Goal: Communication & Community: Answer question/provide support

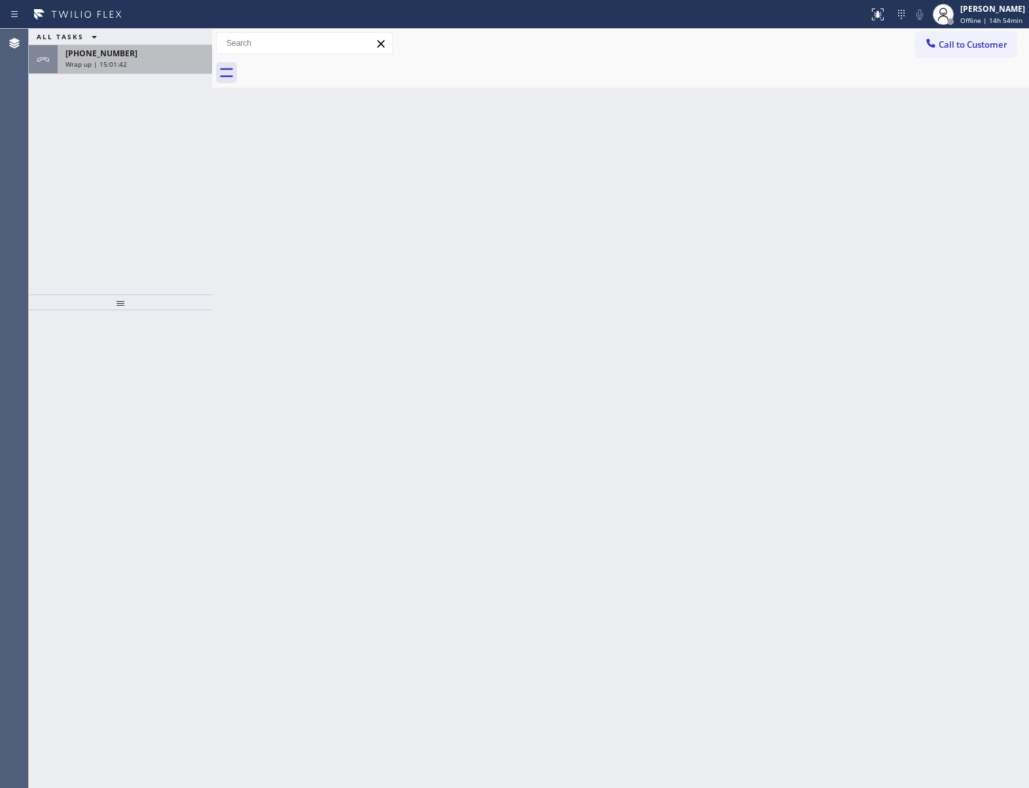
drag, startPoint x: 274, startPoint y: 378, endPoint x: 145, endPoint y: 67, distance: 337.0
click at [168, 175] on div "ALL TASKS ALL TASKS ACTIVE TASKS TASKS IN WRAP UP [PHONE_NUMBER] Wrap up | 15:0…" at bounding box center [120, 162] width 183 height 266
click at [145, 67] on div "Wrap up | 15:01:42" at bounding box center [134, 64] width 139 height 9
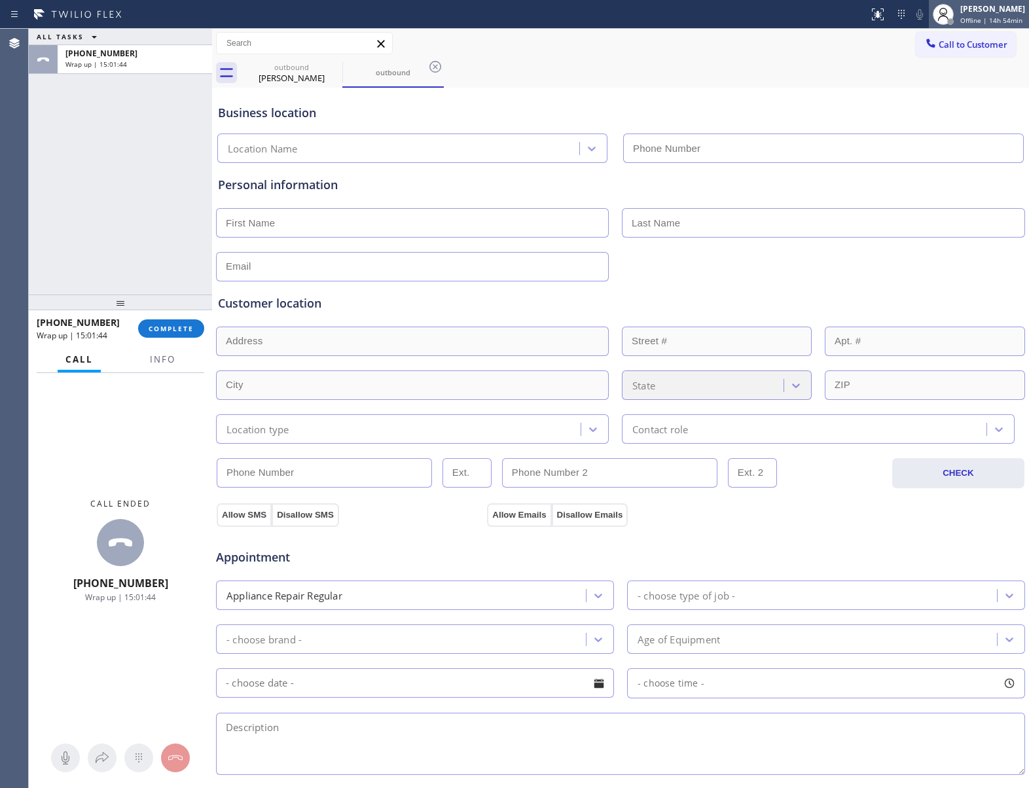
click at [975, 11] on div "[PERSON_NAME]" at bounding box center [992, 8] width 65 height 11
type input "[PHONE_NUMBER]"
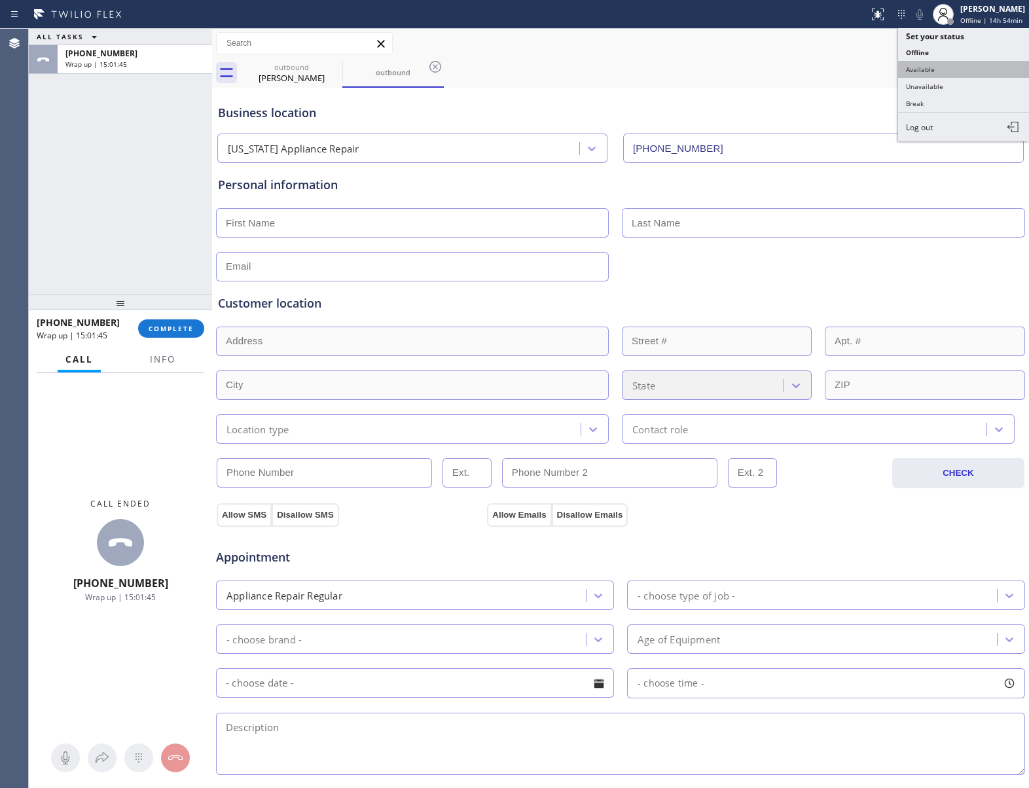
click at [956, 71] on button "Available" at bounding box center [963, 69] width 131 height 17
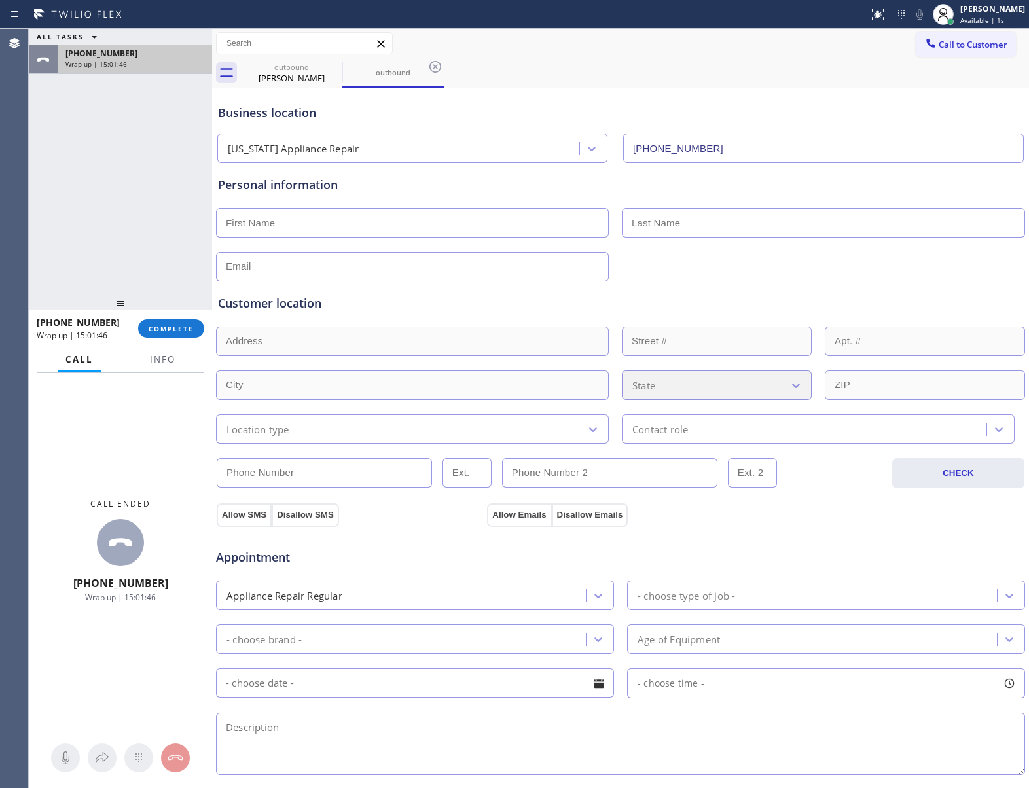
click at [142, 61] on div "Wrap up | 15:01:46" at bounding box center [134, 64] width 139 height 9
click at [168, 328] on span "COMPLETE" at bounding box center [171, 328] width 45 height 9
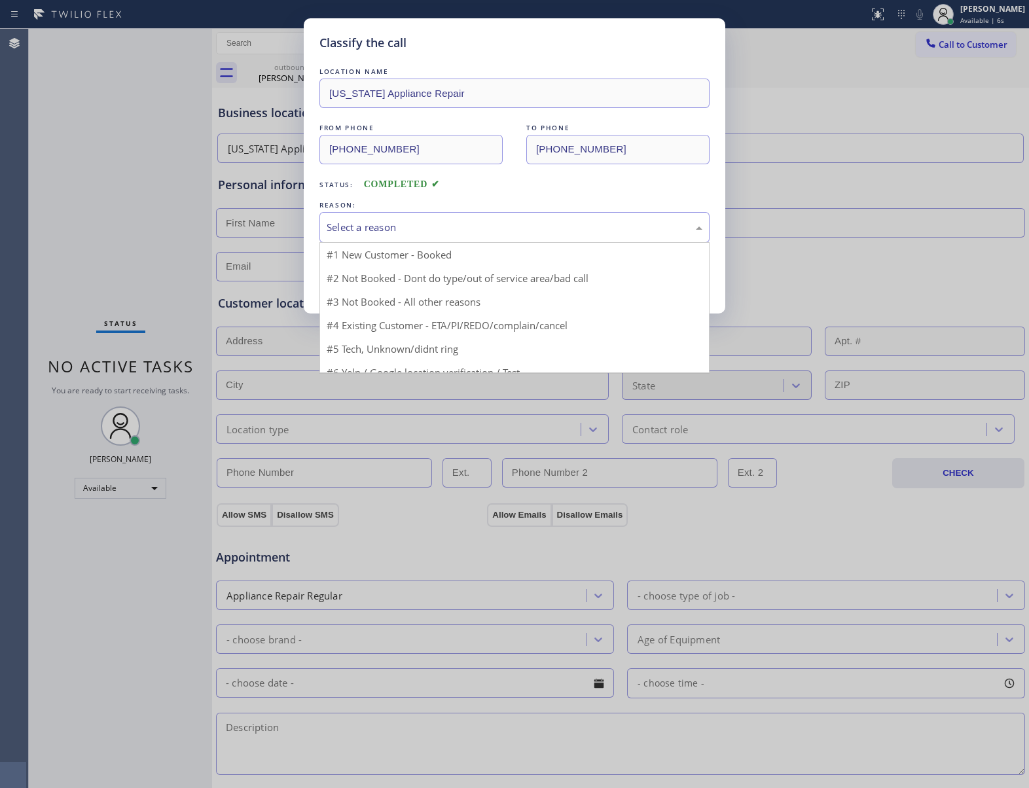
click at [441, 231] on div "Select a reason" at bounding box center [515, 227] width 376 height 15
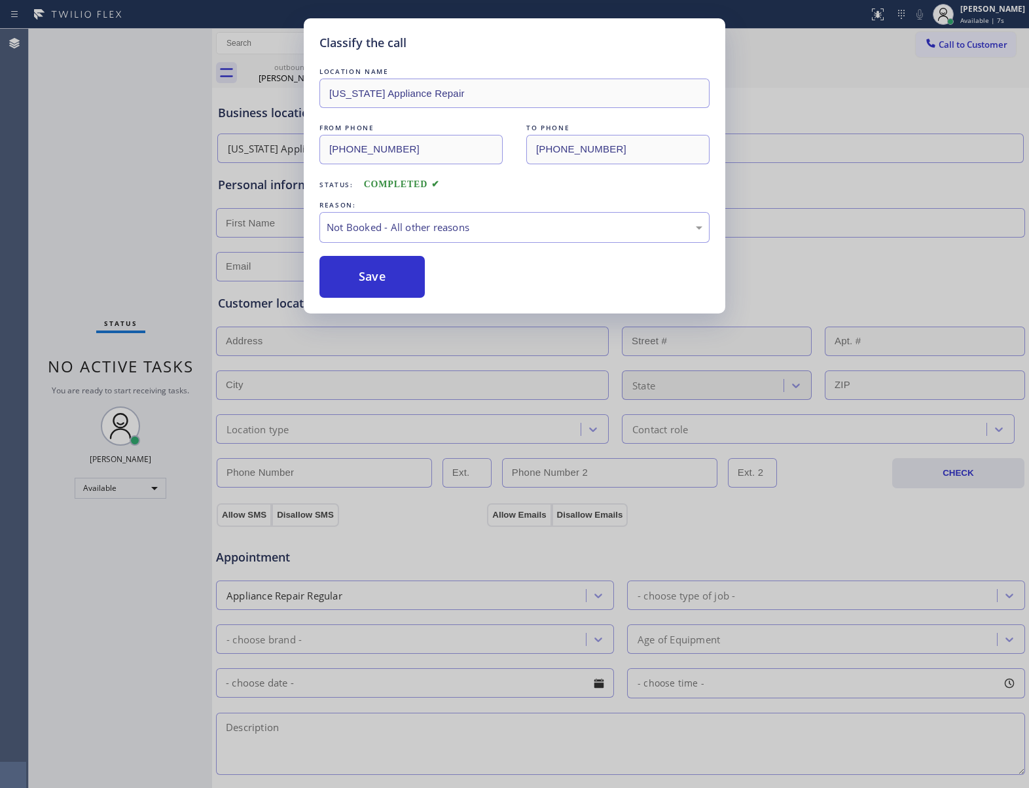
click at [396, 274] on button "Save" at bounding box center [371, 277] width 105 height 42
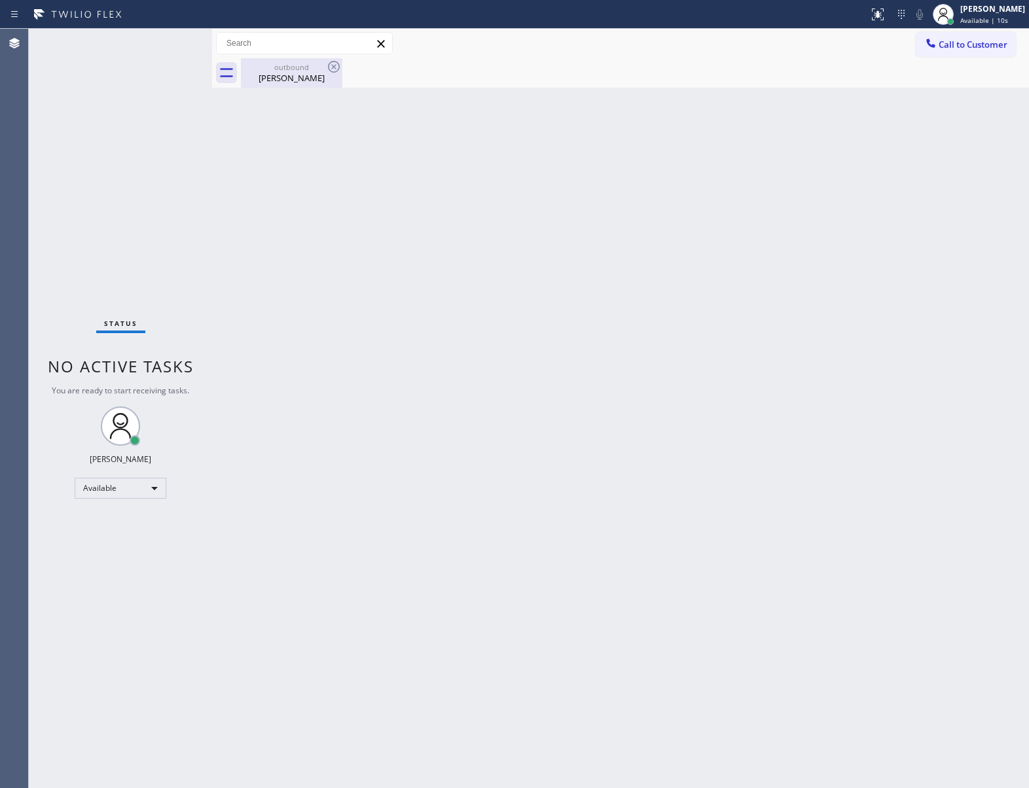
click at [316, 73] on div "[PERSON_NAME]" at bounding box center [291, 78] width 99 height 12
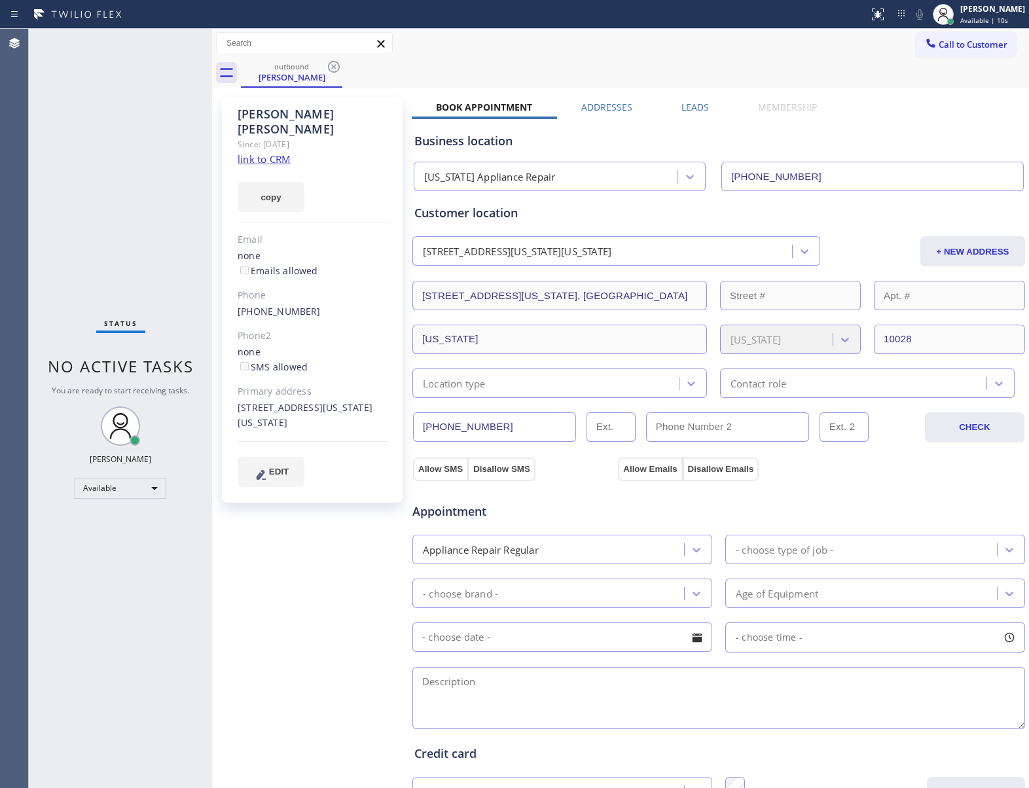
click at [335, 64] on icon at bounding box center [334, 67] width 16 height 16
click at [335, 64] on div "outbound [PERSON_NAME]" at bounding box center [635, 72] width 788 height 29
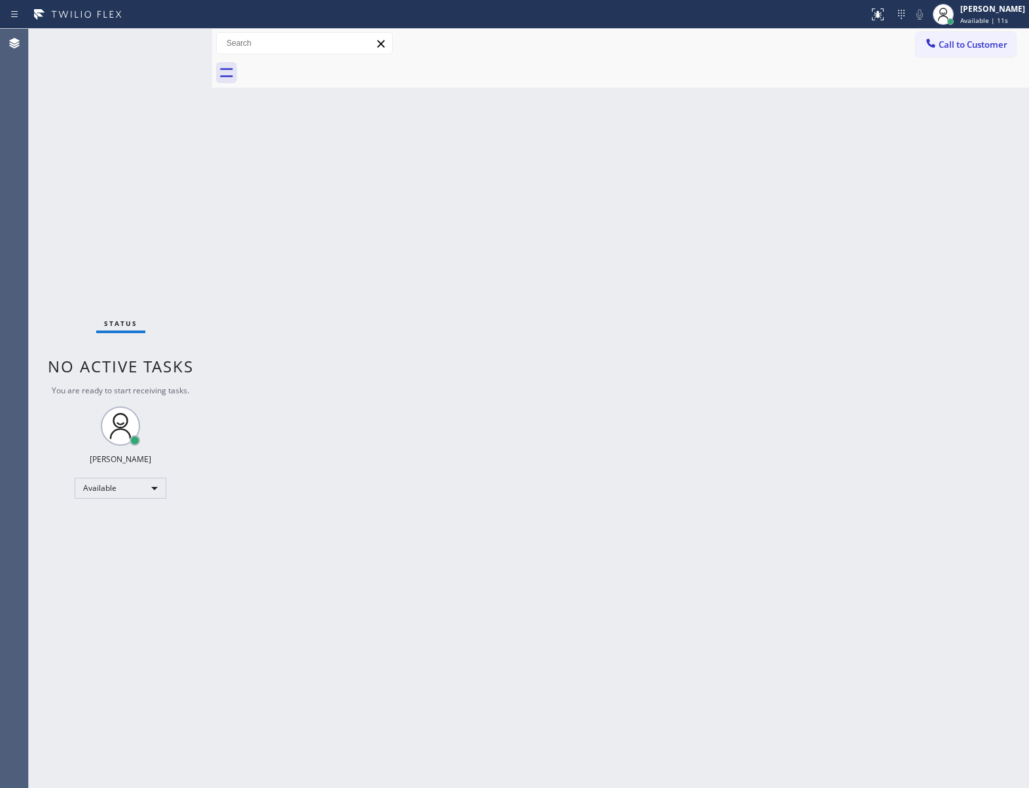
click at [949, 731] on div "Back to Dashboard Change Sender ID Customers Technicians Select a contact Outbo…" at bounding box center [620, 408] width 817 height 759
click at [574, 481] on div "Back to Dashboard Change Sender ID Customers Technicians Select a contact Outbo…" at bounding box center [620, 408] width 817 height 759
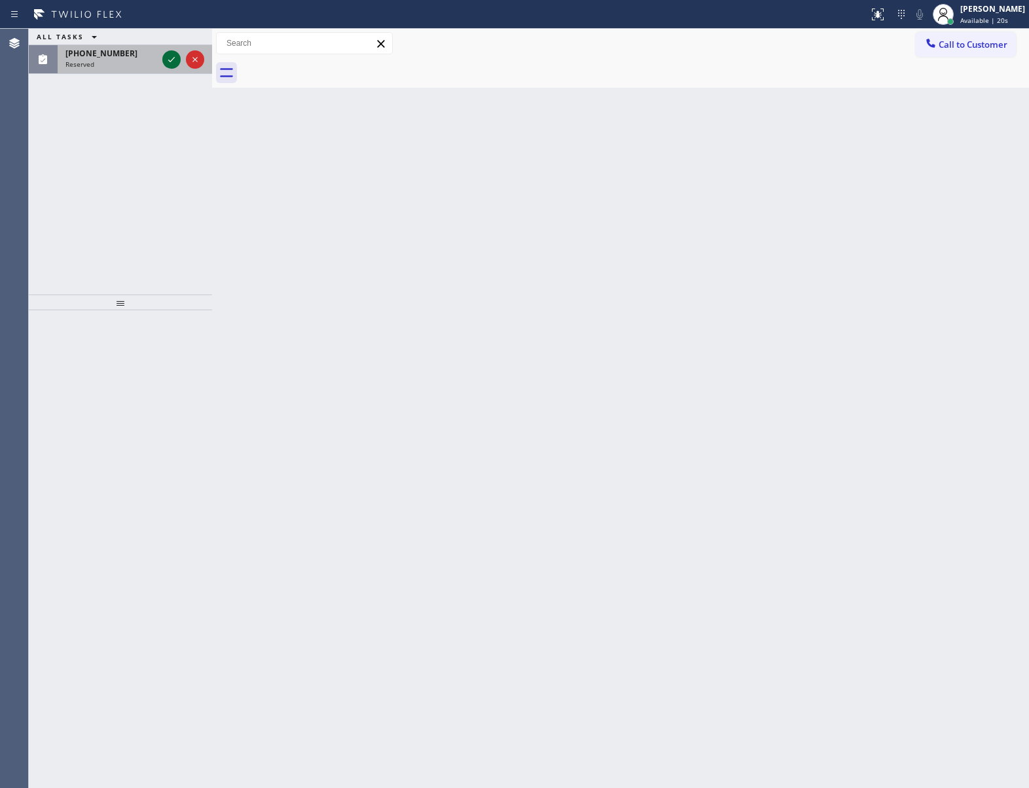
click at [165, 52] on icon at bounding box center [172, 60] width 16 height 16
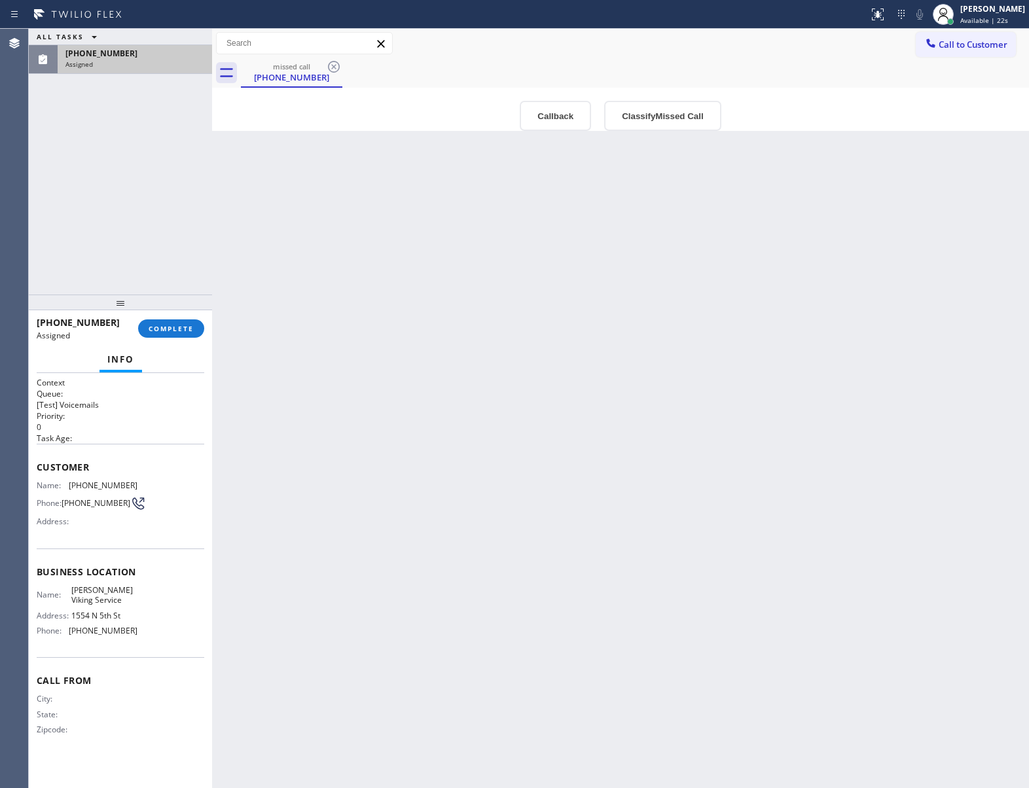
drag, startPoint x: 148, startPoint y: 634, endPoint x: 75, endPoint y: 630, distance: 73.5
click at [67, 636] on div "Name: [PERSON_NAME] Viking Service Address: [STREET_ADDRESS] Phone: [PHONE_NUMB…" at bounding box center [121, 613] width 168 height 56
copy div "[PHONE_NUMBER]"
click at [959, 41] on span "Call to Customer" at bounding box center [973, 45] width 69 height 12
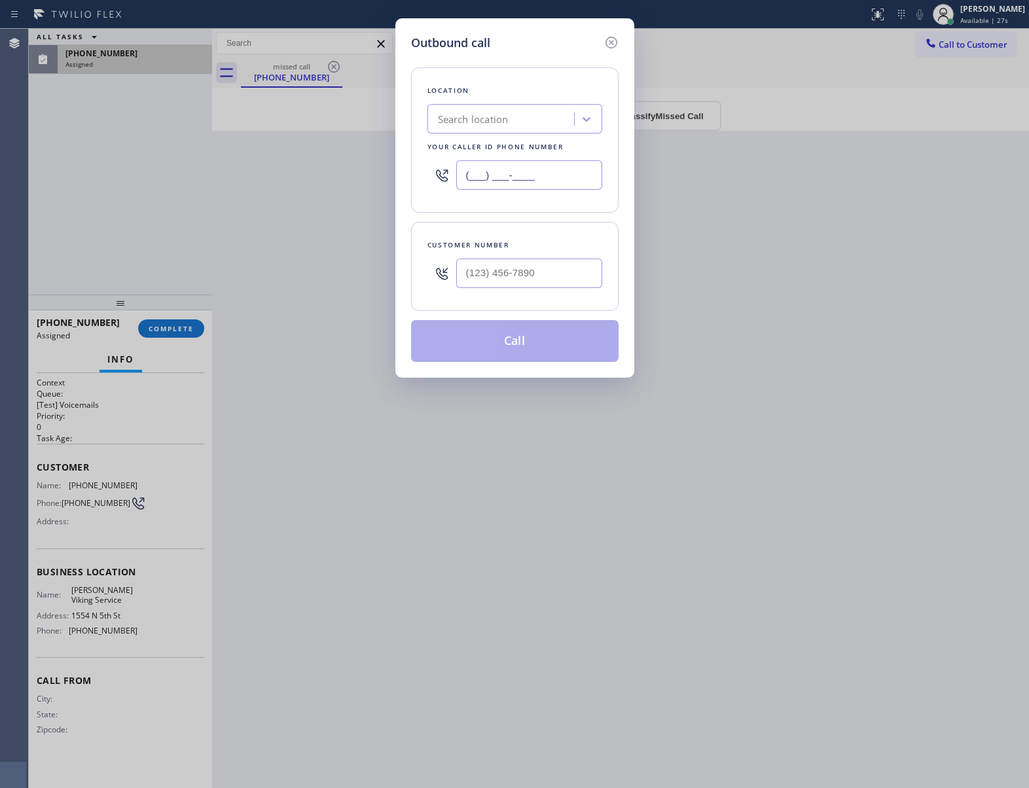
drag, startPoint x: 551, startPoint y: 172, endPoint x: 543, endPoint y: 179, distance: 11.1
click at [543, 179] on input "(___) ___-____" at bounding box center [529, 174] width 146 height 29
paste input "215) 876-2714"
type input "[PHONE_NUMBER]"
click at [609, 42] on icon at bounding box center [612, 43] width 16 height 16
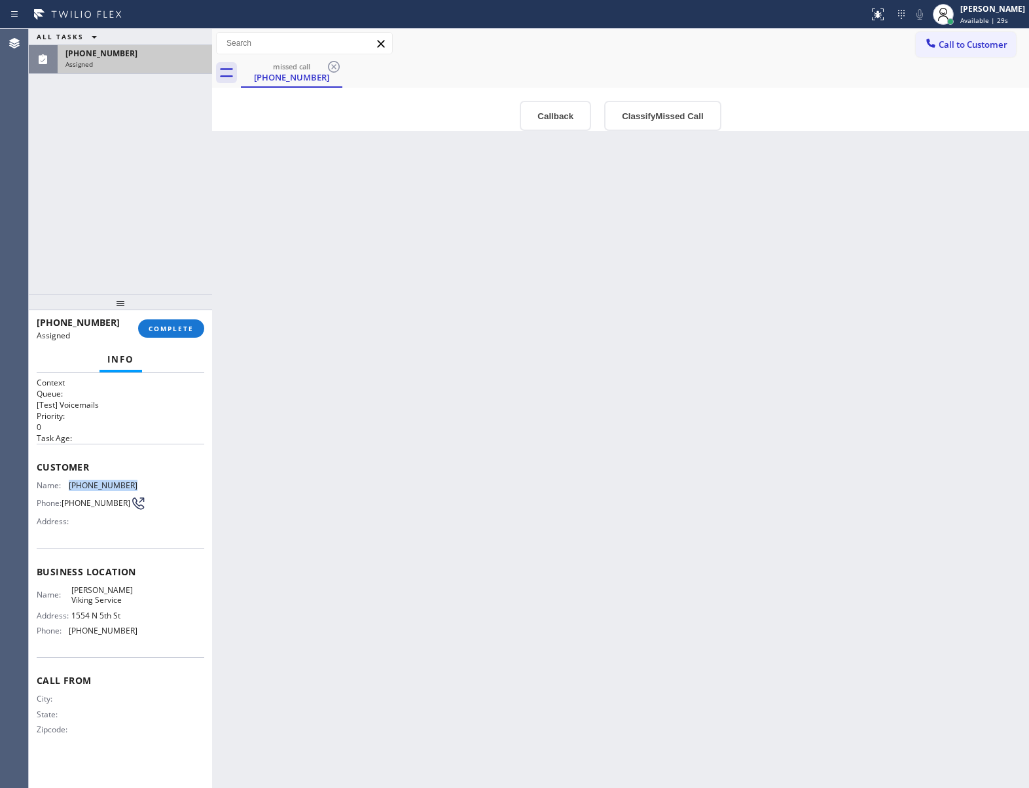
drag, startPoint x: 130, startPoint y: 486, endPoint x: 69, endPoint y: 492, distance: 61.2
click at [69, 492] on div "Name: [PHONE_NUMBER] Phone: [PHONE_NUMBER] Address:" at bounding box center [87, 507] width 101 height 52
copy div "[PHONE_NUMBER]"
click at [194, 331] on button "COMPLETE" at bounding box center [171, 328] width 66 height 18
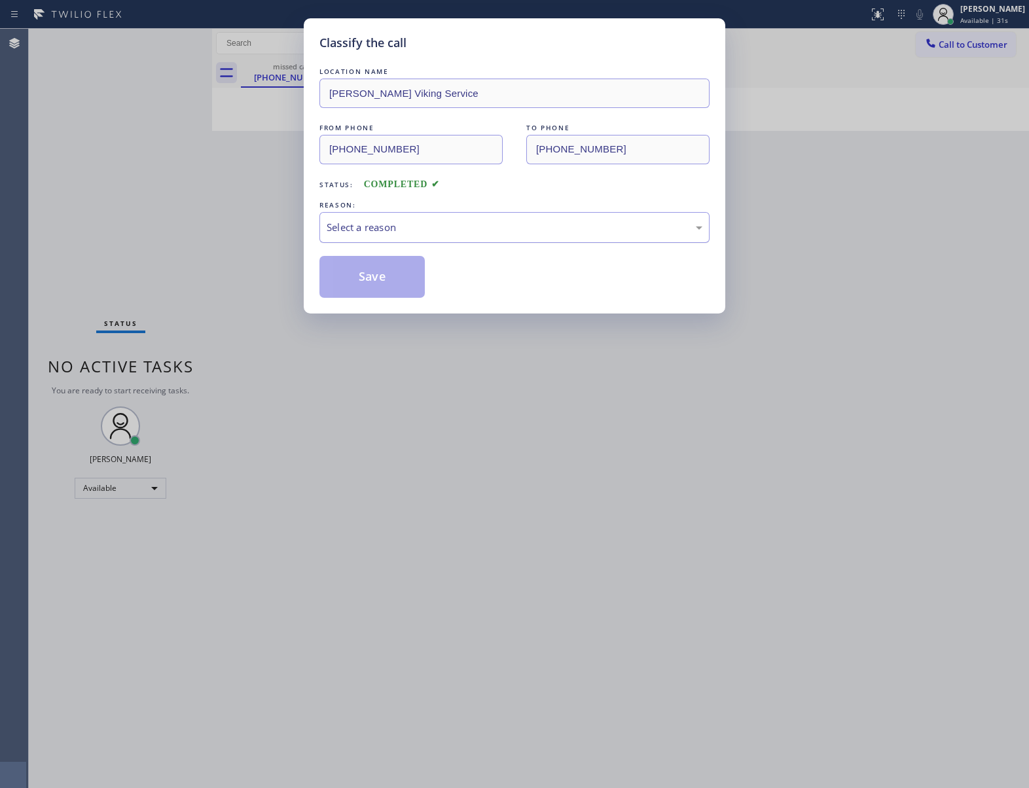
click at [390, 226] on div "Select a reason" at bounding box center [515, 227] width 376 height 15
click at [397, 283] on button "Save" at bounding box center [371, 277] width 105 height 42
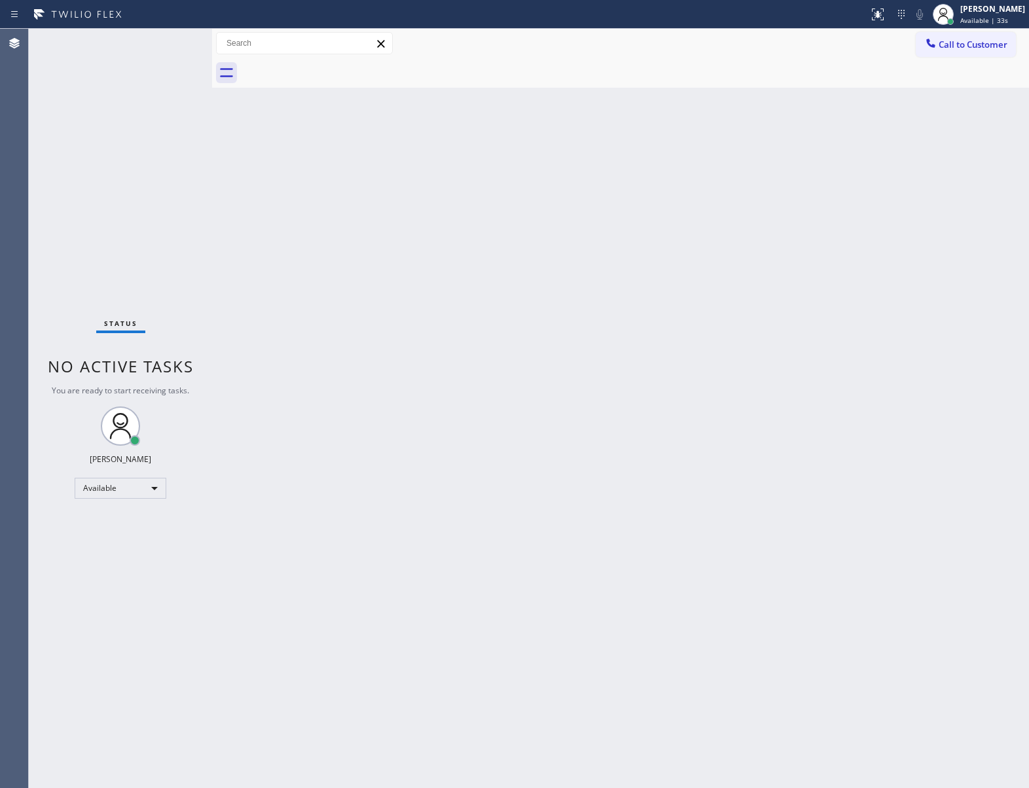
click at [938, 46] on div at bounding box center [931, 45] width 16 height 16
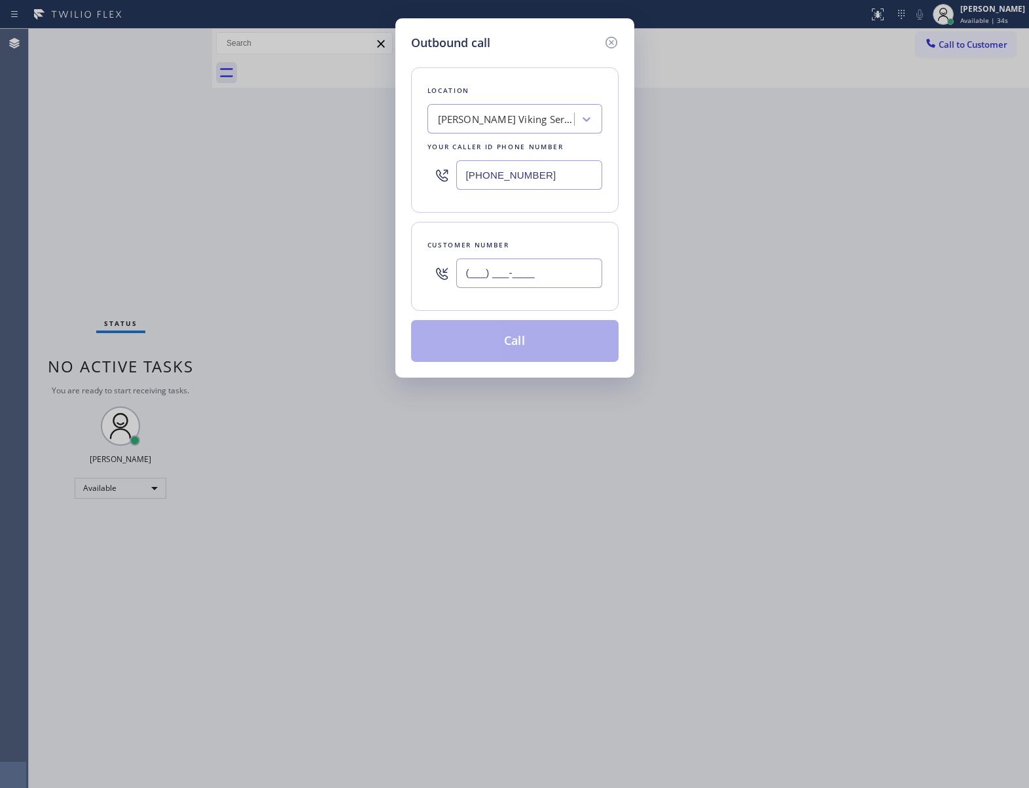
click at [539, 276] on input "(___) ___-____" at bounding box center [529, 273] width 146 height 29
paste input "508) 685-5941"
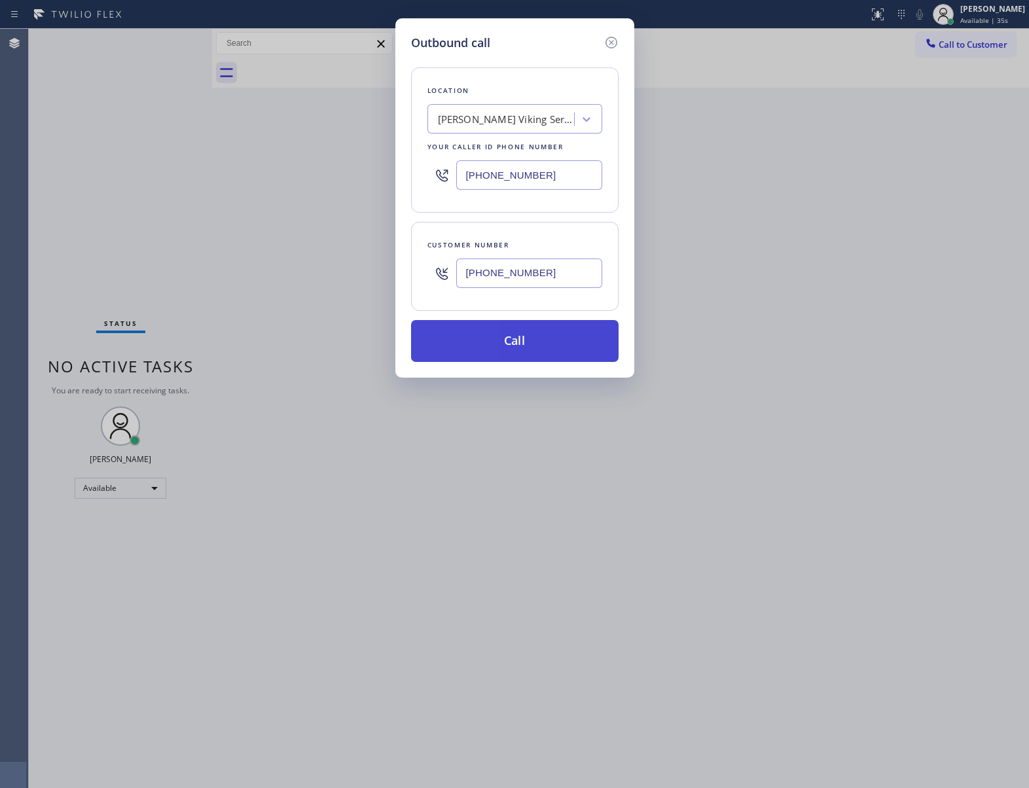
type input "[PHONE_NUMBER]"
click at [537, 333] on button "Call" at bounding box center [515, 341] width 208 height 42
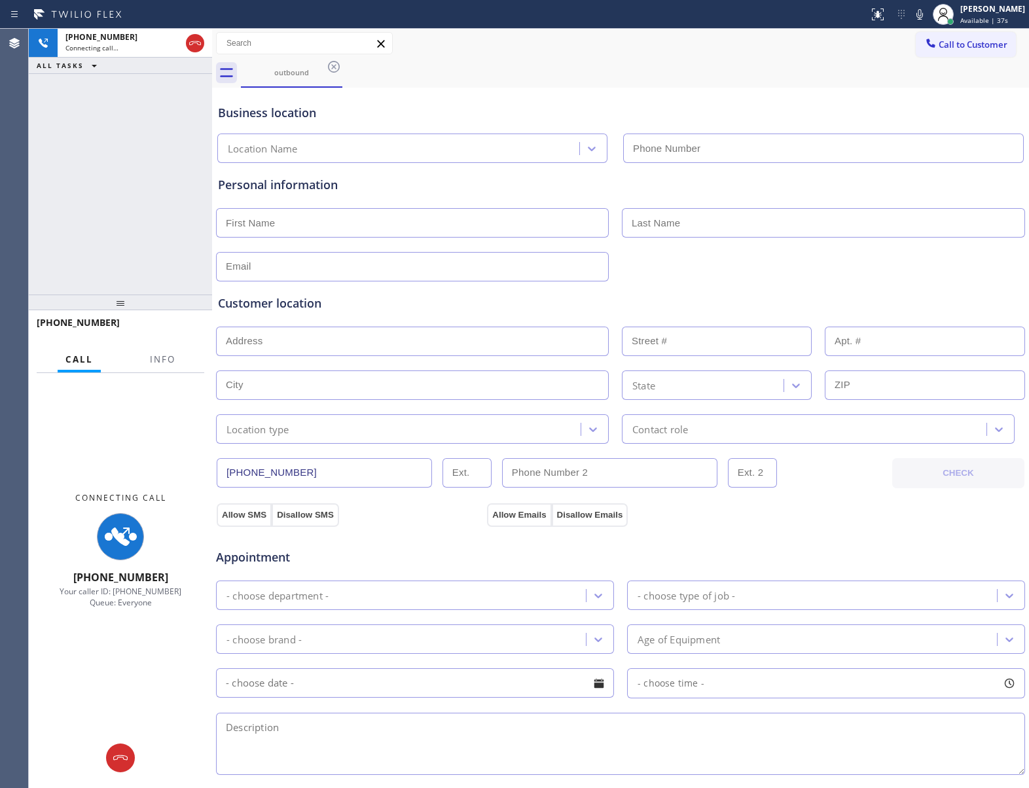
type input "[PHONE_NUMBER]"
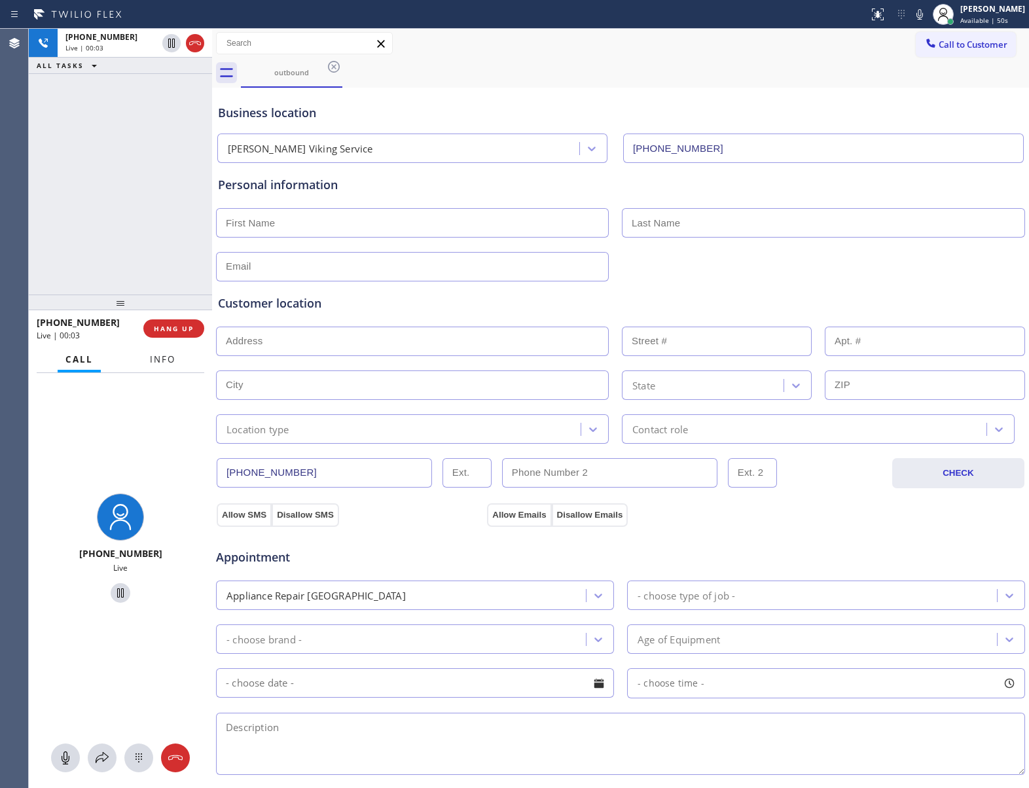
click at [172, 356] on span "Info" at bounding box center [163, 360] width 26 height 12
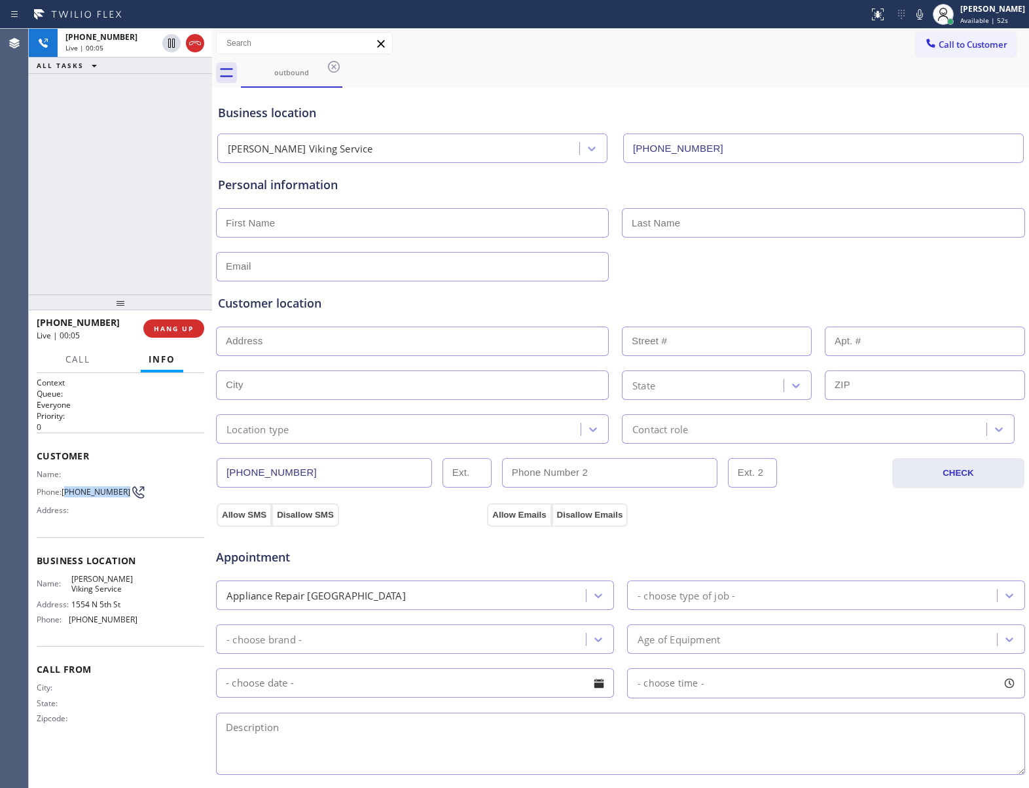
drag, startPoint x: 68, startPoint y: 496, endPoint x: 119, endPoint y: 495, distance: 51.1
click at [119, 495] on span "[PHONE_NUMBER]" at bounding box center [96, 492] width 69 height 10
copy span "508) 685-5941"
click at [166, 329] on span "HANG UP" at bounding box center [174, 328] width 40 height 9
click at [949, 48] on span "Call to Customer" at bounding box center [973, 45] width 69 height 12
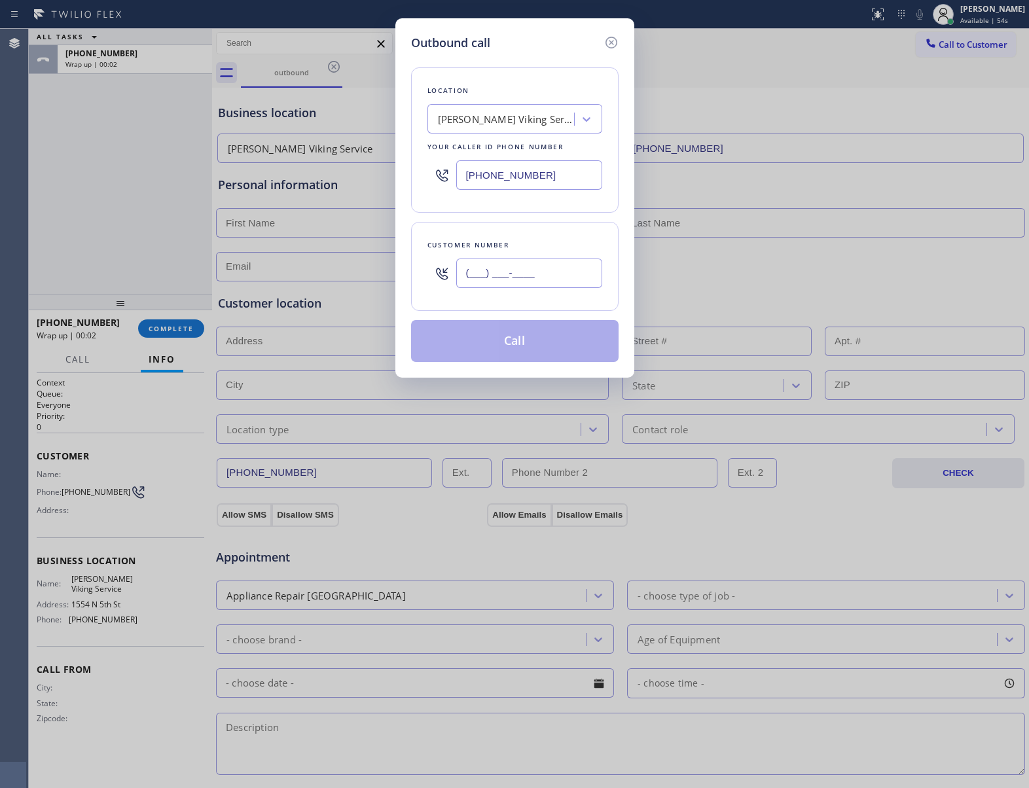
click at [592, 278] on input "(___) ___-____" at bounding box center [529, 273] width 146 height 29
paste input "508) 685-5941"
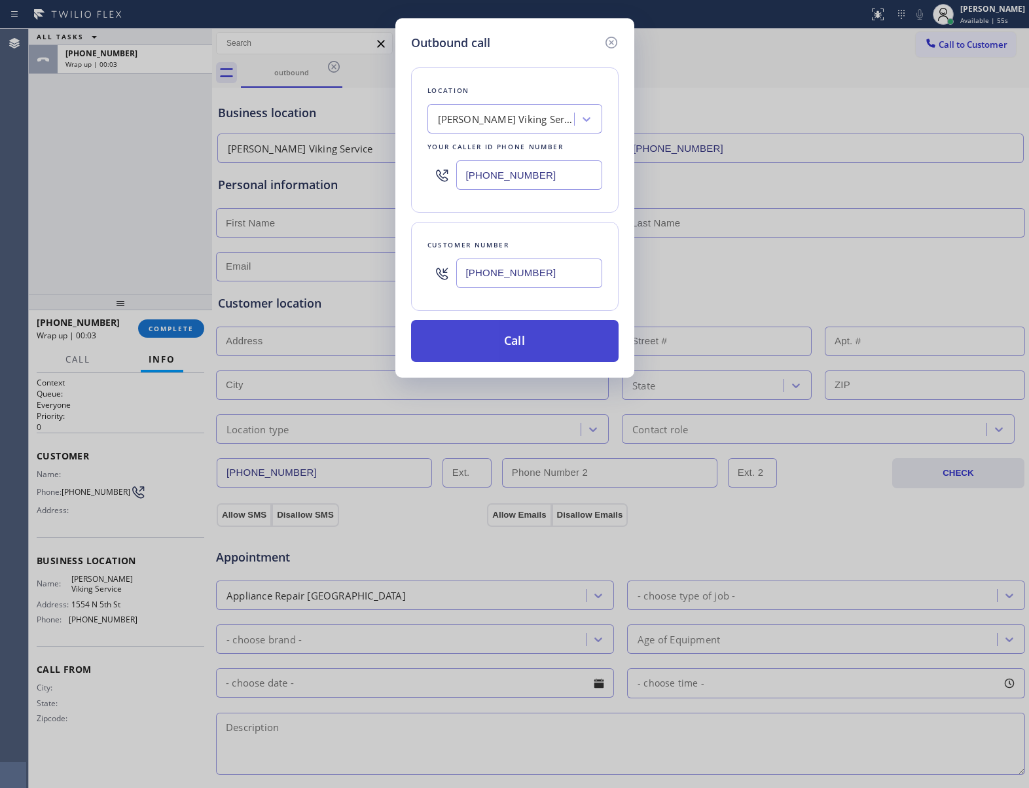
type input "[PHONE_NUMBER]"
click at [539, 348] on button "Call" at bounding box center [515, 341] width 208 height 42
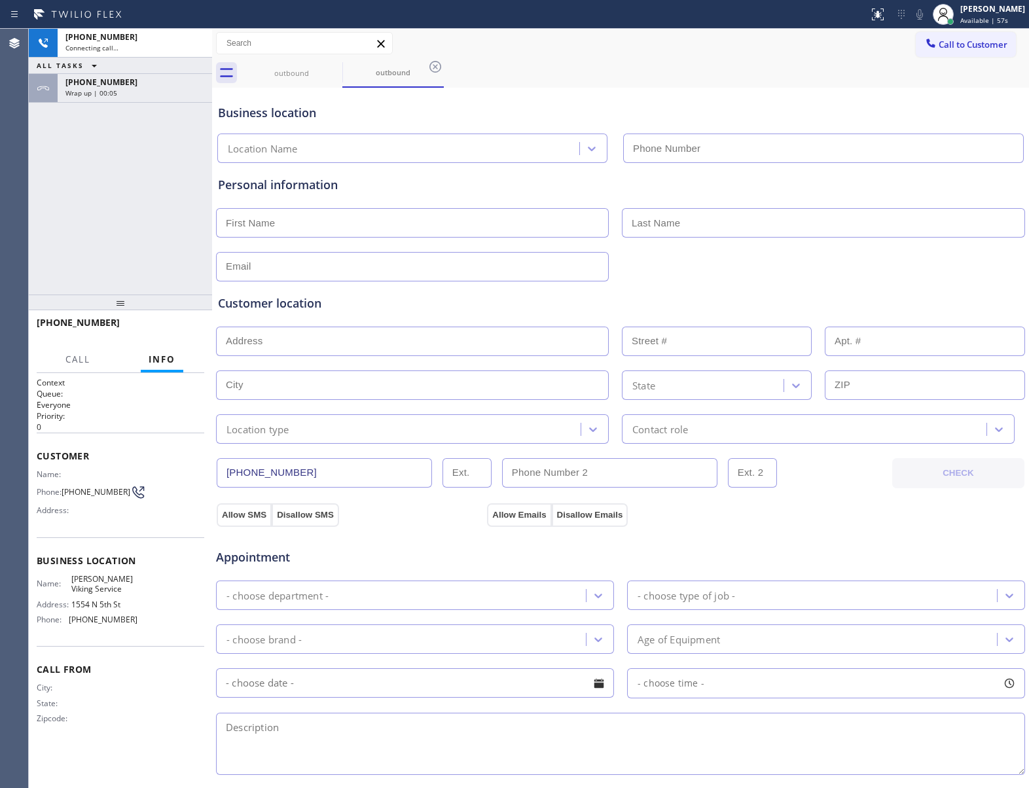
type input "[PHONE_NUMBER]"
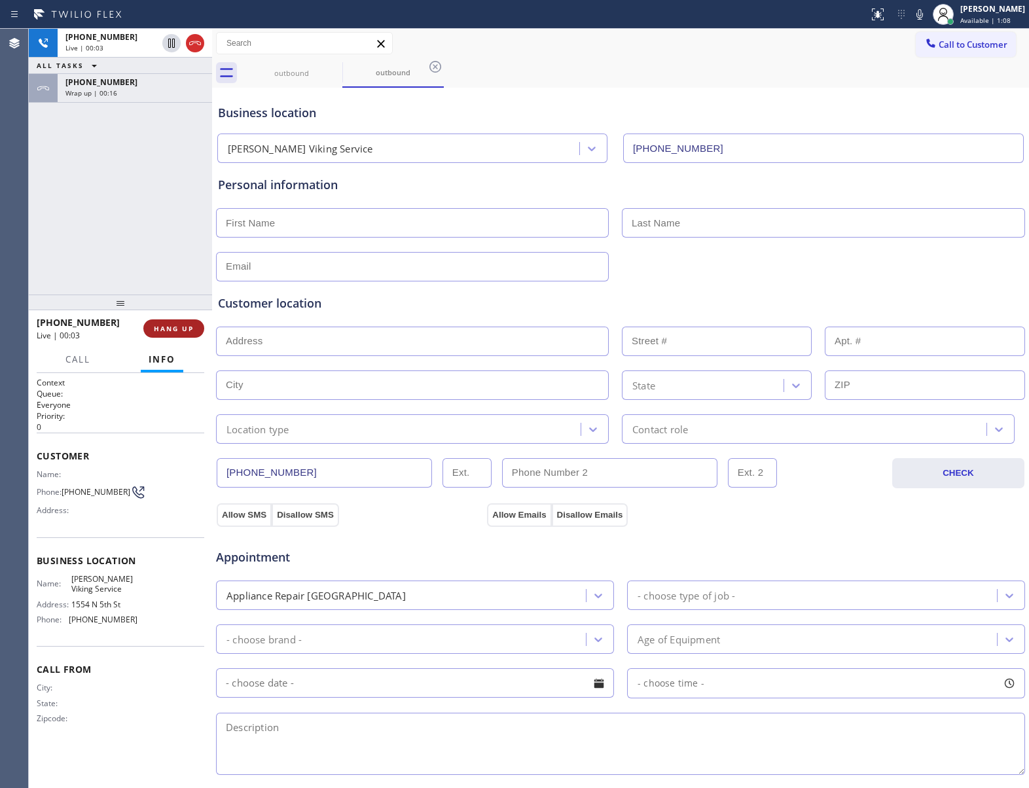
click at [165, 328] on span "HANG UP" at bounding box center [174, 328] width 40 height 9
click at [165, 328] on span "COMPLETE" at bounding box center [171, 328] width 45 height 9
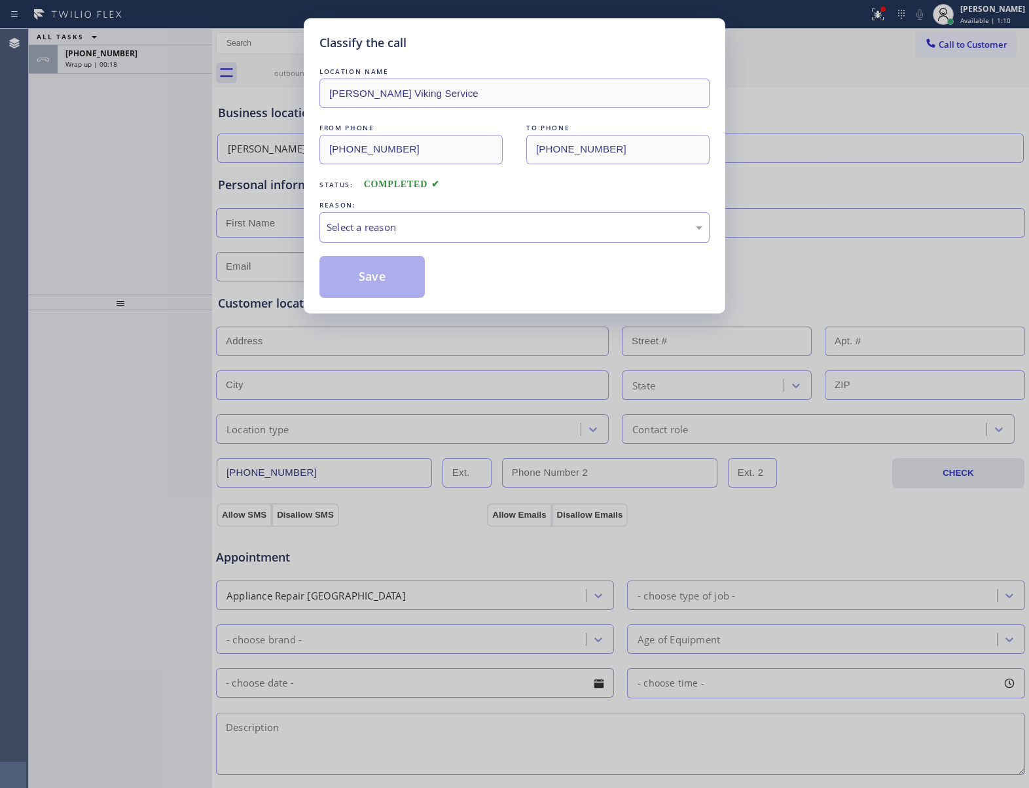
click at [372, 210] on div "REASON:" at bounding box center [514, 205] width 390 height 14
click at [369, 227] on div "Select a reason" at bounding box center [515, 227] width 376 height 15
click at [361, 278] on button "Save" at bounding box center [371, 277] width 105 height 42
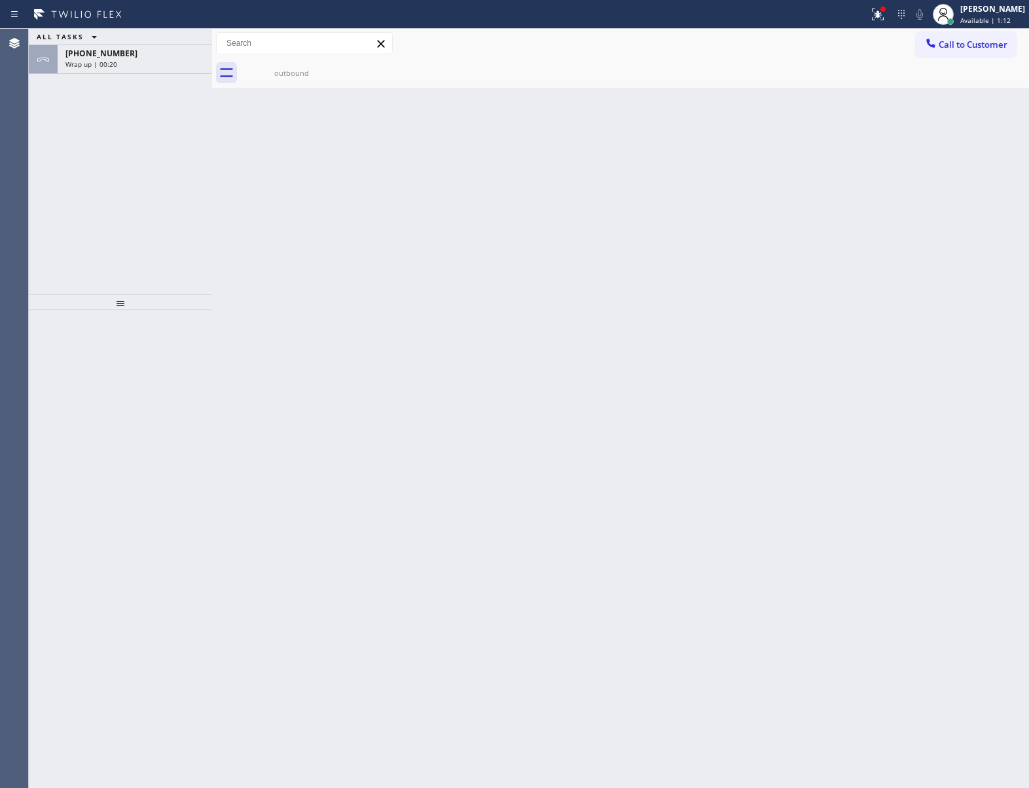
click at [140, 65] on div "Wrap up | 00:20" at bounding box center [134, 64] width 139 height 9
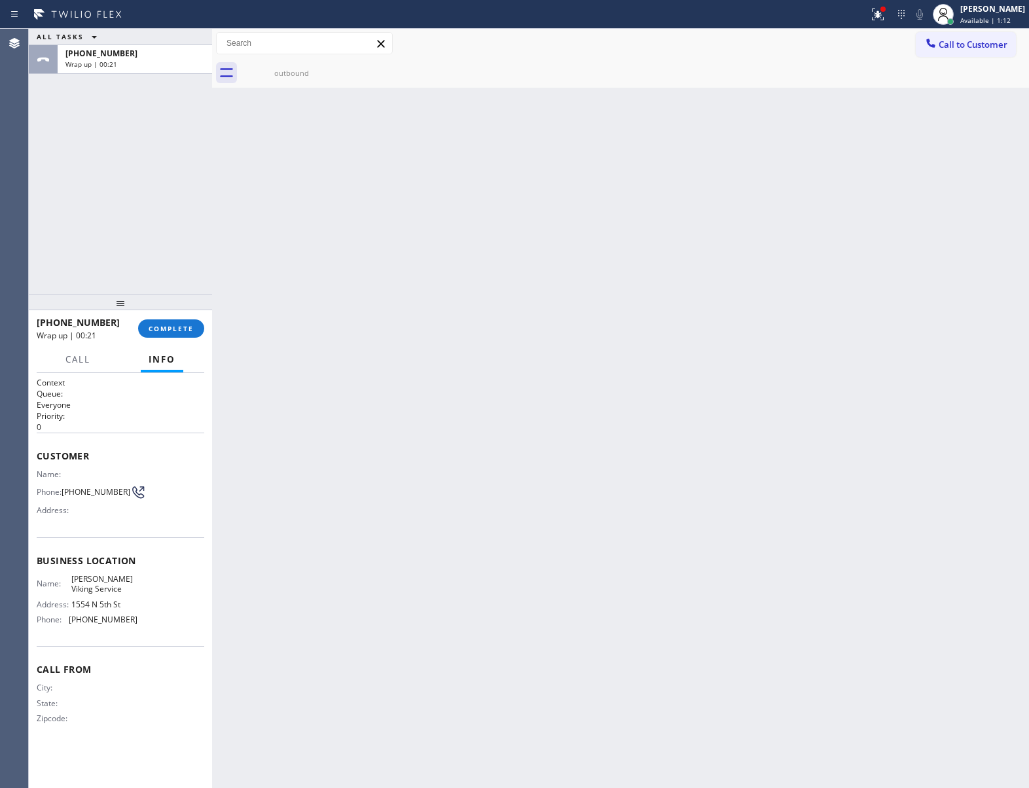
click at [140, 65] on div "Wrap up | 00:21" at bounding box center [134, 64] width 139 height 9
click at [176, 321] on button "COMPLETE" at bounding box center [171, 328] width 66 height 18
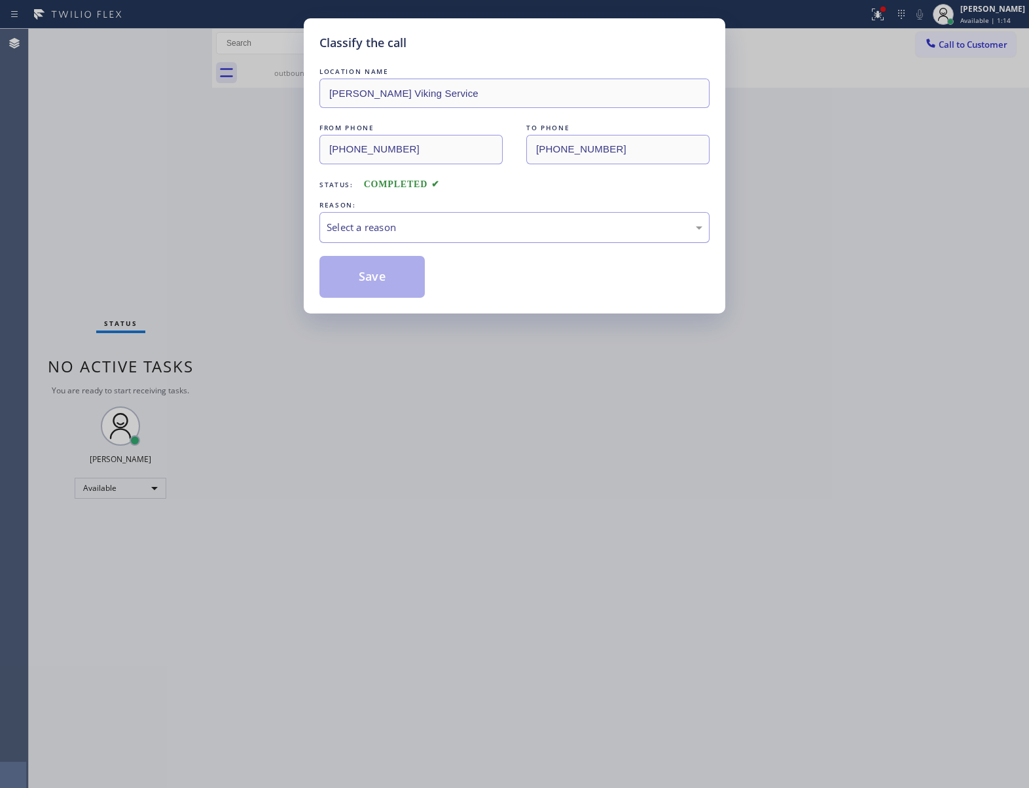
click at [391, 221] on div "Select a reason" at bounding box center [515, 227] width 376 height 15
click at [372, 276] on button "Save" at bounding box center [371, 277] width 105 height 42
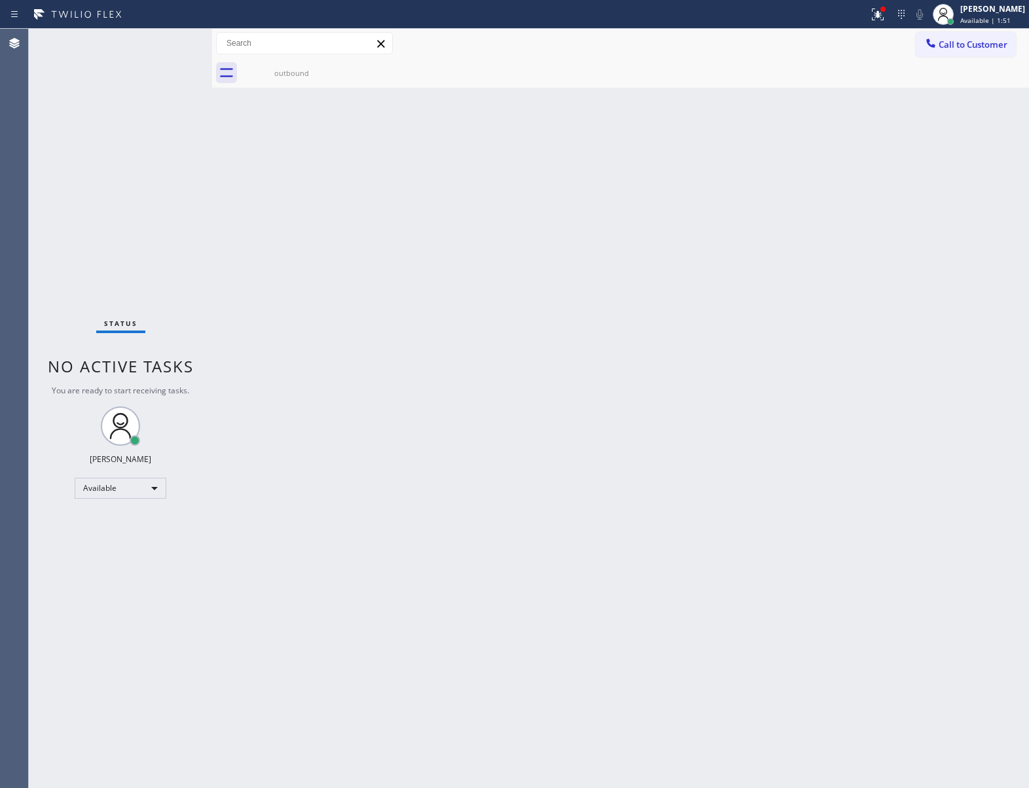
click at [160, 211] on div "Status No active tasks You are ready to start receiving tasks. [PERSON_NAME] Av…" at bounding box center [120, 408] width 183 height 759
click at [954, 52] on button "Call to Customer" at bounding box center [966, 44] width 100 height 25
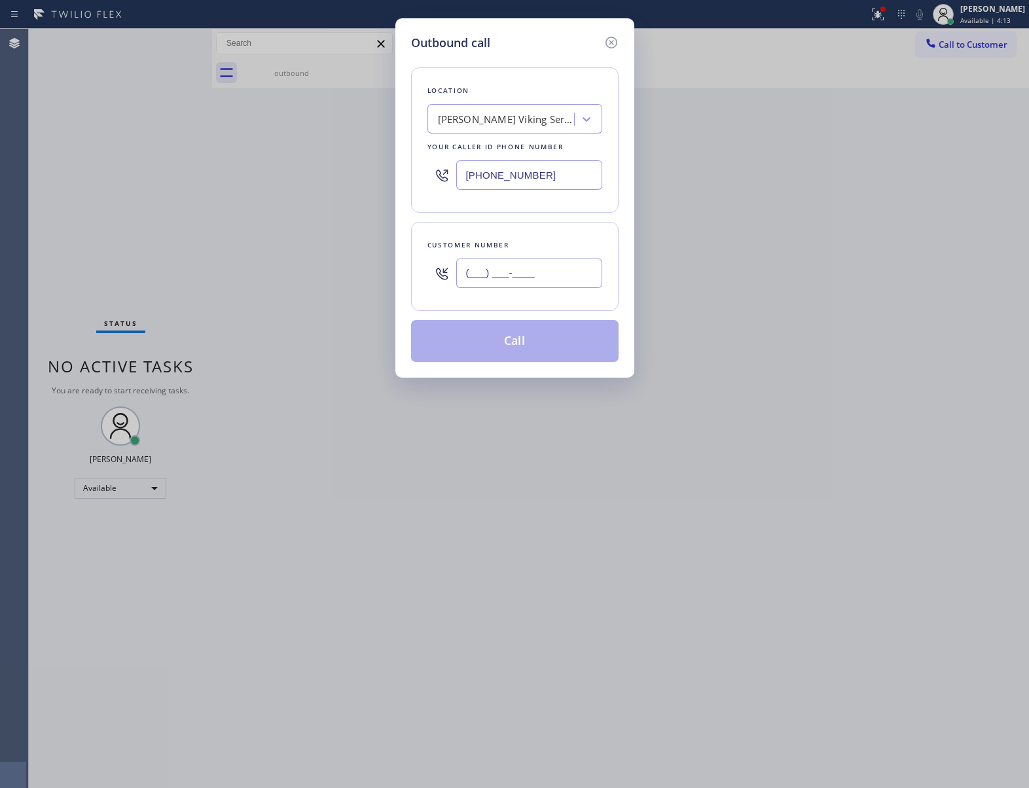
click at [514, 268] on input "(___) ___-____" at bounding box center [529, 273] width 146 height 29
paste input "917) 848-9929"
type input "[PHONE_NUMBER]"
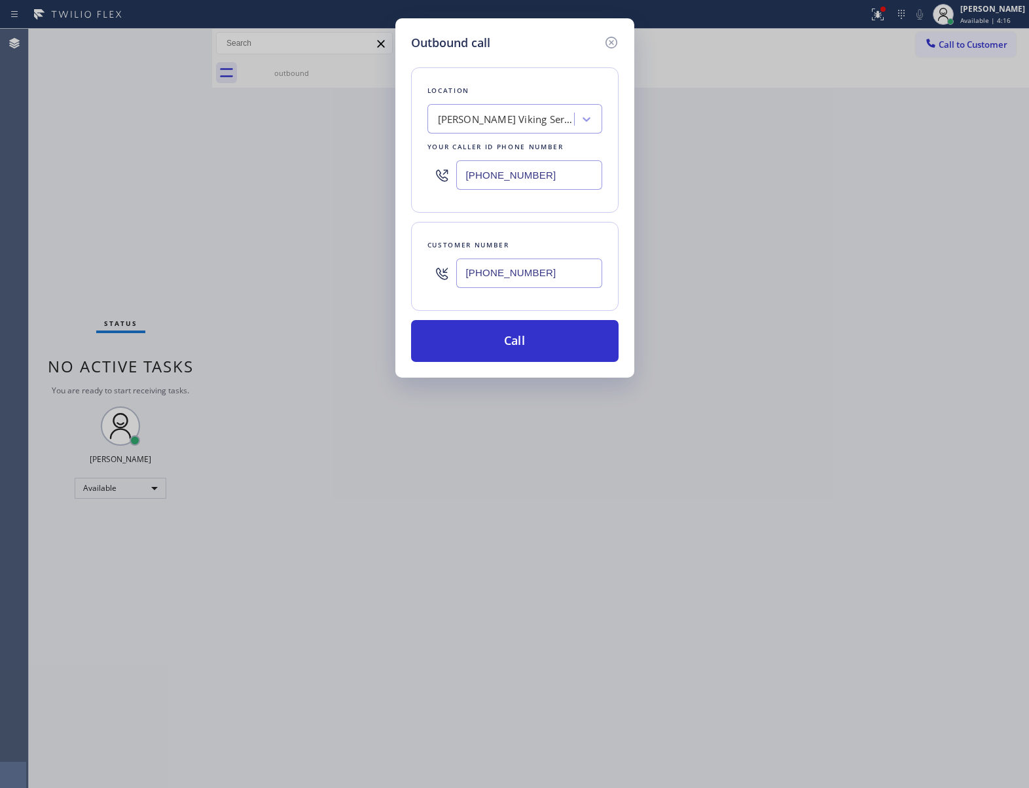
click at [496, 173] on input "[PHONE_NUMBER]" at bounding box center [529, 174] width 146 height 29
paste input "347) 493-0357"
type input "[PHONE_NUMBER]"
drag, startPoint x: 219, startPoint y: 245, endPoint x: 263, endPoint y: 249, distance: 44.0
click at [220, 245] on div "Outbound call Location [GEOGRAPHIC_DATA] HVAC Your caller id phone number [PHON…" at bounding box center [514, 394] width 1029 height 788
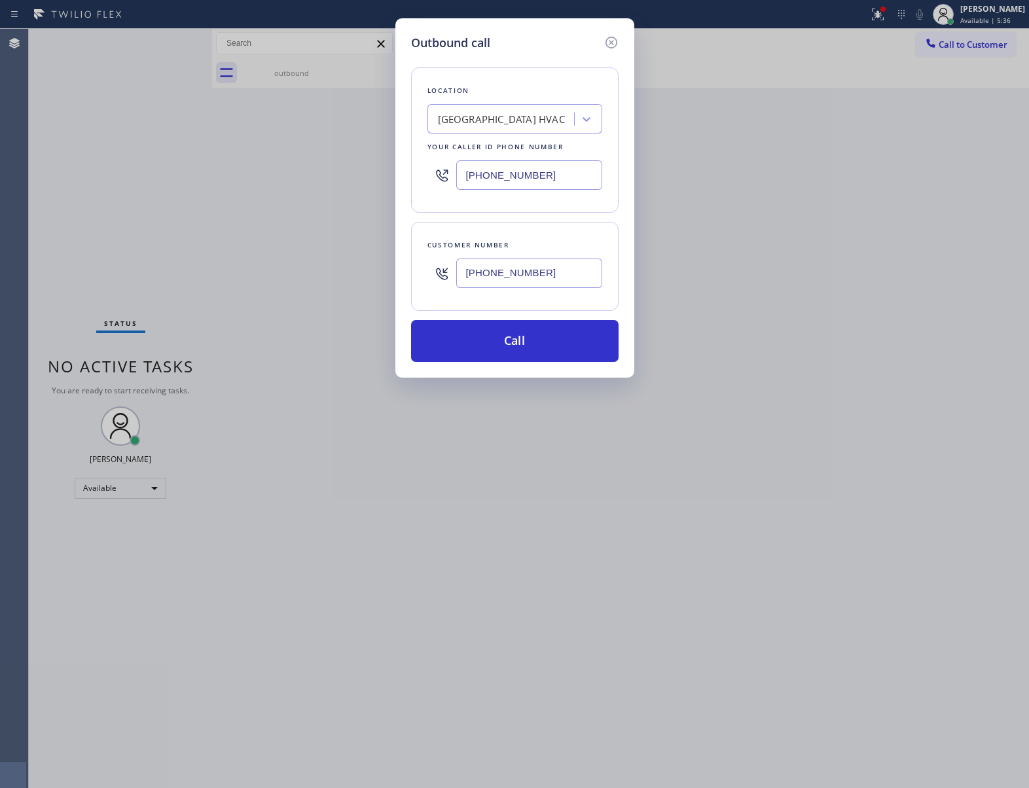
click at [511, 283] on input "[PHONE_NUMBER]" at bounding box center [529, 273] width 146 height 29
paste input "text"
type input "[PHONE_NUMBER]"
click at [498, 178] on input "[PHONE_NUMBER]" at bounding box center [529, 174] width 146 height 29
paste input "text"
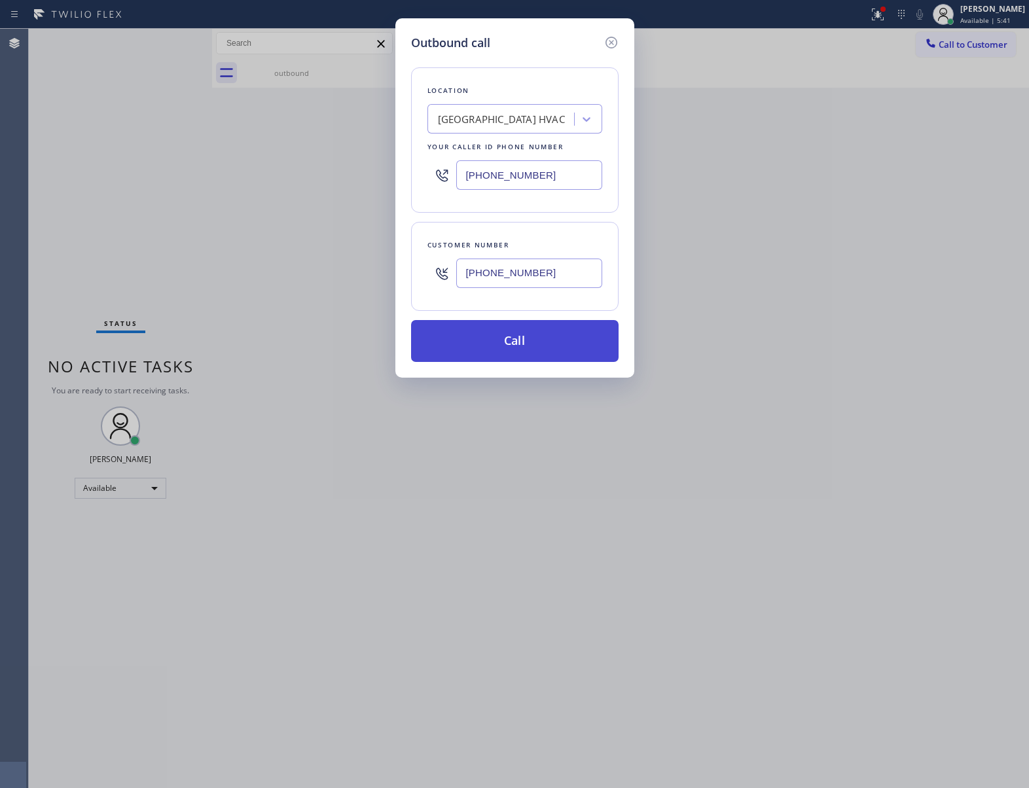
type input "[PHONE_NUMBER]"
click at [539, 347] on button "Call" at bounding box center [515, 341] width 208 height 42
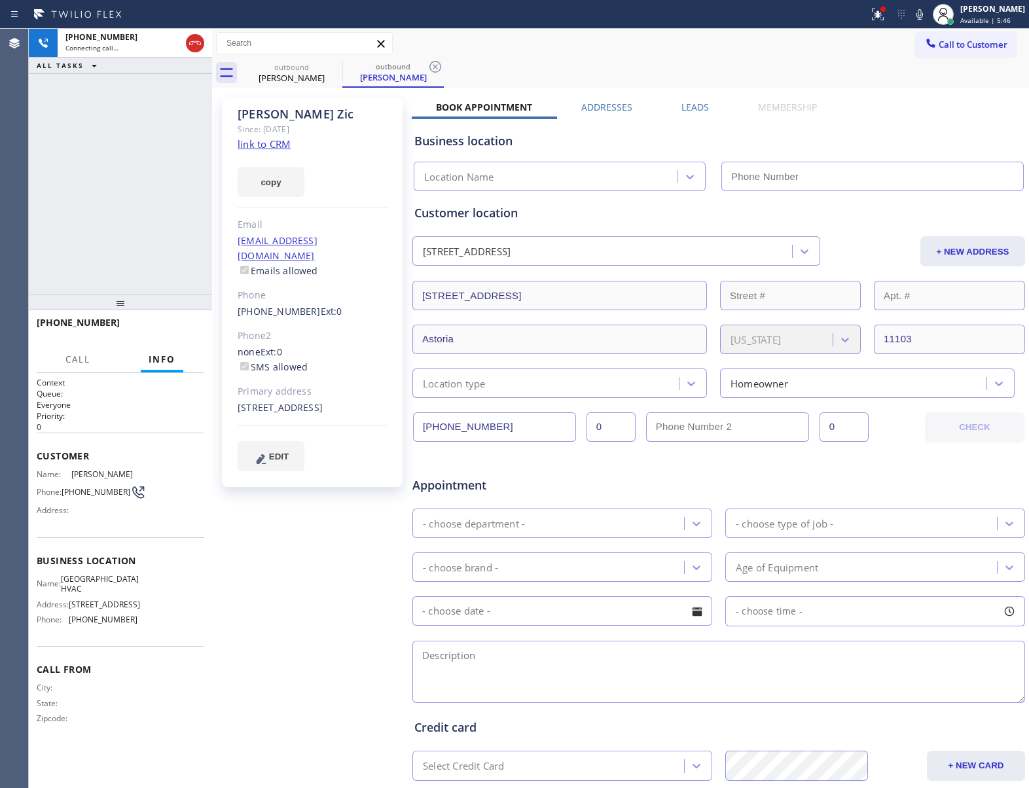
type input "[PHONE_NUMBER]"
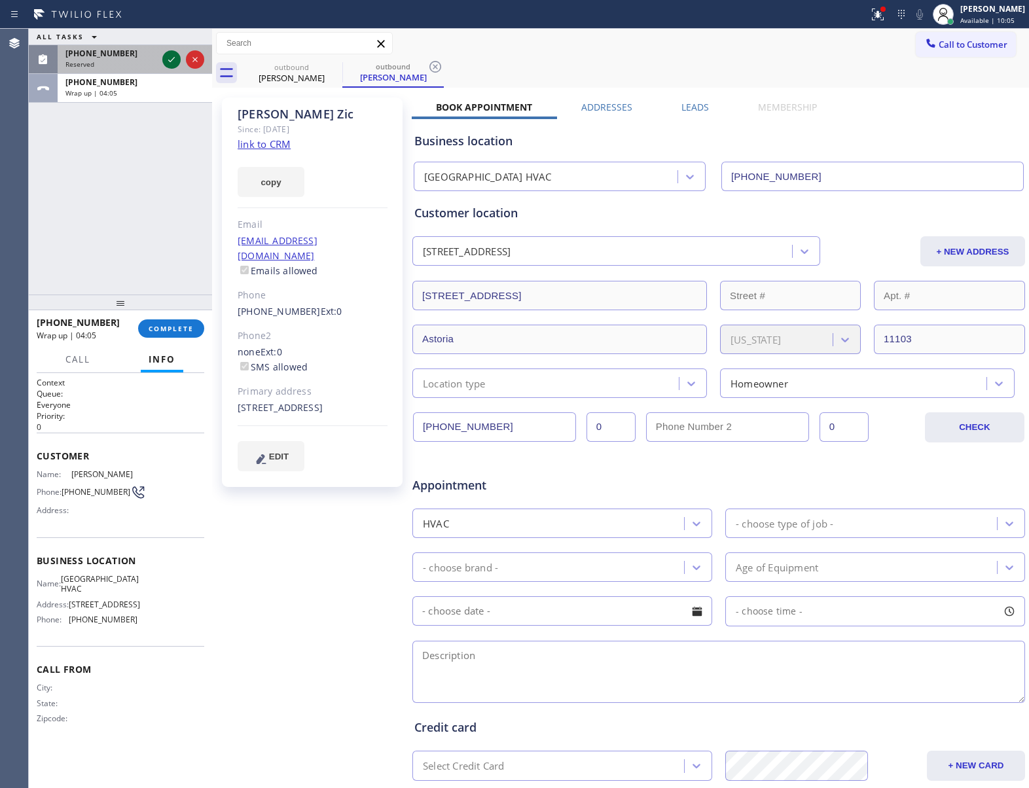
click at [175, 61] on icon at bounding box center [172, 60] width 16 height 16
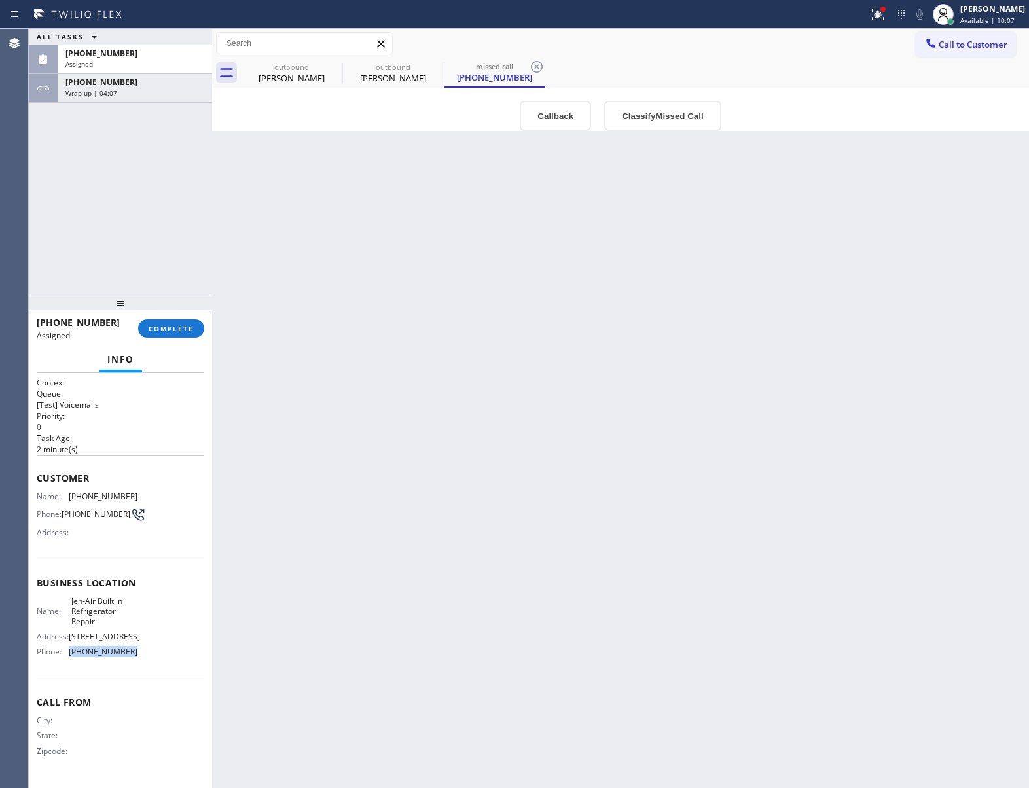
drag, startPoint x: 144, startPoint y: 656, endPoint x: 65, endPoint y: 659, distance: 78.6
click at [65, 659] on div "Name: Jen-Air Built in Refrigerator Repair Address: [STREET_ADDRESS] Phone: [PH…" at bounding box center [121, 629] width 168 height 66
click at [966, 34] on button "Call to Customer" at bounding box center [966, 44] width 100 height 25
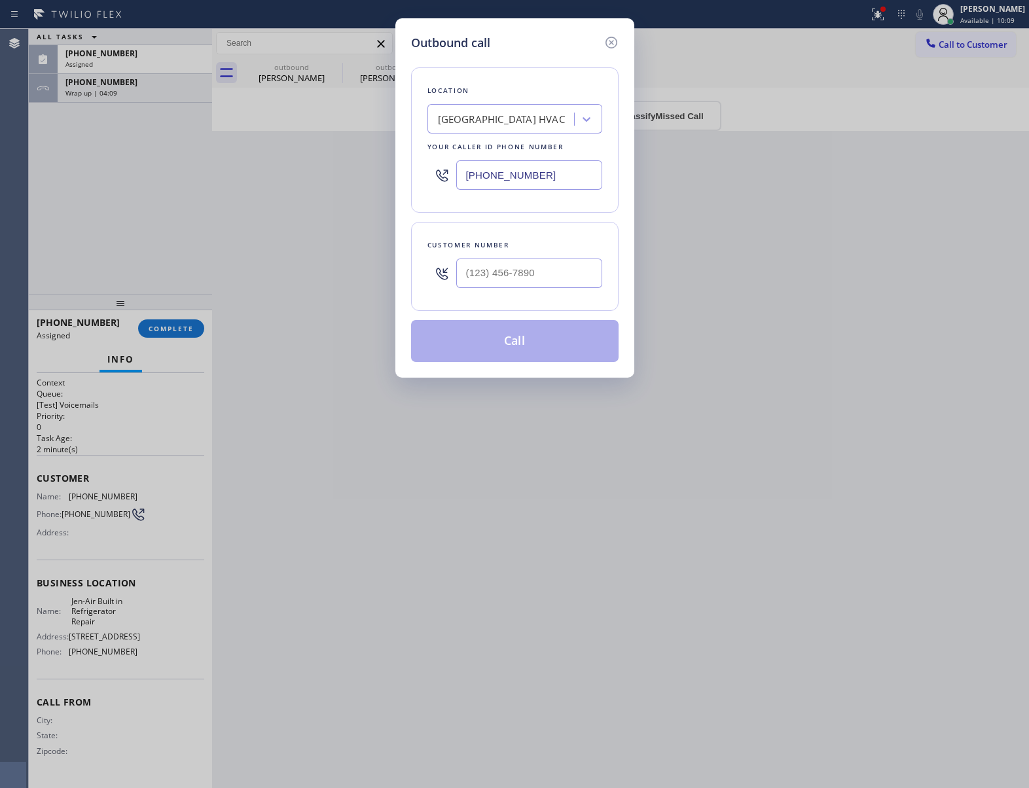
click at [496, 192] on div "[PHONE_NUMBER]" at bounding box center [515, 175] width 175 height 43
click at [499, 187] on input "[PHONE_NUMBER]" at bounding box center [529, 174] width 146 height 29
paste input "215) 330-2661"
type input "[PHONE_NUMBER]"
type input "(___) ___-____"
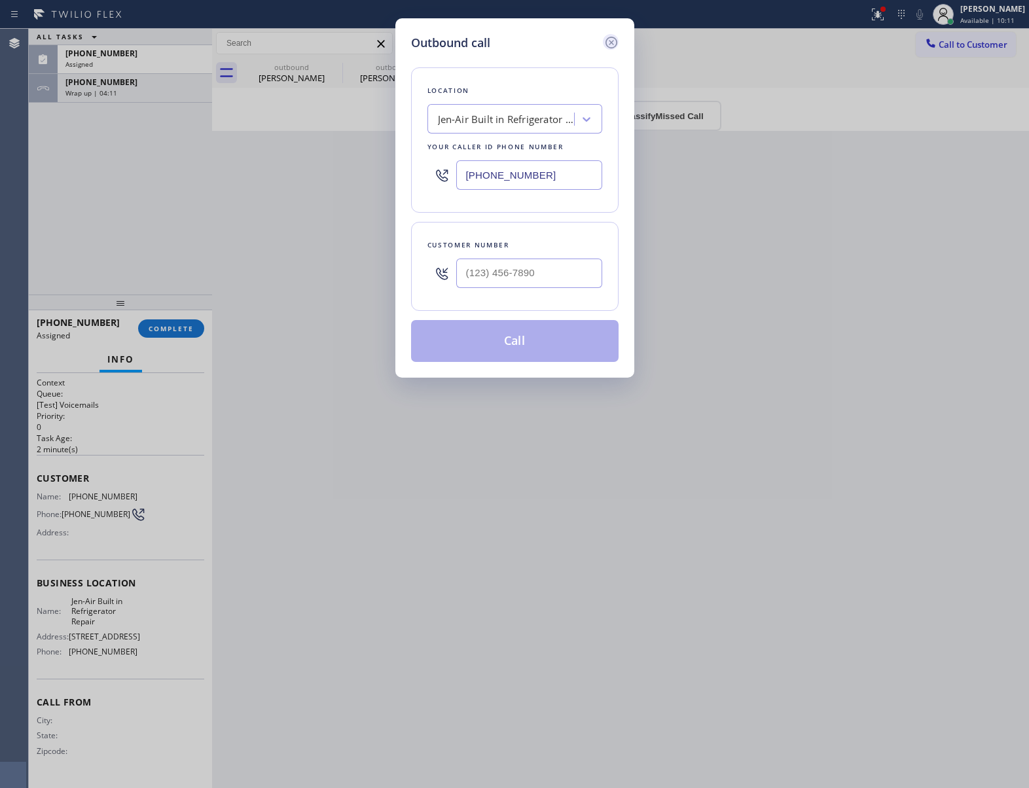
drag, startPoint x: 614, startPoint y: 42, endPoint x: 372, endPoint y: 194, distance: 285.9
click at [609, 42] on icon at bounding box center [612, 43] width 16 height 16
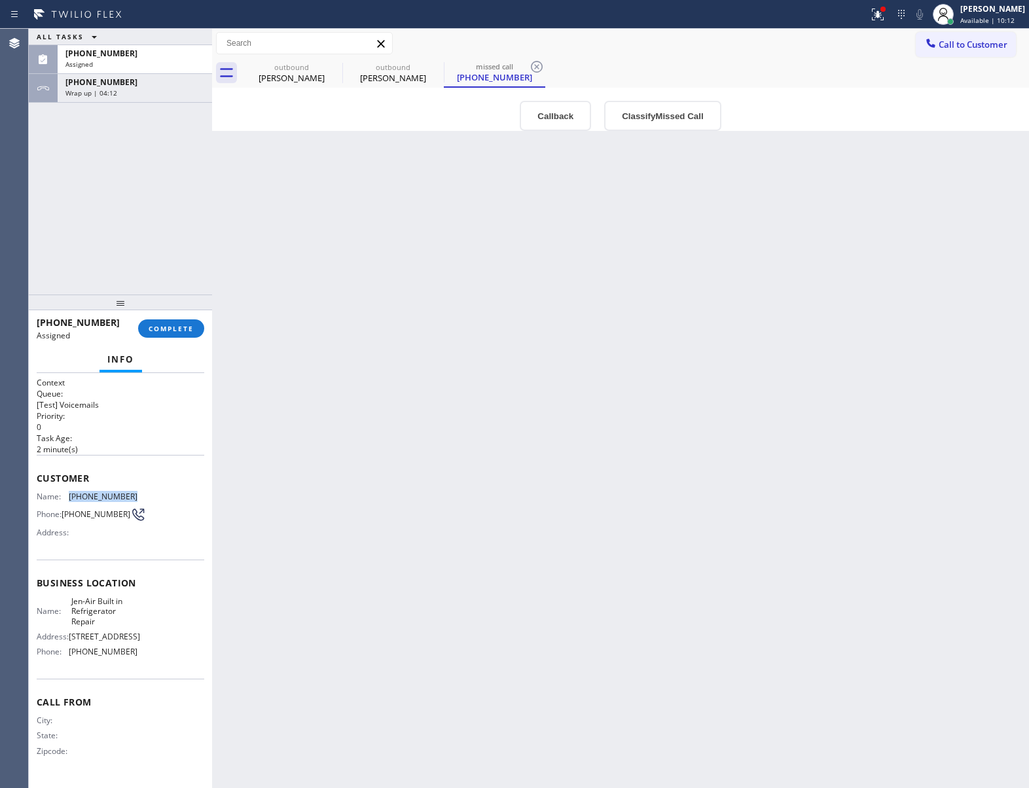
drag, startPoint x: 95, startPoint y: 499, endPoint x: 71, endPoint y: 498, distance: 24.3
click at [71, 498] on div "Name: [PHONE_NUMBER]" at bounding box center [87, 497] width 101 height 10
copy div "[PHONE_NUMBER]"
click at [977, 39] on span "Call to Customer" at bounding box center [973, 45] width 69 height 12
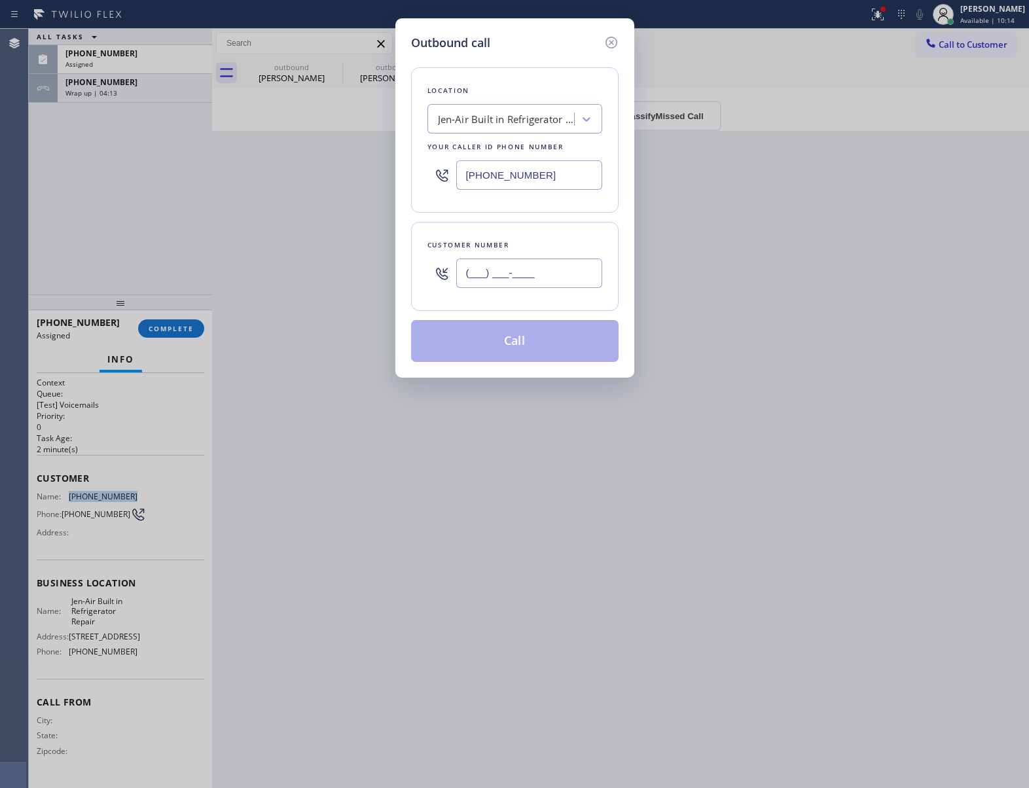
click at [524, 288] on input "(___) ___-____" at bounding box center [529, 273] width 146 height 29
paste input "267) 453-1306"
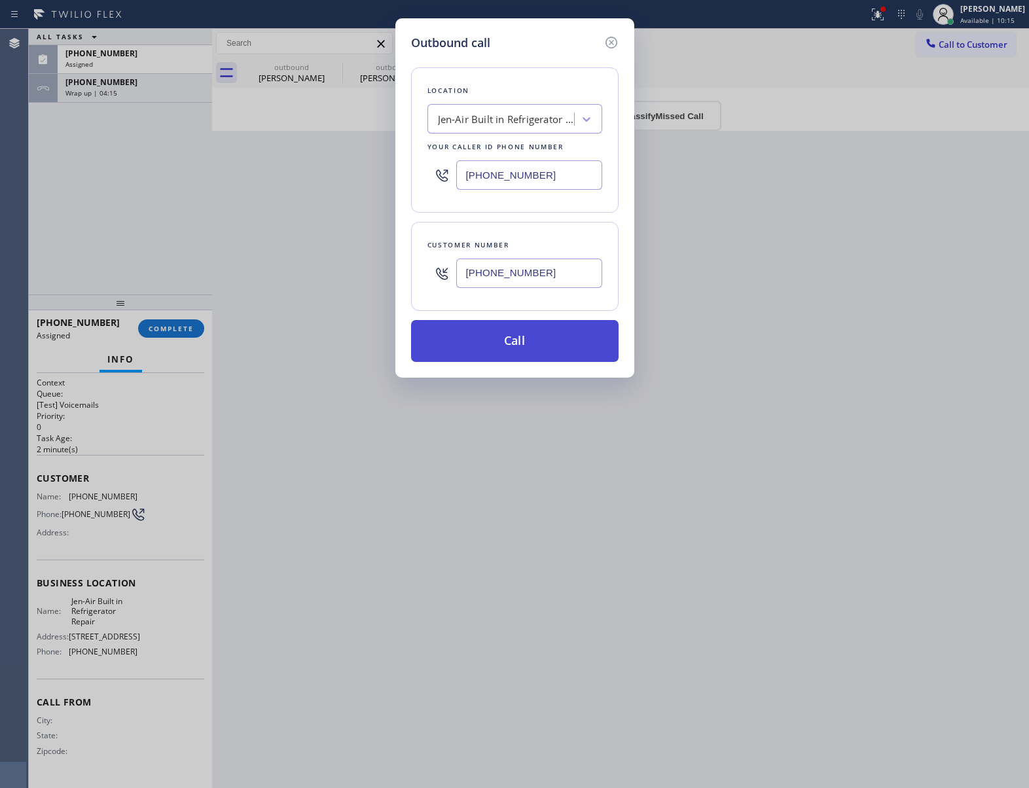
type input "[PHONE_NUMBER]"
click at [500, 352] on button "Call" at bounding box center [515, 341] width 208 height 42
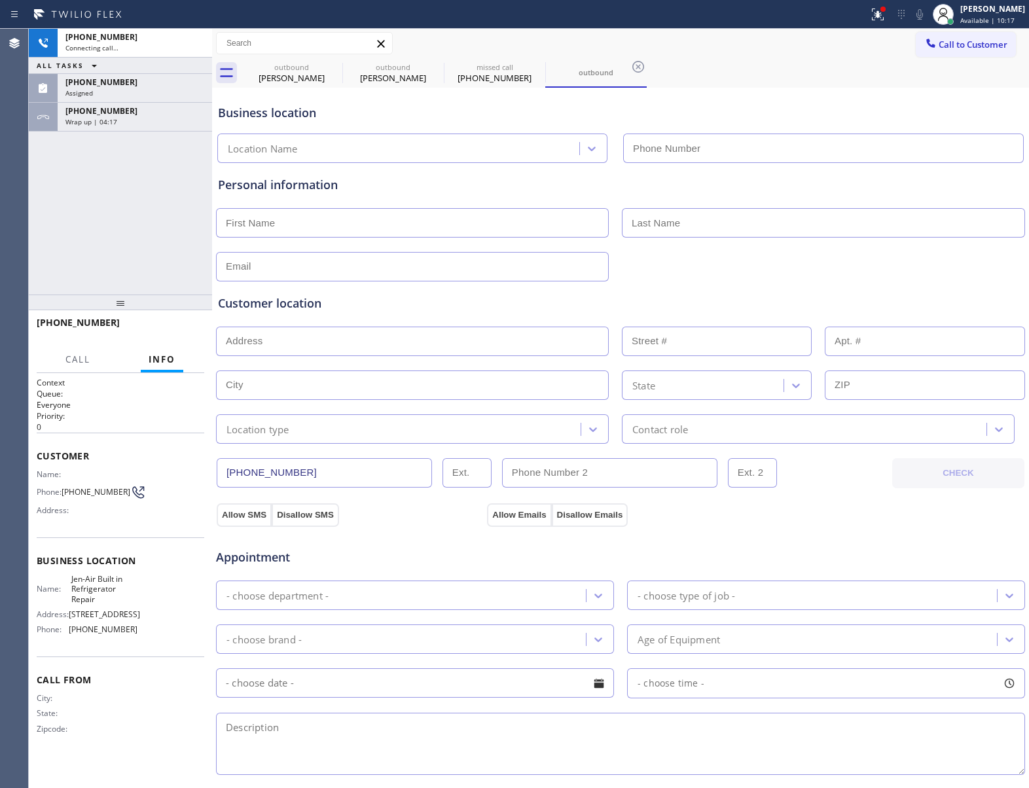
type input "[PHONE_NUMBER]"
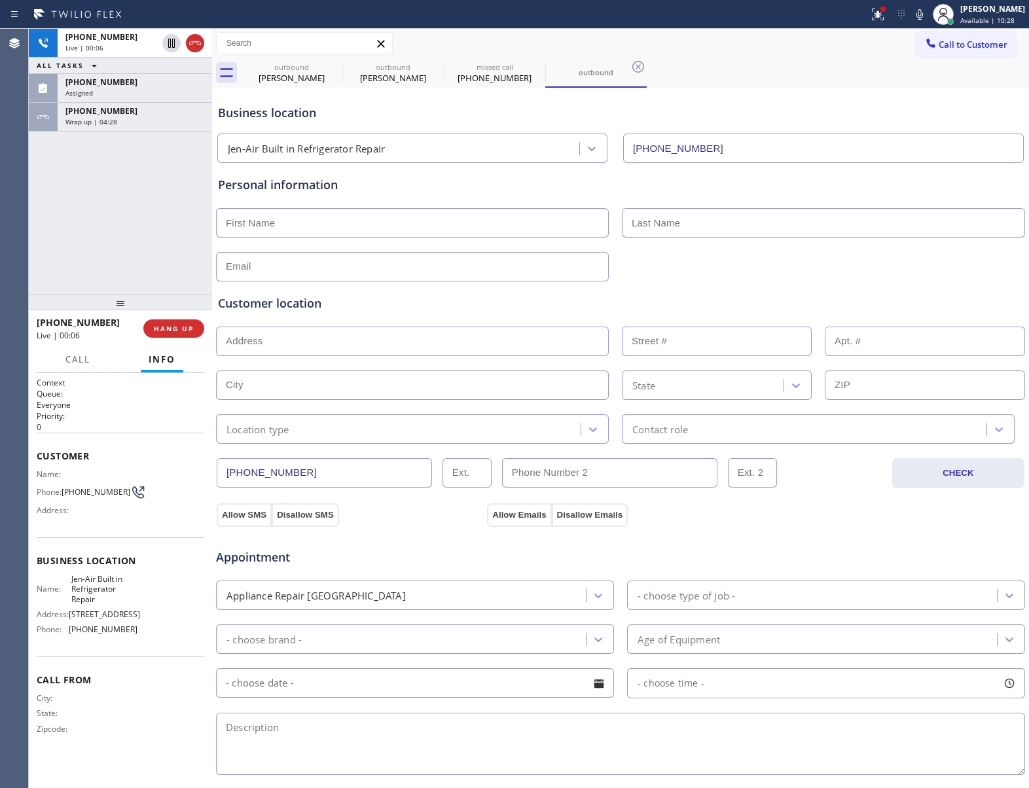
click at [158, 227] on div "[PHONE_NUMBER] Live | 00:06 ALL TASKS ALL TASKS ACTIVE TASKS TASKS IN WRAP UP […" at bounding box center [120, 162] width 183 height 266
click at [111, 119] on span "Wrap up | 05:48" at bounding box center [91, 121] width 52 height 9
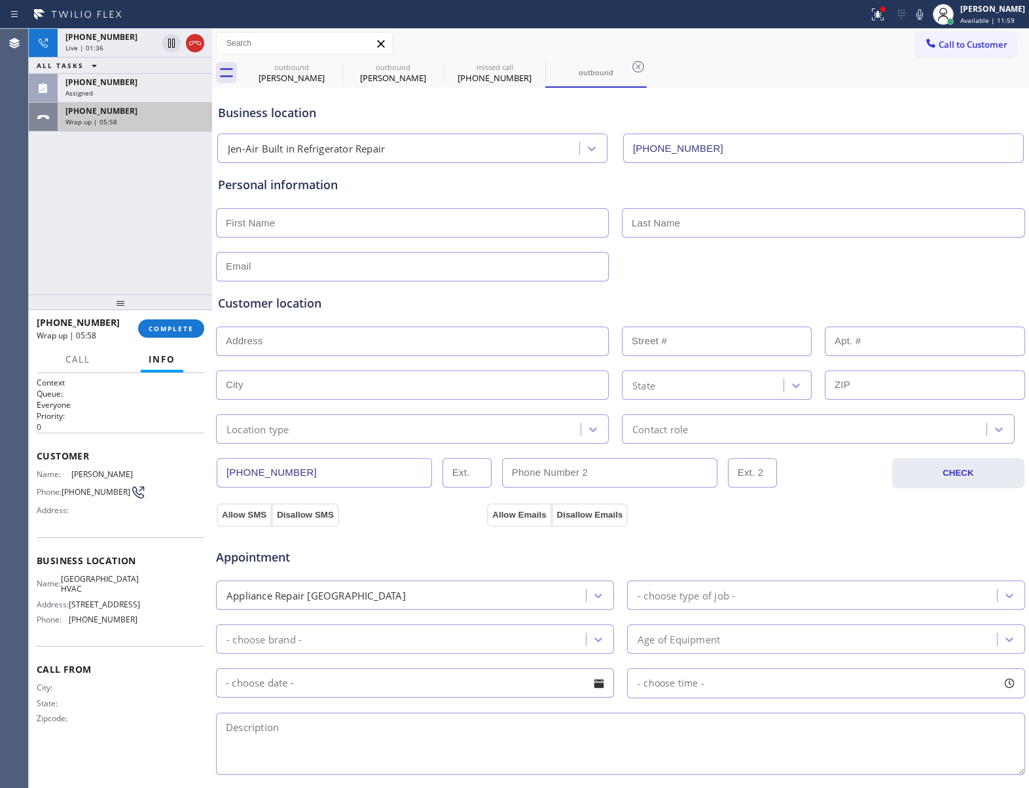
click at [137, 123] on div "Wrap up | 05:58" at bounding box center [134, 121] width 139 height 9
click at [177, 331] on span "COMPLETE" at bounding box center [171, 328] width 45 height 9
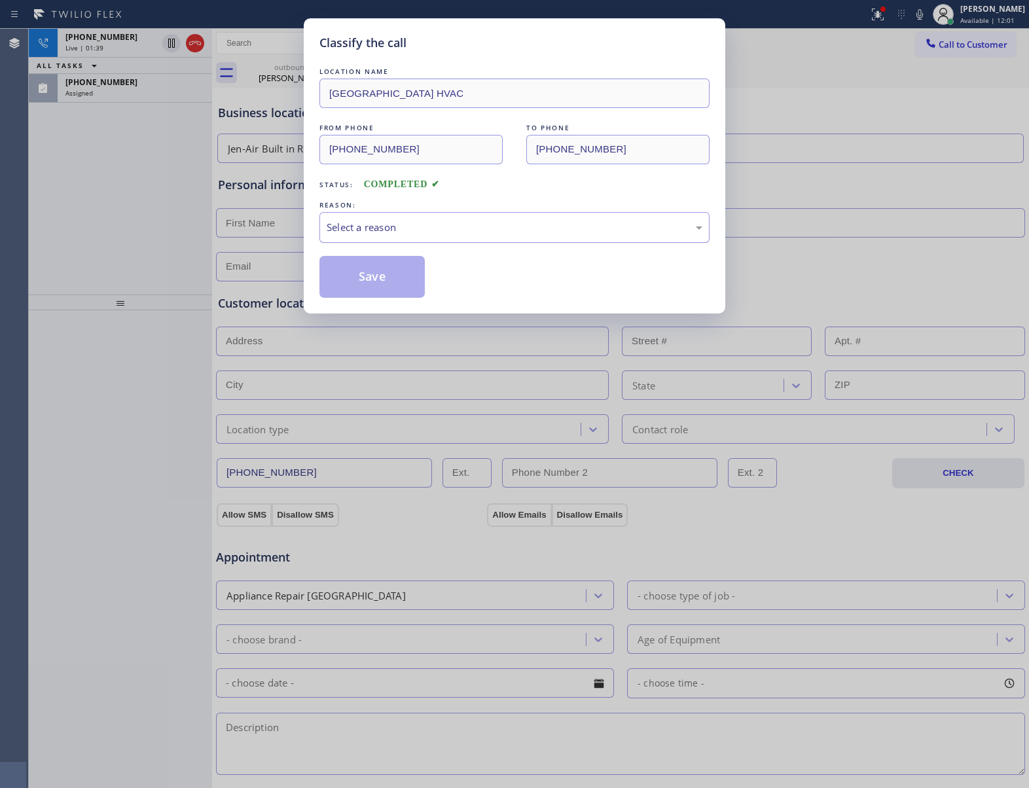
click at [403, 232] on div "Select a reason" at bounding box center [515, 227] width 376 height 15
click at [371, 285] on button "Save" at bounding box center [371, 277] width 105 height 42
type input "[PHONE_NUMBER]"
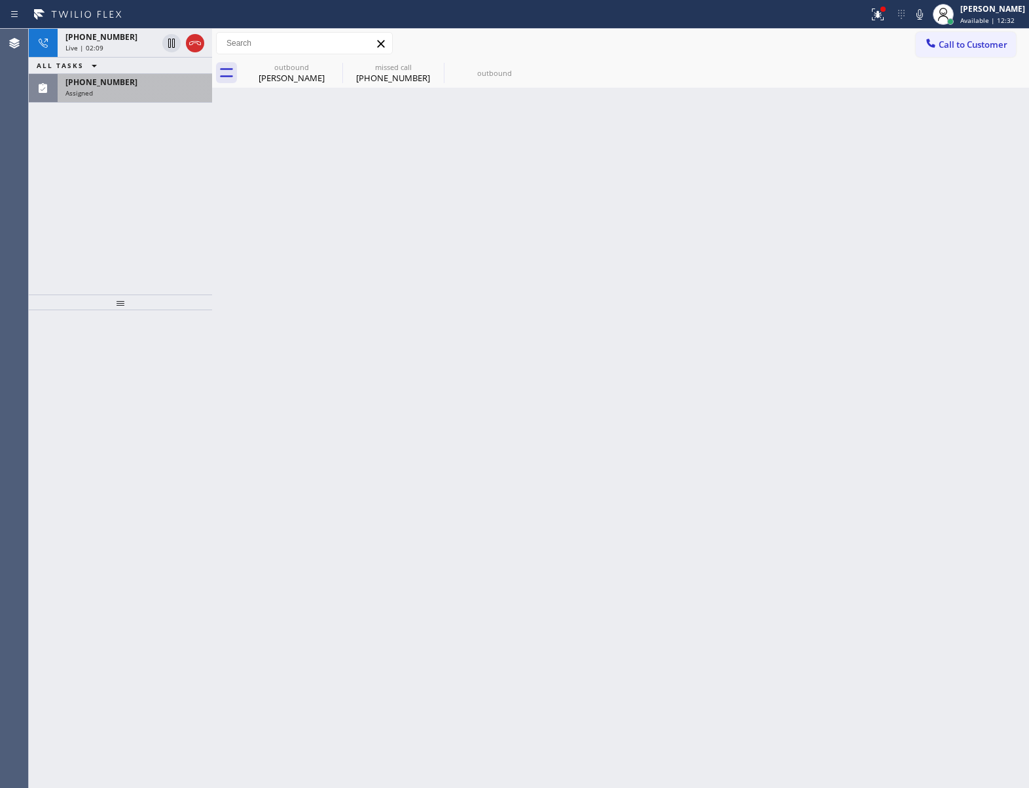
click at [128, 98] on div "[PHONE_NUMBER] Assigned" at bounding box center [132, 88] width 149 height 29
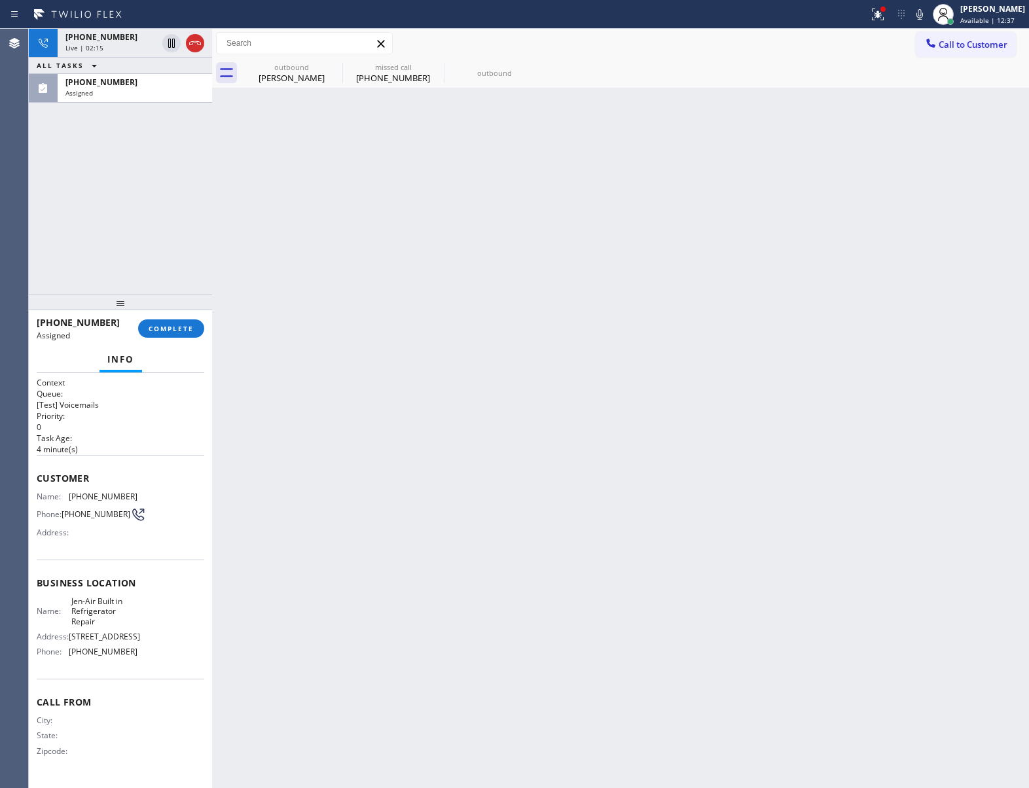
drag, startPoint x: 105, startPoint y: 212, endPoint x: 951, endPoint y: 200, distance: 845.9
click at [126, 212] on div "[PHONE_NUMBER] Live | 02:15 ALL TASKS ALL TASKS ACTIVE TASKS TASKS IN WRAP UP […" at bounding box center [120, 162] width 183 height 266
click at [323, 61] on div "outbound [PERSON_NAME]" at bounding box center [291, 72] width 99 height 29
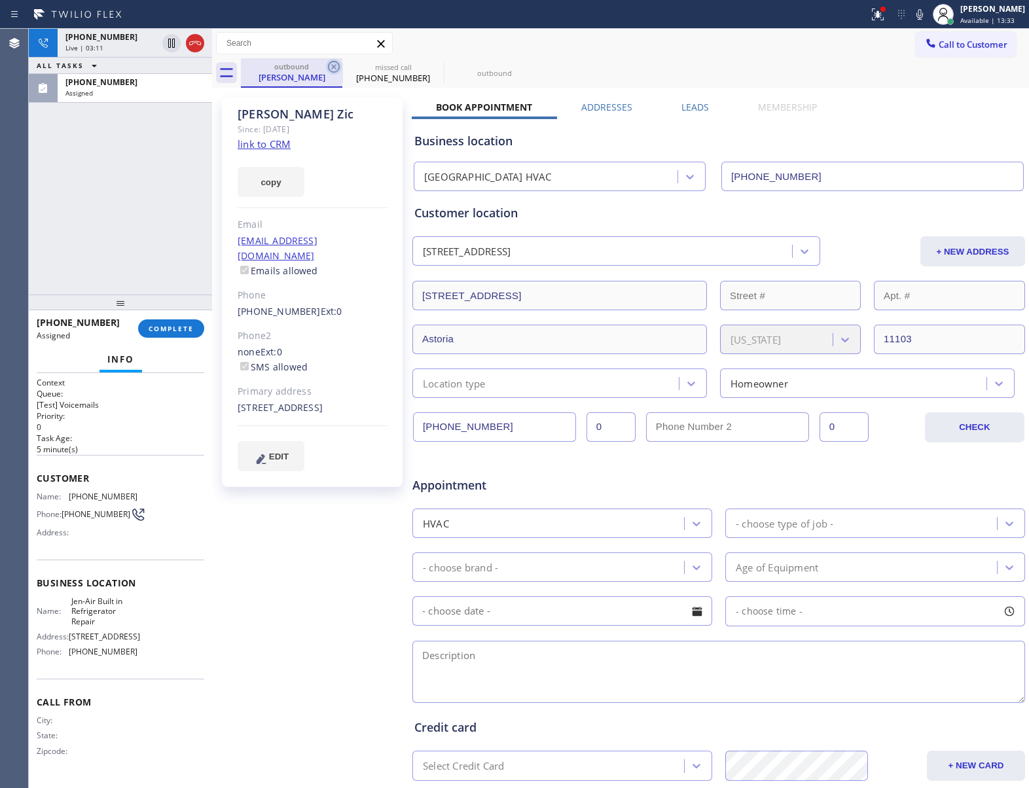
click at [333, 68] on icon at bounding box center [334, 67] width 12 height 12
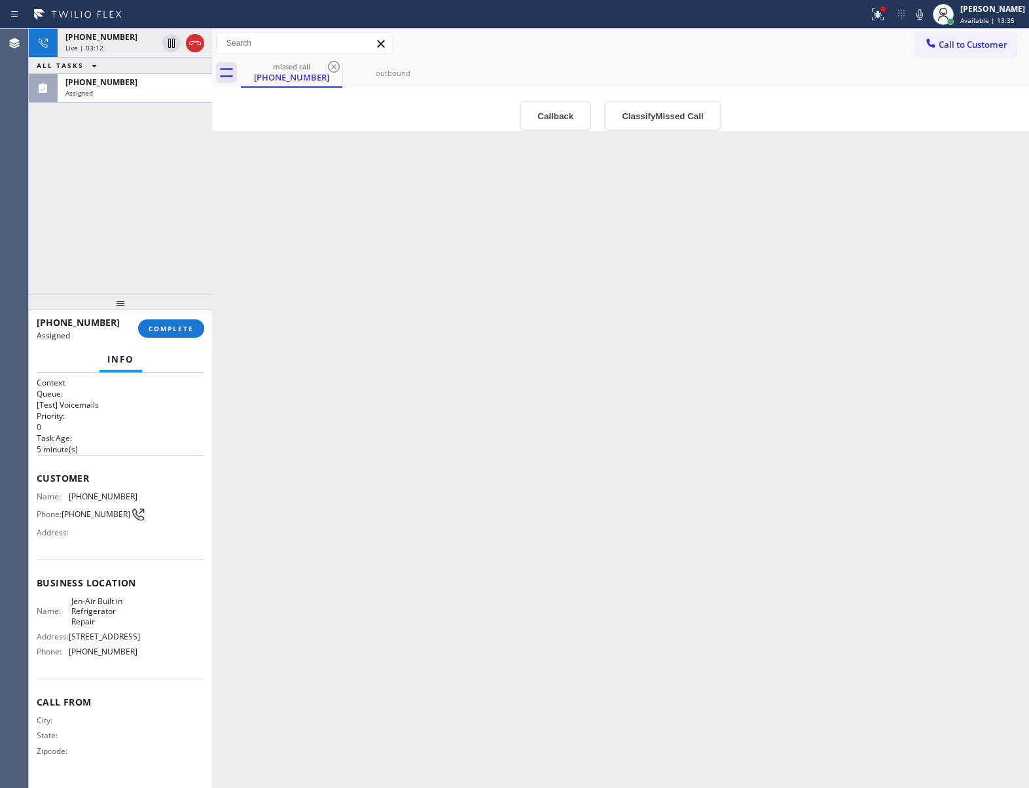
click at [333, 68] on icon at bounding box center [334, 67] width 12 height 12
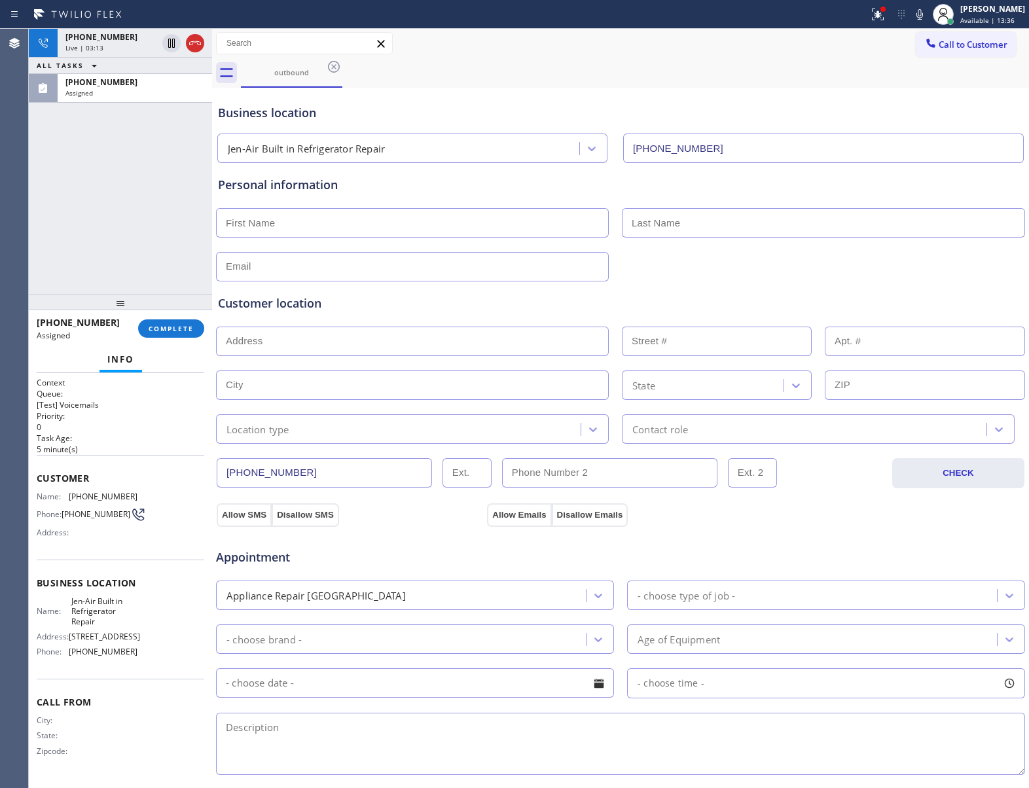
click at [295, 232] on input "text" at bounding box center [412, 222] width 393 height 29
type input "Sauna"
type input "[EMAIL_ADDRESS][DOMAIN_NAME]"
click at [302, 357] on div "Customer location >> ADD NEW ADDRESS << + NEW ADDRESS State Location type Conta…" at bounding box center [620, 369] width 805 height 149
click at [227, 228] on input "Sauna" at bounding box center [412, 222] width 393 height 29
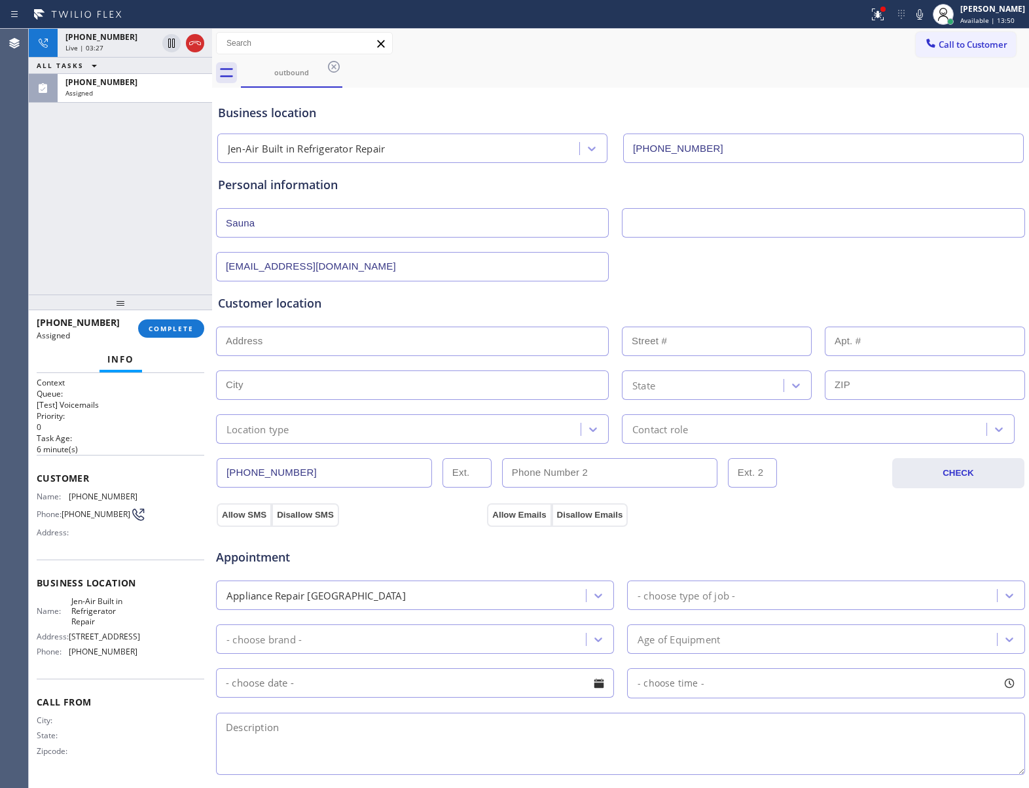
click at [257, 344] on input "text" at bounding box center [412, 341] width 393 height 29
click at [255, 352] on input "text" at bounding box center [412, 341] width 393 height 29
paste input "19143"
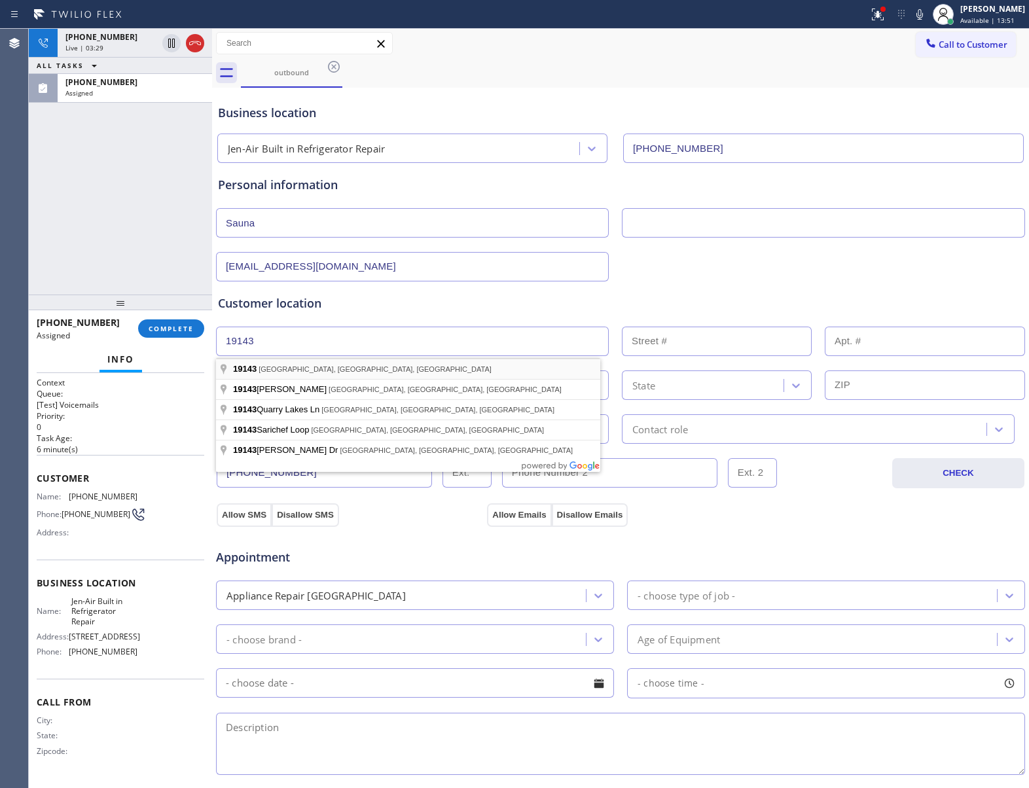
type input "[GEOGRAPHIC_DATA], [GEOGRAPHIC_DATA] 19143, [GEOGRAPHIC_DATA]"
type input "[GEOGRAPHIC_DATA]"
type input "19143"
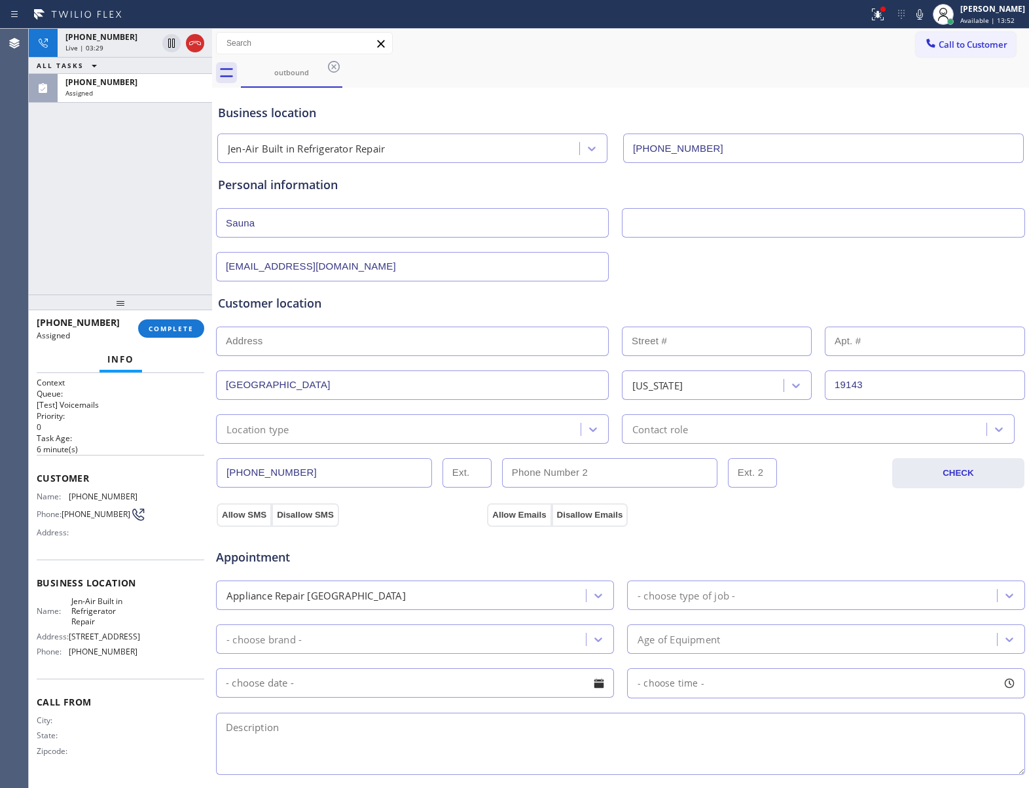
click at [285, 432] on div "Location type" at bounding box center [258, 429] width 63 height 15
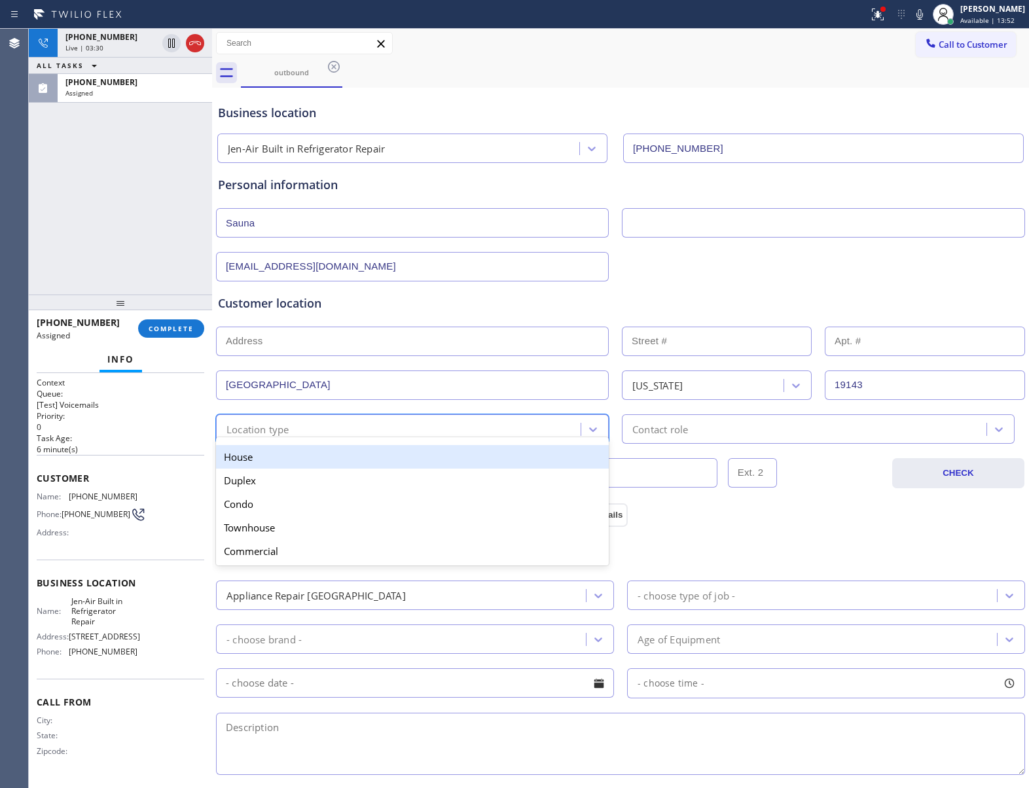
click at [282, 458] on div "House" at bounding box center [412, 457] width 393 height 24
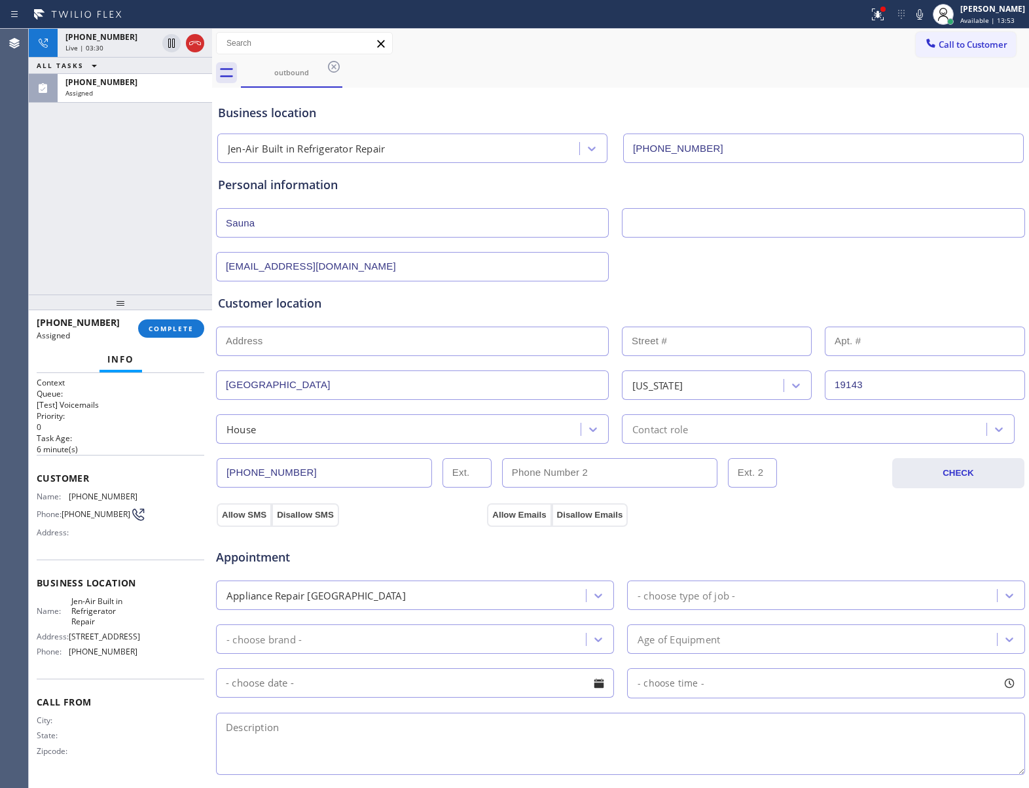
click at [690, 449] on div "[PHONE_NUMBER] CHECK" at bounding box center [620, 466] width 811 height 45
click at [672, 439] on div "Contact role" at bounding box center [818, 428] width 393 height 29
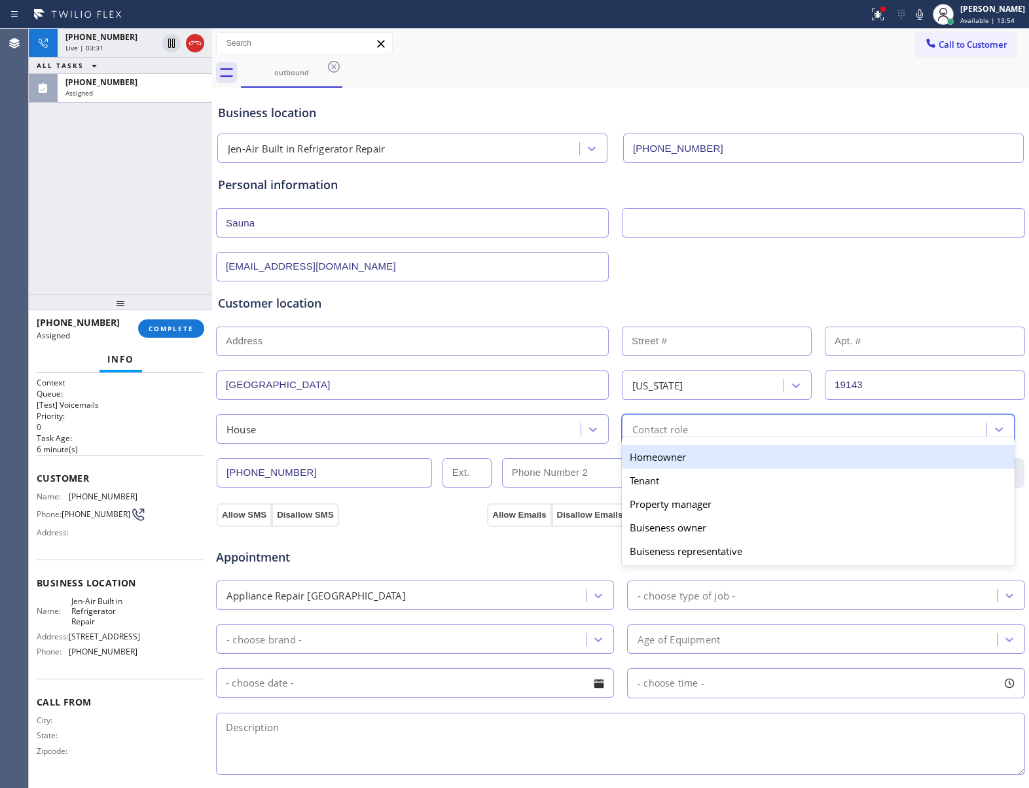
click at [637, 467] on div "Homeowner" at bounding box center [818, 457] width 393 height 24
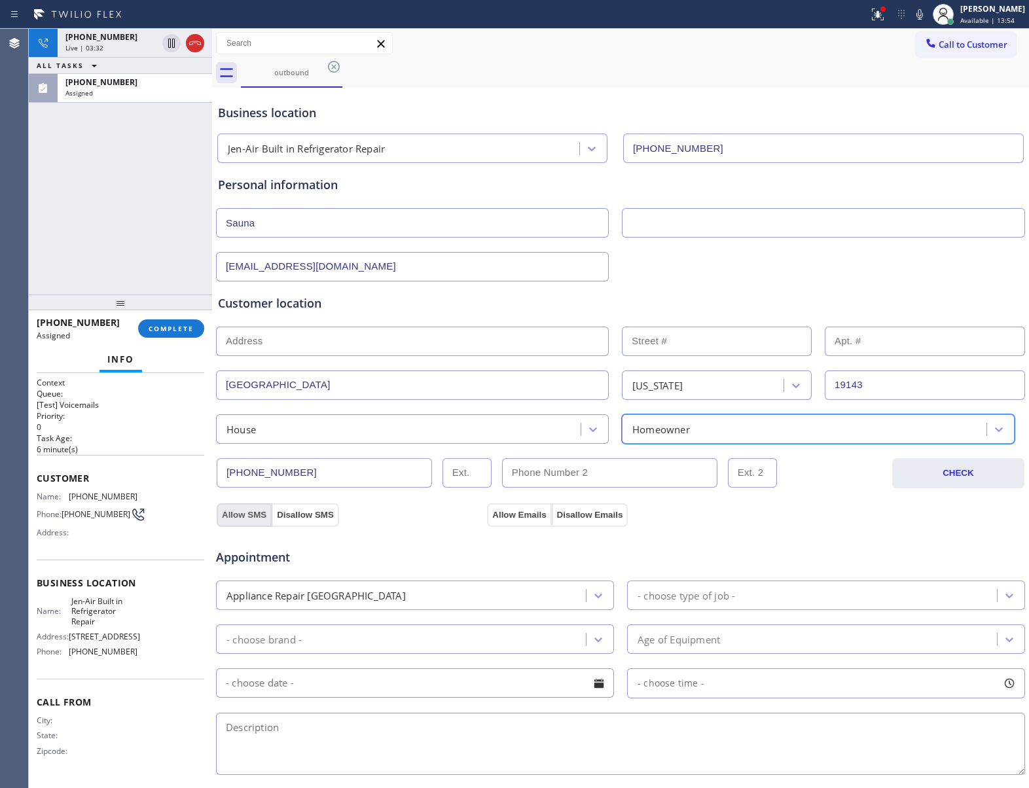
click at [228, 519] on button "Allow SMS" at bounding box center [244, 515] width 55 height 24
click at [522, 513] on button "Allow Emails" at bounding box center [519, 515] width 64 height 24
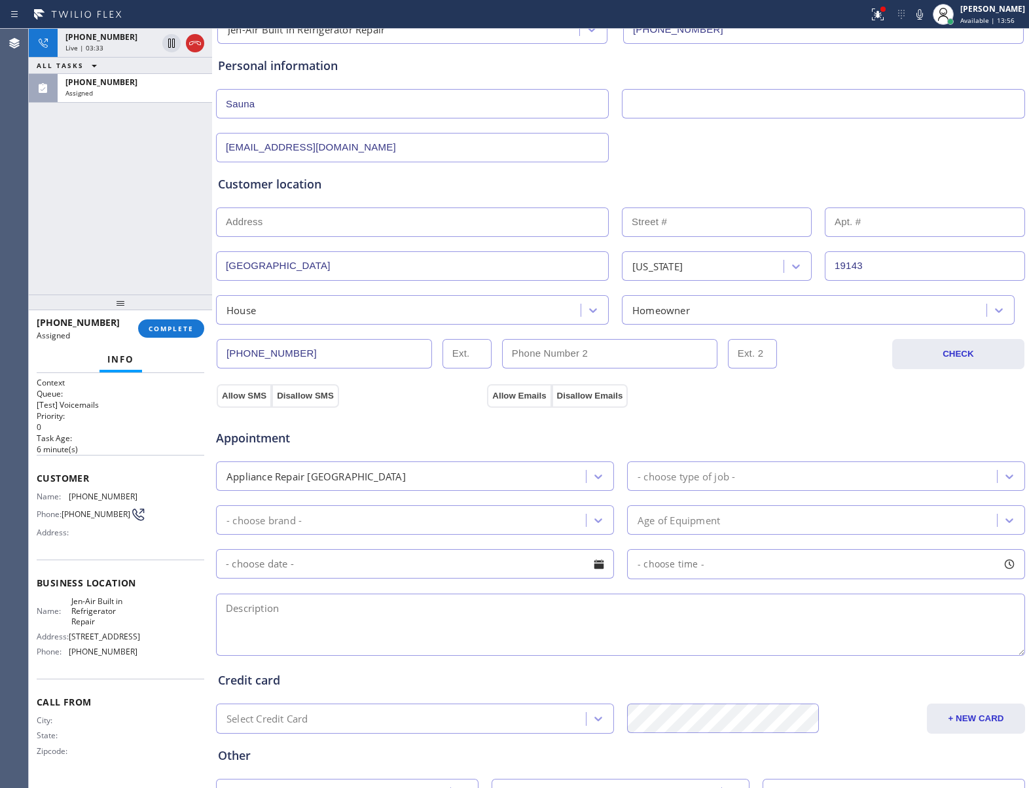
scroll to position [230, 0]
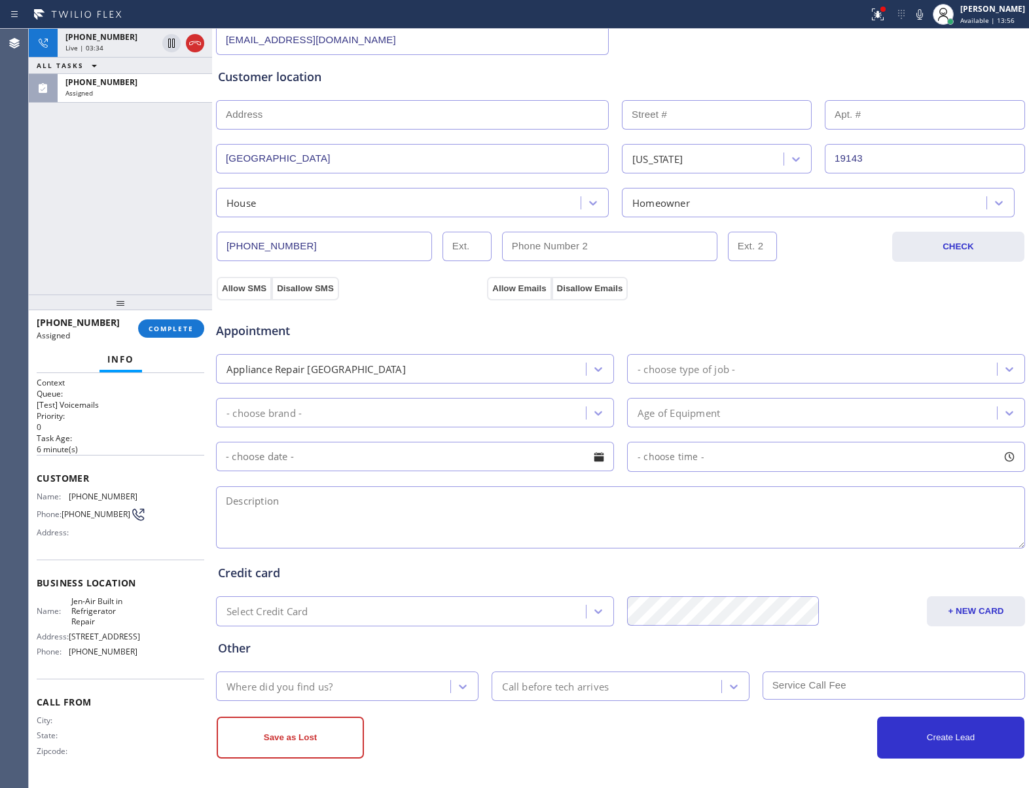
click at [320, 367] on div "Appliance Repair [GEOGRAPHIC_DATA]" at bounding box center [316, 368] width 179 height 15
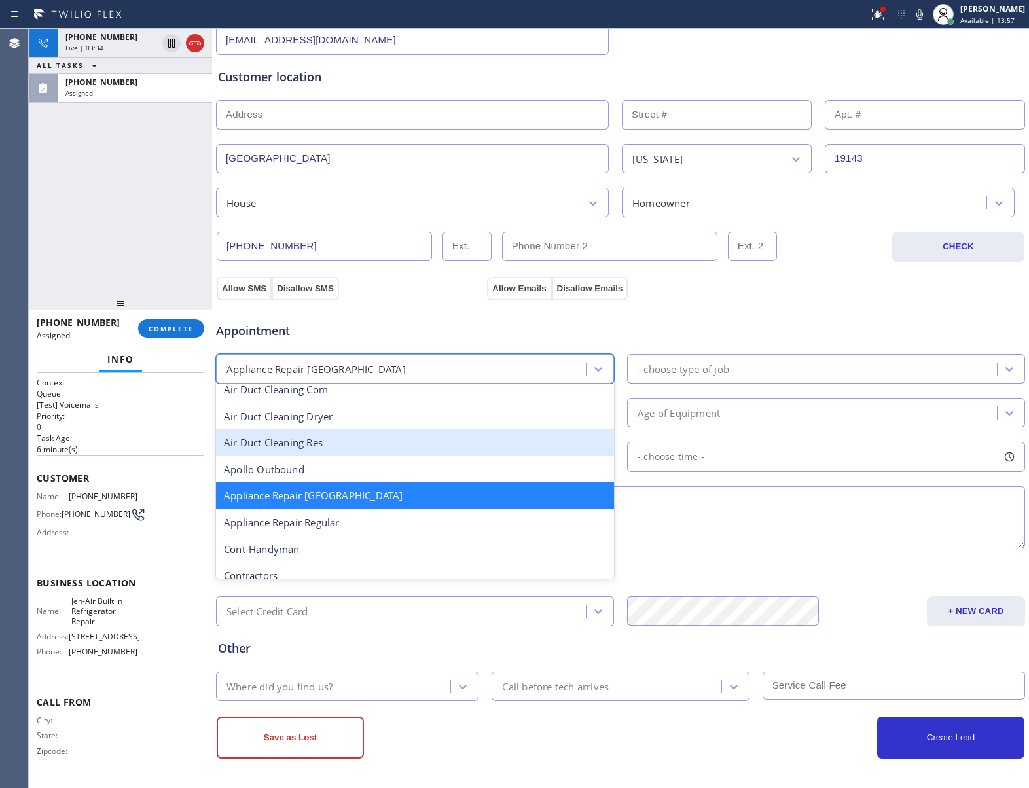
scroll to position [89, 0]
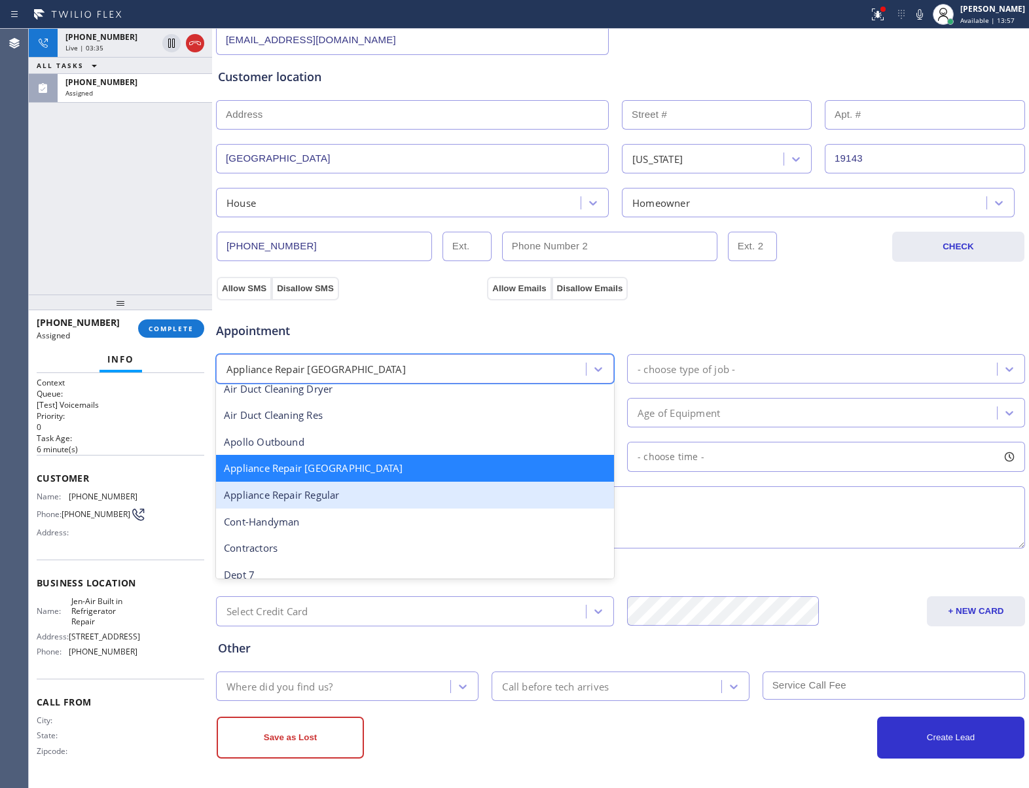
click at [352, 493] on div "Appliance Repair Regular" at bounding box center [415, 495] width 398 height 27
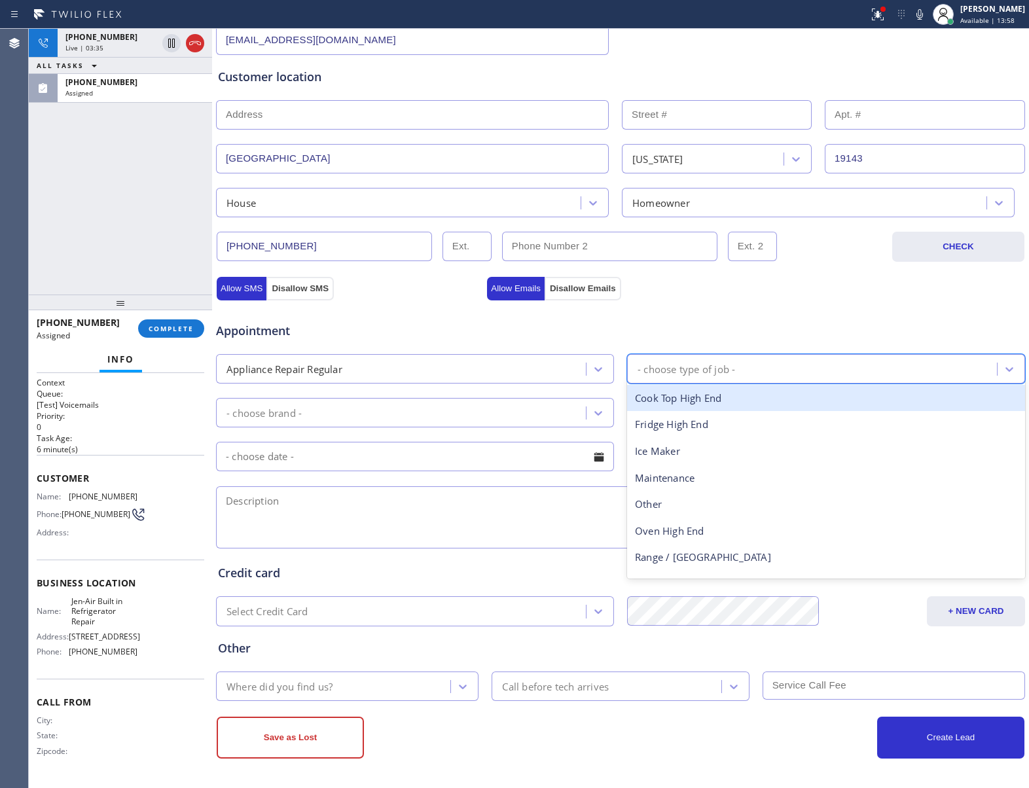
click at [674, 371] on div "- choose type of job -" at bounding box center [687, 368] width 98 height 15
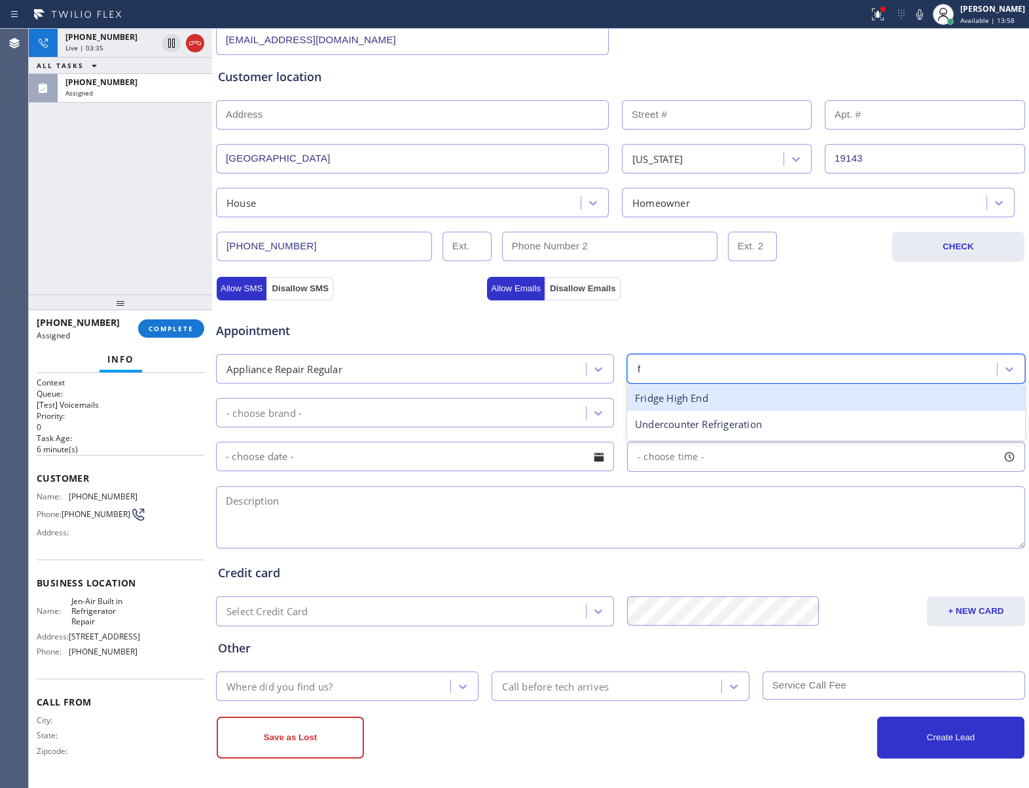
type input "fr"
click at [666, 402] on div "Fridge" at bounding box center [826, 398] width 398 height 27
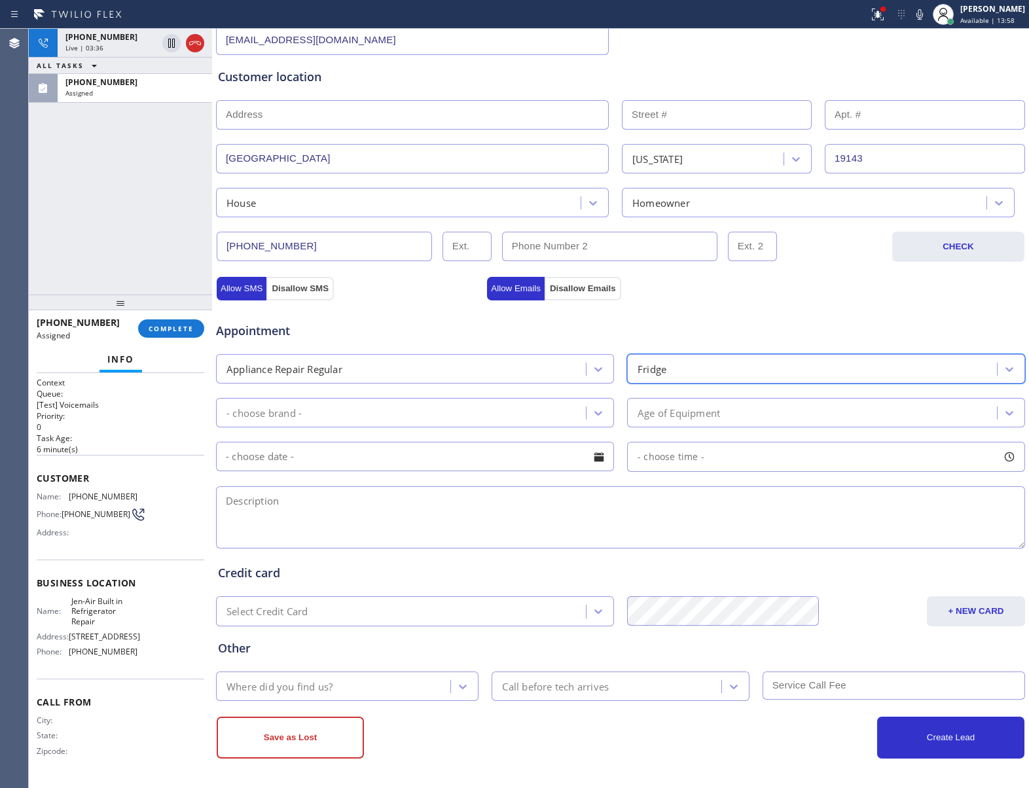
click at [344, 418] on div "- choose brand -" at bounding box center [403, 412] width 366 height 23
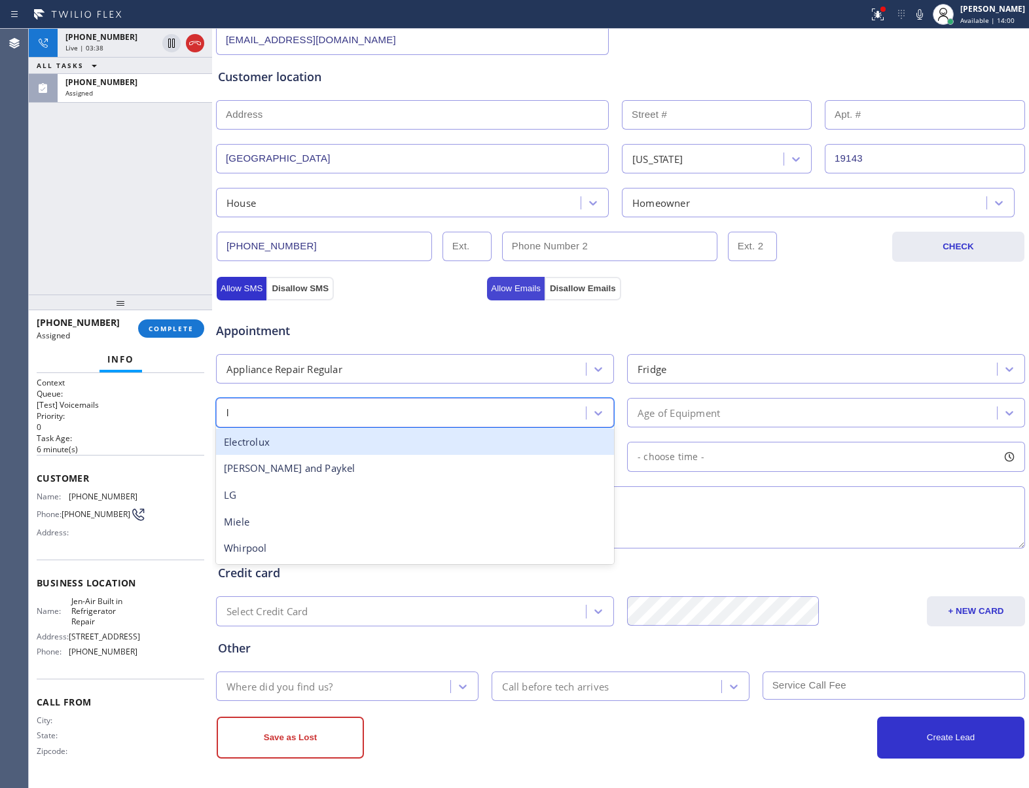
type input "lg"
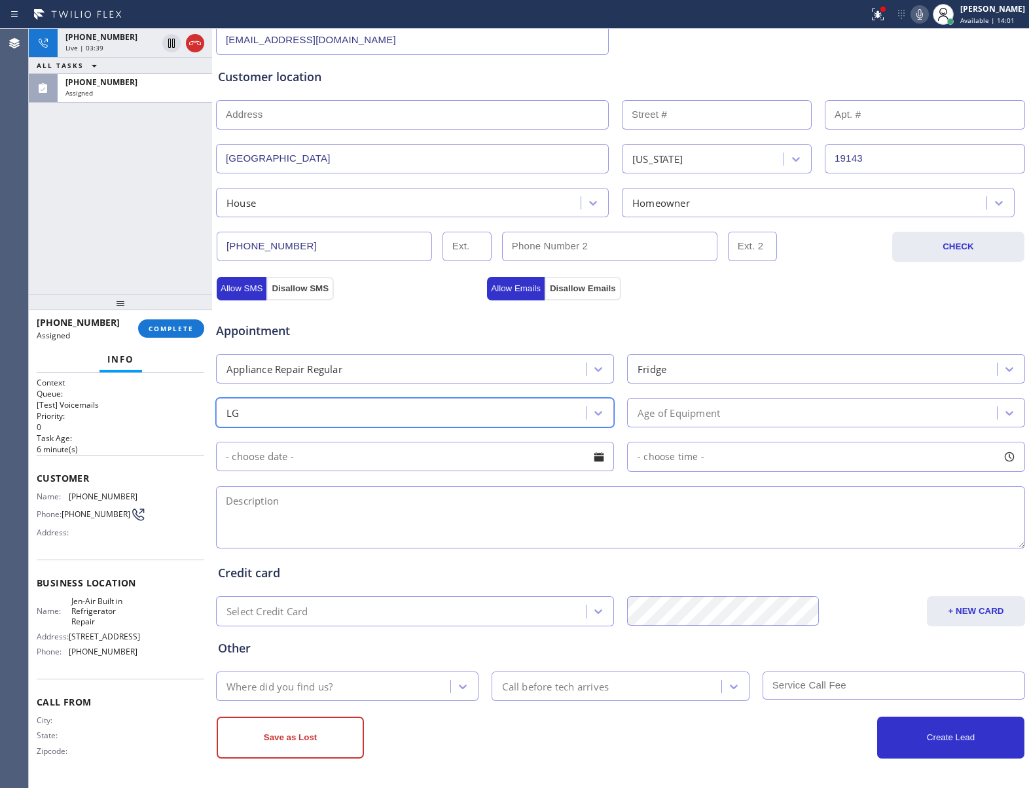
click at [912, 19] on icon at bounding box center [920, 15] width 16 height 16
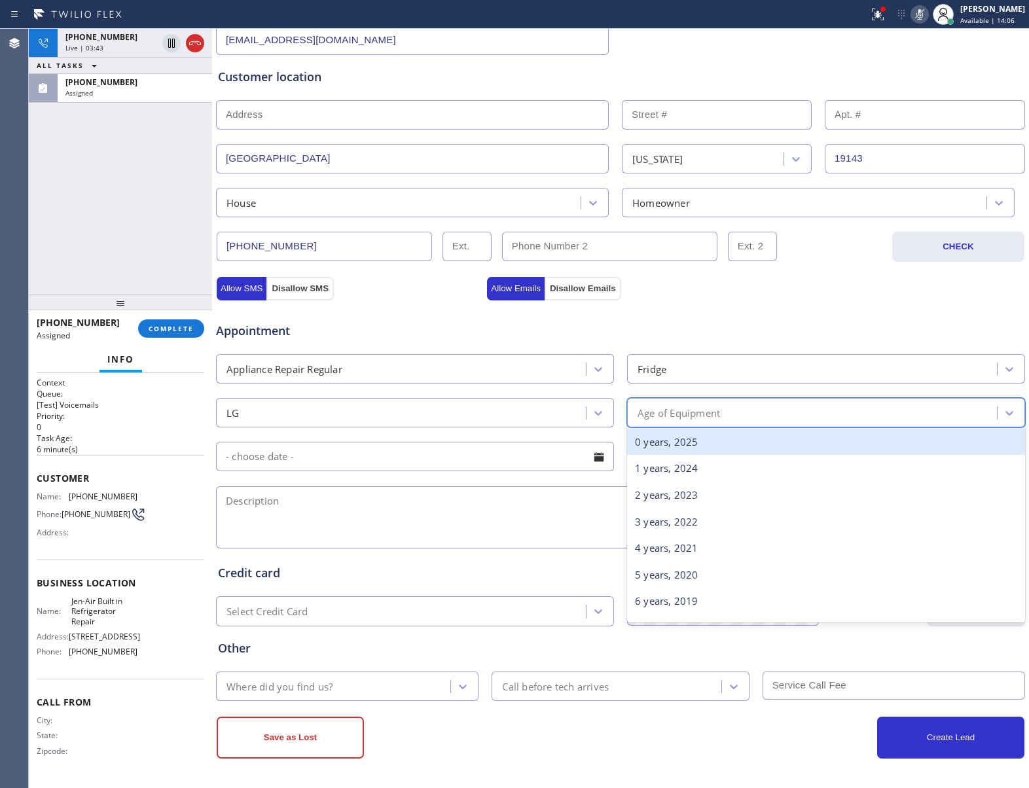
click at [774, 407] on div "Age of Equipment" at bounding box center [814, 412] width 366 height 23
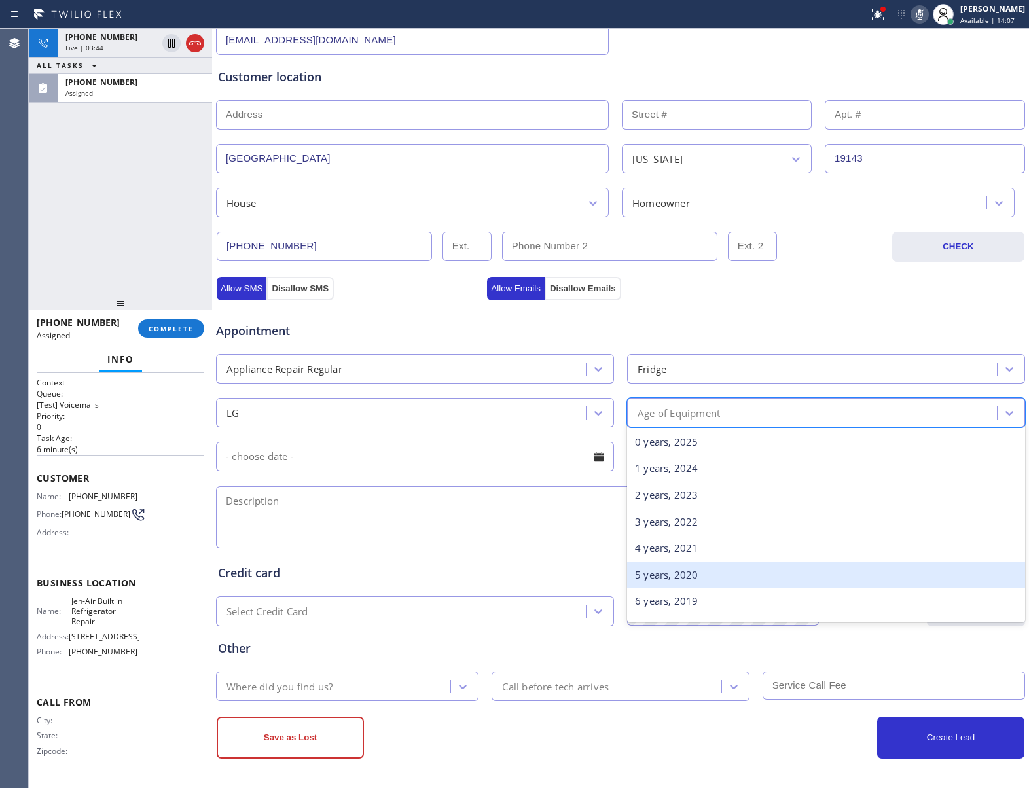
click at [723, 572] on div "5 years, 2020" at bounding box center [826, 575] width 398 height 27
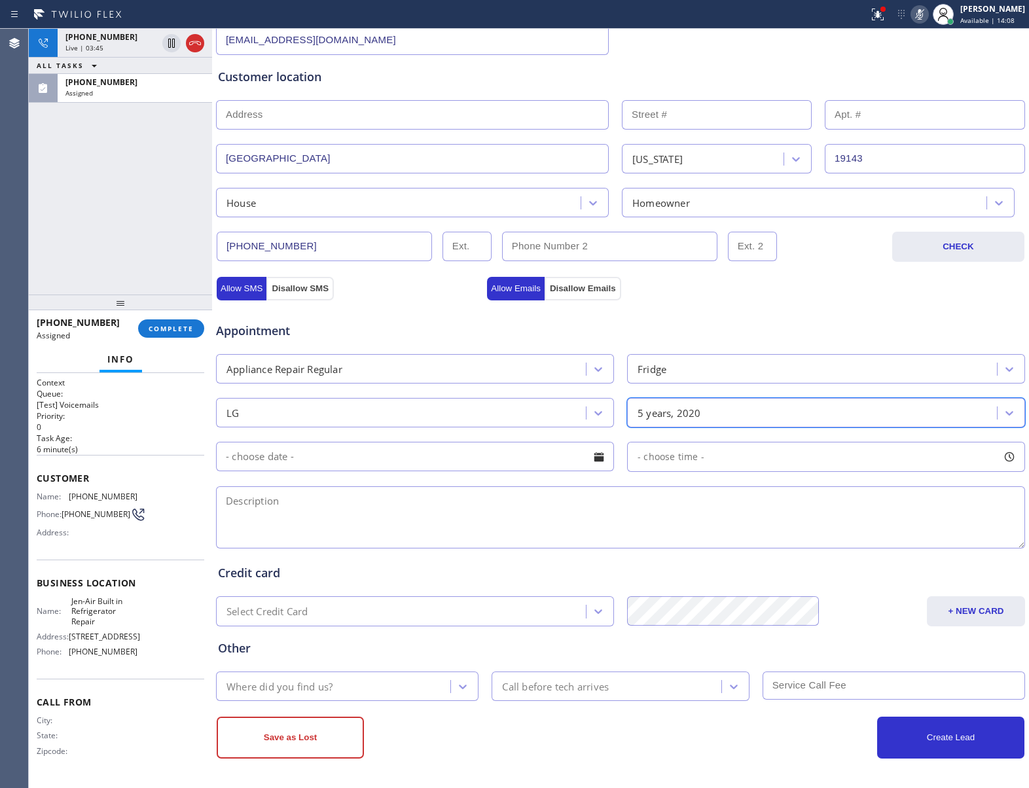
drag, startPoint x: 414, startPoint y: 509, endPoint x: 706, endPoint y: 462, distance: 295.8
click at [430, 505] on textarea at bounding box center [620, 517] width 809 height 62
drag, startPoint x: 360, startPoint y: 512, endPoint x: 397, endPoint y: 512, distance: 36.7
click at [360, 512] on textarea at bounding box center [620, 517] width 809 height 62
paste textarea "LG | Fridge | 5 Yrs | Not freezing or not cooling properly | 19143"
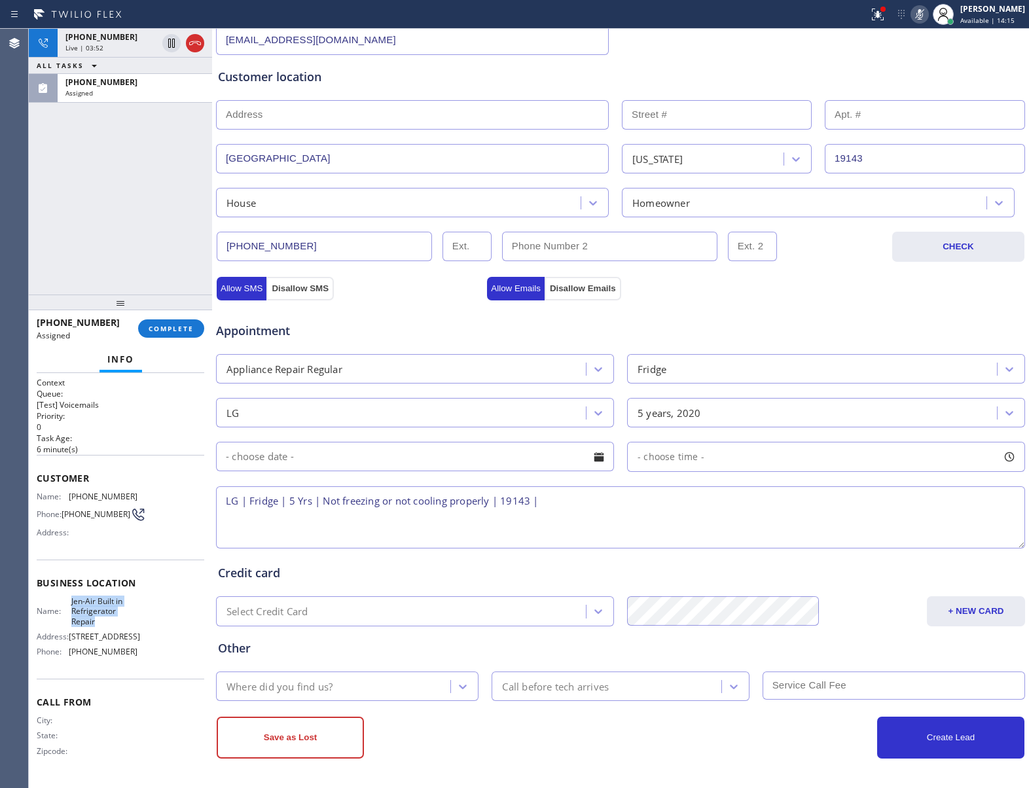
drag, startPoint x: 98, startPoint y: 627, endPoint x: 71, endPoint y: 600, distance: 38.0
click at [71, 600] on div "Name: [PERSON_NAME]-Air Built in Refrigerator Repair" at bounding box center [87, 611] width 101 height 30
copy span "Jen-Air Built in Refrigerator Repair"
click at [606, 511] on textarea "LG | Fridge | 5 Yrs | Not freezing or not cooling properly | 19143 |" at bounding box center [620, 517] width 809 height 62
paste textarea "Jen-Air Built in Refrigerator Repair"
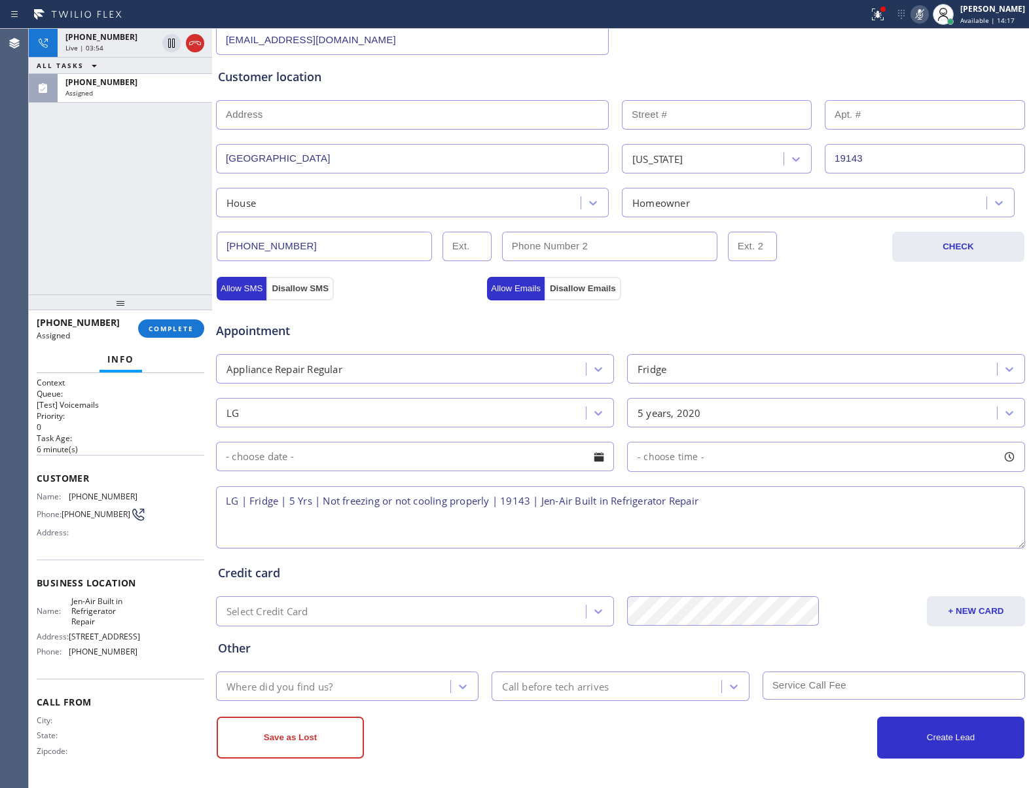
click at [738, 511] on textarea "LG | Fridge | 5 Yrs | Not freezing or not cooling properly | 19143 | Jen-Air Bu…" at bounding box center [620, 517] width 809 height 62
click at [917, 12] on icon at bounding box center [920, 15] width 16 height 16
click at [792, 513] on textarea "LG | Fridge | 5 Yrs | Not freezing or not cooling properly | 19143 | Jen-Air Bu…" at bounding box center [620, 517] width 809 height 62
type textarea "LG | Fridge | 5 Yrs | Not freezing or not cooling properly | 19143 | Jen-Air Bu…"
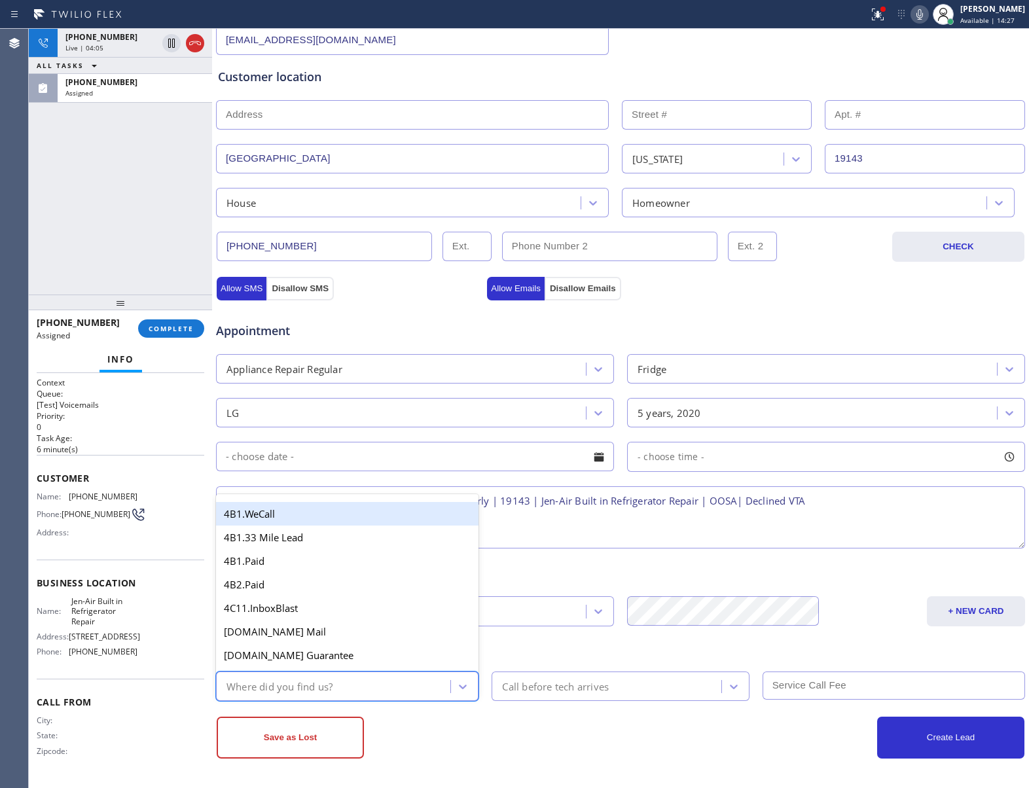
click at [378, 679] on div "Where did you find us?" at bounding box center [335, 686] width 230 height 23
type input "go"
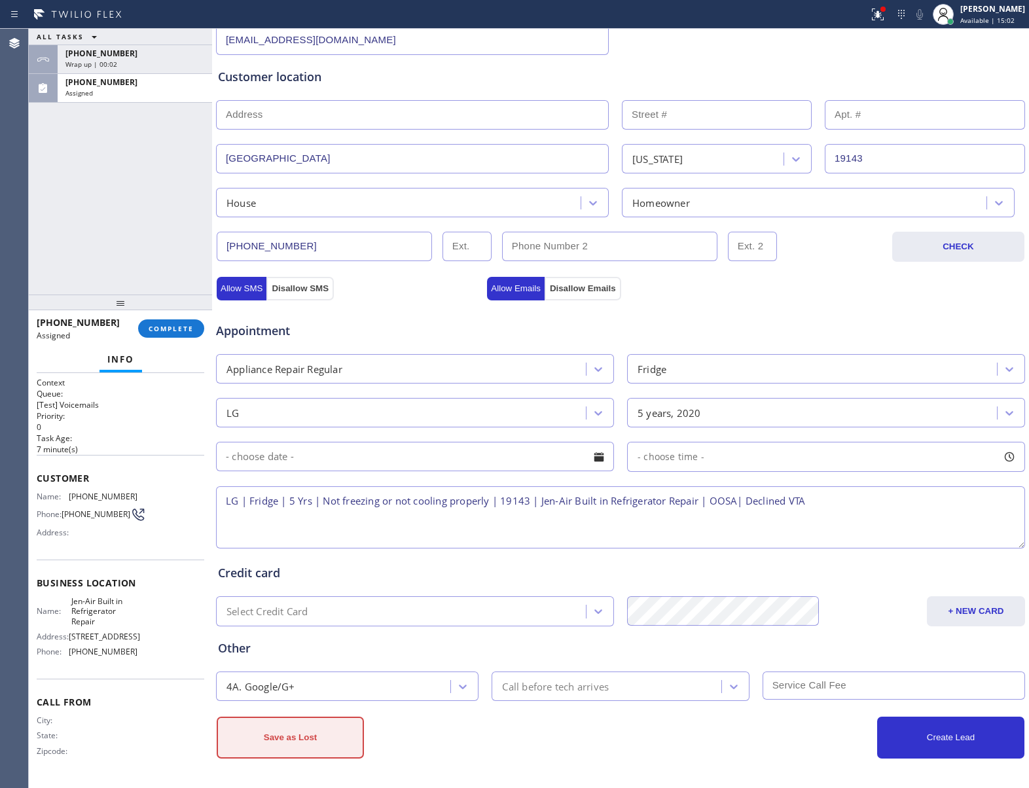
click at [285, 734] on button "Save as Lost" at bounding box center [290, 738] width 147 height 42
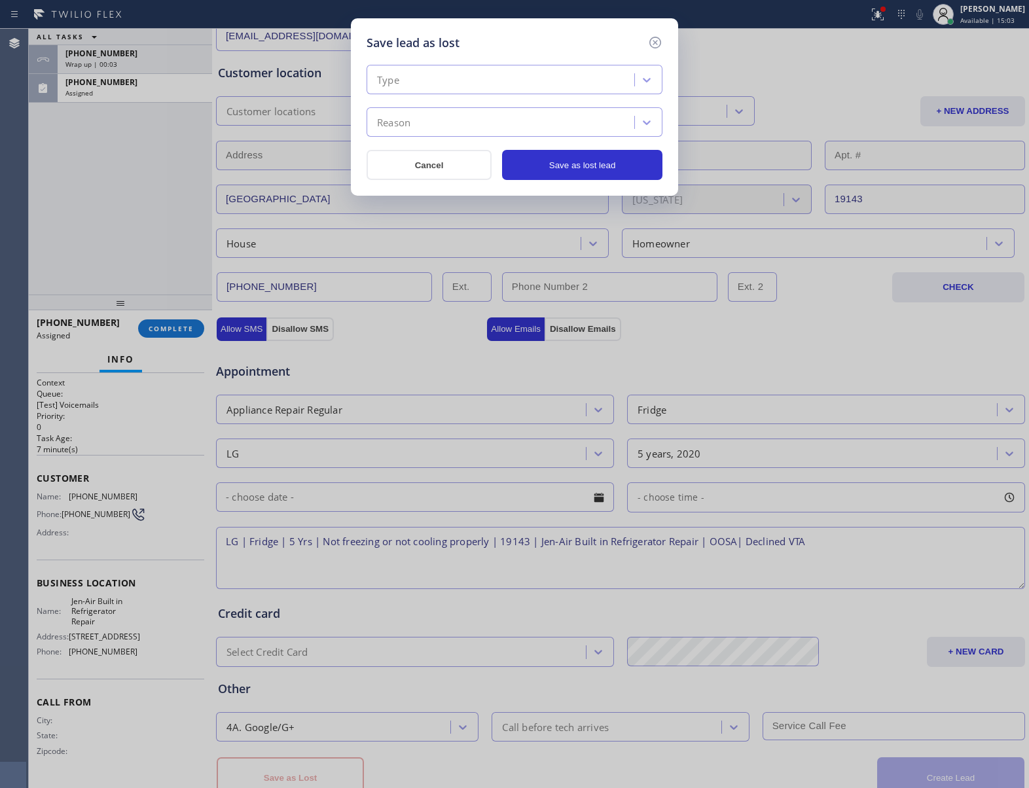
drag, startPoint x: 499, startPoint y: 64, endPoint x: 481, endPoint y: 93, distance: 34.7
click at [498, 64] on div "Type Reason Cancel Save as lost lead" at bounding box center [515, 116] width 296 height 128
click at [473, 93] on div "Type" at bounding box center [515, 79] width 296 height 29
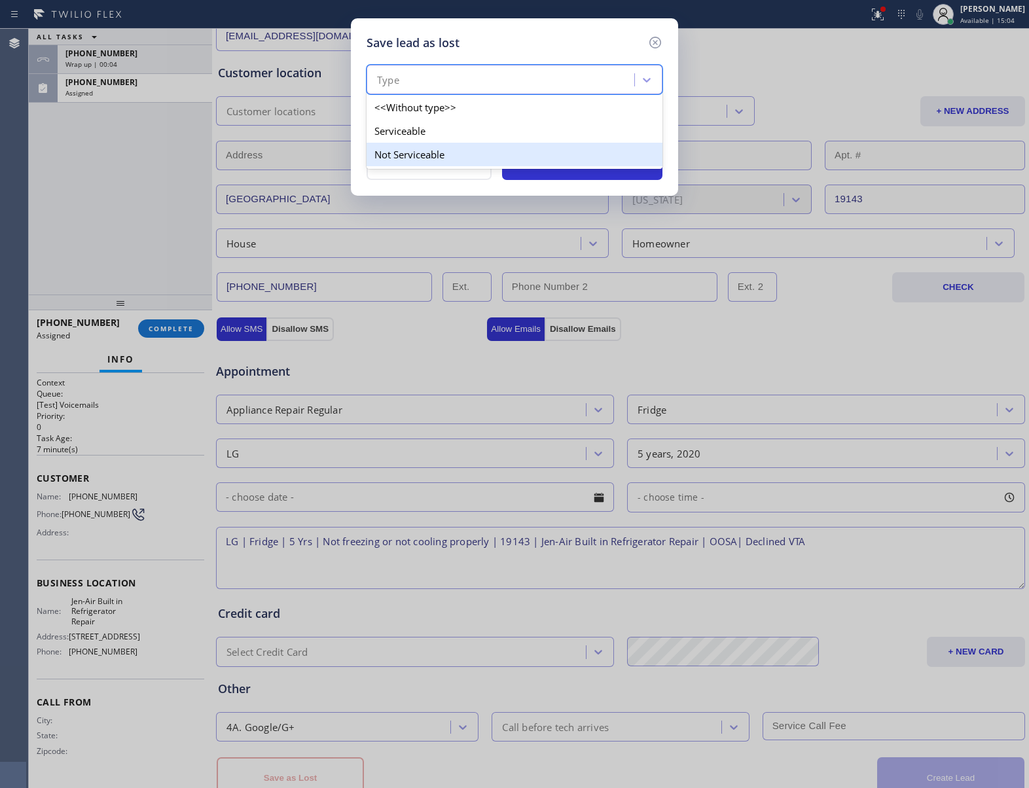
click at [448, 147] on div "Not Serviceable" at bounding box center [515, 155] width 296 height 24
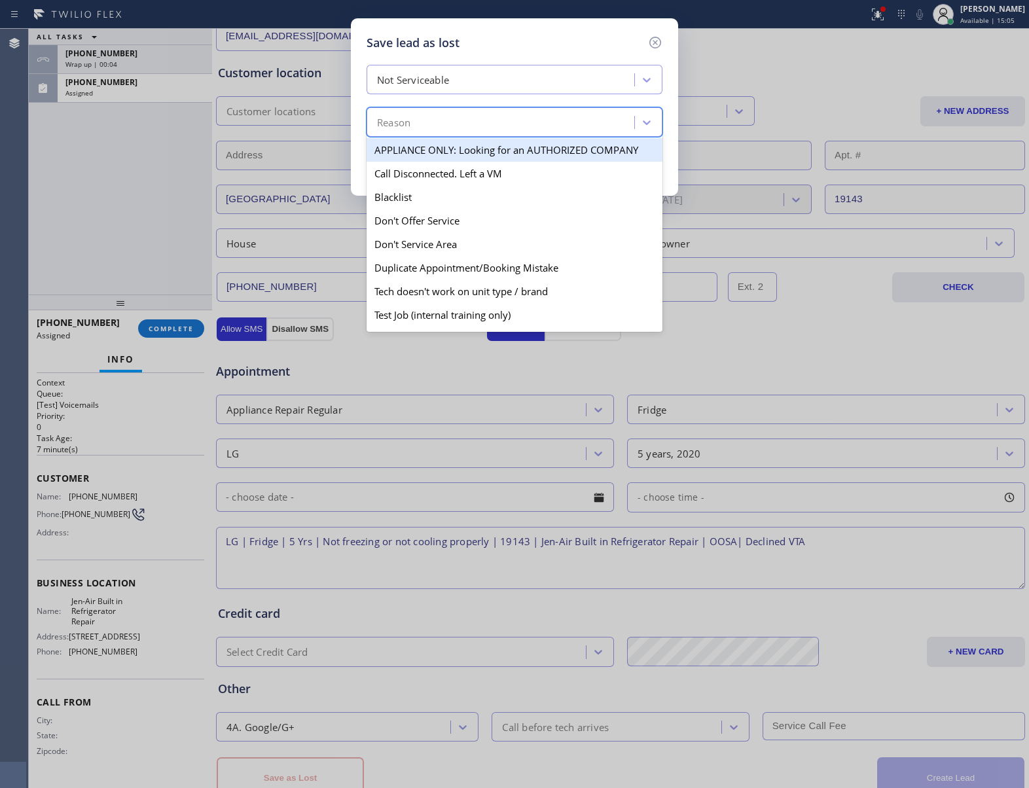
click at [471, 118] on div "Reason" at bounding box center [503, 122] width 264 height 23
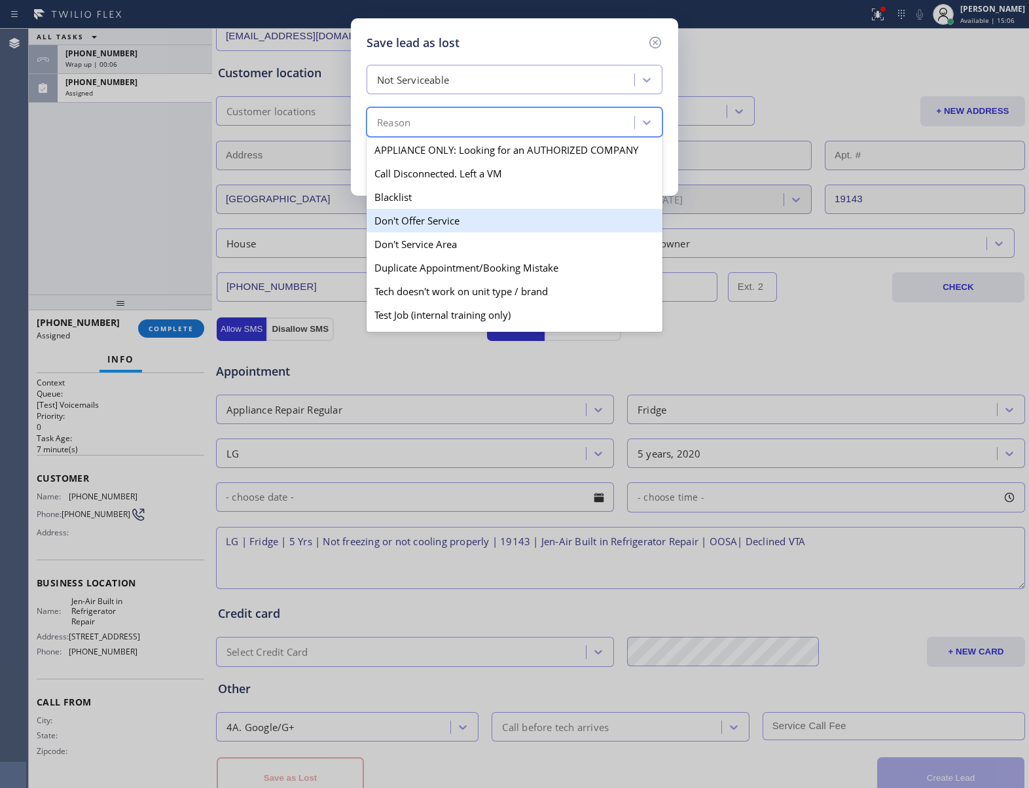
click at [452, 220] on div "Don't Offer Service" at bounding box center [515, 221] width 296 height 24
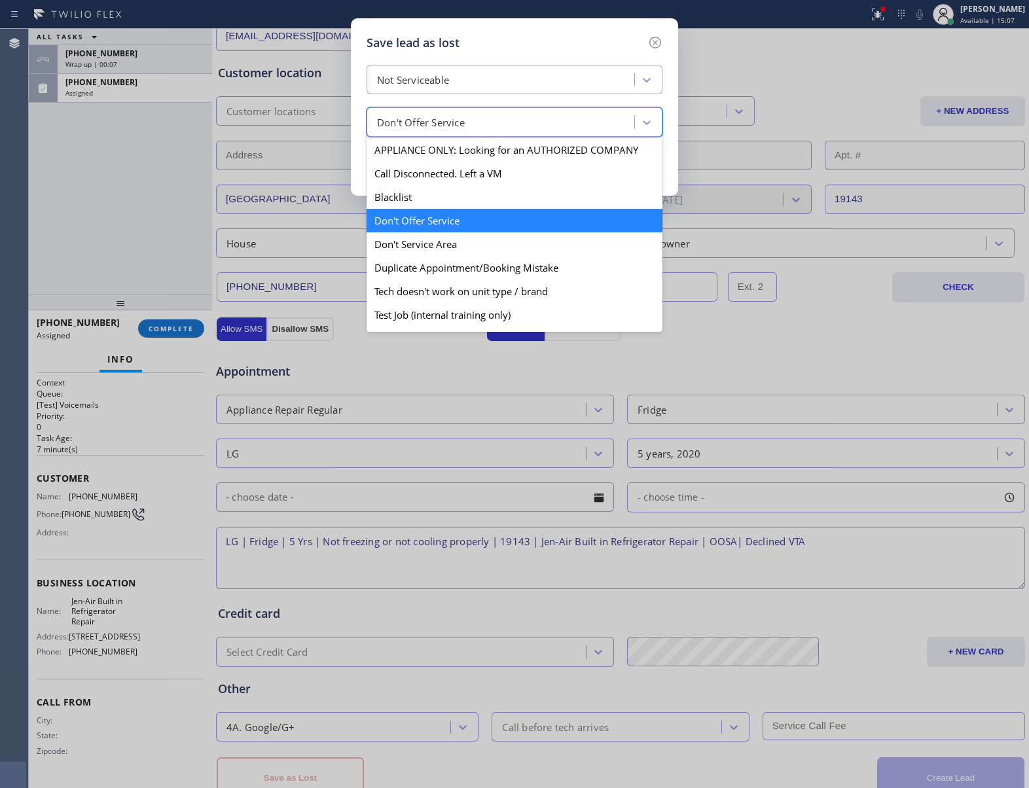
click at [473, 120] on div "Don't Offer Service" at bounding box center [503, 122] width 264 height 23
click at [420, 245] on div "Don't Service Area" at bounding box center [515, 244] width 296 height 24
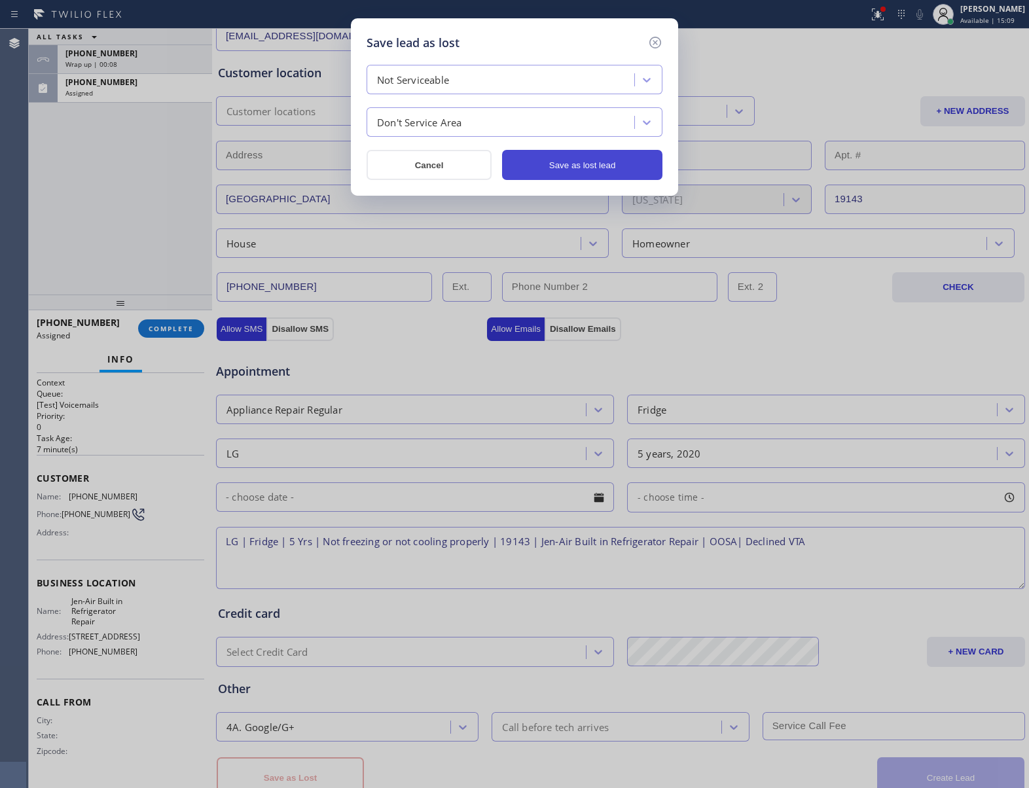
click at [598, 173] on button "Save as lost lead" at bounding box center [582, 165] width 160 height 30
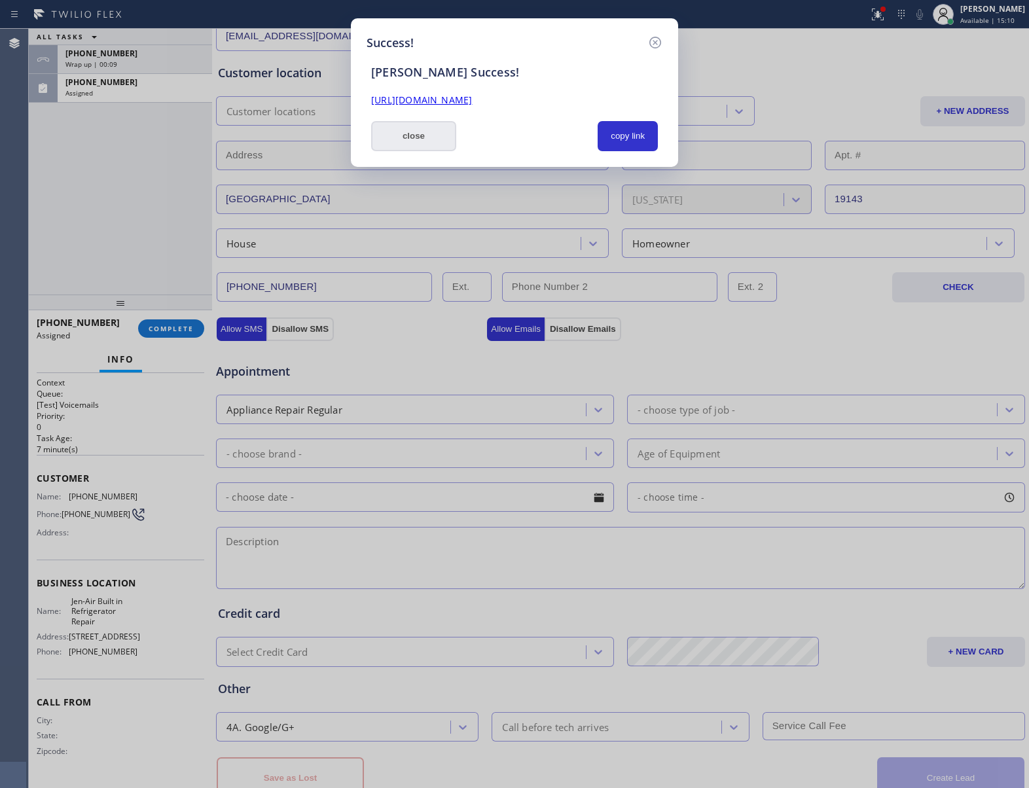
click at [420, 134] on button "close" at bounding box center [413, 136] width 85 height 30
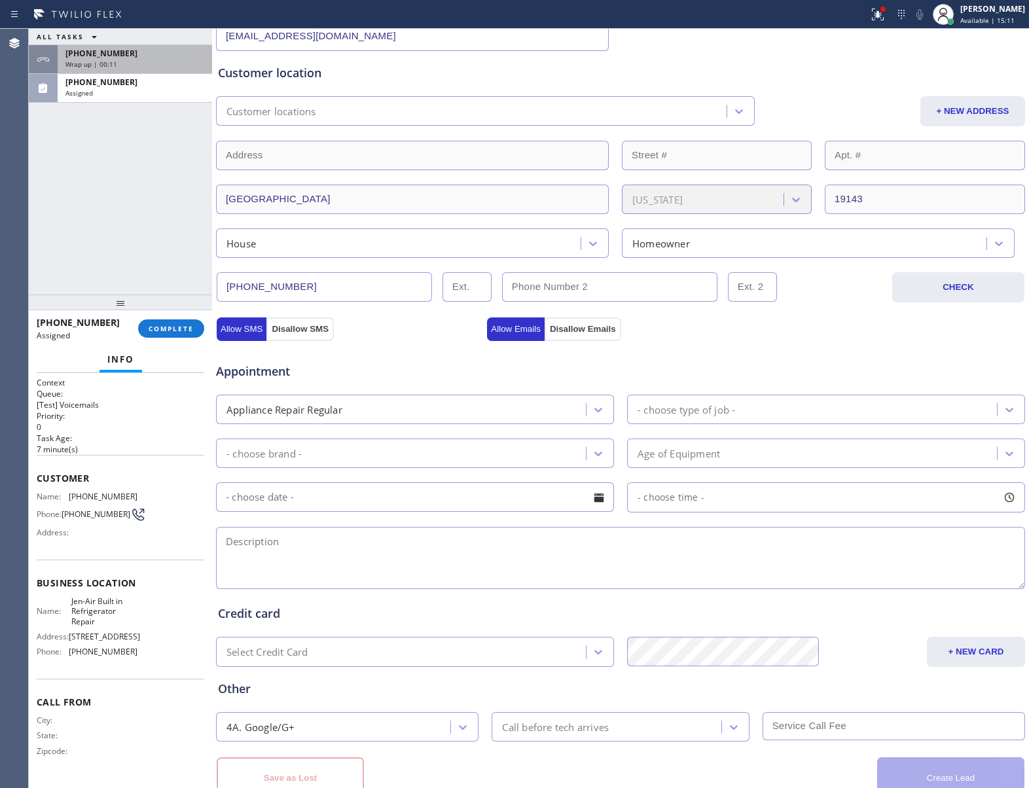
click at [147, 52] on div "[PHONE_NUMBER]" at bounding box center [134, 53] width 139 height 11
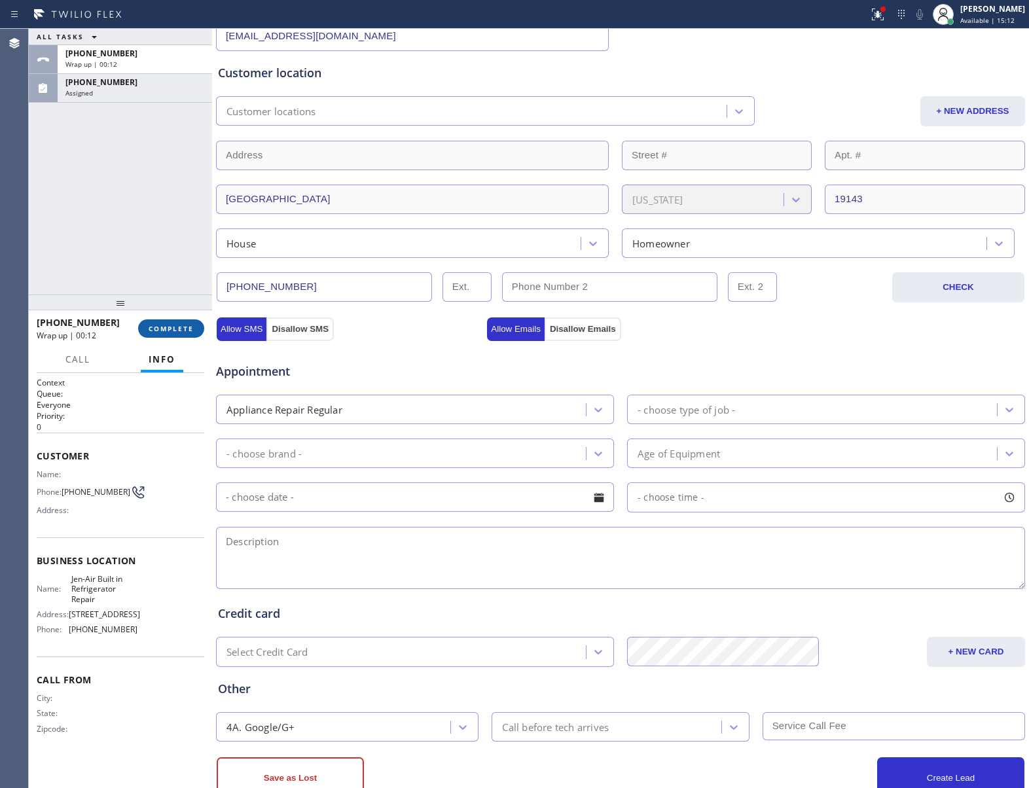
click at [191, 325] on span "COMPLETE" at bounding box center [171, 328] width 45 height 9
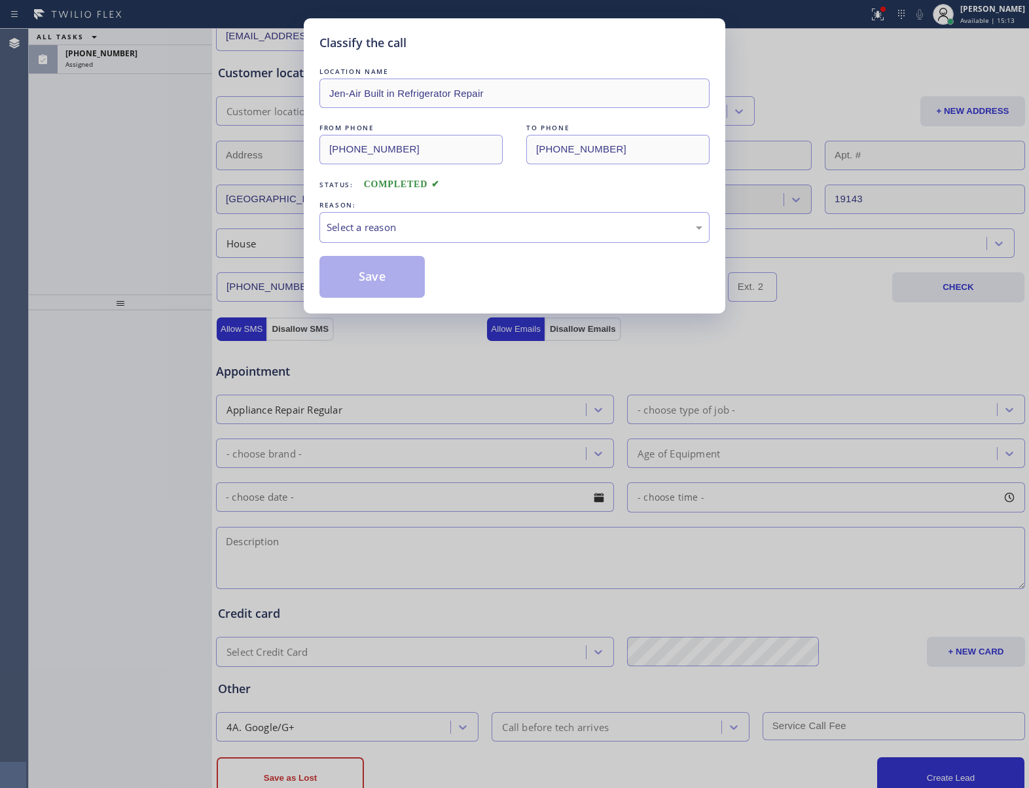
click at [422, 218] on div "Select a reason" at bounding box center [514, 227] width 390 height 31
click at [385, 280] on button "Save" at bounding box center [371, 277] width 105 height 42
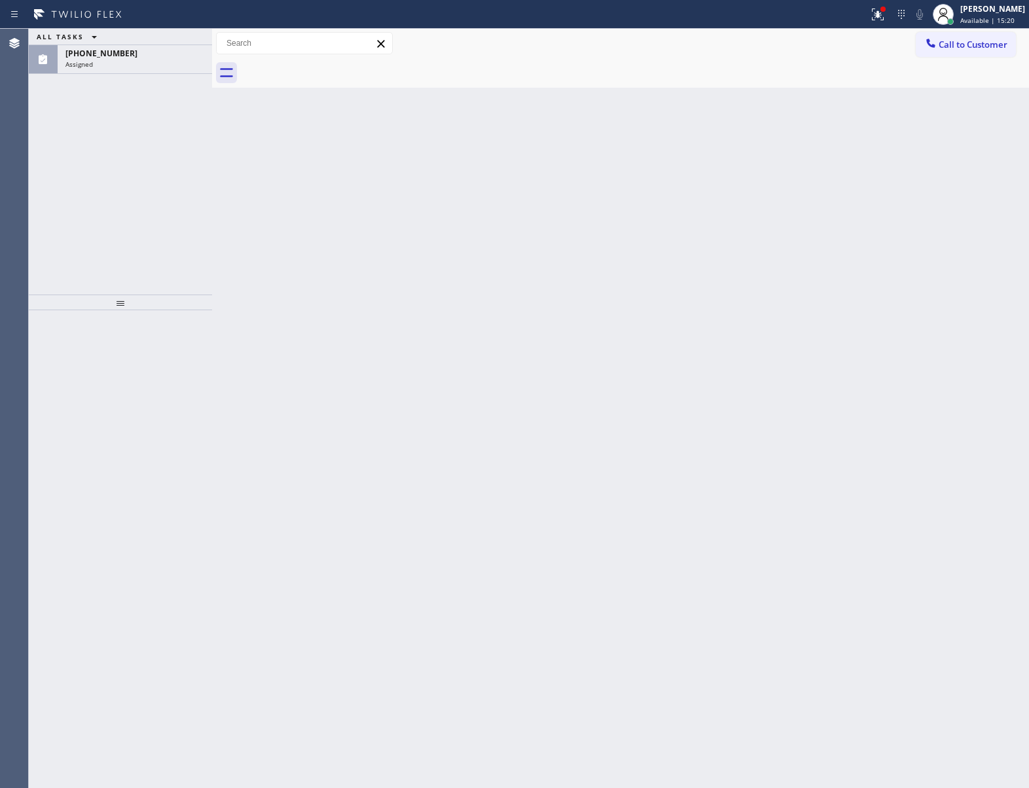
click at [150, 63] on div "Assigned" at bounding box center [134, 64] width 139 height 9
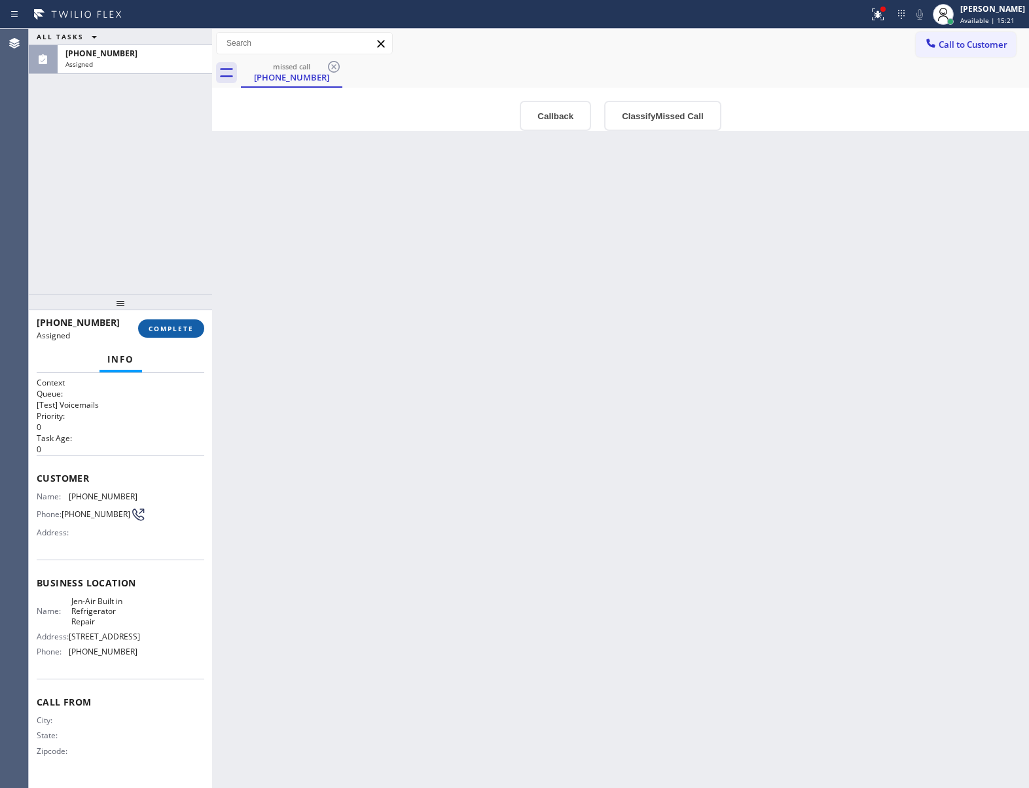
click at [191, 327] on span "COMPLETE" at bounding box center [171, 328] width 45 height 9
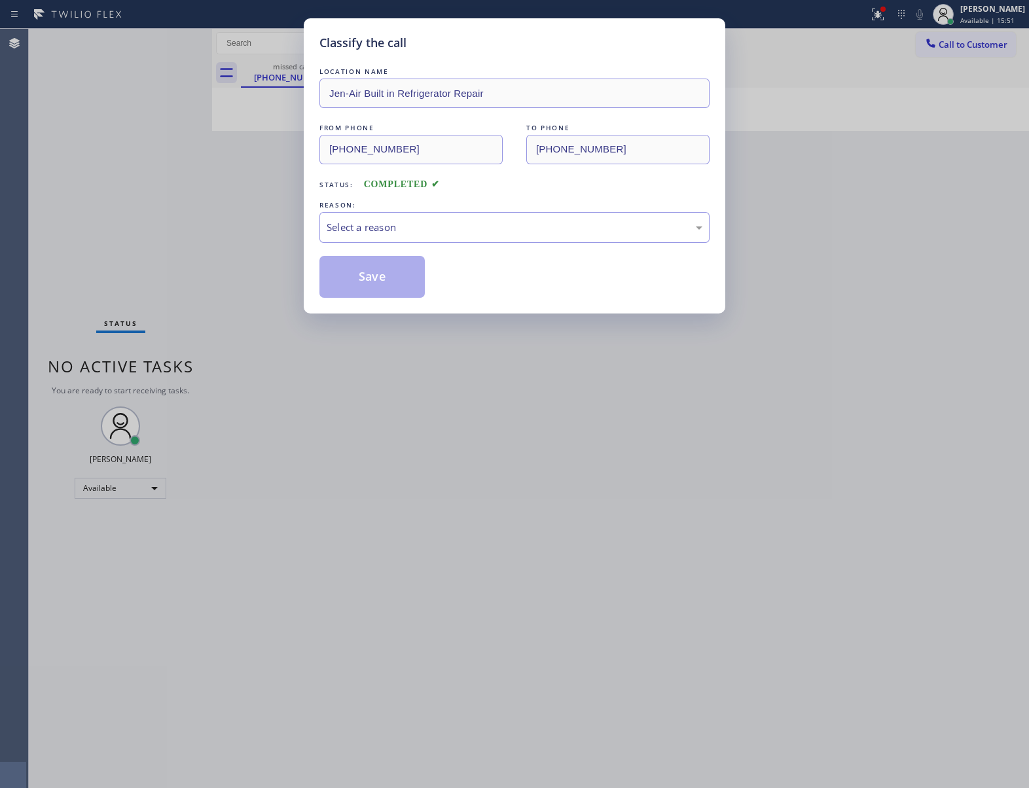
click at [438, 211] on div "REASON:" at bounding box center [514, 205] width 390 height 14
click at [441, 231] on div "Select a reason" at bounding box center [515, 227] width 376 height 15
click at [394, 283] on button "Save" at bounding box center [371, 277] width 105 height 42
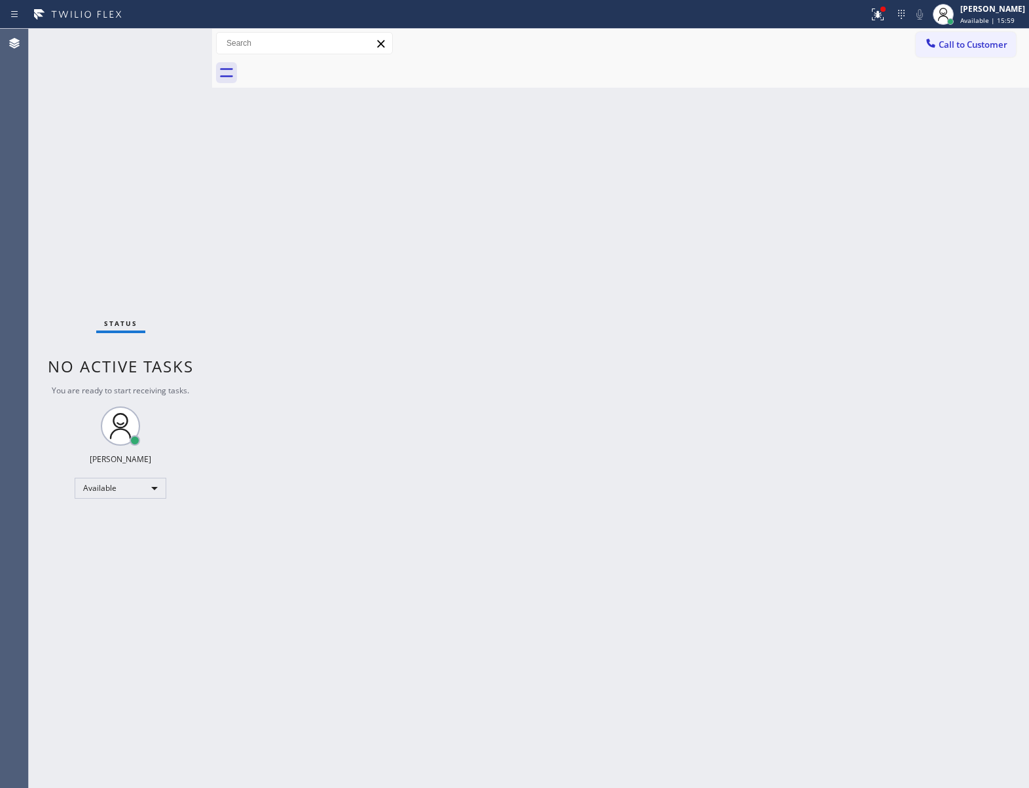
click at [98, 206] on div "Status No active tasks You are ready to start receiving tasks. [PERSON_NAME] Av…" at bounding box center [120, 408] width 183 height 759
click at [972, 48] on span "Call to Customer" at bounding box center [973, 45] width 69 height 12
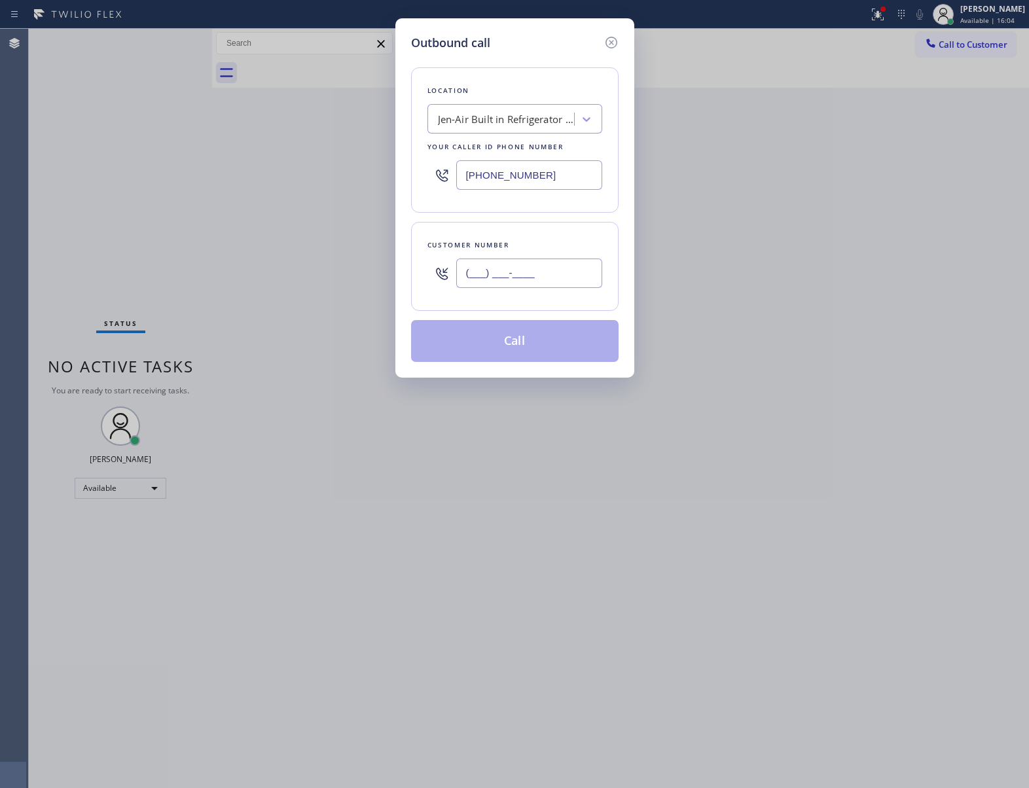
click at [504, 274] on input "(___) ___-____" at bounding box center [529, 273] width 146 height 29
paste input "917) 848-9929"
type input "[PHONE_NUMBER]"
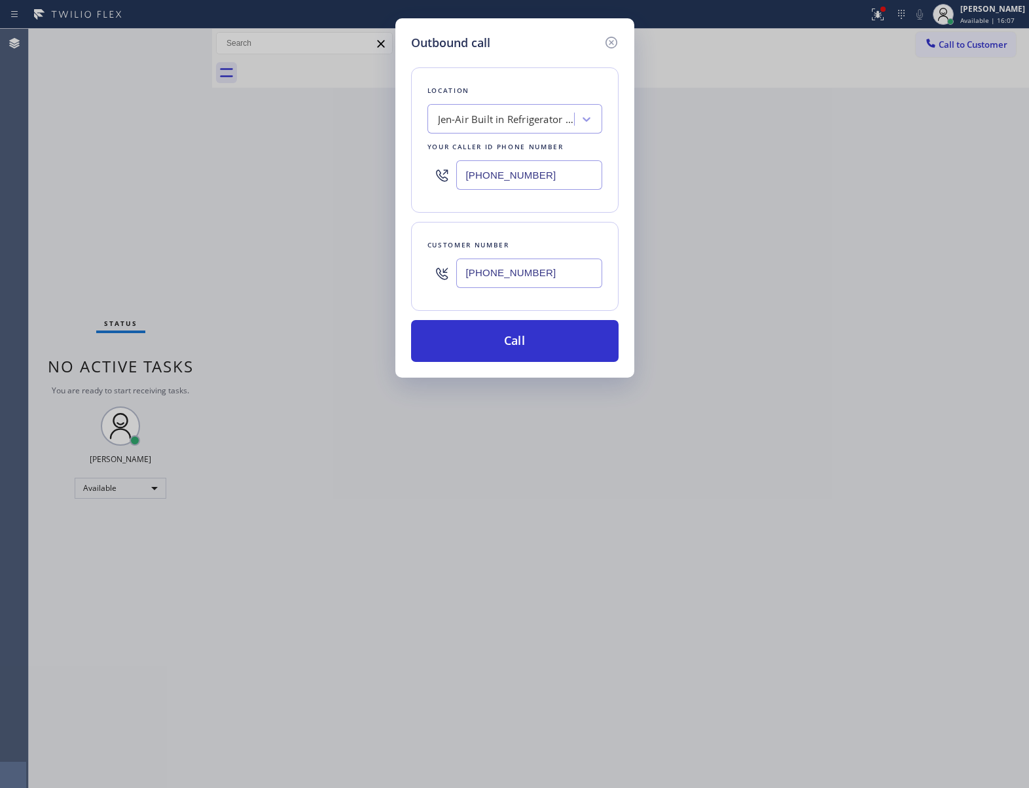
click at [498, 179] on input "[PHONE_NUMBER]" at bounding box center [529, 174] width 146 height 29
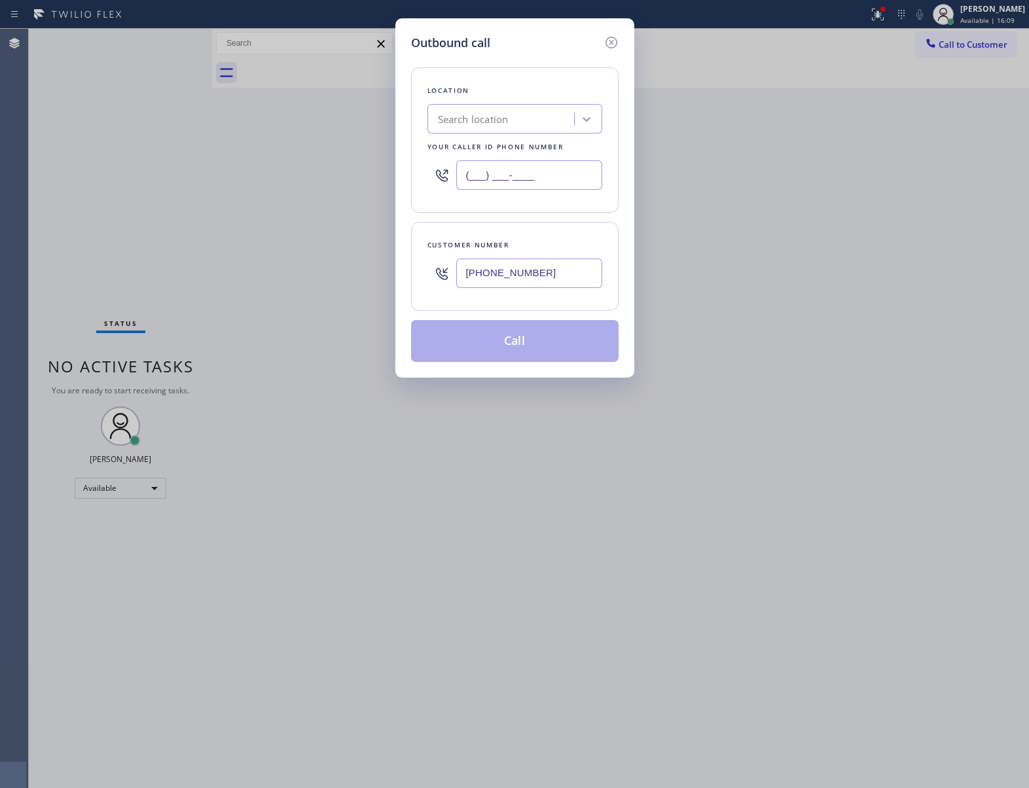
paste input "347) 493-0357"
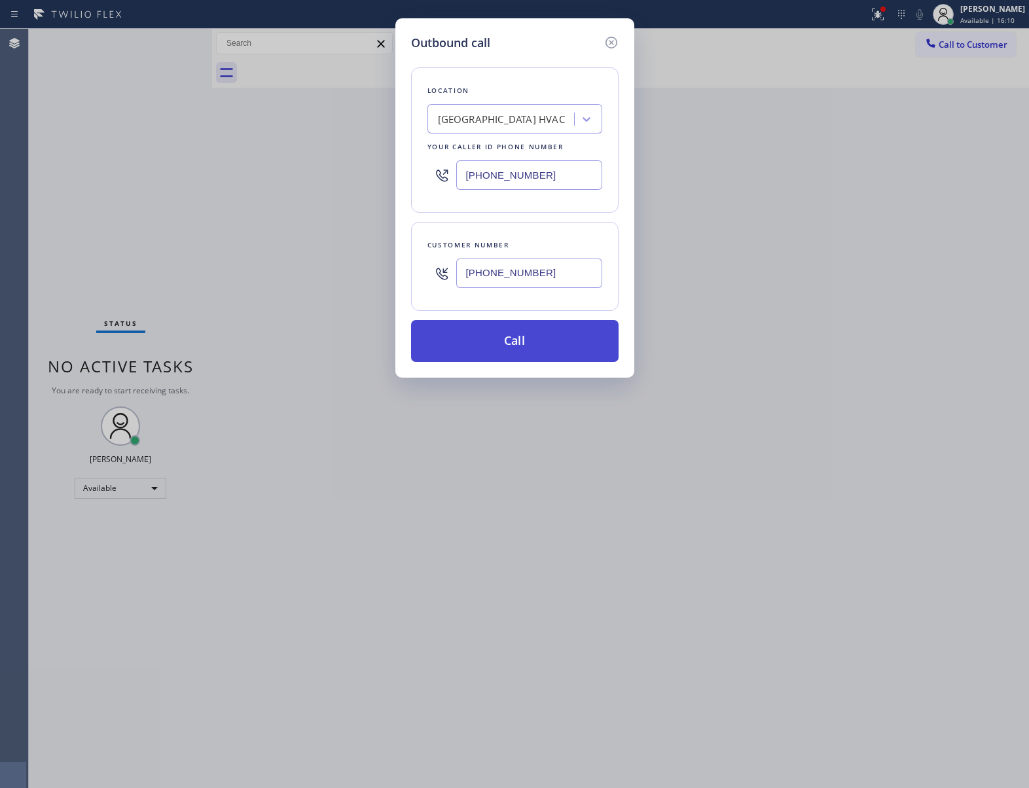
type input "[PHONE_NUMBER]"
click at [532, 335] on button "Call" at bounding box center [515, 341] width 208 height 42
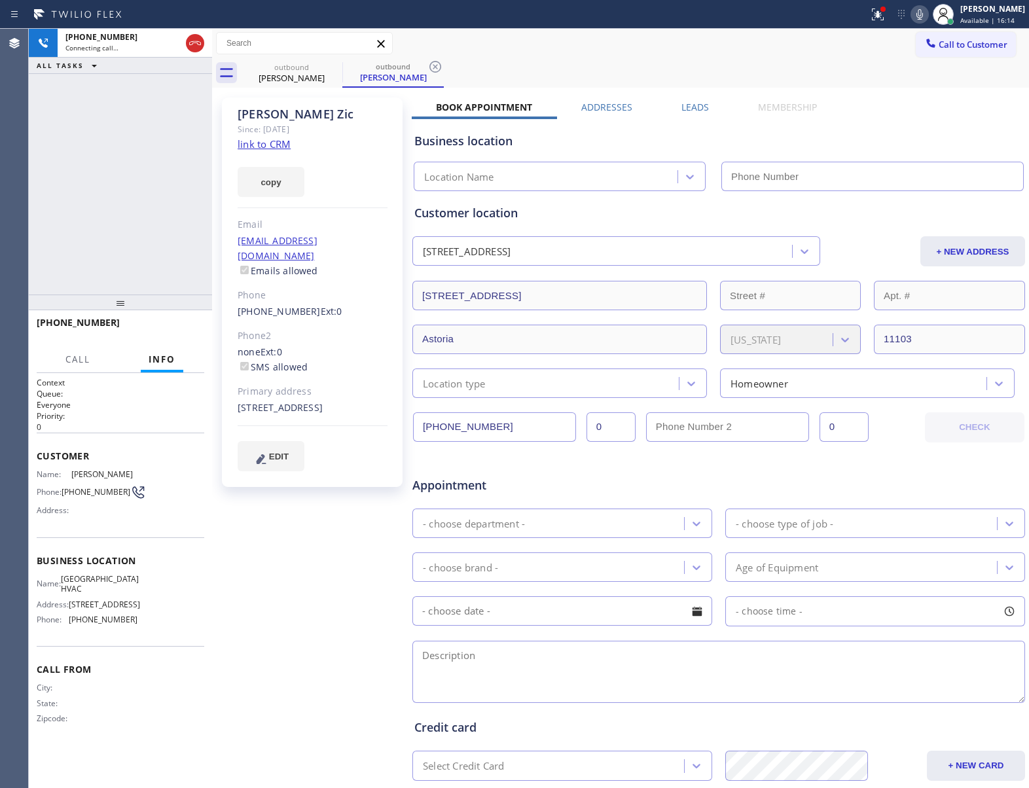
type input "[PHONE_NUMBER]"
copy span "[PHONE_NUMBER]"
drag, startPoint x: 84, startPoint y: 492, endPoint x: 119, endPoint y: 495, distance: 35.4
click at [119, 495] on span "[PHONE_NUMBER]" at bounding box center [96, 492] width 69 height 10
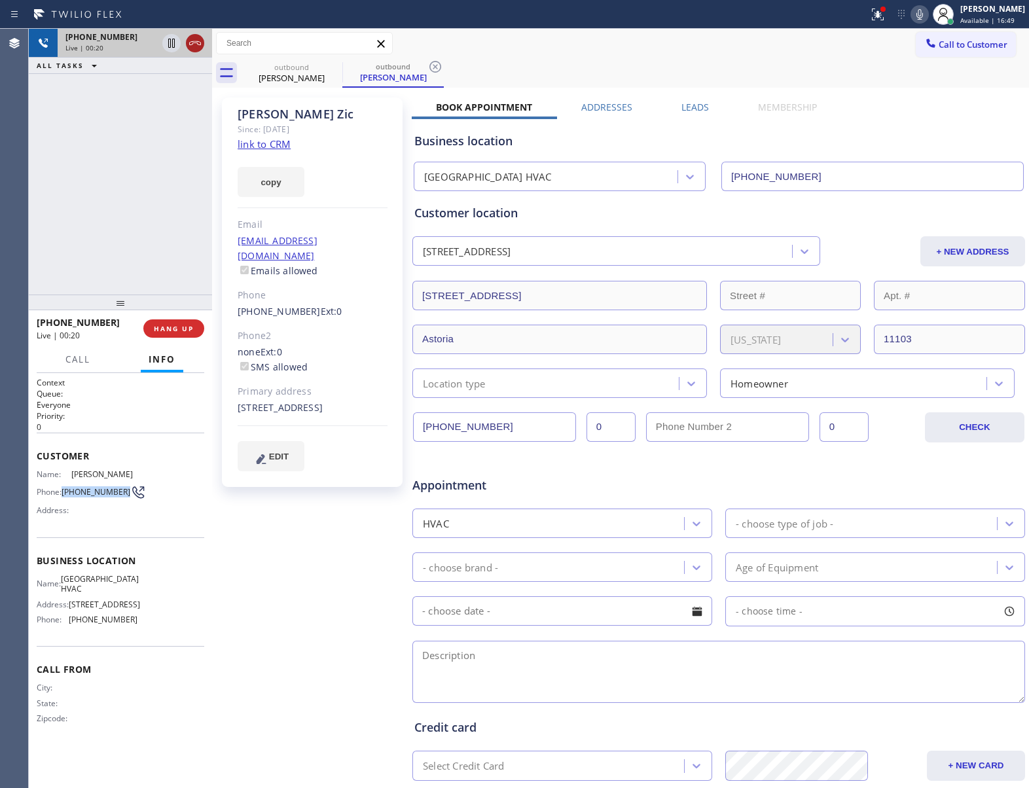
click at [200, 45] on icon at bounding box center [195, 43] width 16 height 16
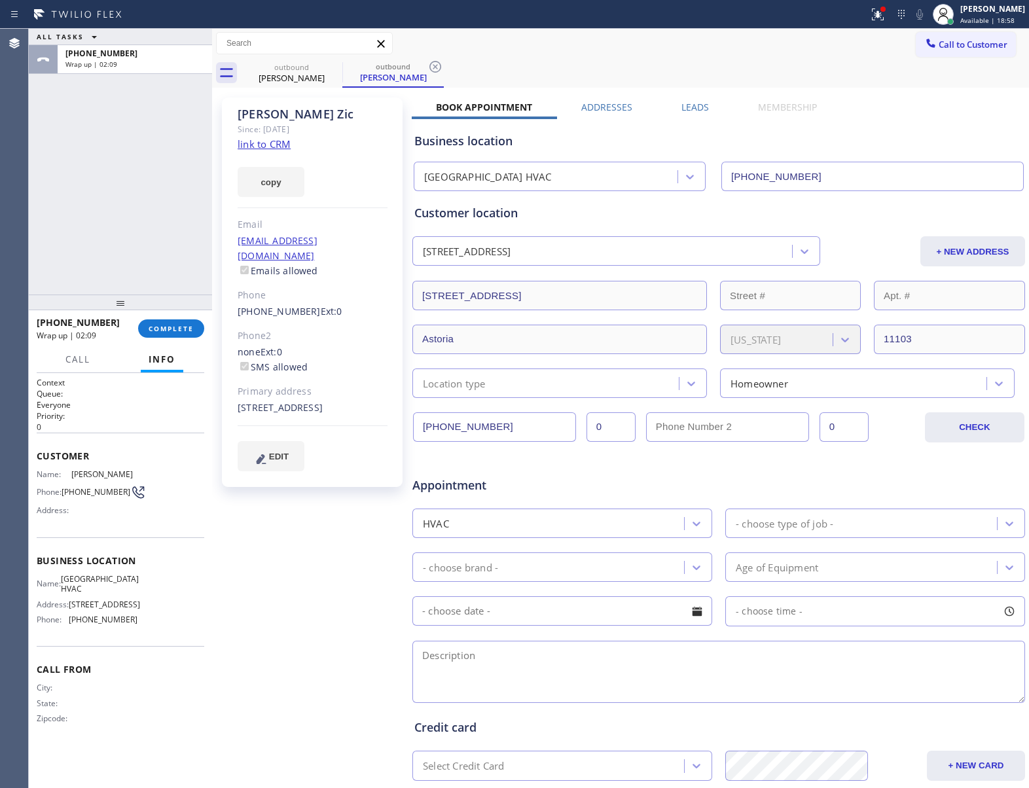
click at [186, 305] on div at bounding box center [120, 303] width 183 height 16
drag, startPoint x: 69, startPoint y: 490, endPoint x: 119, endPoint y: 501, distance: 51.8
click at [119, 501] on div "Name: [PERSON_NAME] Phone: [PHONE_NUMBER] Address:" at bounding box center [87, 495] width 101 height 52
copy div "917) 848-9929"
click at [152, 317] on div "[PHONE_NUMBER] Wrap up | 08:41 COMPLETE" at bounding box center [121, 329] width 168 height 34
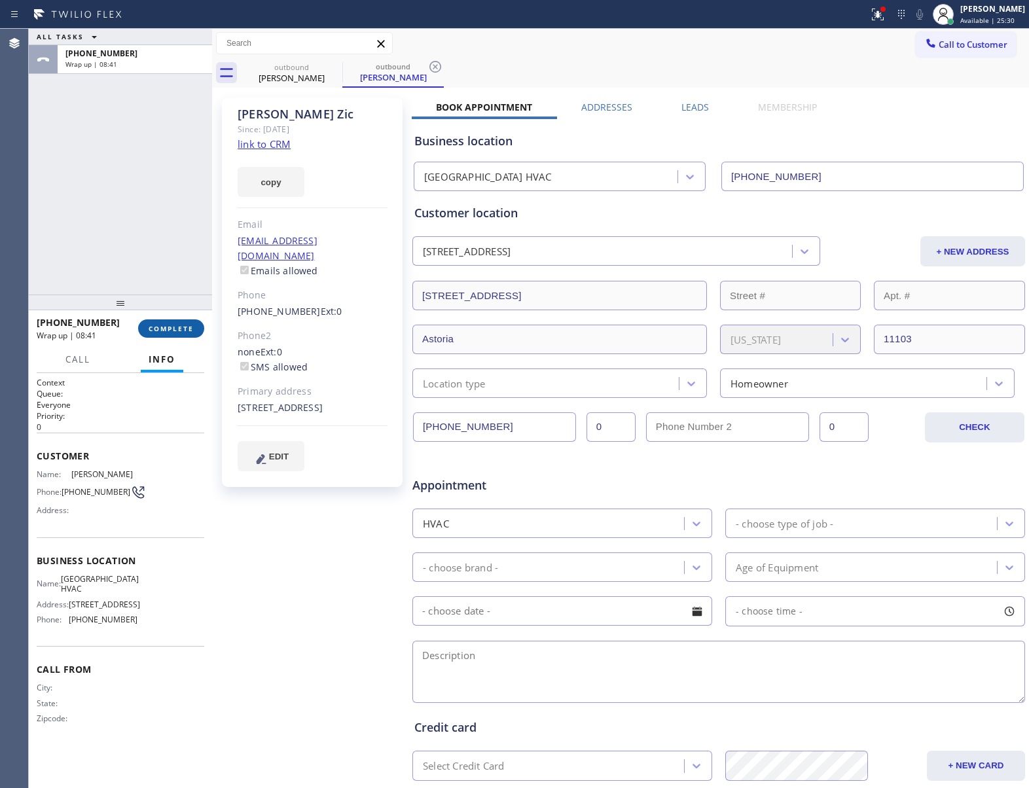
click at [151, 333] on span "COMPLETE" at bounding box center [171, 328] width 45 height 9
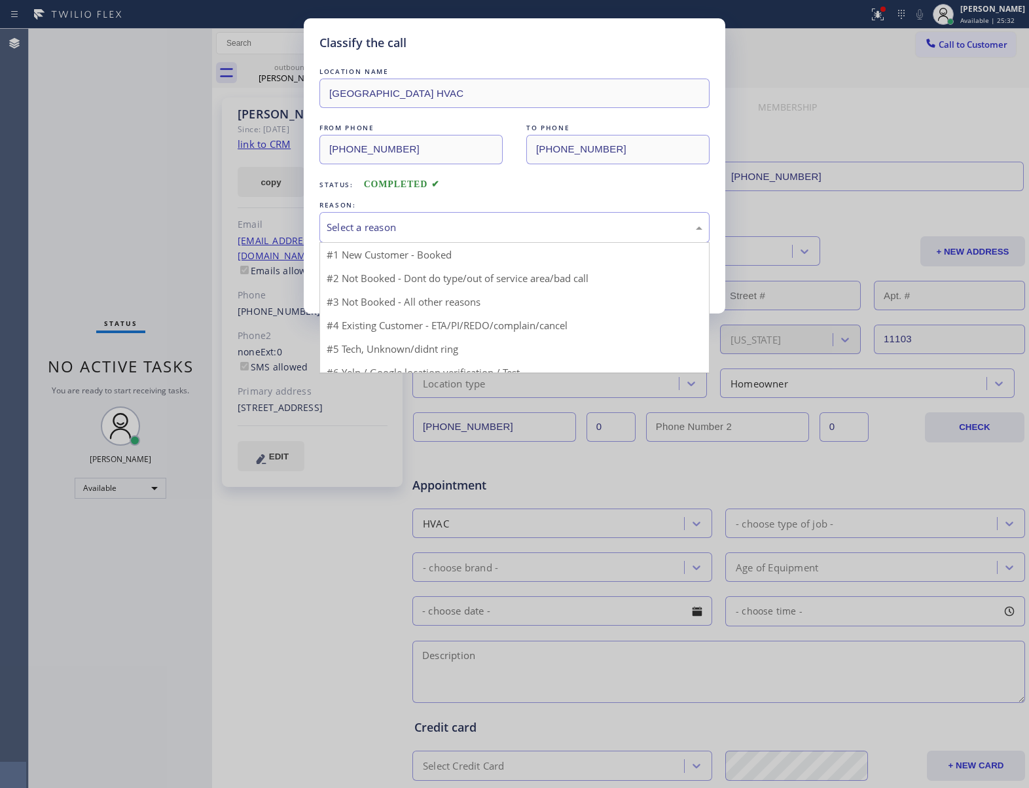
click at [407, 232] on div "Select a reason" at bounding box center [515, 227] width 376 height 15
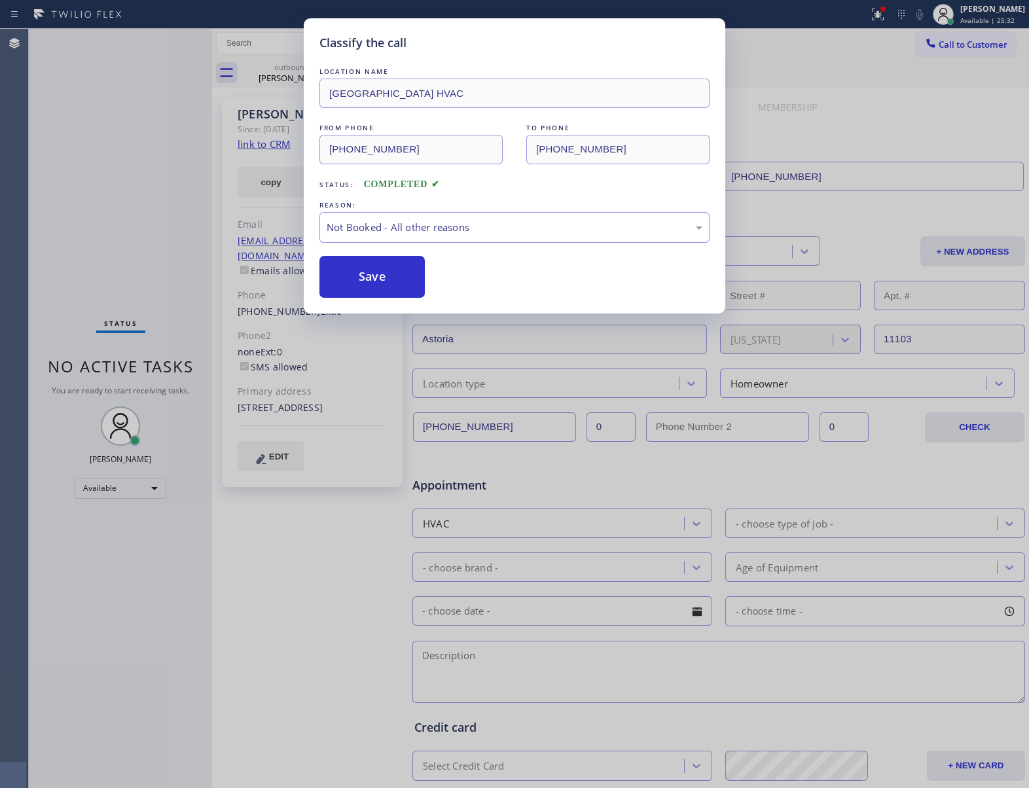
drag, startPoint x: 356, startPoint y: 278, endPoint x: 1011, endPoint y: 490, distance: 688.4
click at [636, 338] on div "Classify the call LOCATION NAME [GEOGRAPHIC_DATA] HVAC FROM PHONE [PHONE_NUMBER…" at bounding box center [514, 394] width 1029 height 788
drag, startPoint x: 113, startPoint y: 181, endPoint x: 137, endPoint y: 160, distance: 32.0
click at [115, 179] on div "Classify the call LOCATION NAME [GEOGRAPHIC_DATA] HVAC FROM PHONE [PHONE_NUMBER…" at bounding box center [514, 394] width 1029 height 788
click at [418, 231] on div "Not Booked - All other reasons" at bounding box center [515, 227] width 376 height 15
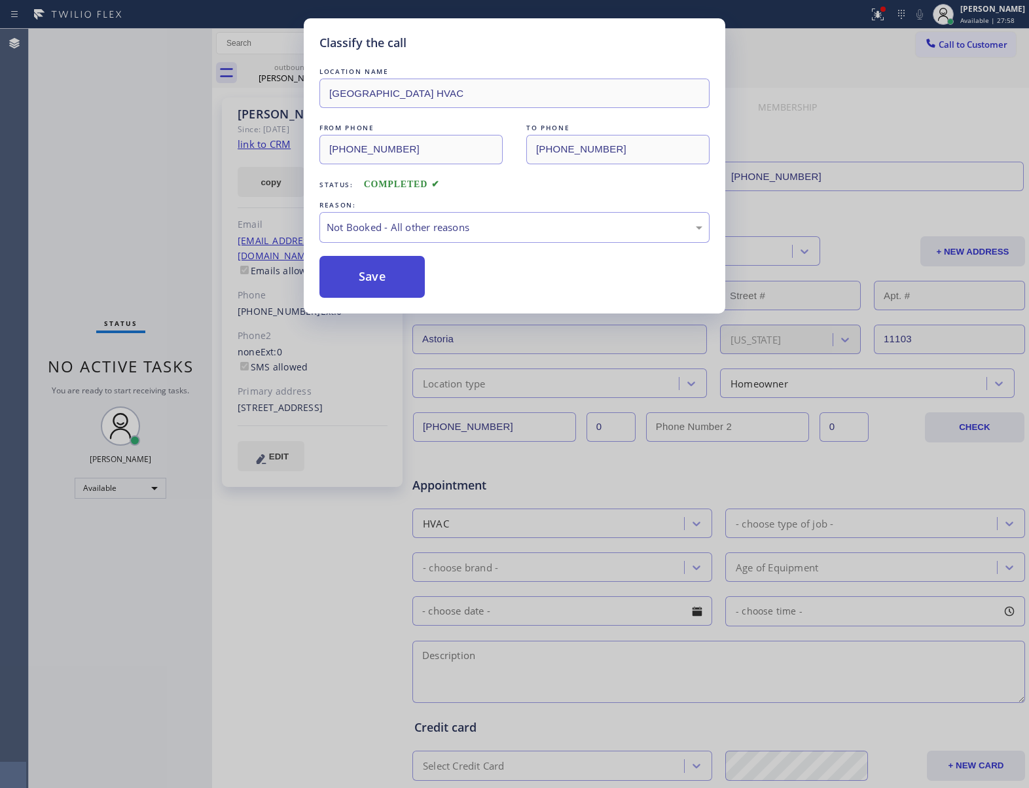
click at [399, 286] on button "Save" at bounding box center [371, 277] width 105 height 42
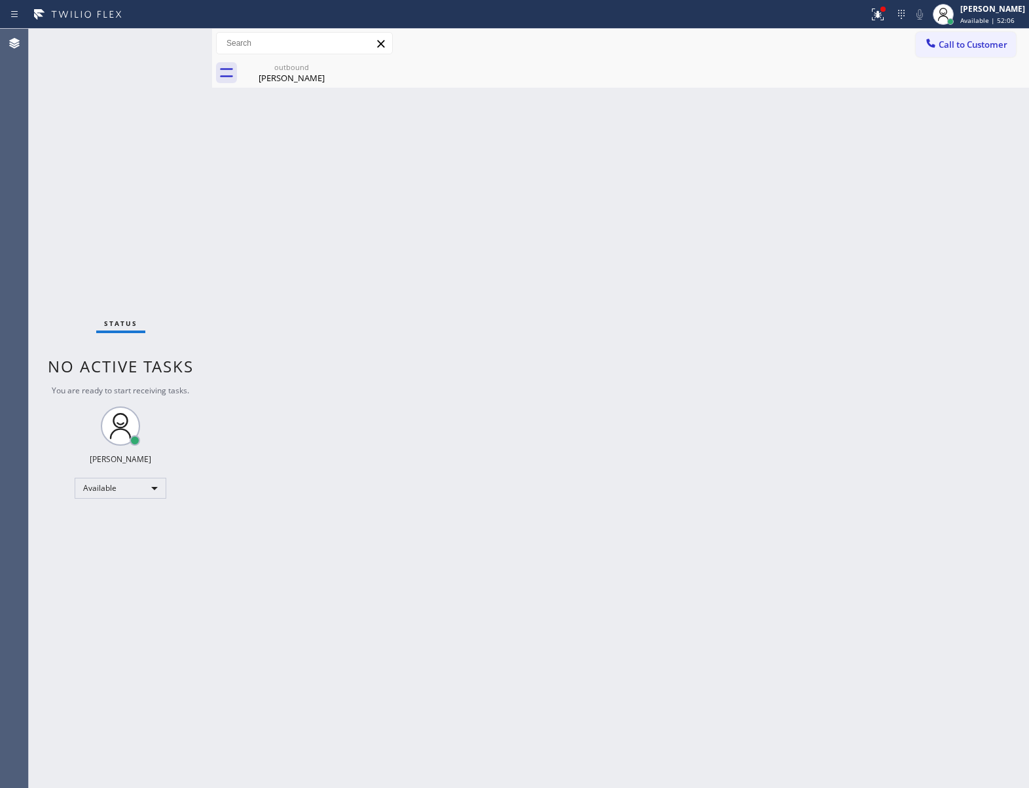
click at [191, 260] on div "Status No active tasks You are ready to start receiving tasks. [PERSON_NAME] Av…" at bounding box center [120, 408] width 183 height 759
click at [292, 63] on div "outbound" at bounding box center [291, 67] width 99 height 10
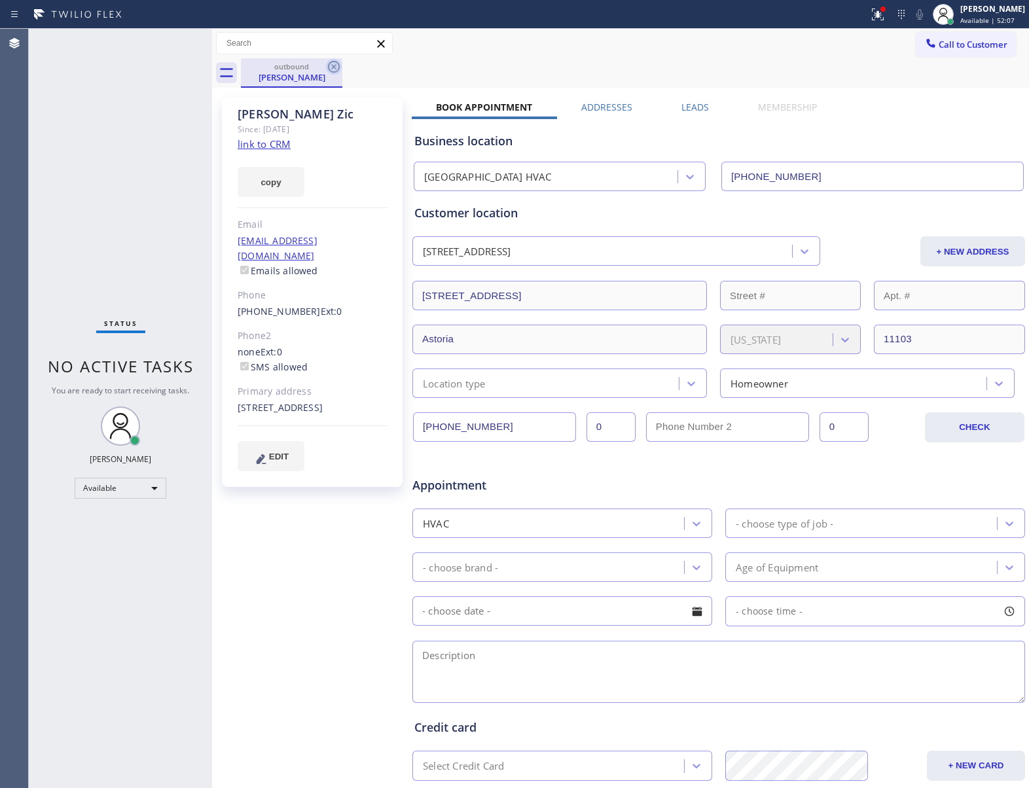
click at [333, 68] on icon at bounding box center [334, 67] width 12 height 12
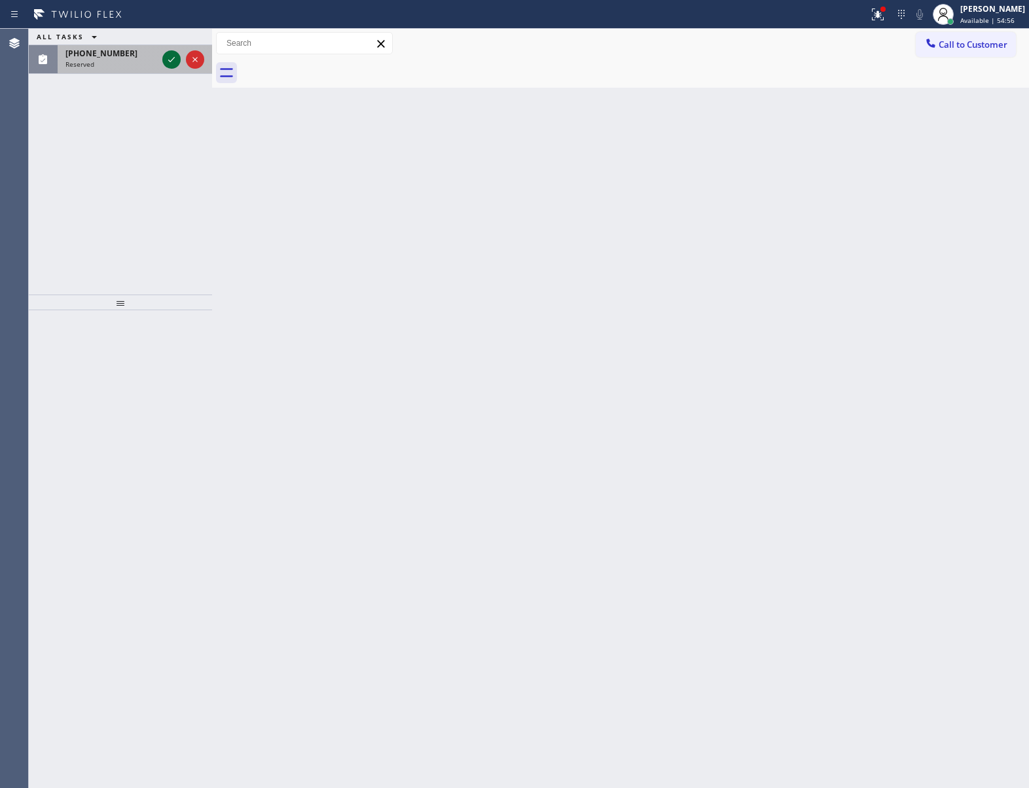
click at [171, 59] on icon at bounding box center [172, 60] width 16 height 16
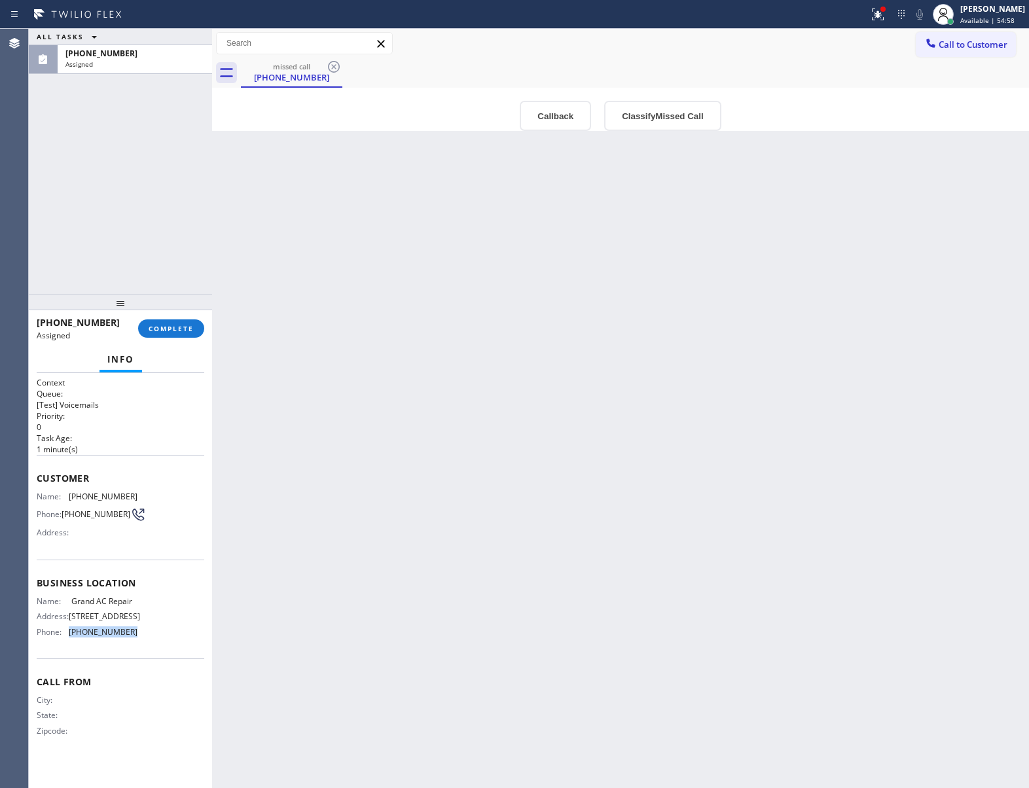
drag, startPoint x: 113, startPoint y: 638, endPoint x: 71, endPoint y: 642, distance: 42.1
click at [71, 642] on div "Name: Grand AC Repair Address: [STREET_ADDRESS] Phone: [PHONE_NUMBER]" at bounding box center [121, 619] width 168 height 46
copy div "[PHONE_NUMBER]"
click at [933, 58] on div "missed call [PHONE_NUMBER]" at bounding box center [635, 72] width 788 height 29
click at [943, 43] on span "Call to Customer" at bounding box center [973, 45] width 69 height 12
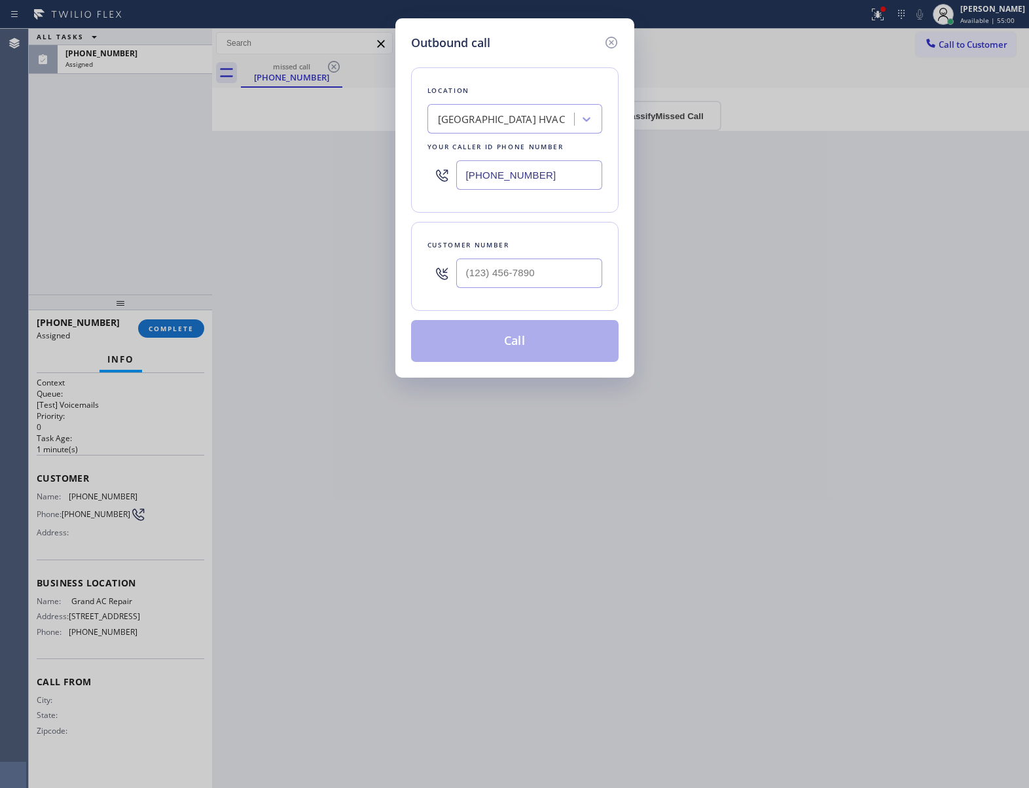
click at [513, 172] on input "[PHONE_NUMBER]" at bounding box center [529, 174] width 146 height 29
paste input "786) 269-0401"
type input "[PHONE_NUMBER]"
click at [605, 43] on icon at bounding box center [612, 43] width 16 height 16
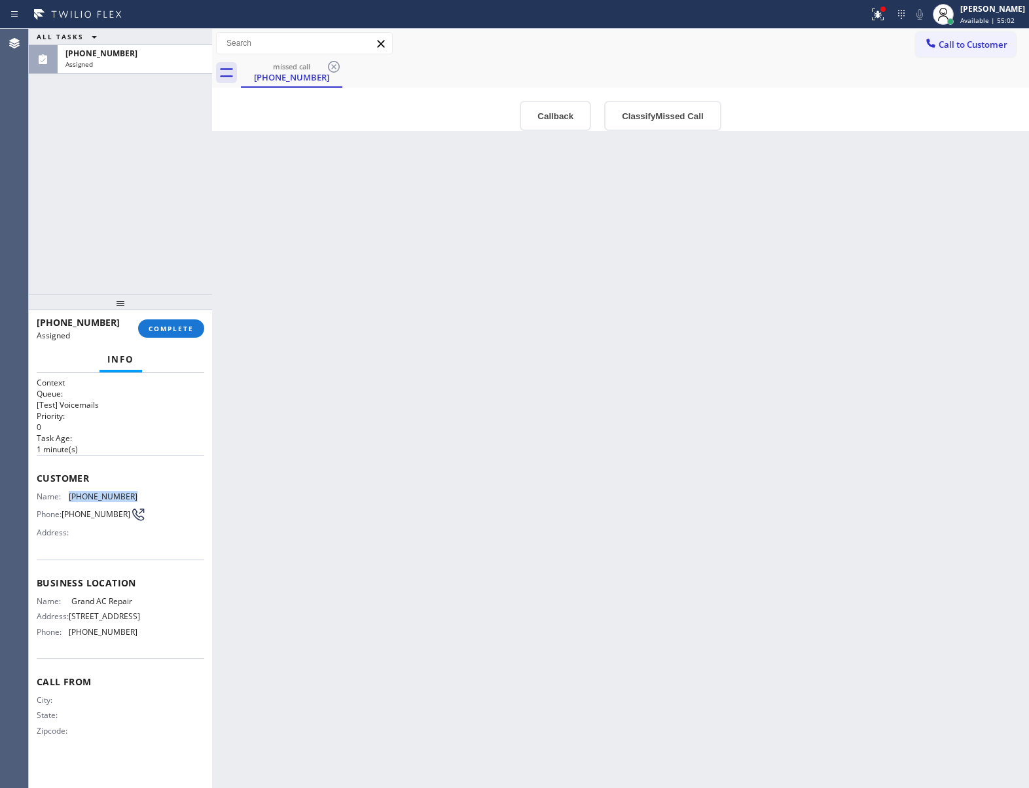
drag, startPoint x: 127, startPoint y: 496, endPoint x: 69, endPoint y: 498, distance: 57.6
click at [69, 498] on div "Name: [PHONE_NUMBER]" at bounding box center [87, 497] width 101 height 10
copy div "[PHONE_NUMBER]"
click at [162, 326] on span "COMPLETE" at bounding box center [171, 328] width 45 height 9
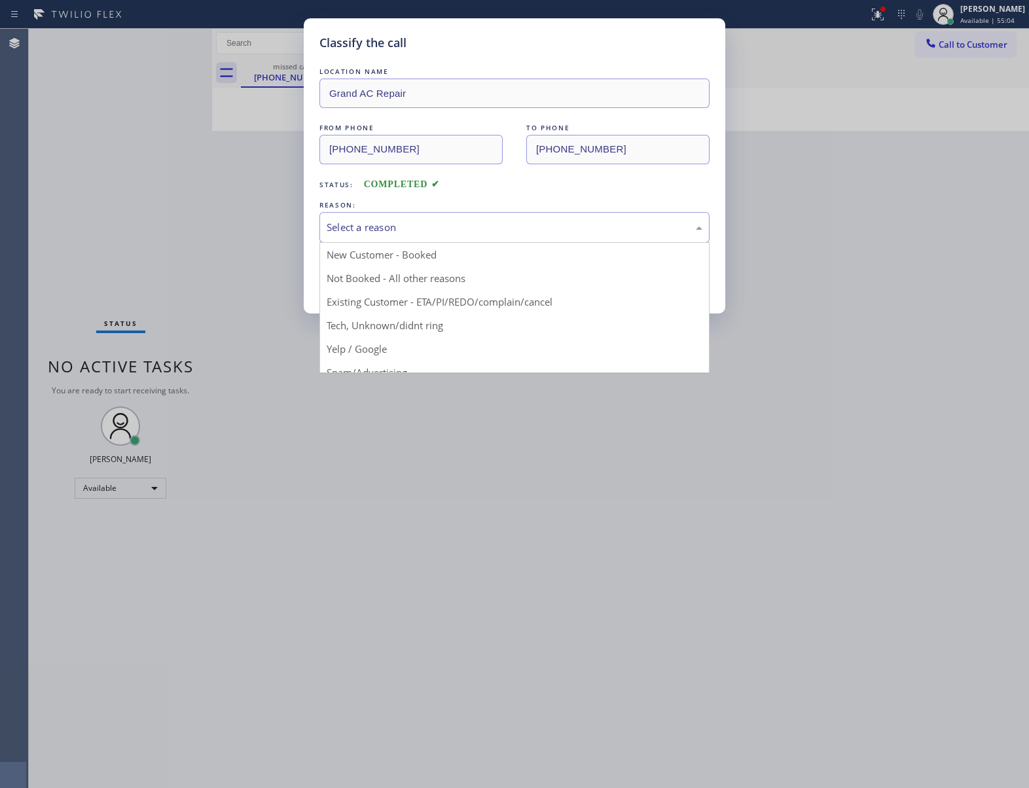
click at [403, 234] on div "Select a reason" at bounding box center [515, 227] width 376 height 15
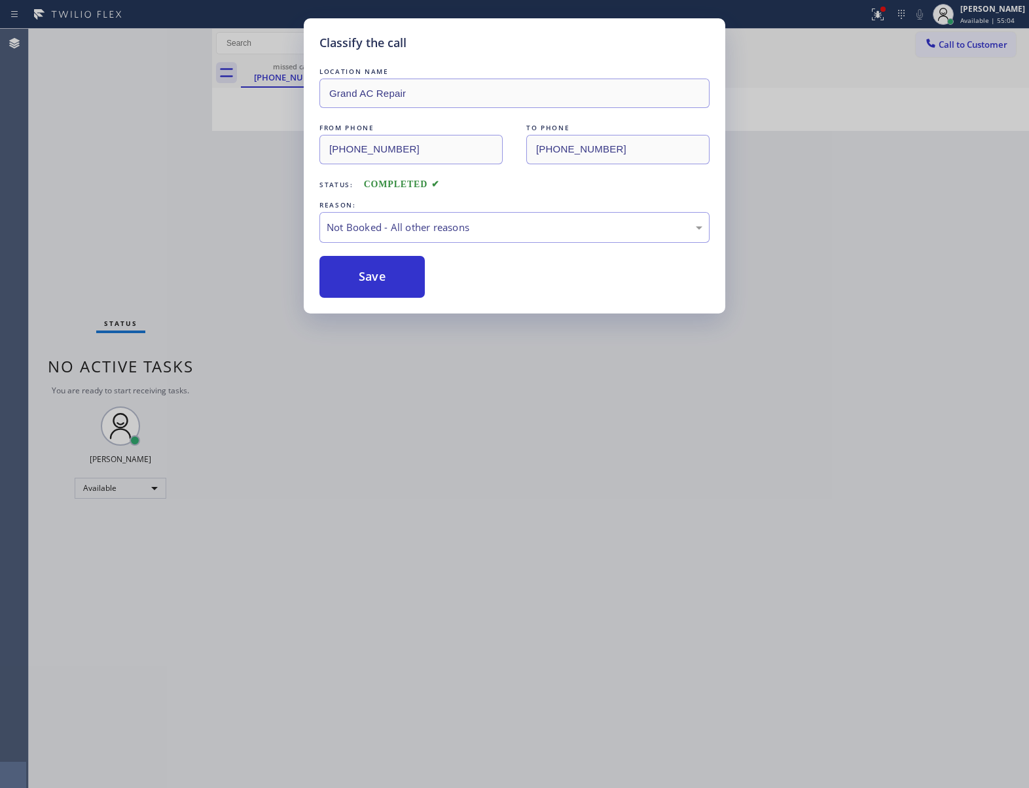
click at [373, 285] on button "Save" at bounding box center [371, 277] width 105 height 42
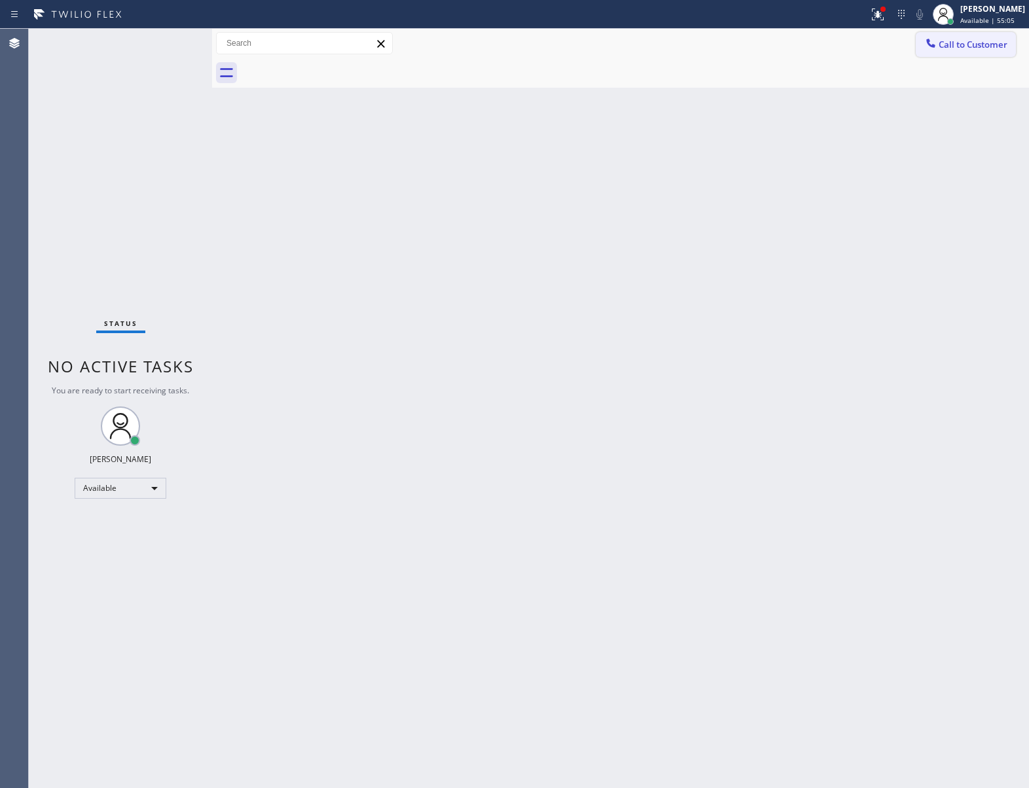
click at [975, 45] on span "Call to Customer" at bounding box center [973, 45] width 69 height 12
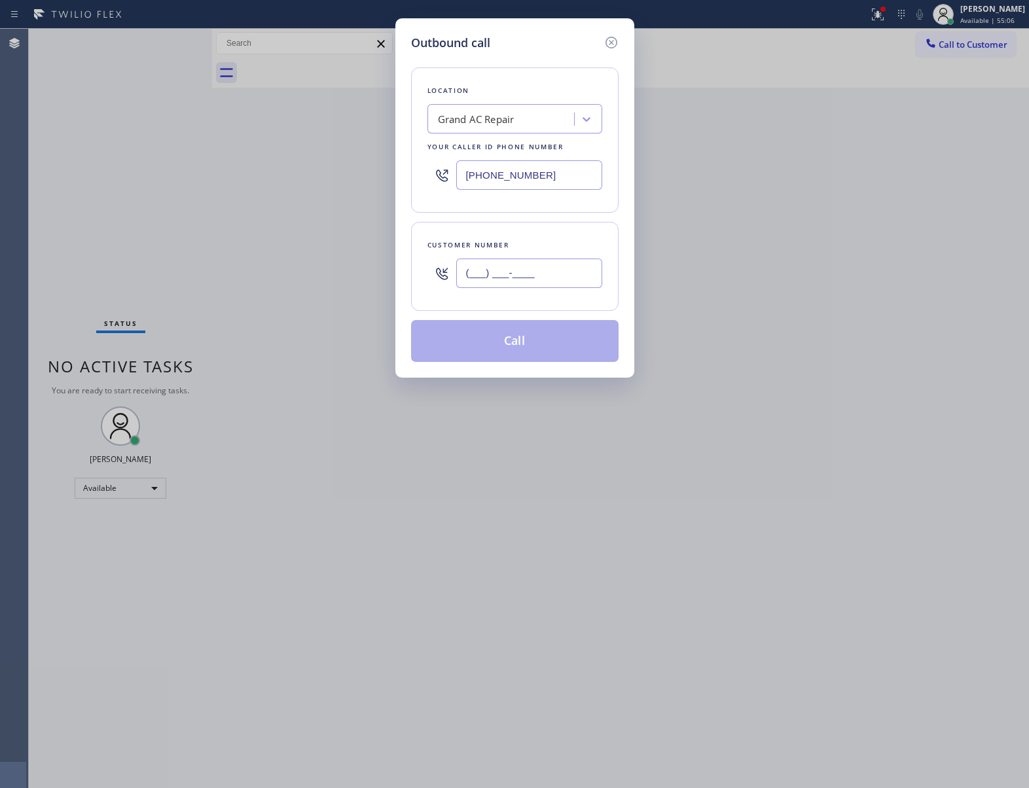
click at [522, 275] on input "(___) ___-____" at bounding box center [529, 273] width 146 height 29
paste input "820) 228-0222"
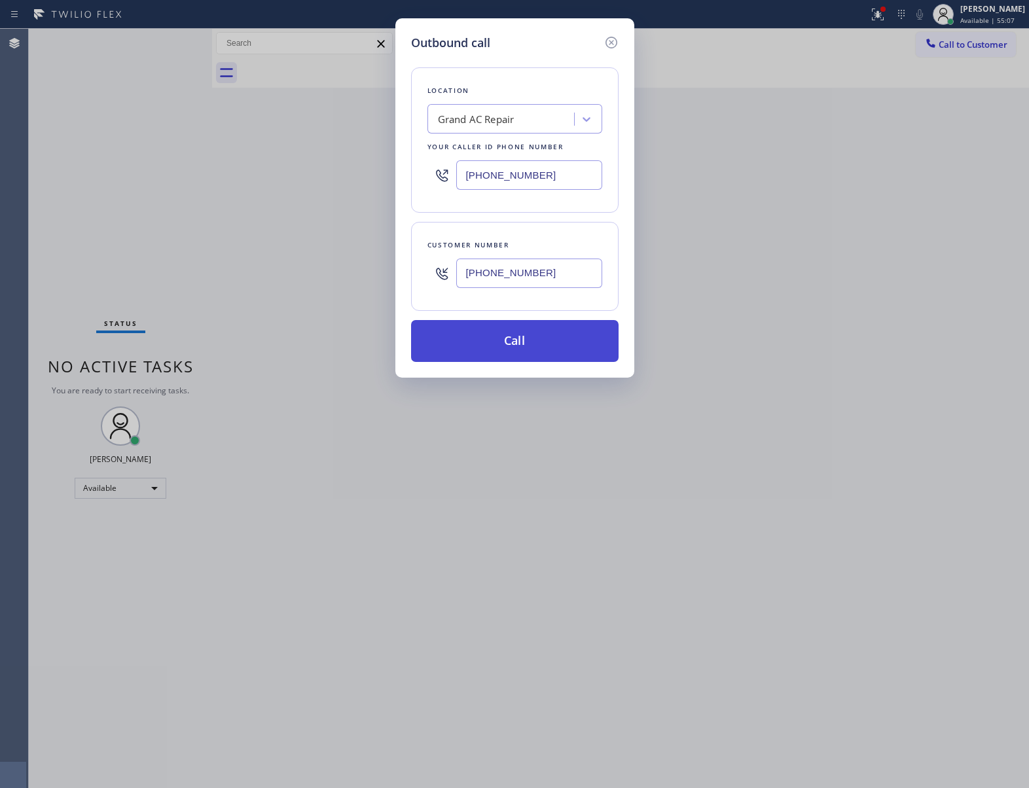
type input "[PHONE_NUMBER]"
click at [551, 347] on button "Call" at bounding box center [515, 341] width 208 height 42
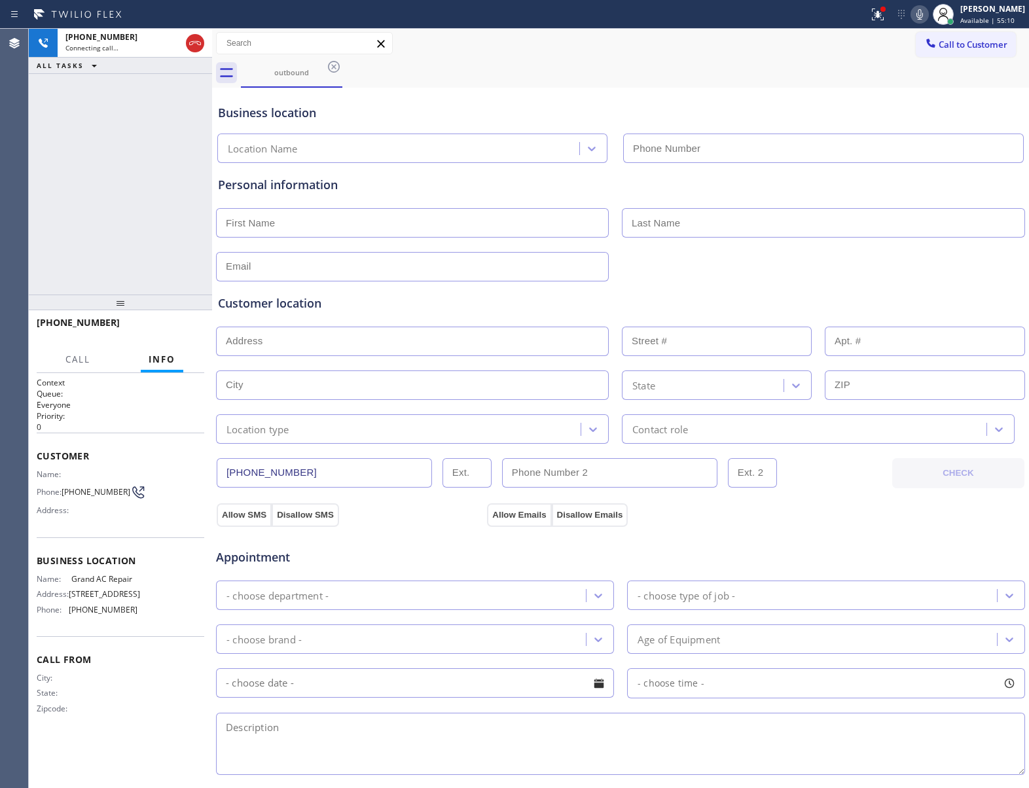
type input "[PHONE_NUMBER]"
click at [172, 173] on div "[PHONE_NUMBER] Connecting call… ALL TASKS ALL TASKS ACTIVE TASKS TASKS IN WRAP …" at bounding box center [120, 162] width 183 height 266
drag, startPoint x: 166, startPoint y: 216, endPoint x: 182, endPoint y: 209, distance: 17.6
click at [168, 216] on div "[PHONE_NUMBER] Live | 01:44 ALL TASKS ALL TASKS ACTIVE TASKS TASKS IN WRAP UP" at bounding box center [120, 162] width 183 height 266
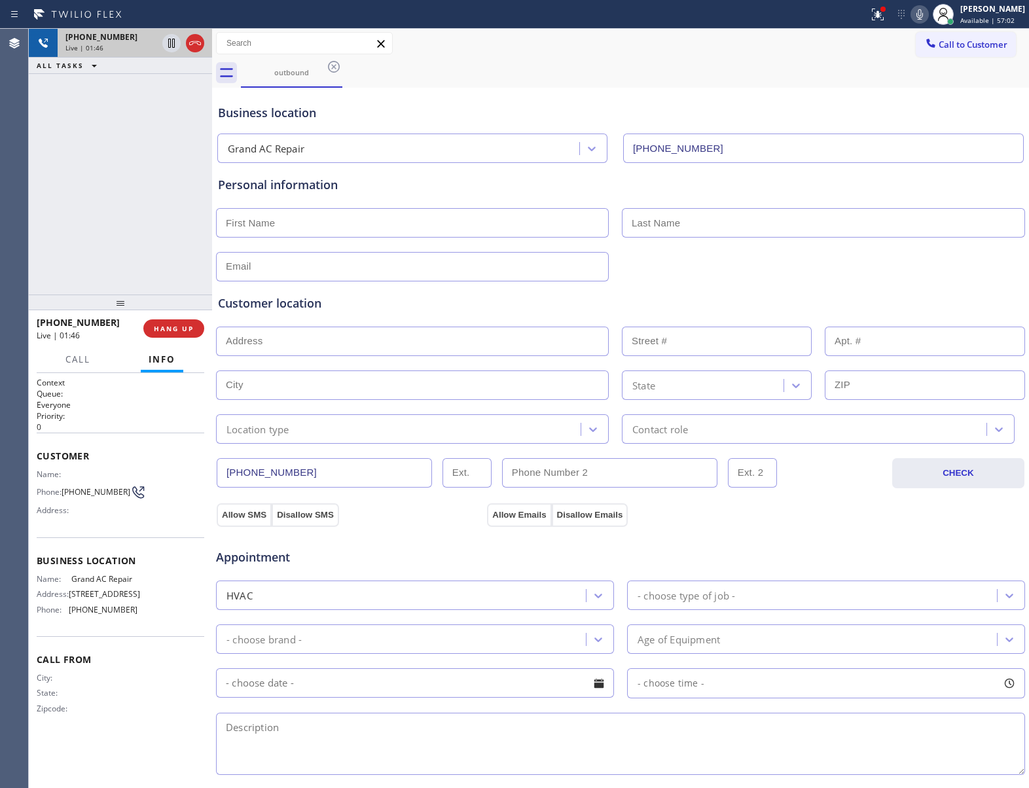
click at [199, 37] on icon at bounding box center [195, 43] width 16 height 16
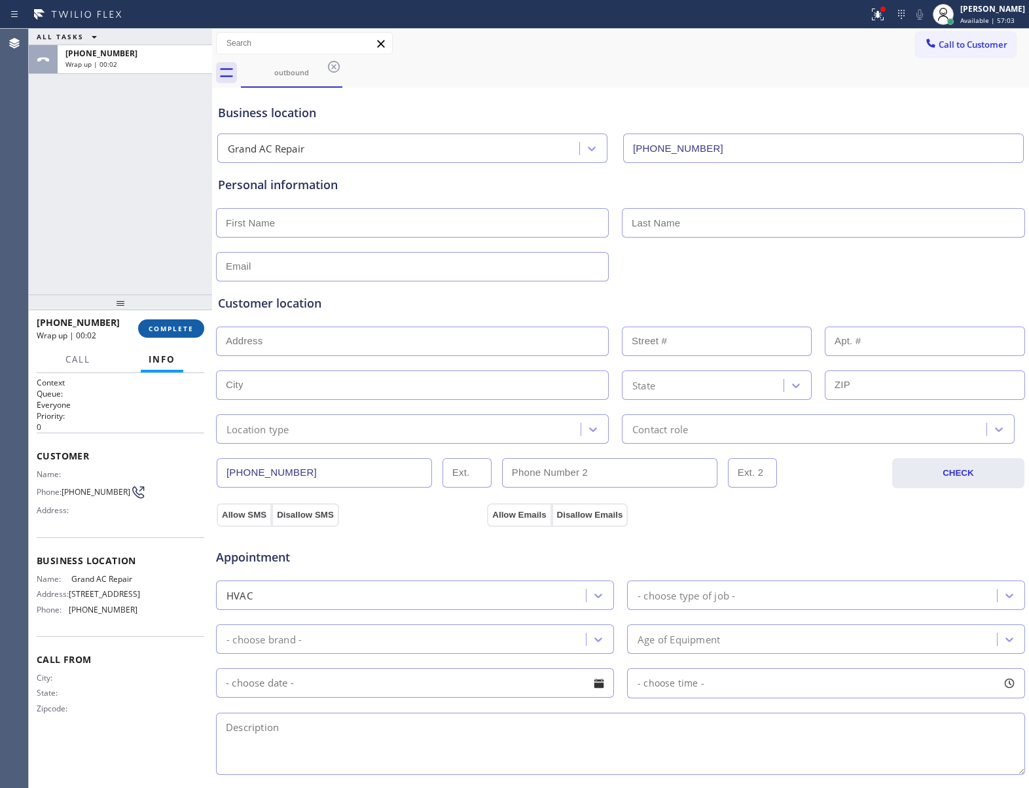
click at [182, 333] on span "COMPLETE" at bounding box center [171, 328] width 45 height 9
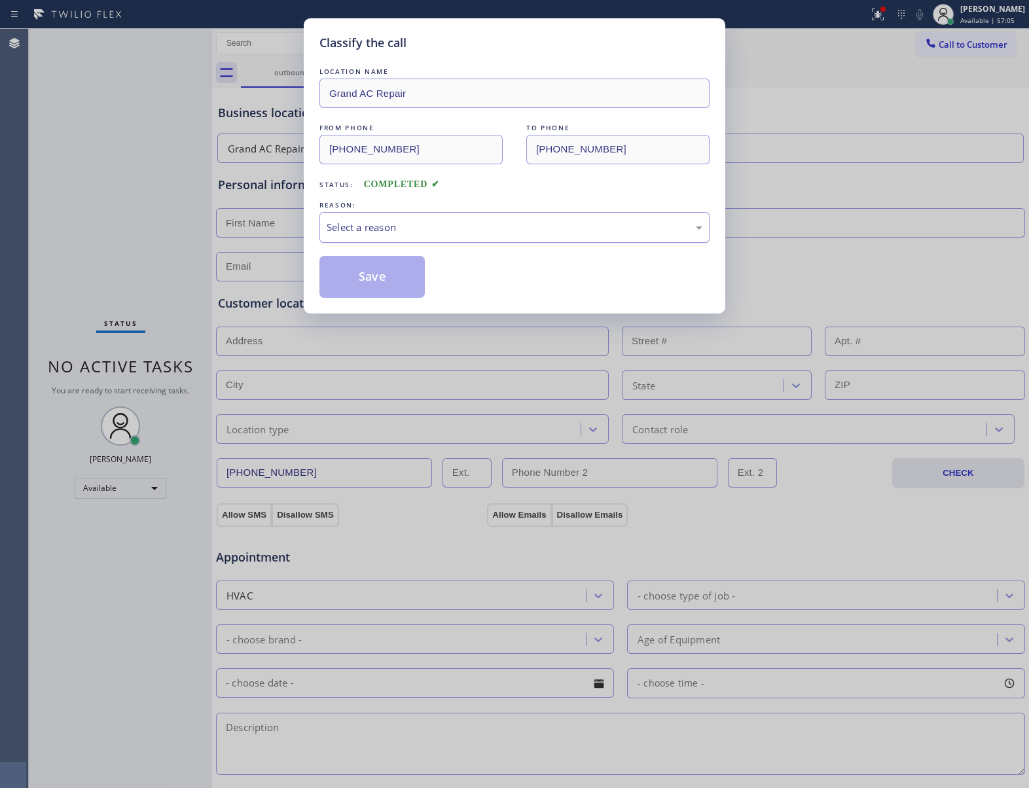
click at [399, 220] on div "Select a reason" at bounding box center [515, 227] width 376 height 15
click at [373, 281] on button "Save" at bounding box center [371, 277] width 105 height 42
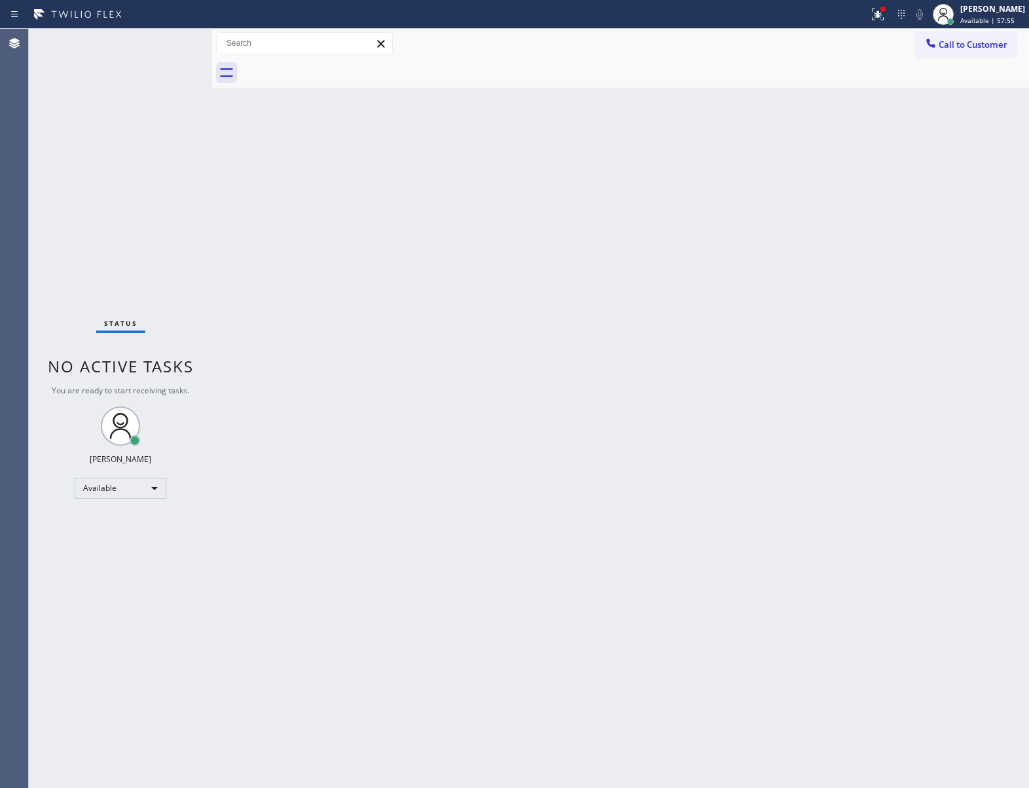
click at [100, 212] on div "Status No active tasks You are ready to start receiving tasks. [PERSON_NAME] Av…" at bounding box center [120, 408] width 183 height 759
drag, startPoint x: 199, startPoint y: 252, endPoint x: 289, endPoint y: 261, distance: 90.1
click at [229, 253] on div "Status No active tasks You are ready to start receiving tasks. [PERSON_NAME] Av…" at bounding box center [529, 408] width 1000 height 759
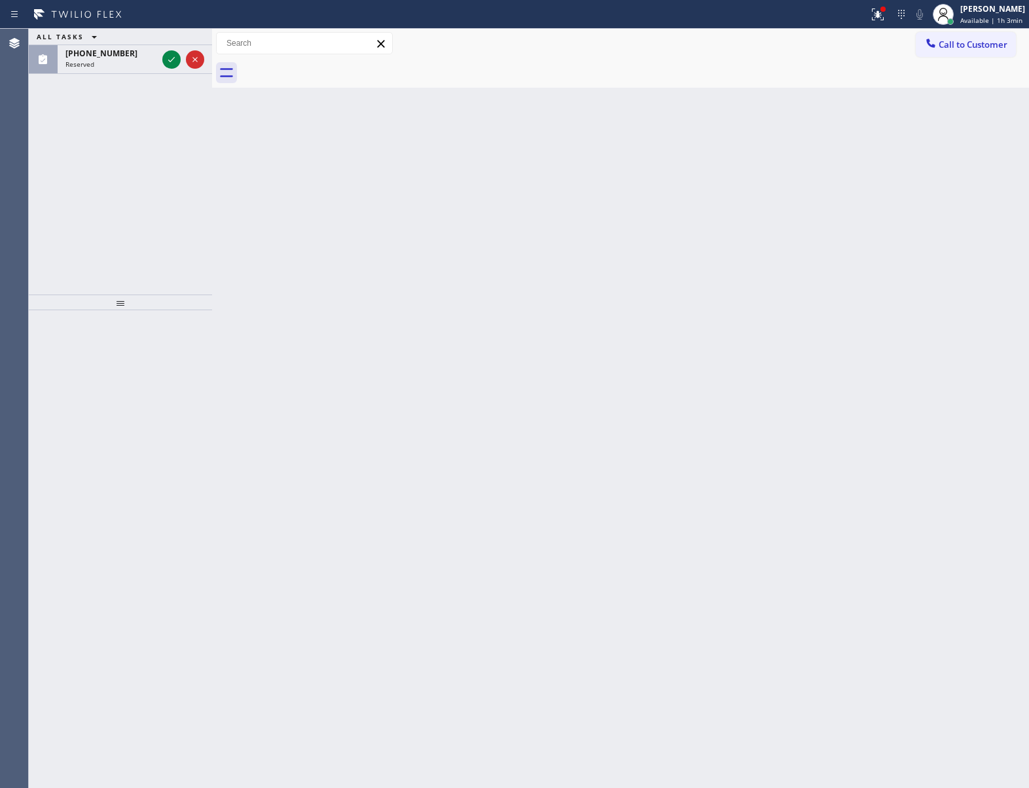
click at [173, 58] on icon at bounding box center [172, 60] width 16 height 16
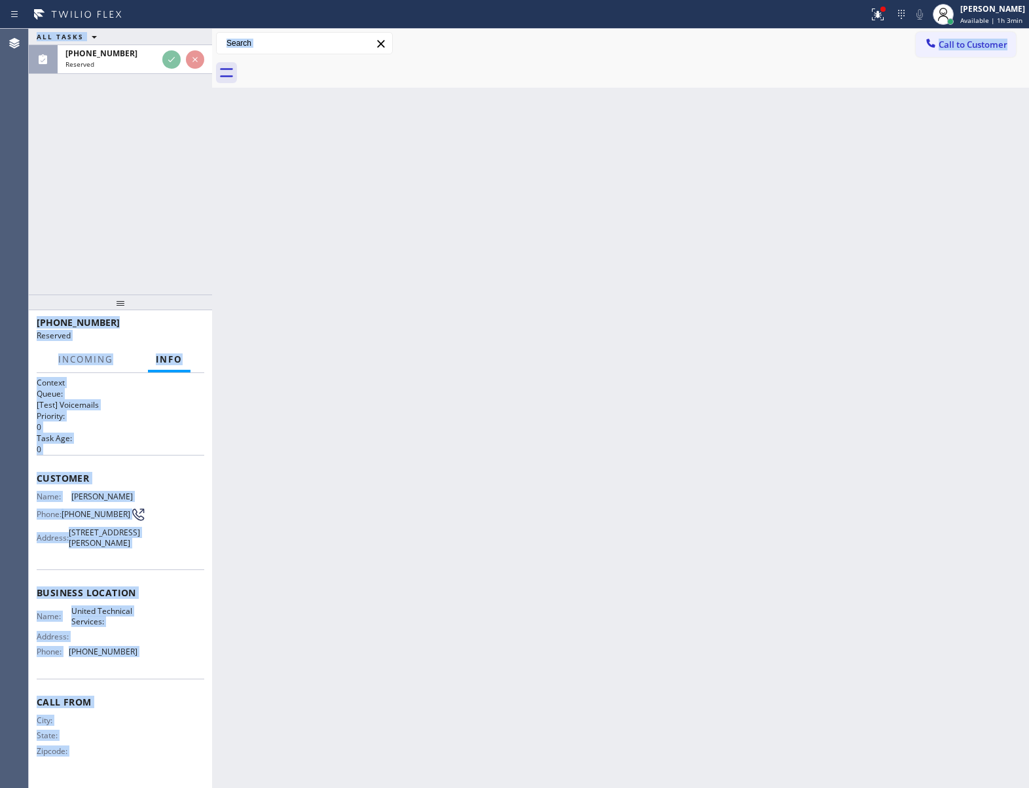
click at [157, 553] on div "Name: [PERSON_NAME] Phone: [PHONE_NUMBER] Address: [STREET_ADDRESS][PERSON_NAME]" at bounding box center [121, 523] width 168 height 62
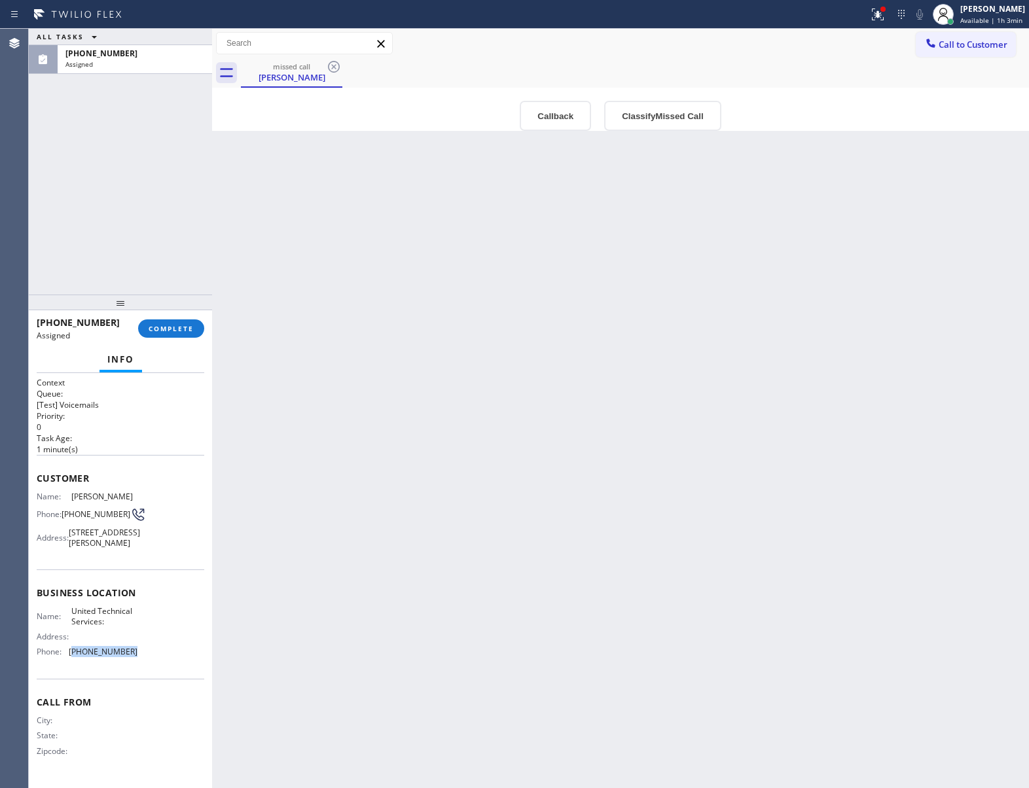
drag, startPoint x: 147, startPoint y: 682, endPoint x: 71, endPoint y: 674, distance: 77.0
click at [71, 674] on div "Business location Name: United Technical Services: Address: Phone: [PHONE_NUMBE…" at bounding box center [121, 624] width 168 height 109
copy span "518) 363-7102"
click at [943, 43] on span "Call to Customer" at bounding box center [973, 45] width 69 height 12
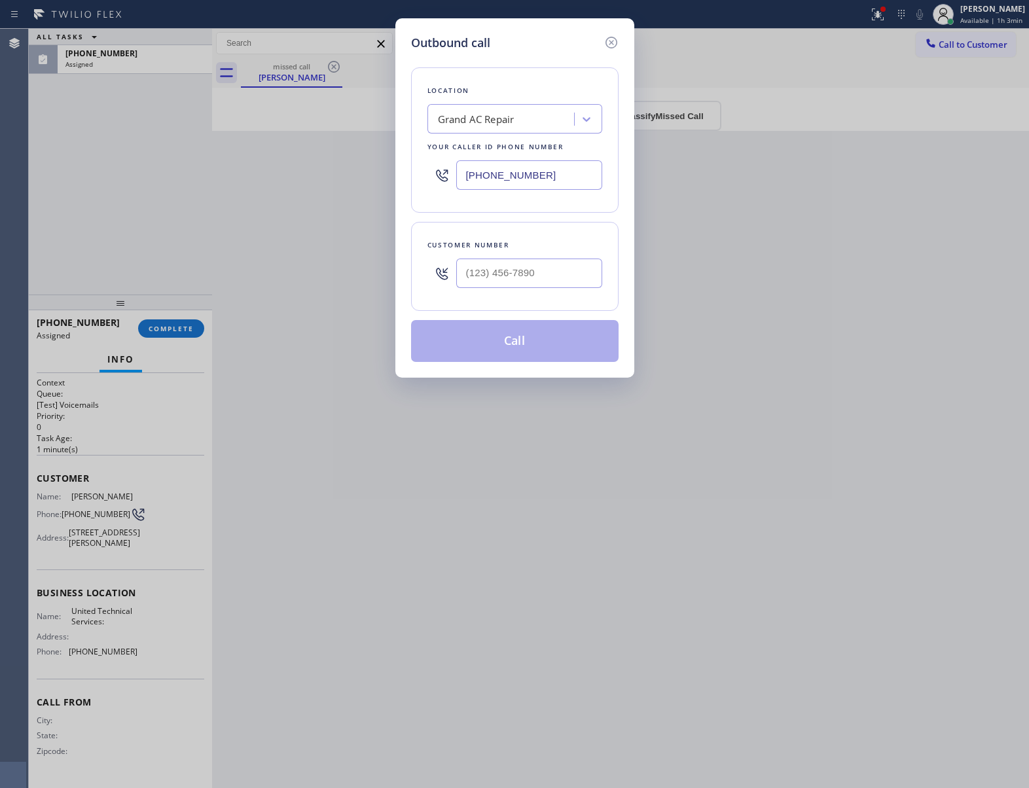
click at [537, 183] on input "[PHONE_NUMBER]" at bounding box center [529, 174] width 146 height 29
paste input "518) 363-7102"
type input "[PHONE_NUMBER]"
click at [614, 42] on icon at bounding box center [612, 43] width 16 height 16
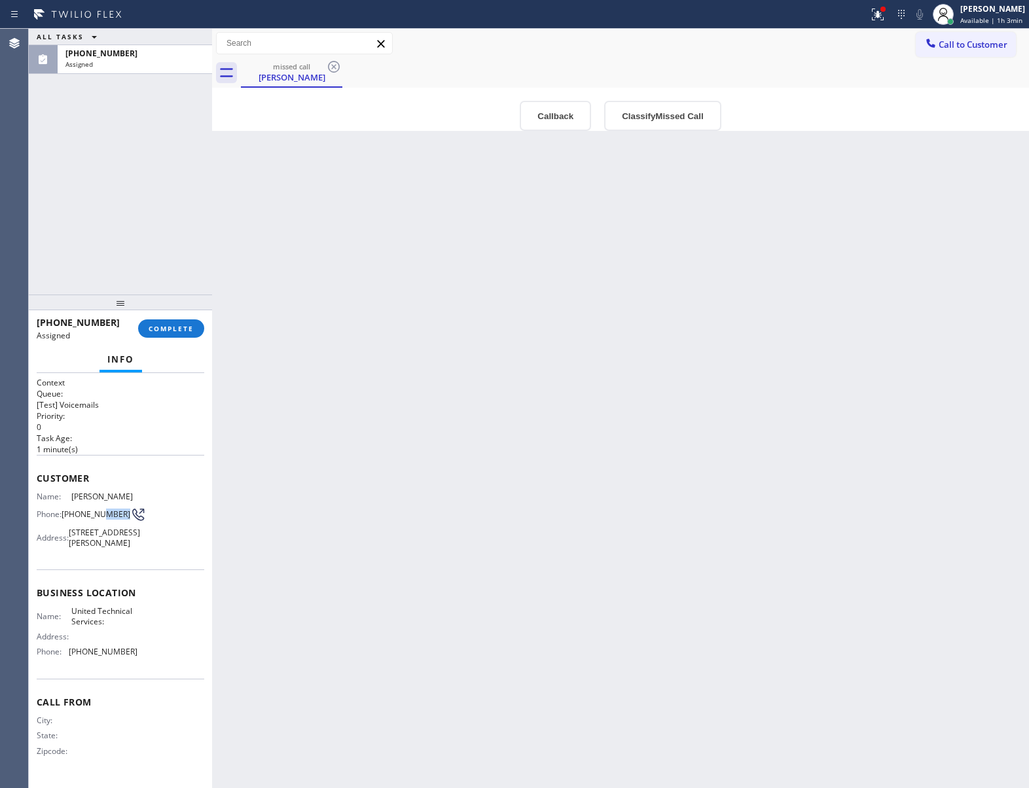
drag, startPoint x: 97, startPoint y: 517, endPoint x: 88, endPoint y: 522, distance: 10.6
click at [88, 519] on span "[PHONE_NUMBER]" at bounding box center [96, 514] width 69 height 10
drag, startPoint x: 85, startPoint y: 526, endPoint x: 66, endPoint y: 513, distance: 23.1
click at [66, 513] on span "[PHONE_NUMBER]" at bounding box center [96, 514] width 69 height 10
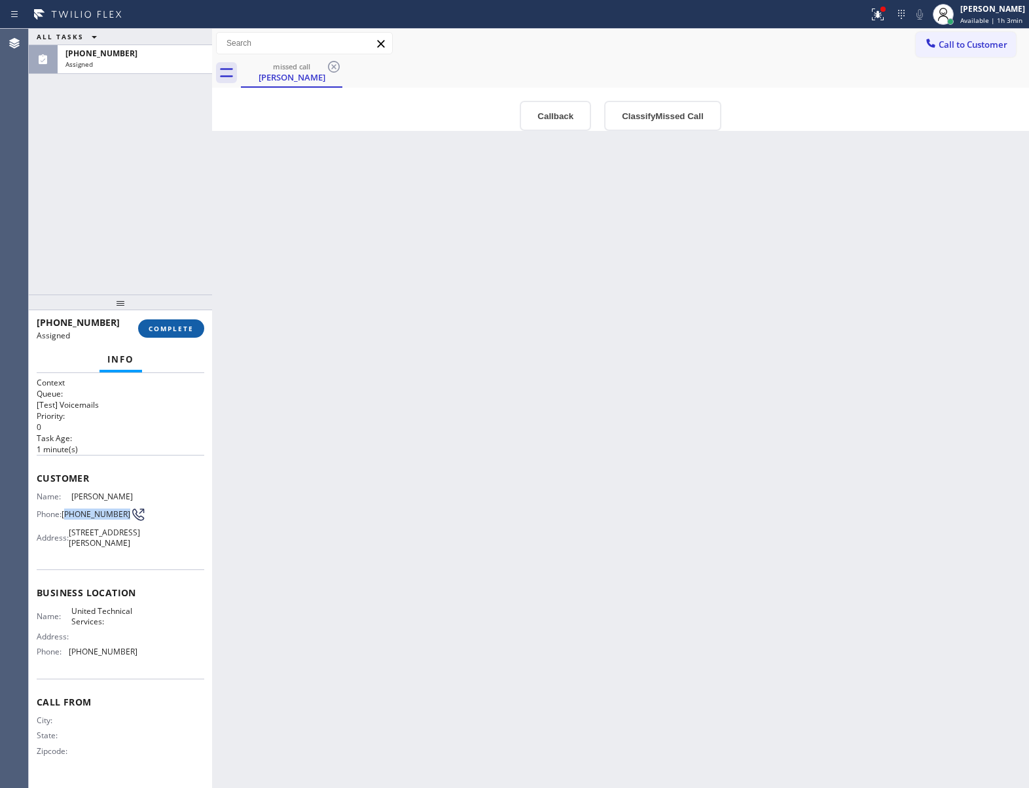
click at [177, 329] on span "COMPLETE" at bounding box center [171, 328] width 45 height 9
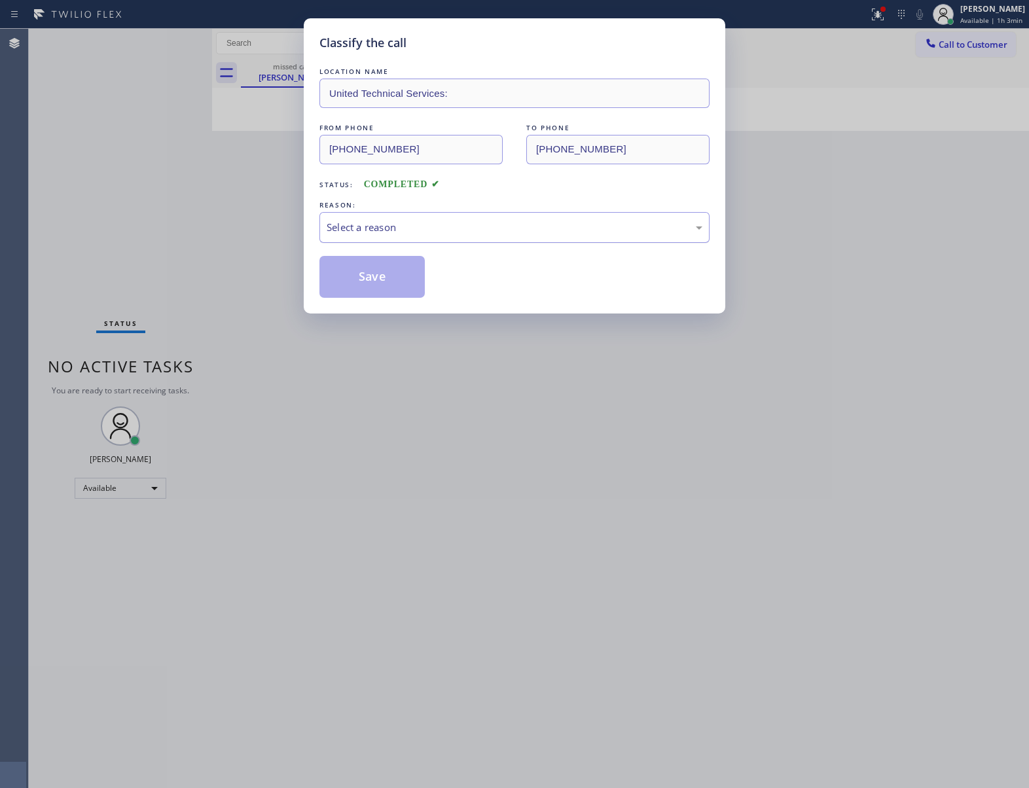
click at [461, 221] on div "Select a reason" at bounding box center [515, 227] width 376 height 15
click at [365, 280] on button "Save" at bounding box center [371, 277] width 105 height 42
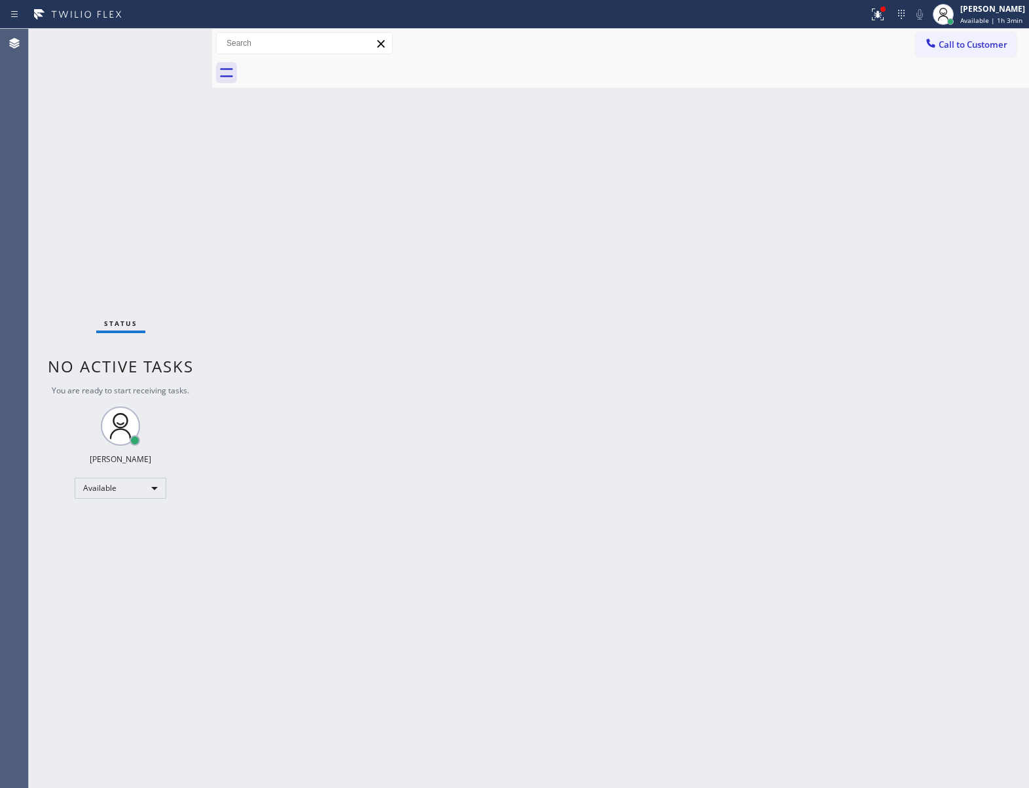
click at [954, 50] on span "Call to Customer" at bounding box center [973, 45] width 69 height 12
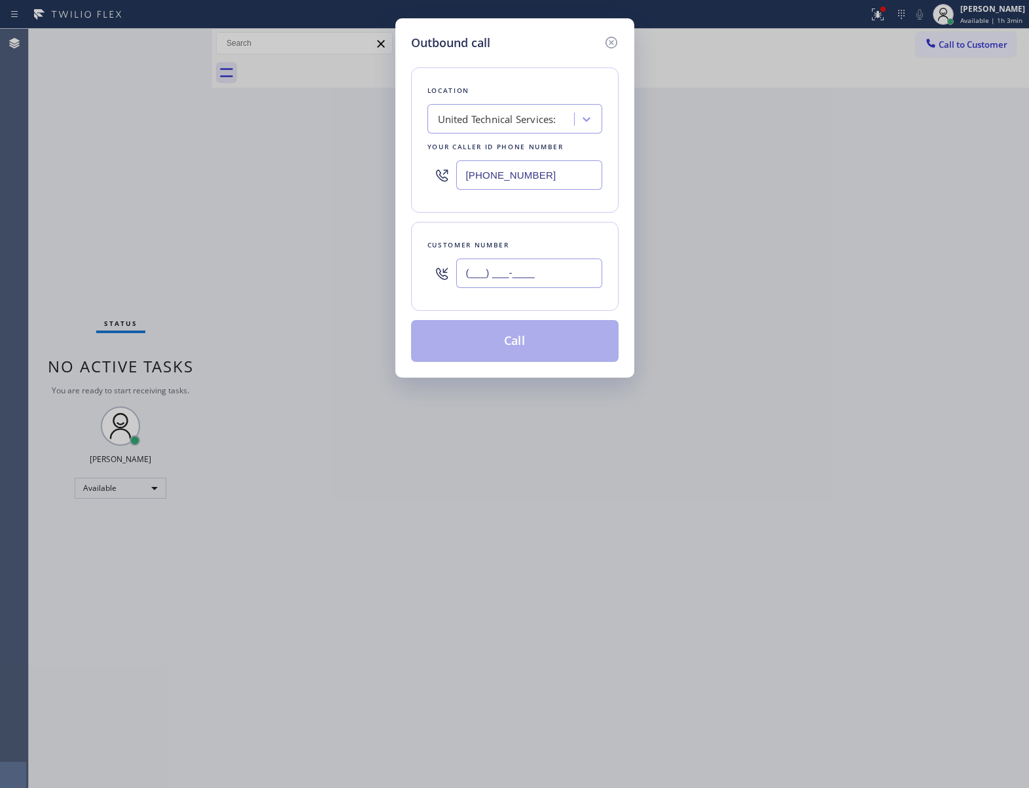
click at [528, 272] on input "(___) ___-____" at bounding box center [529, 273] width 146 height 29
paste input "973) 650-5017"
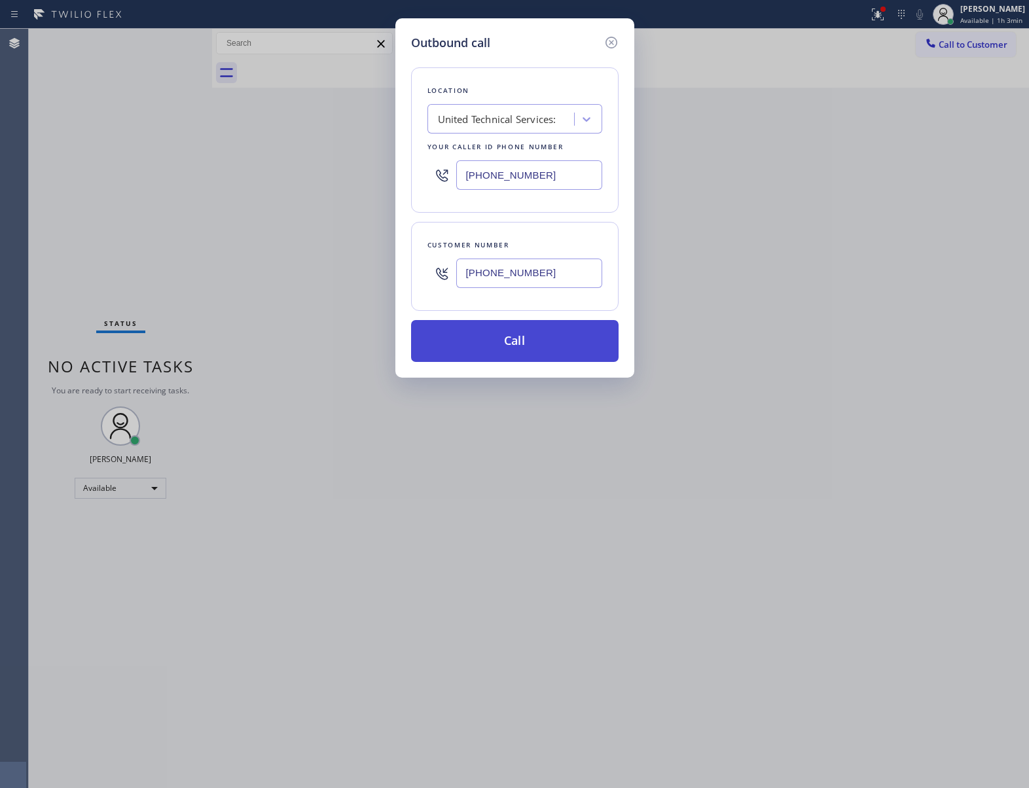
type input "[PHONE_NUMBER]"
click at [533, 354] on button "Call" at bounding box center [515, 341] width 208 height 42
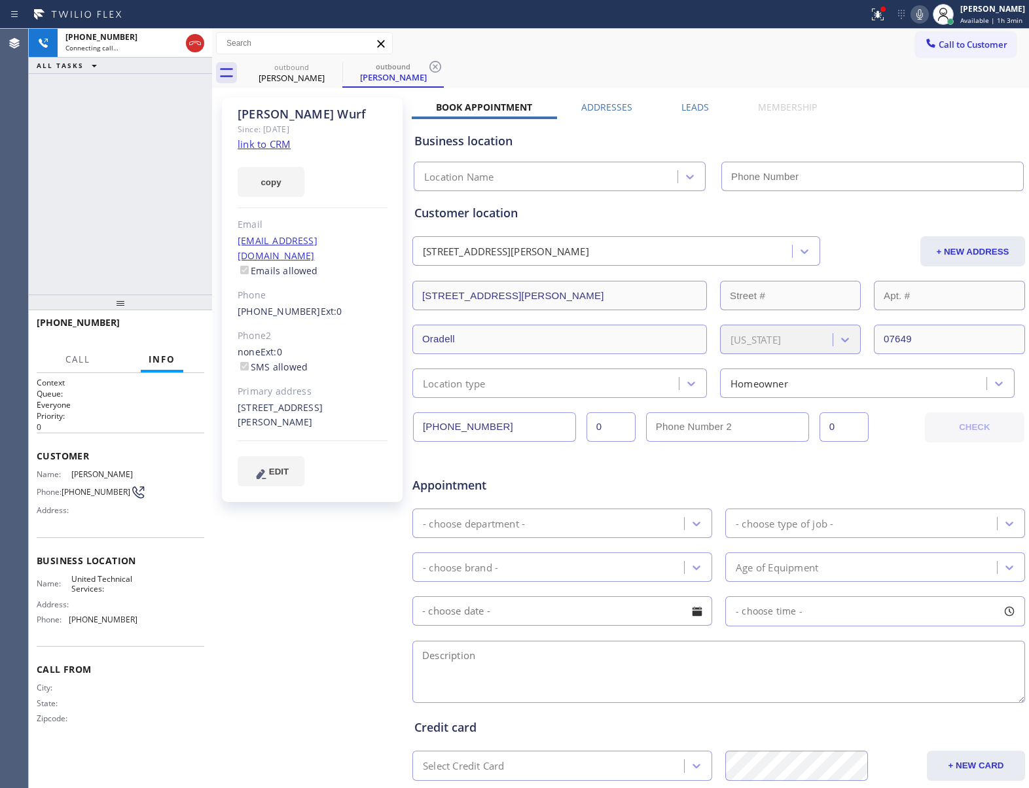
click at [257, 144] on link "link to CRM" at bounding box center [264, 143] width 53 height 13
type input "[PHONE_NUMBER]"
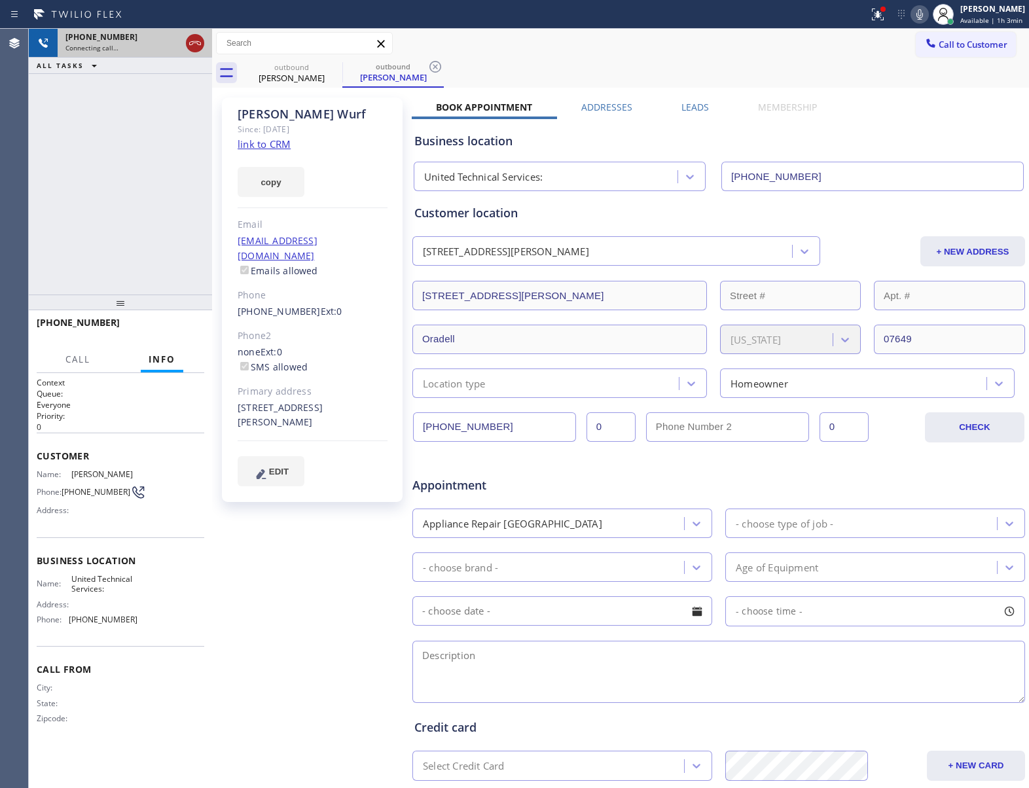
click at [195, 41] on icon at bounding box center [195, 43] width 12 height 4
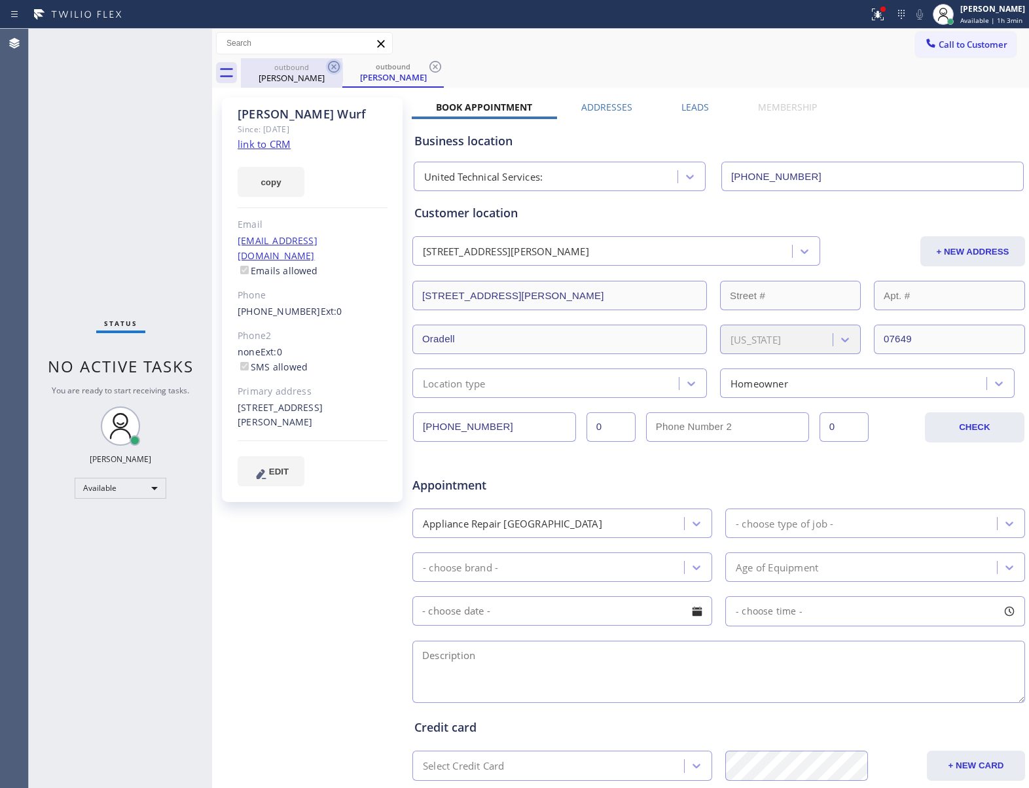
click at [330, 64] on icon at bounding box center [334, 67] width 16 height 16
click at [331, 64] on icon at bounding box center [334, 67] width 16 height 16
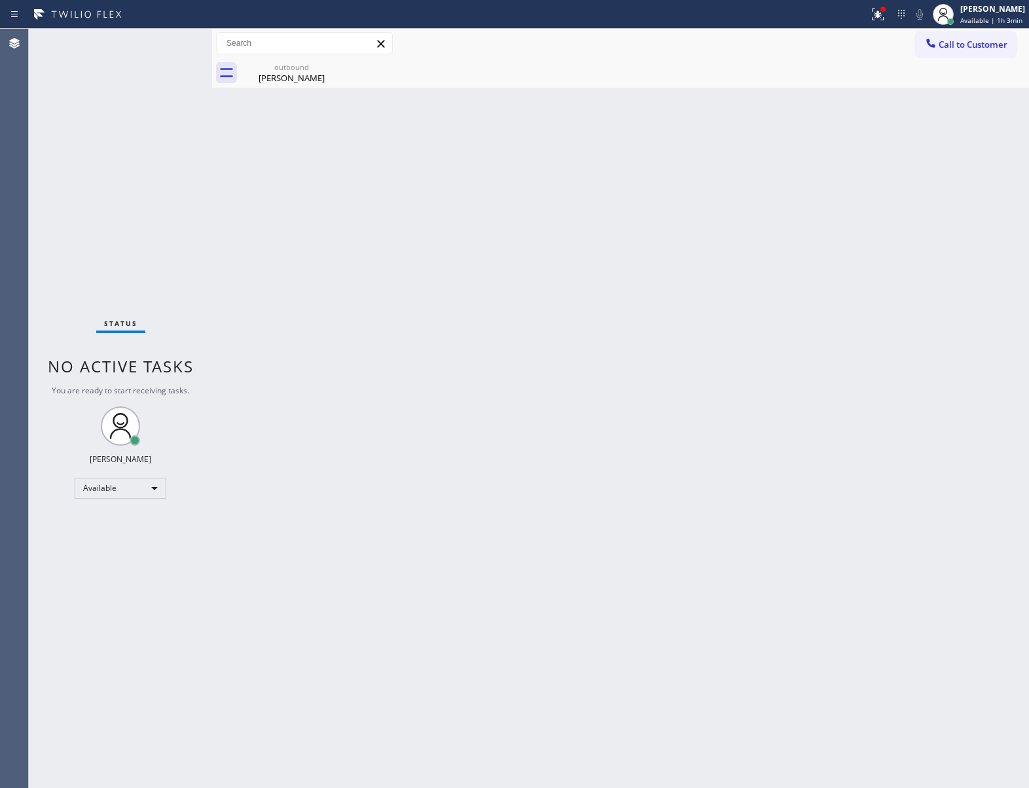
click at [0, 0] on icon at bounding box center [0, 0] width 0 height 0
click at [241, 272] on div "Back to Dashboard Change Sender ID Customers Technicians Select a contact Outbo…" at bounding box center [620, 408] width 817 height 759
click at [119, 242] on div "Status No active tasks You are ready to start receiving tasks. [PERSON_NAME] Av…" at bounding box center [120, 408] width 183 height 759
click at [126, 208] on div "Status No active tasks You are ready to start receiving tasks. [PERSON_NAME] Av…" at bounding box center [120, 408] width 183 height 759
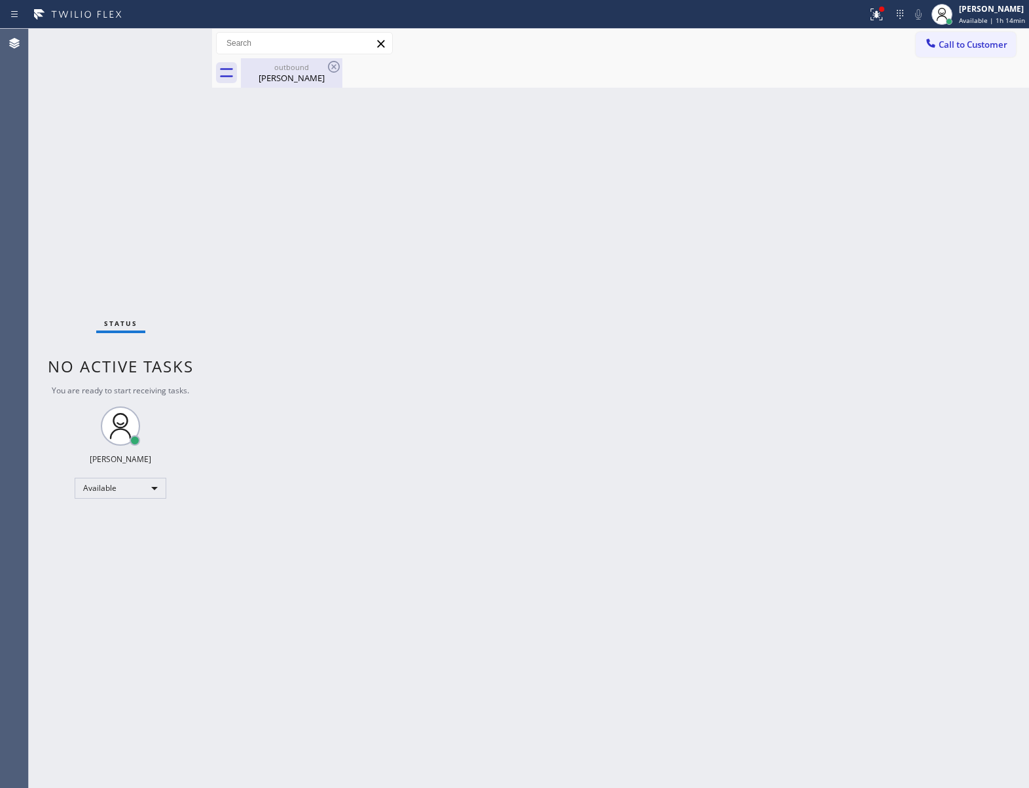
drag, startPoint x: 297, startPoint y: 56, endPoint x: 317, endPoint y: 69, distance: 23.2
click at [301, 59] on div "Call to Customer Outbound call Location United Technical Services: Your caller …" at bounding box center [620, 58] width 817 height 59
click at [314, 69] on div "outbound" at bounding box center [291, 67] width 99 height 10
click at [873, 627] on div "Back to Dashboard Change Sender ID Customers Technicians Select a contact Outbo…" at bounding box center [620, 408] width 817 height 759
click at [166, 210] on div "Status No active tasks You are ready to start receiving tasks. [PERSON_NAME] Av…" at bounding box center [120, 408] width 183 height 759
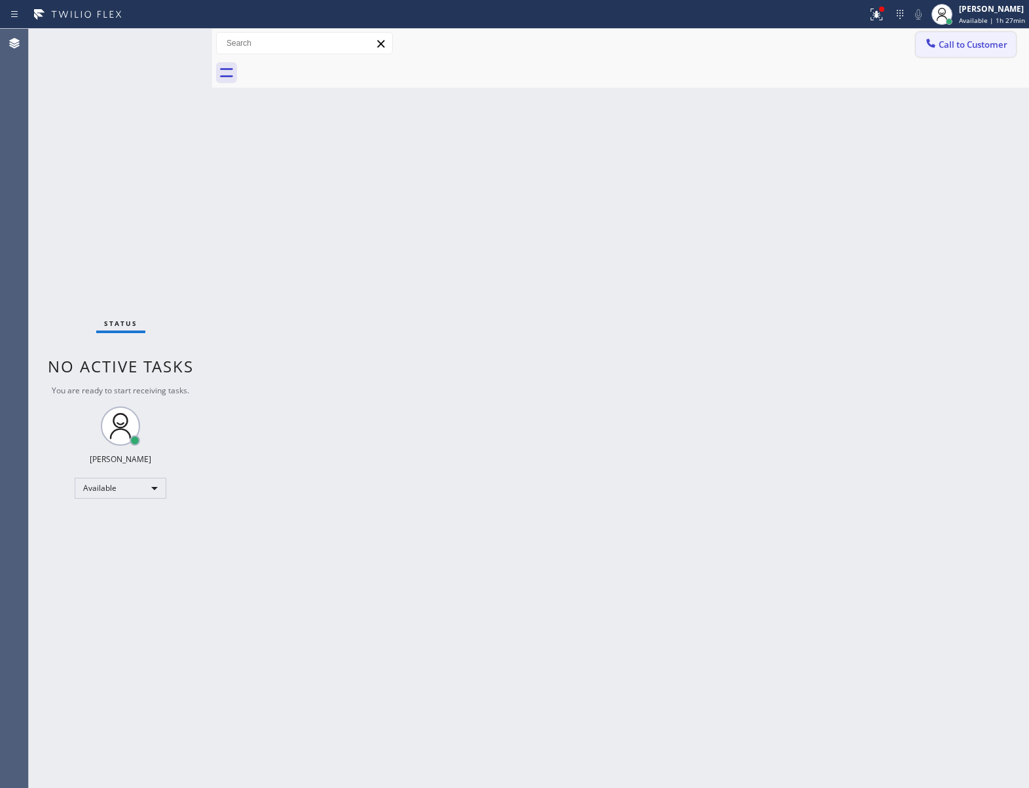
click at [974, 34] on button "Call to Customer" at bounding box center [966, 44] width 100 height 25
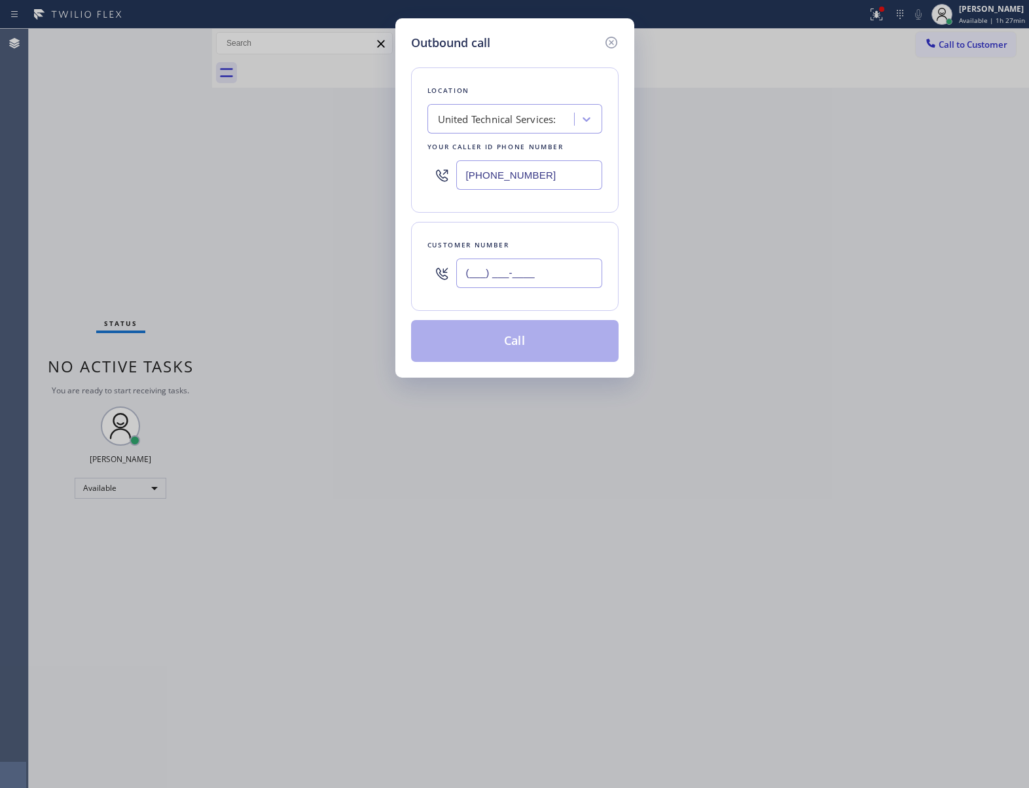
click at [519, 265] on input "(___) ___-____" at bounding box center [529, 273] width 146 height 29
paste input "781) 771-0401"
type input "[PHONE_NUMBER]"
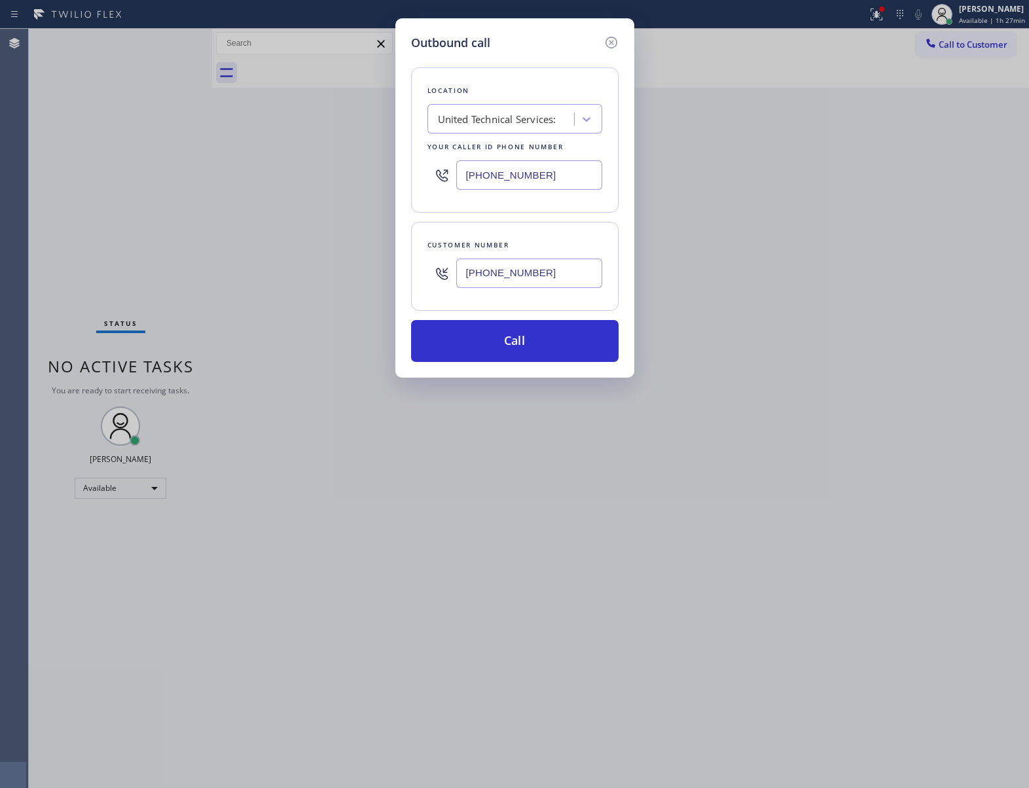
click at [162, 209] on div "Outbound call Location United Technical Services: Your caller id phone number […" at bounding box center [514, 394] width 1029 height 788
click at [498, 118] on div "United Technical Services:" at bounding box center [497, 119] width 118 height 15
paste input "Beacon Hill Appliance Experts"
type input "Beacon Hill Appliance Experts"
click at [490, 147] on div "Beacon Hill Appliance Experts" at bounding box center [515, 147] width 175 height 24
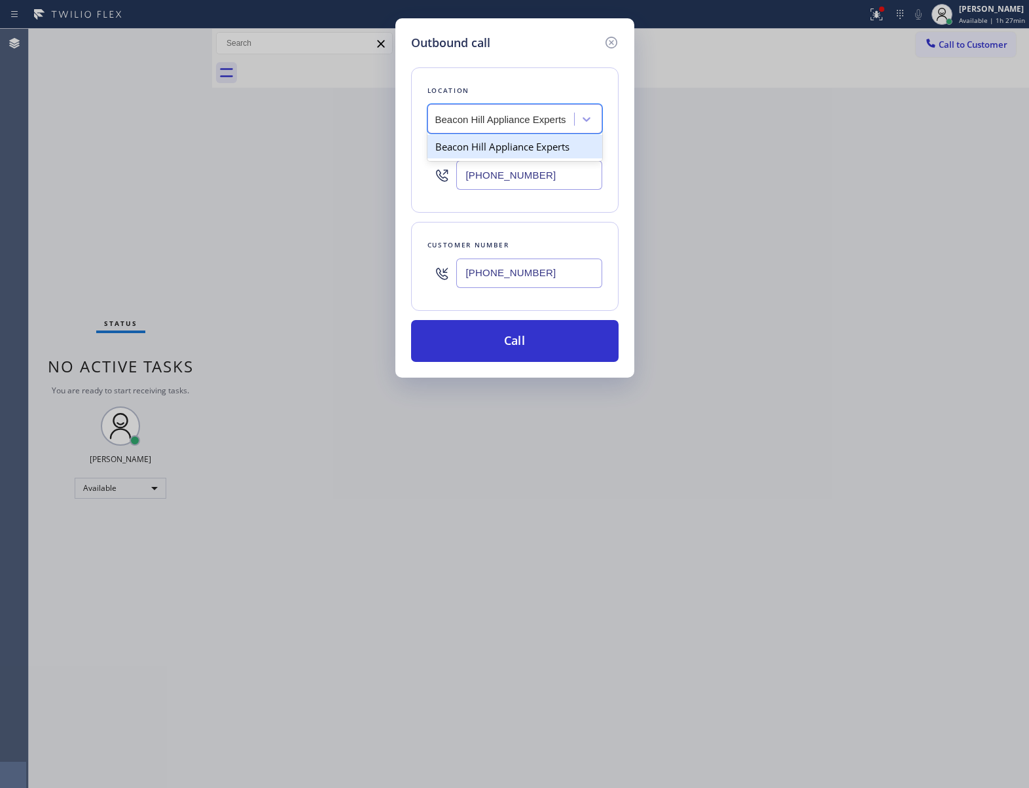
type input "[PHONE_NUMBER]"
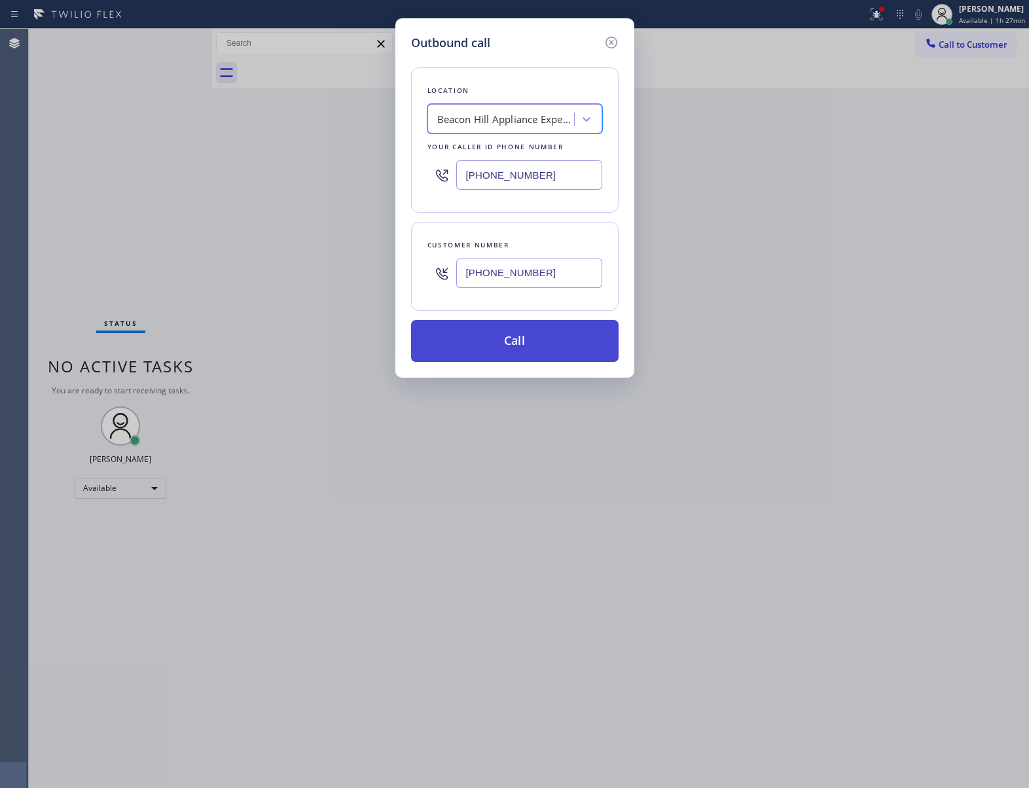
click at [535, 349] on button "Call" at bounding box center [515, 341] width 208 height 42
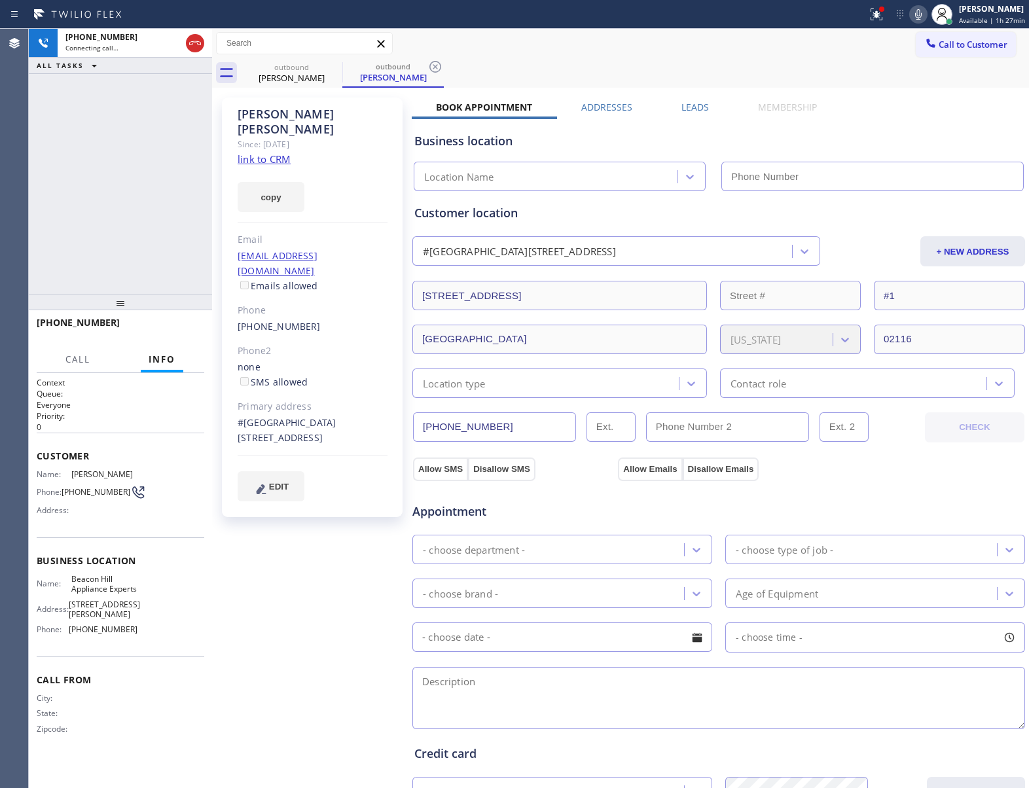
type input "[PHONE_NUMBER]"
click at [266, 153] on link "link to CRM" at bounding box center [264, 159] width 53 height 13
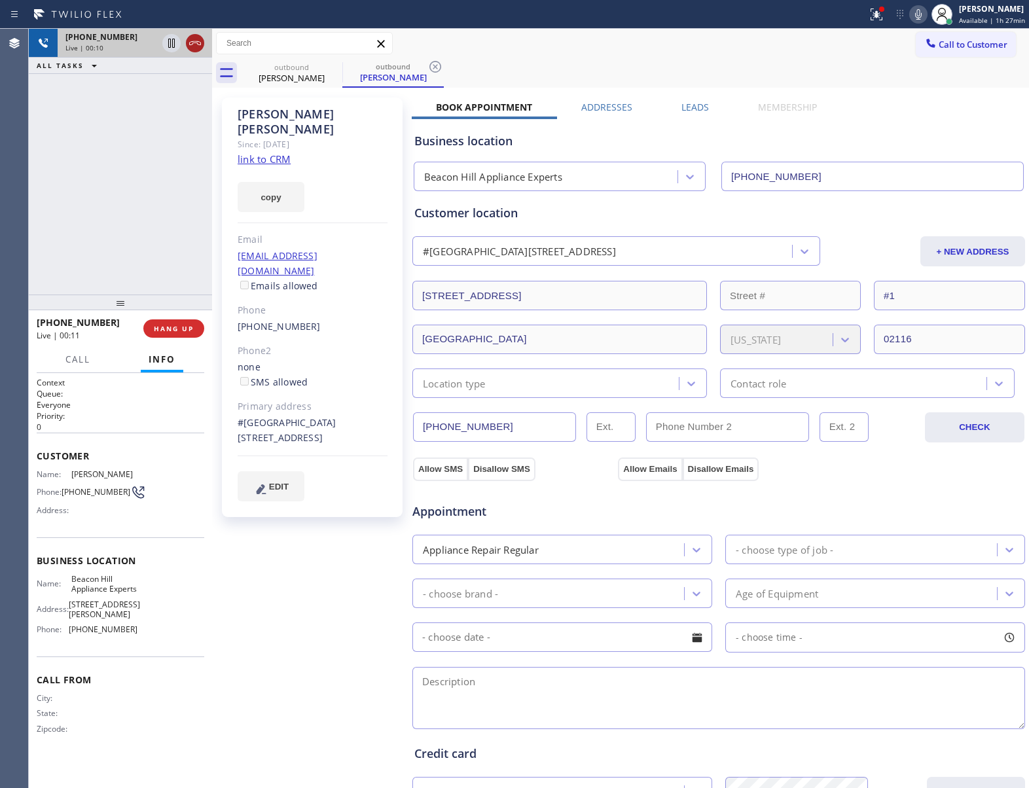
click at [195, 39] on icon at bounding box center [195, 43] width 16 height 16
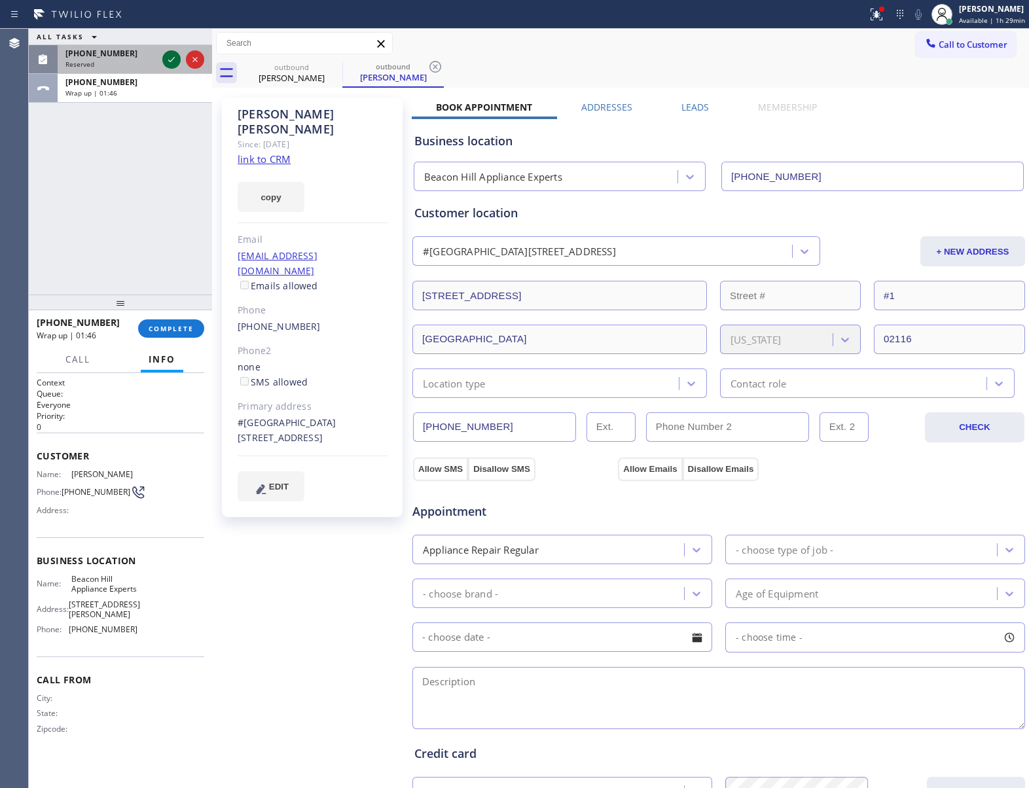
click at [168, 52] on icon at bounding box center [172, 60] width 16 height 16
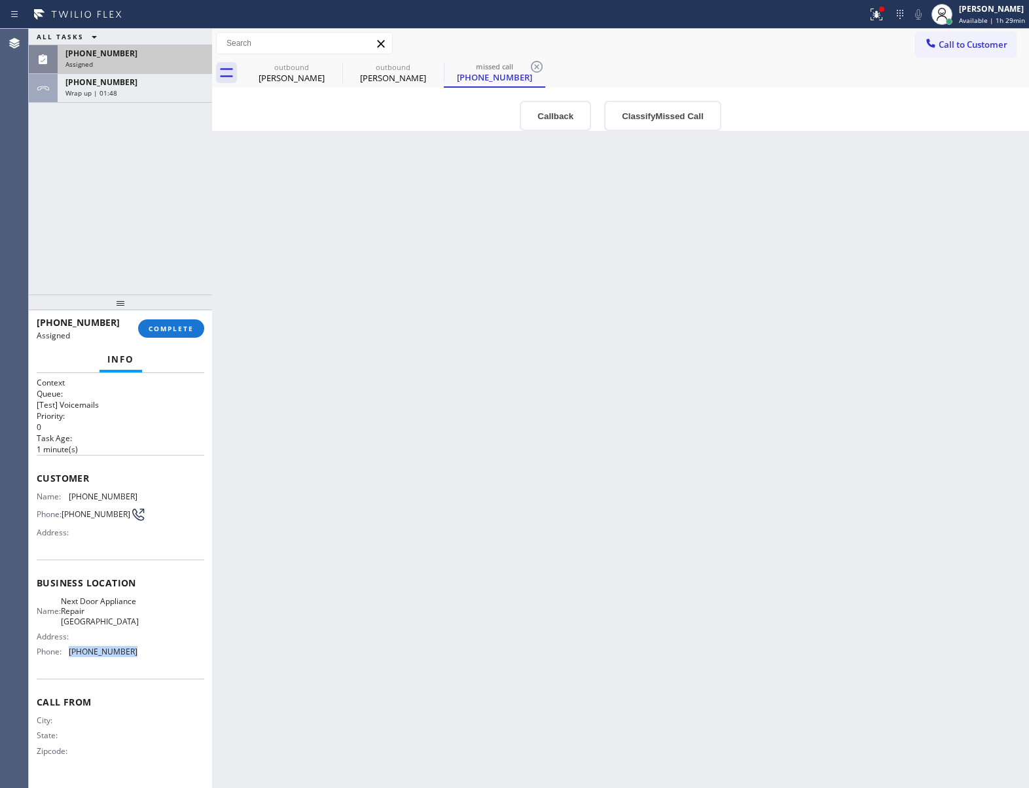
drag, startPoint x: 135, startPoint y: 671, endPoint x: 64, endPoint y: 668, distance: 71.4
click at [64, 663] on div "Name: Next Door Appliance Repair Hempstead Address: Phone: [PHONE_NUMBER]" at bounding box center [121, 629] width 168 height 66
drag, startPoint x: 946, startPoint y: 35, endPoint x: 865, endPoint y: 87, distance: 95.7
click at [945, 35] on button "Call to Customer" at bounding box center [966, 44] width 100 height 25
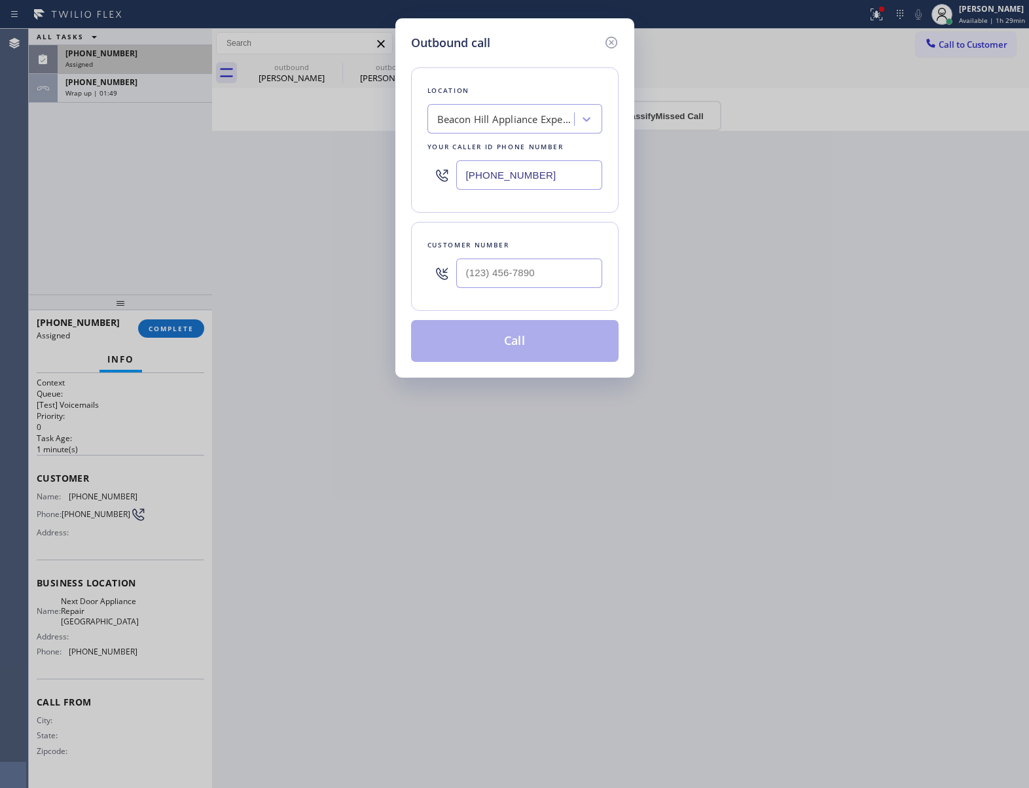
click at [526, 177] on input "[PHONE_NUMBER]" at bounding box center [529, 174] width 146 height 29
paste input "516) 871-3993"
type input "[PHONE_NUMBER]"
click at [603, 37] on div at bounding box center [611, 42] width 16 height 16
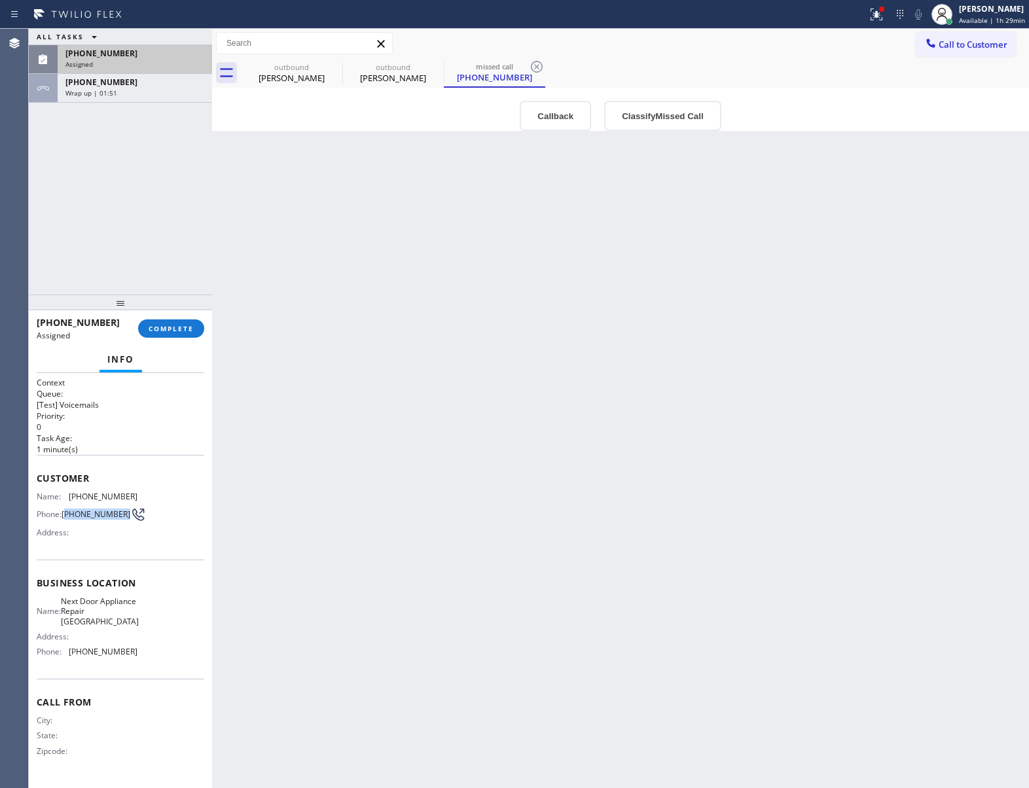
drag, startPoint x: 76, startPoint y: 519, endPoint x: 65, endPoint y: 511, distance: 13.1
click at [65, 511] on span "[PHONE_NUMBER]" at bounding box center [96, 514] width 69 height 10
click at [171, 316] on div "[PHONE_NUMBER] Assigned COMPLETE" at bounding box center [121, 329] width 168 height 34
drag, startPoint x: 171, startPoint y: 325, endPoint x: 190, endPoint y: 325, distance: 19.0
click at [171, 326] on span "COMPLETE" at bounding box center [171, 328] width 45 height 9
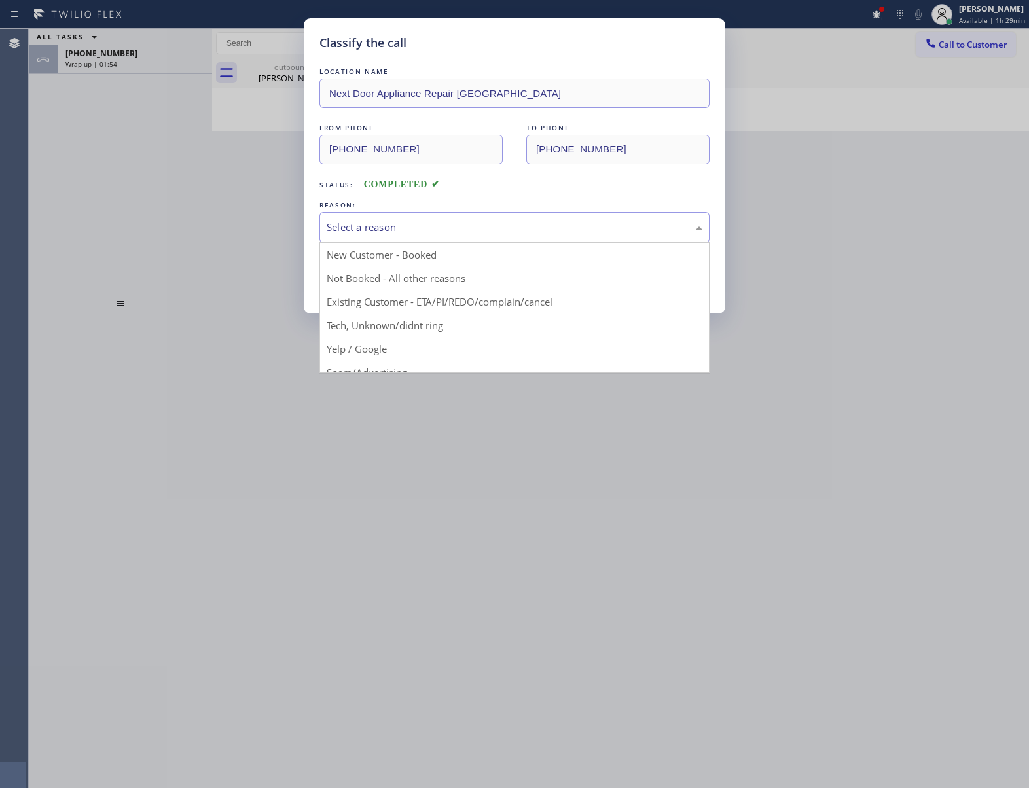
click at [430, 233] on div "Select a reason" at bounding box center [515, 227] width 376 height 15
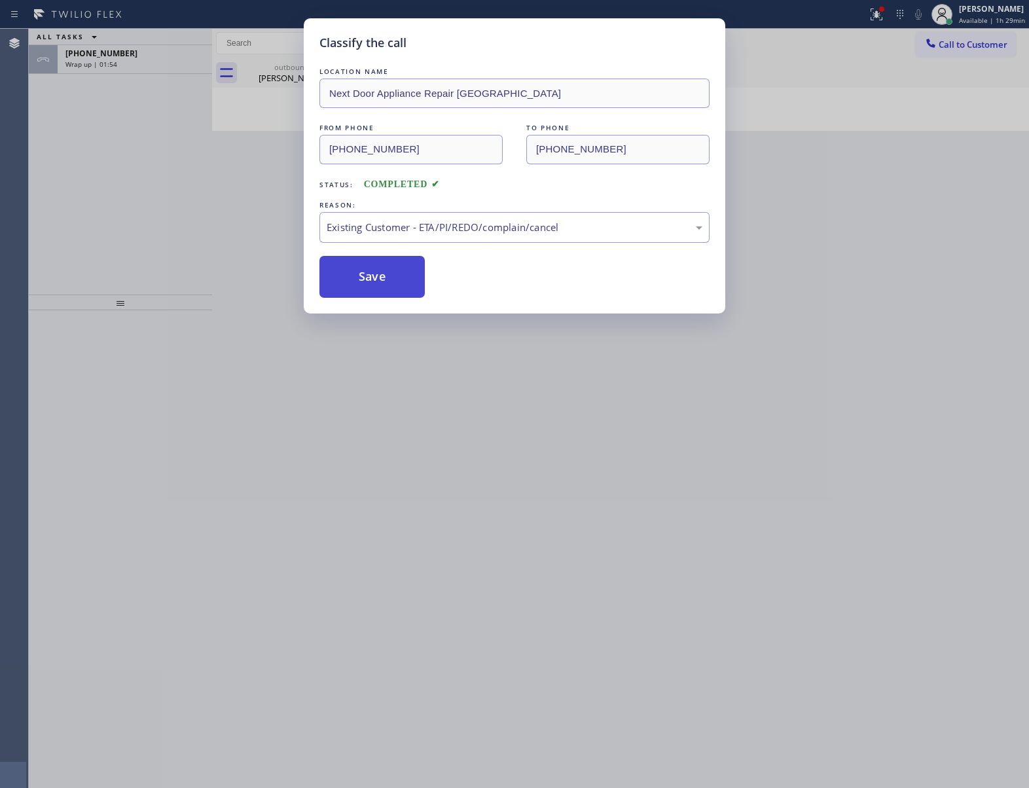
click at [349, 289] on button "Save" at bounding box center [371, 277] width 105 height 42
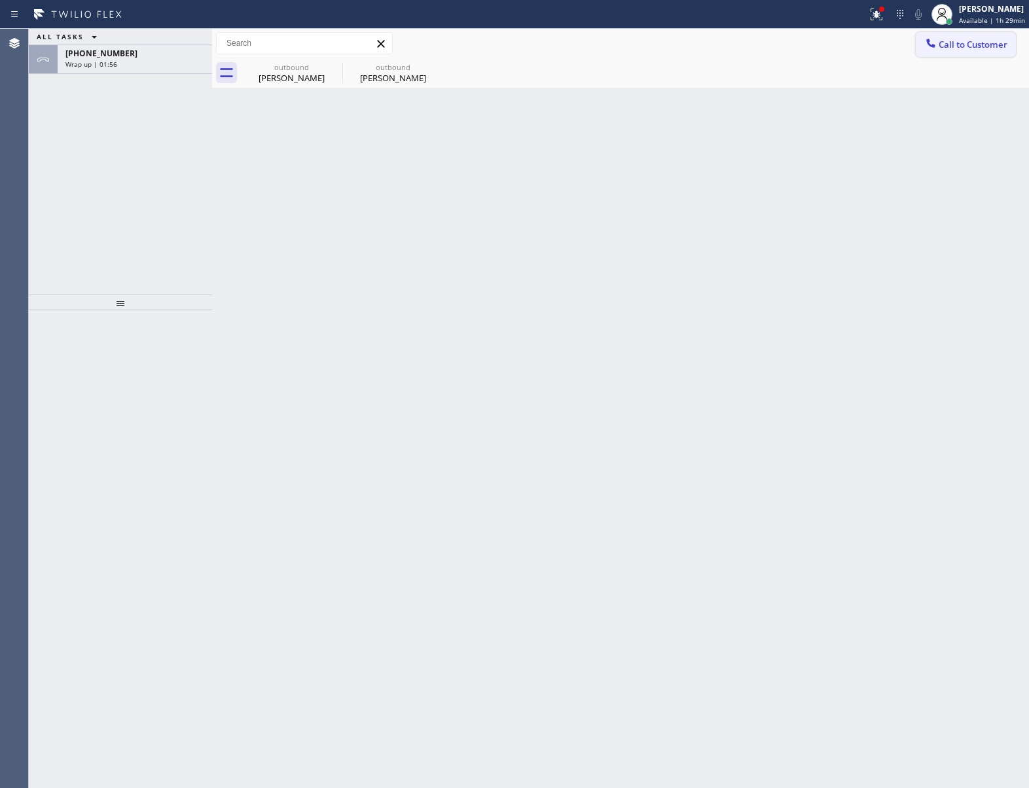
click at [935, 53] on button "Call to Customer" at bounding box center [966, 44] width 100 height 25
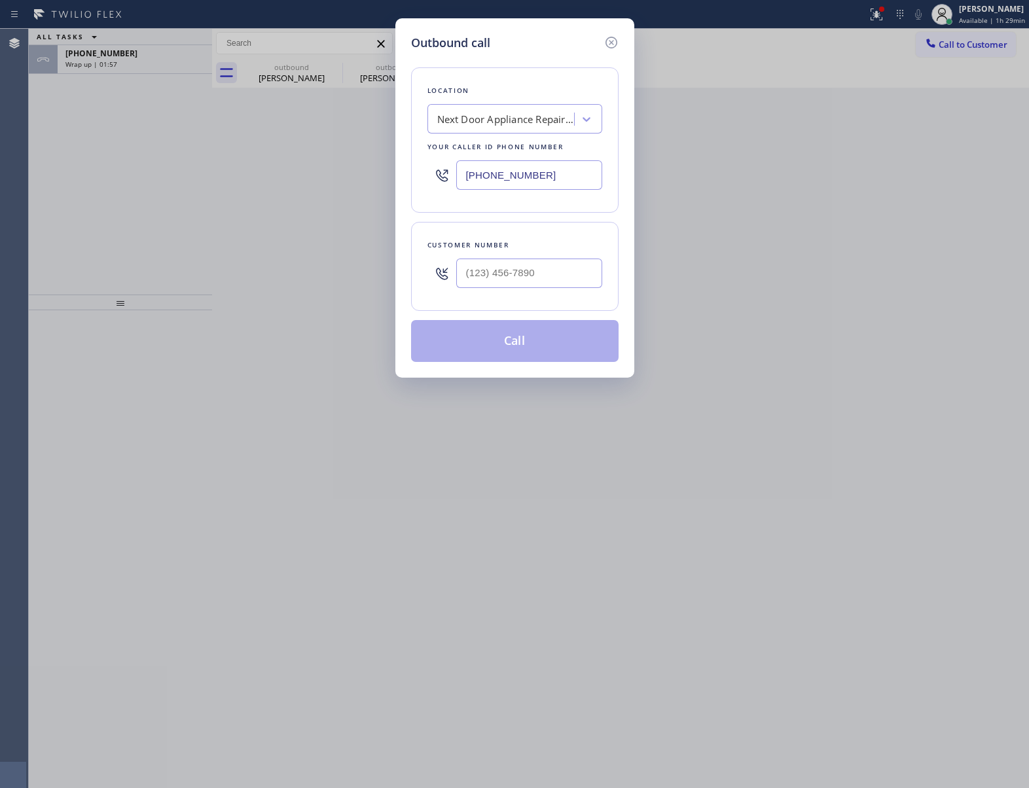
click at [566, 264] on div at bounding box center [529, 273] width 146 height 43
click at [566, 264] on input "(___) ___-____" at bounding box center [529, 273] width 146 height 29
paste input "516) 486-9323"
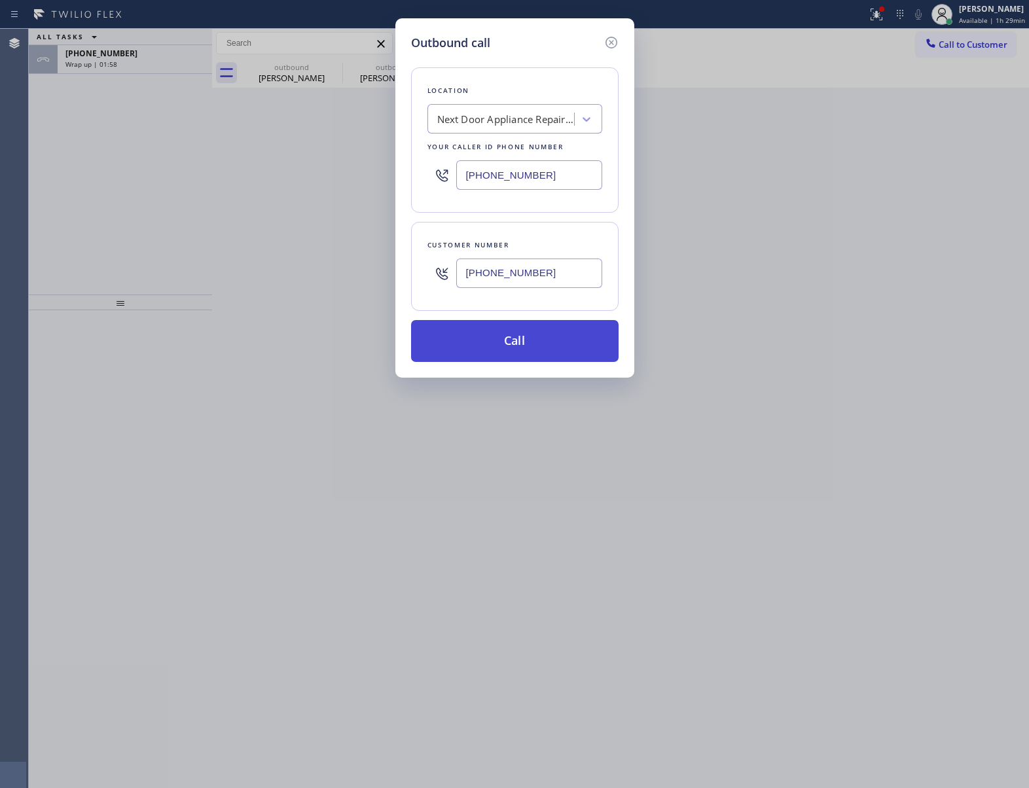
type input "[PHONE_NUMBER]"
click at [521, 356] on button "Call" at bounding box center [515, 341] width 208 height 42
click at [113, 63] on span "Wrap up | 01:58" at bounding box center [91, 64] width 52 height 9
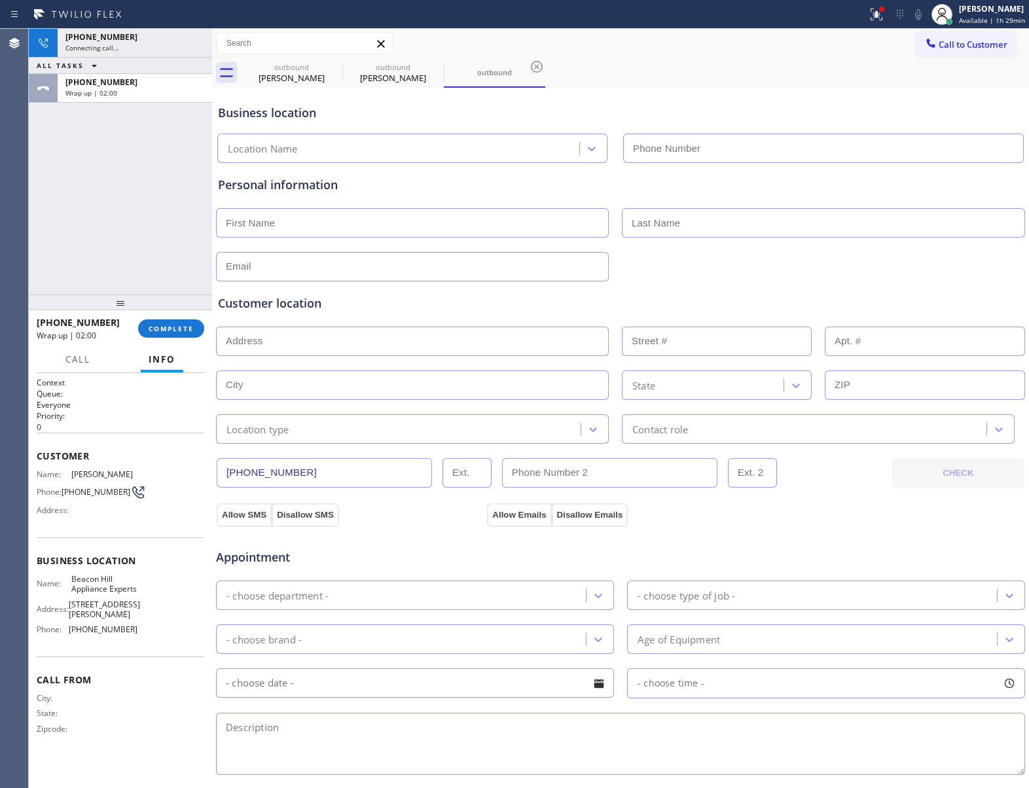
click at [113, 74] on div "[PHONE_NUMBER] Wrap up | 02:00" at bounding box center [132, 88] width 149 height 29
click at [113, 63] on div "ALL TASKS ALL TASKS ACTIVE TASKS TASKS IN WRAP UP" at bounding box center [120, 66] width 183 height 16
click at [87, 94] on span "Wrap up | 02:00" at bounding box center [91, 92] width 52 height 9
type input "[PHONE_NUMBER]"
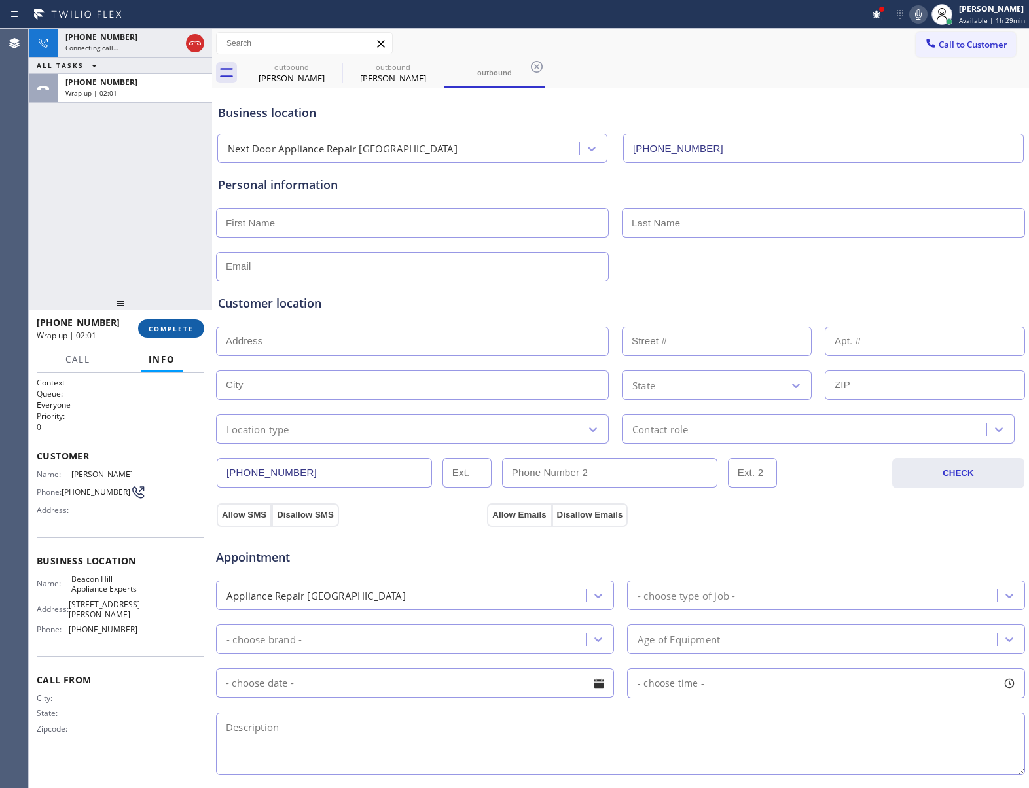
click at [155, 325] on span "COMPLETE" at bounding box center [171, 328] width 45 height 9
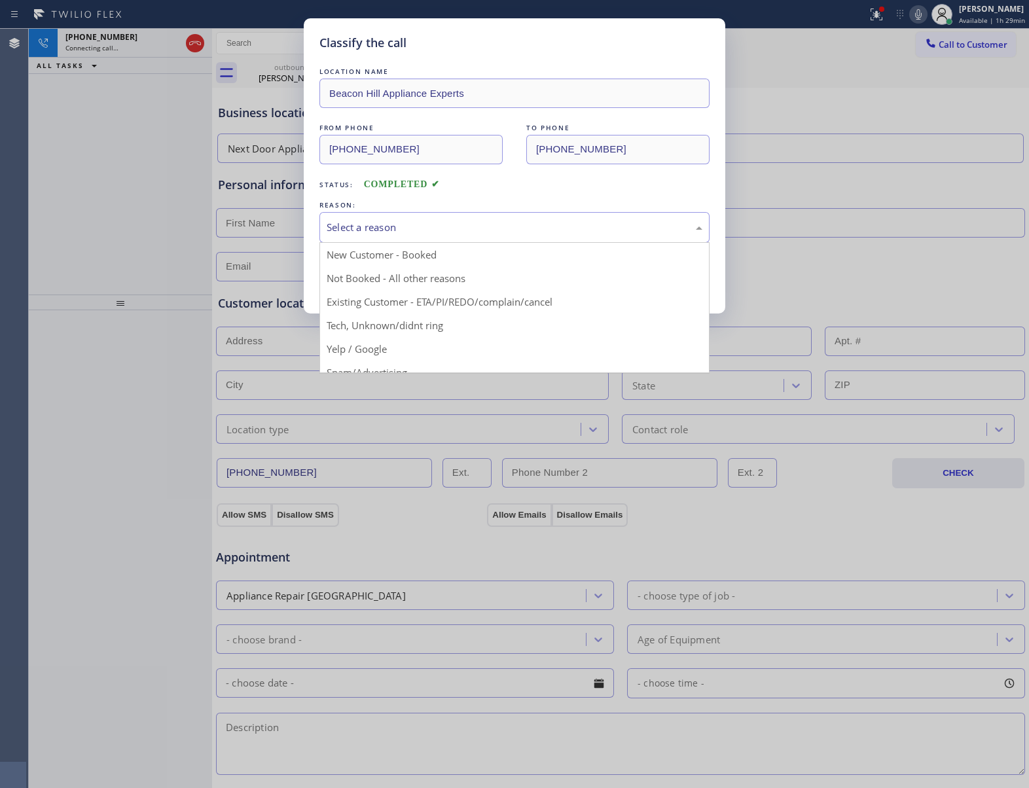
click at [354, 231] on div "Select a reason" at bounding box center [515, 227] width 376 height 15
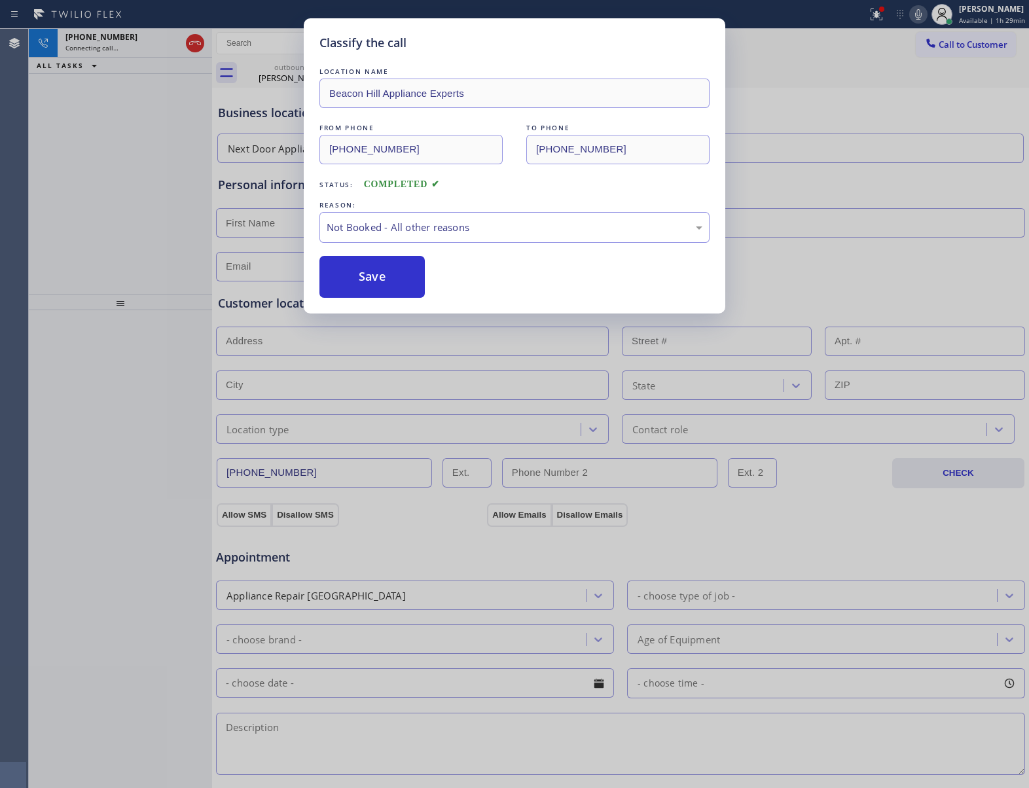
click at [365, 280] on button "Save" at bounding box center [371, 277] width 105 height 42
type input "[PHONE_NUMBER]"
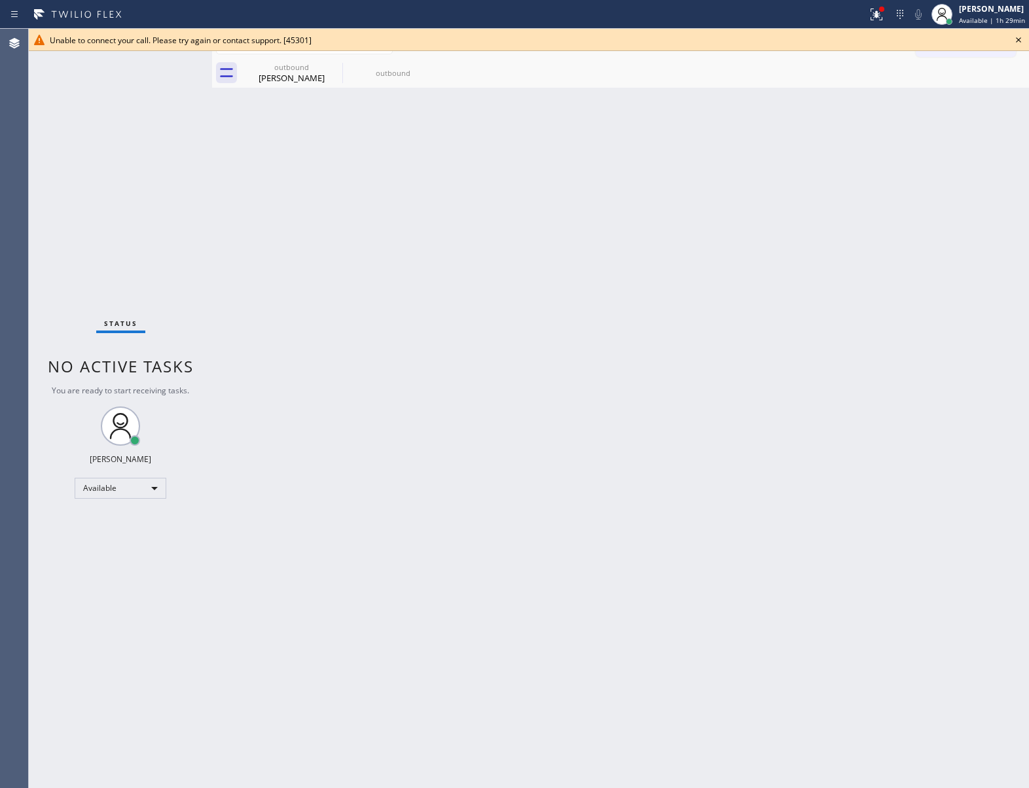
click at [242, 205] on div "Status No active tasks You are ready to start receiving tasks. [PERSON_NAME] Av…" at bounding box center [529, 408] width 1000 height 759
click at [1022, 40] on icon at bounding box center [1019, 40] width 16 height 16
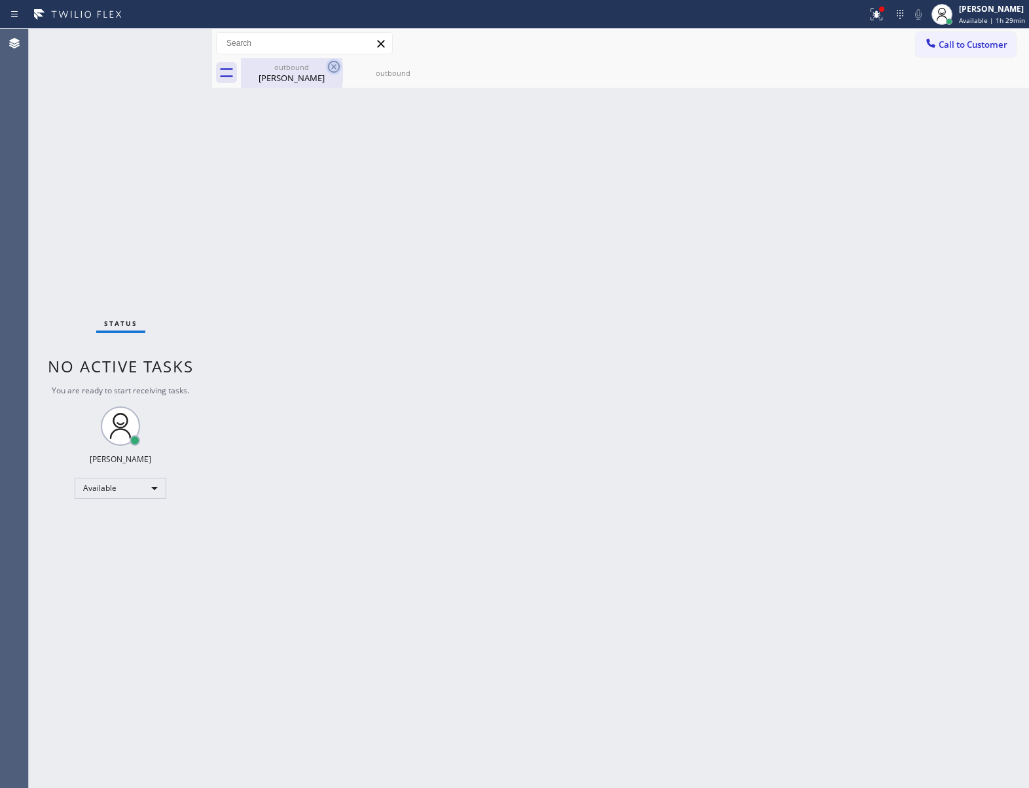
click at [333, 64] on icon at bounding box center [334, 67] width 16 height 16
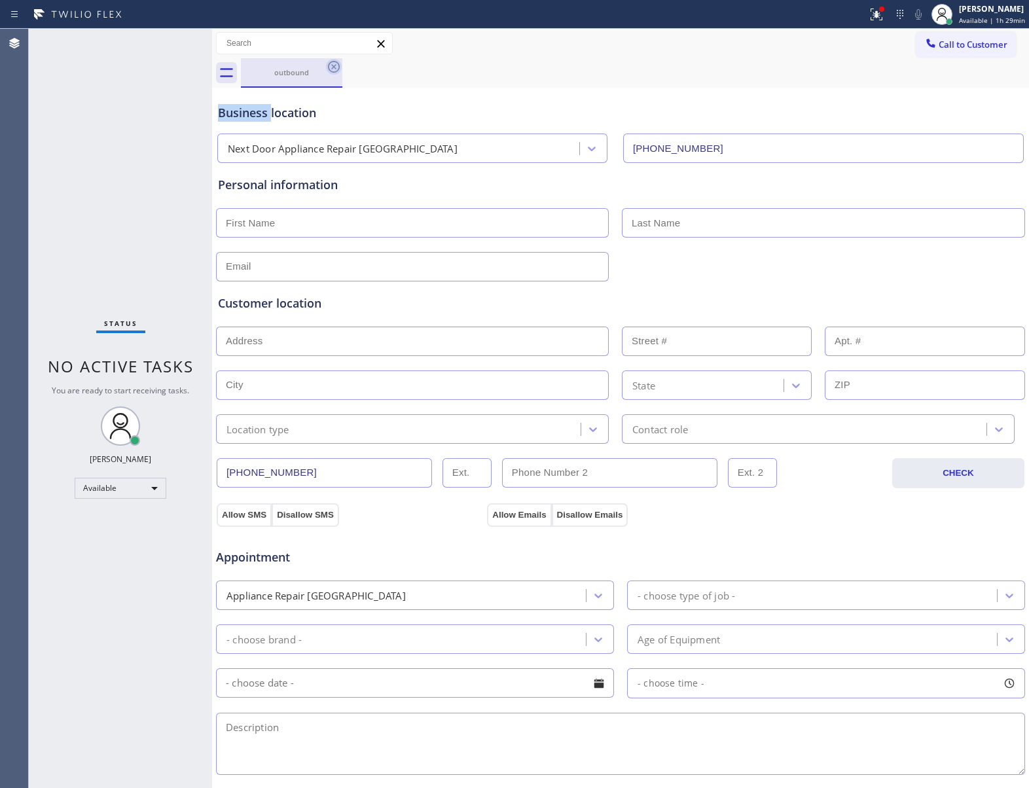
click at [333, 64] on icon at bounding box center [334, 67] width 16 height 16
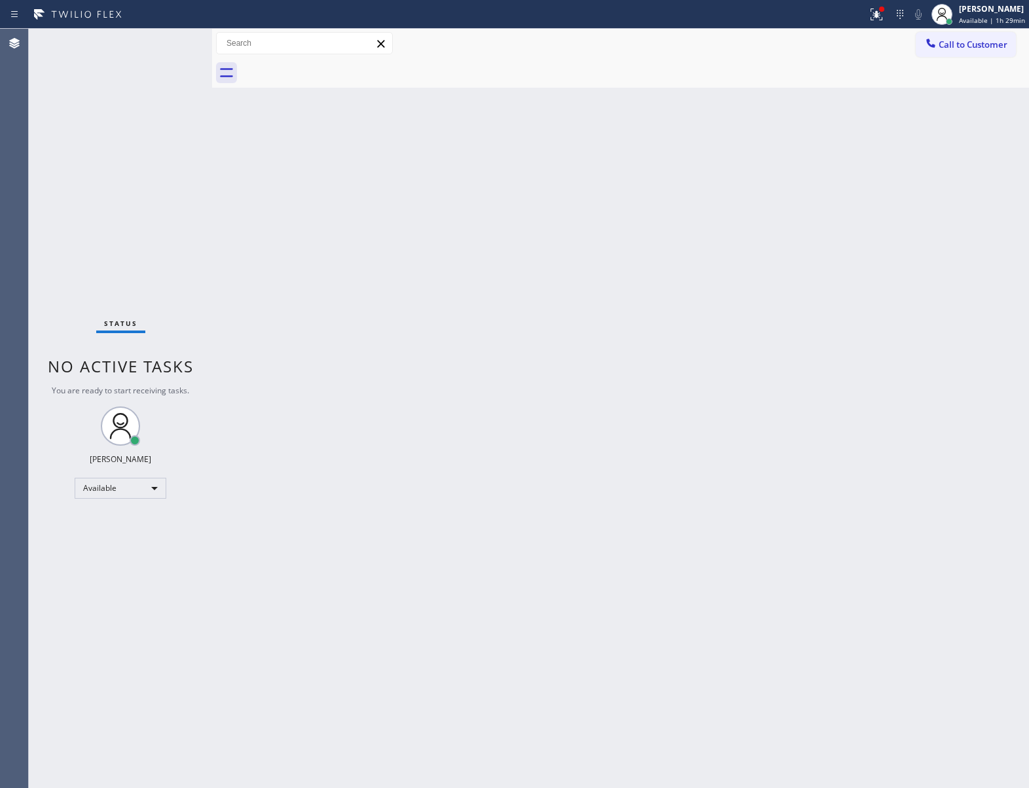
click at [333, 64] on div at bounding box center [635, 72] width 788 height 29
drag, startPoint x: 962, startPoint y: 43, endPoint x: 650, endPoint y: 227, distance: 361.5
click at [961, 43] on span "Call to Customer" at bounding box center [973, 45] width 69 height 12
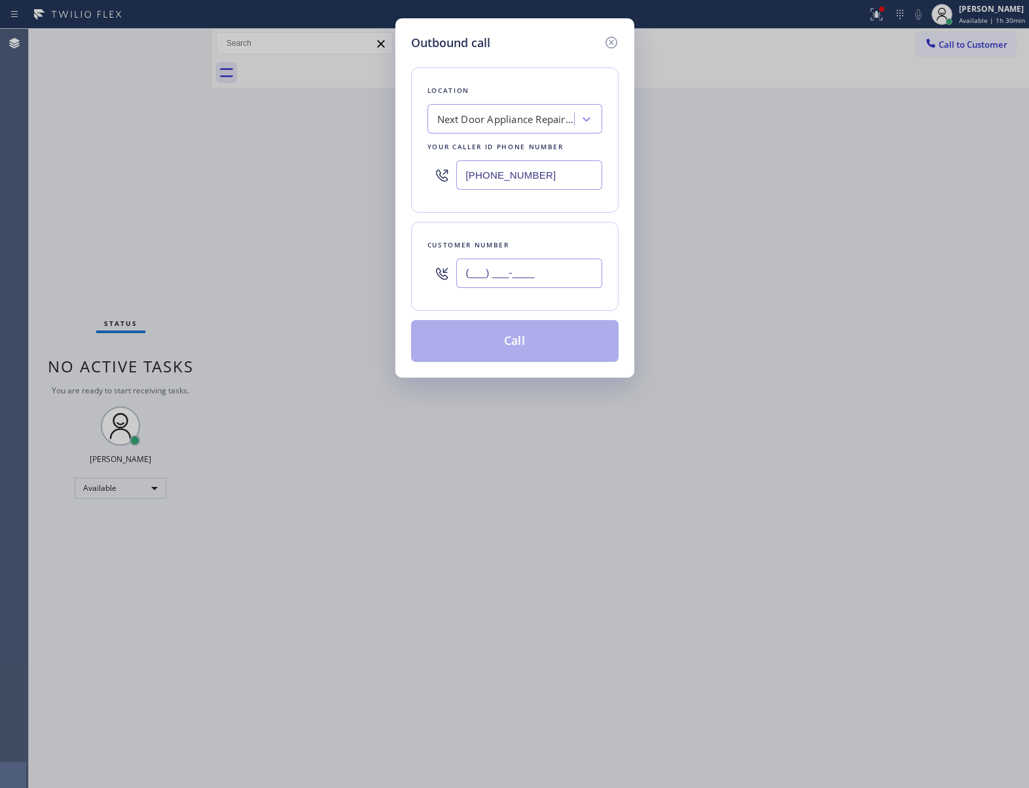
click at [526, 278] on input "(___) ___-____" at bounding box center [529, 273] width 146 height 29
paste input "516) 486-9323"
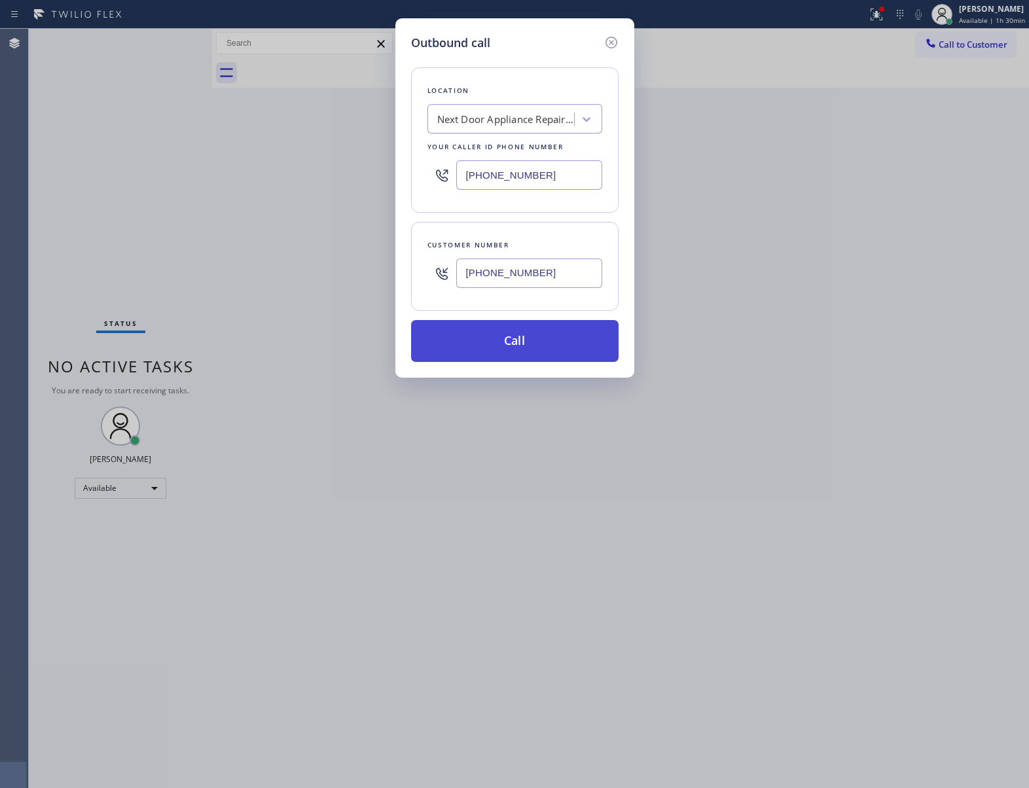
type input "[PHONE_NUMBER]"
click at [561, 349] on button "Call" at bounding box center [515, 341] width 208 height 42
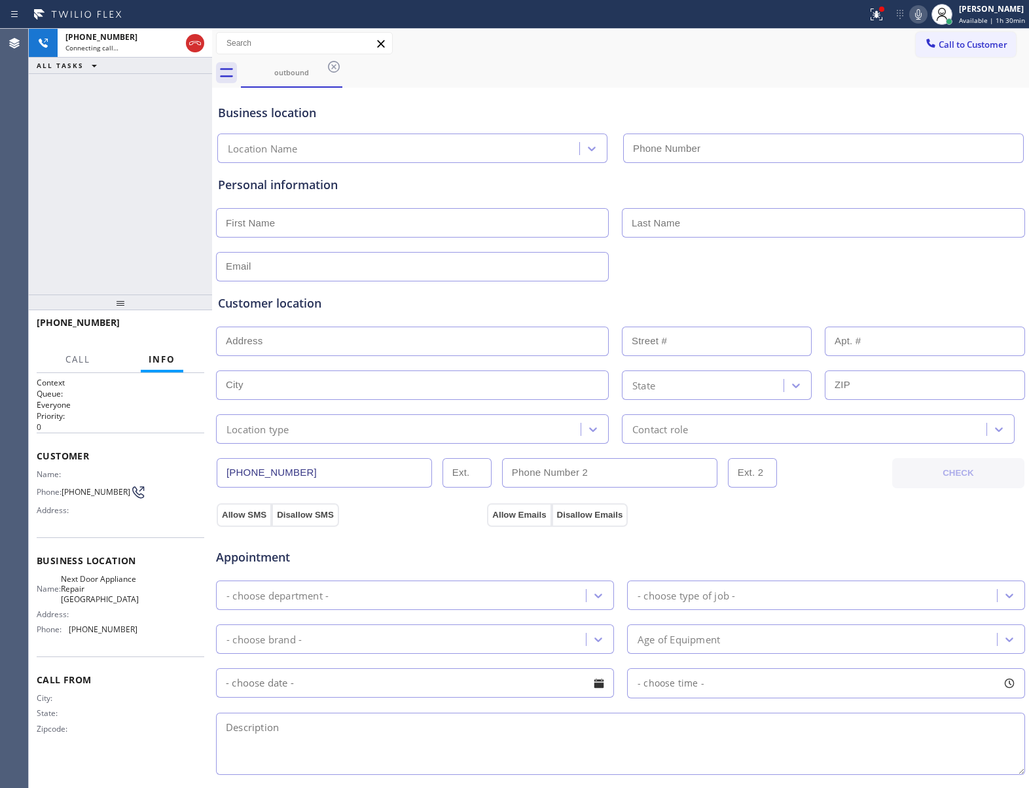
type input "[PHONE_NUMBER]"
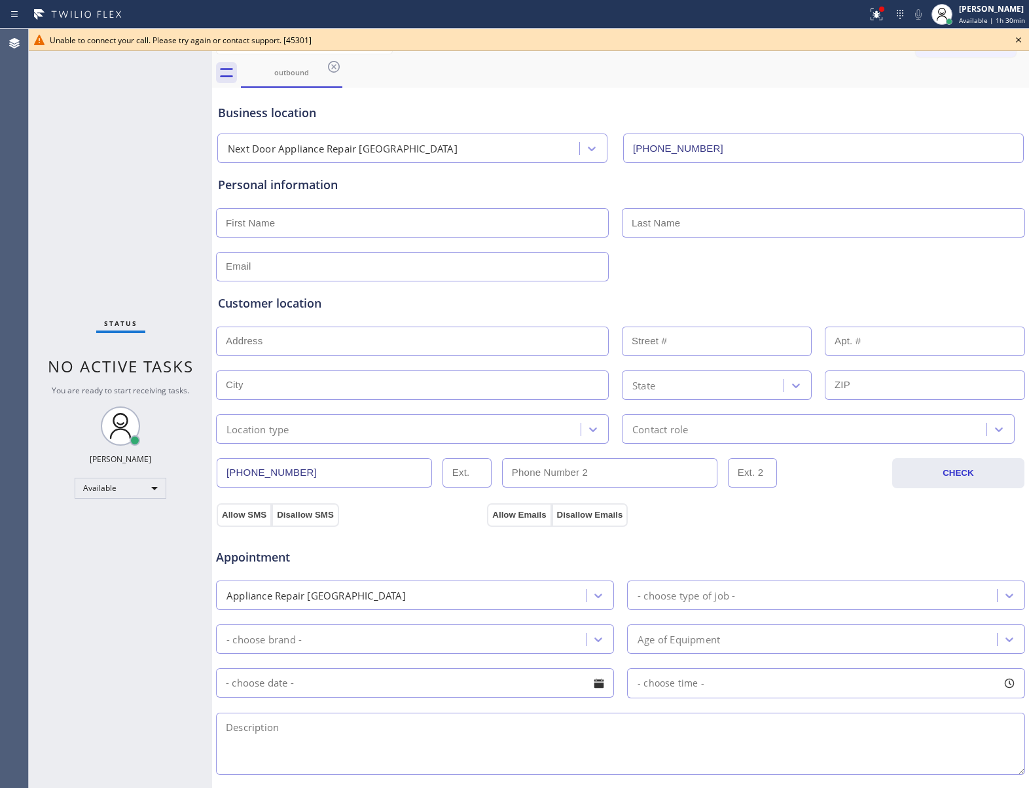
click at [1015, 37] on icon at bounding box center [1019, 40] width 16 height 16
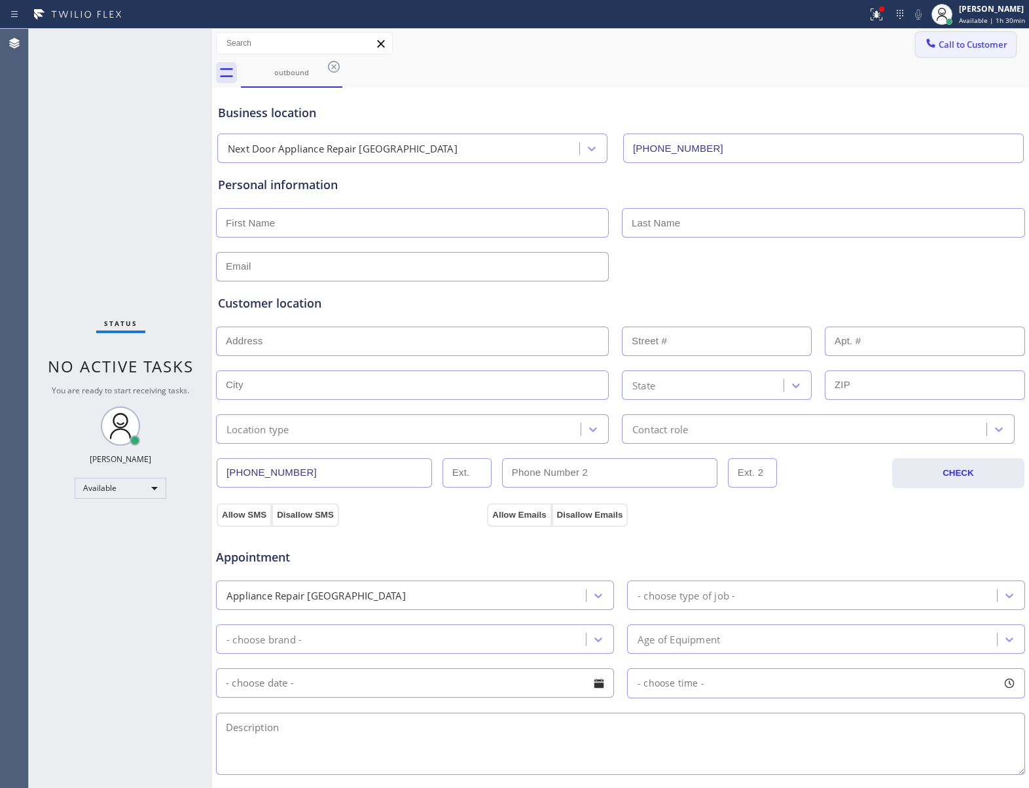
click at [978, 40] on span "Call to Customer" at bounding box center [973, 45] width 69 height 12
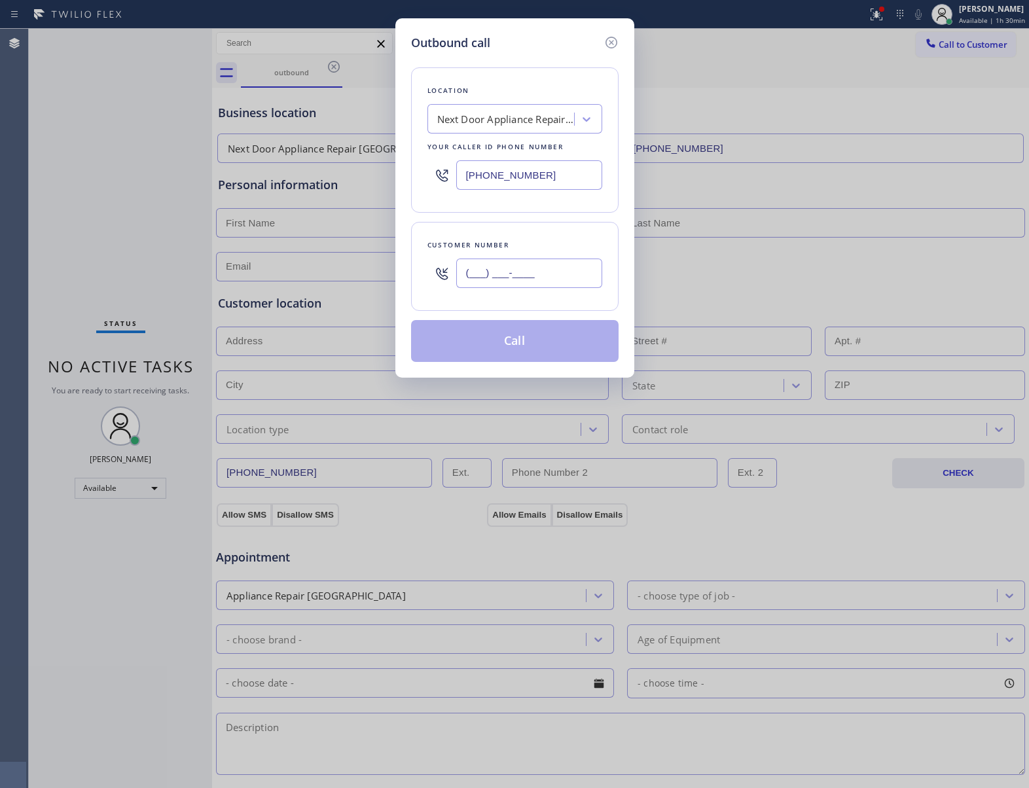
click at [541, 274] on input "(___) ___-____" at bounding box center [529, 273] width 146 height 29
paste input "516) 486-9323"
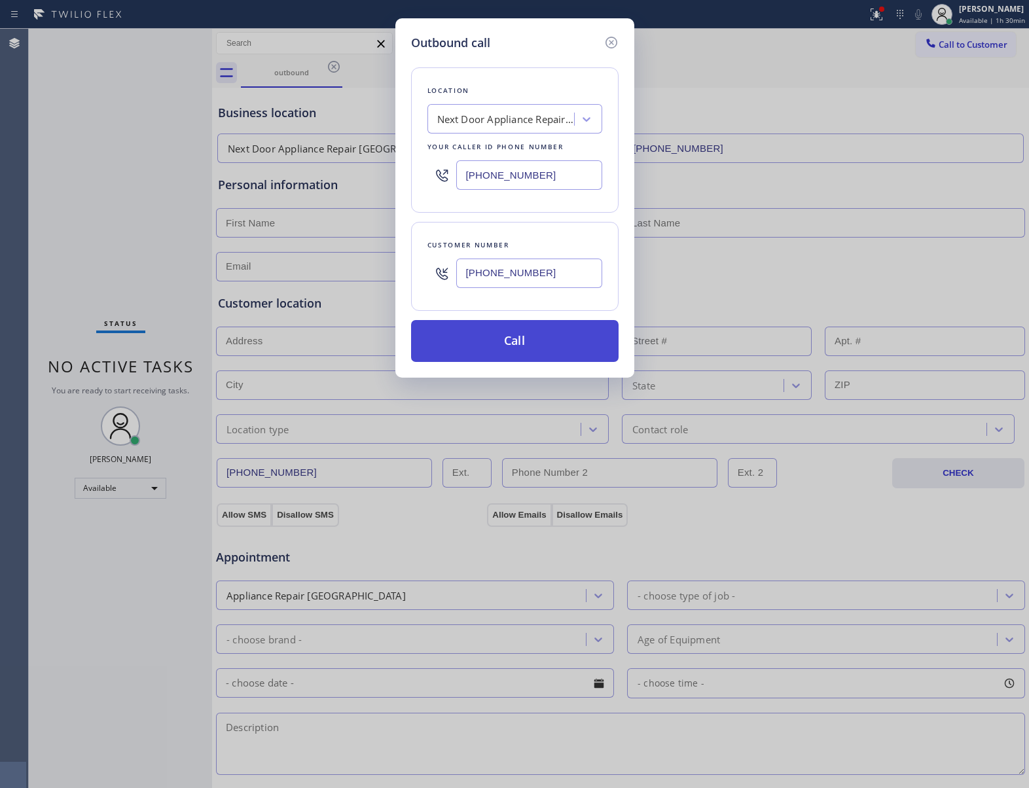
type input "[PHONE_NUMBER]"
click at [541, 346] on button "Call" at bounding box center [515, 341] width 208 height 42
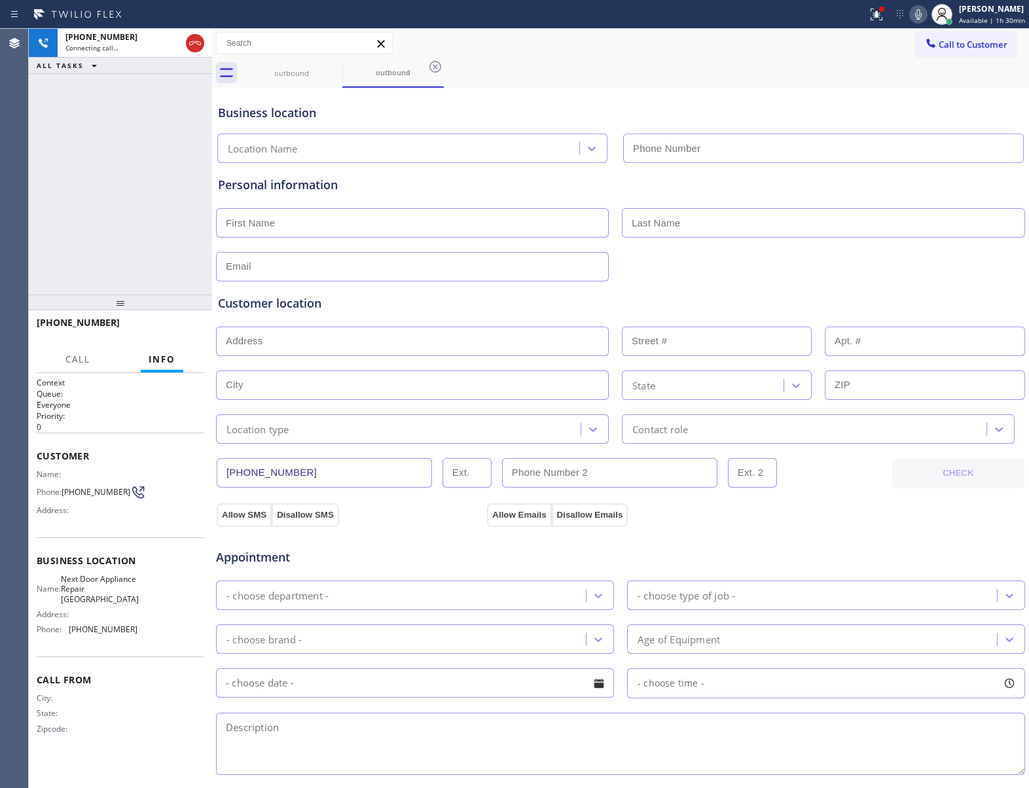
type input "[PHONE_NUMBER]"
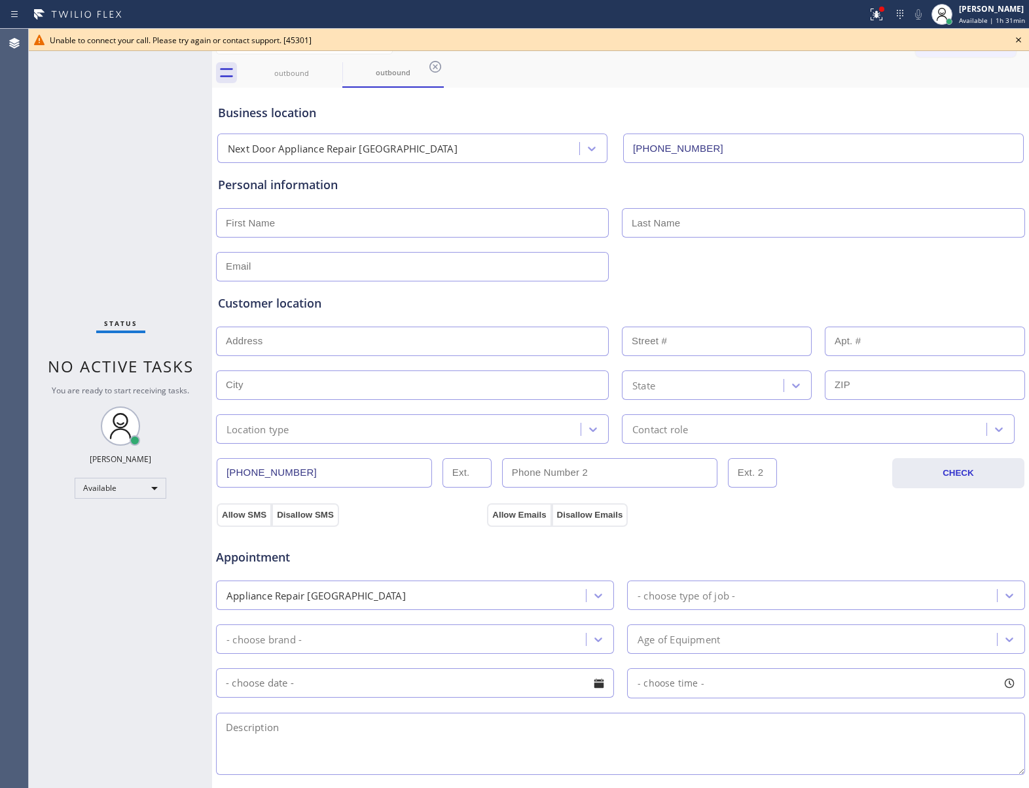
click at [145, 158] on div "Status No active tasks You are ready to start receiving tasks. [PERSON_NAME] Av…" at bounding box center [120, 408] width 183 height 759
click at [338, 62] on icon at bounding box center [334, 67] width 16 height 16
click at [0, 0] on icon at bounding box center [0, 0] width 0 height 0
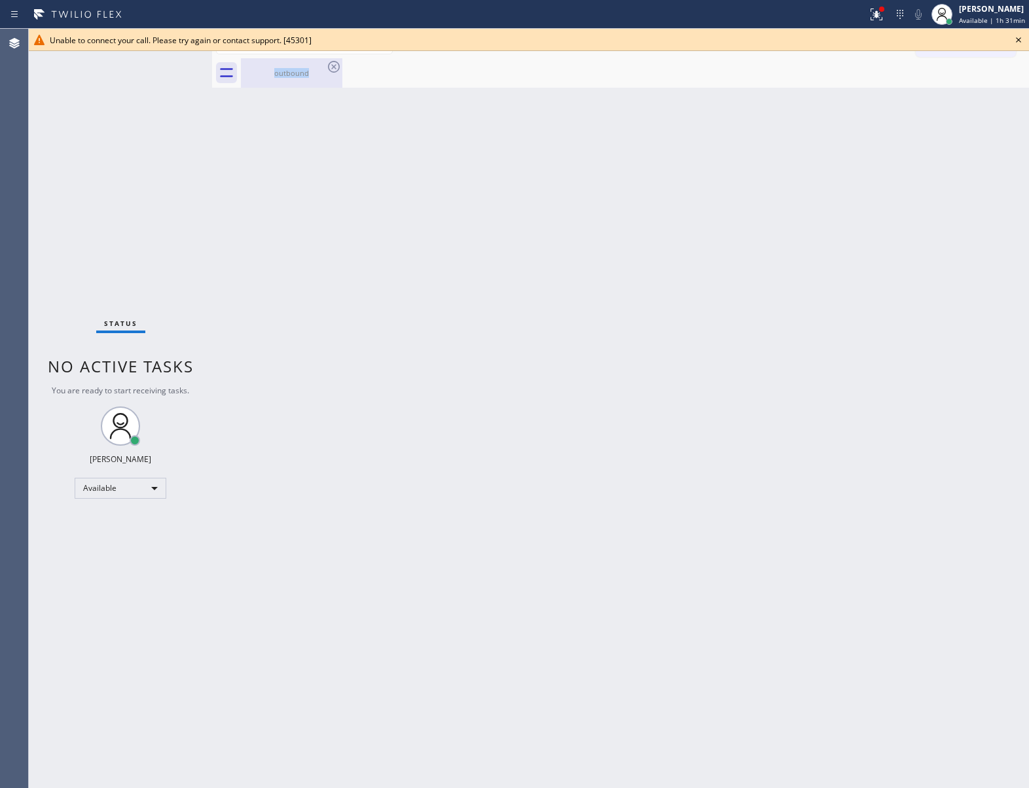
click at [338, 64] on icon at bounding box center [334, 67] width 16 height 16
click at [1014, 42] on icon at bounding box center [1019, 40] width 16 height 16
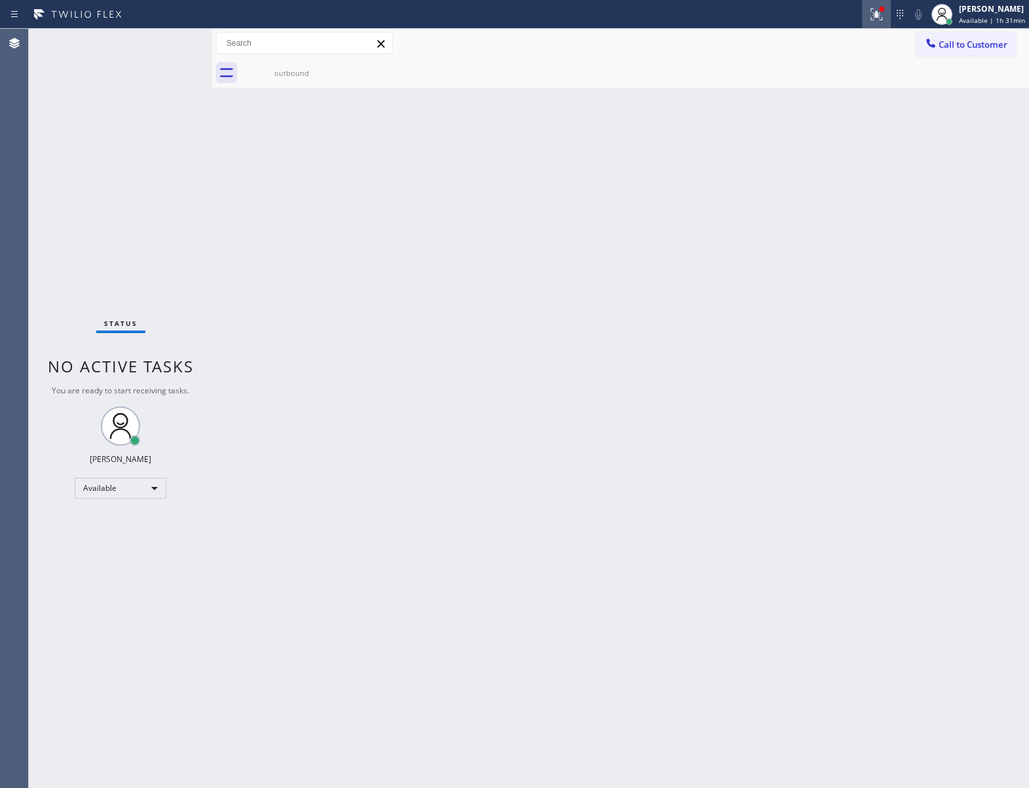
click at [869, 12] on icon at bounding box center [877, 15] width 16 height 16
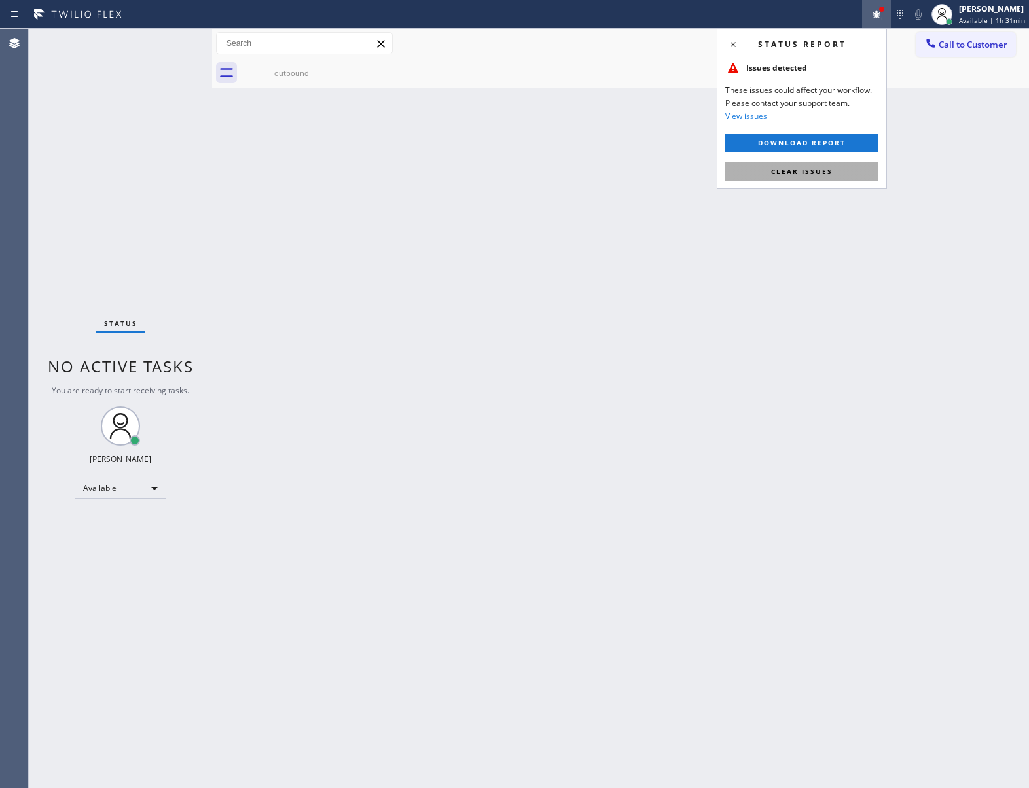
click at [791, 174] on span "Clear issues" at bounding box center [802, 171] width 62 height 9
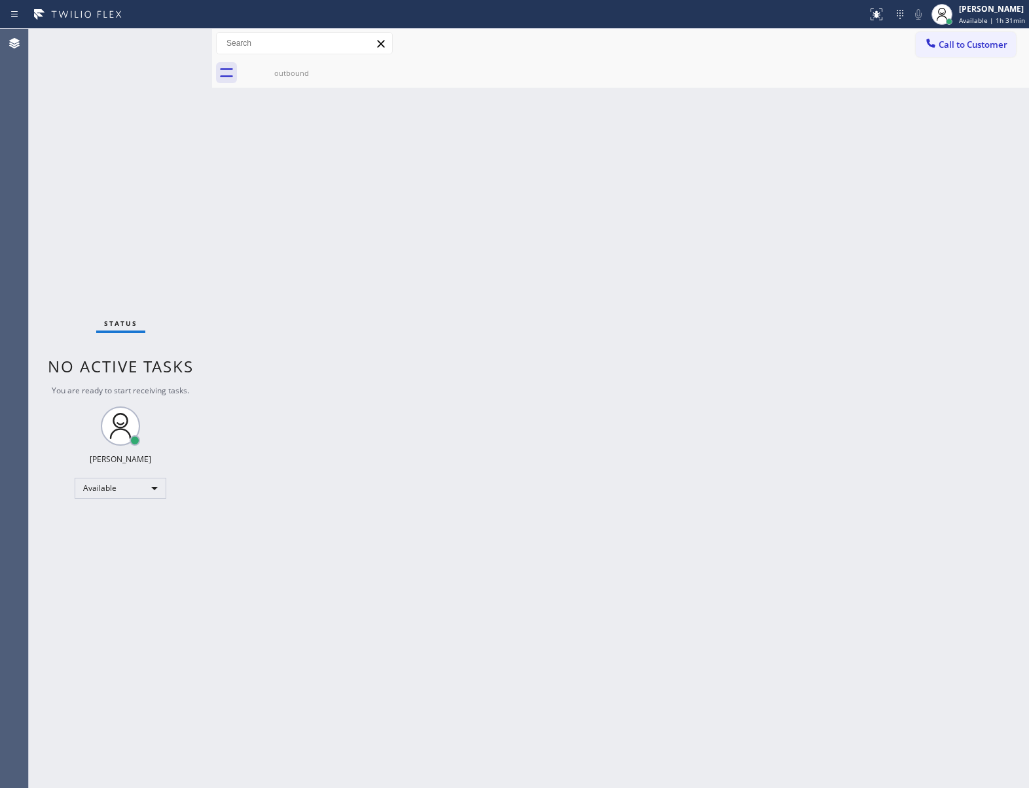
click at [139, 126] on div "Status No active tasks You are ready to start receiving tasks. [PERSON_NAME] Av…" at bounding box center [120, 408] width 183 height 759
click at [10, 278] on div "Agent Desktop" at bounding box center [14, 408] width 28 height 759
click at [103, 237] on div "Status No active tasks You are ready to start receiving tasks. [PERSON_NAME] Av…" at bounding box center [120, 408] width 183 height 759
click at [978, 56] on button "Call to Customer" at bounding box center [966, 44] width 100 height 25
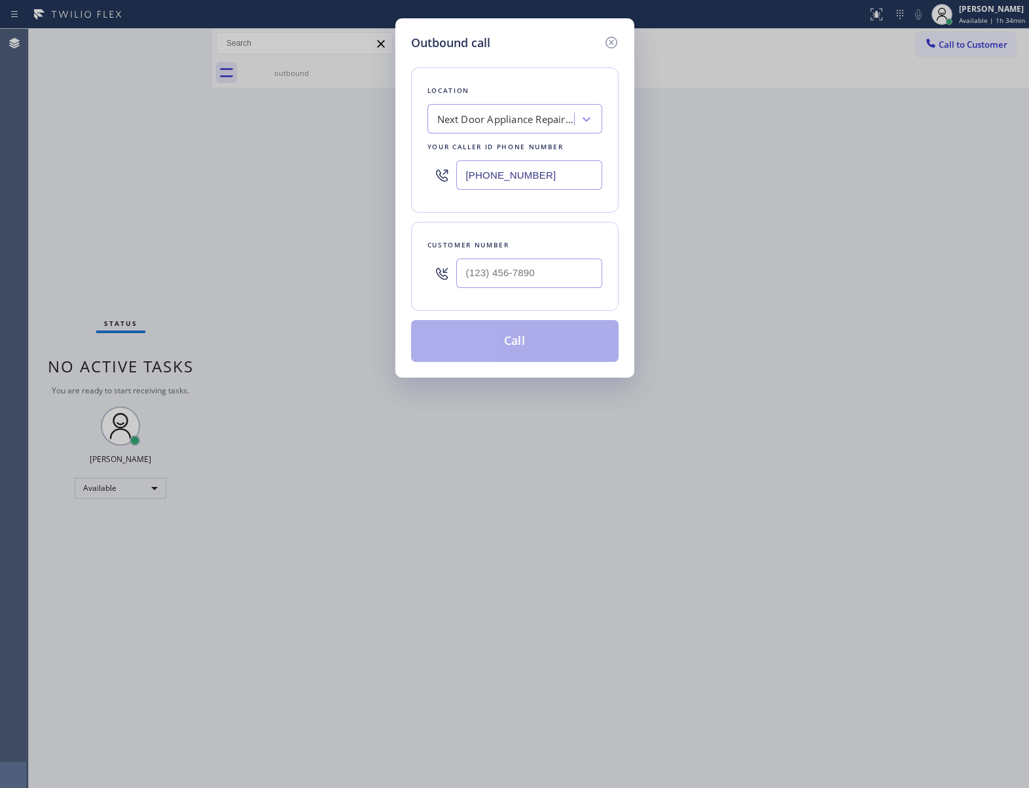
click at [545, 257] on div at bounding box center [529, 273] width 146 height 43
click at [569, 286] on input "(___) ___-____" at bounding box center [529, 273] width 146 height 29
paste input "781) 771-0401"
type input "[PHONE_NUMBER]"
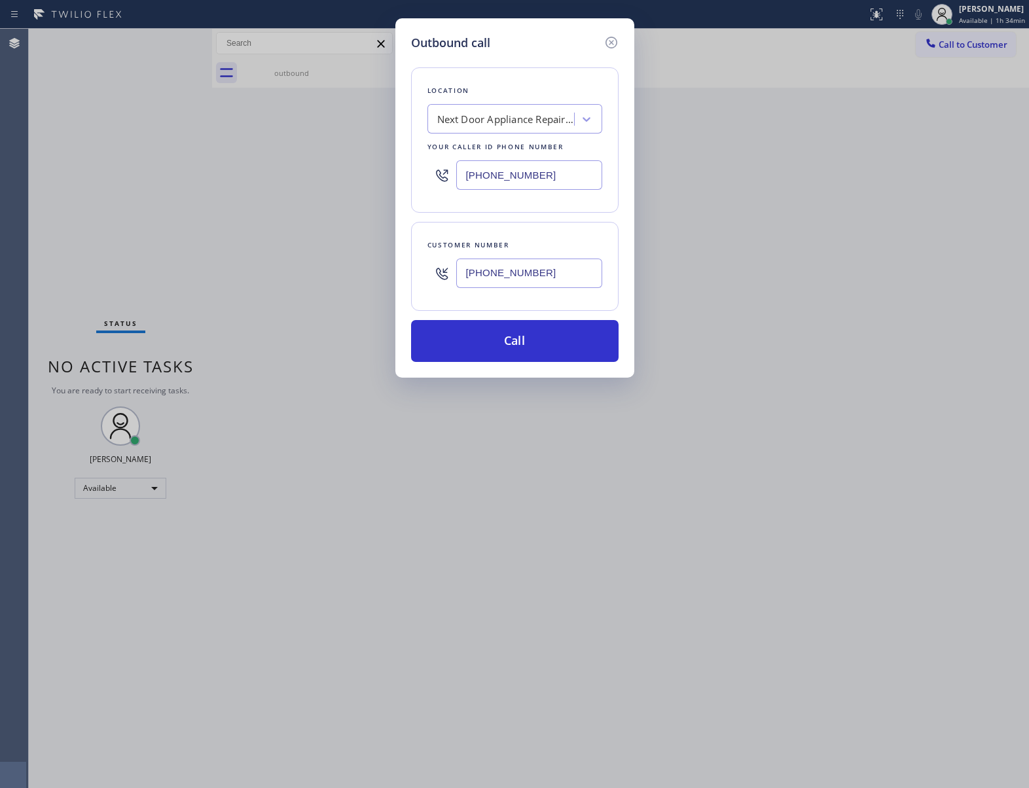
click at [185, 221] on div "Outbound call Location Next Door Appliance Repair Hempstead Your caller id phon…" at bounding box center [514, 394] width 1029 height 788
click at [546, 128] on div "Next Door Appliance Repair [GEOGRAPHIC_DATA]" at bounding box center [502, 119] width 143 height 23
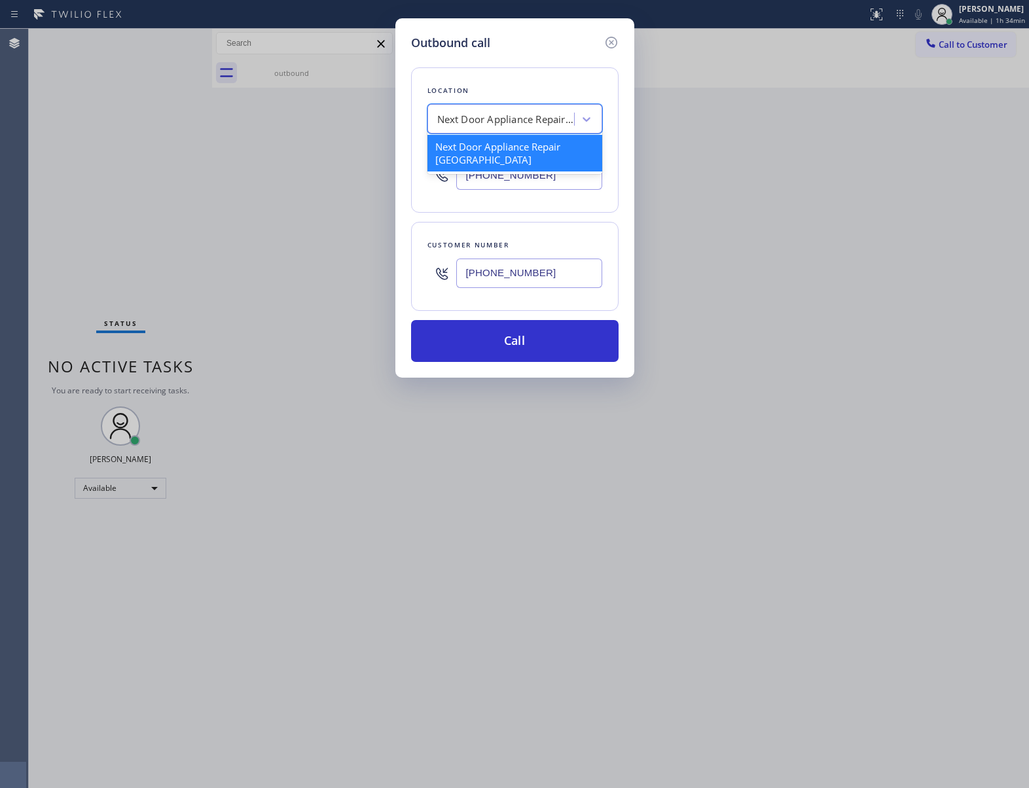
paste input "Beacon Hill Appliance Experts"
type input "Beacon Hill Appliance Experts"
click at [500, 155] on div "Beacon Hill Appliance Experts" at bounding box center [515, 147] width 175 height 24
type input "[PHONE_NUMBER]"
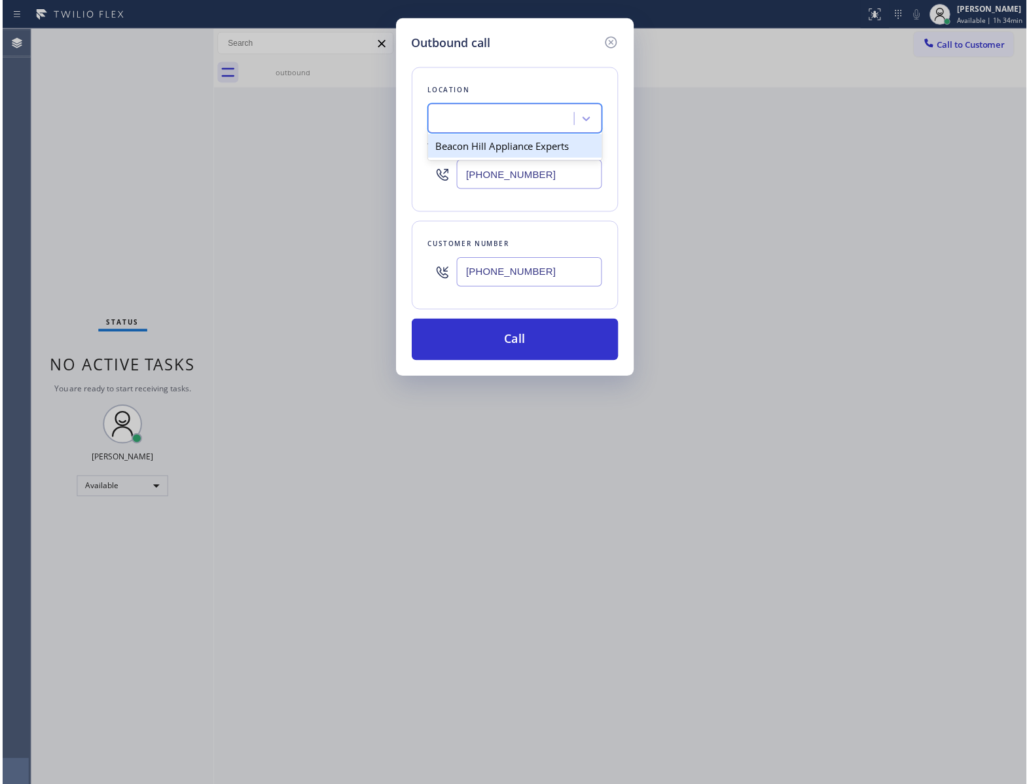
scroll to position [0, 1]
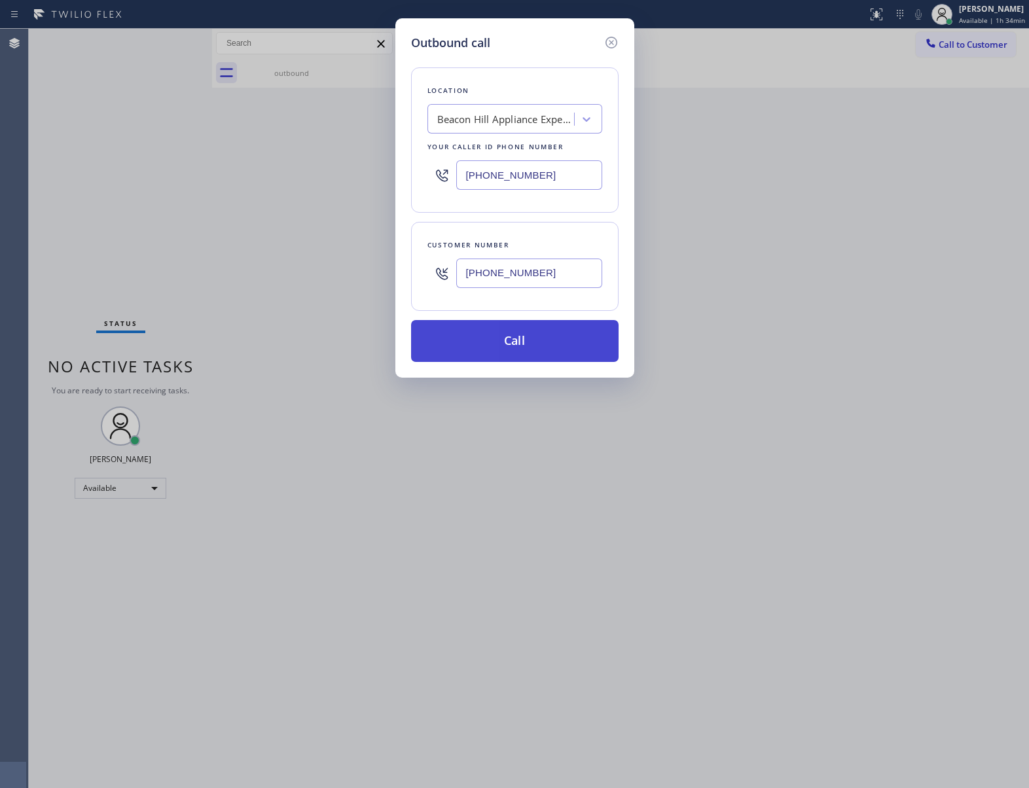
click at [536, 350] on button "Call" at bounding box center [515, 341] width 208 height 42
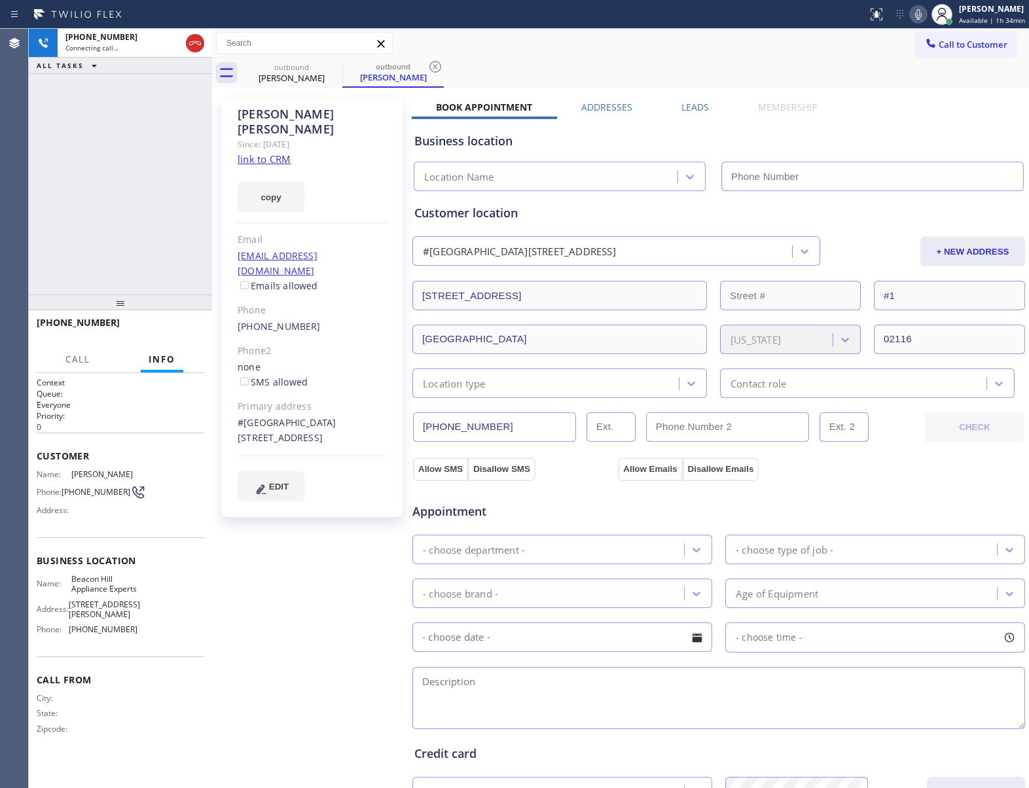
type input "[PHONE_NUMBER]"
click at [184, 331] on span "HANG UP" at bounding box center [174, 328] width 40 height 9
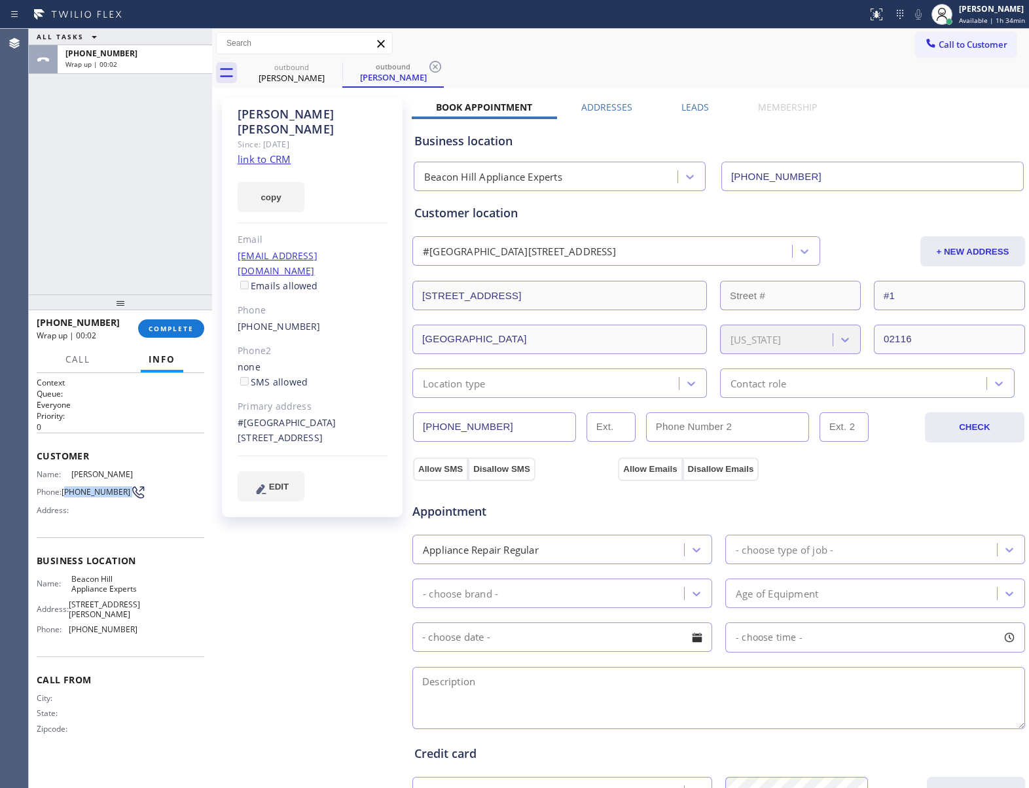
drag, startPoint x: 68, startPoint y: 495, endPoint x: 120, endPoint y: 499, distance: 52.5
click at [120, 499] on div "Phone: [PHONE_NUMBER]" at bounding box center [87, 492] width 101 height 16
click at [952, 41] on span "Call to Customer" at bounding box center [973, 45] width 69 height 12
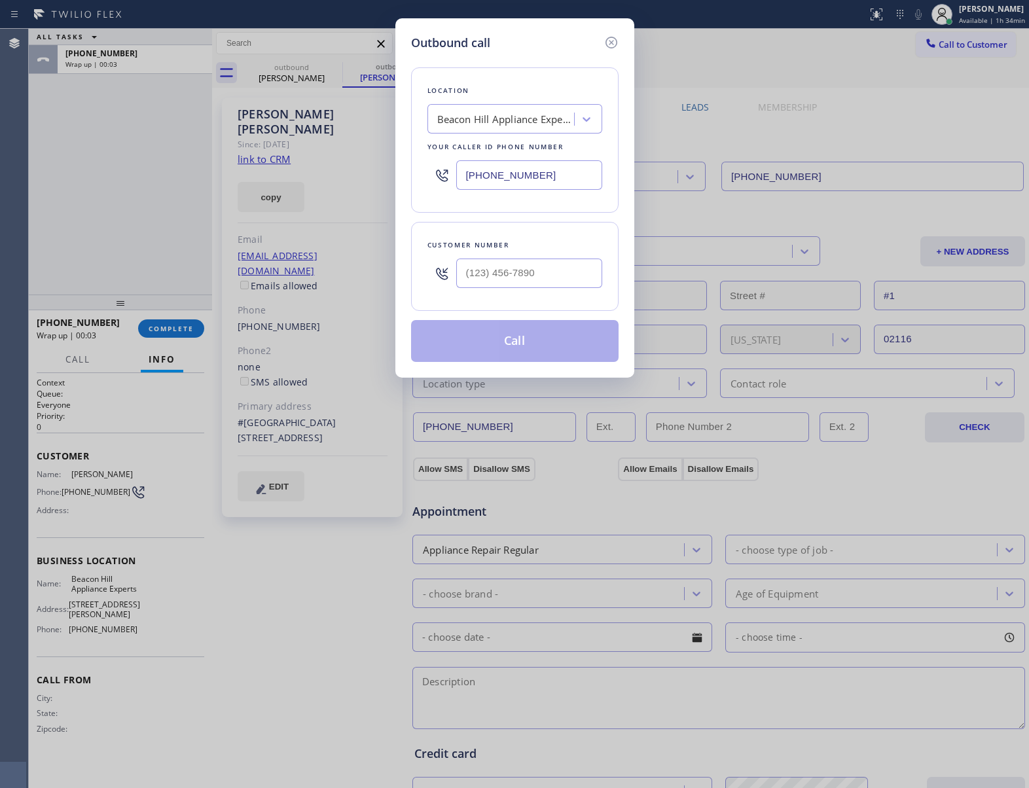
drag, startPoint x: 516, startPoint y: 292, endPoint x: 515, endPoint y: 284, distance: 8.0
click at [516, 291] on div at bounding box center [529, 273] width 146 height 43
click at [516, 278] on input "(___) ___-____" at bounding box center [529, 273] width 146 height 29
paste input "781) 771-0401"
type input "[PHONE_NUMBER]"
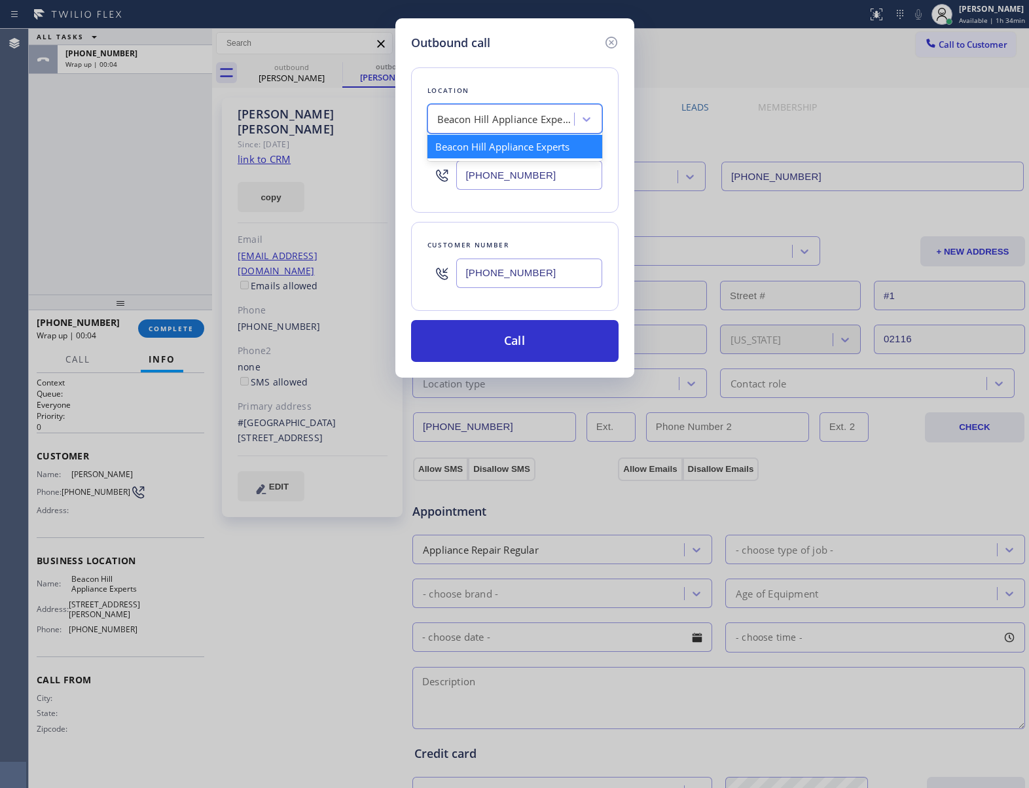
click at [488, 126] on div "Beacon Hill Appliance Experts" at bounding box center [505, 119] width 137 height 15
type input "5 Star Appliance Re"
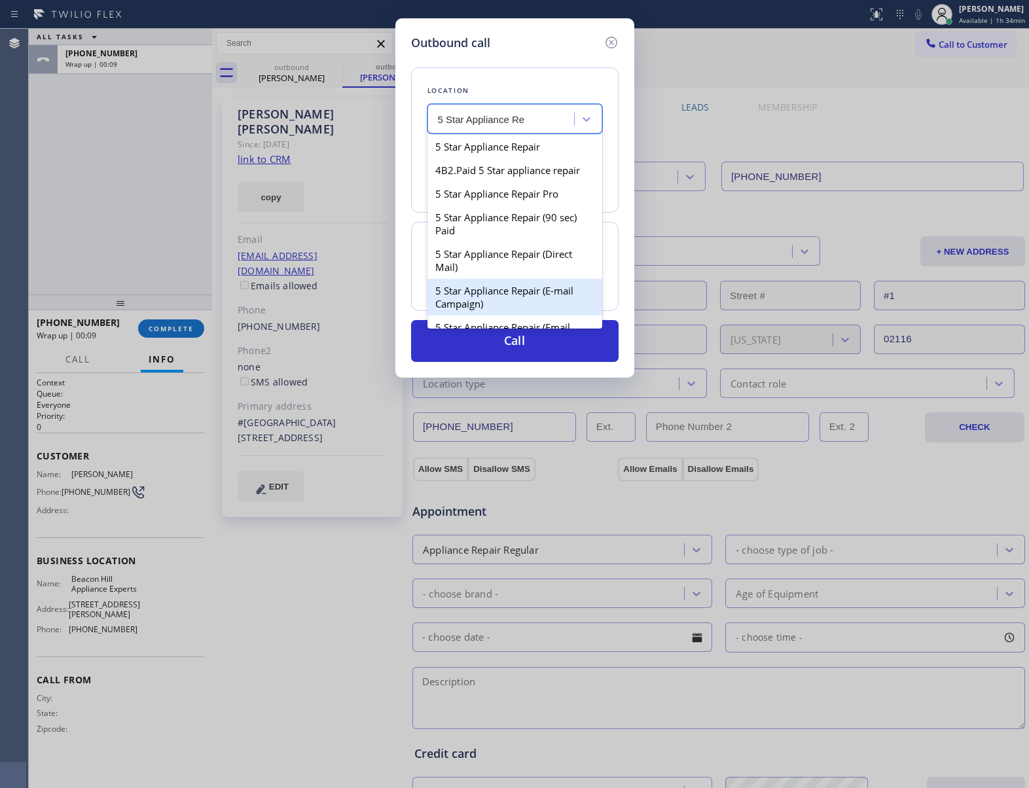
click at [498, 304] on div "5 Star Appliance Repair (E-mail Campaign)" at bounding box center [515, 297] width 175 height 37
type input "[PHONE_NUMBER]"
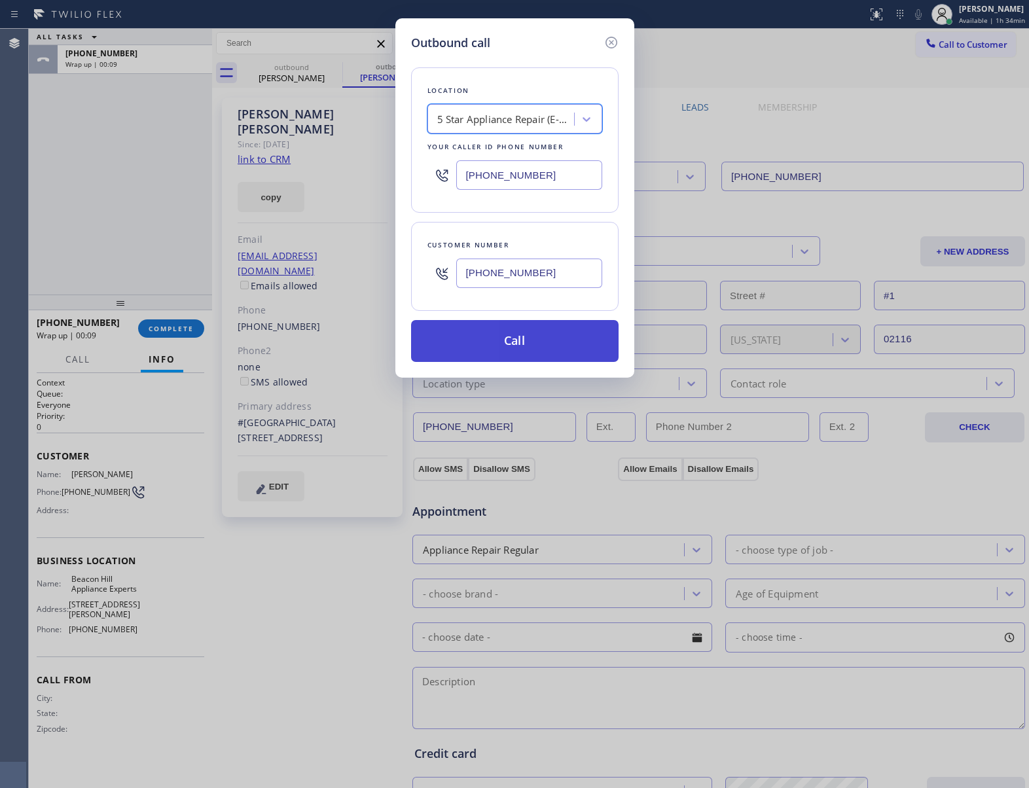
click at [530, 337] on button "Call" at bounding box center [515, 341] width 208 height 42
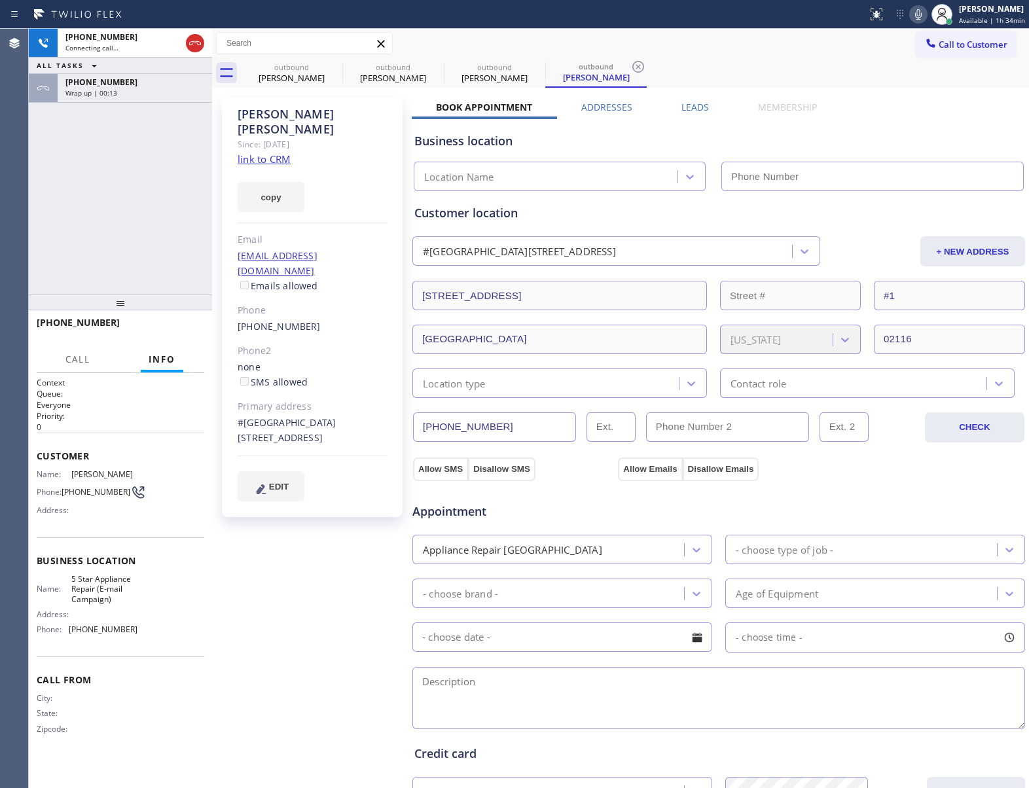
type input "[PHONE_NUMBER]"
click at [66, 241] on div "[PHONE_NUMBER] Connecting call… ALL TASKS ALL TASKS ACTIVE TASKS TASKS IN WRAP …" at bounding box center [120, 162] width 183 height 266
click at [142, 100] on div "[PHONE_NUMBER] Wrap up | 00:18" at bounding box center [132, 88] width 149 height 29
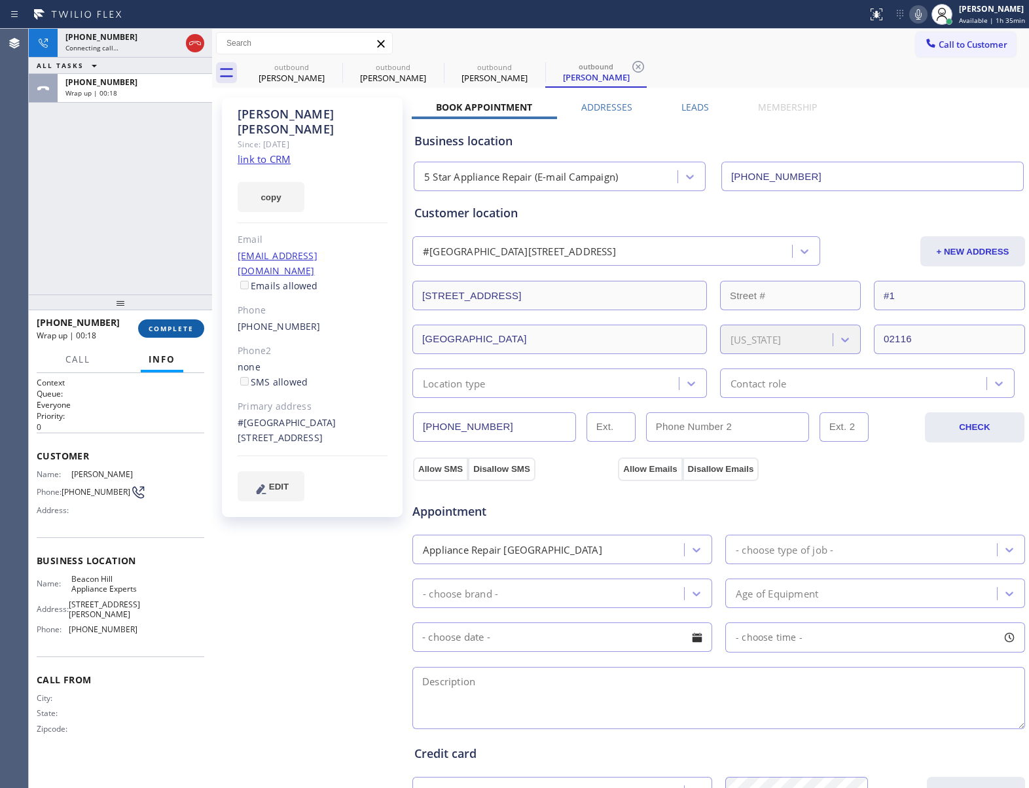
click at [191, 334] on button "COMPLETE" at bounding box center [171, 328] width 66 height 18
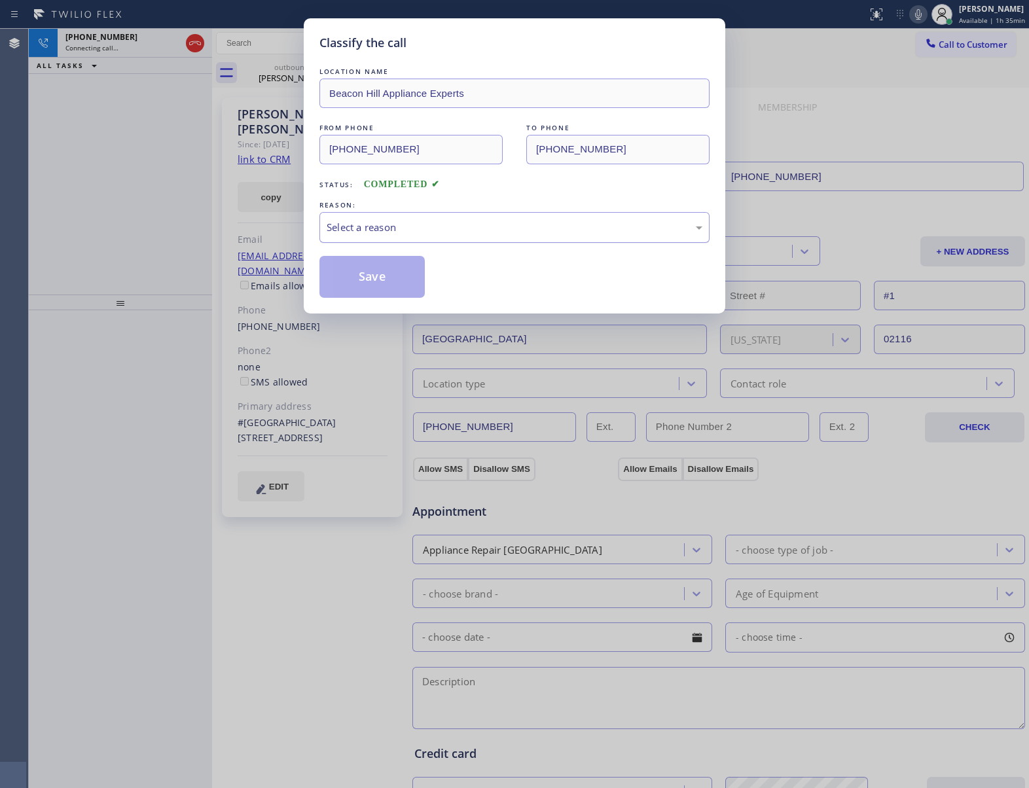
click at [480, 215] on div "Select a reason" at bounding box center [514, 227] width 390 height 31
click at [402, 281] on button "Save" at bounding box center [371, 277] width 105 height 42
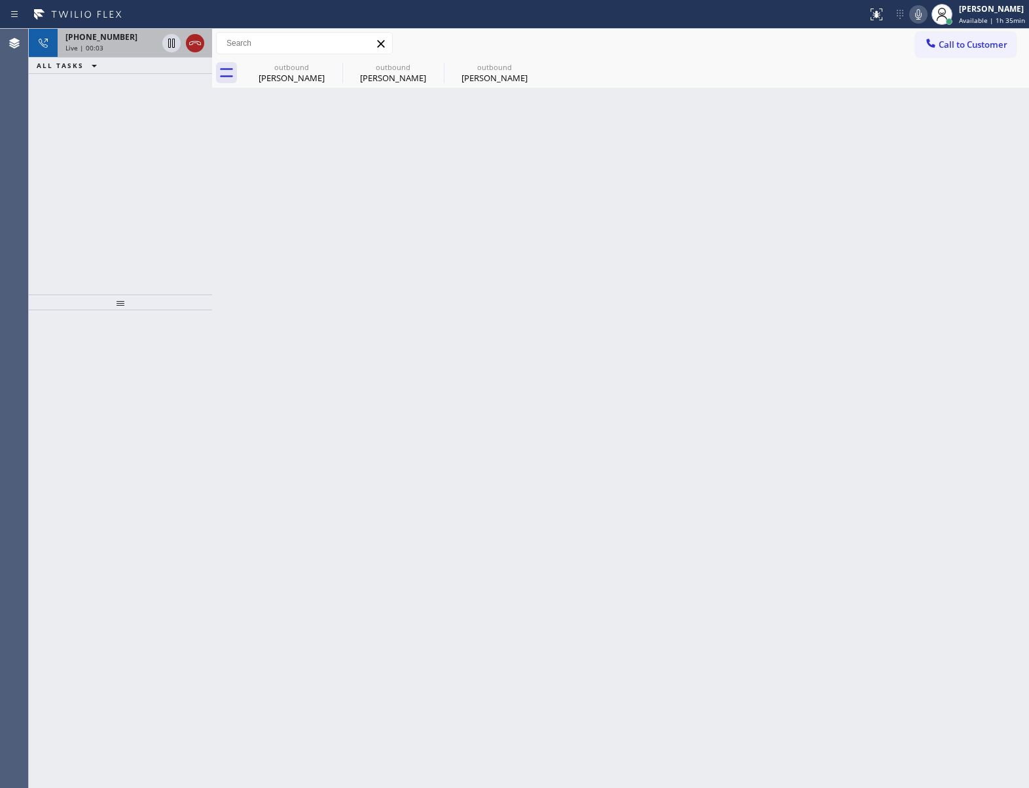
click at [194, 45] on icon at bounding box center [195, 43] width 16 height 16
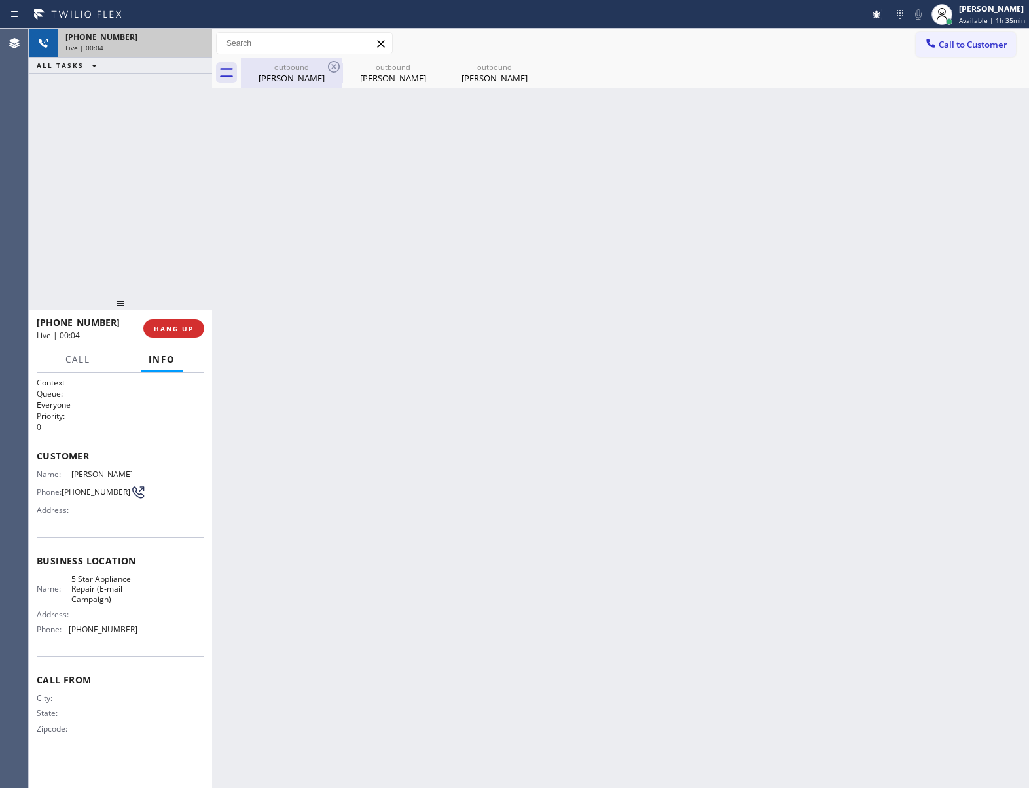
click at [288, 69] on div "outbound" at bounding box center [291, 67] width 99 height 10
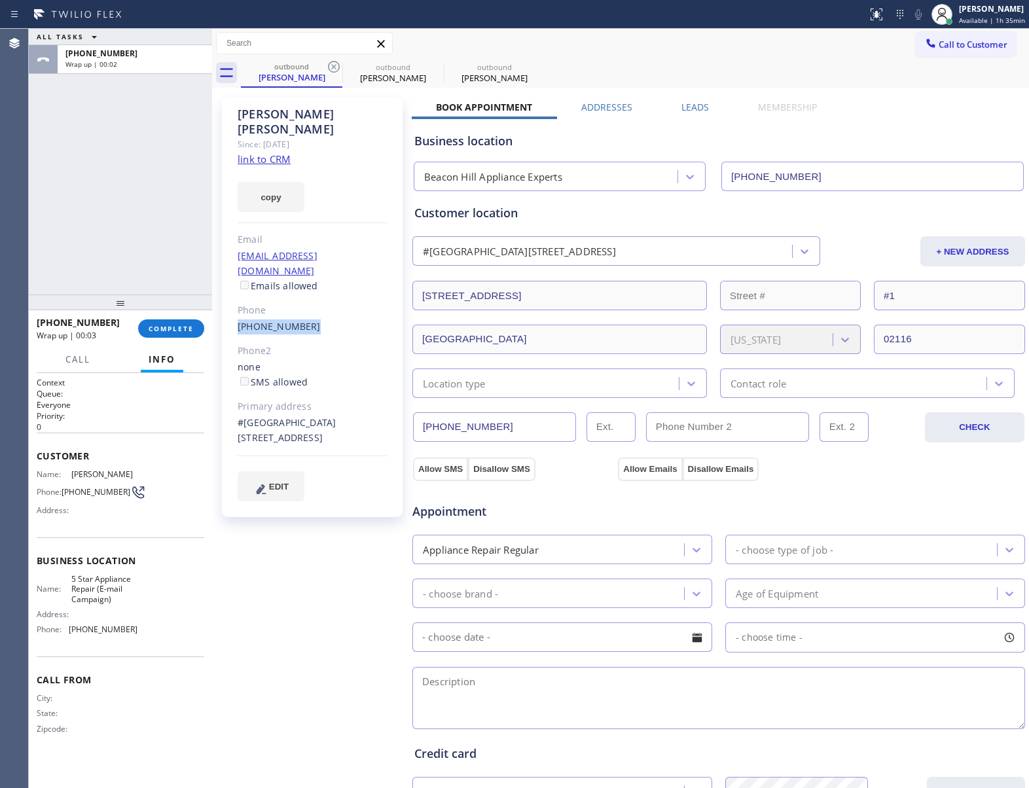
drag, startPoint x: 312, startPoint y: 297, endPoint x: 234, endPoint y: 291, distance: 78.1
click at [234, 291] on div "[PERSON_NAME] Since: [DATE] link to CRM copy Email [EMAIL_ADDRESS][DOMAIN_NAME]…" at bounding box center [312, 308] width 181 height 420
click at [938, 56] on button "Call to Customer" at bounding box center [966, 44] width 100 height 25
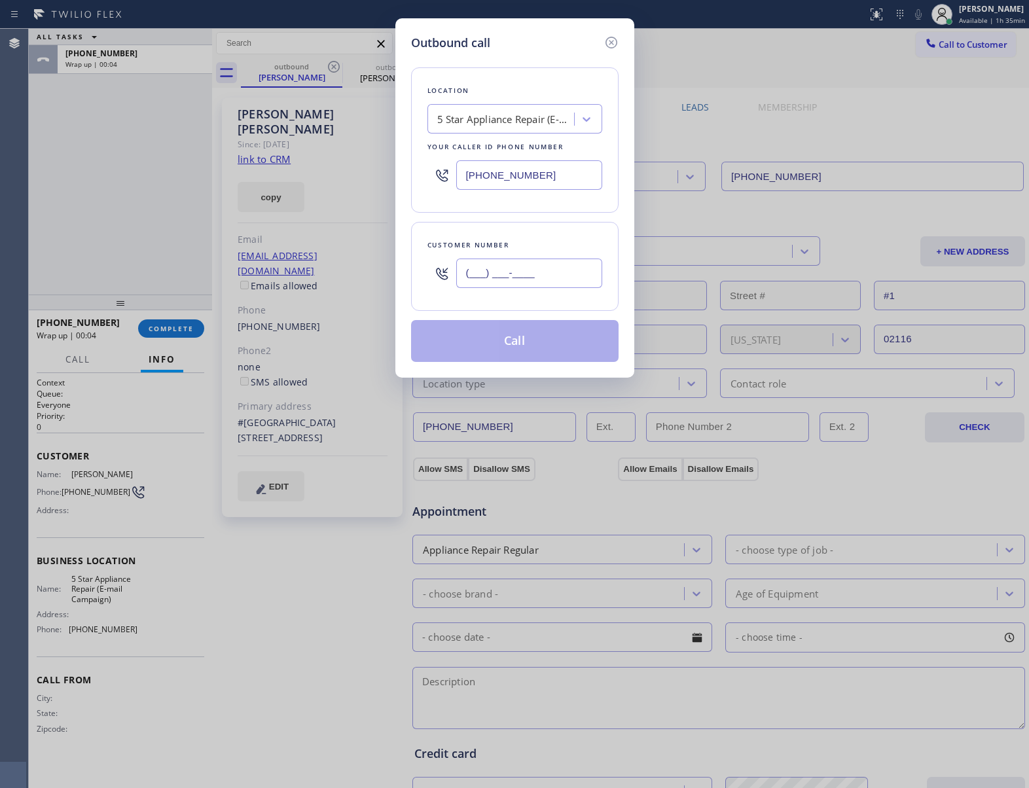
click at [540, 272] on input "(___) ___-____" at bounding box center [529, 273] width 146 height 29
paste input "781) 771-0401"
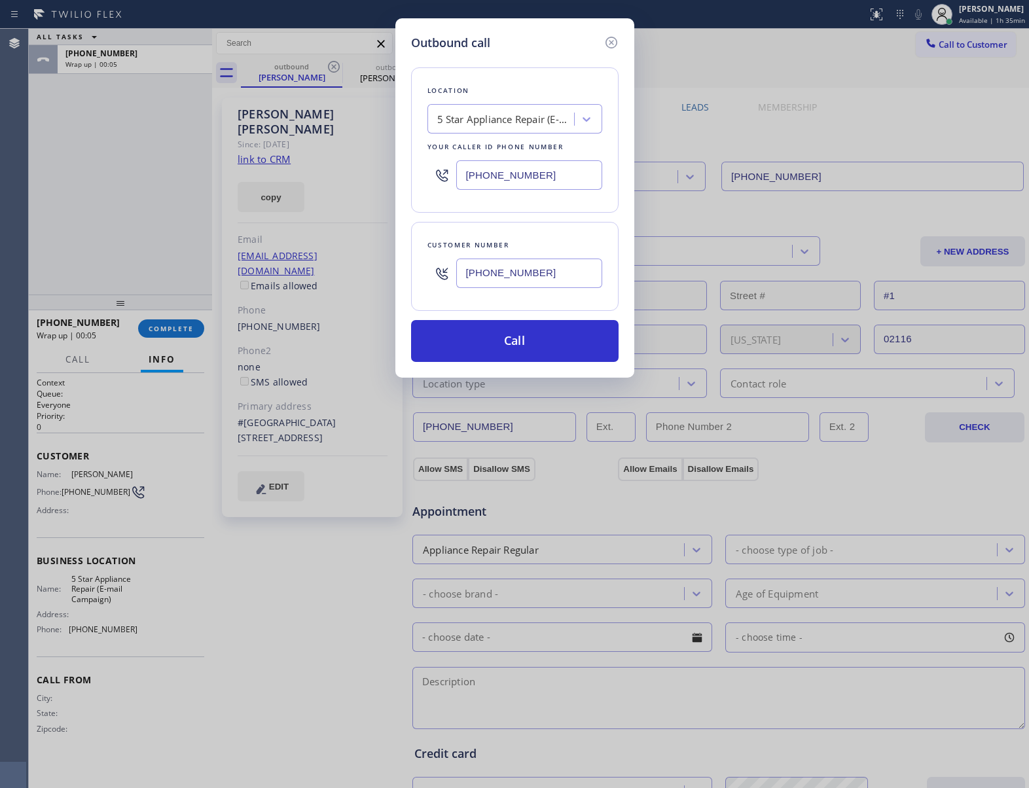
type input "[PHONE_NUMBER]"
click at [529, 170] on input "[PHONE_NUMBER]" at bounding box center [529, 174] width 146 height 29
paste input "7) 930-4137"
type input "[PHONE_NUMBER]"
click at [539, 337] on button "Call" at bounding box center [515, 341] width 208 height 42
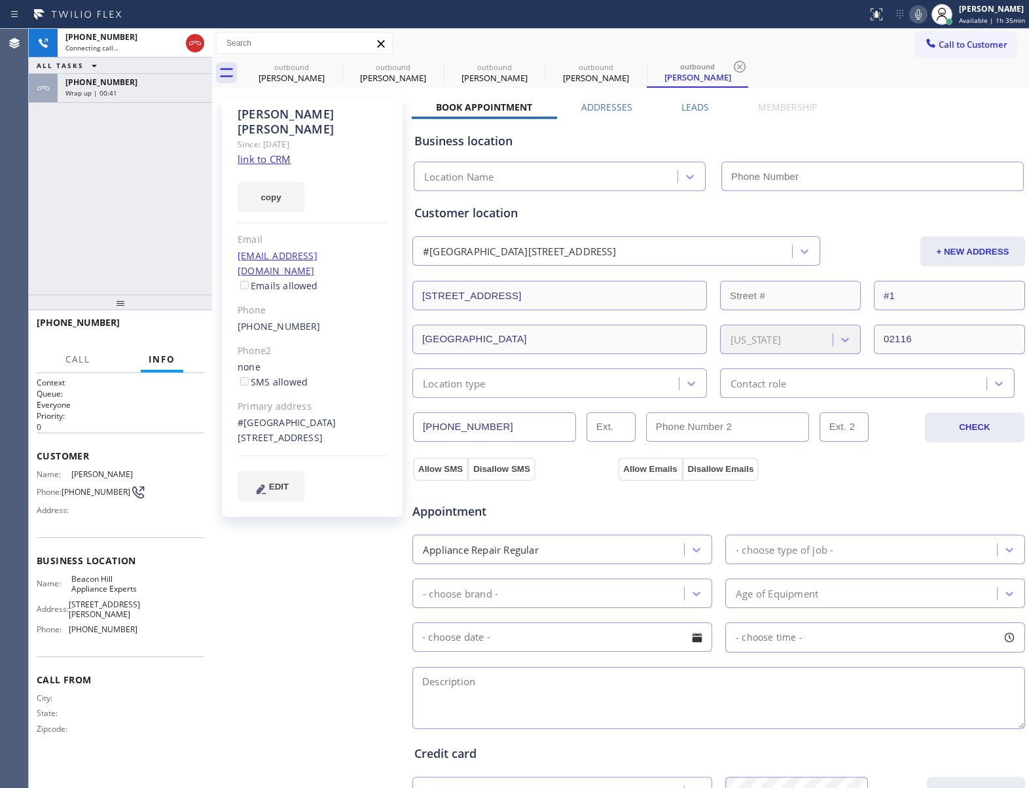
type input "[PHONE_NUMBER]"
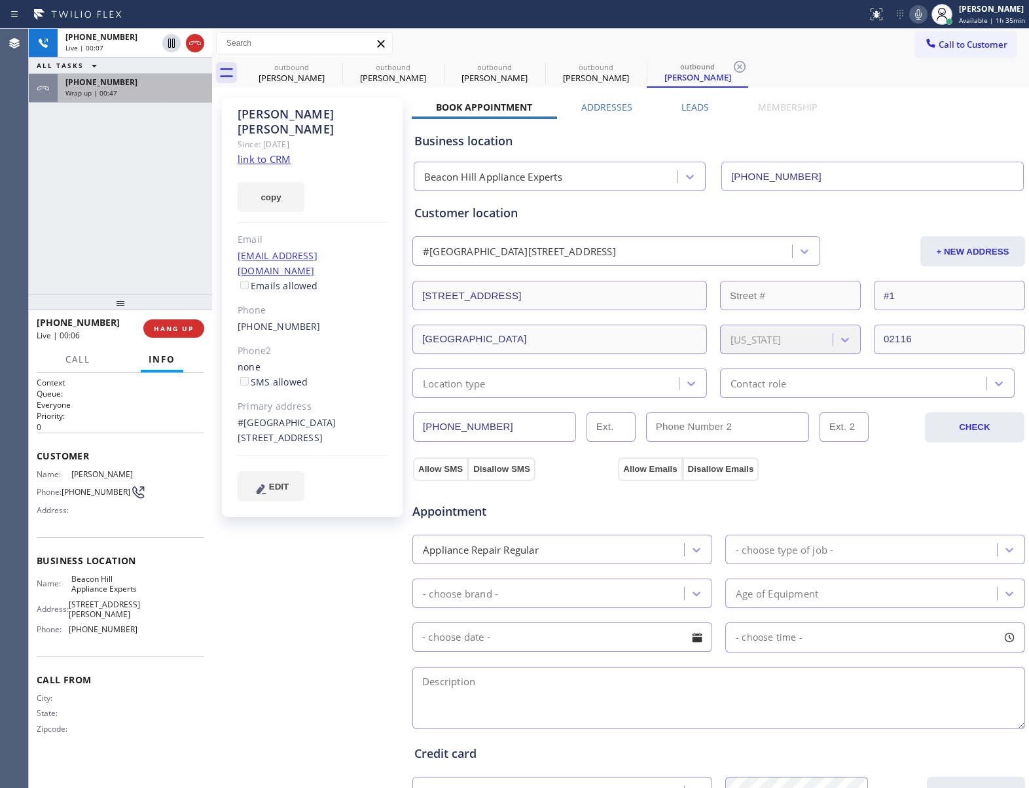
click at [118, 92] on div "Wrap up | 00:47" at bounding box center [134, 92] width 139 height 9
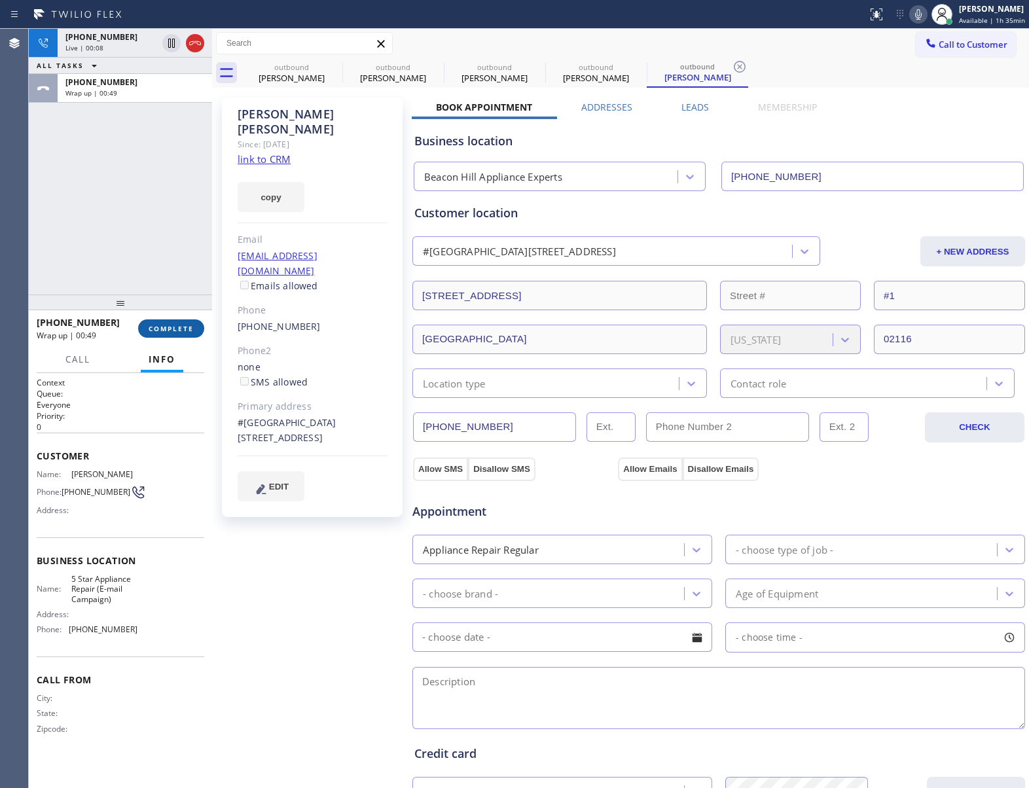
click at [183, 322] on button "COMPLETE" at bounding box center [171, 328] width 66 height 18
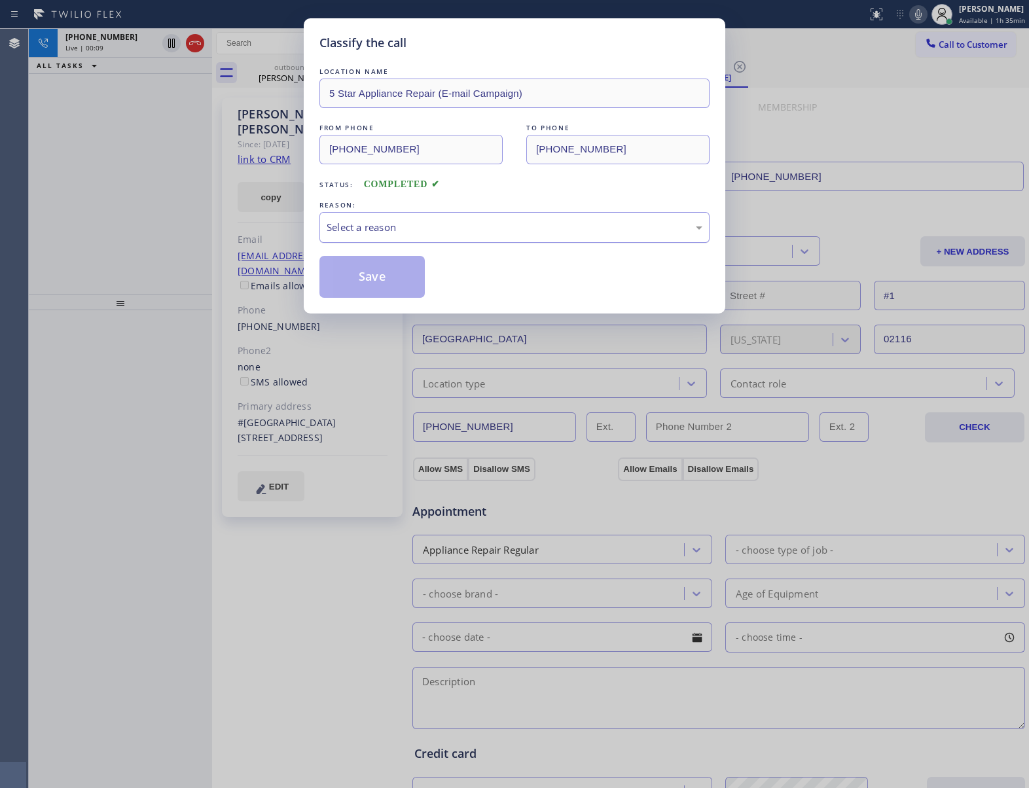
click at [464, 217] on div "Select a reason" at bounding box center [514, 227] width 390 height 31
click at [395, 223] on div "New Customer - Booked" at bounding box center [515, 227] width 376 height 15
click at [377, 283] on button "Save" at bounding box center [371, 277] width 105 height 42
type input "[PHONE_NUMBER]"
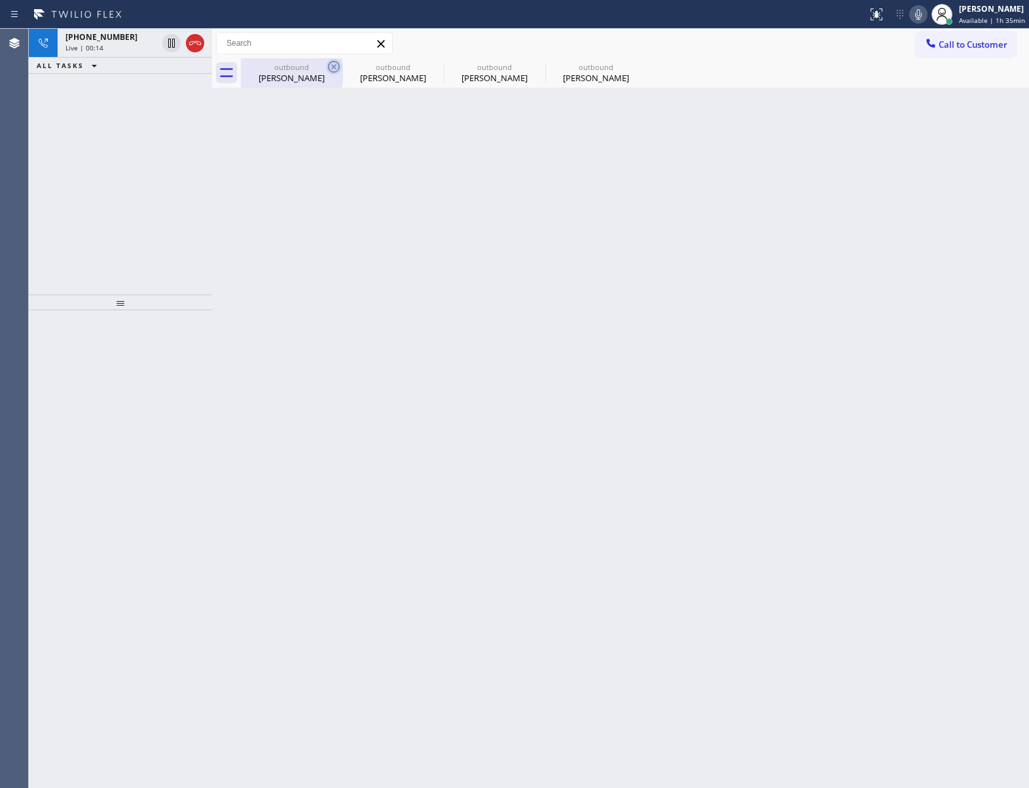
click at [327, 65] on icon at bounding box center [334, 67] width 16 height 16
click at [0, 0] on icon at bounding box center [0, 0] width 0 height 0
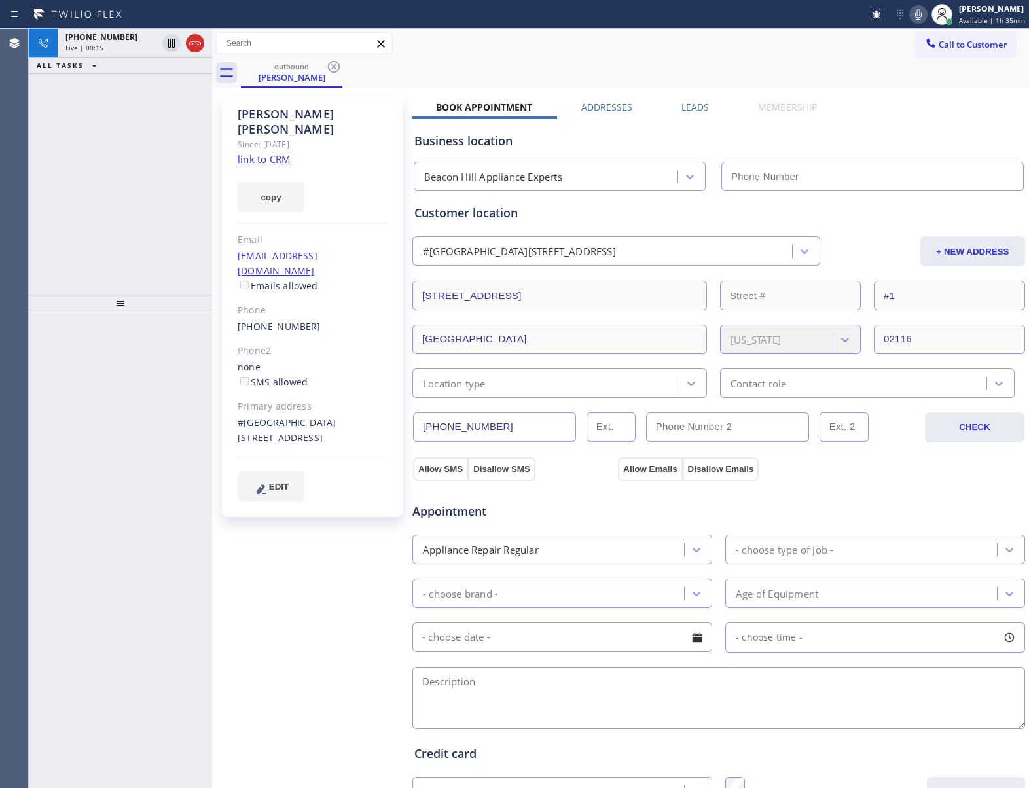
click at [327, 65] on icon at bounding box center [334, 67] width 16 height 16
click at [328, 67] on div "outbound [PERSON_NAME]" at bounding box center [635, 72] width 788 height 29
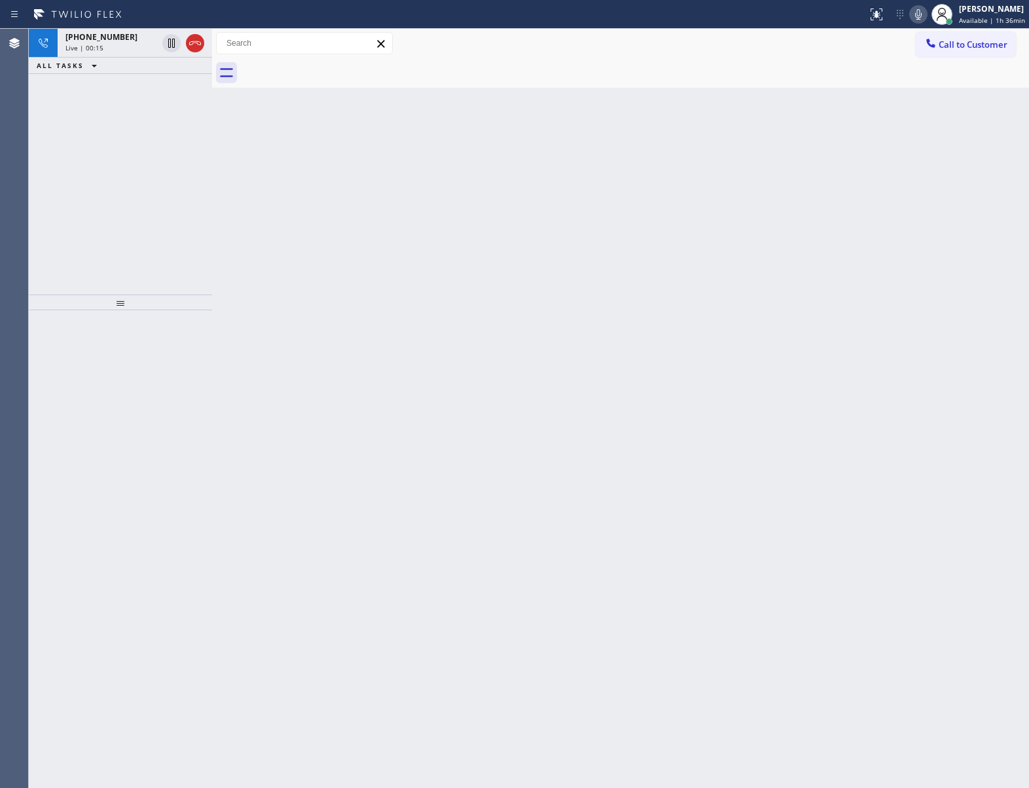
click at [328, 67] on div at bounding box center [635, 72] width 788 height 29
drag, startPoint x: 195, startPoint y: 210, endPoint x: 166, endPoint y: 111, distance: 103.8
click at [195, 210] on div "[PHONE_NUMBER] Live | 00:28 ALL TASKS ALL TASKS ACTIVE TASKS TASKS IN WRAP UP" at bounding box center [120, 162] width 183 height 266
click at [100, 46] on span "Live | 00:29" at bounding box center [84, 47] width 38 height 9
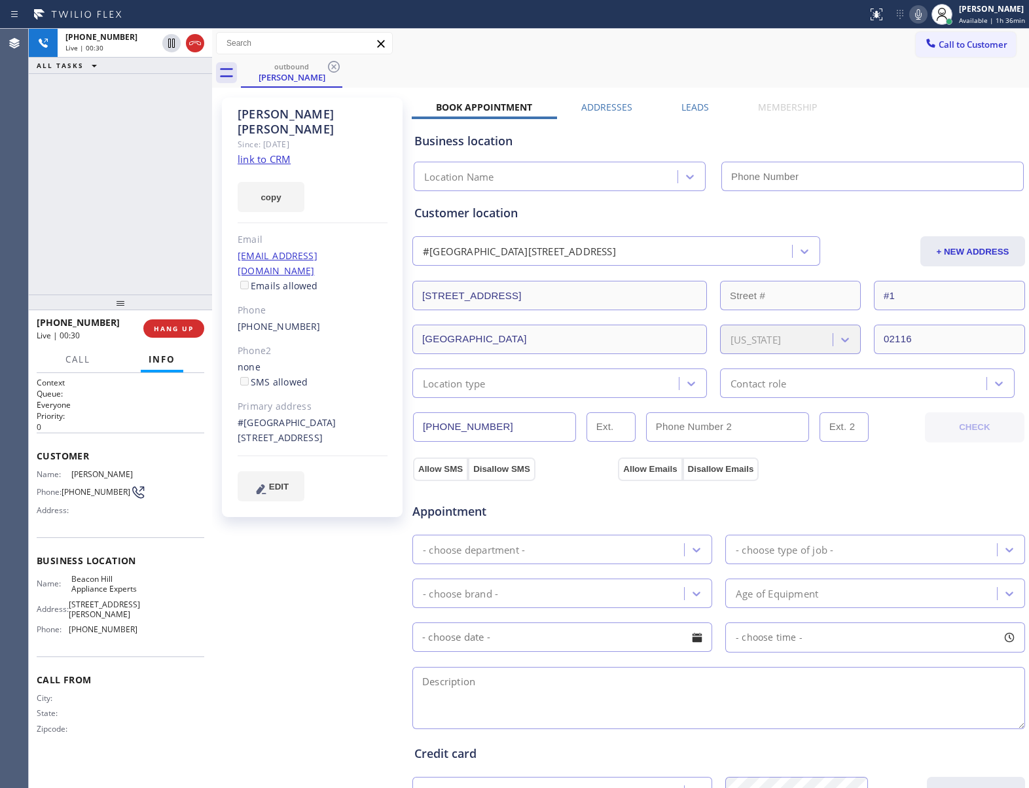
type input "[PHONE_NUMBER]"
click at [183, 346] on div "[PHONE_NUMBER] Live | 00:46 HANG UP" at bounding box center [120, 328] width 183 height 37
drag, startPoint x: 176, startPoint y: 307, endPoint x: 175, endPoint y: 318, distance: 10.5
click at [175, 307] on div at bounding box center [120, 303] width 183 height 16
click at [175, 324] on span "HANG UP" at bounding box center [174, 328] width 40 height 9
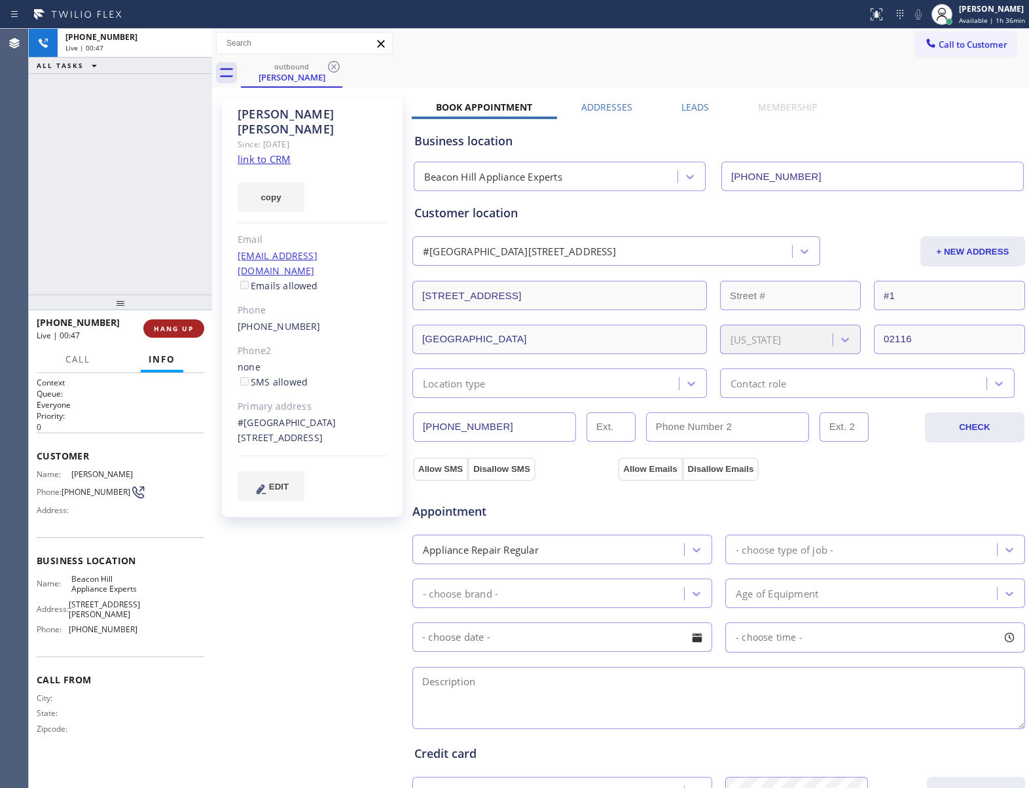
click at [175, 324] on span "HANG UP" at bounding box center [174, 328] width 40 height 9
click at [176, 322] on button "COMPLETE" at bounding box center [171, 328] width 66 height 18
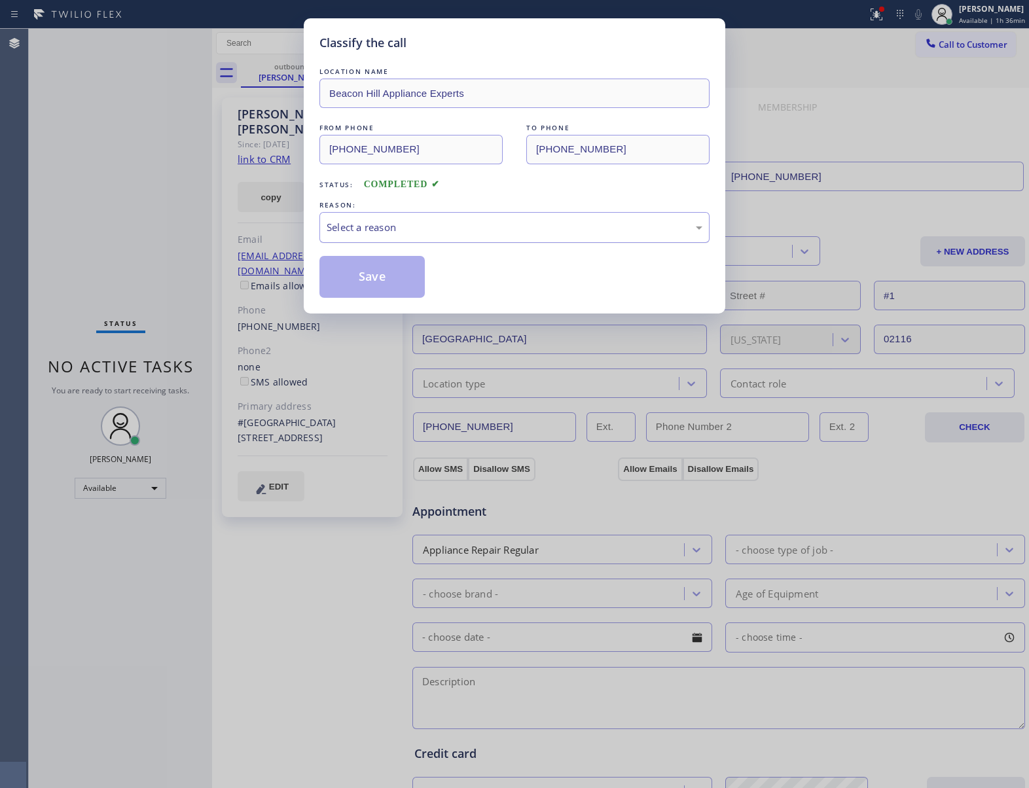
drag, startPoint x: 388, startPoint y: 244, endPoint x: 394, endPoint y: 237, distance: 8.8
click at [392, 239] on div "LOCATION NAME [GEOGRAPHIC_DATA] Appliance Experts FROM PHONE [PHONE_NUMBER] TO …" at bounding box center [514, 181] width 390 height 233
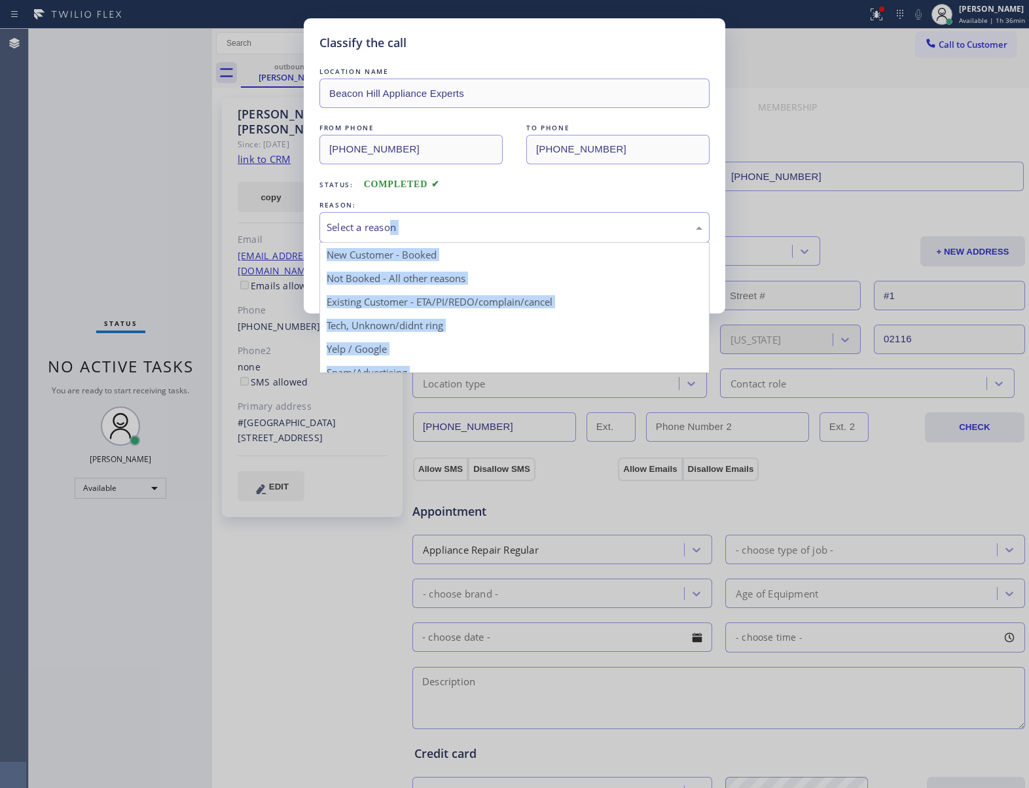
click at [392, 239] on div "Select a reason" at bounding box center [514, 227] width 390 height 31
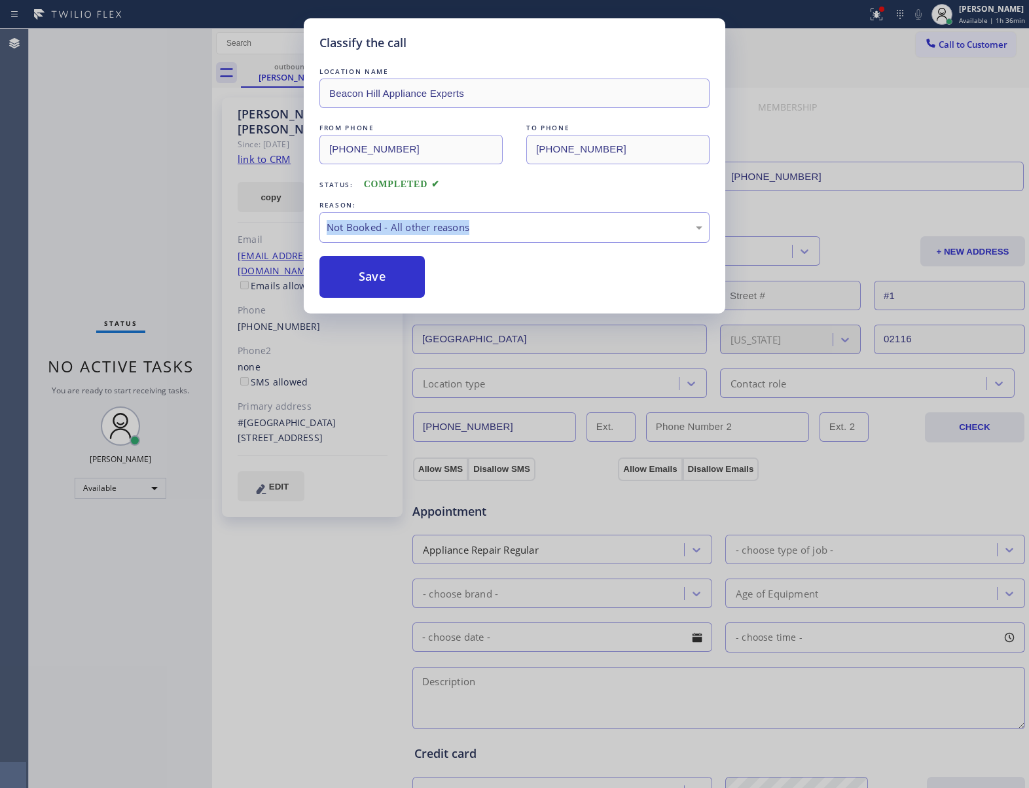
click at [373, 278] on button "Save" at bounding box center [371, 277] width 105 height 42
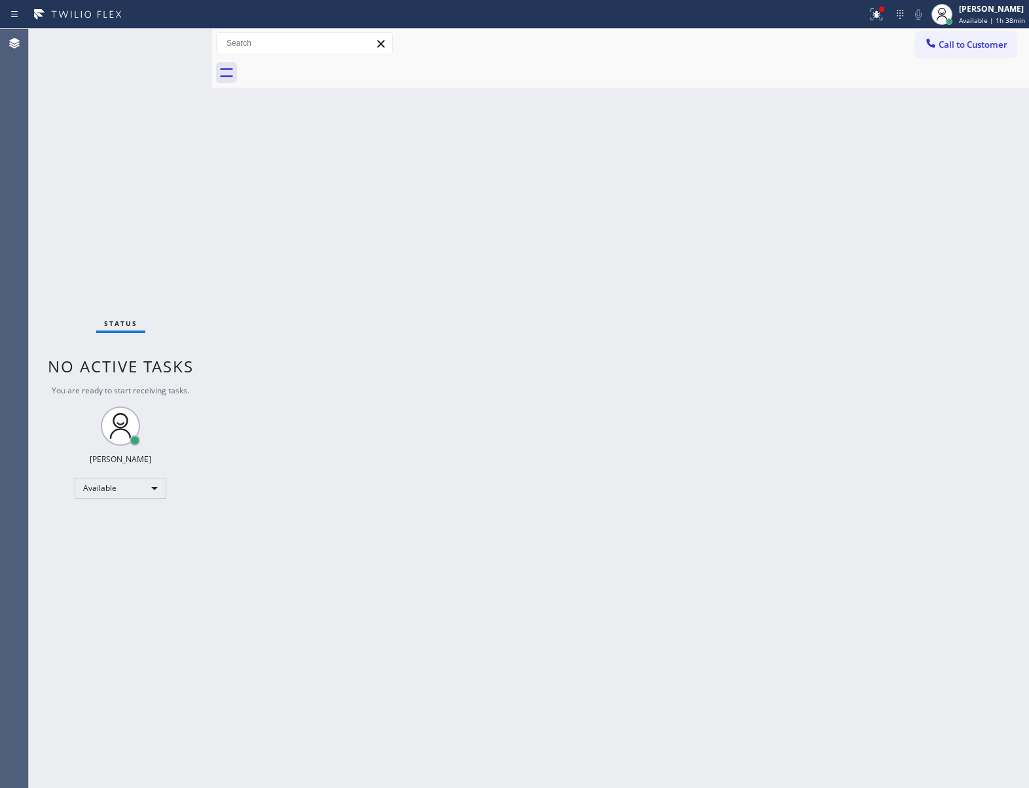
click at [158, 173] on div "Status No active tasks You are ready to start receiving tasks. [PERSON_NAME] Av…" at bounding box center [120, 408] width 183 height 759
click at [86, 357] on span "No active tasks" at bounding box center [121, 366] width 146 height 22
click at [108, 172] on div "Status No active tasks You are ready to start receiving tasks. [PERSON_NAME] Av…" at bounding box center [120, 408] width 183 height 759
click at [161, 195] on div "Status No active tasks You are ready to start receiving tasks. [PERSON_NAME] Av…" at bounding box center [120, 408] width 183 height 759
click at [179, 317] on div "Status No active tasks You are ready to start receiving tasks. [PERSON_NAME] Av…" at bounding box center [120, 408] width 183 height 759
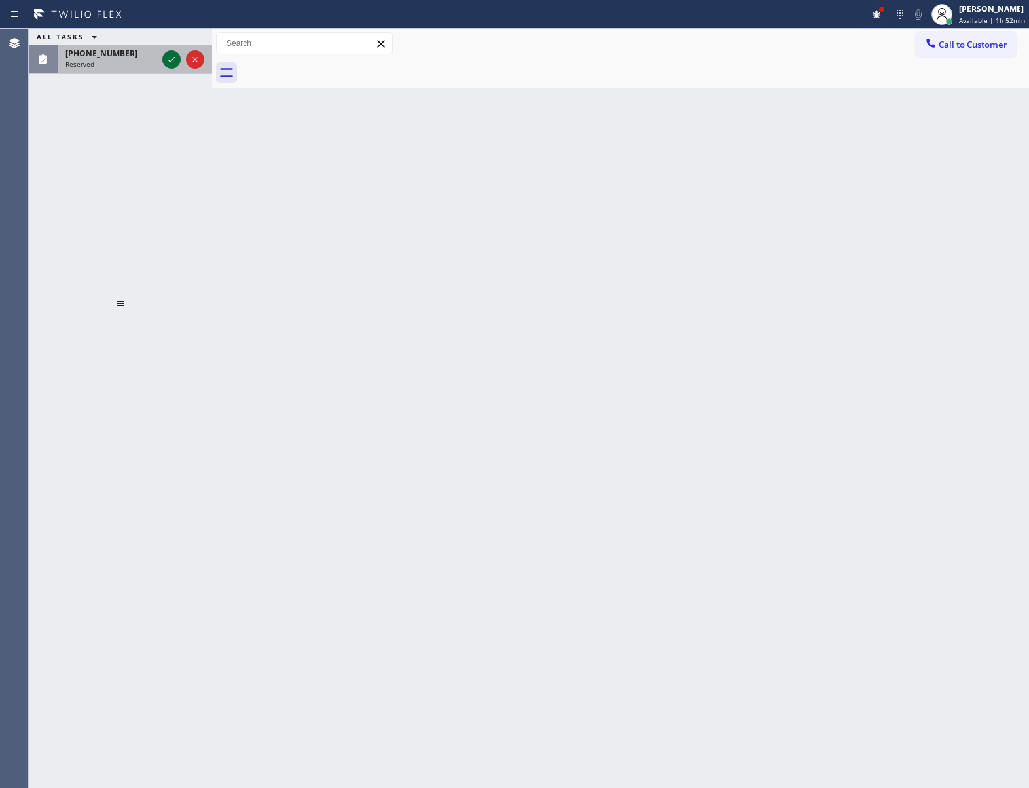
click at [170, 62] on icon at bounding box center [172, 60] width 16 height 16
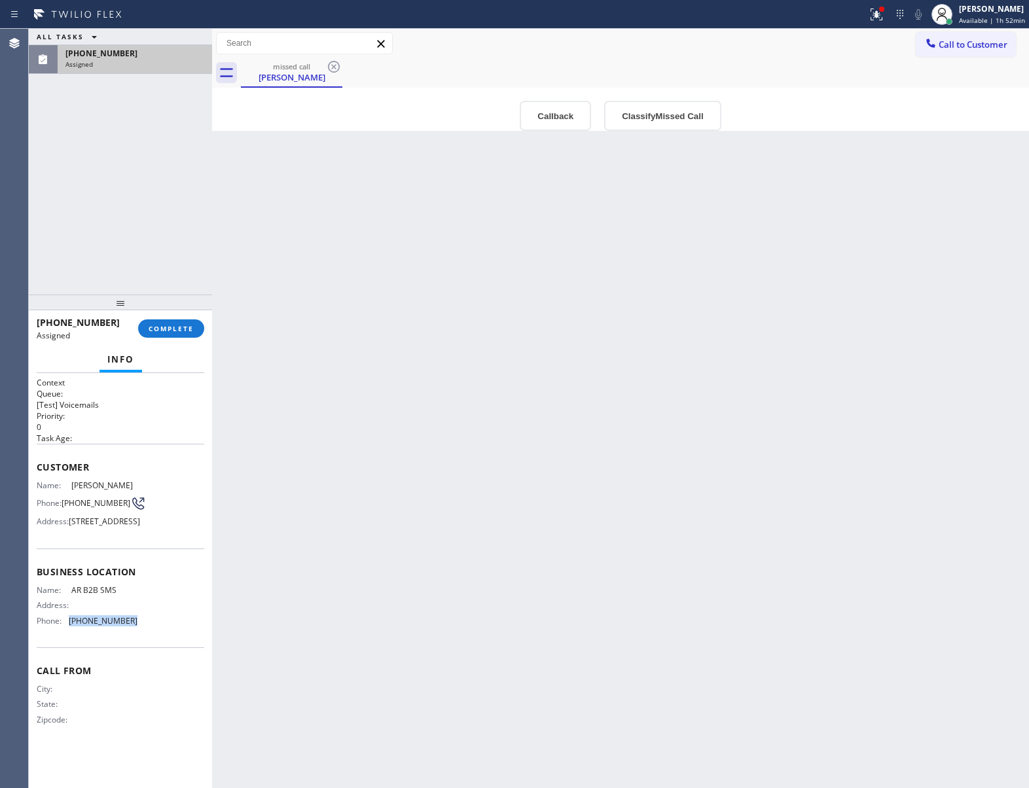
drag, startPoint x: 134, startPoint y: 661, endPoint x: 71, endPoint y: 655, distance: 63.7
click at [71, 631] on div "Name: AR B2B SMS Address: Phone: [PHONE_NUMBER]" at bounding box center [87, 608] width 101 height 46
click at [973, 152] on div "Back to Dashboard Change Sender ID Customers Technicians Select a contact Outbo…" at bounding box center [620, 408] width 817 height 759
click at [970, 51] on button "Call to Customer" at bounding box center [966, 44] width 100 height 25
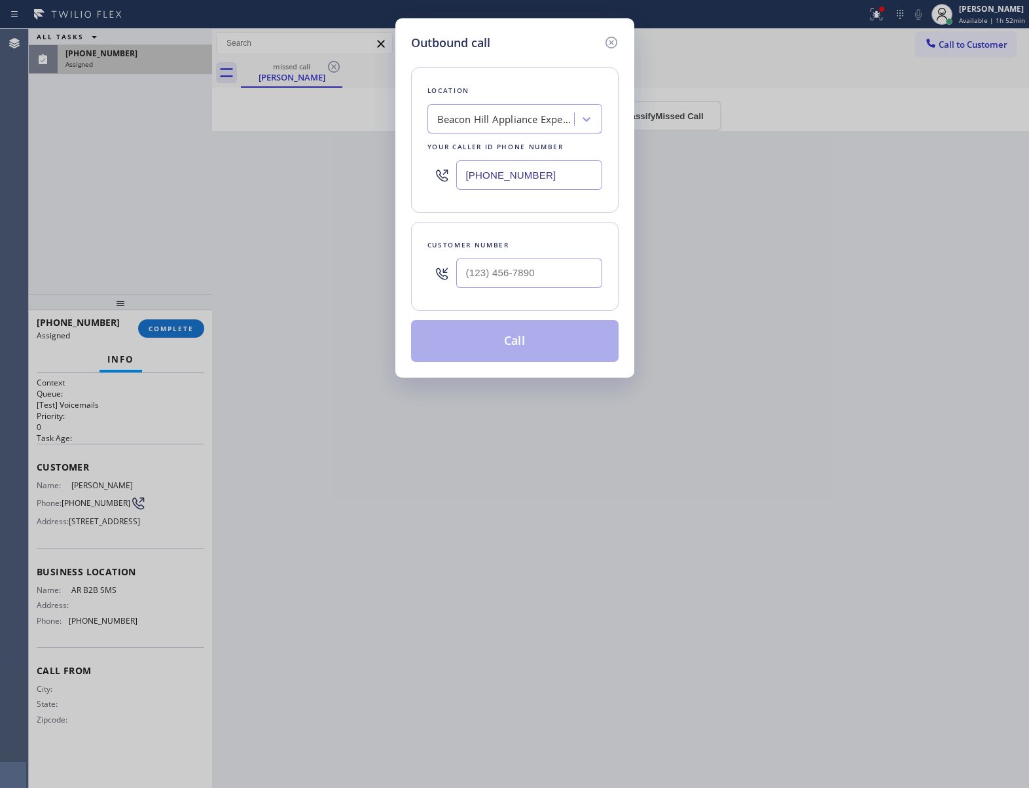
click at [540, 187] on input "[PHONE_NUMBER]" at bounding box center [529, 174] width 146 height 29
paste input "33) 692-2271"
type input "[PHONE_NUMBER]"
drag, startPoint x: 613, startPoint y: 43, endPoint x: 276, endPoint y: 331, distance: 444.4
click at [613, 42] on icon at bounding box center [612, 43] width 16 height 16
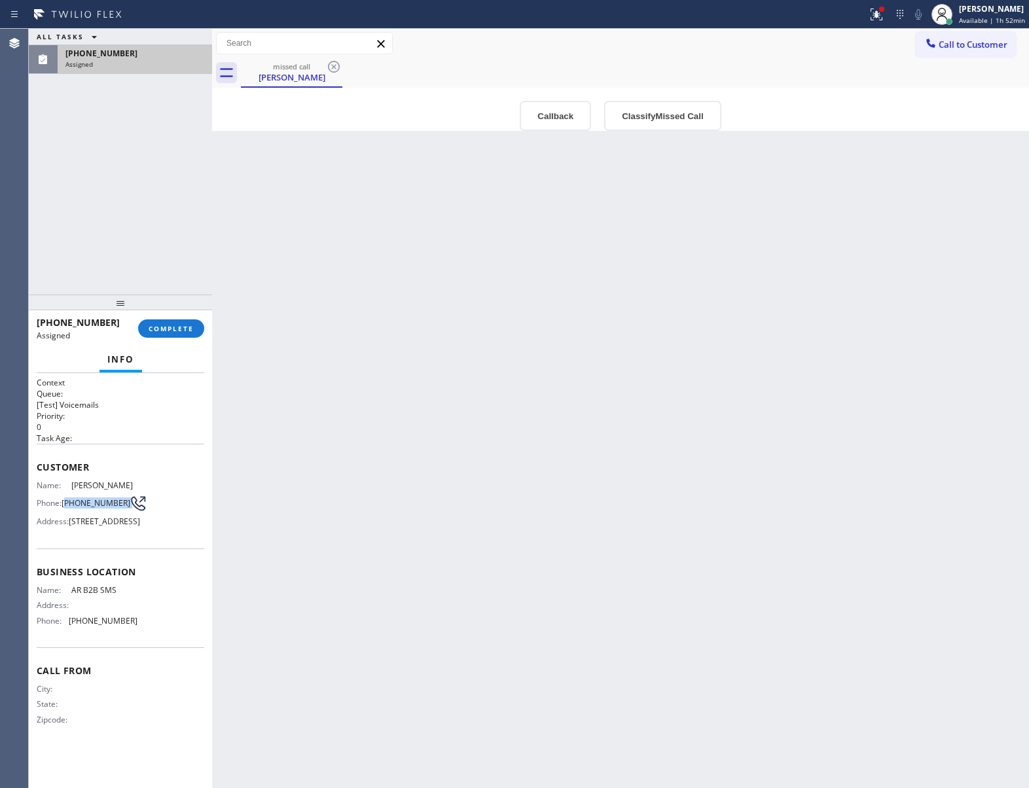
drag, startPoint x: 68, startPoint y: 505, endPoint x: 132, endPoint y: 507, distance: 63.5
click at [132, 507] on div "Phone: [PHONE_NUMBER]" at bounding box center [87, 504] width 101 height 16
click at [964, 48] on span "Call to Customer" at bounding box center [973, 45] width 69 height 12
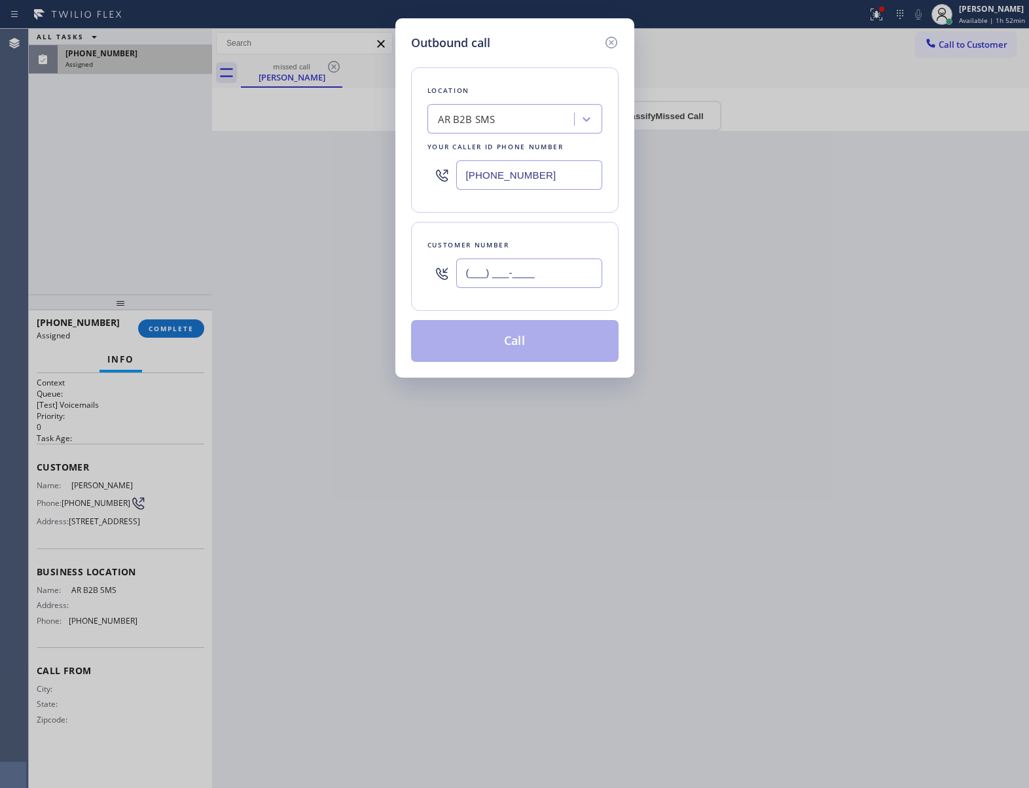
click at [562, 270] on input "(___) ___-____" at bounding box center [529, 273] width 146 height 29
paste input "323) 533-0626"
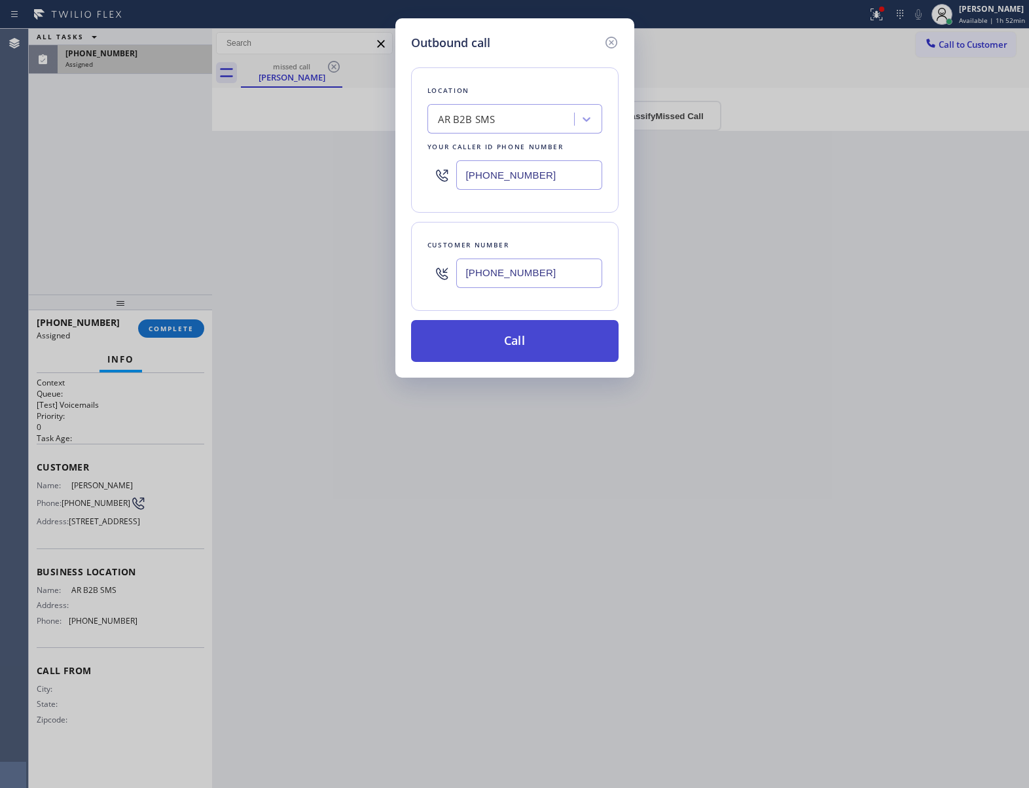
type input "[PHONE_NUMBER]"
click at [558, 346] on button "Call" at bounding box center [515, 341] width 208 height 42
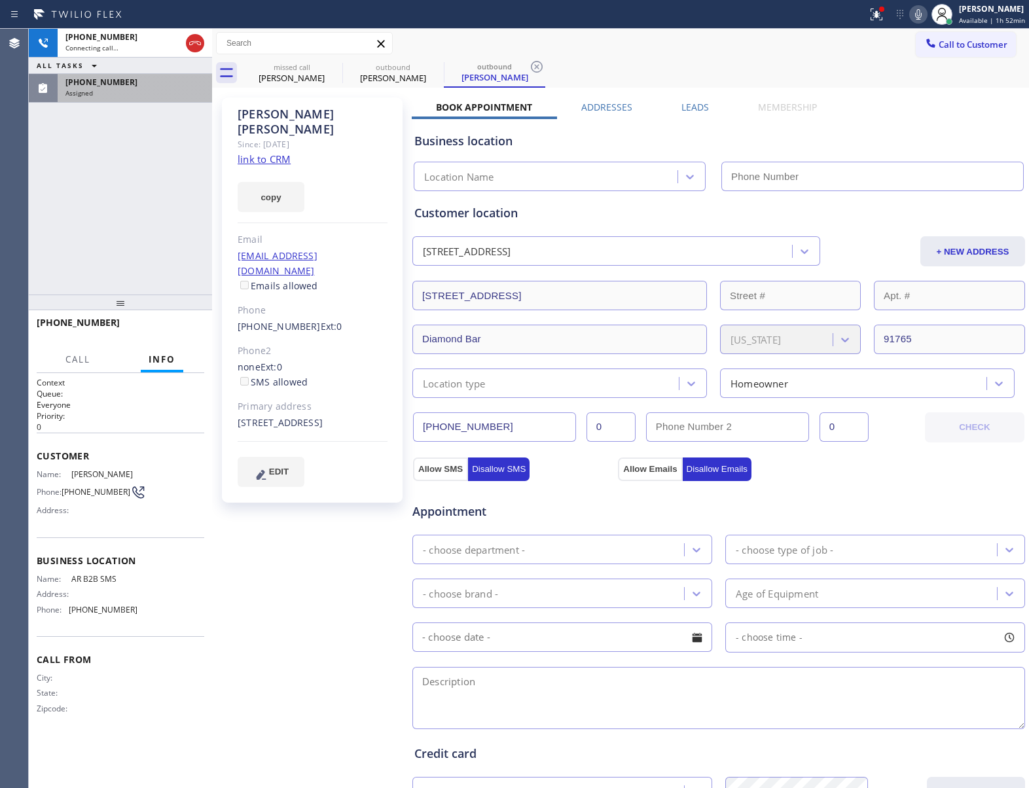
click at [273, 153] on link "link to CRM" at bounding box center [264, 159] width 53 height 13
type input "[PHONE_NUMBER]"
click at [89, 79] on span "[PHONE_NUMBER]" at bounding box center [101, 82] width 72 height 11
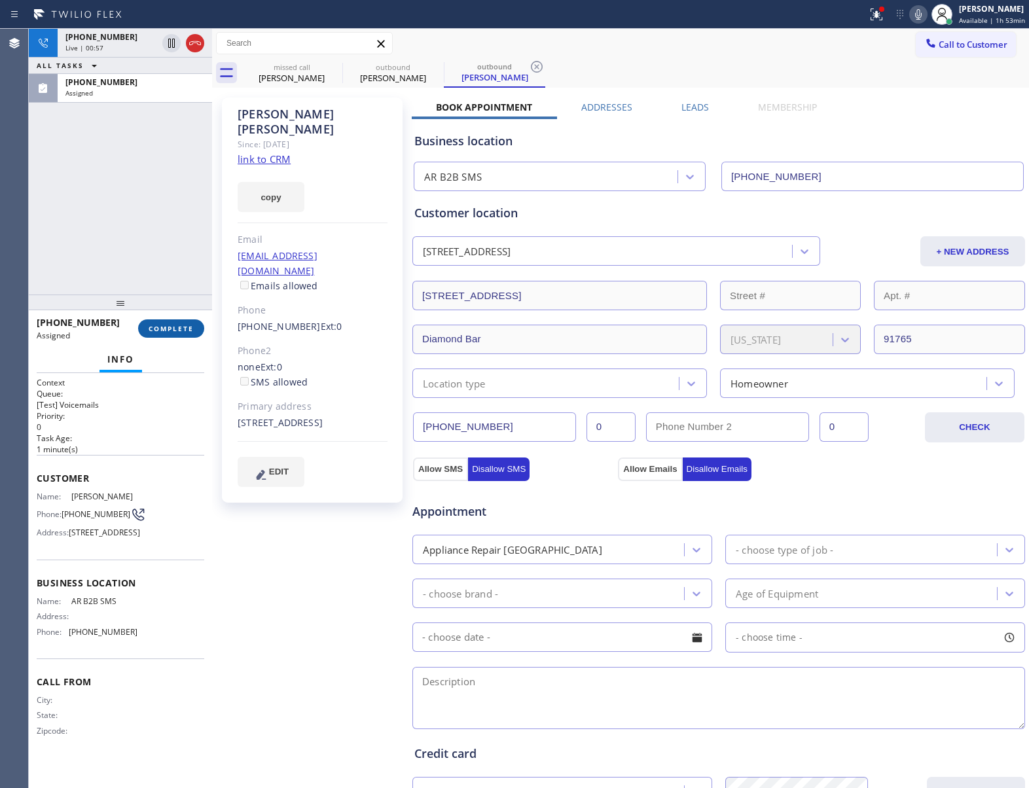
click at [174, 325] on span "COMPLETE" at bounding box center [171, 328] width 45 height 9
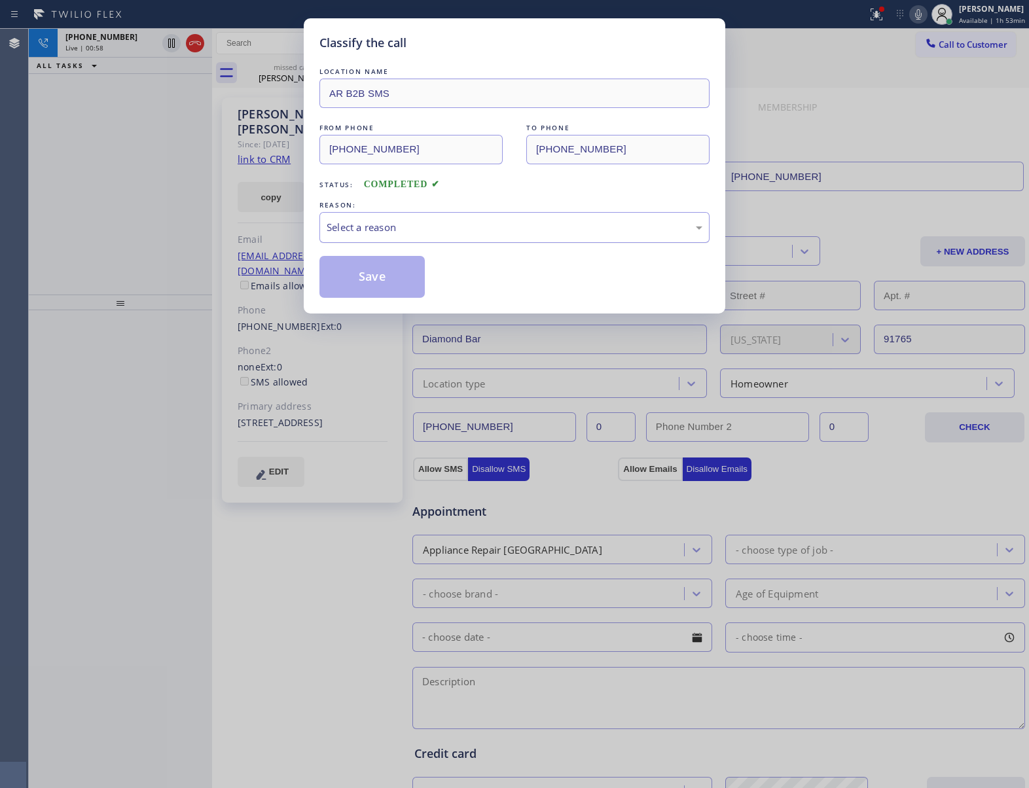
click at [406, 216] on div "Select a reason" at bounding box center [514, 227] width 390 height 31
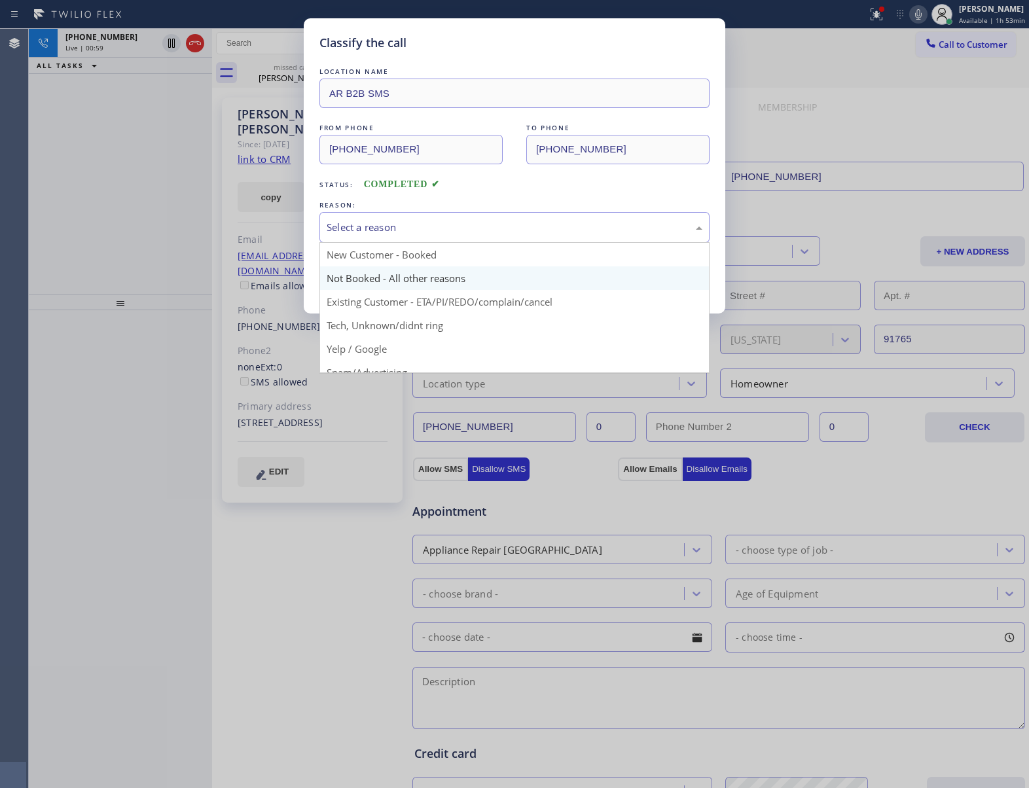
click at [380, 272] on button "Save" at bounding box center [371, 277] width 105 height 42
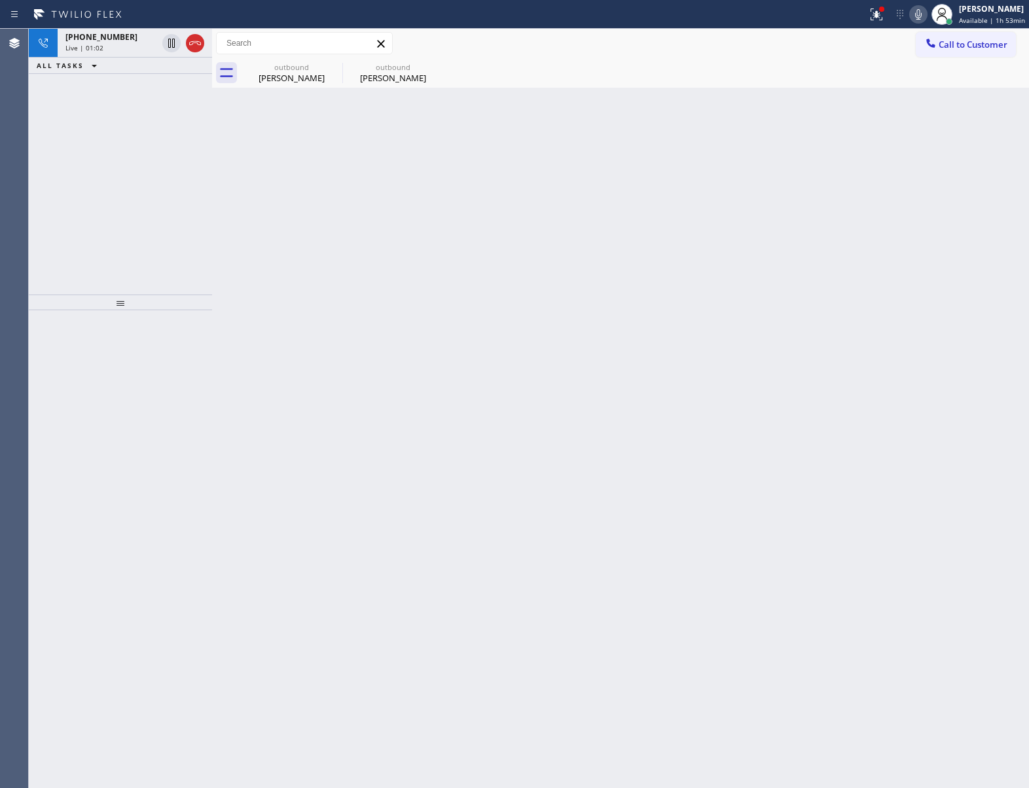
click at [917, 14] on icon at bounding box center [919, 15] width 16 height 16
click at [330, 63] on icon at bounding box center [334, 67] width 12 height 12
click at [0, 0] on icon at bounding box center [0, 0] width 0 height 0
click at [330, 63] on div "outbound [PERSON_NAME] outbound [PERSON_NAME]" at bounding box center [635, 72] width 788 height 29
click at [330, 63] on div at bounding box center [635, 72] width 788 height 29
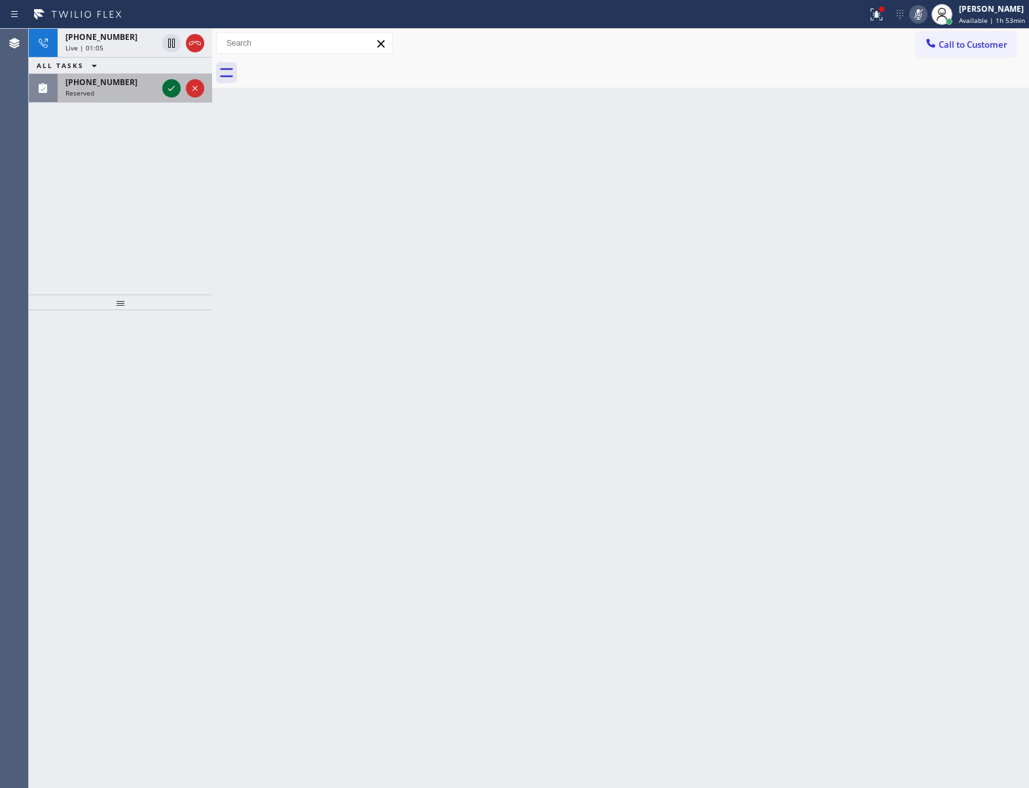
click at [168, 90] on icon at bounding box center [172, 89] width 16 height 16
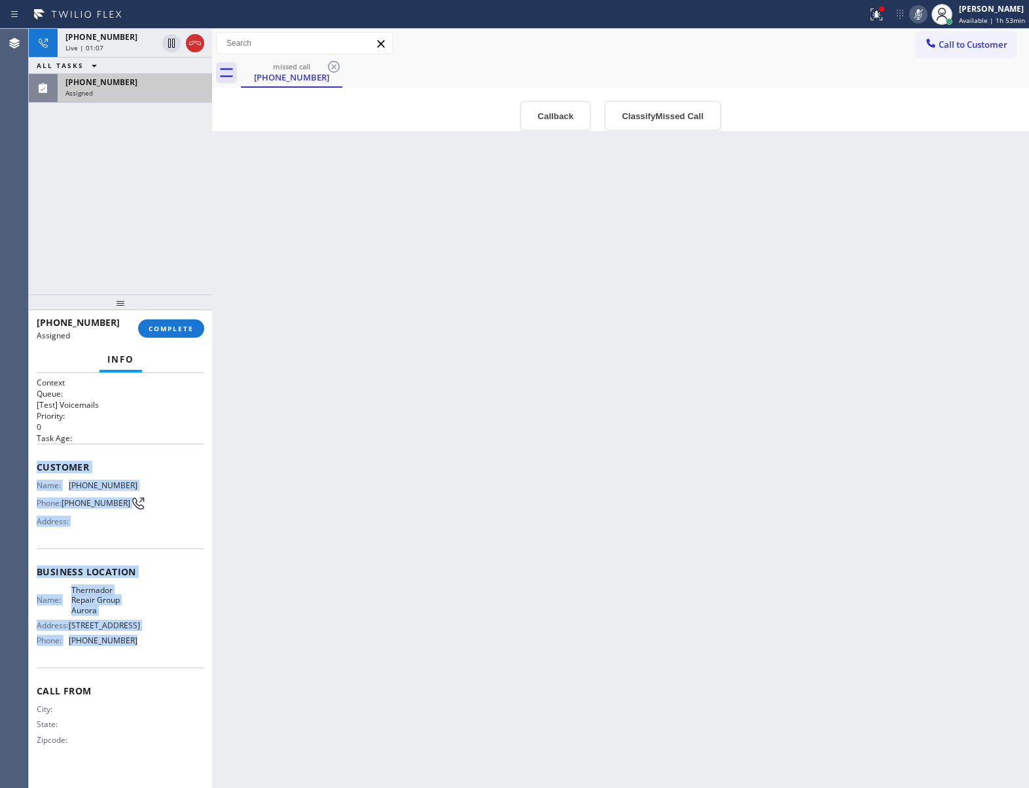
drag, startPoint x: 150, startPoint y: 665, endPoint x: 29, endPoint y: 472, distance: 227.6
click at [29, 472] on div "Context Queue: [Test] Voicemails Priority: 0 Task Age: Customer Name: [PHONE_NU…" at bounding box center [120, 580] width 183 height 415
click at [191, 327] on span "COMPLETE" at bounding box center [171, 328] width 45 height 9
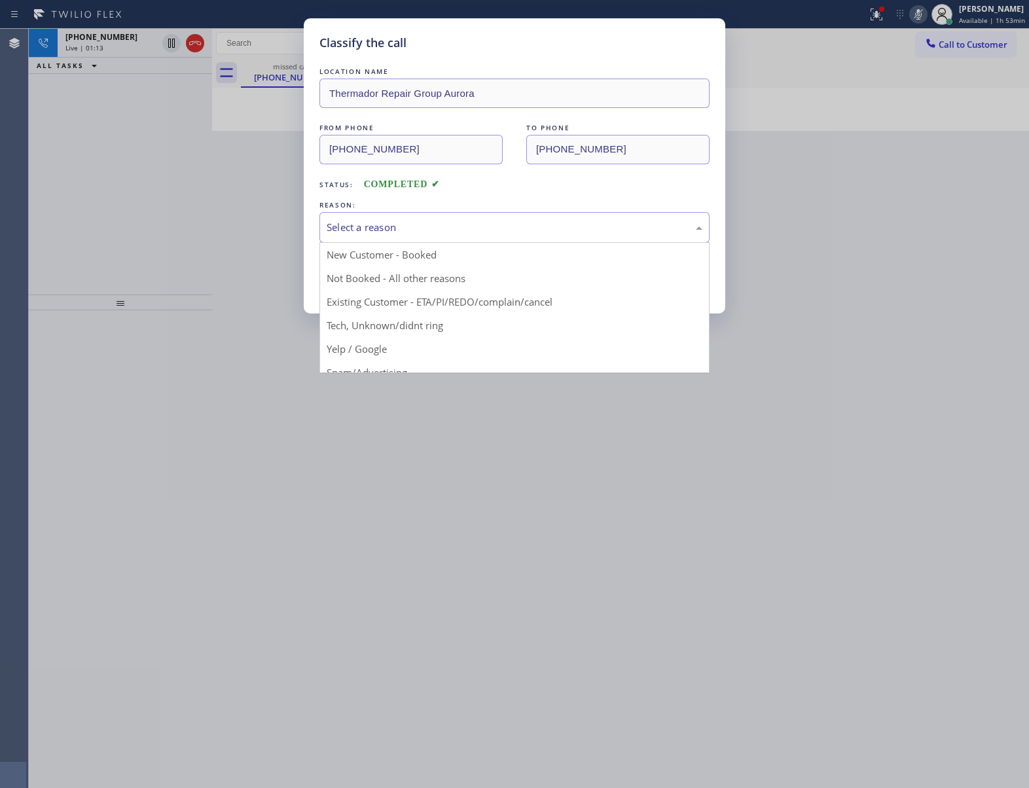
click at [393, 231] on div "Select a reason" at bounding box center [515, 227] width 376 height 15
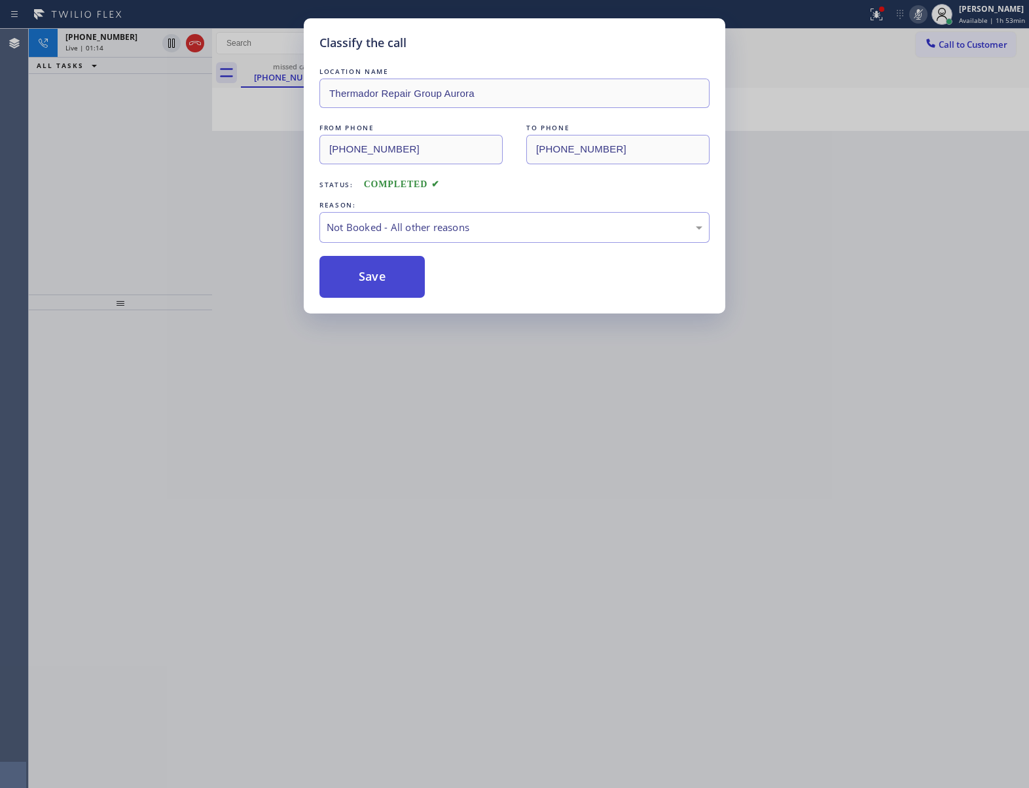
drag, startPoint x: 371, startPoint y: 276, endPoint x: 985, endPoint y: 73, distance: 647.4
click at [372, 276] on button "Save" at bounding box center [371, 277] width 105 height 42
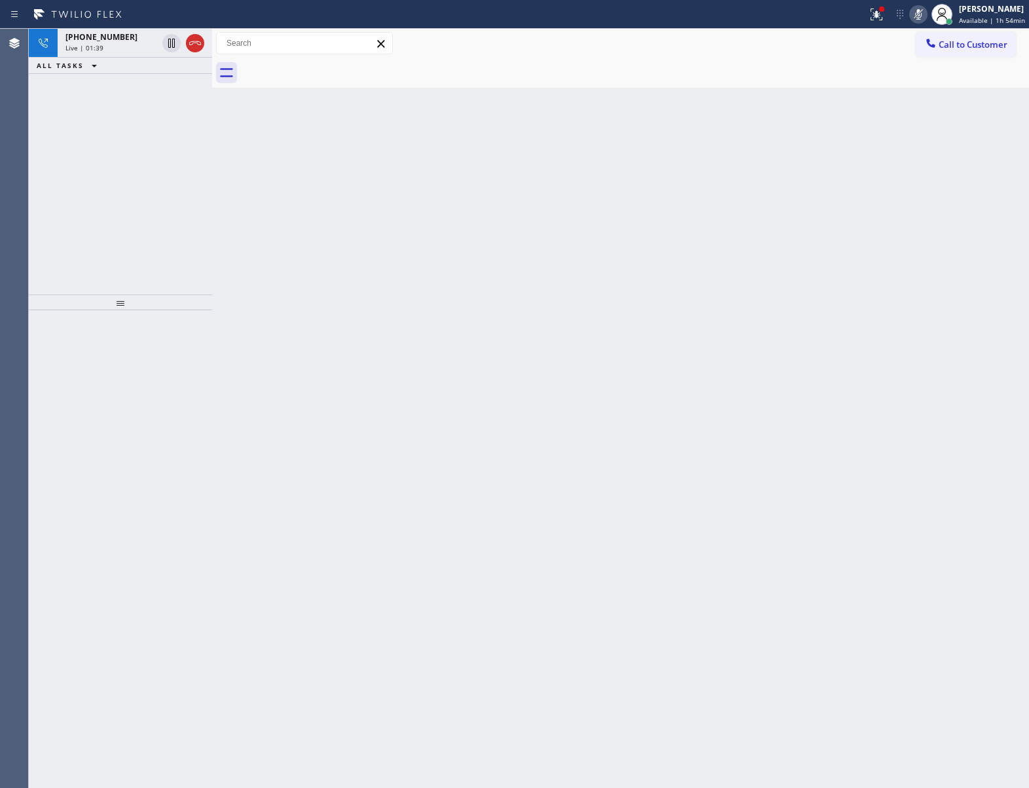
click at [182, 394] on div at bounding box center [120, 549] width 183 height 478
click at [48, 295] on div at bounding box center [120, 303] width 183 height 16
click at [914, 12] on icon at bounding box center [919, 15] width 16 height 16
click at [96, 42] on span "[PHONE_NUMBER]" at bounding box center [101, 36] width 72 height 11
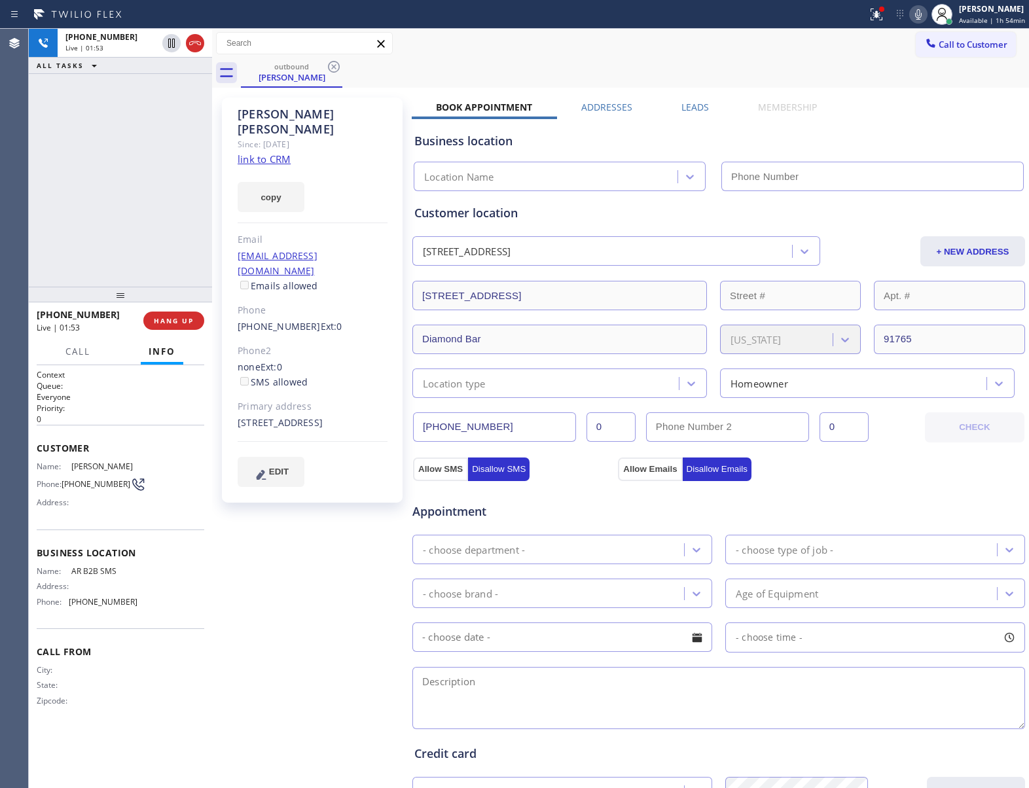
type input "[PHONE_NUMBER]"
click at [911, 10] on icon at bounding box center [919, 15] width 16 height 16
click at [178, 191] on div "[PHONE_NUMBER] Live | 02:16 ALL TASKS ALL TASKS ACTIVE TASKS TASKS IN WRAP UP" at bounding box center [120, 158] width 183 height 258
click at [74, 101] on div "[PHONE_NUMBER] Live | 02:43 ALL TASKS ALL TASKS ACTIVE TASKS TASKS IN WRAP UP" at bounding box center [120, 158] width 183 height 258
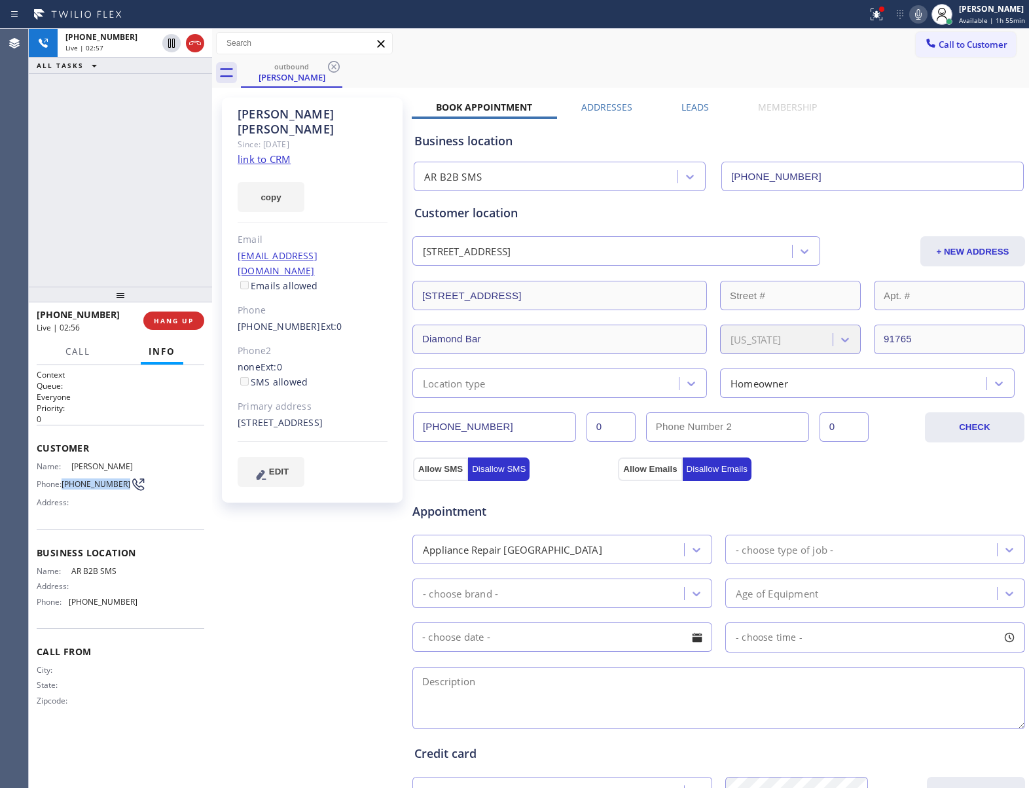
drag, startPoint x: 65, startPoint y: 487, endPoint x: 118, endPoint y: 491, distance: 53.2
click at [118, 491] on div "Phone: [PHONE_NUMBER]" at bounding box center [87, 485] width 101 height 16
drag, startPoint x: 25, startPoint y: 210, endPoint x: 127, endPoint y: 291, distance: 130.5
click at [25, 210] on div "Agent Desktop" at bounding box center [14, 408] width 28 height 759
drag, startPoint x: 84, startPoint y: 491, endPoint x: 121, endPoint y: 492, distance: 36.7
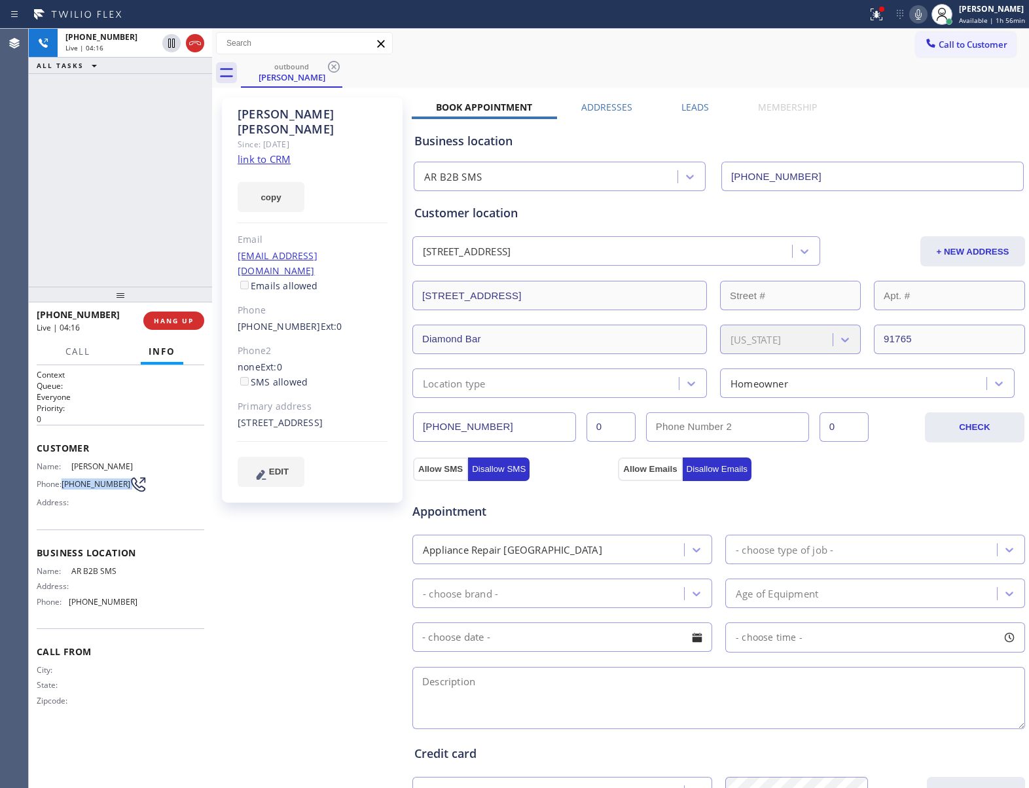
click at [121, 492] on div "Phone: [PHONE_NUMBER]" at bounding box center [87, 485] width 101 height 16
drag, startPoint x: 155, startPoint y: 172, endPoint x: 875, endPoint y: 84, distance: 725.4
click at [155, 172] on div "[PHONE_NUMBER] Live | 04:20 ALL TASKS ALL TASKS ACTIVE TASKS TASKS IN WRAP UP" at bounding box center [120, 158] width 183 height 258
drag, startPoint x: 917, startPoint y: 12, endPoint x: 1004, endPoint y: 89, distance: 116.4
click at [917, 12] on icon at bounding box center [919, 15] width 16 height 16
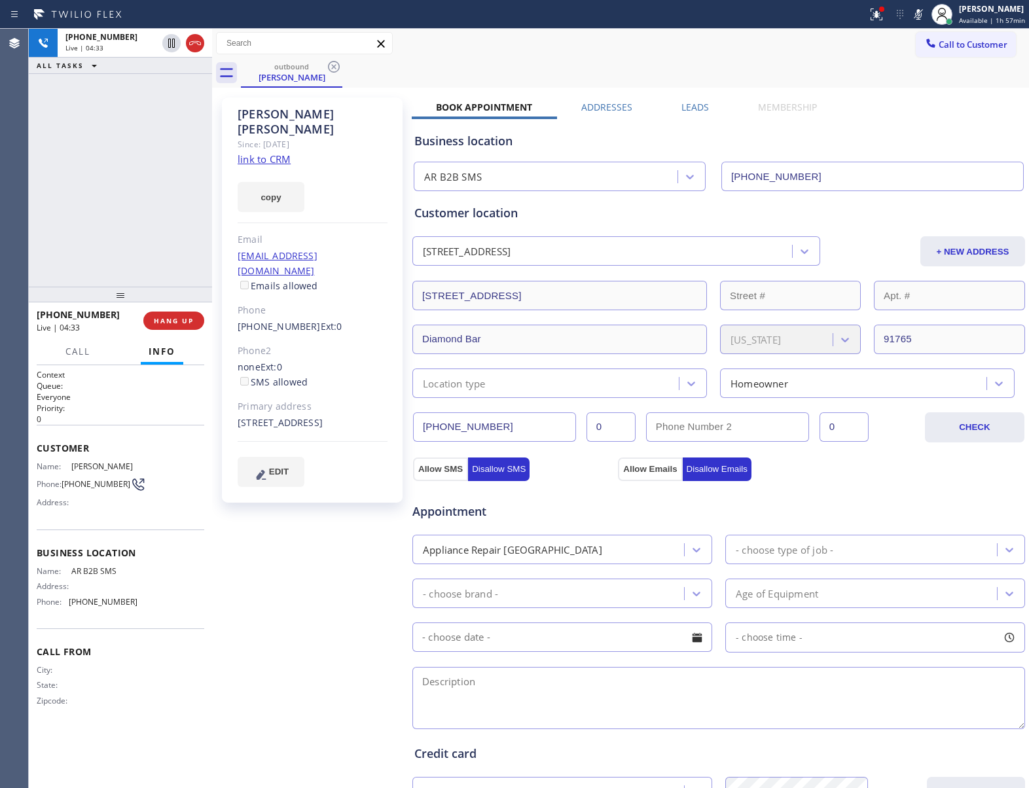
click at [74, 168] on div "[PHONE_NUMBER] Live | 04:33 ALL TASKS ALL TASKS ACTIVE TASKS TASKS IN WRAP UP" at bounding box center [120, 158] width 183 height 258
click at [920, 20] on icon at bounding box center [919, 15] width 16 height 16
click at [172, 88] on icon at bounding box center [172, 89] width 16 height 16
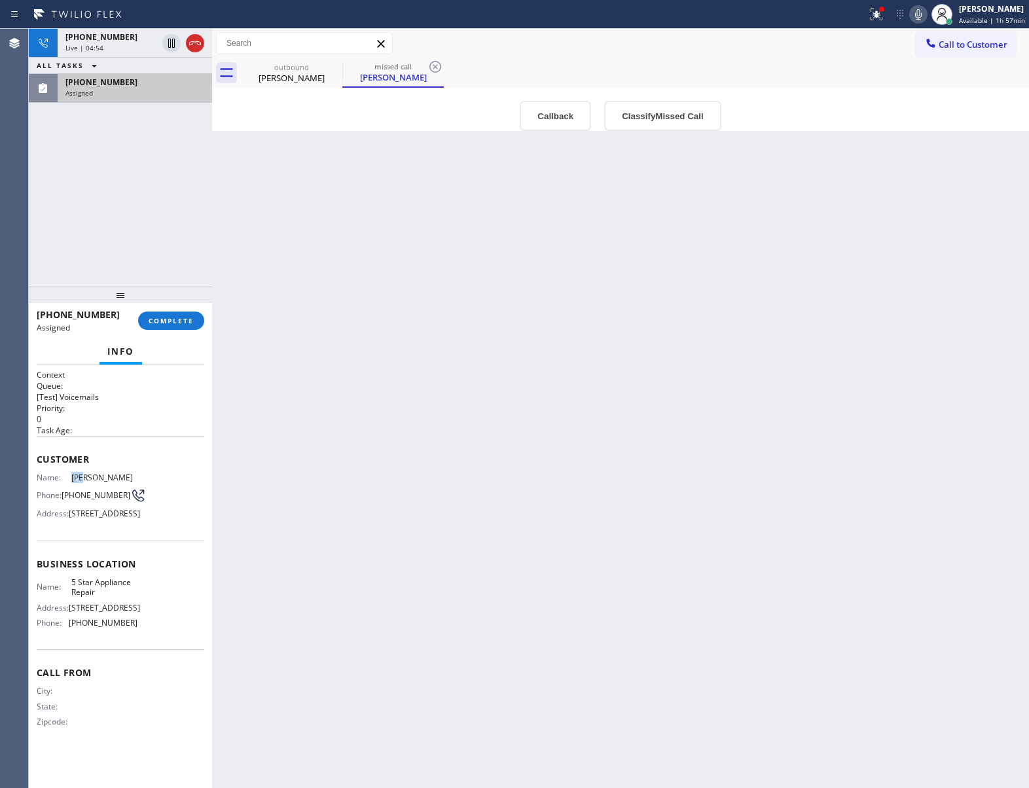
drag, startPoint x: 67, startPoint y: 477, endPoint x: 84, endPoint y: 475, distance: 17.1
click at [84, 477] on div "Name: [PERSON_NAME]" at bounding box center [87, 478] width 101 height 10
drag, startPoint x: 32, startPoint y: 456, endPoint x: 144, endPoint y: 501, distance: 120.5
click at [144, 501] on div "Context Queue: [Test] Voicemails Priority: 0 Task Age: Customer Name: [PERSON_N…" at bounding box center [120, 576] width 183 height 423
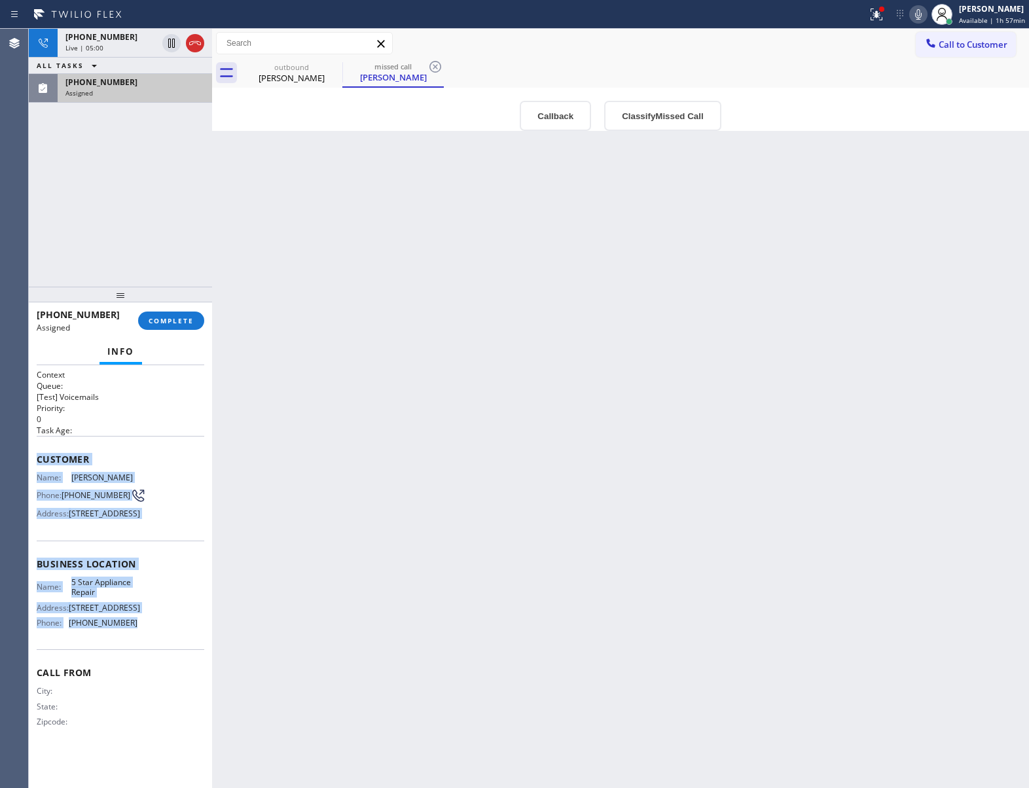
drag, startPoint x: 165, startPoint y: 656, endPoint x: 34, endPoint y: 466, distance: 230.6
click at [34, 466] on div "Context Queue: [Test] Voicemails Priority: 0 Task Age: Customer Name: [PERSON_N…" at bounding box center [120, 576] width 183 height 423
drag, startPoint x: 247, startPoint y: 213, endPoint x: 347, endPoint y: 5, distance: 231.0
click at [255, 210] on div "Back to Dashboard Change Sender ID Customers Technicians Select a contact Outbo…" at bounding box center [620, 408] width 817 height 759
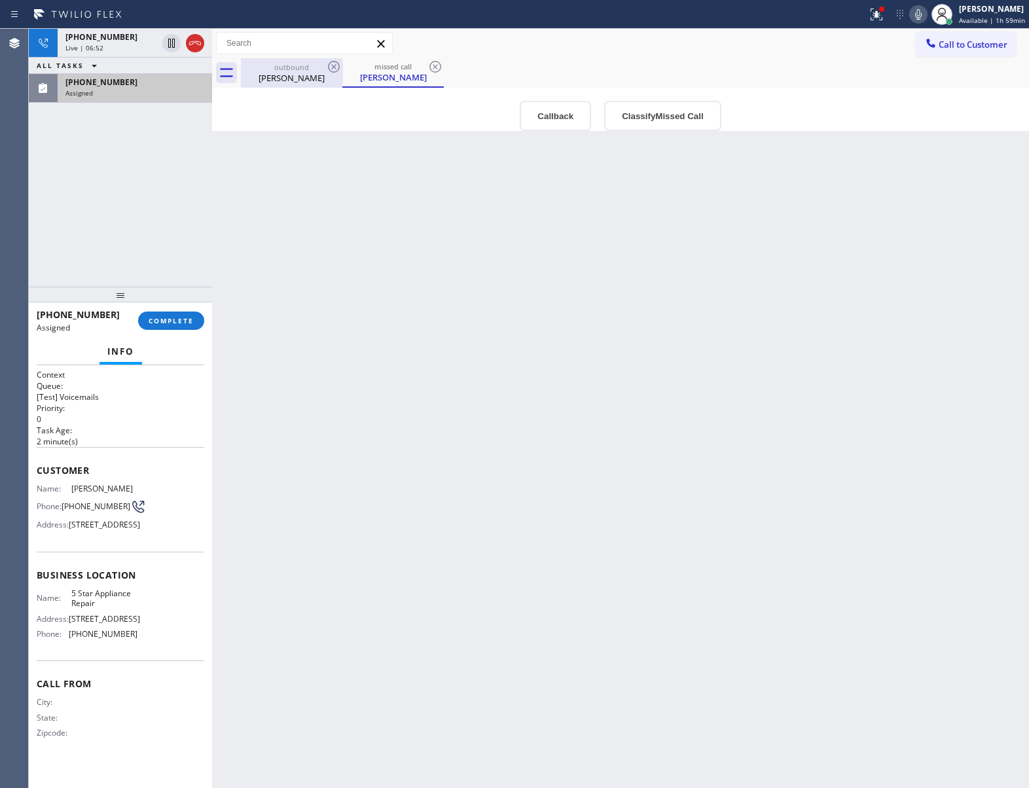
click at [291, 73] on div "[PERSON_NAME]" at bounding box center [291, 78] width 99 height 12
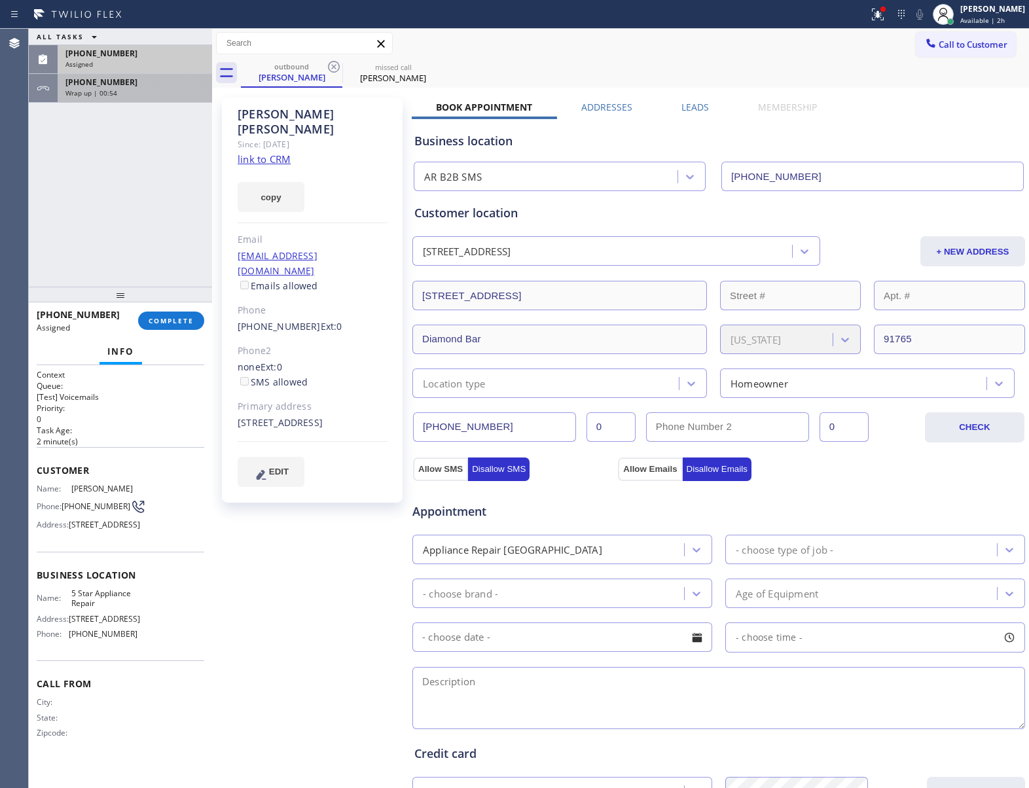
click at [122, 89] on div "Wrap up | 00:54" at bounding box center [134, 92] width 139 height 9
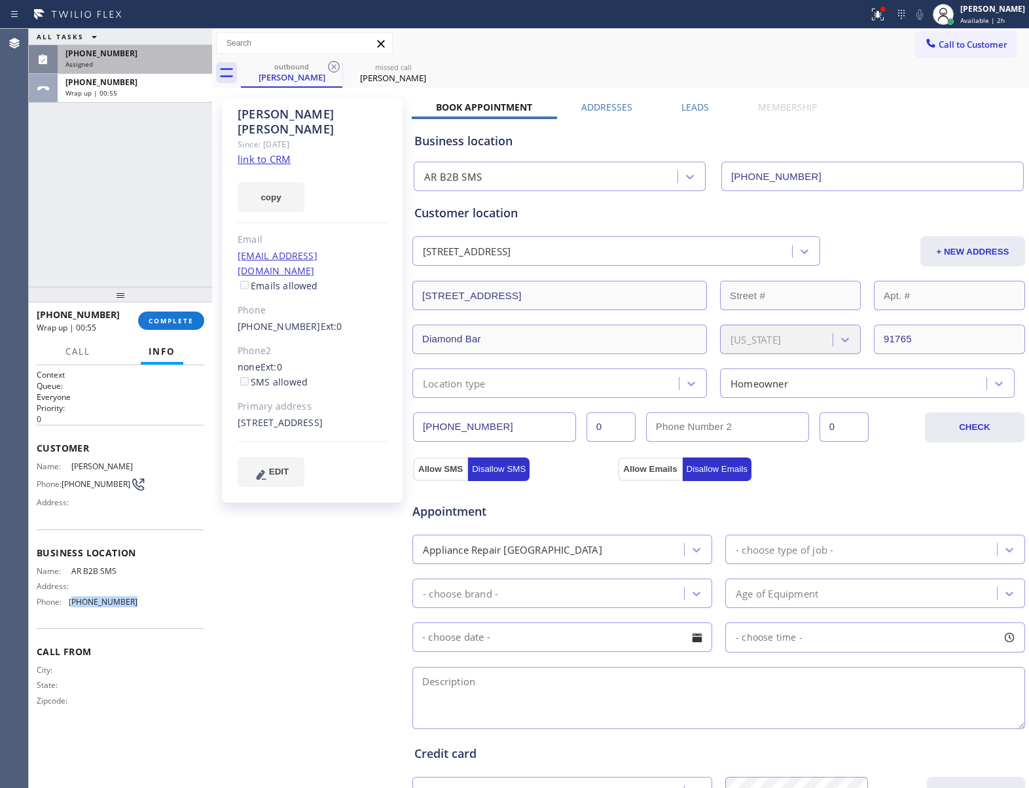
drag, startPoint x: 127, startPoint y: 601, endPoint x: 73, endPoint y: 602, distance: 53.7
click at [73, 602] on span "[PHONE_NUMBER]" at bounding box center [103, 602] width 69 height 10
click at [134, 66] on div "Assigned" at bounding box center [134, 64] width 139 height 9
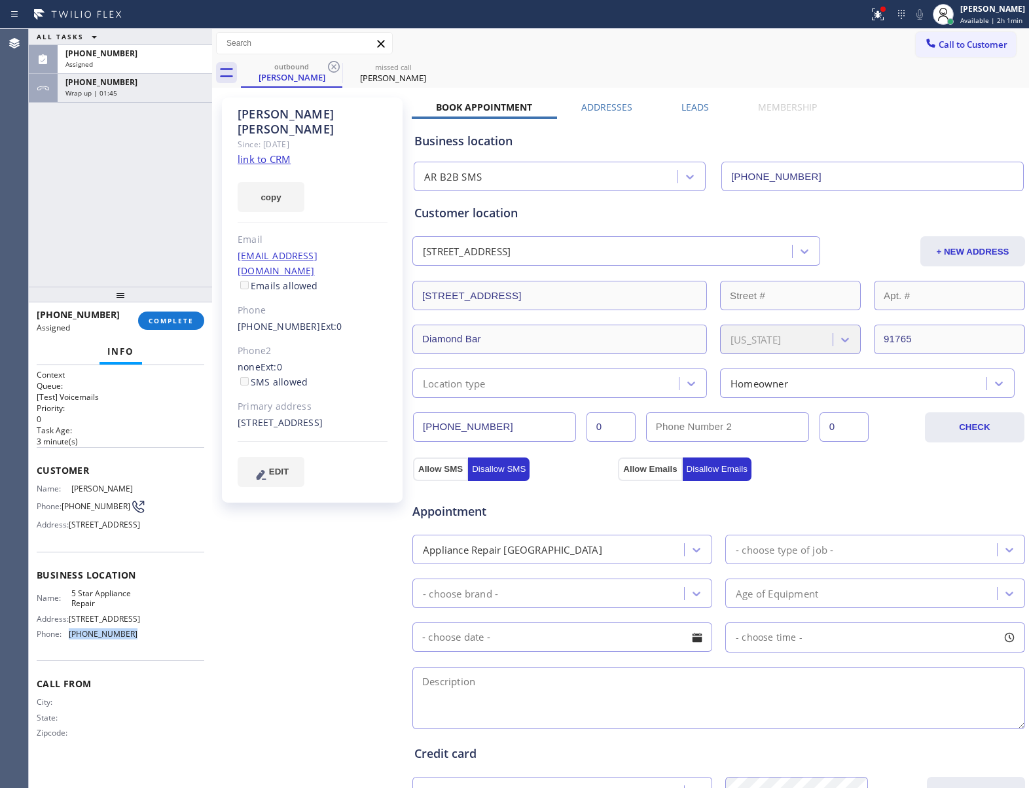
drag, startPoint x: 144, startPoint y: 669, endPoint x: 68, endPoint y: 665, distance: 76.0
click at [68, 645] on div "Name: 5 Star Appliance Repair Address: [STREET_ADDRESS] Phone: [PHONE_NUMBER]" at bounding box center [121, 617] width 168 height 56
click at [917, 35] on button "Call to Customer" at bounding box center [966, 44] width 100 height 25
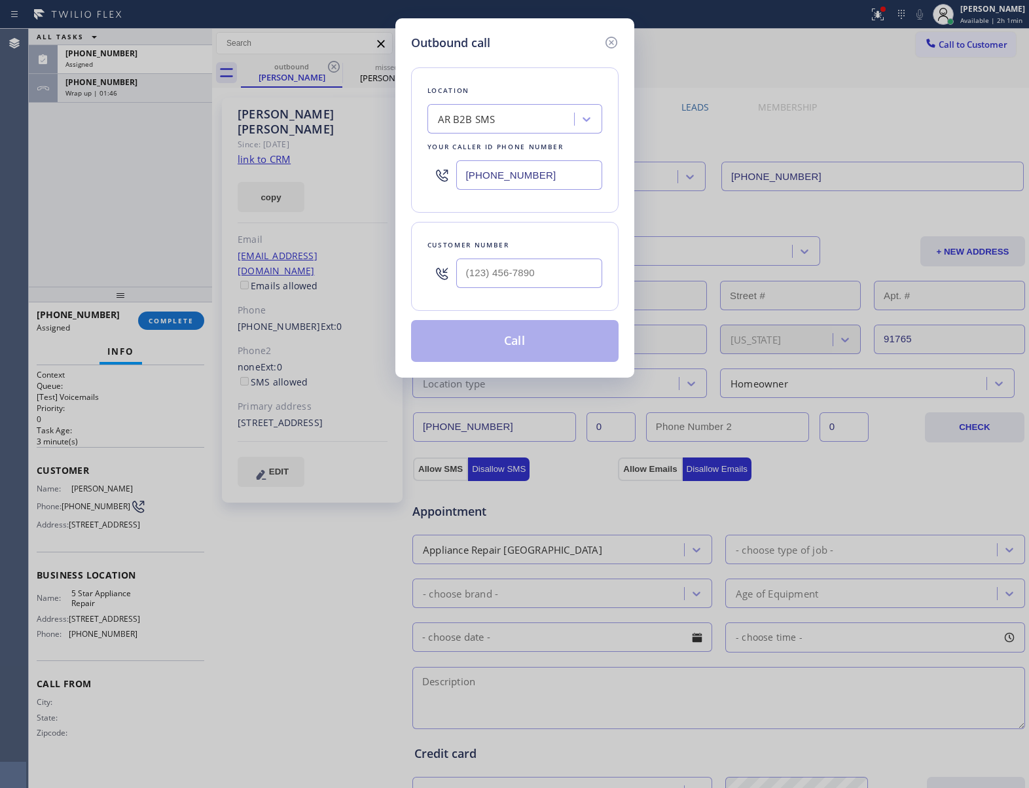
click at [529, 173] on input "[PHONE_NUMBER]" at bounding box center [529, 174] width 146 height 29
paste input "55) 731-4952"
type input "[PHONE_NUMBER]"
click at [614, 39] on icon at bounding box center [612, 43] width 16 height 16
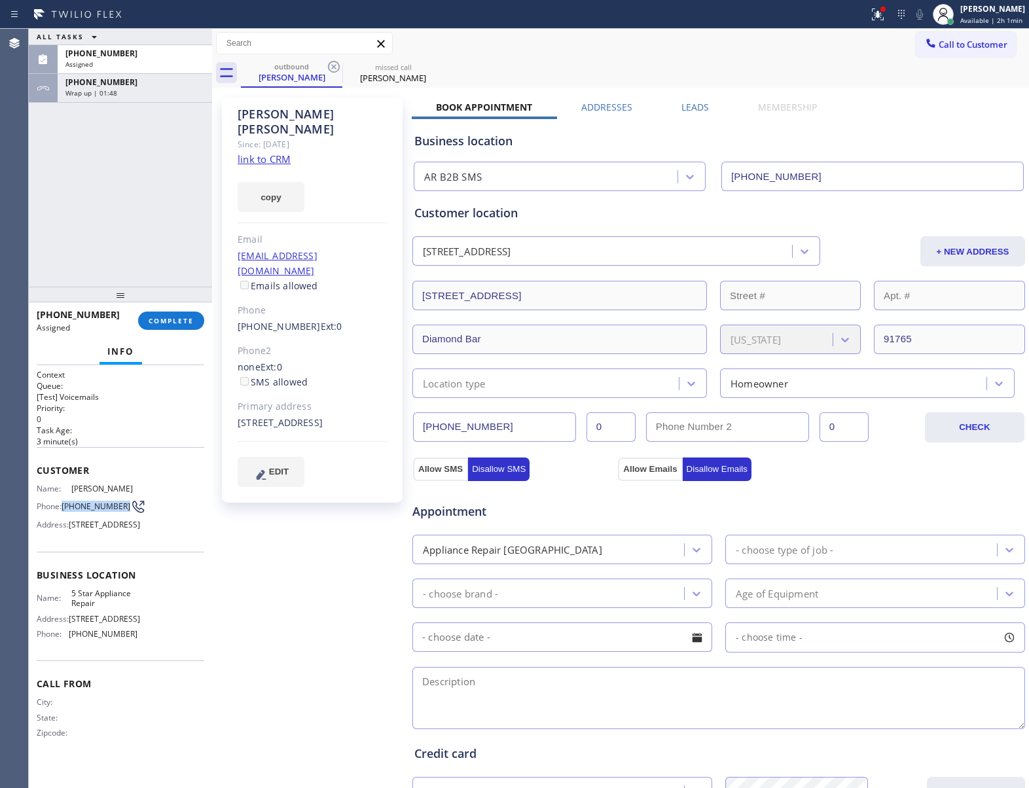
drag, startPoint x: 87, startPoint y: 517, endPoint x: 64, endPoint y: 507, distance: 24.9
click at [64, 507] on span "[PHONE_NUMBER]" at bounding box center [96, 506] width 69 height 10
click at [924, 48] on icon at bounding box center [930, 43] width 13 height 13
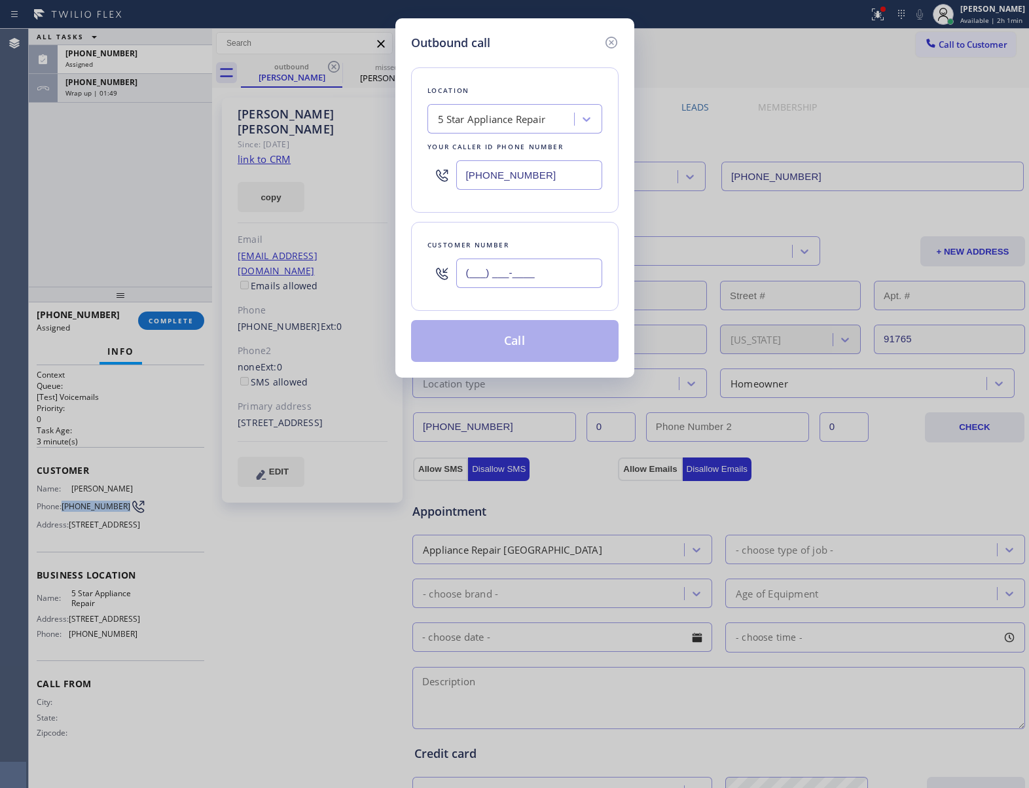
click at [480, 268] on input "(___) ___-____" at bounding box center [529, 273] width 146 height 29
paste input "847) 337-4753"
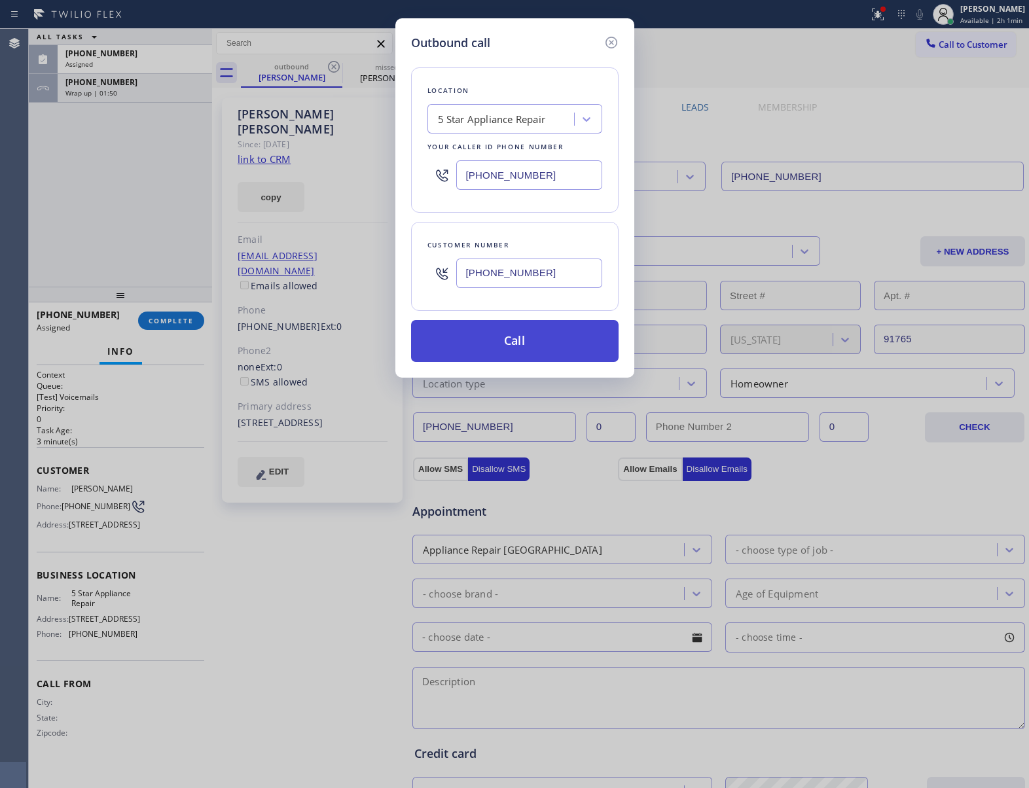
type input "[PHONE_NUMBER]"
click at [511, 343] on button "Call" at bounding box center [515, 341] width 208 height 42
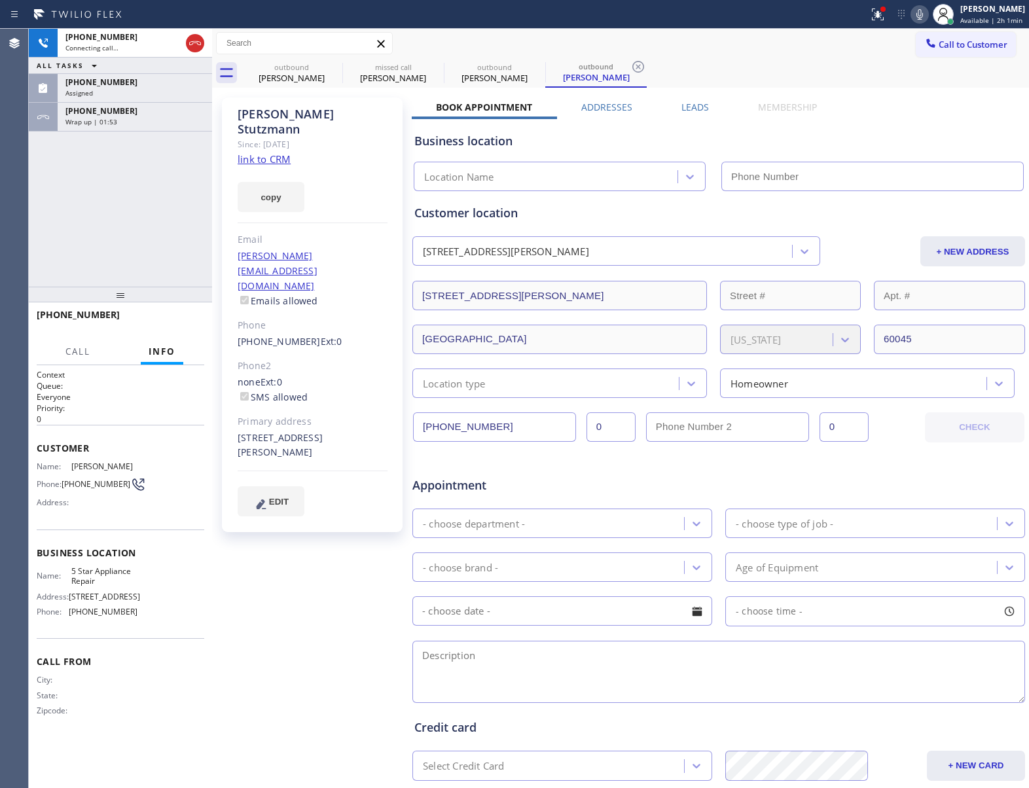
click at [267, 153] on link "link to CRM" at bounding box center [264, 159] width 53 height 13
type input "[PHONE_NUMBER]"
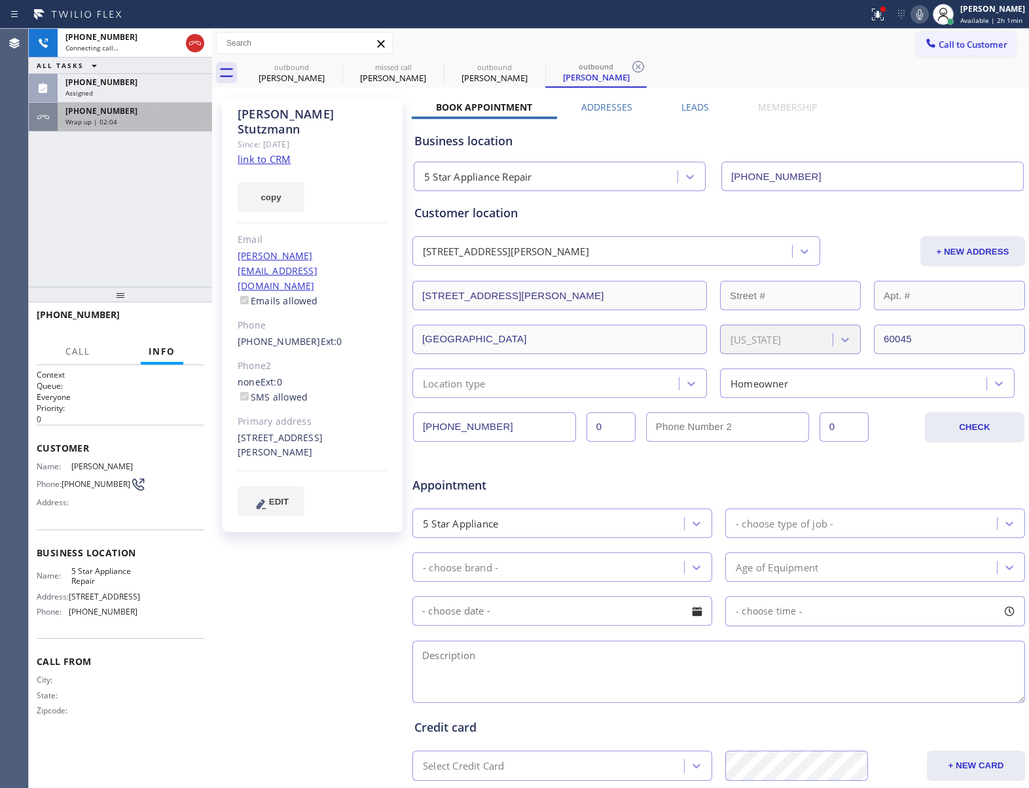
click at [137, 111] on div "[PHONE_NUMBER]" at bounding box center [134, 110] width 139 height 11
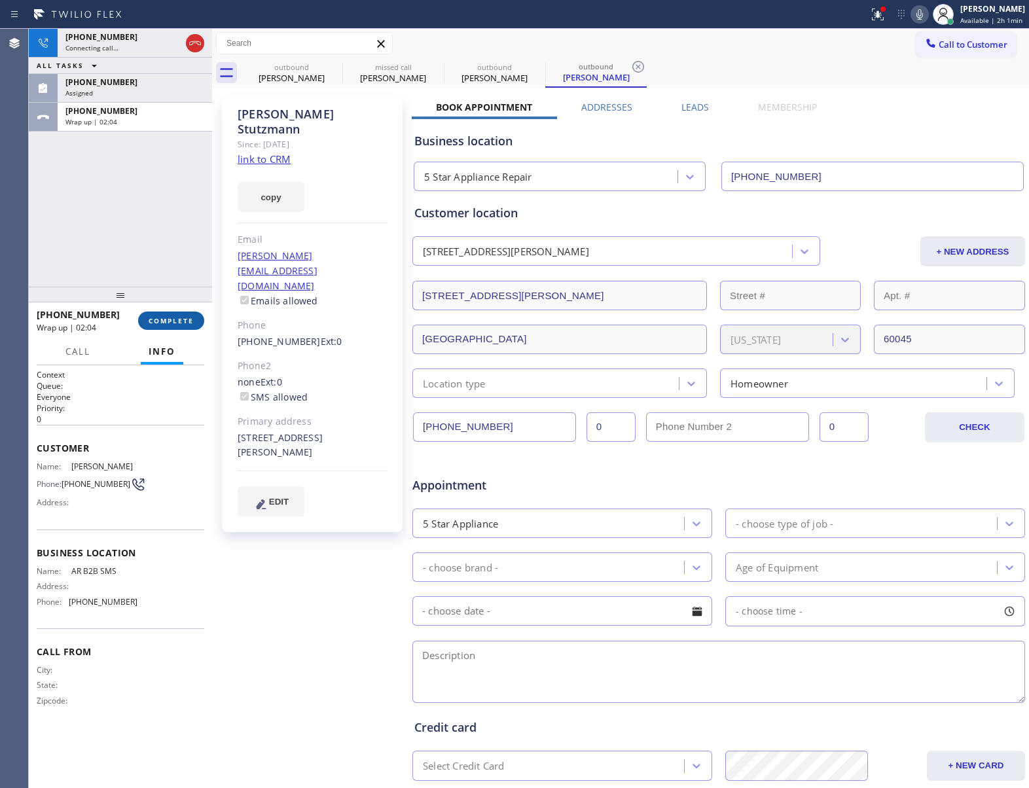
click at [176, 323] on span "COMPLETE" at bounding box center [171, 320] width 45 height 9
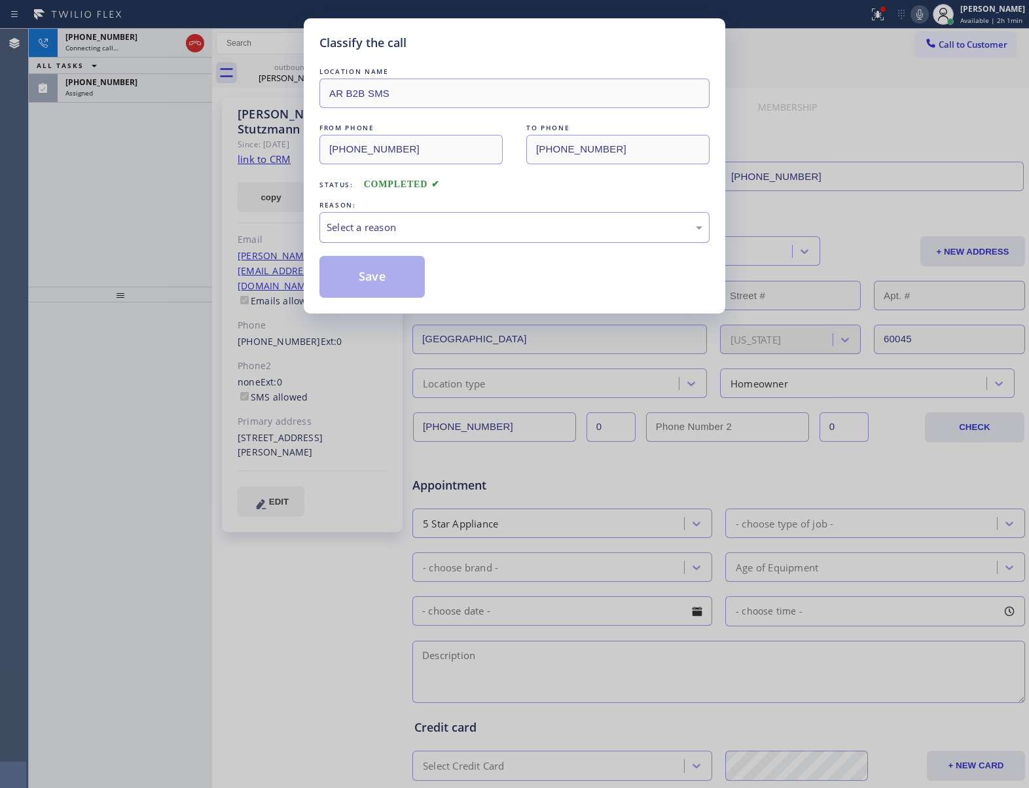
click at [373, 235] on div "Select a reason" at bounding box center [515, 227] width 376 height 15
click at [367, 268] on button "Save" at bounding box center [371, 277] width 105 height 42
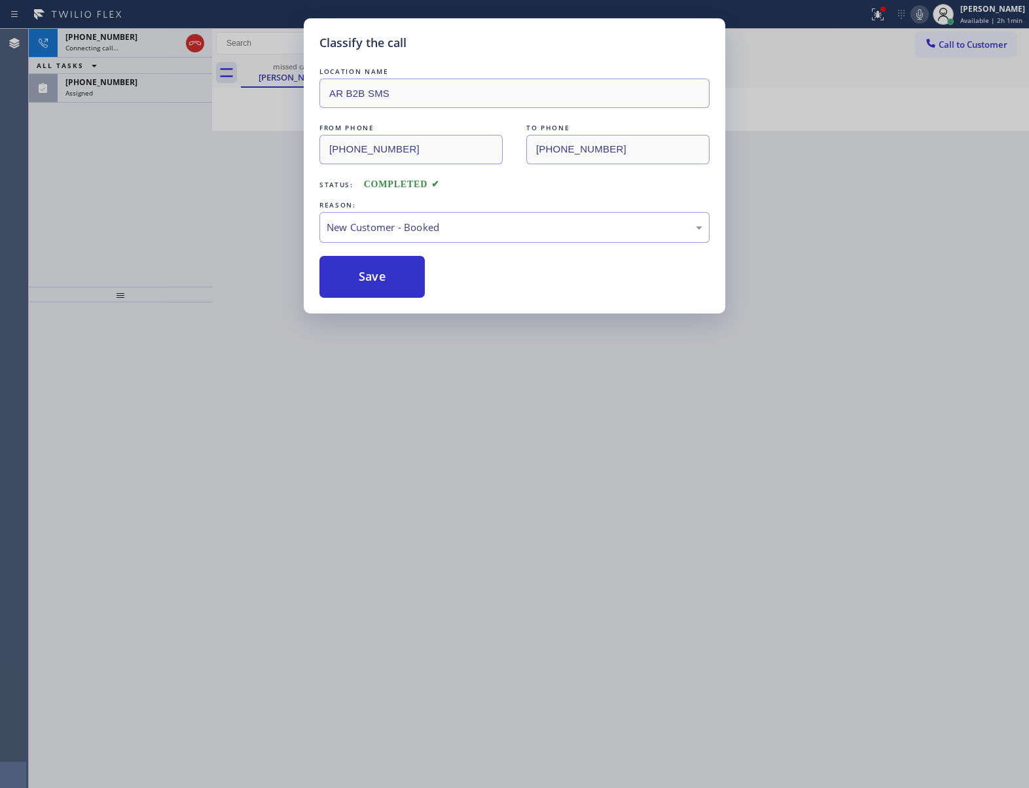
click at [137, 90] on div "Classify the call LOCATION NAME AR B2B SMS FROM PHONE [PHONE_NUMBER] TO PHONE […" at bounding box center [514, 394] width 1029 height 788
click at [137, 90] on div "Classify the call LOCATION NAME [US_STATE] Appliance Repair FROM PHONE [PHONE_N…" at bounding box center [529, 408] width 1000 height 759
click at [137, 90] on div "Assigned" at bounding box center [134, 92] width 139 height 9
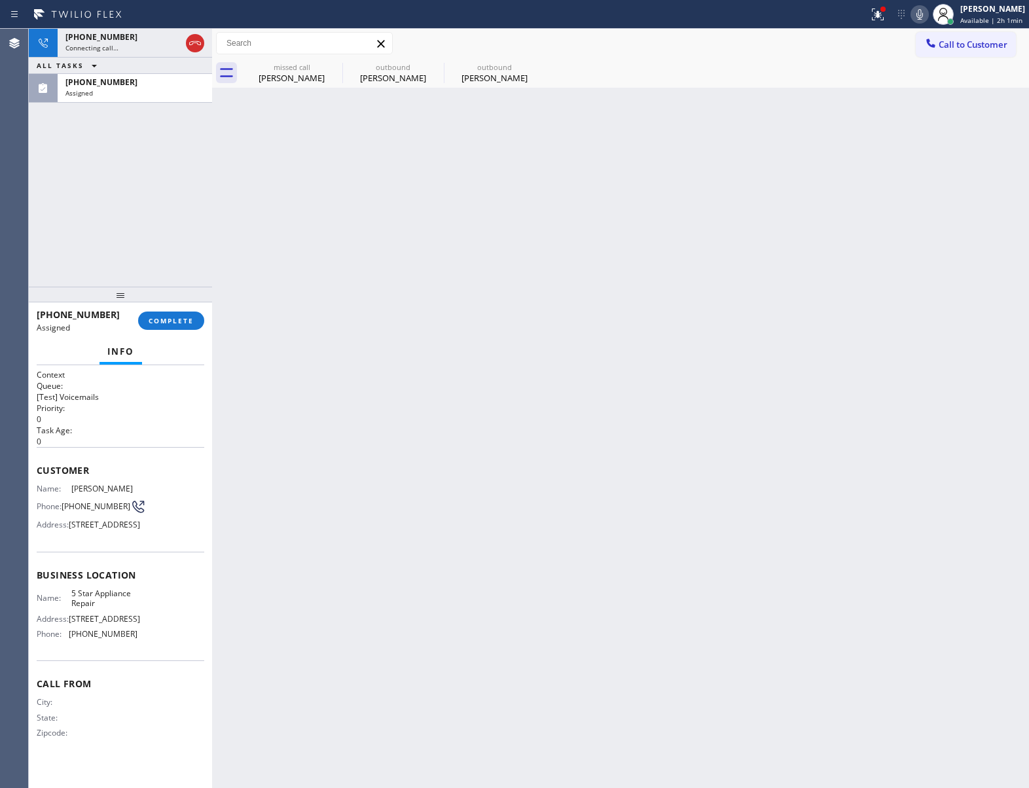
click at [137, 90] on div "Assigned" at bounding box center [134, 92] width 139 height 9
click at [174, 310] on div "[PHONE_NUMBER] Assigned COMPLETE" at bounding box center [121, 321] width 168 height 34
click at [178, 317] on span "COMPLETE" at bounding box center [171, 320] width 45 height 9
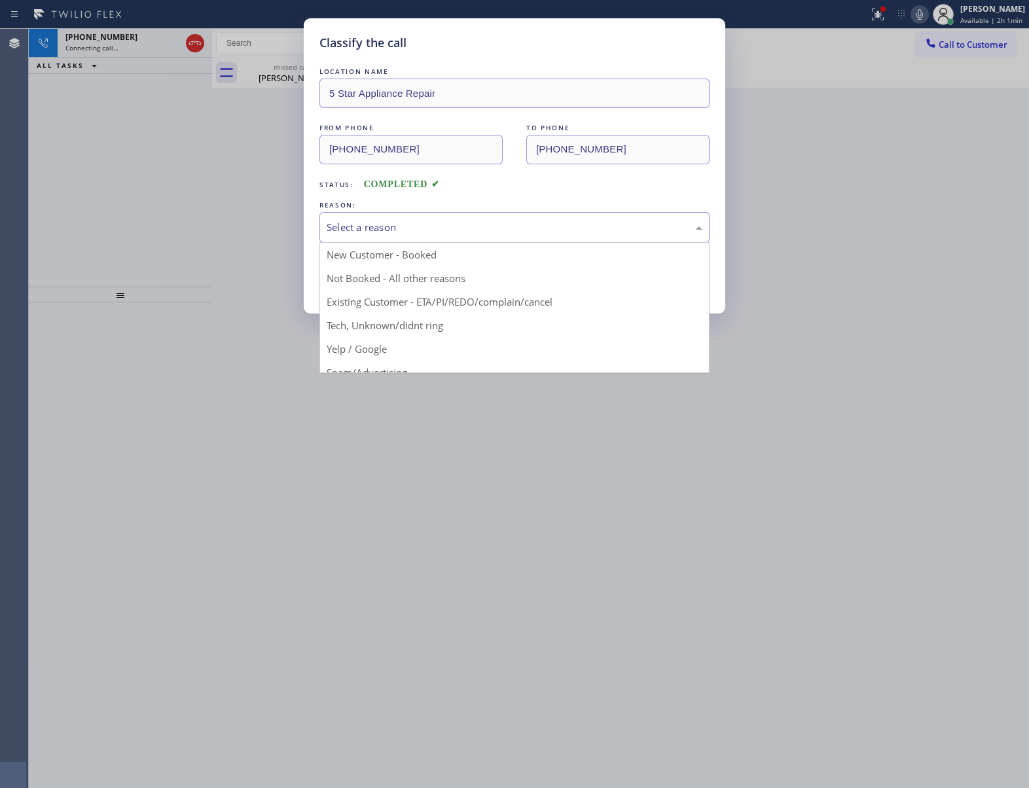
click at [375, 233] on div "Select a reason" at bounding box center [515, 227] width 376 height 15
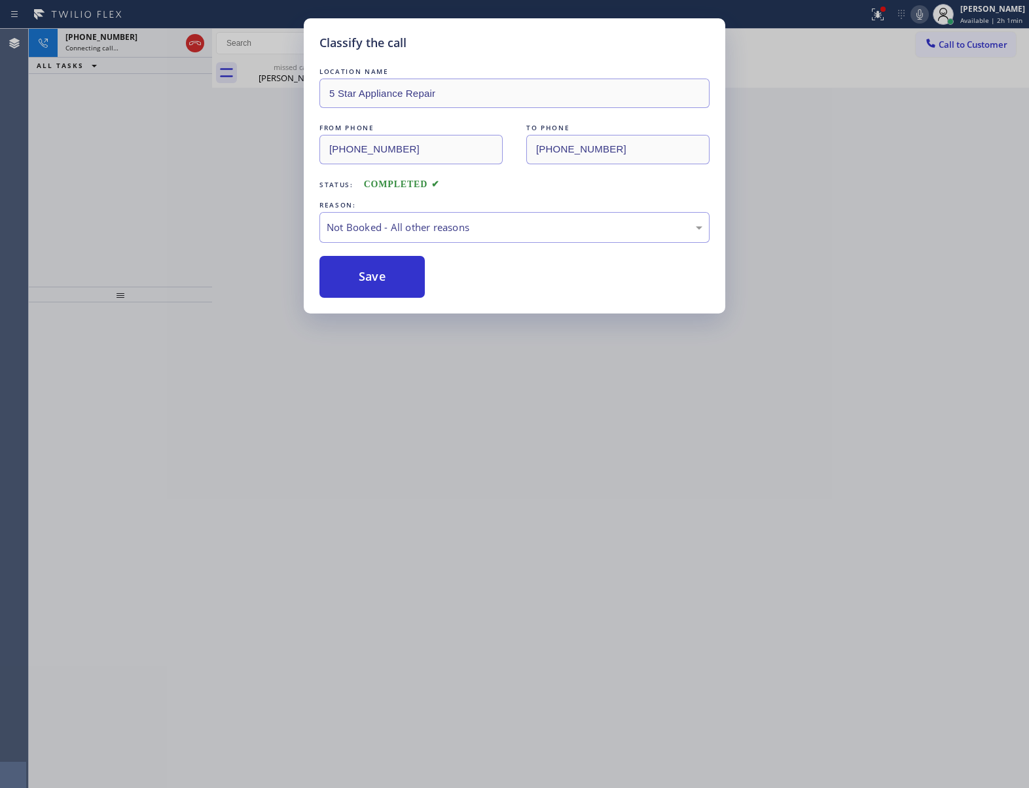
click at [367, 286] on button "Save" at bounding box center [371, 277] width 105 height 42
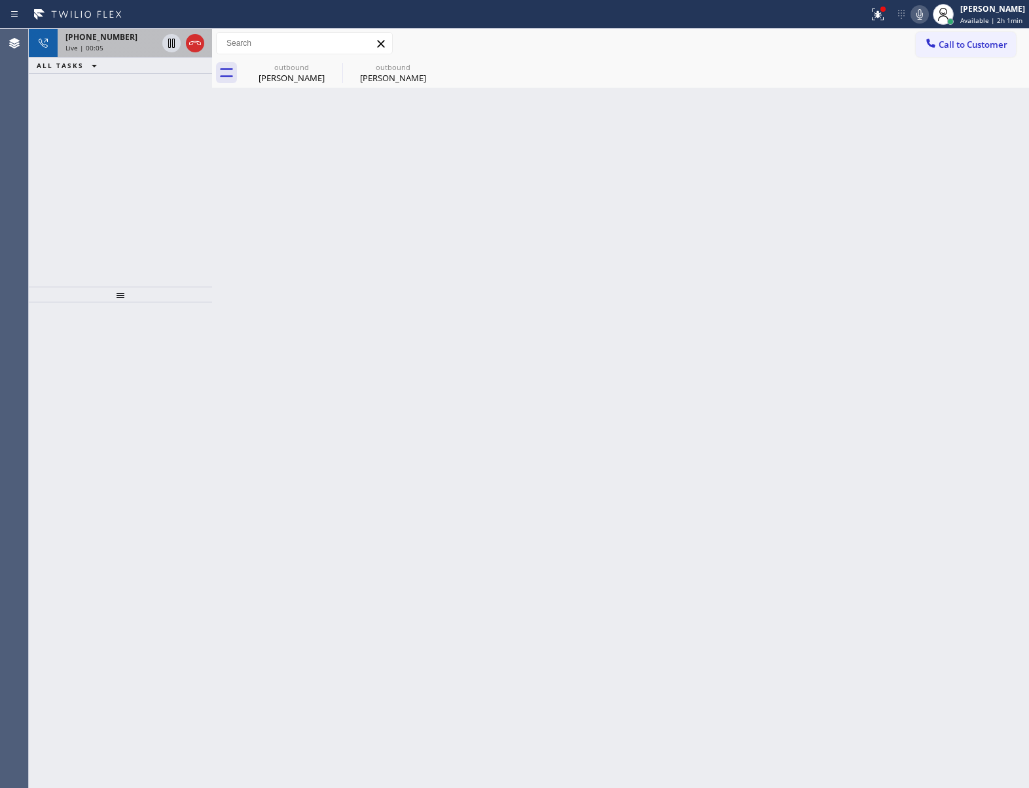
click at [113, 42] on span "[PHONE_NUMBER]" at bounding box center [101, 36] width 72 height 11
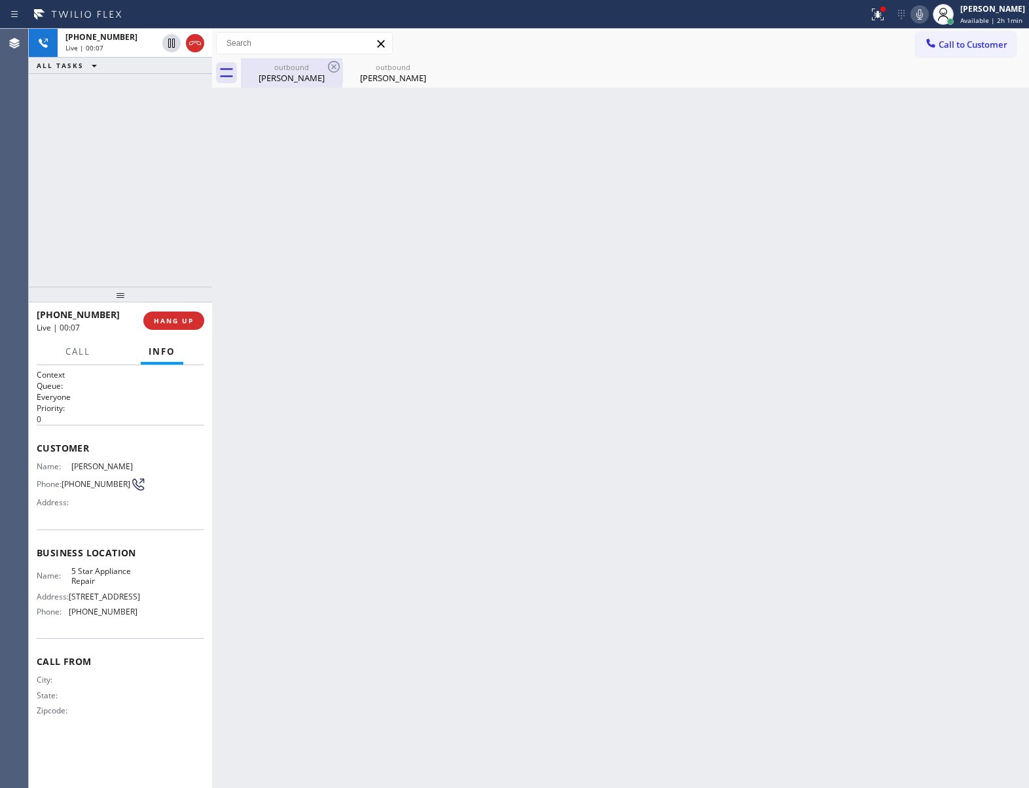
click at [301, 72] on div "[PERSON_NAME]" at bounding box center [291, 78] width 99 height 12
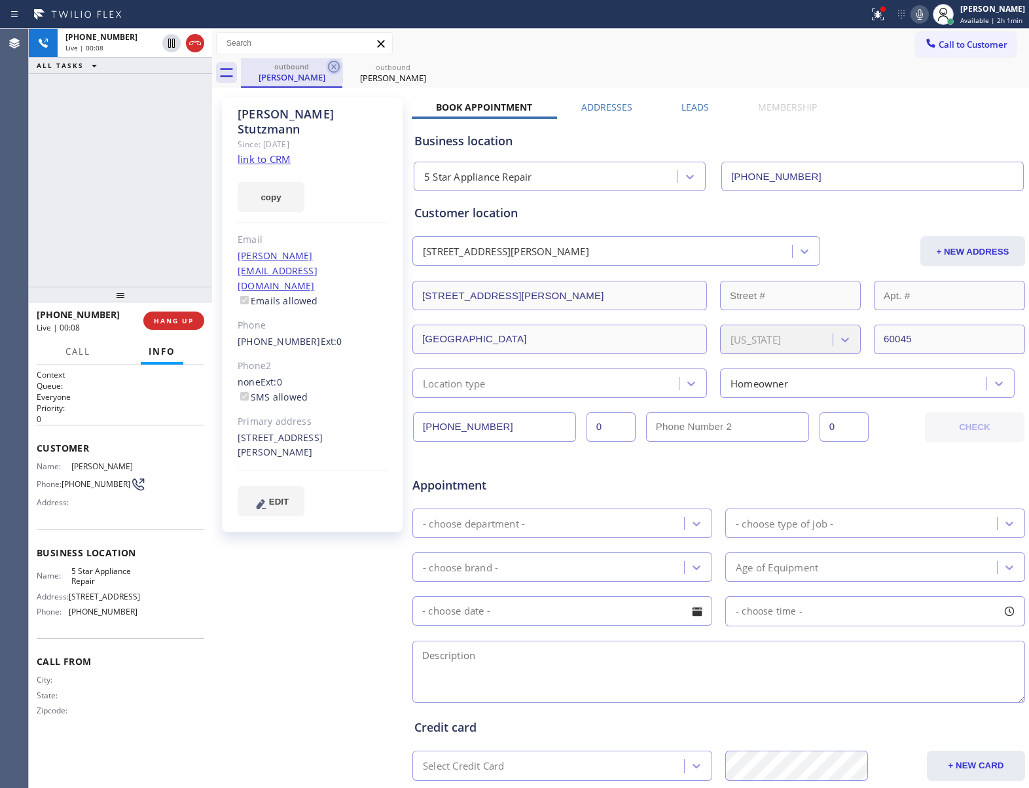
click at [331, 68] on icon at bounding box center [334, 67] width 16 height 16
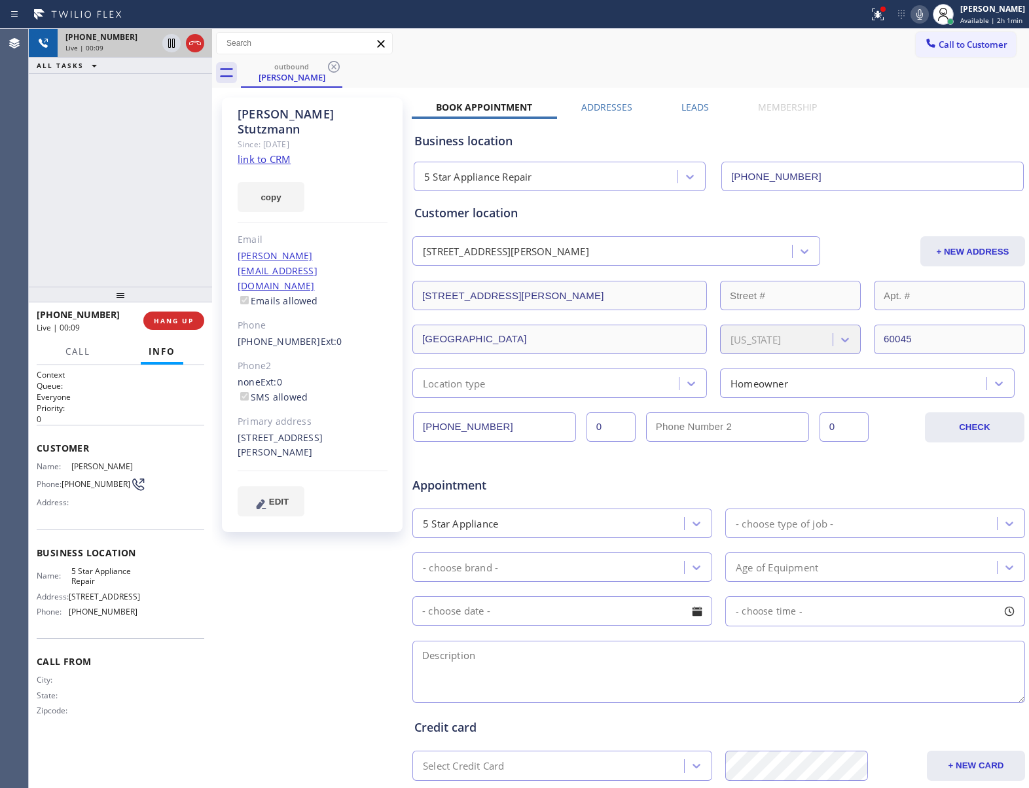
click at [126, 35] on div "[PHONE_NUMBER]" at bounding box center [111, 36] width 92 height 11
click at [84, 184] on div "[PHONE_NUMBER] Live | 00:12 ALL TASKS ALL TASKS ACTIVE TASKS TASKS IN WRAP UP" at bounding box center [120, 158] width 183 height 258
click at [173, 236] on div "[PHONE_NUMBER] Live | 01:32 ALL TASKS ALL TASKS ACTIVE TASKS TASKS IN WRAP UP" at bounding box center [120, 158] width 183 height 258
click at [145, 231] on div "[PHONE_NUMBER] Live | 01:46 ALL TASKS ALL TASKS ACTIVE TASKS TASKS IN WRAP UP" at bounding box center [120, 158] width 183 height 258
click at [173, 47] on icon at bounding box center [171, 43] width 7 height 9
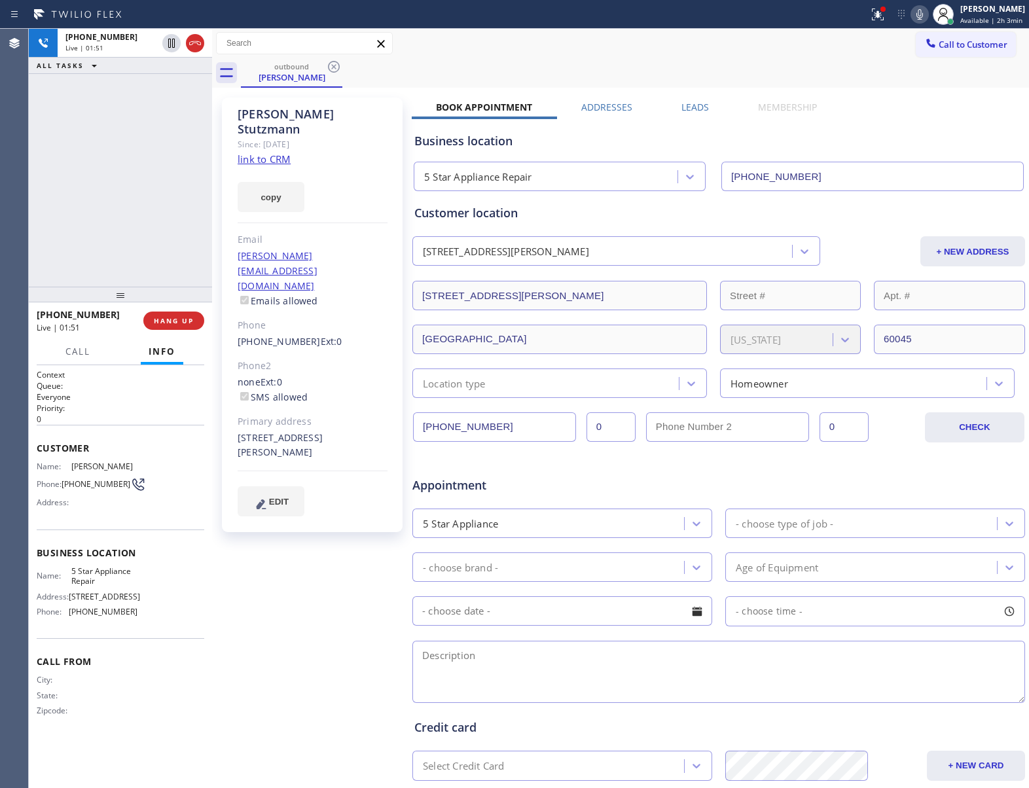
click at [918, 8] on icon at bounding box center [920, 15] width 16 height 16
click at [286, 431] on div "[STREET_ADDRESS][PERSON_NAME]" at bounding box center [313, 446] width 150 height 30
click at [175, 45] on icon at bounding box center [172, 43] width 16 height 16
click at [912, 14] on icon at bounding box center [920, 15] width 16 height 16
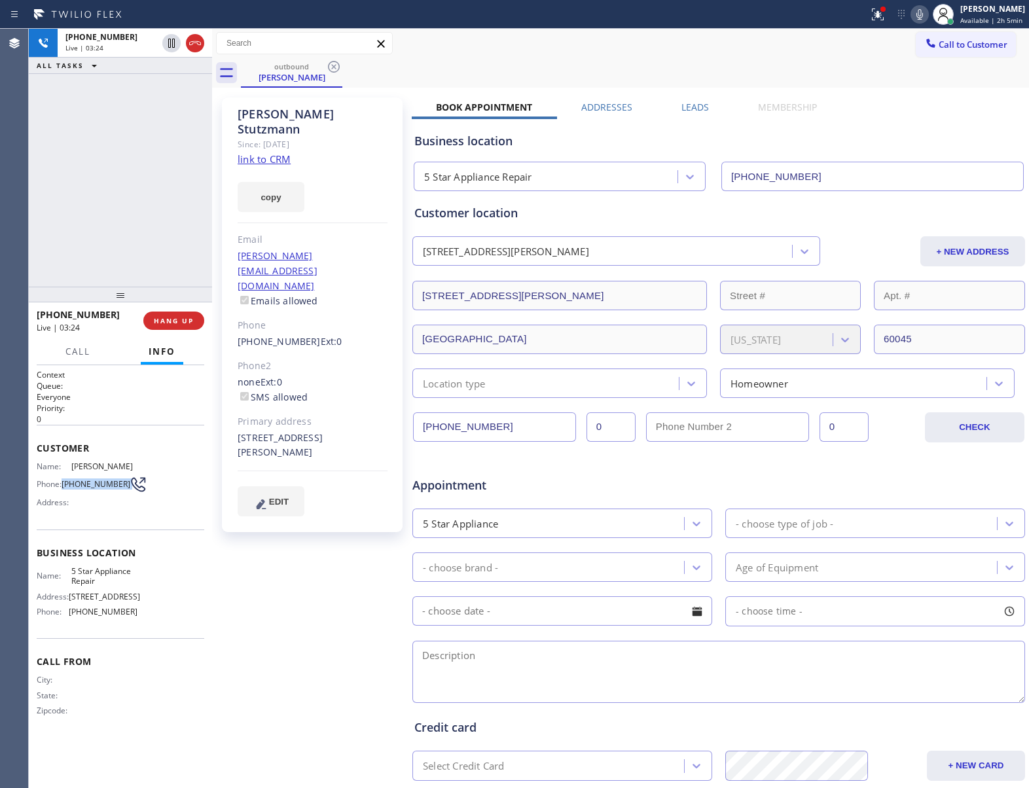
drag, startPoint x: 64, startPoint y: 483, endPoint x: 123, endPoint y: 490, distance: 59.3
click at [123, 490] on div "Phone: [PHONE_NUMBER]" at bounding box center [87, 485] width 101 height 16
click at [179, 322] on span "COMPLETE" at bounding box center [171, 320] width 45 height 9
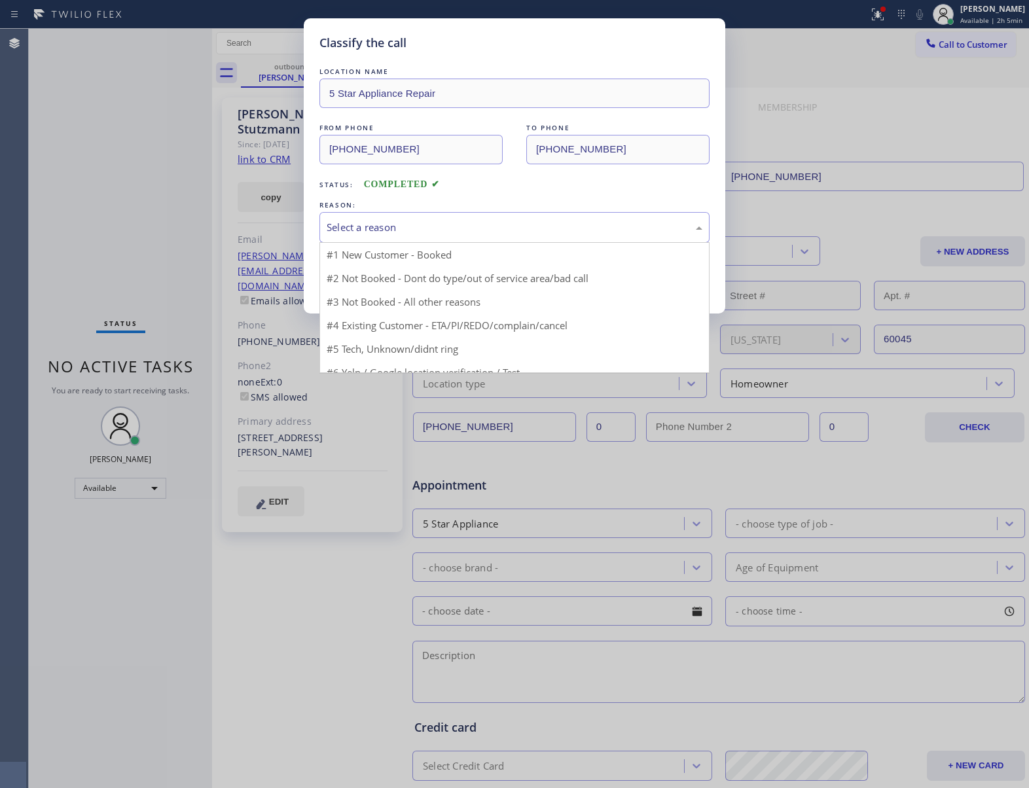
click at [409, 231] on div "Select a reason" at bounding box center [515, 227] width 376 height 15
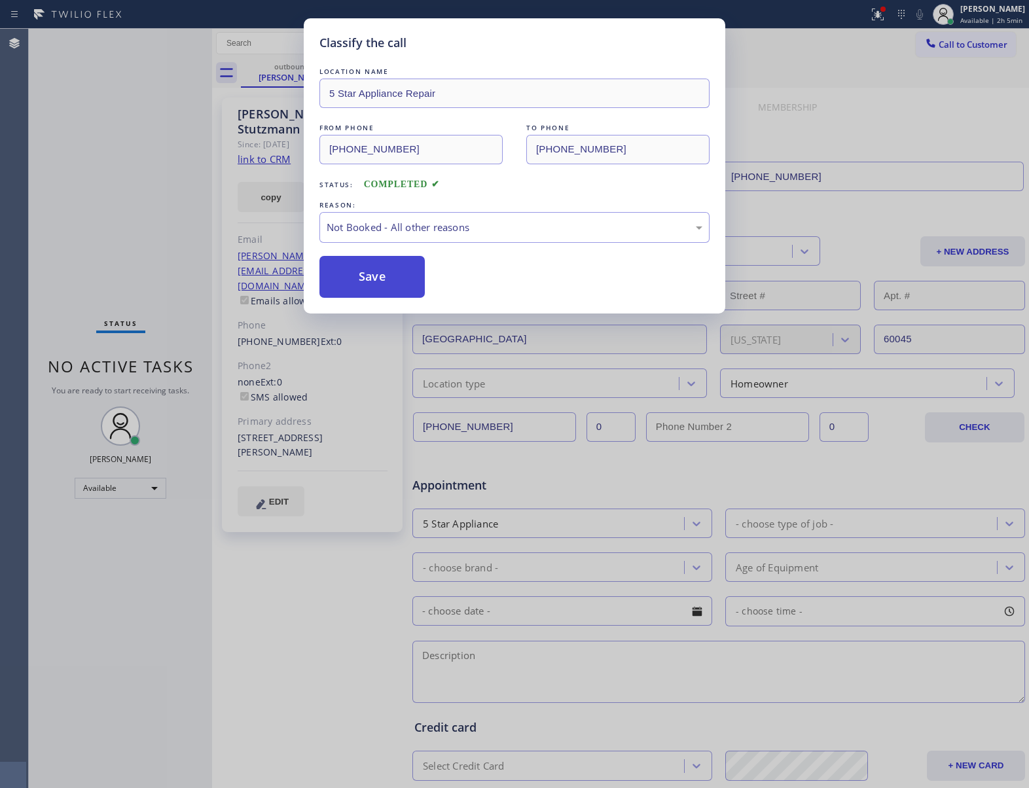
click at [378, 285] on button "Save" at bounding box center [371, 277] width 105 height 42
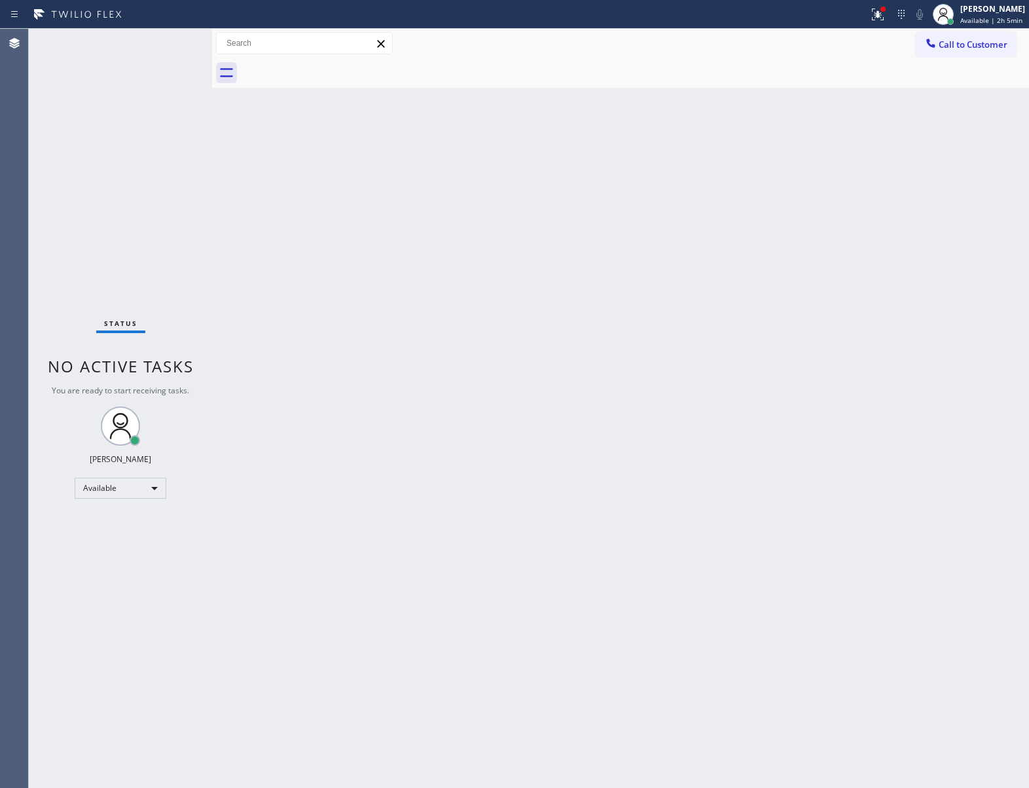
drag, startPoint x: 136, startPoint y: 189, endPoint x: 223, endPoint y: 25, distance: 185.4
click at [156, 160] on div "Status No active tasks You are ready to start receiving tasks. [PERSON_NAME] Av…" at bounding box center [120, 408] width 183 height 759
click at [116, 275] on div "Status No active tasks You are ready to start receiving tasks. [PERSON_NAME] Av…" at bounding box center [120, 408] width 183 height 759
click at [210, 260] on div "Status No active tasks You are ready to start receiving tasks. [PERSON_NAME] Av…" at bounding box center [529, 408] width 1000 height 759
click at [134, 236] on div "Status No active tasks You are ready to start receiving tasks. [PERSON_NAME] Av…" at bounding box center [120, 408] width 183 height 759
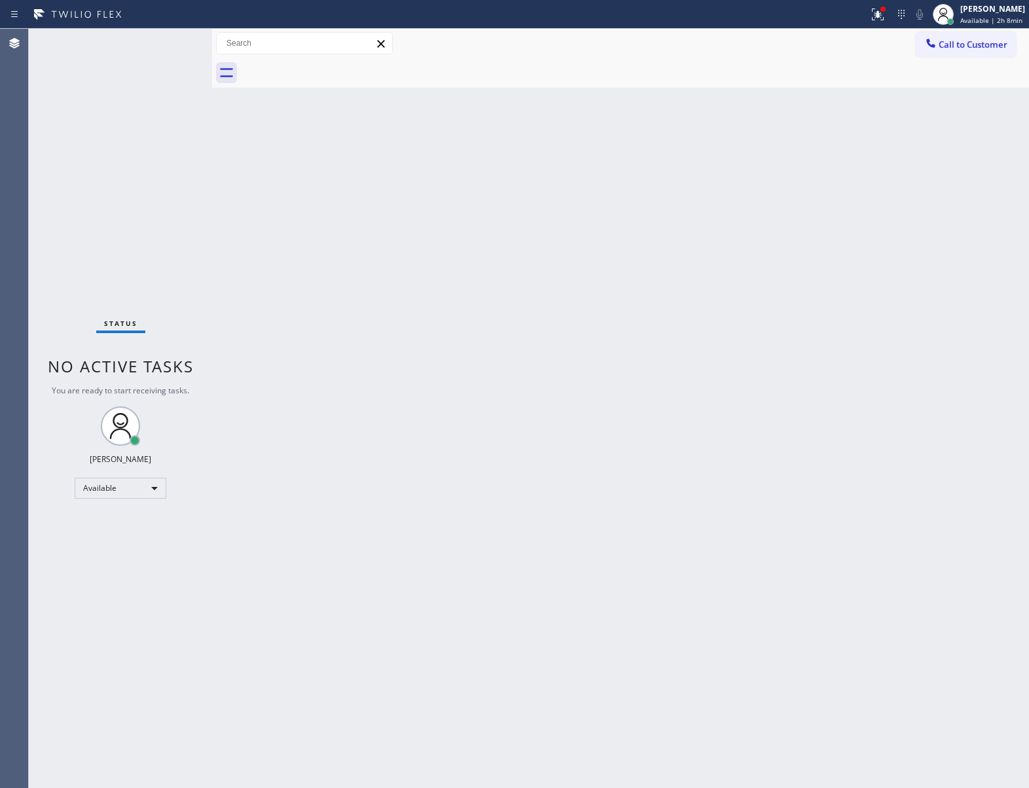
click at [962, 39] on span "Call to Customer" at bounding box center [973, 45] width 69 height 12
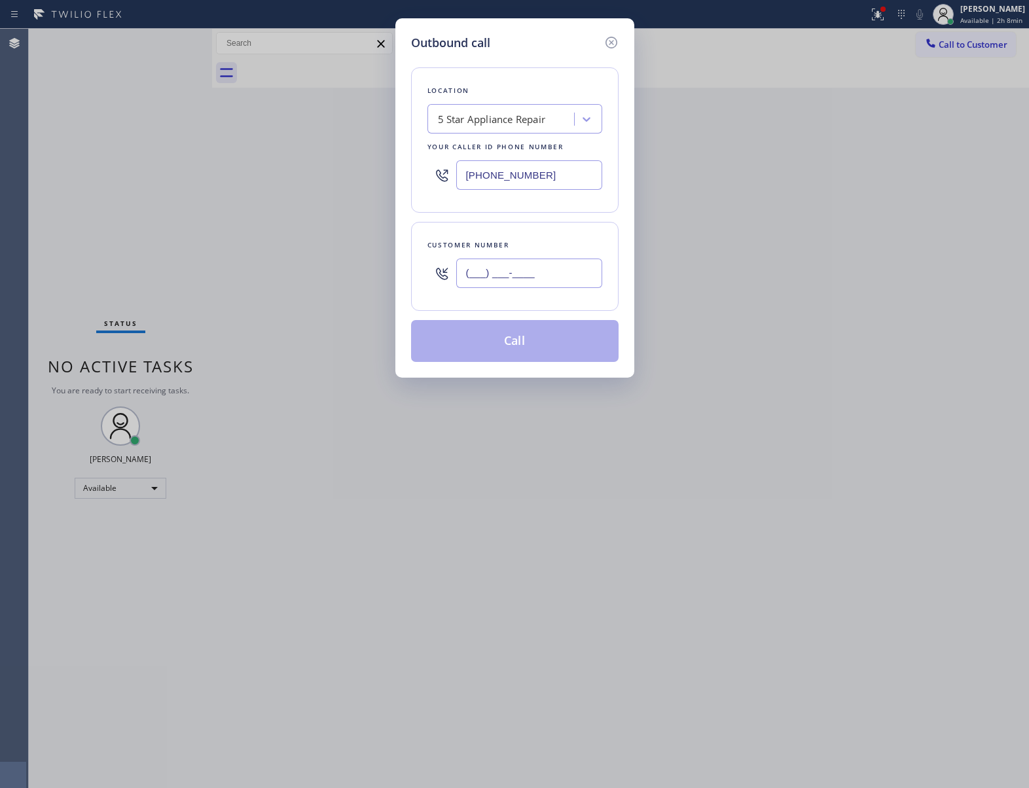
drag, startPoint x: 508, startPoint y: 286, endPoint x: 494, endPoint y: 179, distance: 107.7
click at [505, 285] on input "(___) ___-____" at bounding box center [529, 273] width 146 height 29
paste input "781) 771-0401"
type input "[PHONE_NUMBER]"
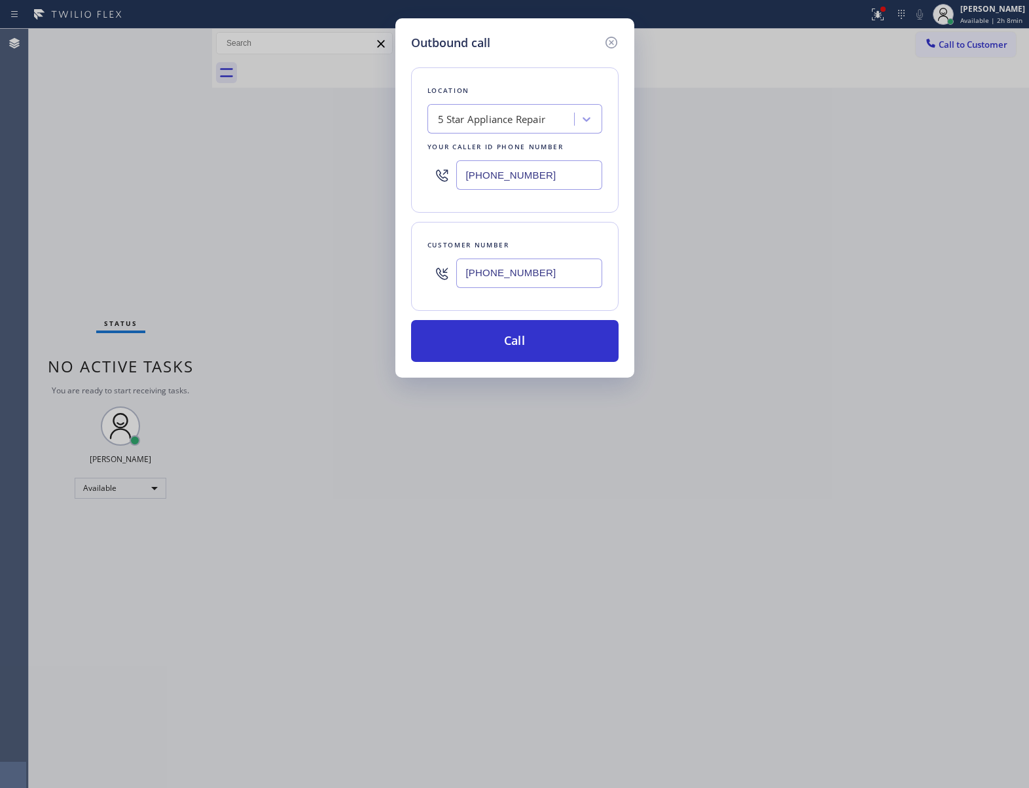
click at [526, 170] on input "[PHONE_NUMBER]" at bounding box center [529, 174] width 146 height 29
paste input "7) 930-4137"
type input "[PHONE_NUMBER]"
click at [571, 337] on button "Call" at bounding box center [515, 341] width 208 height 42
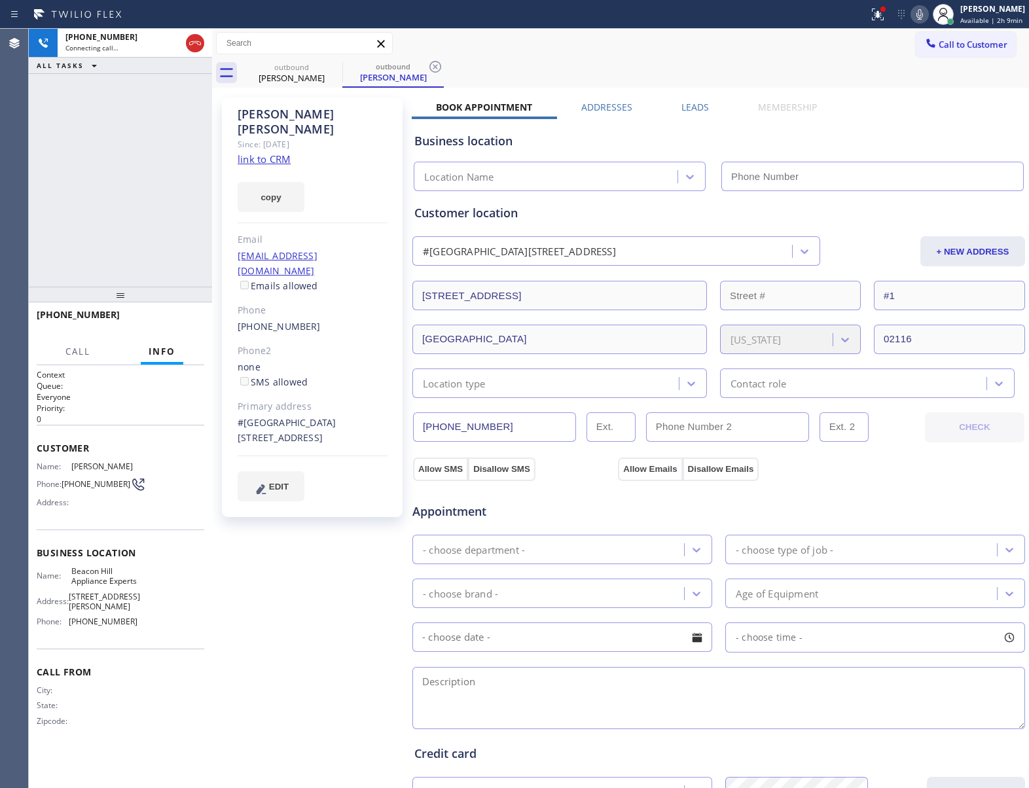
type input "[PHONE_NUMBER]"
click at [155, 309] on div "[PHONE_NUMBER] Live | 00:05 HANG UP" at bounding box center [121, 321] width 168 height 34
click at [166, 328] on button "HANG UP" at bounding box center [173, 321] width 61 height 18
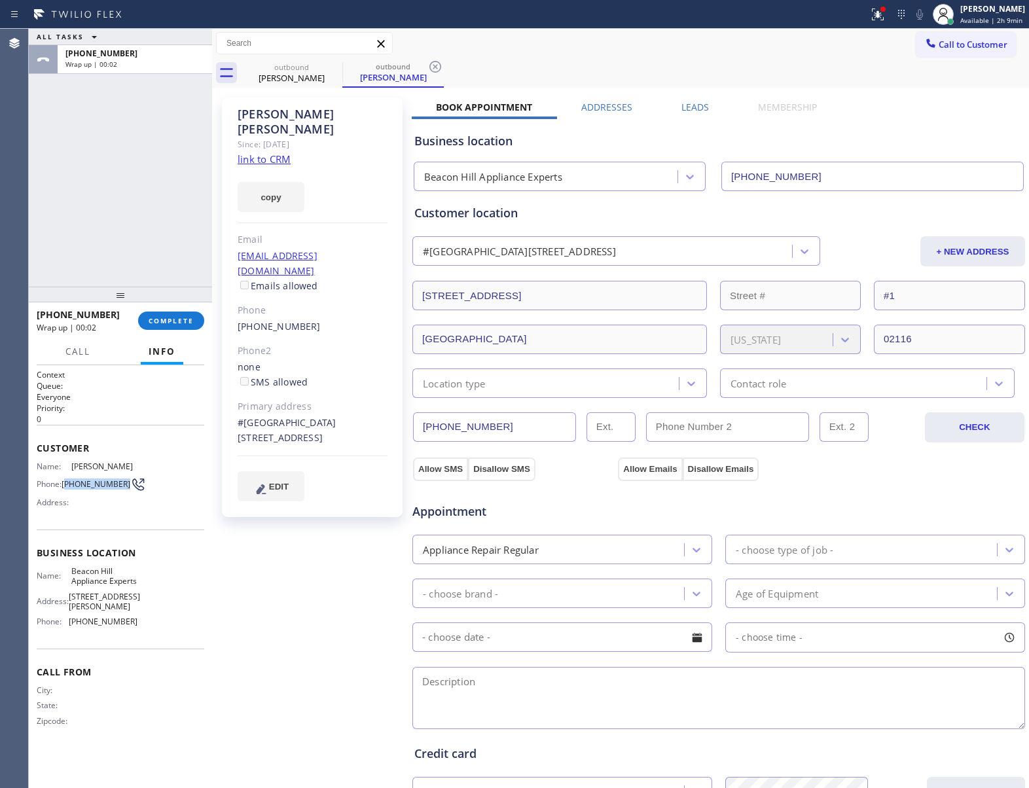
drag, startPoint x: 68, startPoint y: 483, endPoint x: 120, endPoint y: 487, distance: 52.6
click at [120, 487] on span "[PHONE_NUMBER]" at bounding box center [96, 484] width 69 height 10
drag, startPoint x: 970, startPoint y: 38, endPoint x: 907, endPoint y: 71, distance: 71.2
click at [970, 39] on span "Call to Customer" at bounding box center [973, 45] width 69 height 12
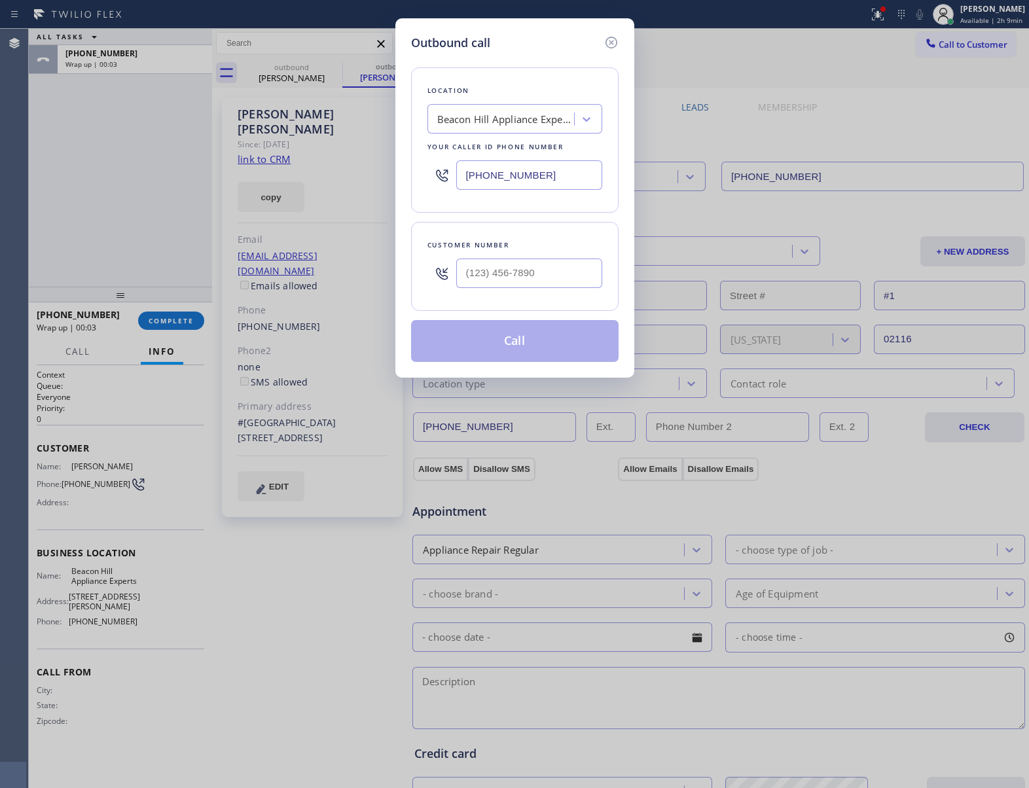
click at [507, 299] on div "Customer number" at bounding box center [515, 266] width 208 height 89
click at [507, 282] on input "(___) ___-____" at bounding box center [529, 273] width 146 height 29
paste input "781) 771-0401"
type input "[PHONE_NUMBER]"
click at [494, 127] on div "Beacon Hill Appliance Experts" at bounding box center [502, 119] width 143 height 23
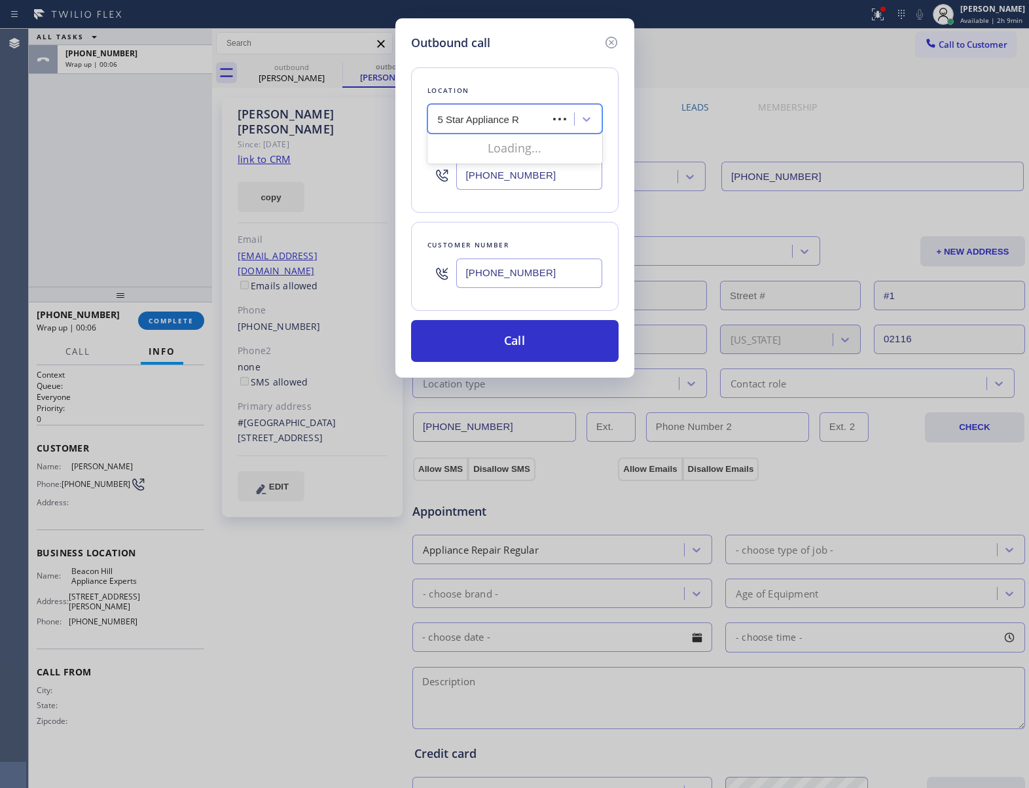
type input "5 Star Appliance Re"
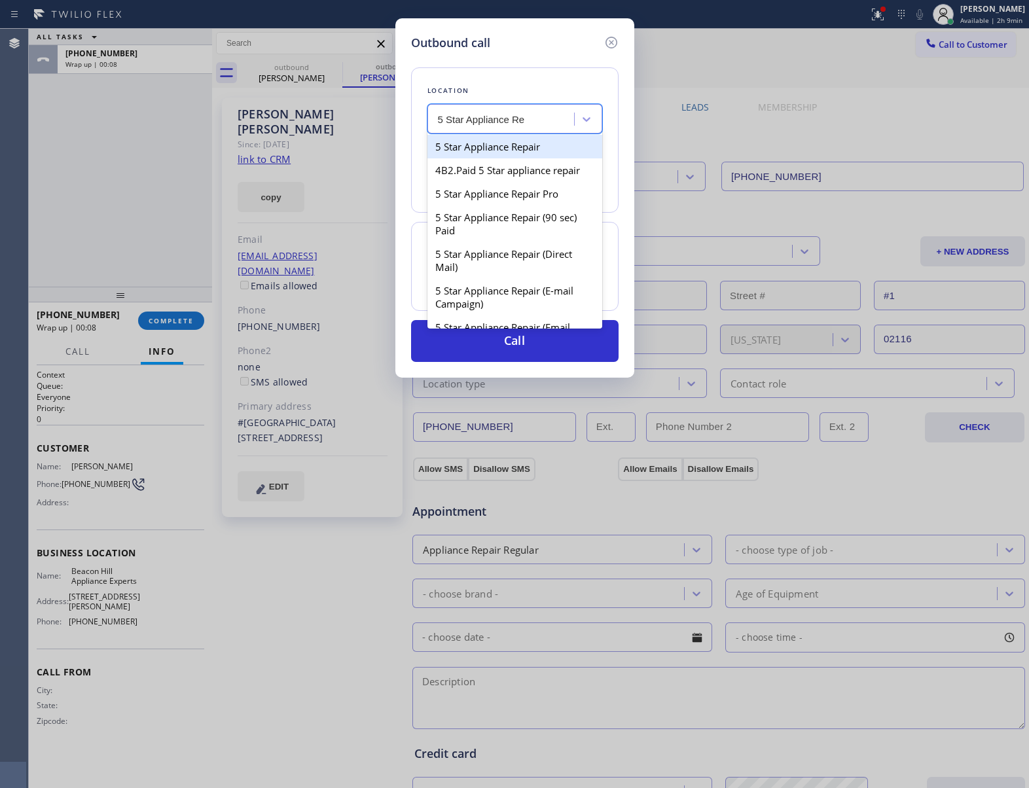
click at [512, 149] on div "5 Star Appliance Repair" at bounding box center [515, 147] width 175 height 24
type input "[PHONE_NUMBER]"
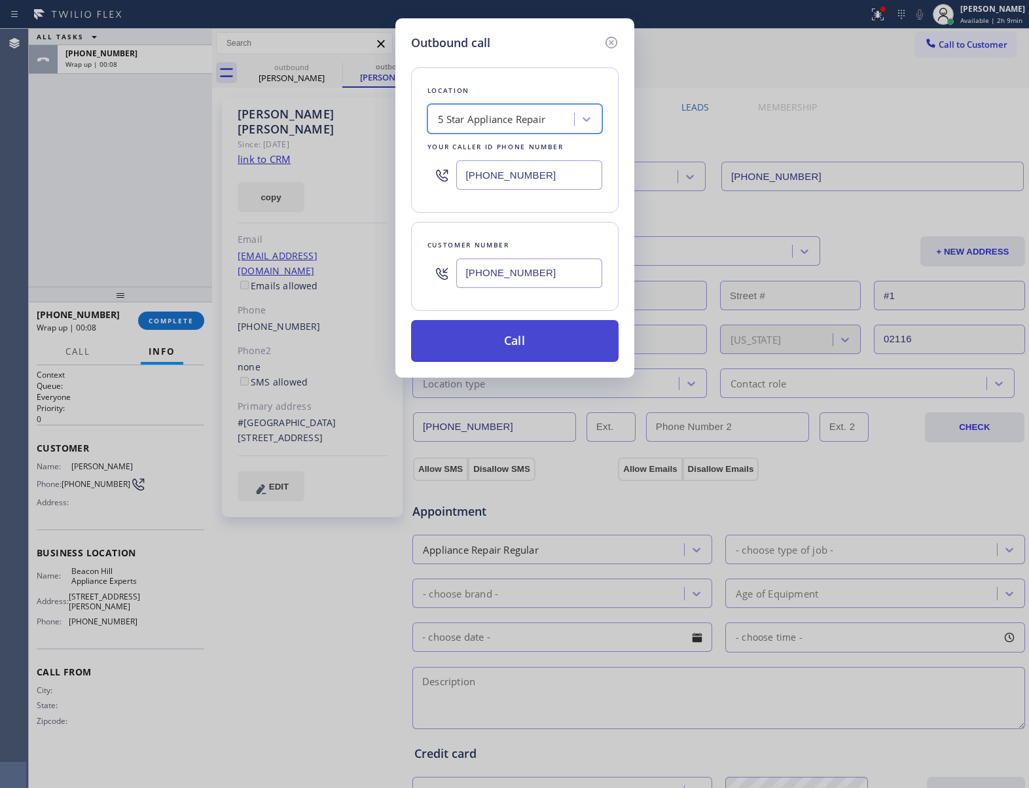
click at [516, 352] on button "Call" at bounding box center [515, 341] width 208 height 42
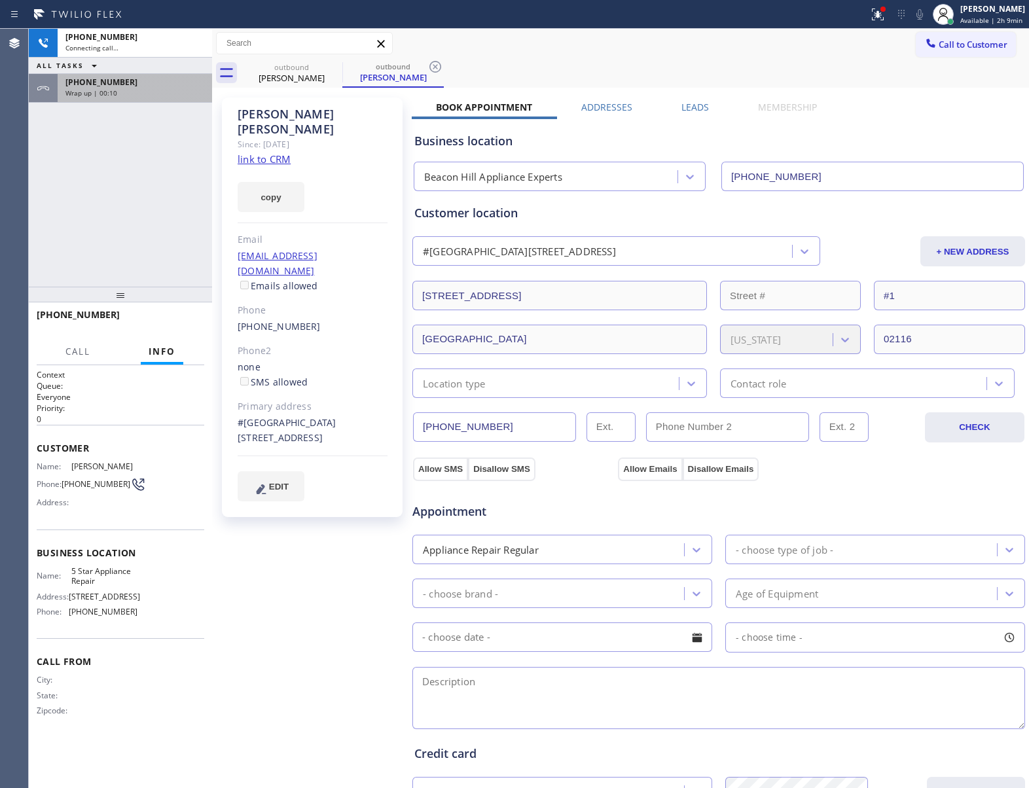
click at [52, 219] on div "[PHONE_NUMBER] Connecting call… ALL TASKS ALL TASKS ACTIVE TASKS TASKS IN WRAP …" at bounding box center [120, 158] width 183 height 258
click at [106, 79] on span "[PHONE_NUMBER]" at bounding box center [101, 82] width 72 height 11
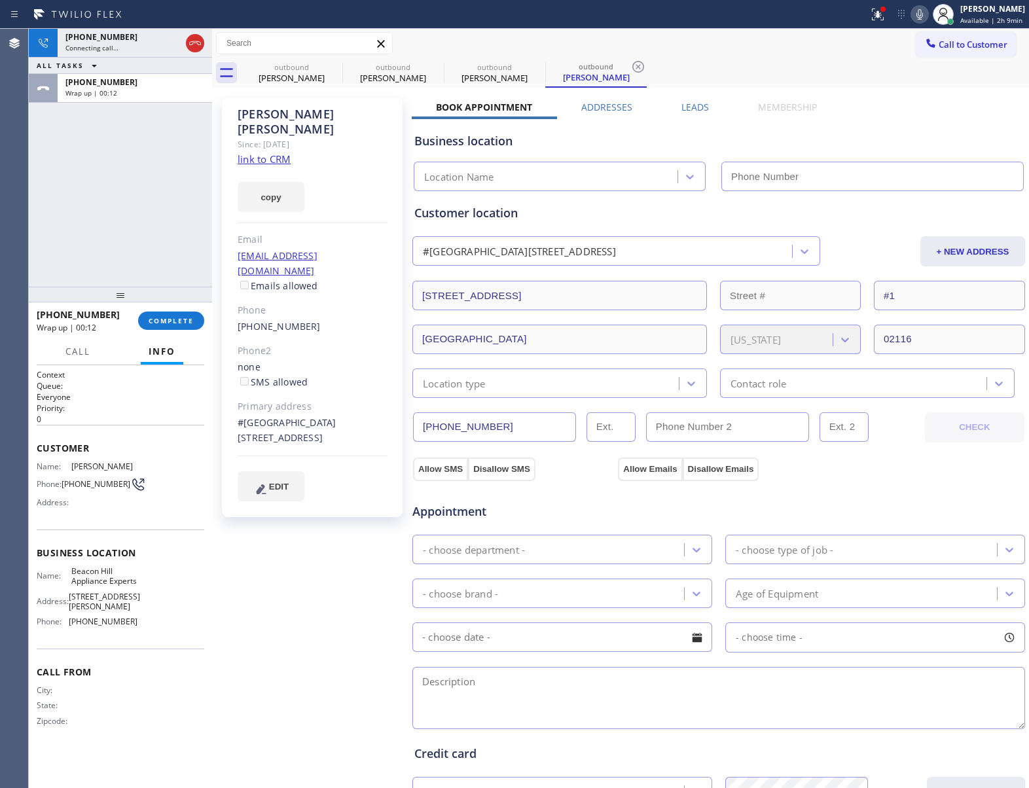
click at [179, 308] on div "[PHONE_NUMBER] Wrap up | 00:12 COMPLETE" at bounding box center [121, 321] width 168 height 34
click at [181, 330] on div "[PHONE_NUMBER] Wrap up | 00:12 COMPLETE" at bounding box center [121, 321] width 168 height 34
click at [150, 318] on span "COMPLETE" at bounding box center [171, 320] width 45 height 9
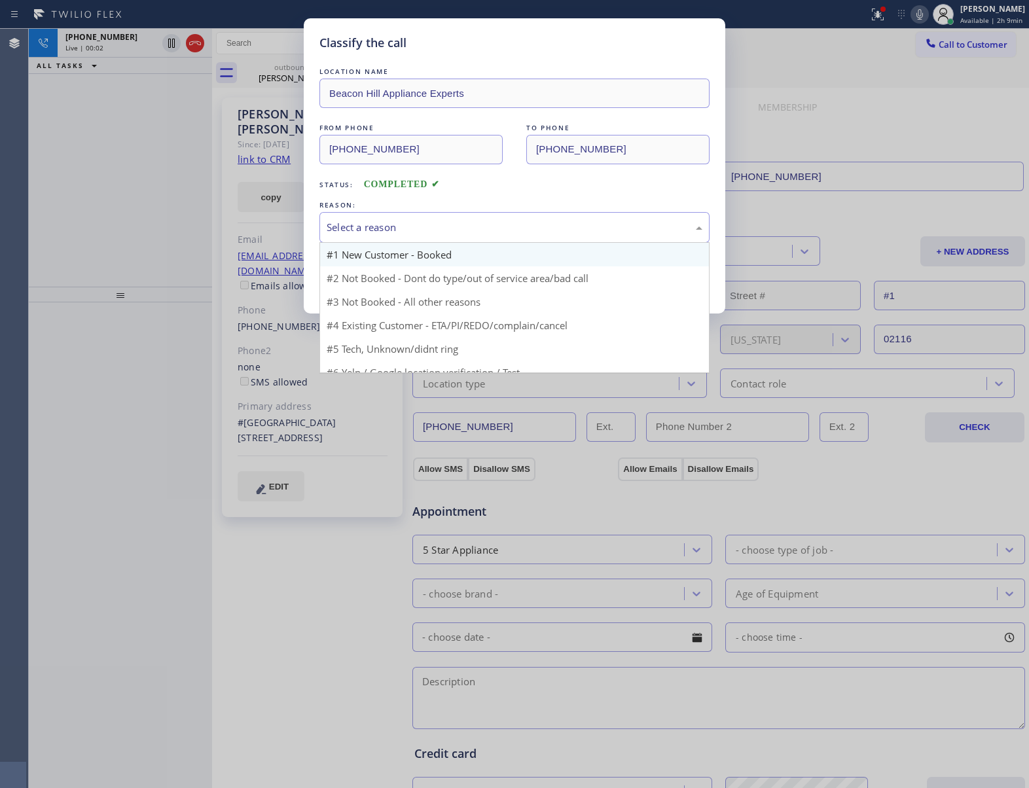
drag, startPoint x: 393, startPoint y: 217, endPoint x: 391, endPoint y: 258, distance: 40.7
click at [397, 224] on div "Select a reason" at bounding box center [514, 227] width 390 height 31
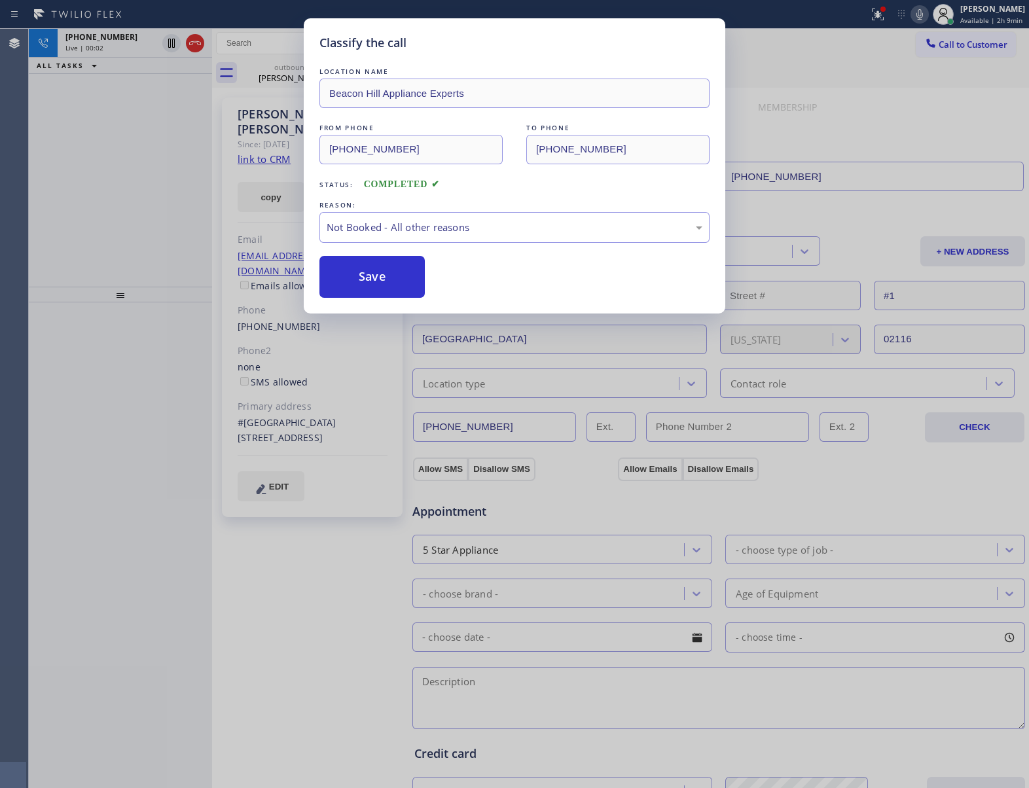
click at [380, 270] on button "Save" at bounding box center [371, 277] width 105 height 42
click at [195, 45] on div "Classify the call LOCATION NAME [GEOGRAPHIC_DATA] Appliance Experts FROM PHONE …" at bounding box center [514, 394] width 1029 height 788
click at [196, 45] on div "Classify the call LOCATION NAME [GEOGRAPHIC_DATA] Appliance Experts FROM PHONE …" at bounding box center [514, 394] width 1029 height 788
click at [196, 45] on icon at bounding box center [195, 43] width 16 height 16
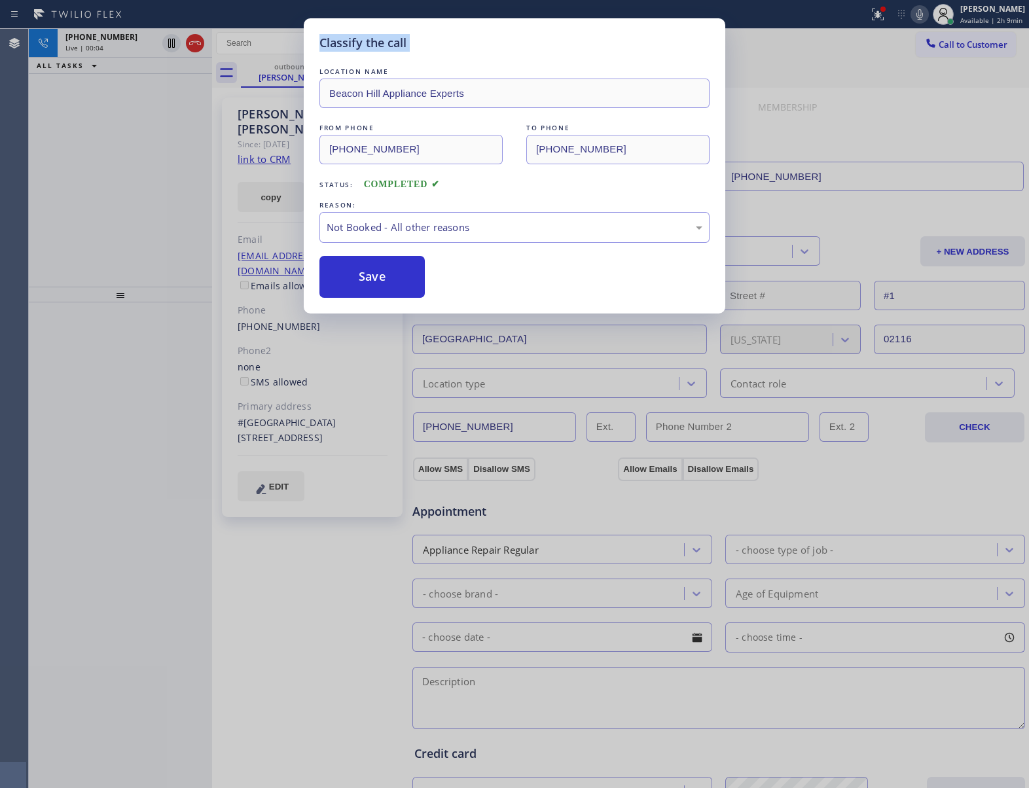
click at [196, 45] on icon at bounding box center [195, 43] width 16 height 16
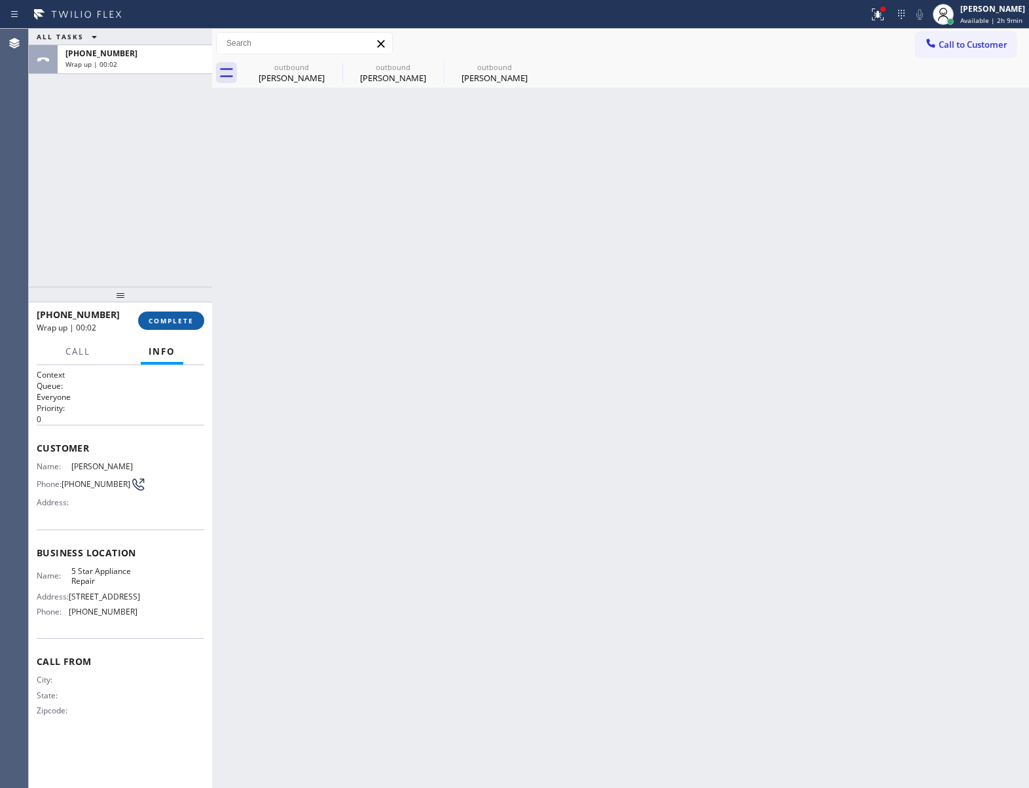
drag, startPoint x: 182, startPoint y: 331, endPoint x: 185, endPoint y: 321, distance: 10.2
click at [184, 323] on div "[PHONE_NUMBER] Wrap up | 00:02 COMPLETE Call Info Call ended [PHONE_NUMBER] Wra…" at bounding box center [120, 545] width 183 height 486
click at [185, 319] on span "COMPLETE" at bounding box center [171, 320] width 45 height 9
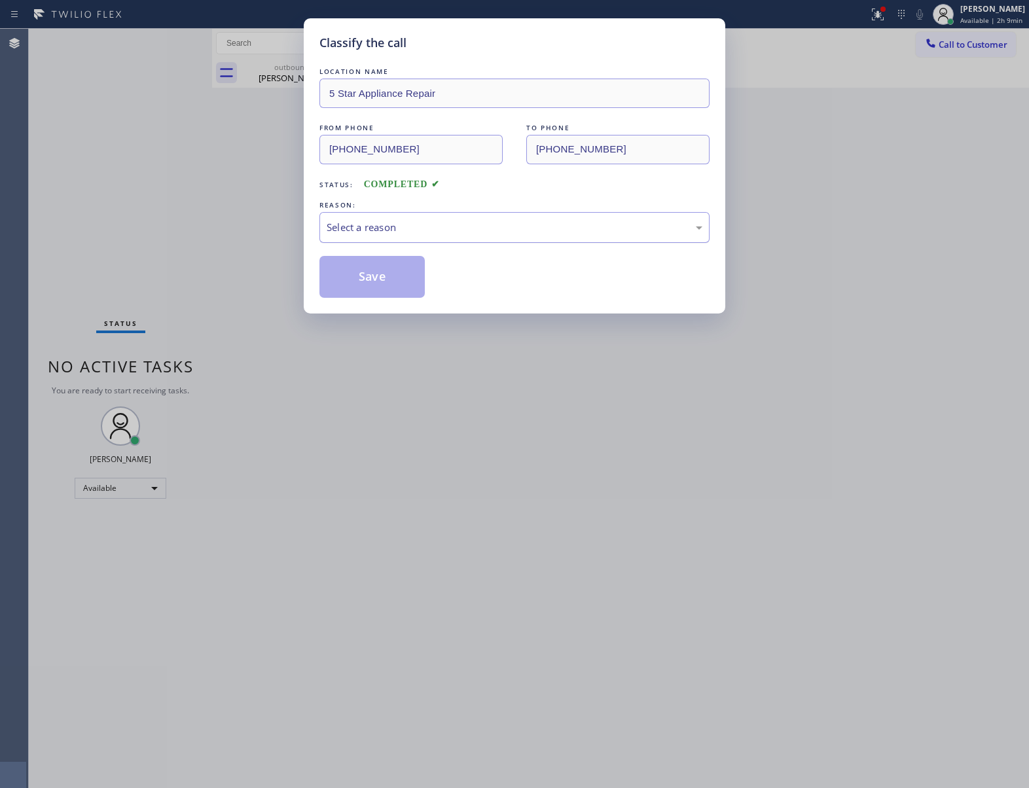
click at [388, 234] on div "Select a reason" at bounding box center [515, 227] width 376 height 15
drag, startPoint x: 383, startPoint y: 287, endPoint x: 1019, endPoint y: 666, distance: 740.7
click at [389, 288] on button "Save" at bounding box center [371, 277] width 105 height 42
type input "[PHONE_NUMBER]"
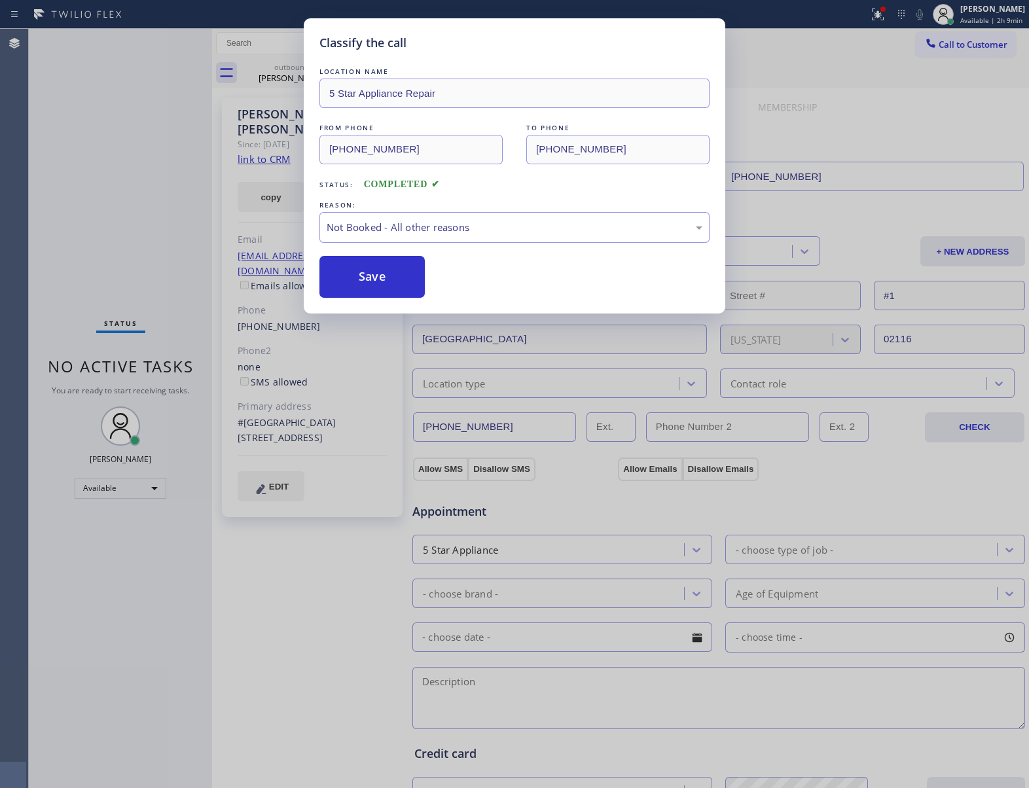
click at [1019, 666] on div "Classify the call LOCATION NAME 5 Star Appliance Repair FROM PHONE [PHONE_NUMBE…" at bounding box center [514, 394] width 1029 height 788
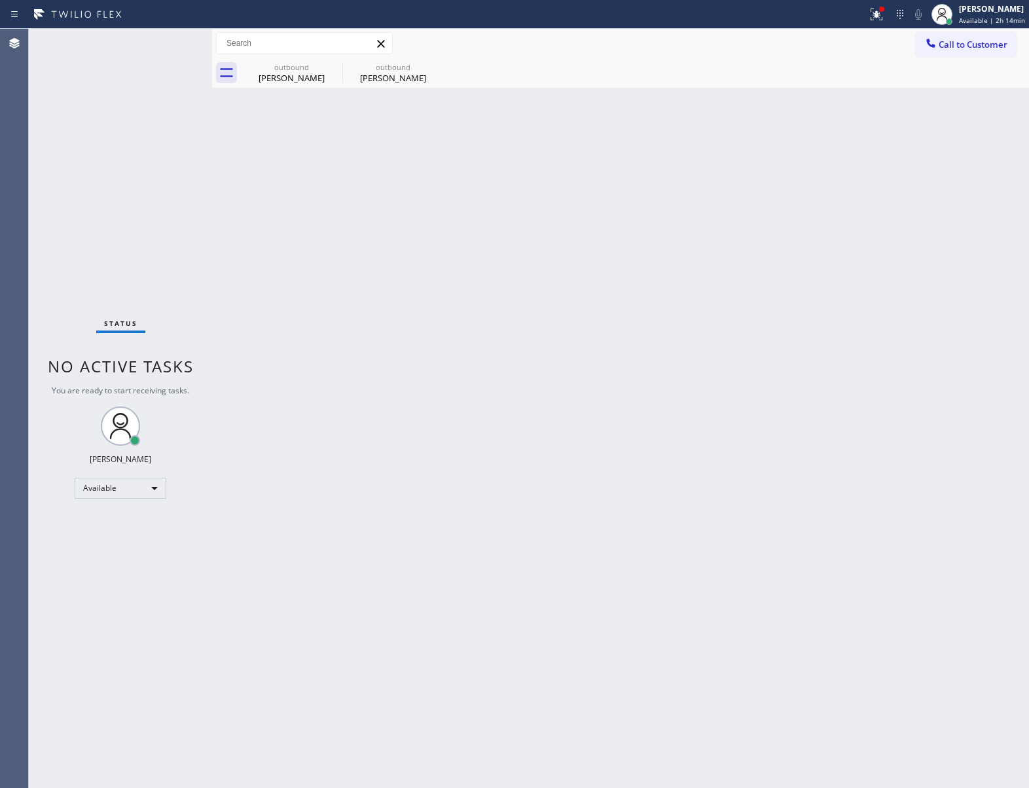
click at [148, 134] on div "Status No active tasks You are ready to start receiving tasks. [PERSON_NAME] Av…" at bounding box center [120, 408] width 183 height 759
click at [323, 71] on div "outbound [PERSON_NAME]" at bounding box center [291, 72] width 99 height 29
type input "[PHONE_NUMBER]"
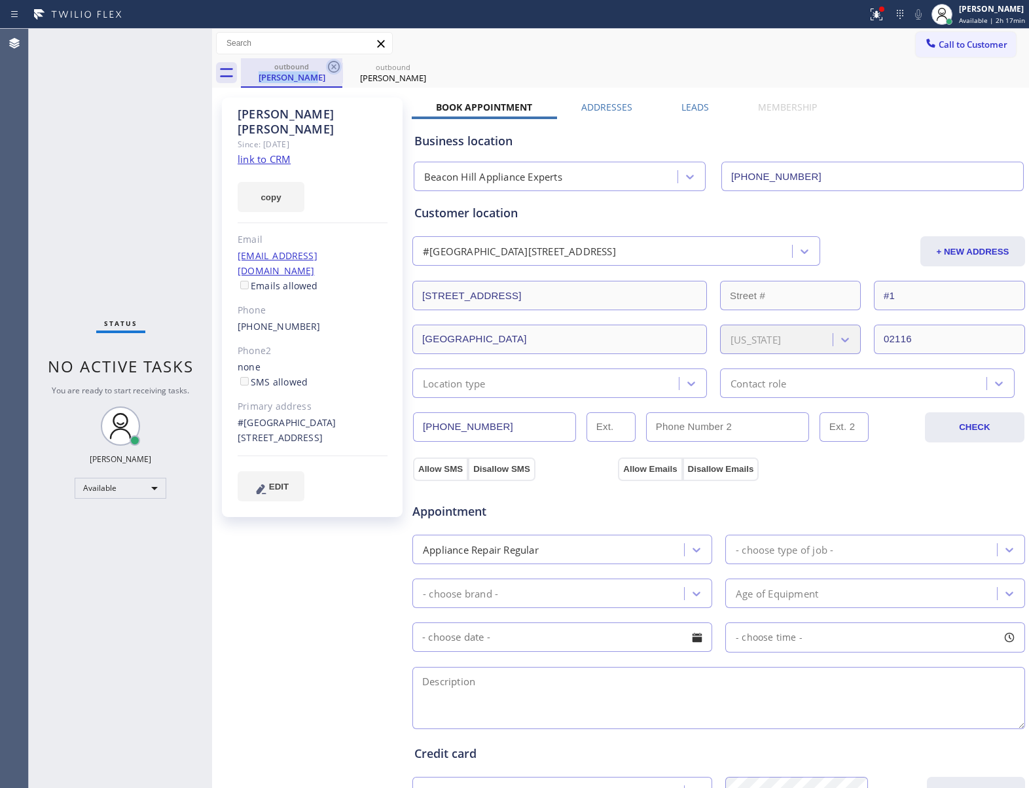
click at [325, 69] on div "outbound" at bounding box center [291, 67] width 99 height 10
click at [328, 65] on icon at bounding box center [334, 67] width 16 height 16
click at [429, 65] on icon at bounding box center [435, 67] width 12 height 12
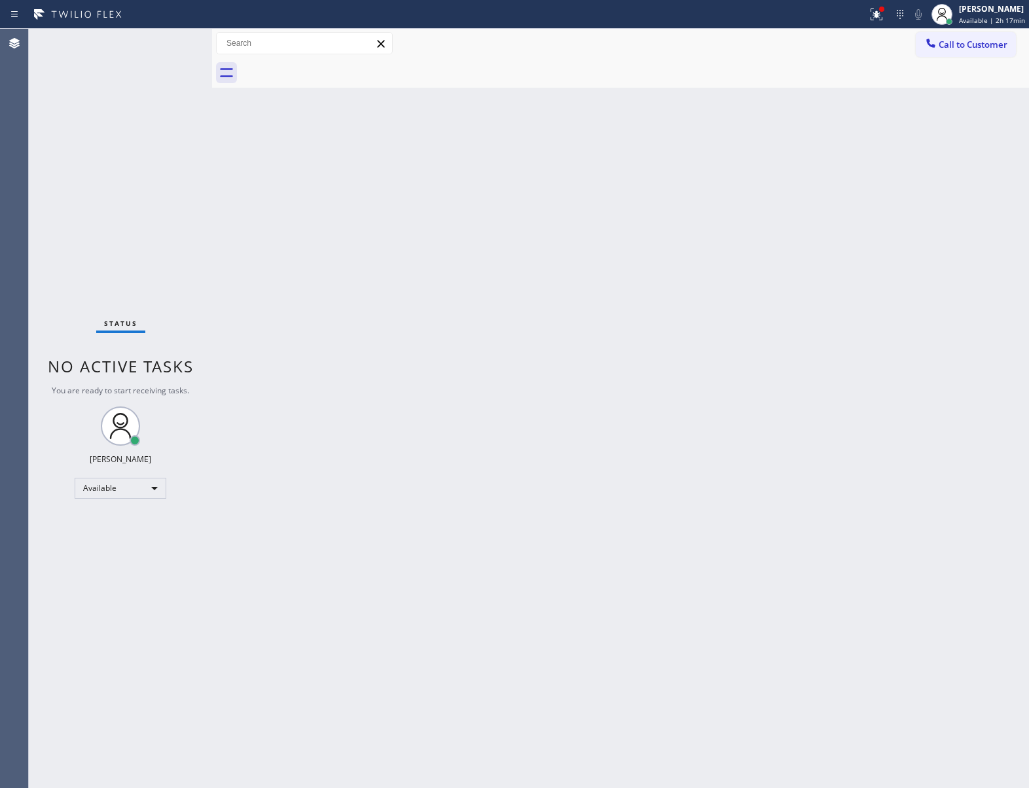
click at [328, 65] on div at bounding box center [635, 72] width 788 height 29
click at [218, 164] on div "Back to Dashboard Change Sender ID Customers Technicians Select a contact Outbo…" at bounding box center [620, 408] width 817 height 759
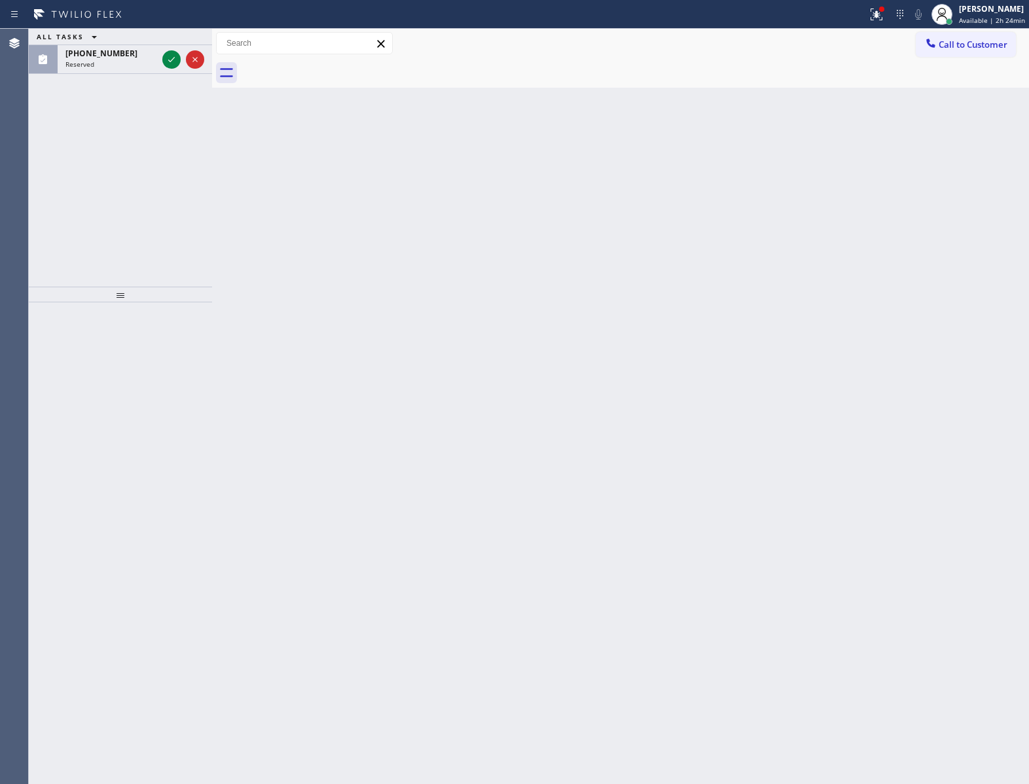
click at [172, 56] on icon at bounding box center [172, 60] width 16 height 16
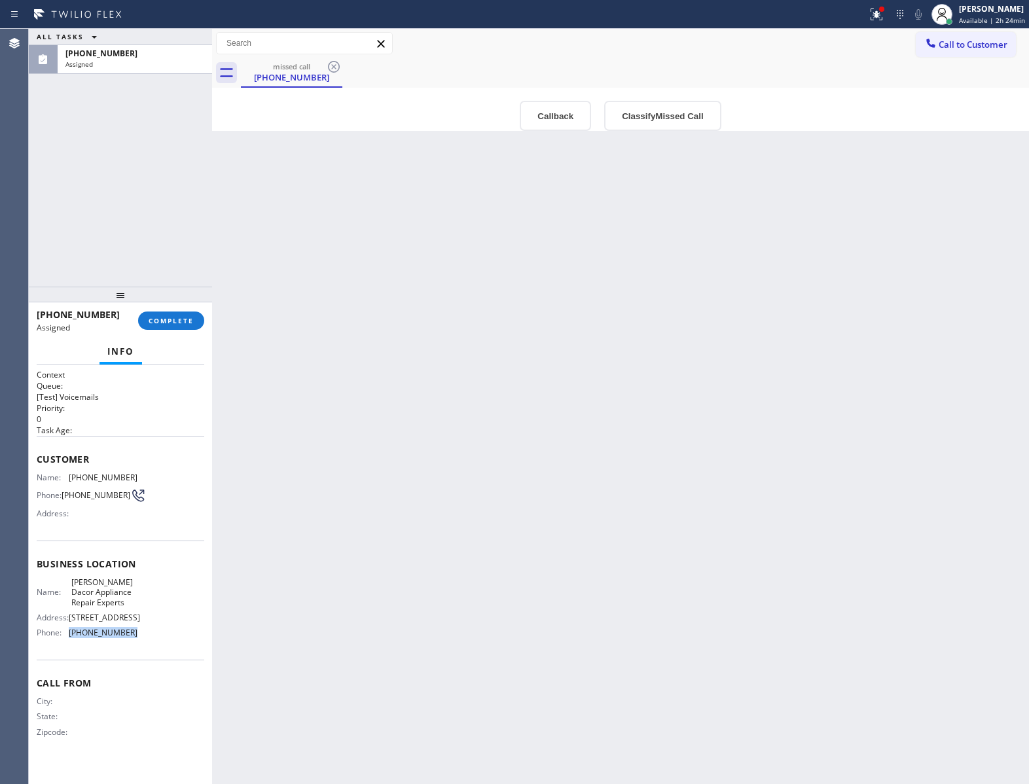
drag, startPoint x: 140, startPoint y: 668, endPoint x: 65, endPoint y: 652, distance: 76.4
click at [65, 644] on div "Name: [PERSON_NAME] Appliance Repair Experts Address: [STREET_ADDRESS] Phone: […" at bounding box center [121, 610] width 168 height 66
drag, startPoint x: 972, startPoint y: 48, endPoint x: 951, endPoint y: 61, distance: 24.4
click at [972, 48] on span "Call to Customer" at bounding box center [973, 45] width 69 height 12
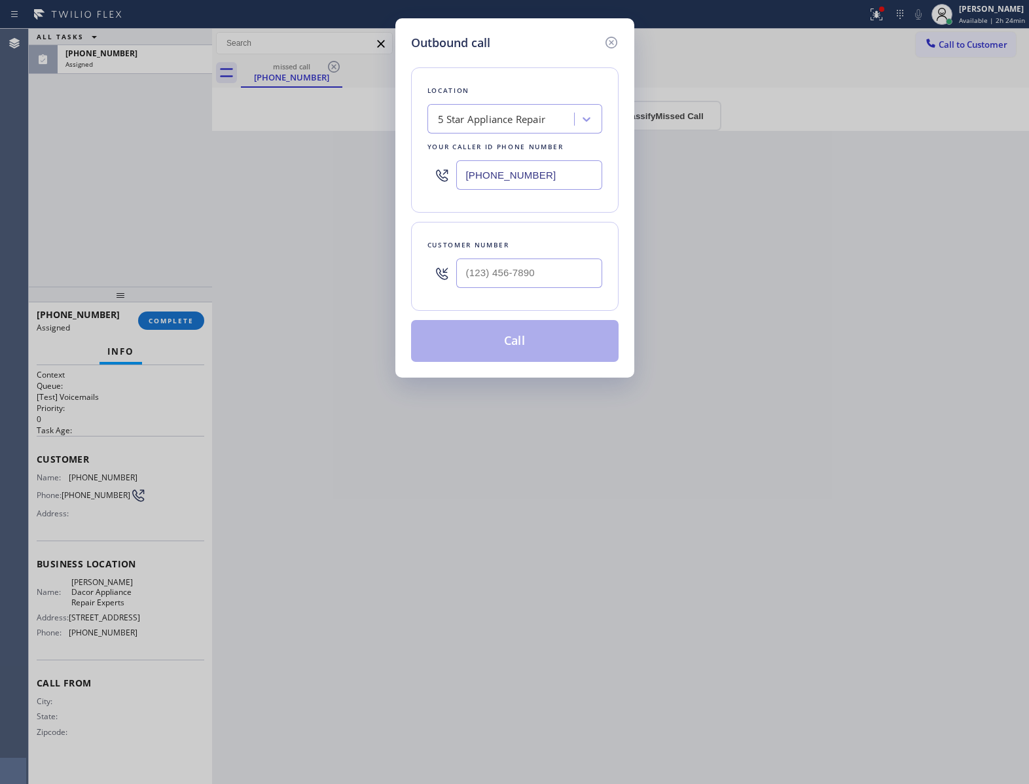
click at [575, 170] on input "[PHONE_NUMBER]" at bounding box center [529, 174] width 146 height 29
paste input "512) 548-8610"
type input "[PHONE_NUMBER]"
click at [608, 45] on icon at bounding box center [612, 43] width 16 height 16
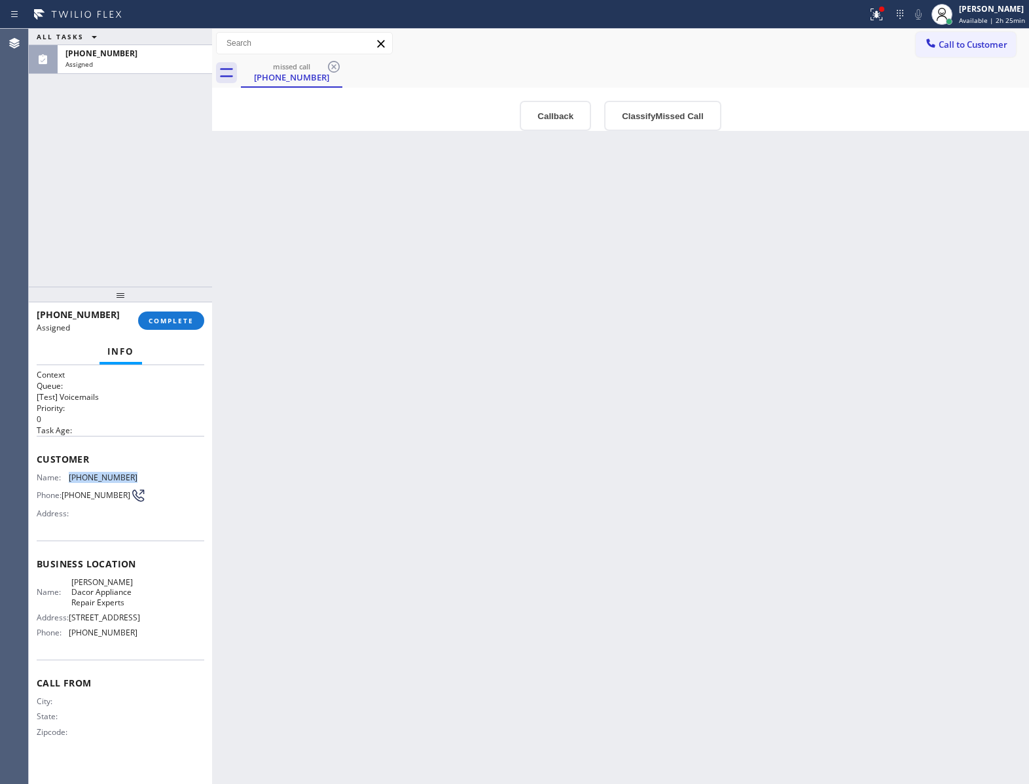
drag, startPoint x: 69, startPoint y: 477, endPoint x: 147, endPoint y: 479, distance: 77.9
click at [147, 479] on div "Name: [PHONE_NUMBER] Phone: [PHONE_NUMBER] Address:" at bounding box center [121, 499] width 168 height 52
click at [165, 297] on div at bounding box center [120, 295] width 183 height 16
click at [178, 322] on span "COMPLETE" at bounding box center [171, 320] width 45 height 9
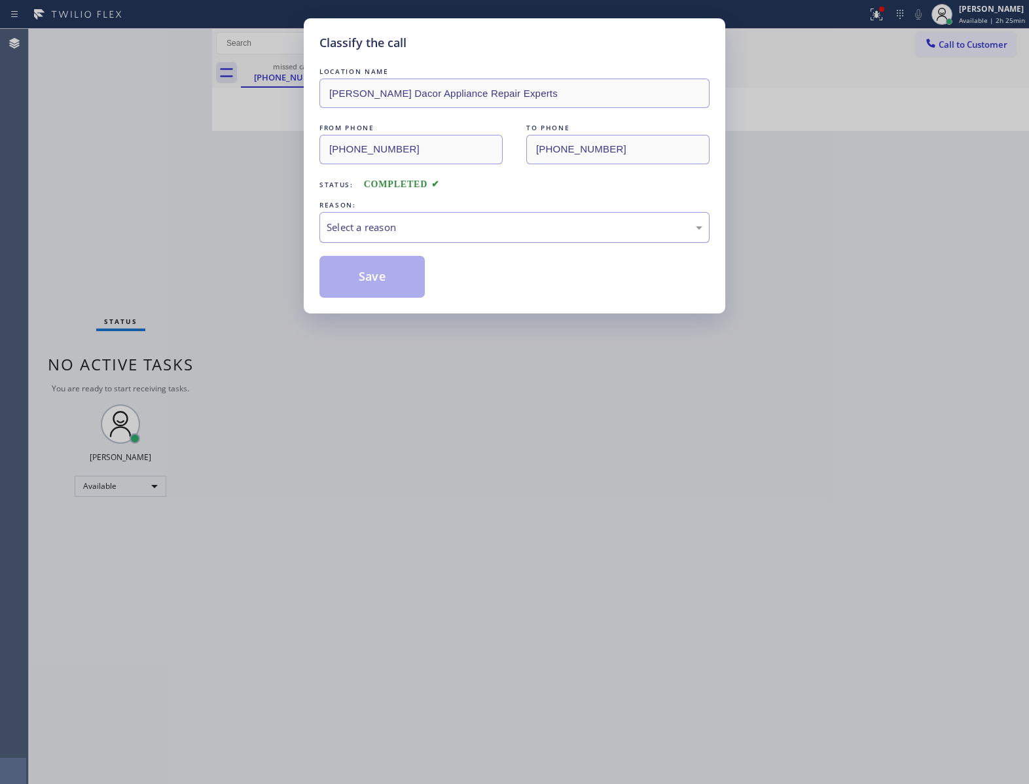
click at [365, 235] on div "Select a reason" at bounding box center [515, 227] width 376 height 15
click at [364, 279] on button "Save" at bounding box center [371, 277] width 105 height 42
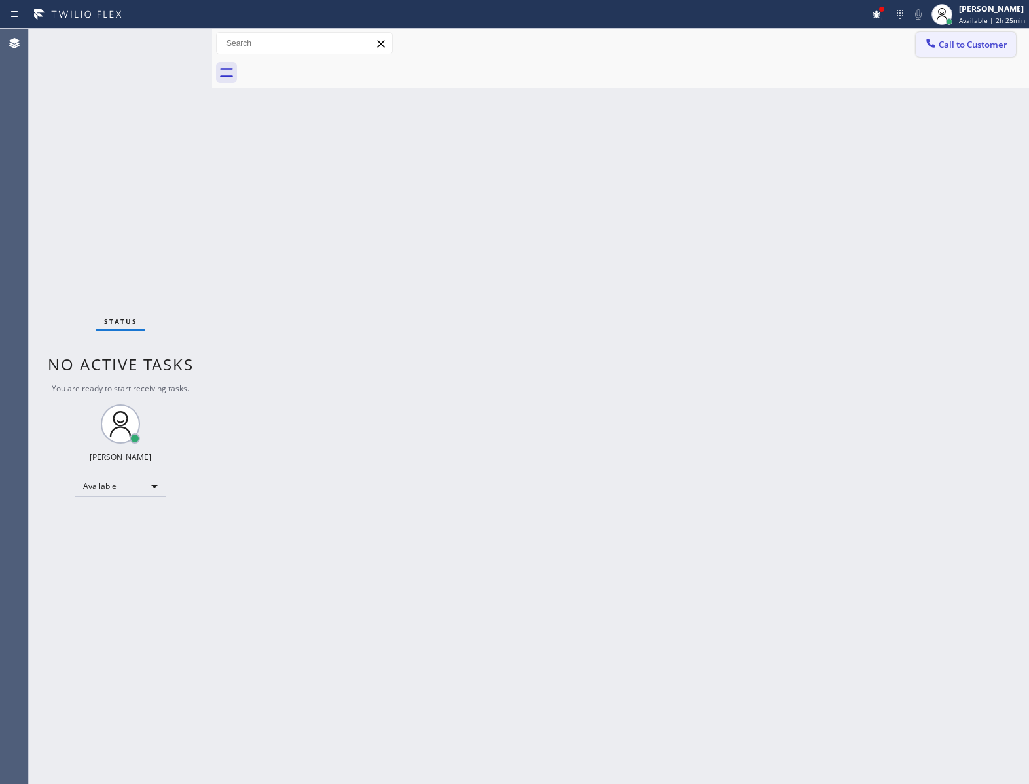
click at [978, 50] on span "Call to Customer" at bounding box center [973, 45] width 69 height 12
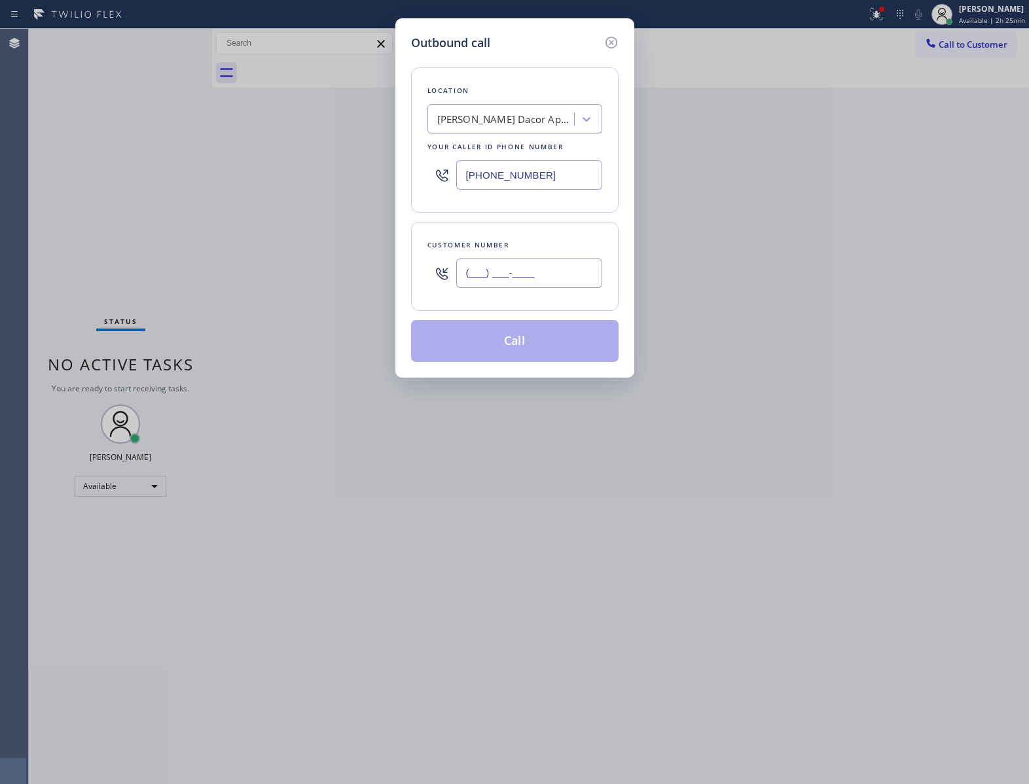
click at [533, 276] on input "(___) ___-____" at bounding box center [529, 273] width 146 height 29
paste input "512) 589-5973"
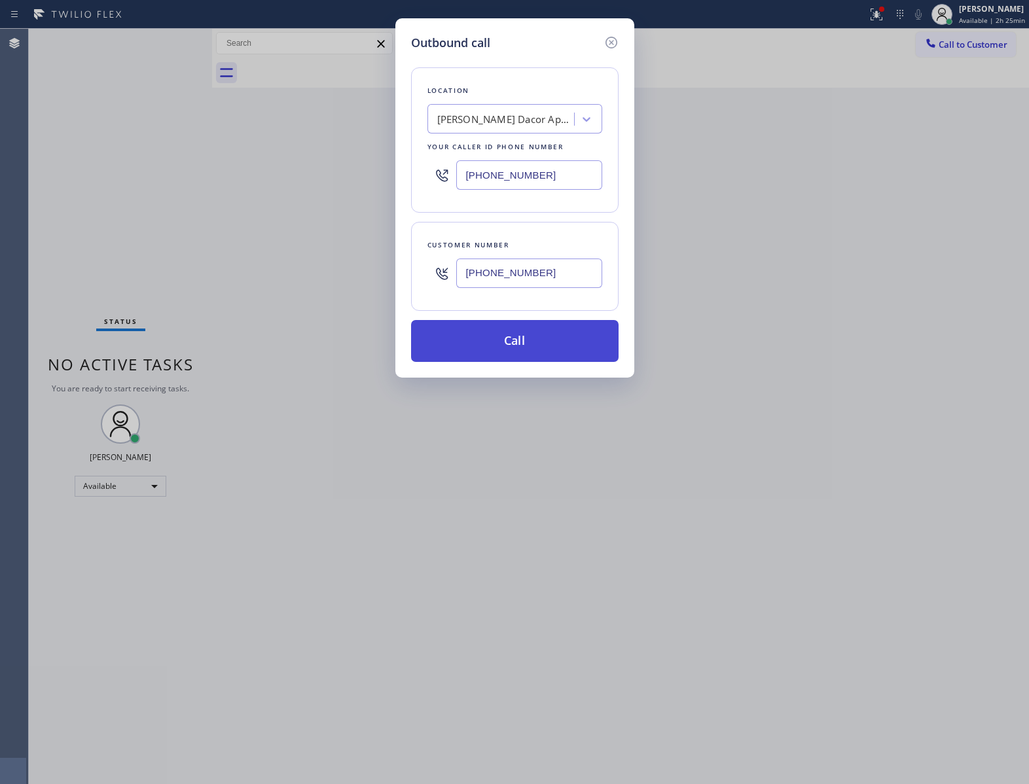
type input "[PHONE_NUMBER]"
click at [537, 344] on button "Call" at bounding box center [515, 341] width 208 height 42
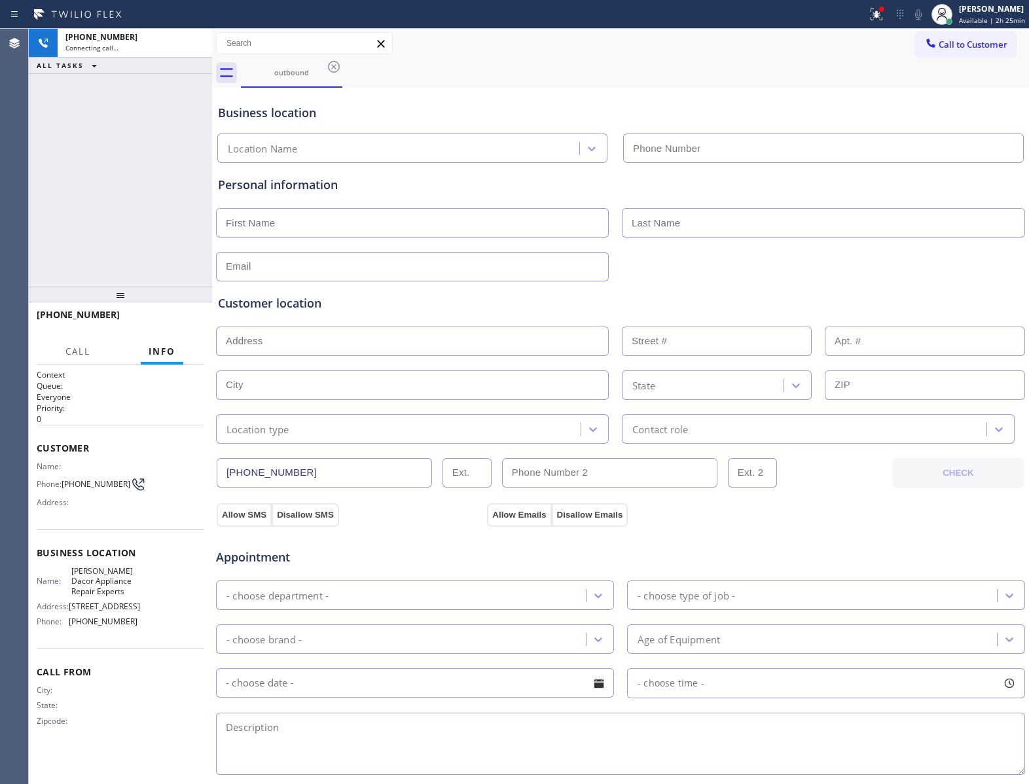
type input "[PHONE_NUMBER]"
click at [163, 228] on div "[PHONE_NUMBER] Connecting call… ALL TASKS ALL TASKS ACTIVE TASKS TASKS IN WRAP …" at bounding box center [120, 158] width 183 height 258
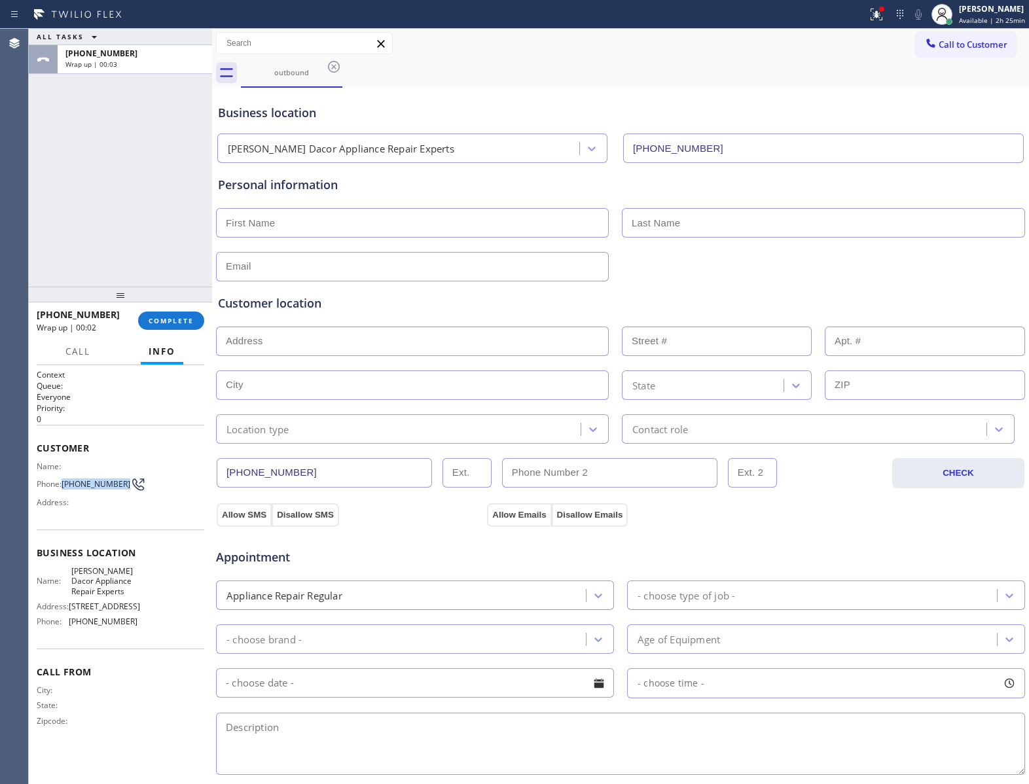
drag, startPoint x: 65, startPoint y: 490, endPoint x: 118, endPoint y: 490, distance: 53.0
click at [118, 489] on span "[PHONE_NUMBER]" at bounding box center [96, 484] width 69 height 10
click at [978, 53] on button "Call to Customer" at bounding box center [966, 44] width 100 height 25
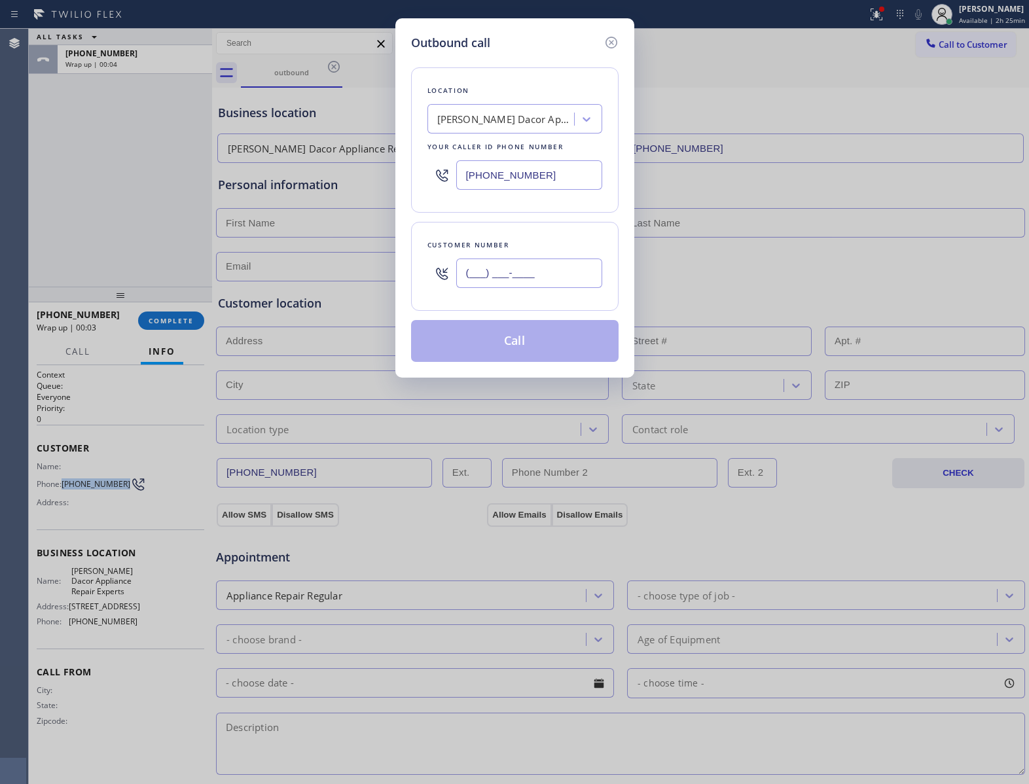
click at [481, 286] on input "(___) ___-____" at bounding box center [529, 273] width 146 height 29
paste input "512) 589-5973"
type input "[PHONE_NUMBER]"
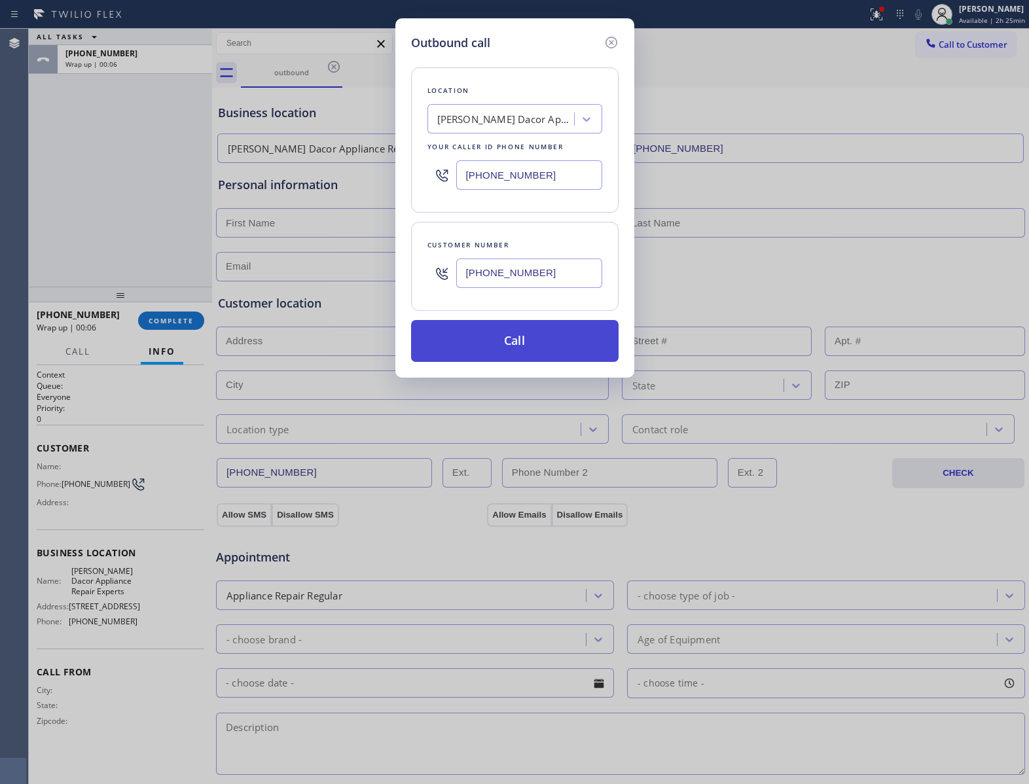
click at [507, 344] on button "Call" at bounding box center [515, 341] width 208 height 42
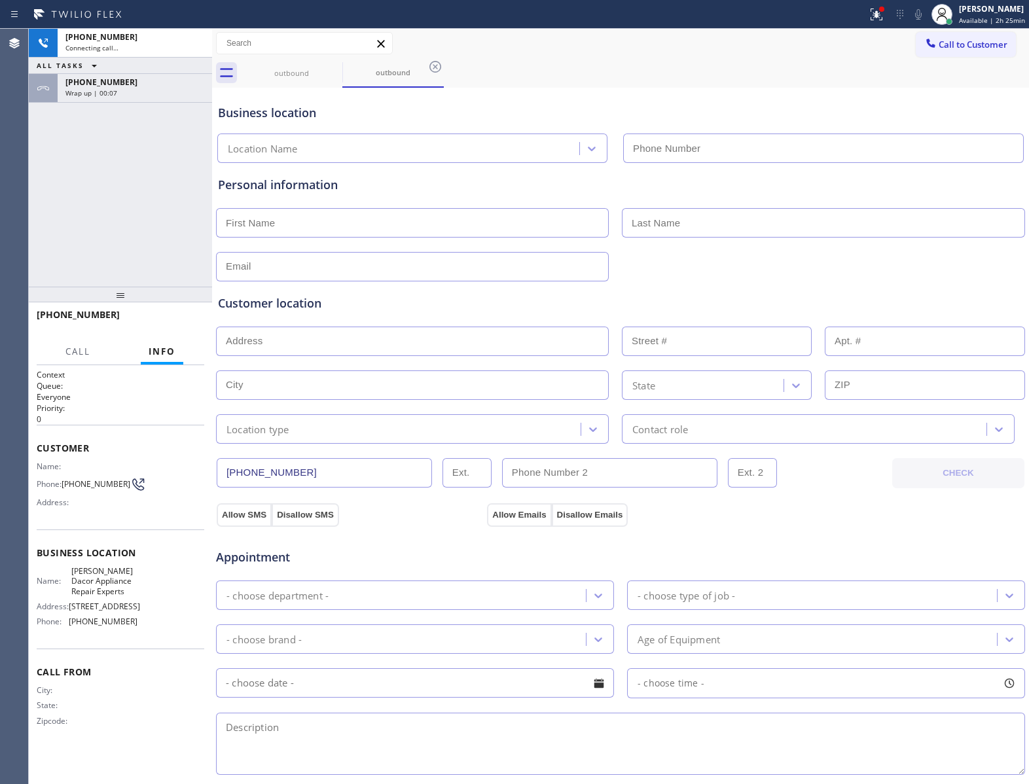
click at [157, 197] on div "[PHONE_NUMBER] Connecting call… ALL TASKS ALL TASKS ACTIVE TASKS TASKS IN WRAP …" at bounding box center [120, 158] width 183 height 258
type input "[PHONE_NUMBER]"
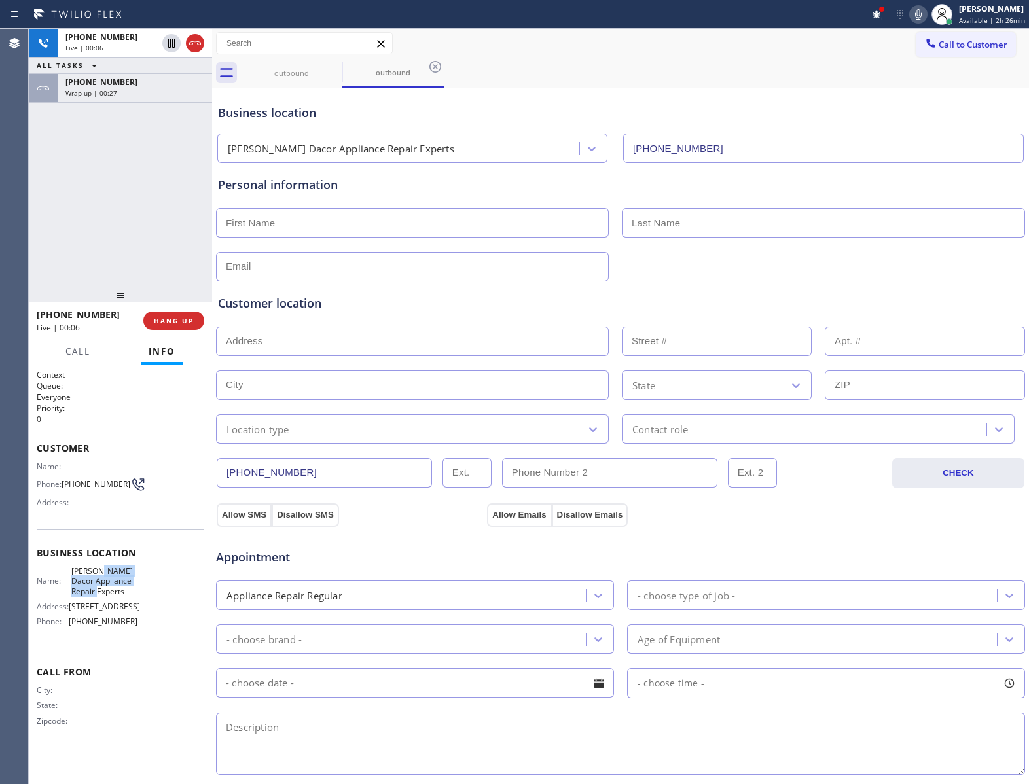
drag, startPoint x: 107, startPoint y: 589, endPoint x: 102, endPoint y: 570, distance: 20.3
click at [102, 570] on span "[PERSON_NAME] Dacor Appliance Repair Experts" at bounding box center [103, 581] width 65 height 30
click at [129, 92] on div "Wrap up | 00:51" at bounding box center [134, 92] width 139 height 9
click at [186, 318] on span "COMPLETE" at bounding box center [171, 320] width 45 height 9
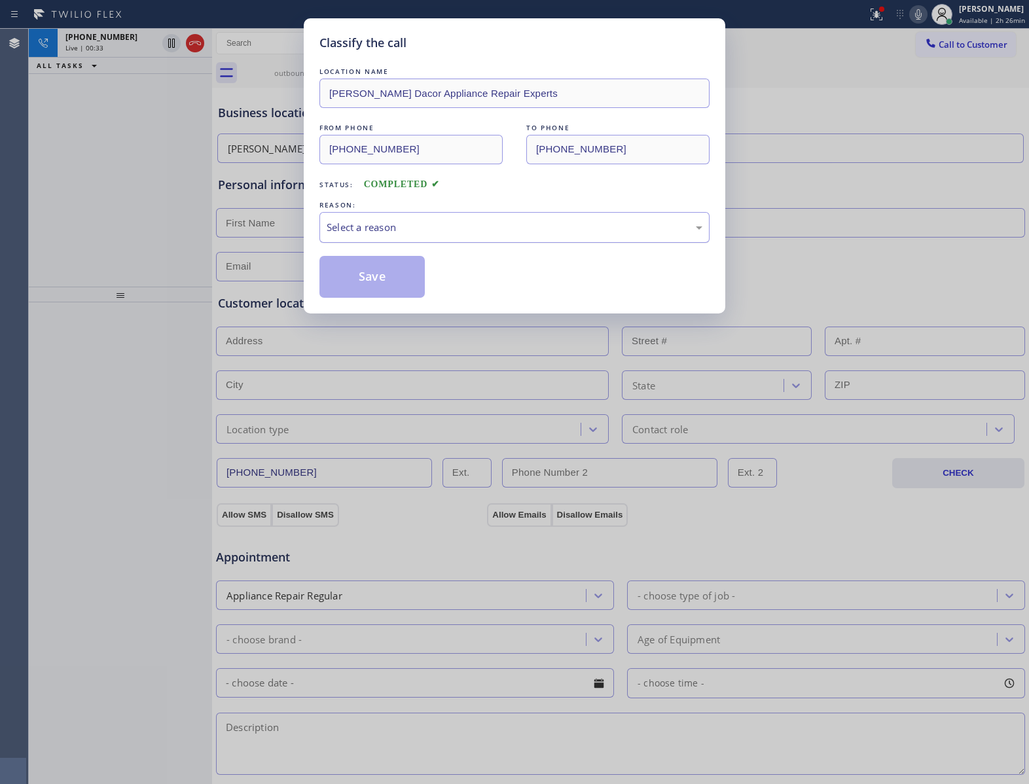
click at [435, 242] on div "Select a reason" at bounding box center [514, 227] width 390 height 31
click at [45, 170] on div "Classify the call LOCATION NAME [PERSON_NAME] Dacor Appliance Repair Experts FR…" at bounding box center [514, 392] width 1029 height 784
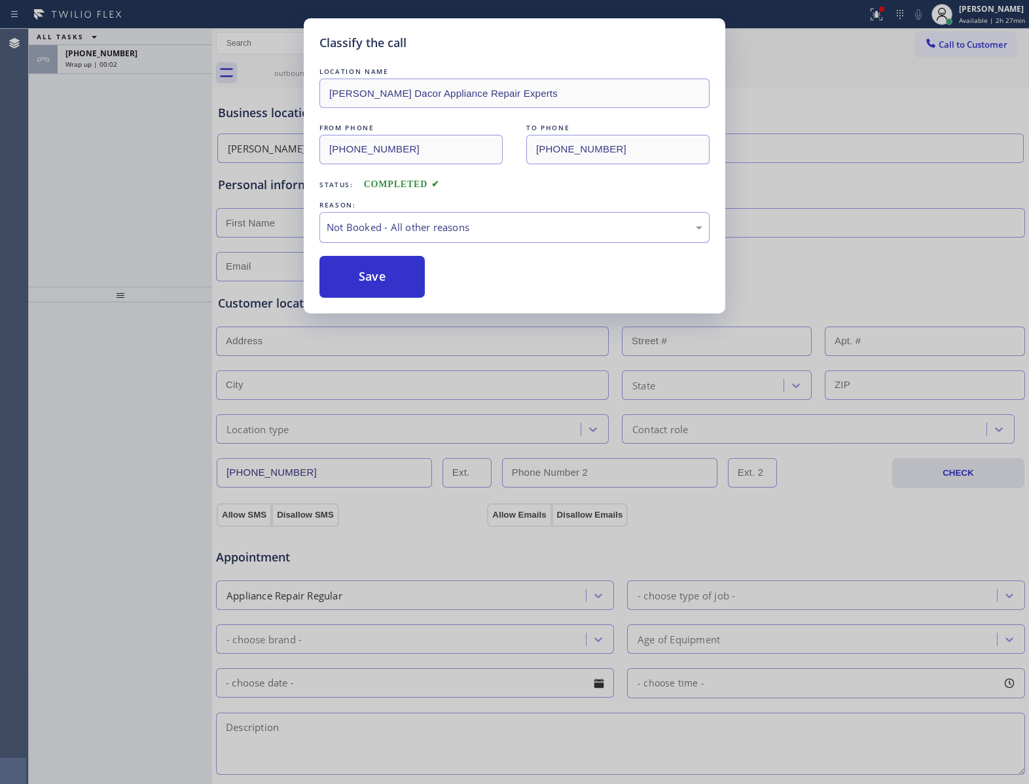
click at [411, 231] on div "Not Booked - All other reasons" at bounding box center [515, 227] width 376 height 15
click at [393, 276] on button "Save" at bounding box center [371, 277] width 105 height 42
click at [158, 64] on div "Classify the call LOCATION NAME [PERSON_NAME] Dacor Appliance Repair Experts FR…" at bounding box center [514, 392] width 1029 height 784
click at [157, 63] on div "Classify the call LOCATION NAME [PERSON_NAME] Dacor Appliance Repair Experts FR…" at bounding box center [514, 392] width 1029 height 784
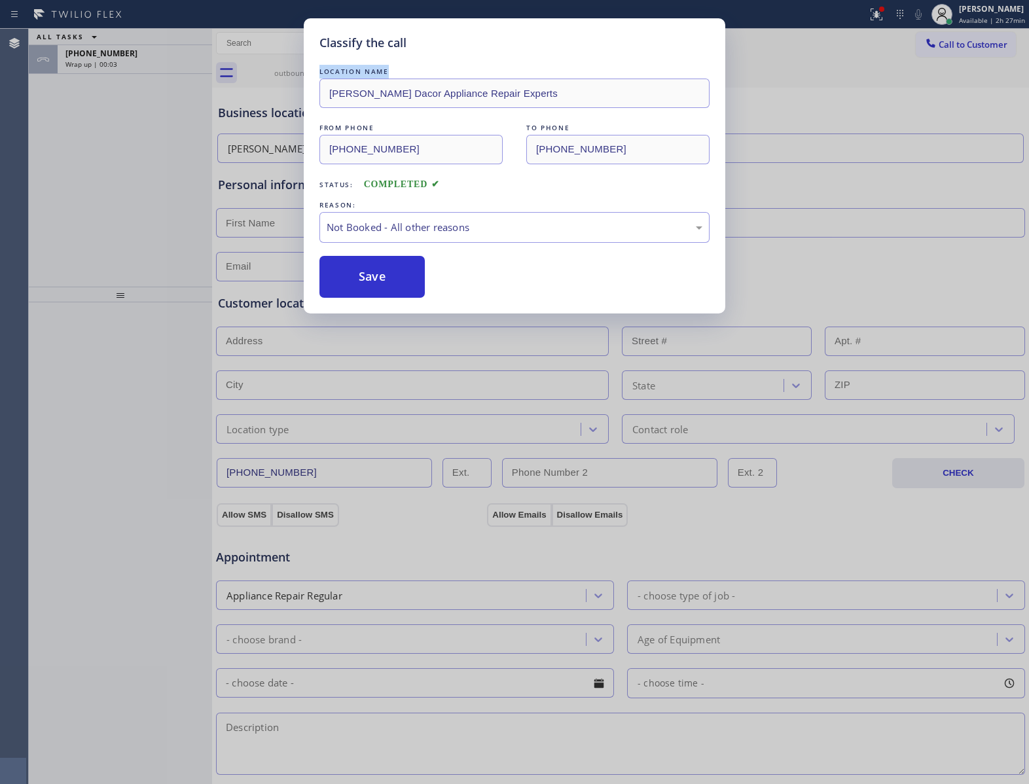
click at [157, 63] on div "Classify the call LOCATION NAME [PERSON_NAME] Dacor Appliance Repair Experts FR…" at bounding box center [514, 392] width 1029 height 784
click at [157, 63] on div "Wrap up | 00:03" at bounding box center [134, 64] width 139 height 9
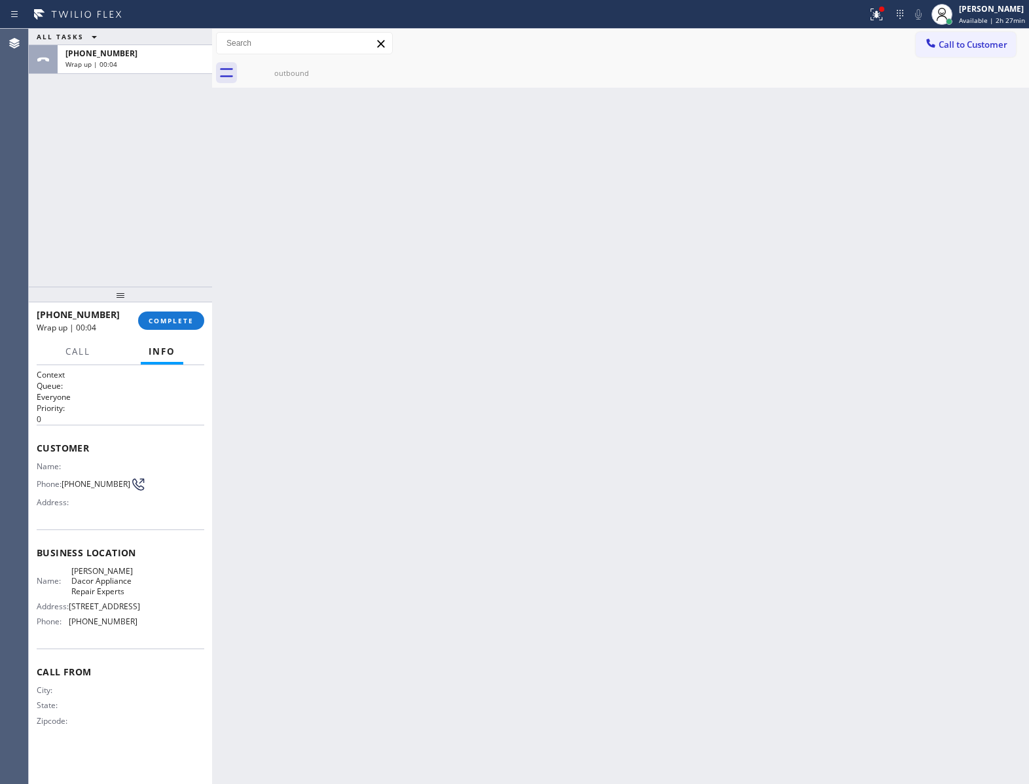
click at [157, 63] on div "Wrap up | 00:04" at bounding box center [134, 64] width 139 height 9
click at [183, 312] on button "COMPLETE" at bounding box center [171, 321] width 66 height 18
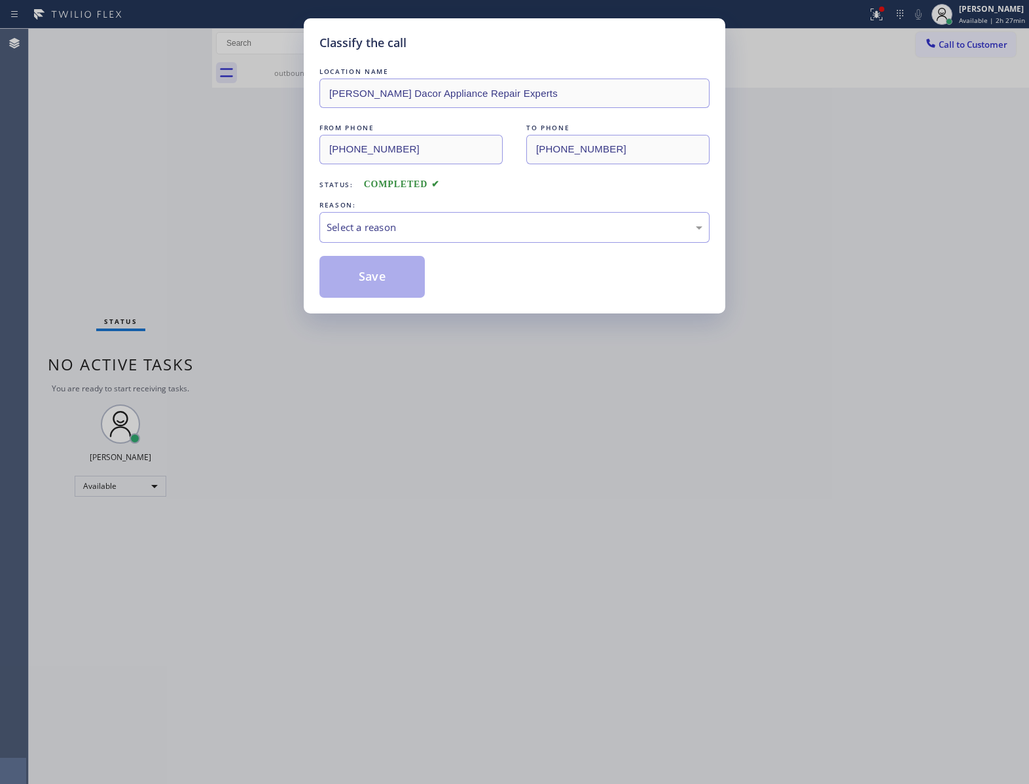
click at [483, 286] on div "Save" at bounding box center [514, 277] width 390 height 42
click at [501, 278] on div "Save" at bounding box center [514, 277] width 390 height 42
drag, startPoint x: 498, startPoint y: 278, endPoint x: 488, endPoint y: 283, distance: 11.7
click at [494, 279] on div "Save" at bounding box center [514, 277] width 390 height 42
click at [485, 285] on div "Save" at bounding box center [514, 277] width 390 height 42
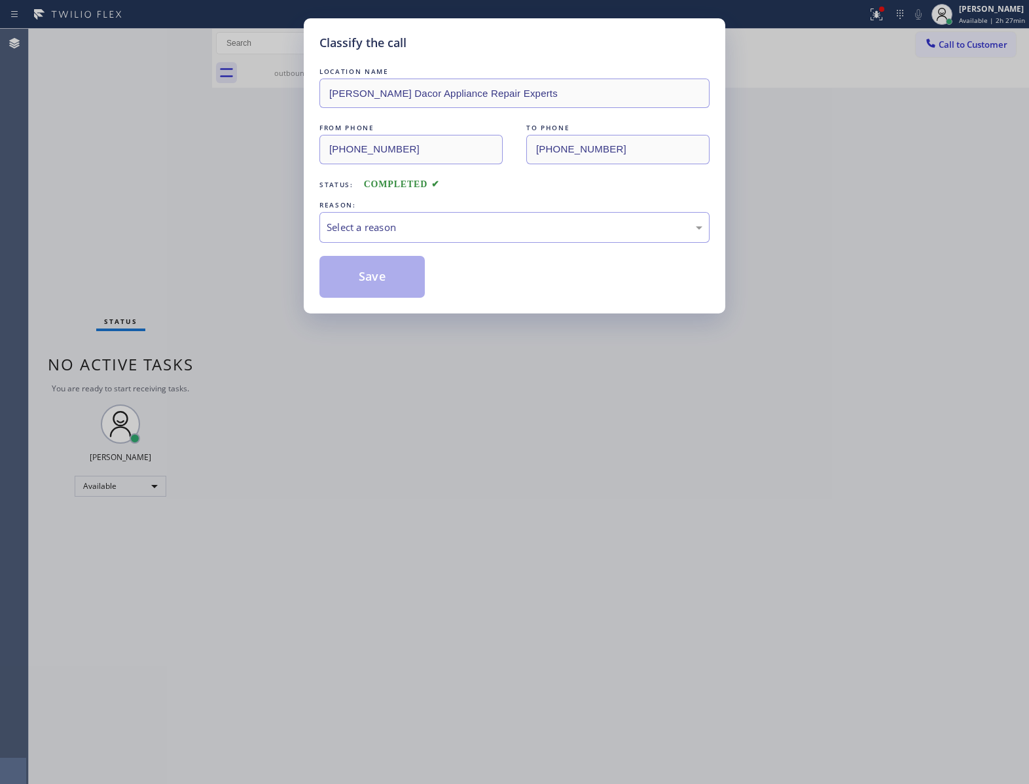
click at [487, 293] on div "Save" at bounding box center [514, 277] width 390 height 42
click at [448, 244] on div "LOCATION NAME [PERSON_NAME] Dacor Appliance Repair Experts FROM PHONE [PHONE_NU…" at bounding box center [514, 181] width 390 height 233
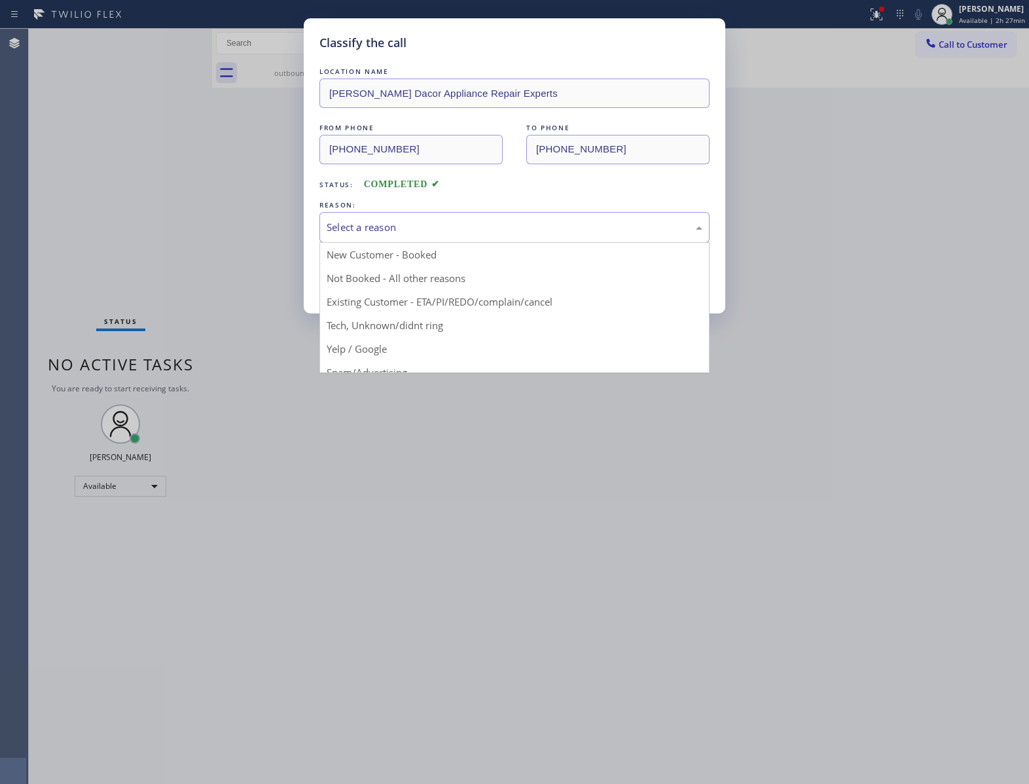
click at [428, 232] on div "Select a reason" at bounding box center [515, 227] width 376 height 15
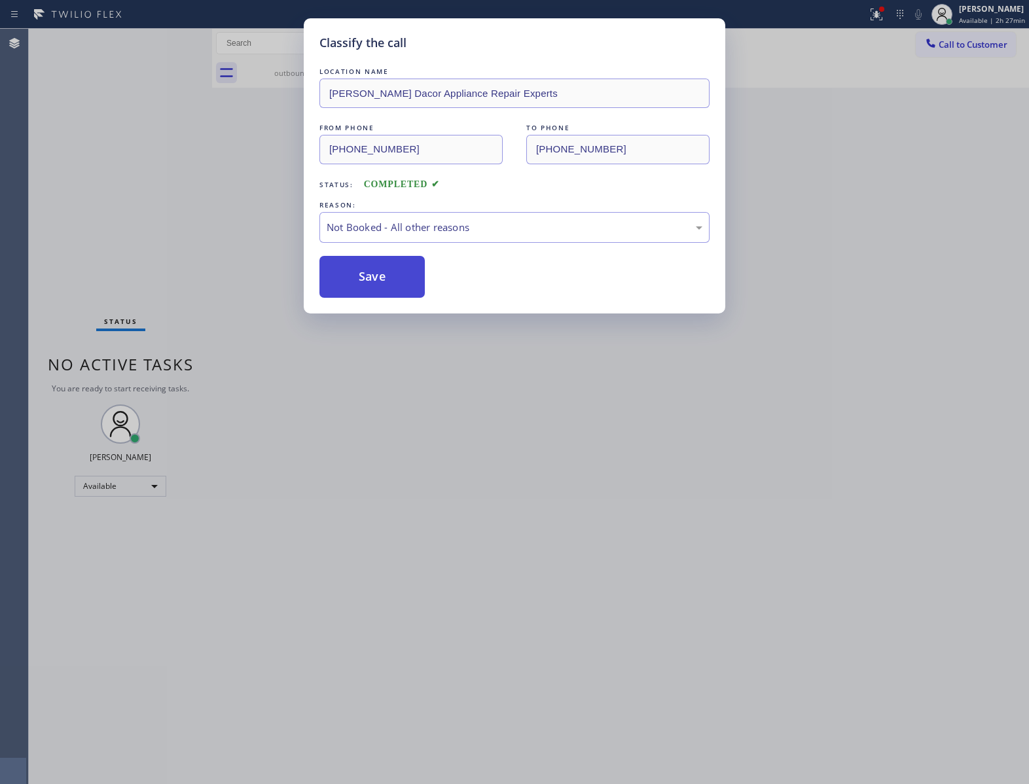
click at [375, 283] on button "Save" at bounding box center [371, 277] width 105 height 42
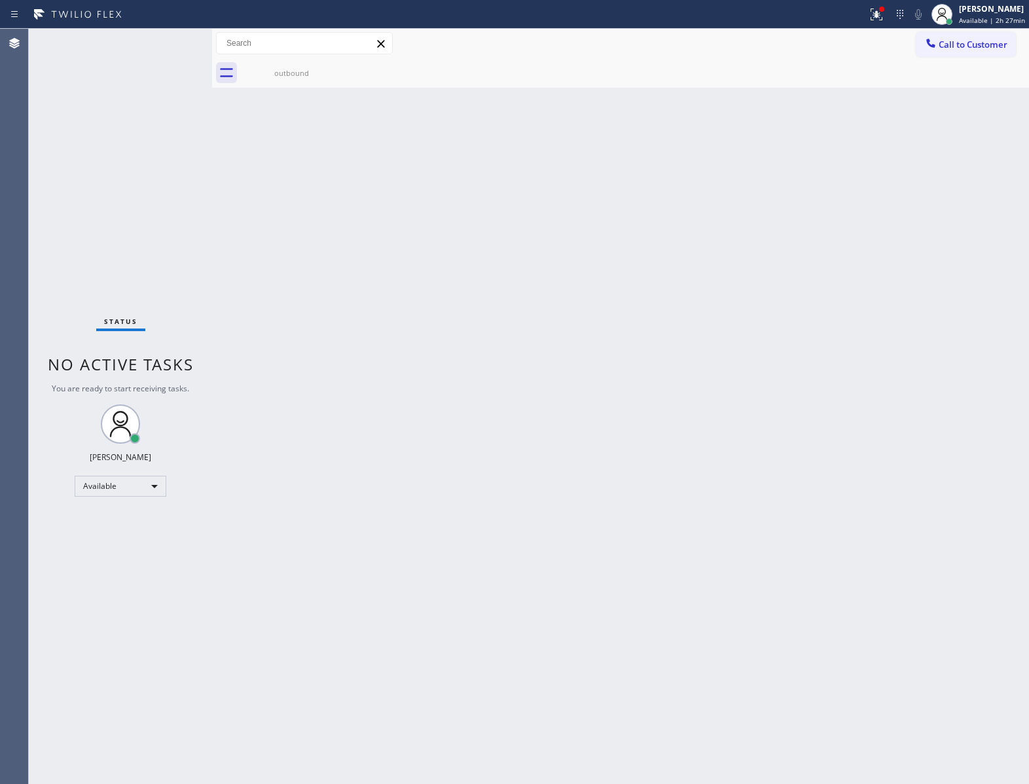
click at [155, 280] on div "Status No active tasks You are ready to start receiving tasks. [PERSON_NAME] Av…" at bounding box center [120, 407] width 183 height 756
drag, startPoint x: 239, startPoint y: 208, endPoint x: 365, endPoint y: 166, distance: 133.1
click at [261, 200] on div "Back to Dashboard Change Sender ID Customers Technicians Select a contact Outbo…" at bounding box center [620, 407] width 817 height 756
drag, startPoint x: 161, startPoint y: 108, endPoint x: 160, endPoint y: 19, distance: 89.0
click at [161, 90] on div "Status No active tasks You are ready to start receiving tasks. [PERSON_NAME] Av…" at bounding box center [120, 407] width 183 height 756
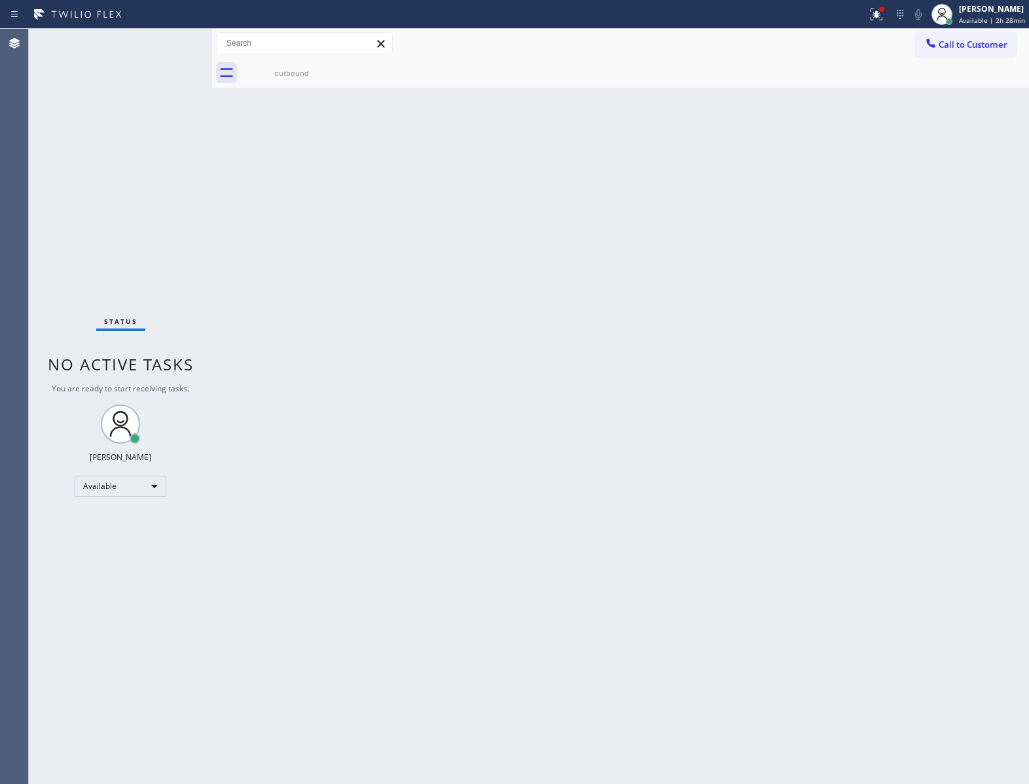
drag, startPoint x: 567, startPoint y: 316, endPoint x: 946, endPoint y: 477, distance: 411.9
click at [564, 331] on div "Back to Dashboard Change Sender ID Customers Technicians Select a contact Outbo…" at bounding box center [620, 407] width 817 height 756
click at [145, 301] on div "Status No active tasks You are ready to start receiving tasks. [PERSON_NAME] Av…" at bounding box center [120, 407] width 183 height 756
click at [142, 238] on div "Status No active tasks You are ready to start receiving tasks. [PERSON_NAME] Av…" at bounding box center [120, 407] width 183 height 756
click at [628, 600] on div "Back to Dashboard Change Sender ID Customers Technicians Select a contact Outbo…" at bounding box center [620, 407] width 817 height 756
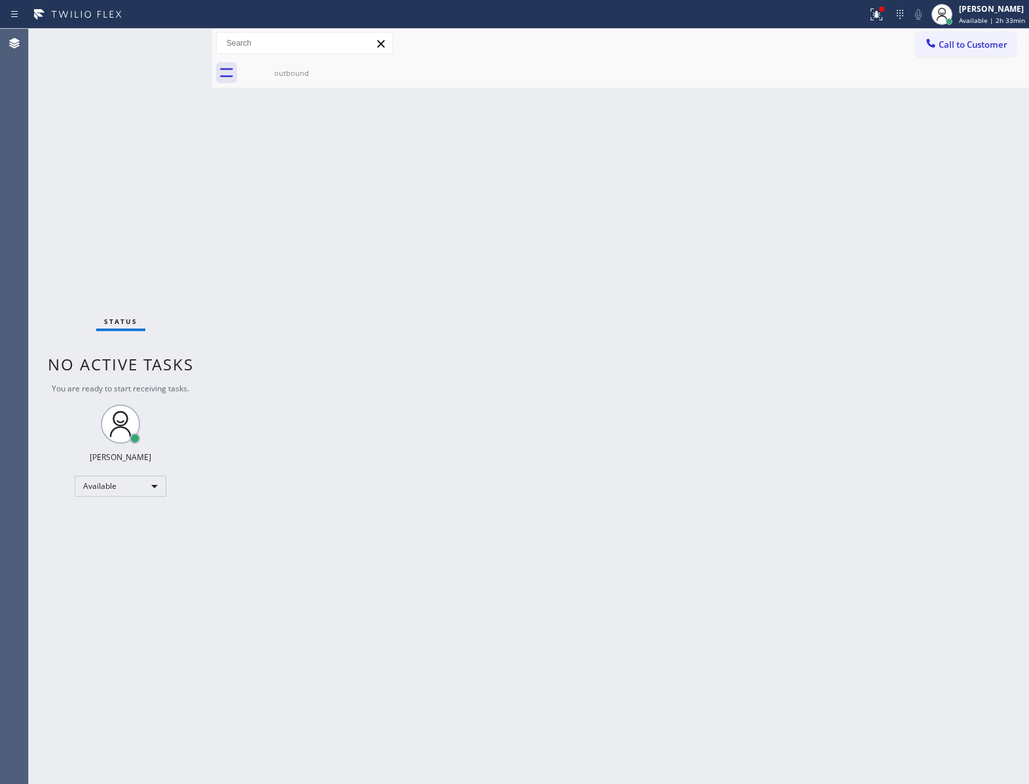
drag, startPoint x: 174, startPoint y: 255, endPoint x: 613, endPoint y: 77, distance: 474.0
click at [179, 252] on div "Status No active tasks You are ready to start receiving tasks. [PERSON_NAME] Av…" at bounding box center [120, 407] width 183 height 756
click at [334, 65] on icon at bounding box center [334, 67] width 16 height 16
click at [333, 63] on icon at bounding box center [334, 67] width 16 height 16
click at [302, 66] on div "outbound" at bounding box center [291, 72] width 99 height 29
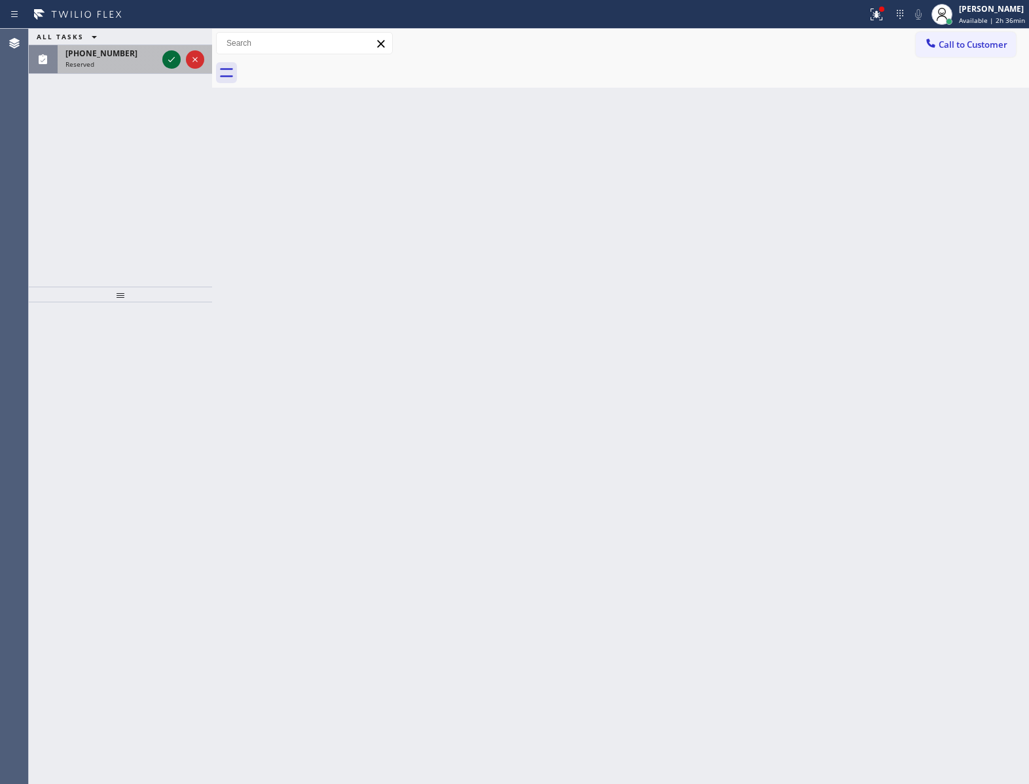
click at [173, 56] on icon at bounding box center [172, 60] width 16 height 16
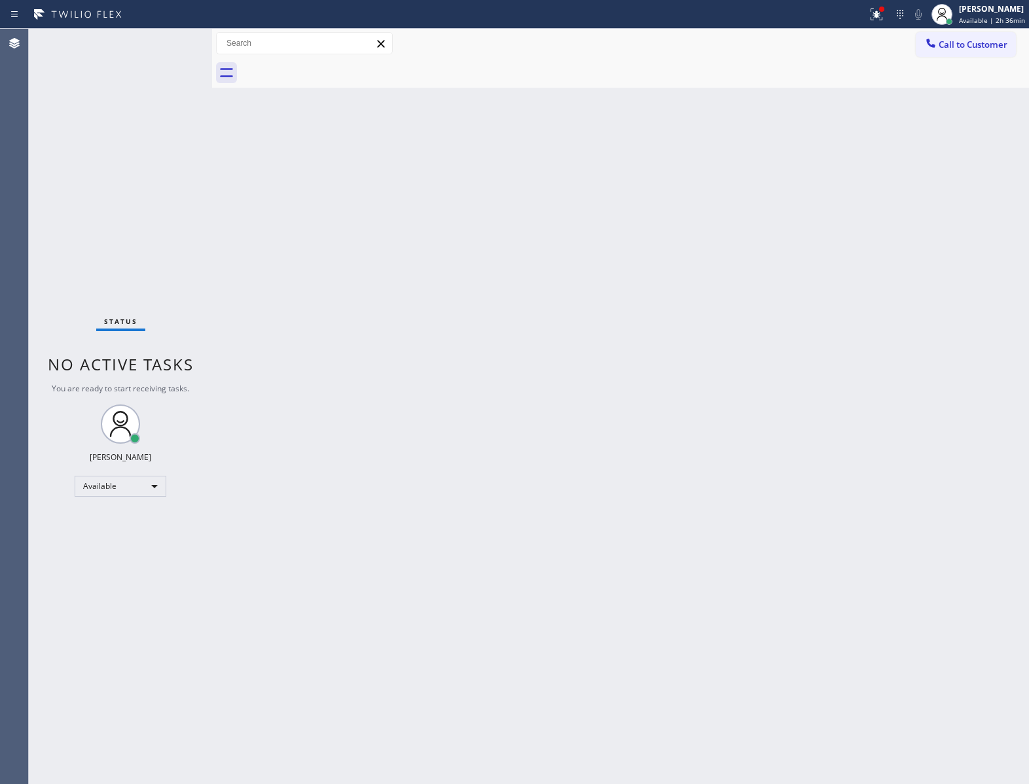
click at [150, 650] on div "Status No active tasks You are ready to start receiving tasks. [PERSON_NAME] Av…" at bounding box center [120, 407] width 183 height 756
click at [165, 45] on div "Status No active tasks You are ready to start receiving tasks. [PERSON_NAME] Av…" at bounding box center [120, 407] width 183 height 756
click at [168, 40] on div "Status No active tasks You are ready to start receiving tasks. [PERSON_NAME] Av…" at bounding box center [120, 407] width 183 height 756
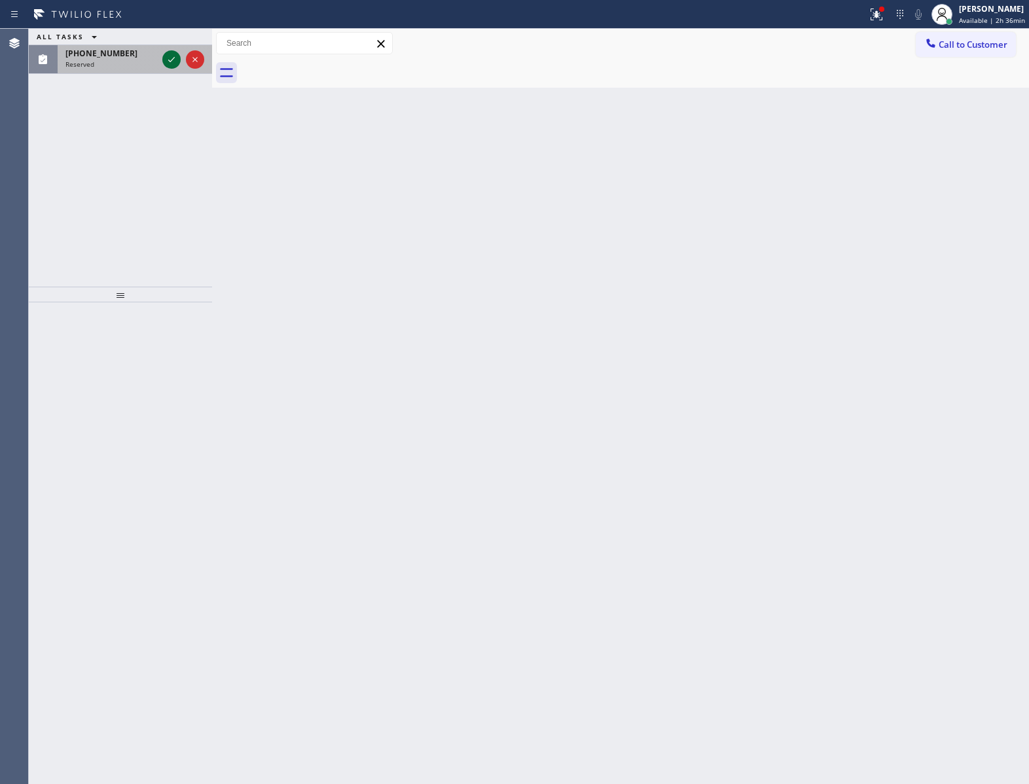
click at [169, 60] on icon at bounding box center [172, 60] width 16 height 16
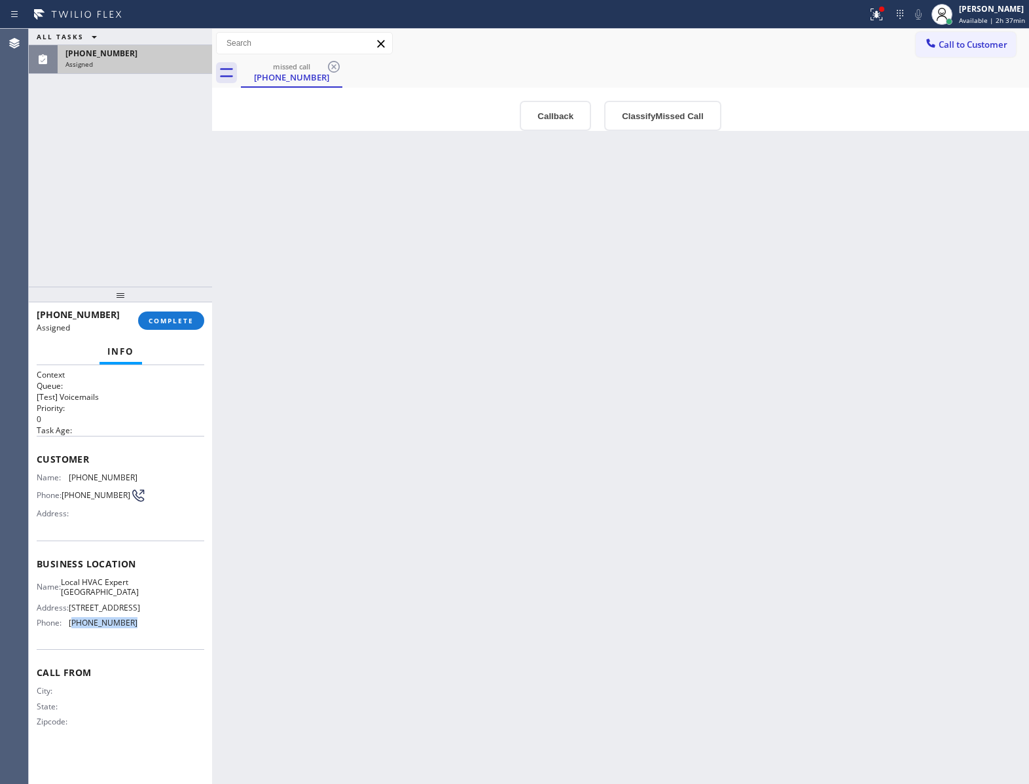
drag, startPoint x: 132, startPoint y: 640, endPoint x: 74, endPoint y: 634, distance: 58.6
click at [74, 634] on div "Name: Local HVAC Expert [GEOGRAPHIC_DATA] Address: [STREET_ADDRESS] Phone: [PHO…" at bounding box center [87, 605] width 101 height 56
click at [964, 35] on button "Call to Customer" at bounding box center [966, 44] width 100 height 25
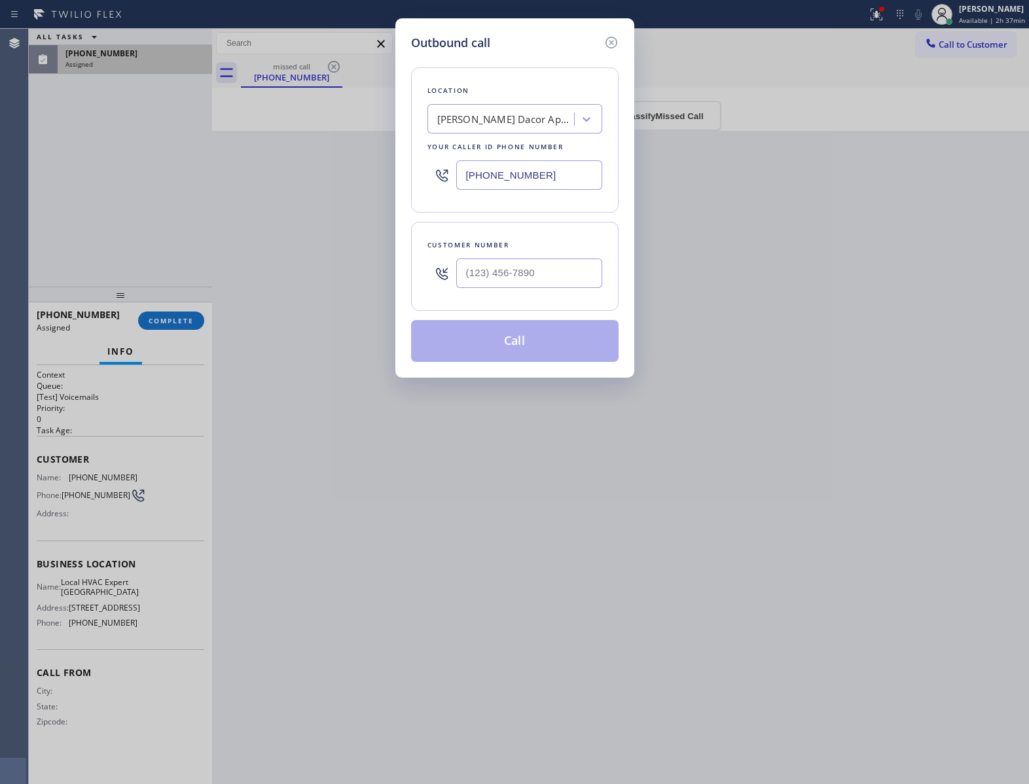
click at [532, 173] on input "[PHONE_NUMBER]" at bounding box center [529, 174] width 146 height 29
paste input "657) 888-9747"
type input "[PHONE_NUMBER]"
click at [613, 37] on icon at bounding box center [612, 43] width 16 height 16
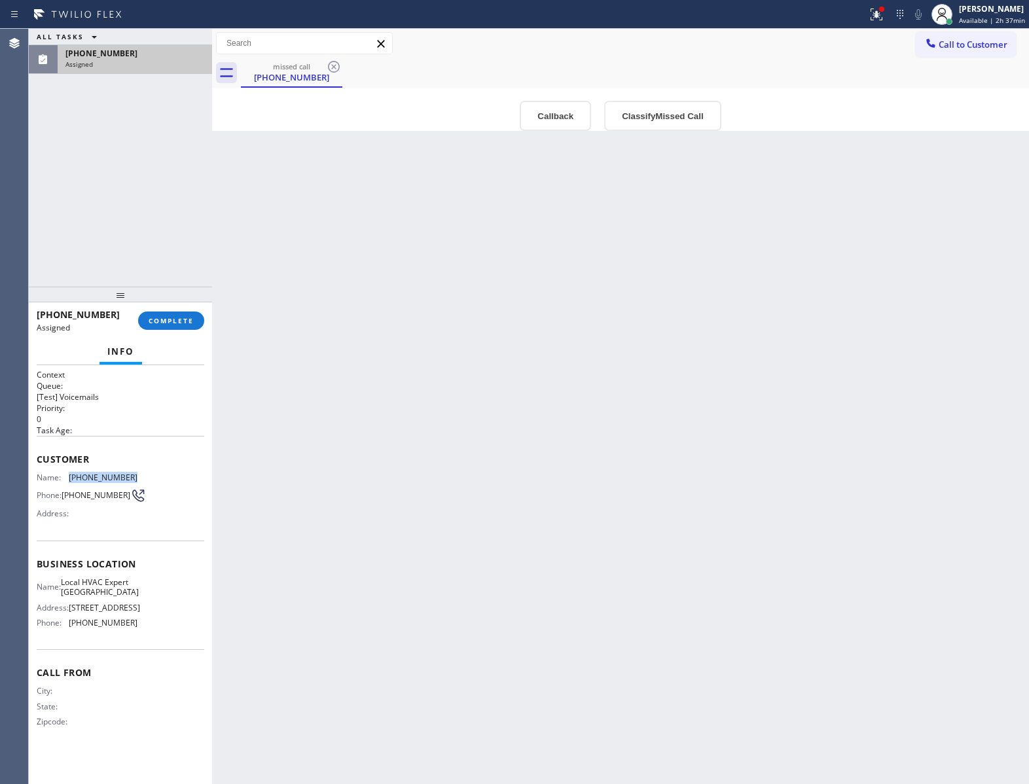
drag, startPoint x: 120, startPoint y: 477, endPoint x: 71, endPoint y: 477, distance: 49.8
click at [71, 477] on div "Name: [PHONE_NUMBER]" at bounding box center [87, 478] width 101 height 10
click at [974, 41] on span "Call to Customer" at bounding box center [973, 45] width 69 height 12
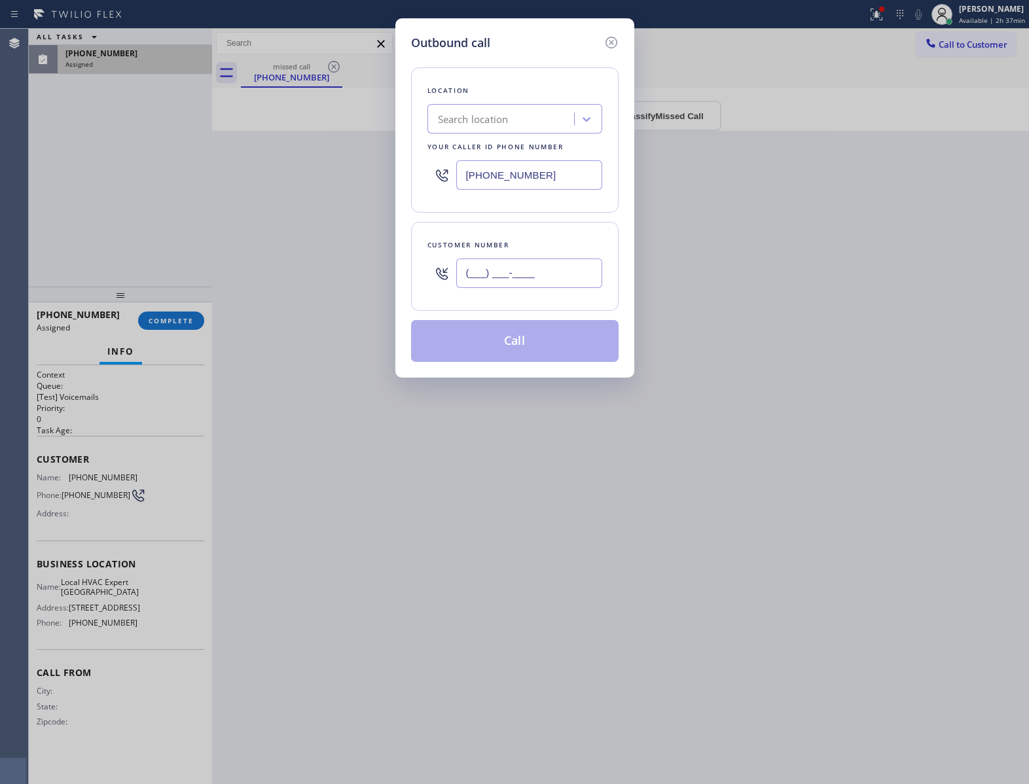
click at [551, 273] on input "(___) ___-____" at bounding box center [529, 273] width 146 height 29
paste input "848) 321-7183"
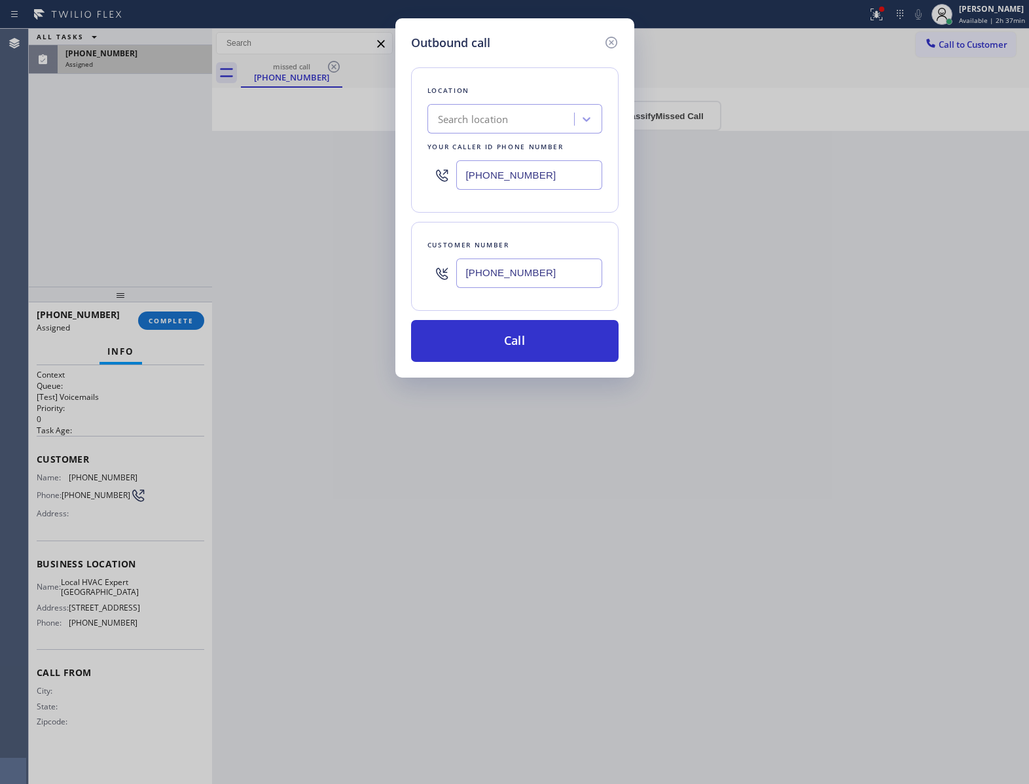
type input "[PHONE_NUMBER]"
click at [540, 105] on div "Search location" at bounding box center [515, 118] width 175 height 29
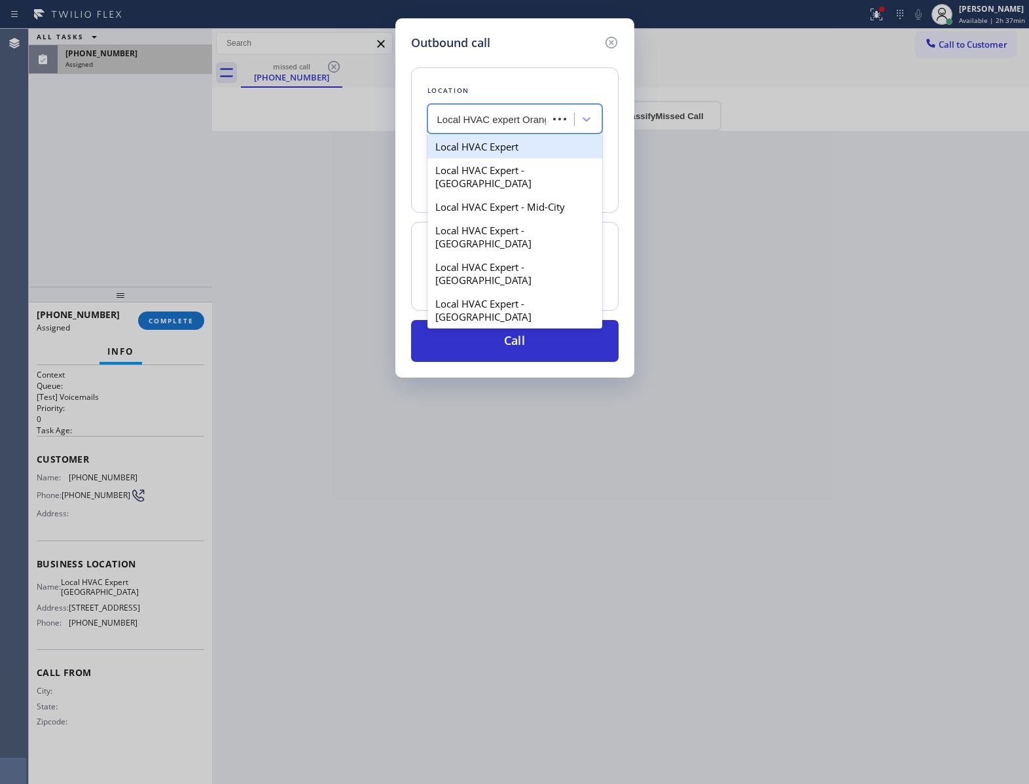
type input "Local HVAC expert Orange"
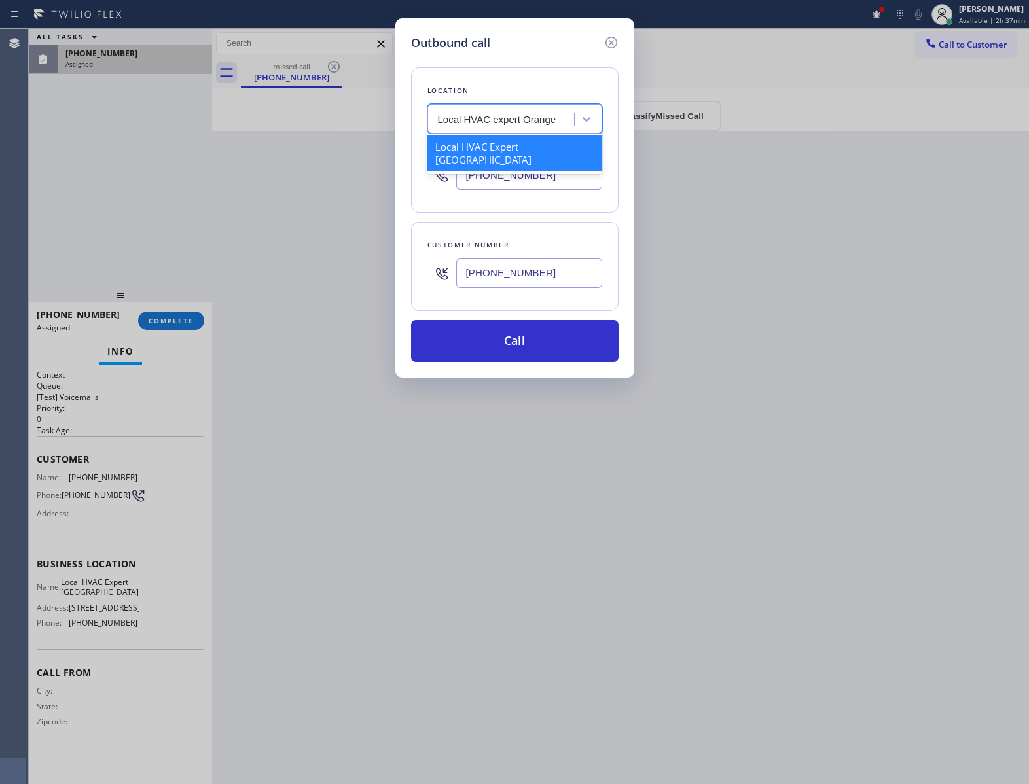
click at [516, 153] on div "Local HVAC Expert [GEOGRAPHIC_DATA]" at bounding box center [515, 153] width 175 height 37
type input "[PHONE_NUMBER]"
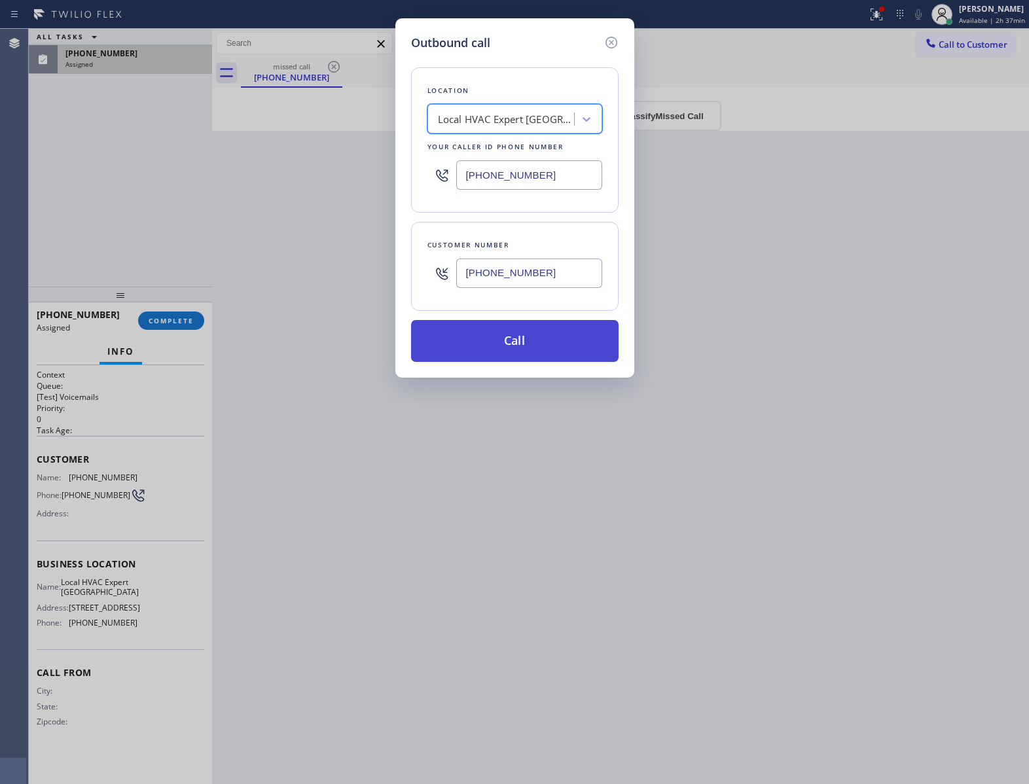
click at [547, 333] on button "Call" at bounding box center [515, 341] width 208 height 42
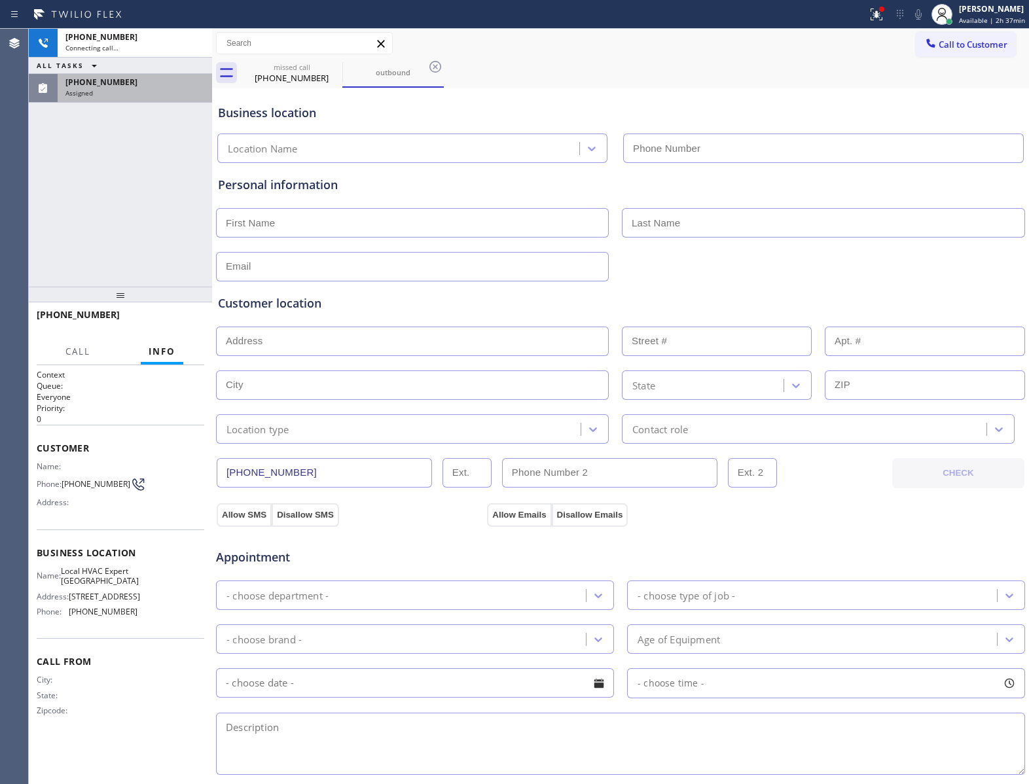
type input "[PHONE_NUMBER]"
click at [132, 92] on div "Assigned" at bounding box center [134, 92] width 139 height 9
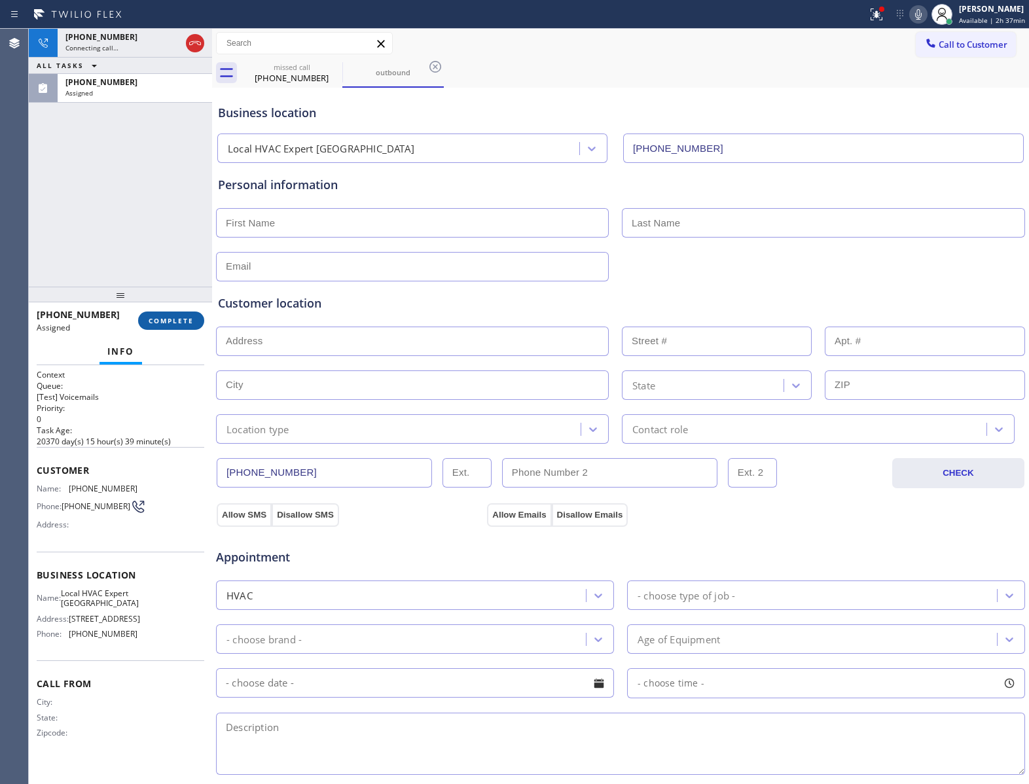
click at [178, 318] on span "COMPLETE" at bounding box center [171, 320] width 45 height 9
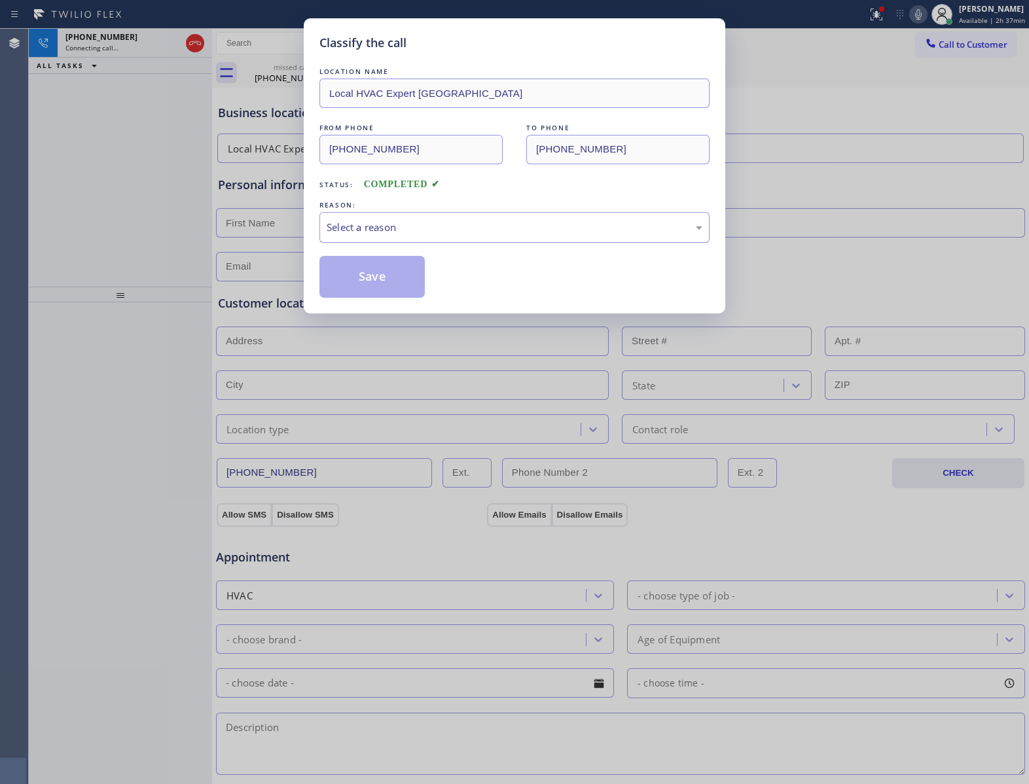
click at [422, 215] on div "Select a reason" at bounding box center [514, 227] width 390 height 31
click at [390, 275] on button "Save" at bounding box center [371, 277] width 105 height 42
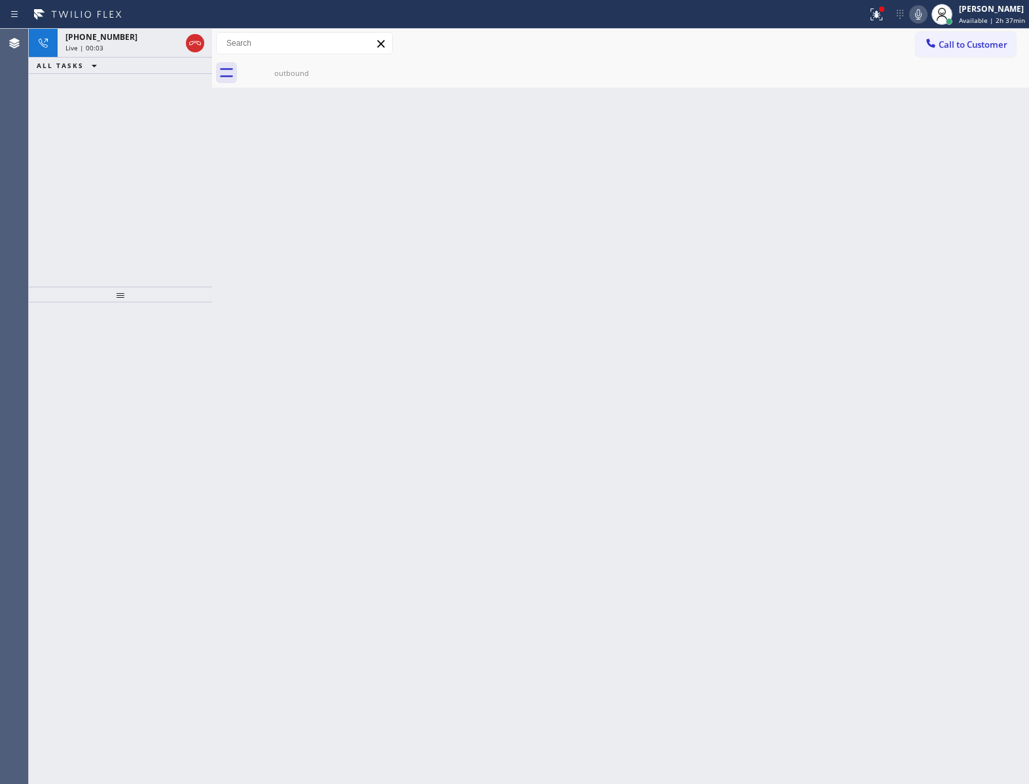
click at [225, 148] on div "Back to Dashboard Change Sender ID Customers Technicians Select a contact Outbo…" at bounding box center [620, 407] width 817 height 756
click at [297, 69] on div "outbound" at bounding box center [291, 73] width 99 height 10
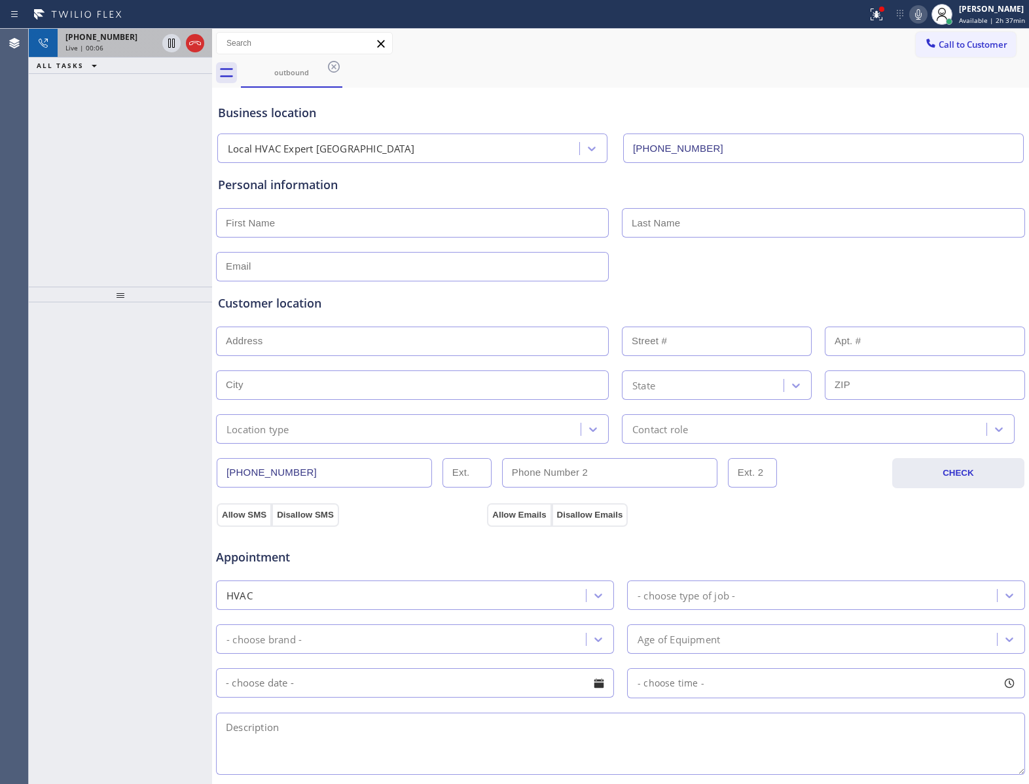
click at [121, 51] on div "Live | 00:06" at bounding box center [111, 47] width 92 height 9
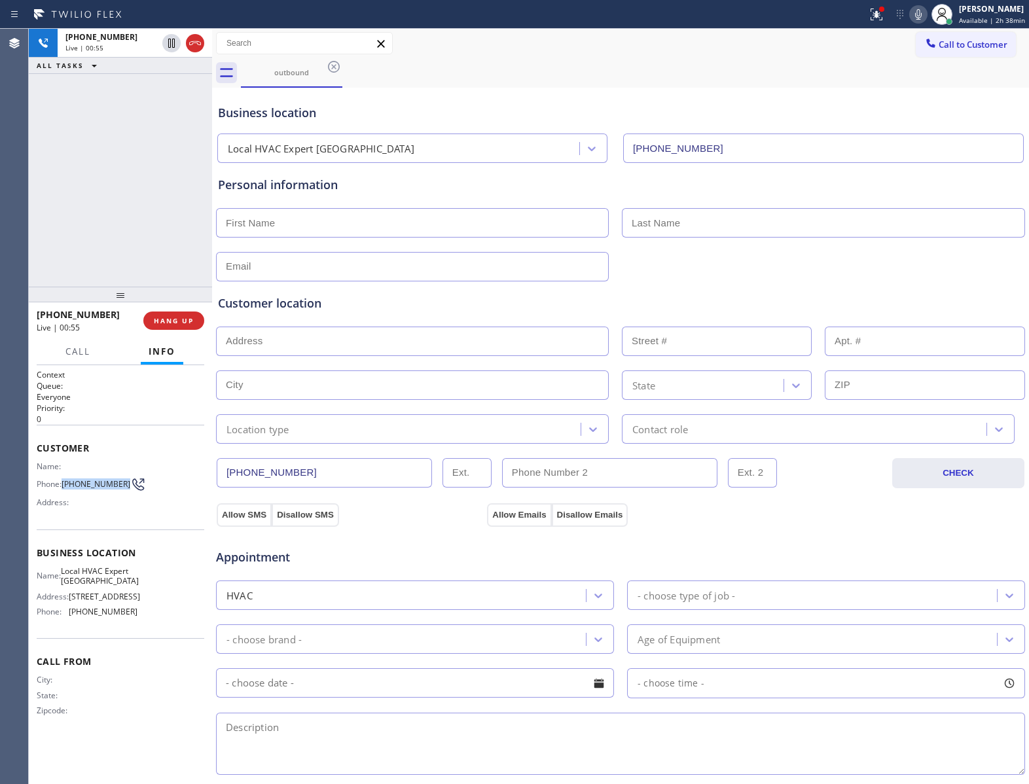
drag, startPoint x: 65, startPoint y: 485, endPoint x: 120, endPoint y: 485, distance: 55.0
click at [120, 485] on span "[PHONE_NUMBER]" at bounding box center [96, 484] width 69 height 10
click at [168, 320] on span "HANG UP" at bounding box center [174, 320] width 40 height 9
click at [941, 52] on button "Call to Customer" at bounding box center [966, 44] width 100 height 25
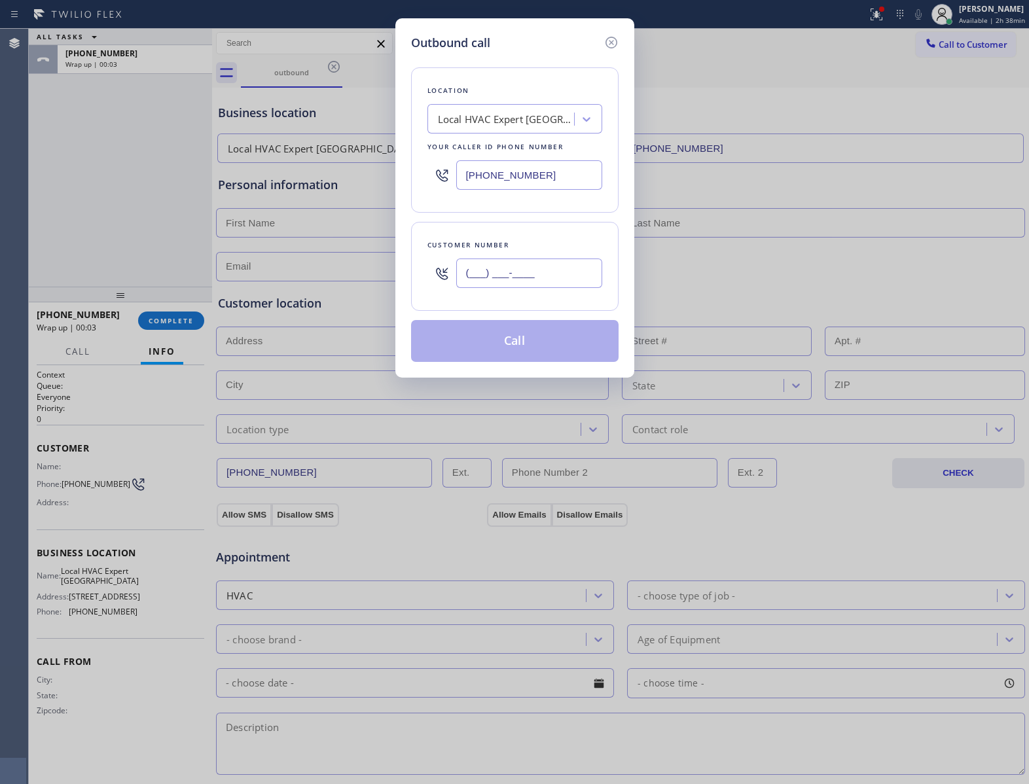
click at [555, 284] on input "(___) ___-____" at bounding box center [529, 273] width 146 height 29
paste input "848) 321-7183"
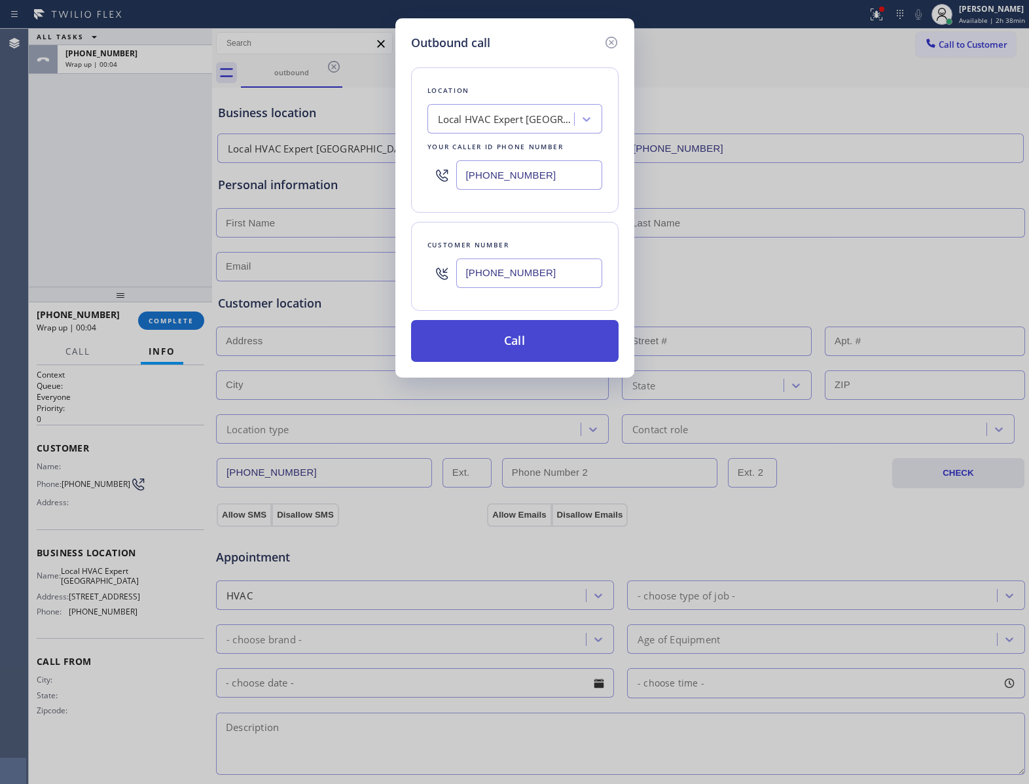
type input "[PHONE_NUMBER]"
click at [550, 341] on button "Call" at bounding box center [515, 341] width 208 height 42
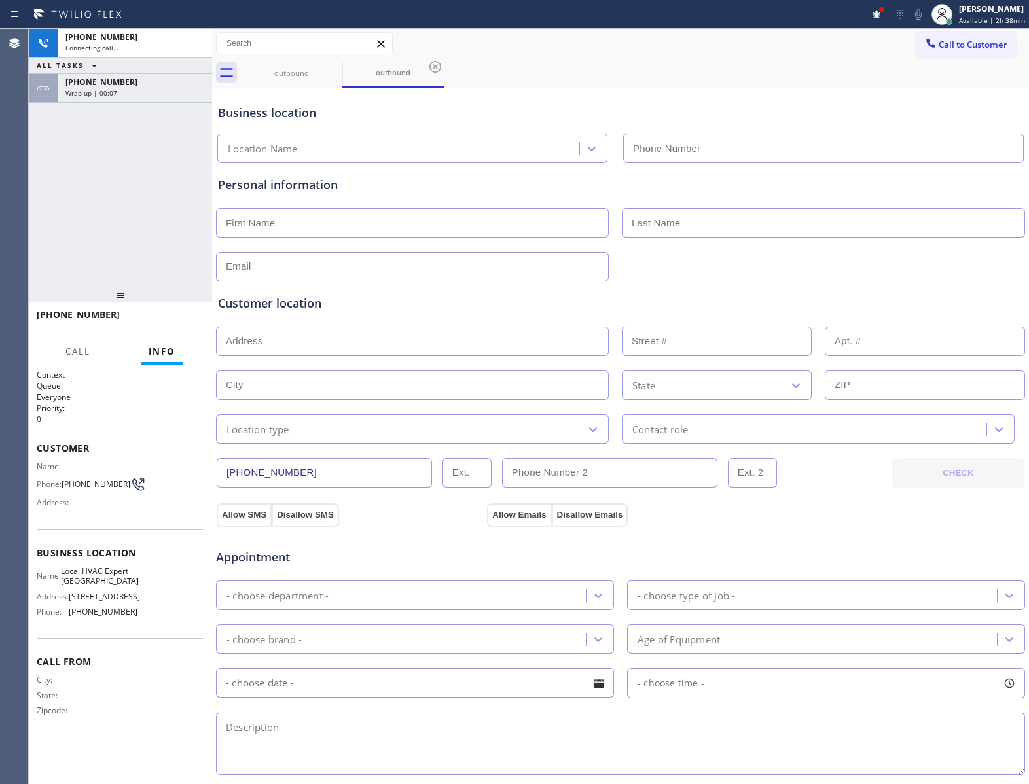
type input "[PHONE_NUMBER]"
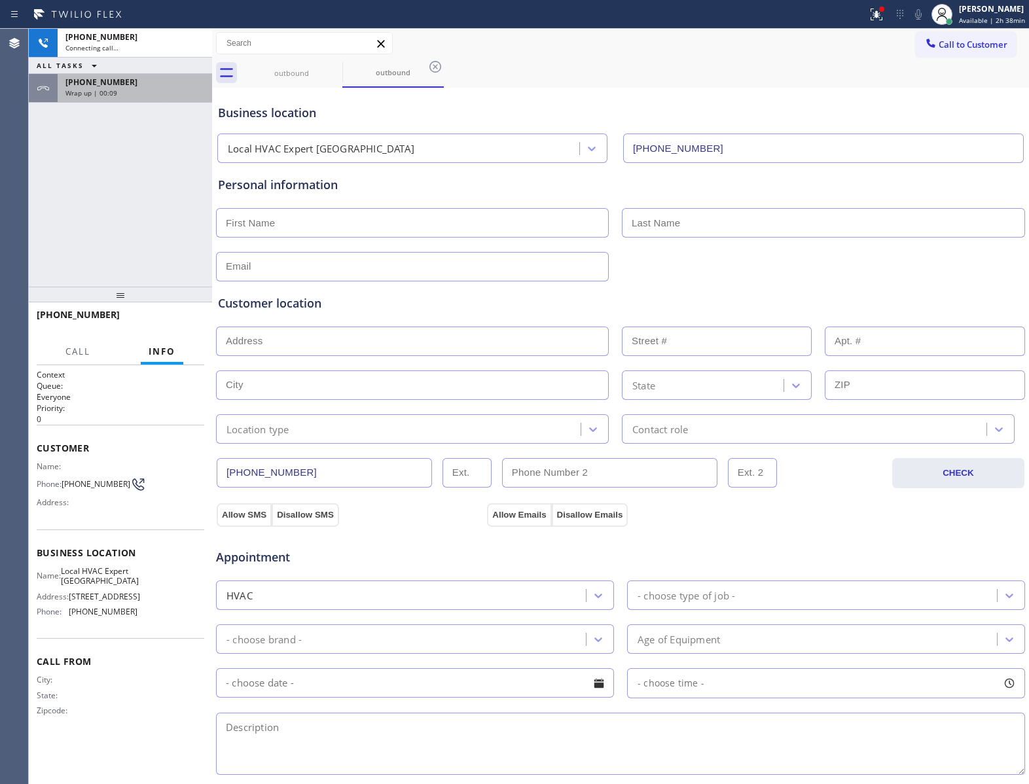
click at [149, 90] on div "Wrap up | 00:09" at bounding box center [134, 92] width 139 height 9
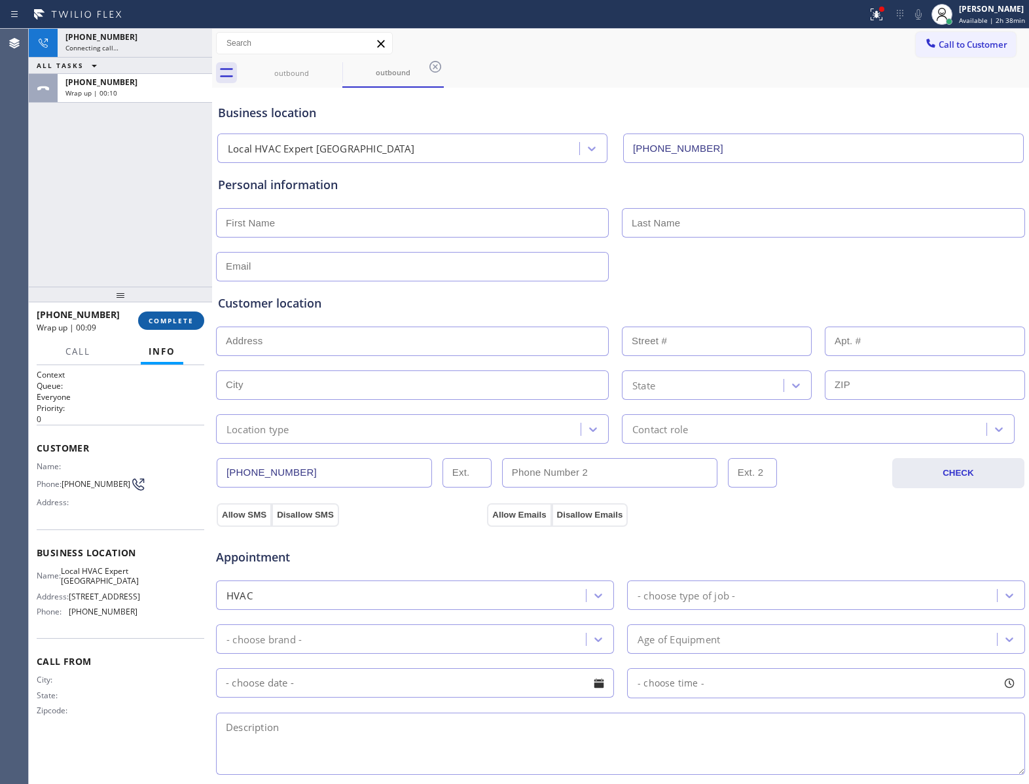
click at [178, 321] on span "COMPLETE" at bounding box center [171, 320] width 45 height 9
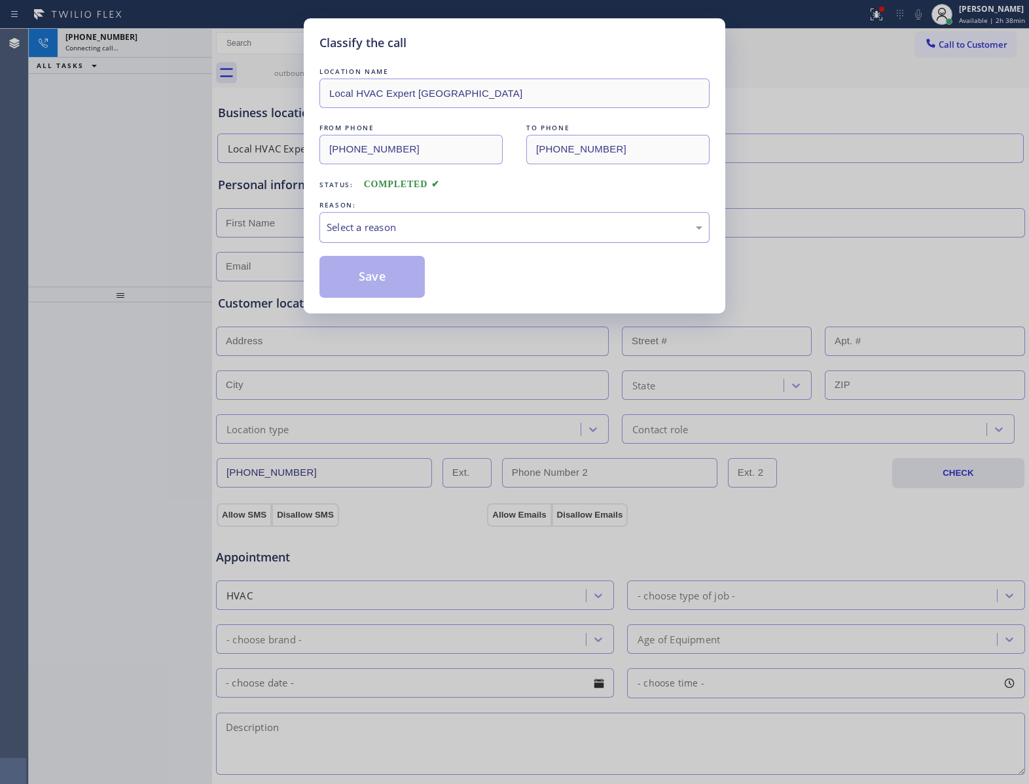
drag, startPoint x: 384, startPoint y: 229, endPoint x: 385, endPoint y: 238, distance: 9.3
click at [384, 233] on div "Select a reason" at bounding box center [515, 227] width 376 height 15
click at [370, 289] on button "Save" at bounding box center [371, 277] width 105 height 42
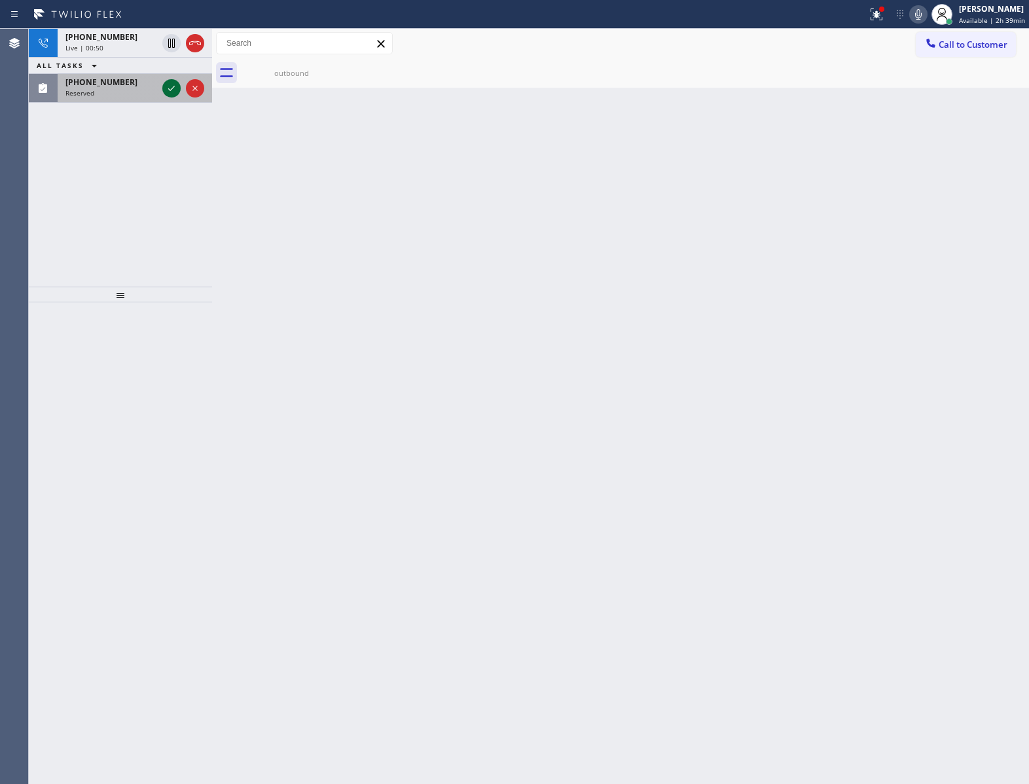
click at [170, 87] on icon at bounding box center [172, 89] width 16 height 16
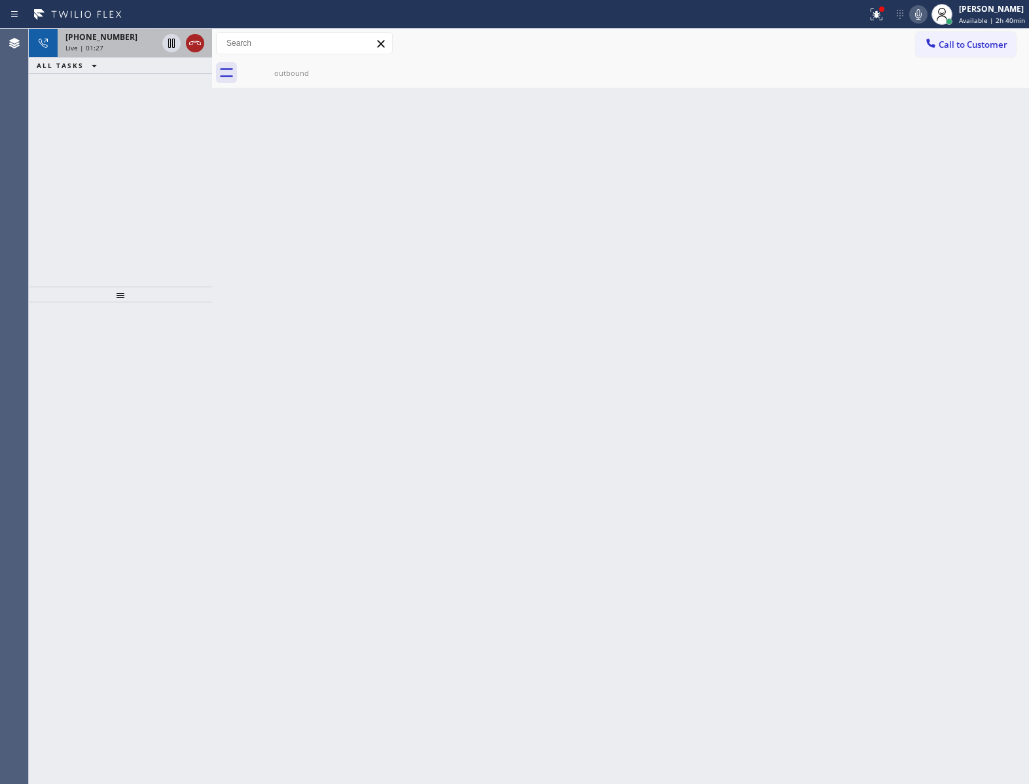
click at [200, 45] on icon at bounding box center [195, 43] width 16 height 16
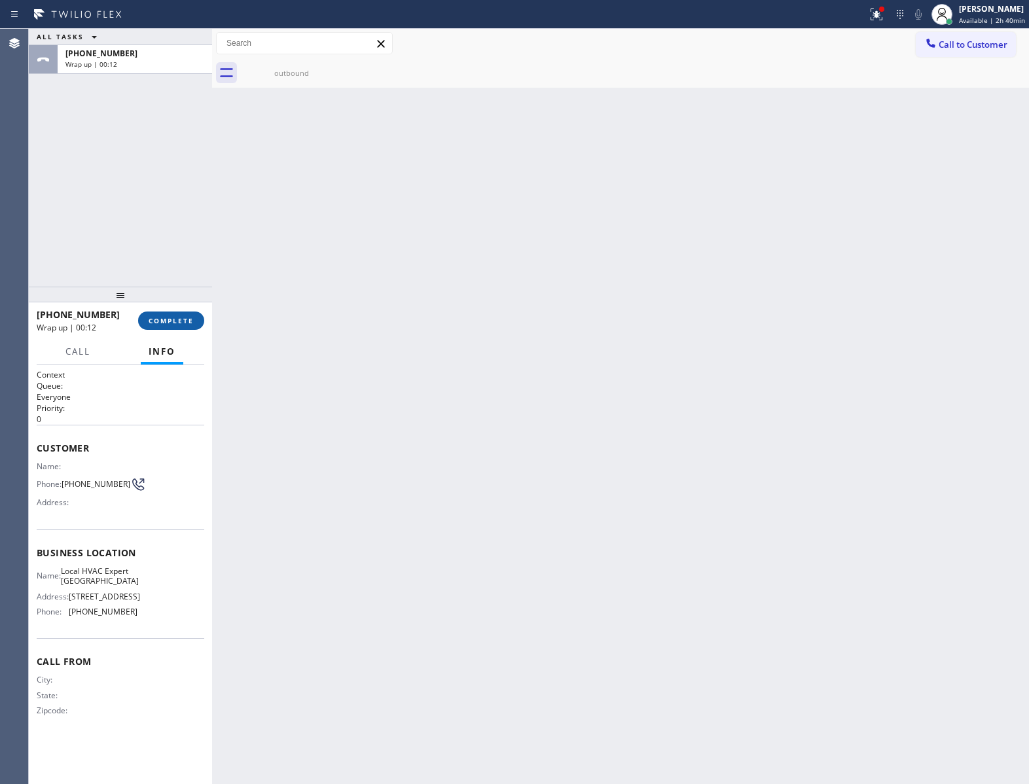
click at [162, 316] on span "COMPLETE" at bounding box center [171, 320] width 45 height 9
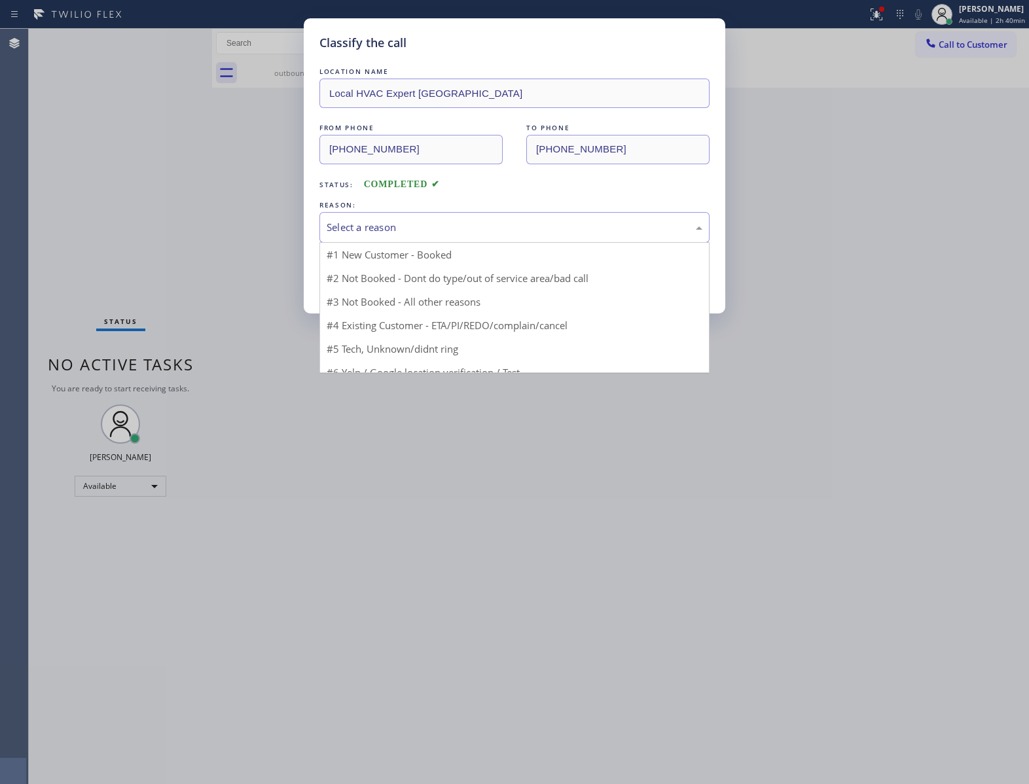
drag, startPoint x: 348, startPoint y: 232, endPoint x: 371, endPoint y: 280, distance: 53.3
click at [355, 236] on div "Select a reason" at bounding box center [514, 227] width 390 height 31
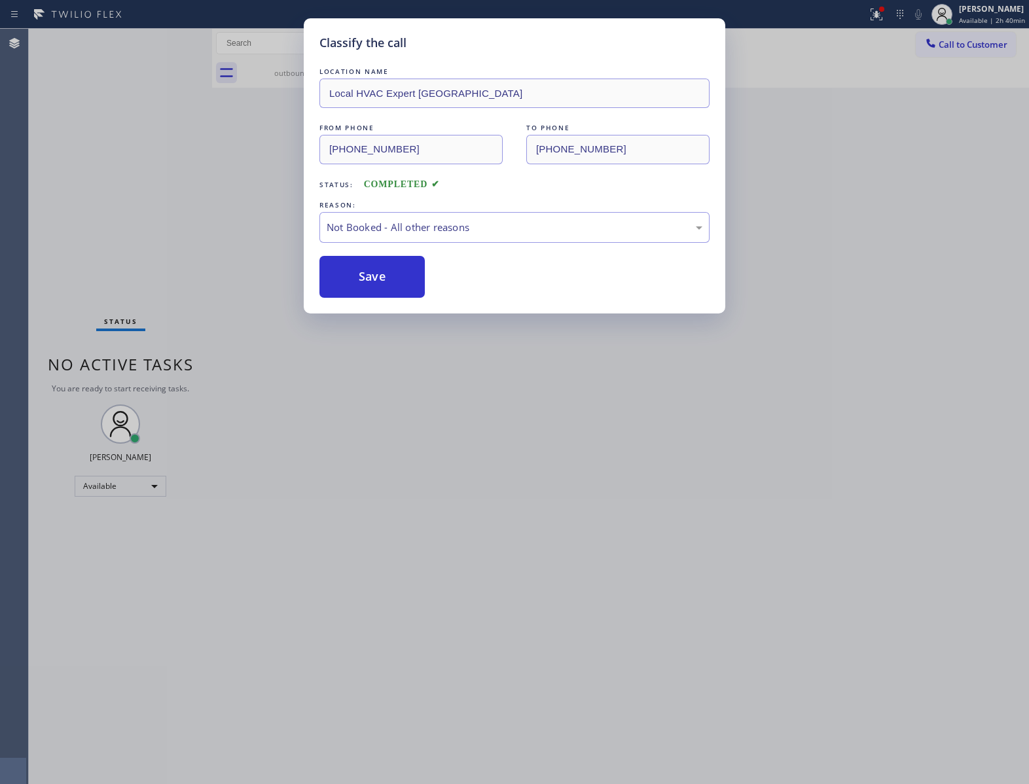
click at [360, 286] on button "Save" at bounding box center [371, 277] width 105 height 42
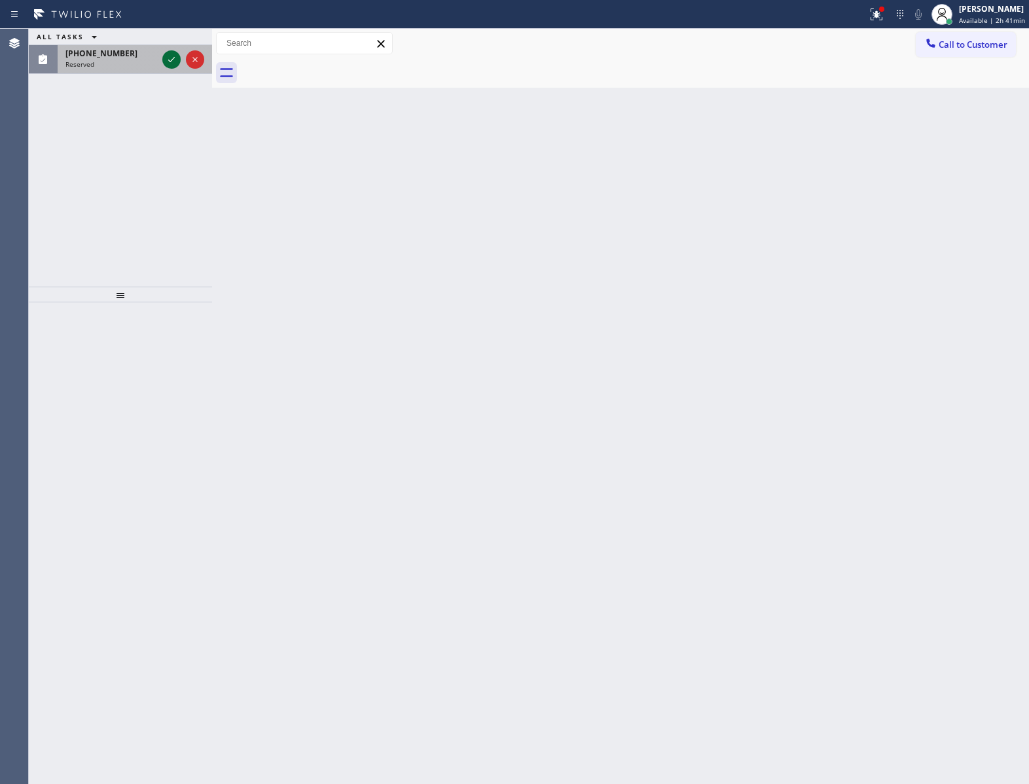
click at [168, 52] on icon at bounding box center [172, 60] width 16 height 16
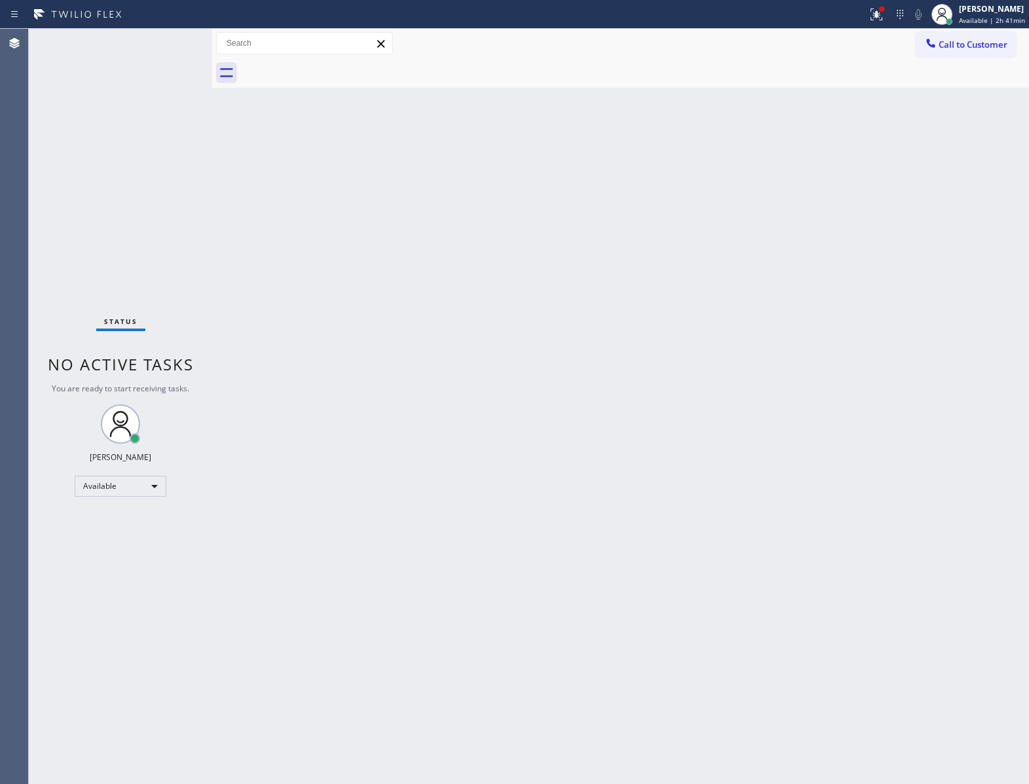
drag, startPoint x: 153, startPoint y: 206, endPoint x: 179, endPoint y: 184, distance: 33.9
click at [153, 206] on div "Status No active tasks You are ready to start receiving tasks. [PERSON_NAME] Av…" at bounding box center [120, 407] width 183 height 756
click at [171, 43] on div "Status No active tasks You are ready to start receiving tasks. [PERSON_NAME] Av…" at bounding box center [120, 407] width 183 height 756
click at [172, 48] on div "Status No active tasks You are ready to start receiving tasks. [PERSON_NAME] Av…" at bounding box center [120, 407] width 183 height 756
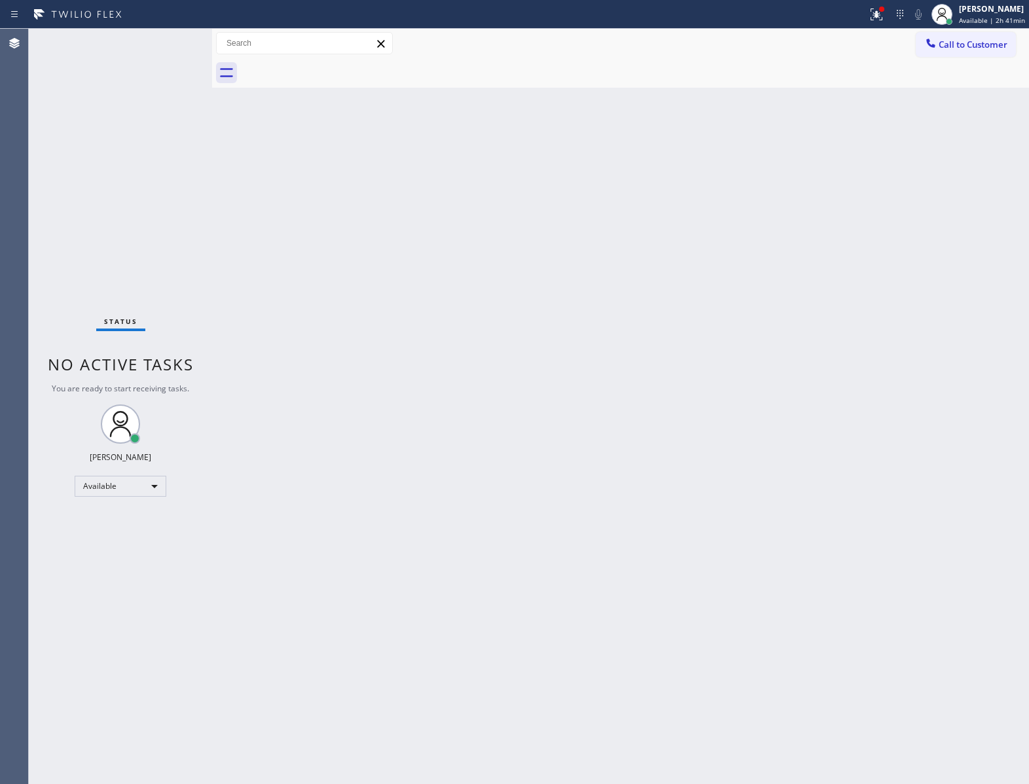
click at [172, 48] on div "Status No active tasks You are ready to start receiving tasks. [PERSON_NAME] Av…" at bounding box center [120, 407] width 183 height 756
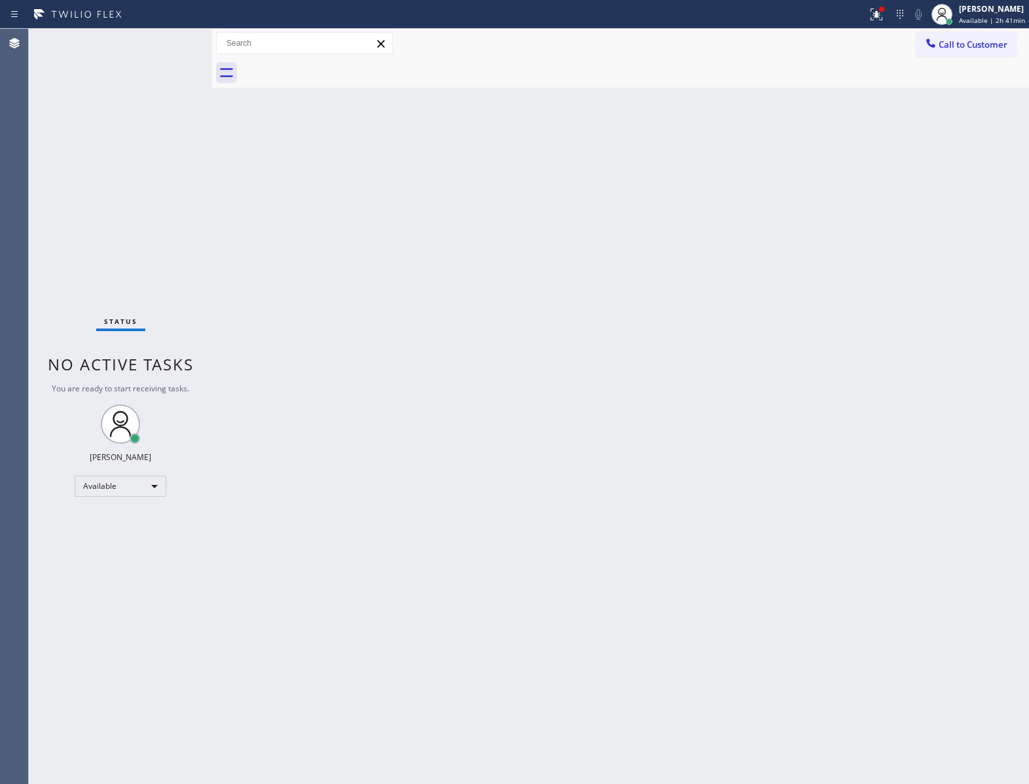
click at [172, 48] on div "Status No active tasks You are ready to start receiving tasks. [PERSON_NAME] Av…" at bounding box center [120, 407] width 183 height 756
click at [174, 37] on div "Status No active tasks You are ready to start receiving tasks. [PERSON_NAME] Av…" at bounding box center [120, 407] width 183 height 756
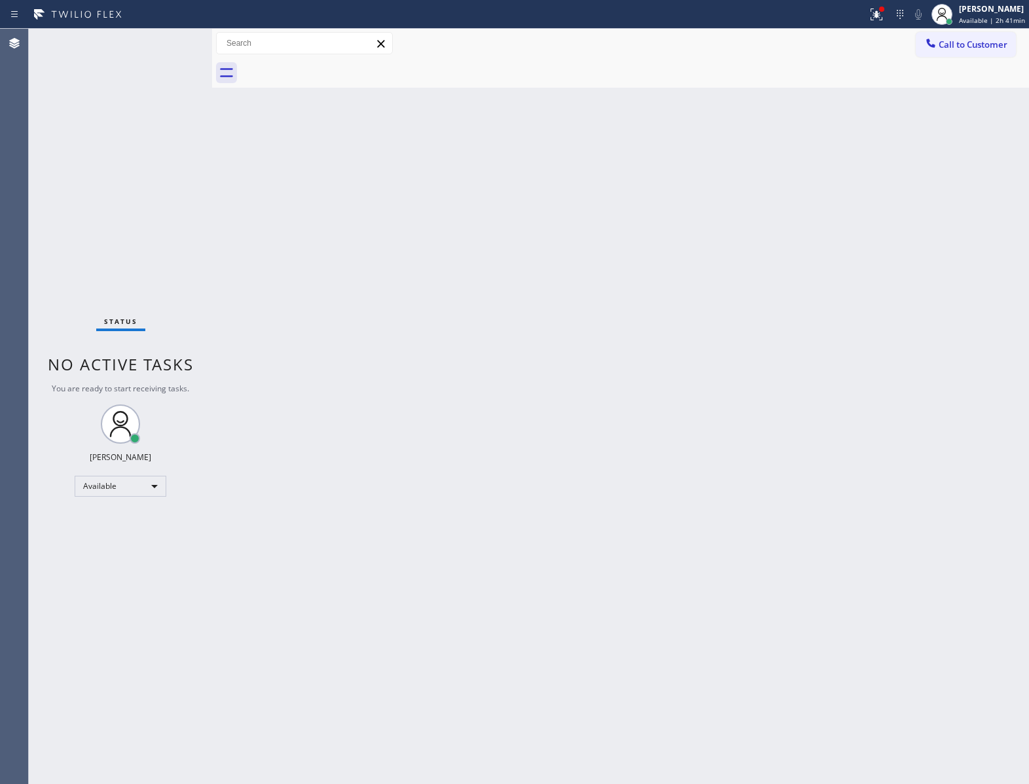
click at [174, 37] on div "Status No active tasks You are ready to start receiving tasks. [PERSON_NAME] Av…" at bounding box center [120, 407] width 183 height 756
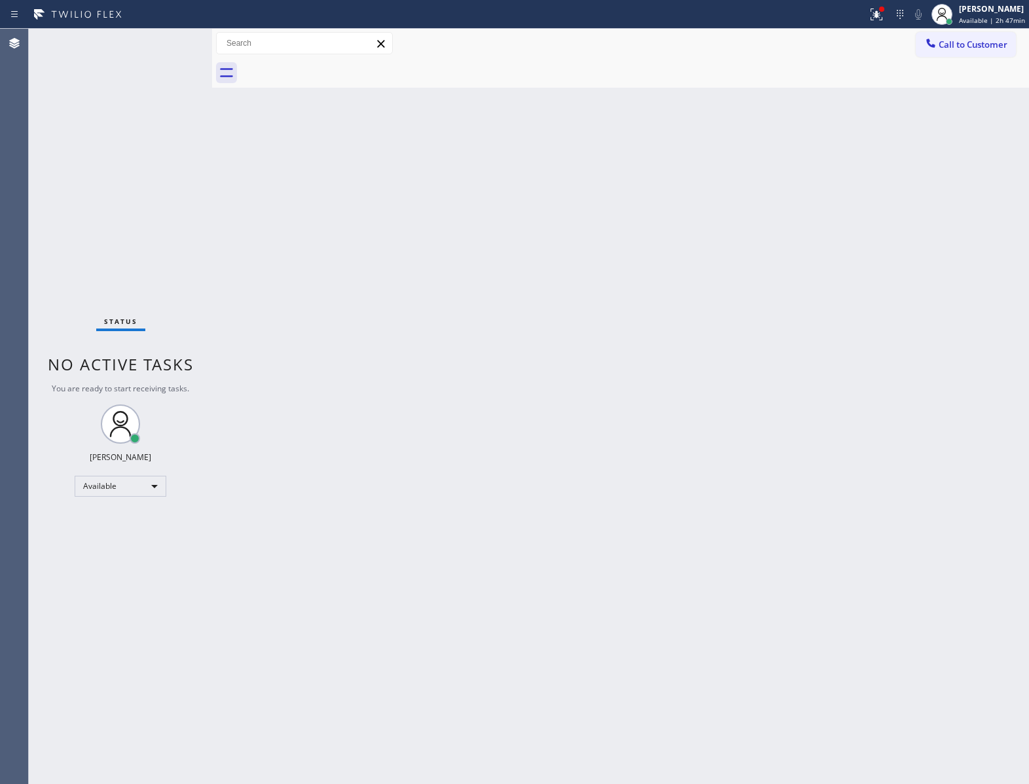
click at [117, 731] on div "Status No active tasks You are ready to start receiving tasks. [PERSON_NAME] Av…" at bounding box center [120, 407] width 183 height 756
click at [153, 43] on div "Status No active tasks You are ready to start receiving tasks. [PERSON_NAME] Av…" at bounding box center [120, 407] width 183 height 756
click at [712, 416] on div "Back to Dashboard Change Sender ID Customers Technicians Select a contact Outbo…" at bounding box center [620, 407] width 817 height 756
click at [94, 338] on div "Status No active tasks You are ready to start receiving tasks. [PERSON_NAME] Av…" at bounding box center [120, 407] width 183 height 756
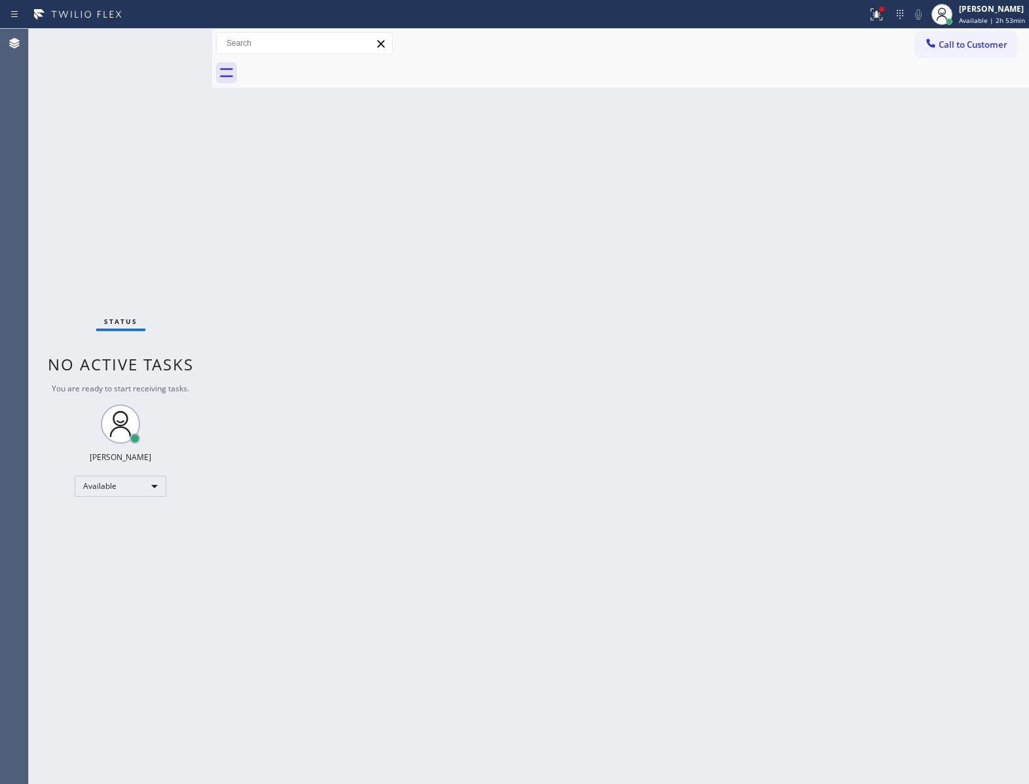
drag, startPoint x: 467, startPoint y: 330, endPoint x: 471, endPoint y: 323, distance: 7.6
click at [467, 329] on div "Back to Dashboard Change Sender ID Customers Technicians Select a contact Outbo…" at bounding box center [620, 407] width 817 height 756
click at [158, 48] on div "Status No active tasks You are ready to start receiving tasks. [PERSON_NAME] Av…" at bounding box center [120, 407] width 183 height 756
click at [158, 53] on div "Status No active tasks You are ready to start receiving tasks. [PERSON_NAME] Av…" at bounding box center [120, 407] width 183 height 756
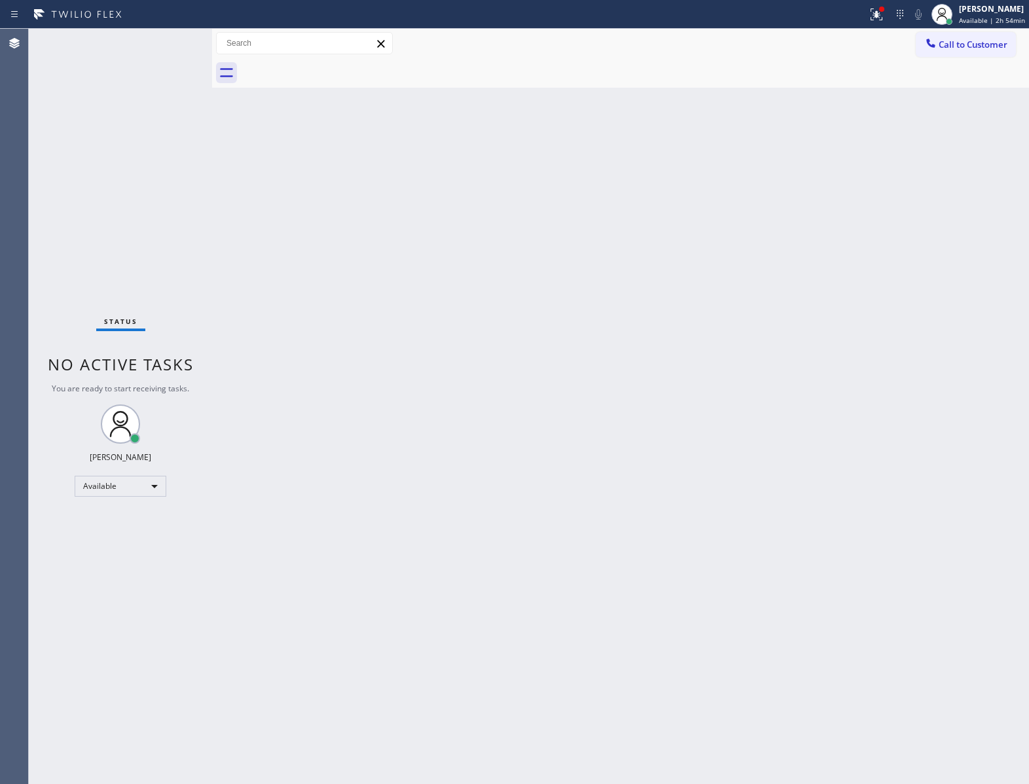
click at [142, 82] on div "Status No active tasks You are ready to start receiving tasks. [PERSON_NAME] Av…" at bounding box center [120, 407] width 183 height 756
drag, startPoint x: 499, startPoint y: 119, endPoint x: 757, endPoint y: 7, distance: 282.1
click at [503, 115] on div "Back to Dashboard Change Sender ID Customers Technicians Select a contact Outbo…" at bounding box center [620, 407] width 817 height 756
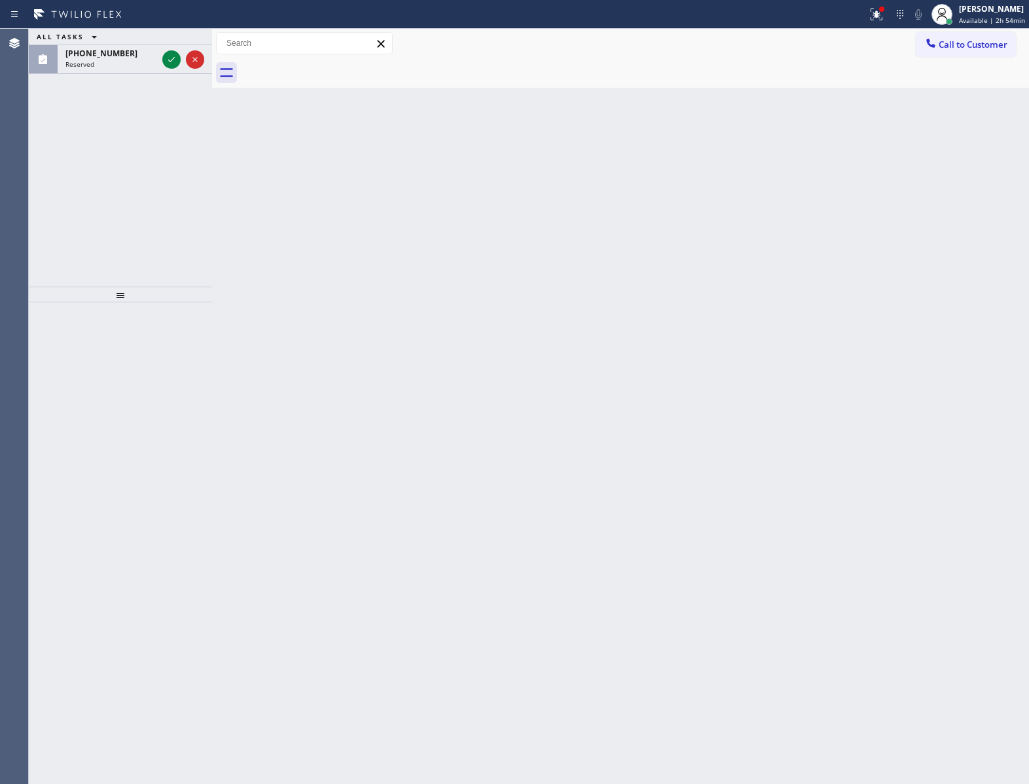
click at [98, 210] on div "ALL TASKS ALL TASKS ACTIVE TASKS TASKS IN WRAP UP [PHONE_NUMBER] Reserved" at bounding box center [120, 158] width 183 height 258
click at [171, 56] on icon at bounding box center [172, 60] width 16 height 16
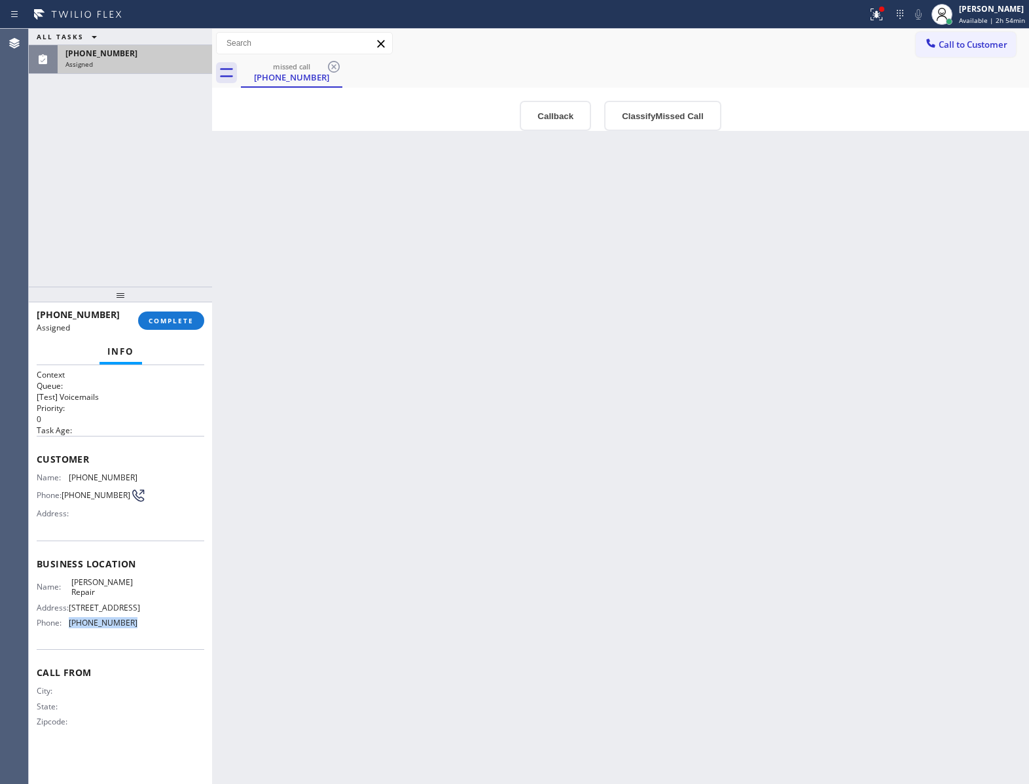
drag, startPoint x: 143, startPoint y: 616, endPoint x: 68, endPoint y: 617, distance: 74.6
click at [68, 617] on div "Name: [PERSON_NAME] Repair Address: [STREET_ADDRESS] Phone: [PHONE_NUMBER]" at bounding box center [121, 605] width 168 height 56
click at [959, 50] on span "Call to Customer" at bounding box center [973, 45] width 69 height 12
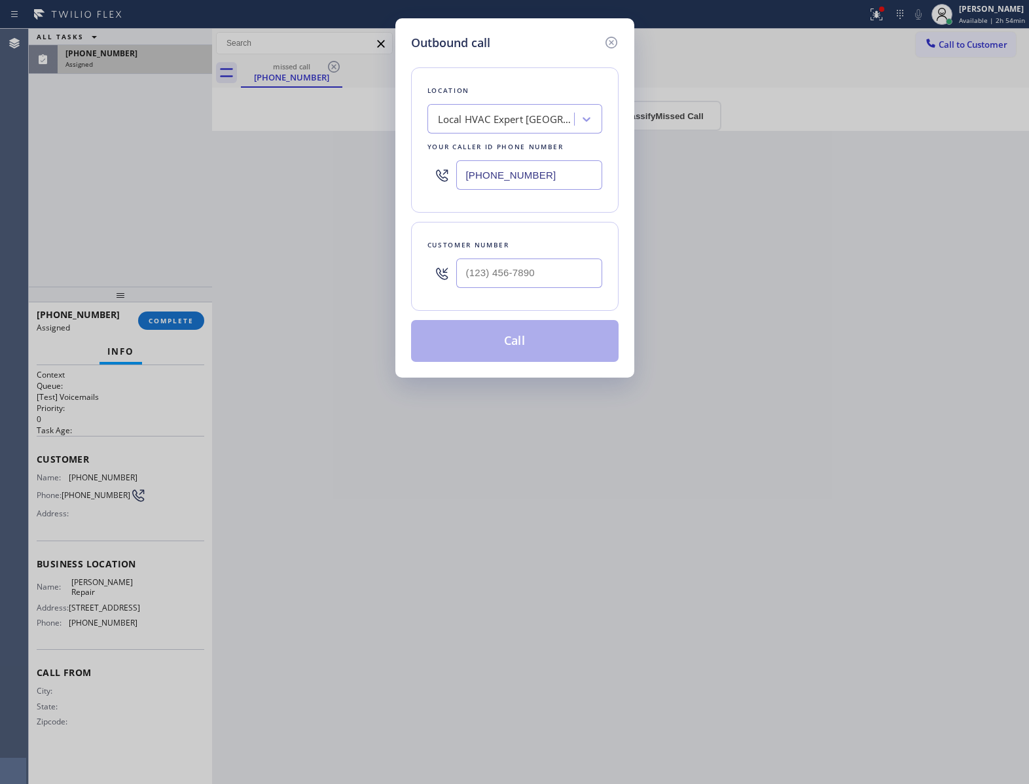
click at [537, 178] on input "[PHONE_NUMBER]" at bounding box center [529, 174] width 146 height 29
paste input "323) 797-5574"
type input "[PHONE_NUMBER]"
click at [613, 47] on icon at bounding box center [611, 43] width 12 height 12
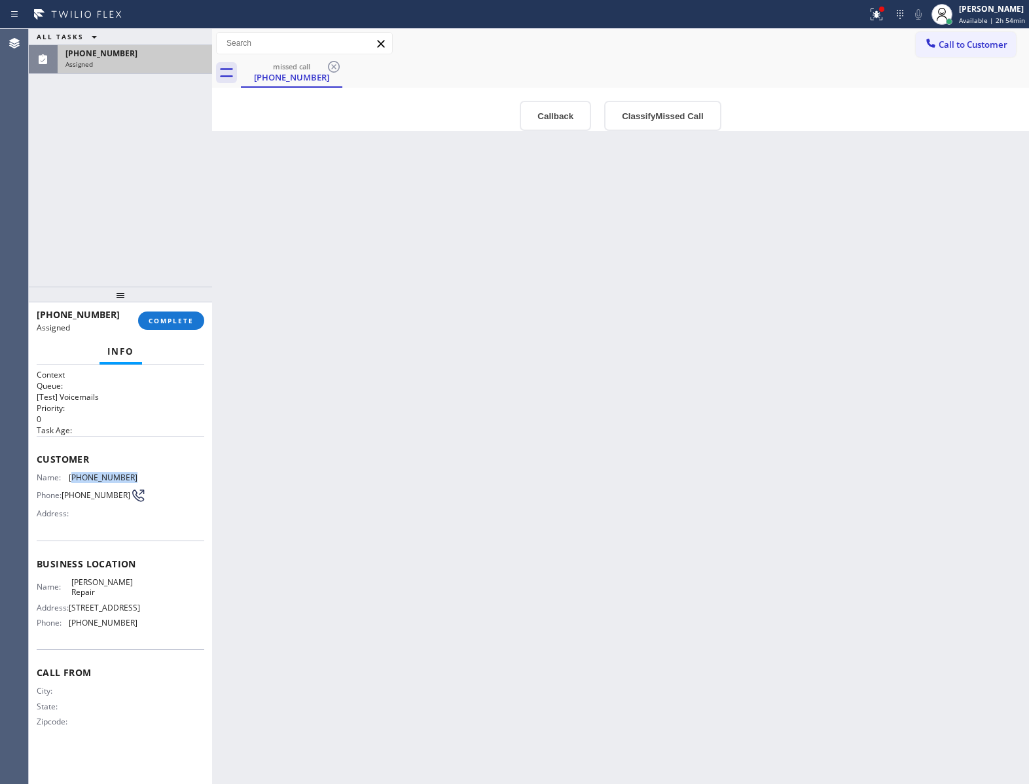
drag, startPoint x: 124, startPoint y: 481, endPoint x: 73, endPoint y: 477, distance: 51.2
click at [73, 477] on span "[PHONE_NUMBER]" at bounding box center [103, 478] width 69 height 10
click at [179, 323] on span "COMPLETE" at bounding box center [171, 320] width 45 height 9
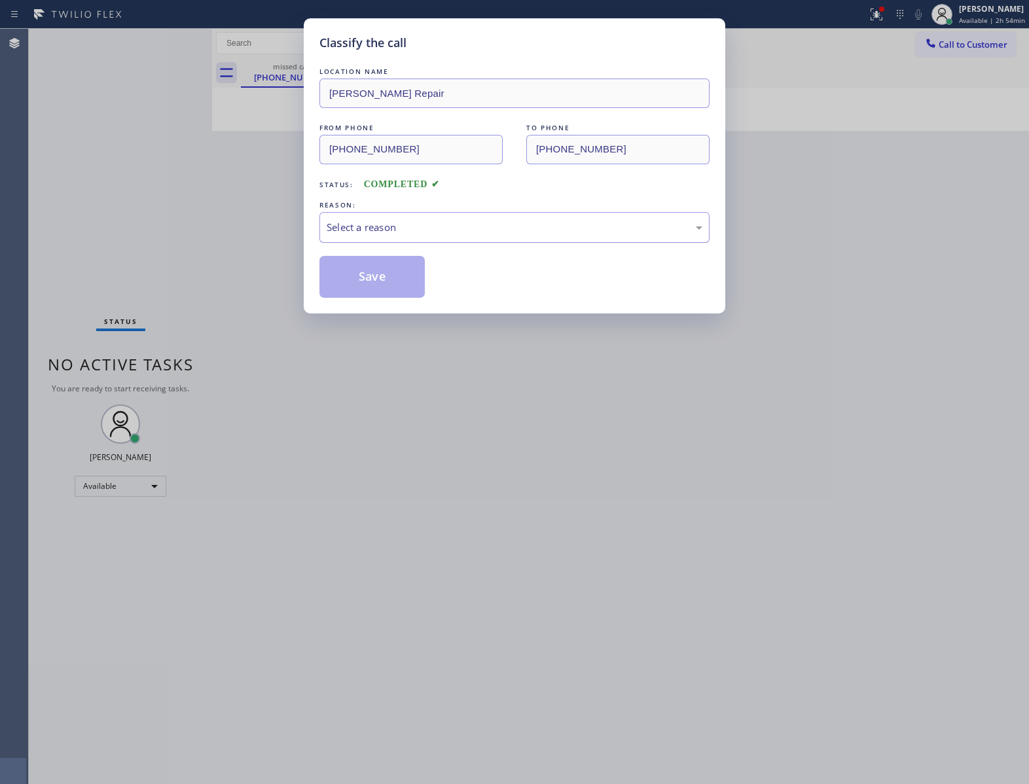
click at [407, 223] on div "Select a reason" at bounding box center [515, 227] width 376 height 15
click at [368, 289] on button "Save" at bounding box center [371, 277] width 105 height 42
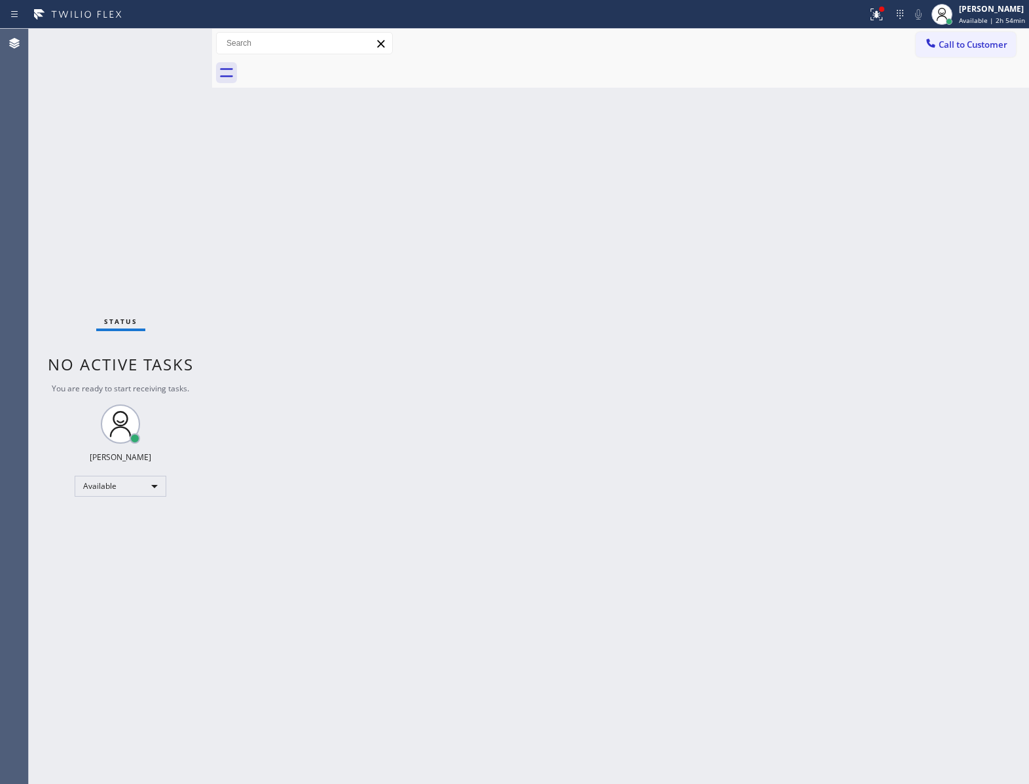
click at [970, 43] on span "Call to Customer" at bounding box center [973, 45] width 69 height 12
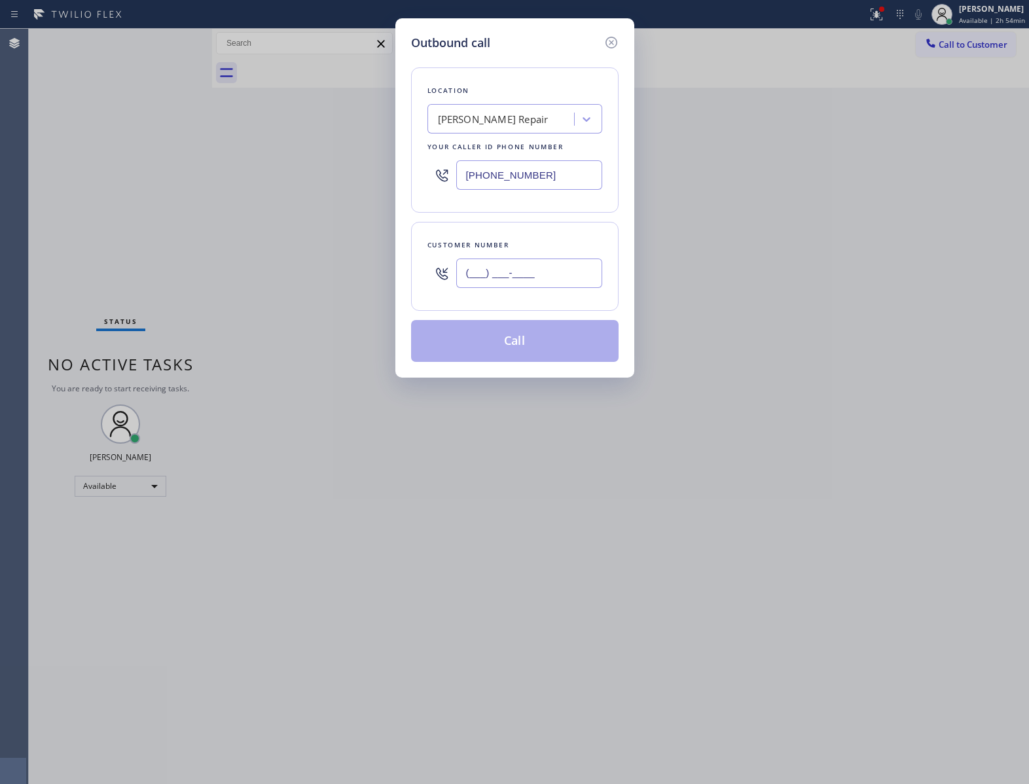
click at [515, 278] on input "(___) ___-____" at bounding box center [529, 273] width 146 height 29
paste input "760) 685-1451"
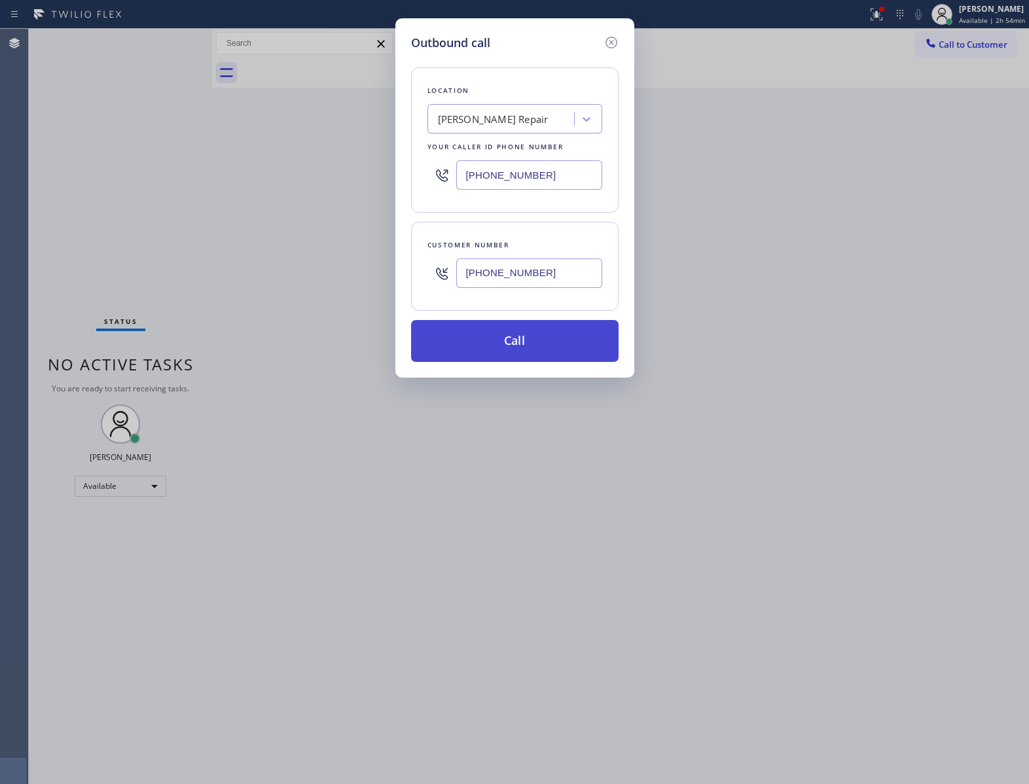
type input "[PHONE_NUMBER]"
click at [530, 335] on button "Call" at bounding box center [515, 341] width 208 height 42
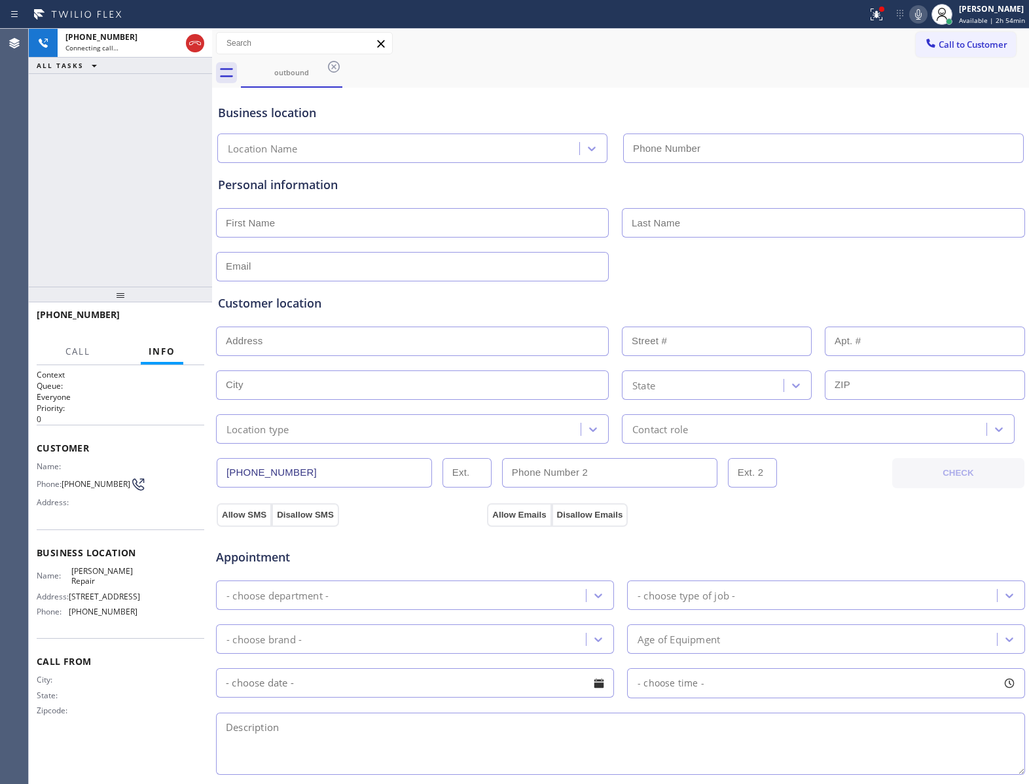
type input "[PHONE_NUMBER]"
click at [155, 185] on div "[PHONE_NUMBER] Connecting call… ALL TASKS ALL TASKS ACTIVE TASKS TASKS IN WRAP …" at bounding box center [120, 158] width 183 height 258
click at [140, 255] on div "[PHONE_NUMBER] Connecting call… ALL TASKS ALL TASKS ACTIVE TASKS TASKS IN WRAP …" at bounding box center [120, 158] width 183 height 258
drag, startPoint x: 173, startPoint y: 171, endPoint x: 195, endPoint y: 170, distance: 22.3
click at [173, 171] on div "[PHONE_NUMBER] Connecting call… ALL TASKS ALL TASKS ACTIVE TASKS TASKS IN WRAP …" at bounding box center [120, 158] width 183 height 258
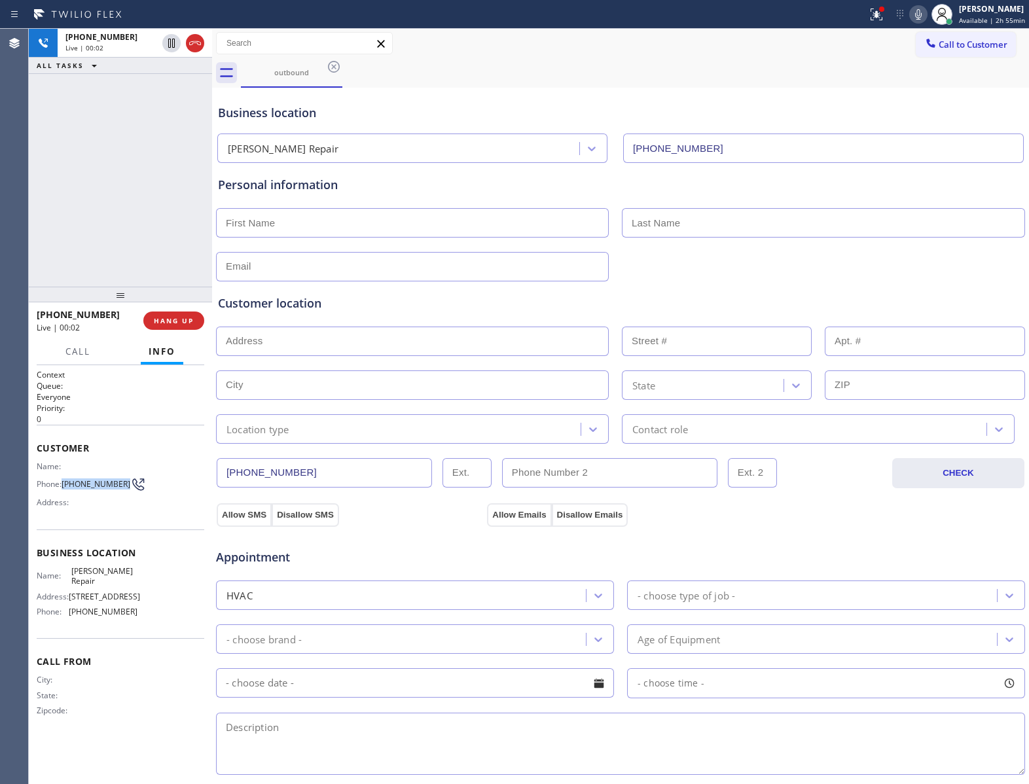
drag, startPoint x: 66, startPoint y: 490, endPoint x: 119, endPoint y: 488, distance: 53.0
click at [119, 488] on span "[PHONE_NUMBER]" at bounding box center [96, 484] width 69 height 10
drag, startPoint x: 184, startPoint y: 315, endPoint x: 656, endPoint y: 166, distance: 495.1
click at [184, 316] on button "HANG UP" at bounding box center [173, 321] width 61 height 18
drag, startPoint x: 944, startPoint y: 40, endPoint x: 720, endPoint y: 168, distance: 257.7
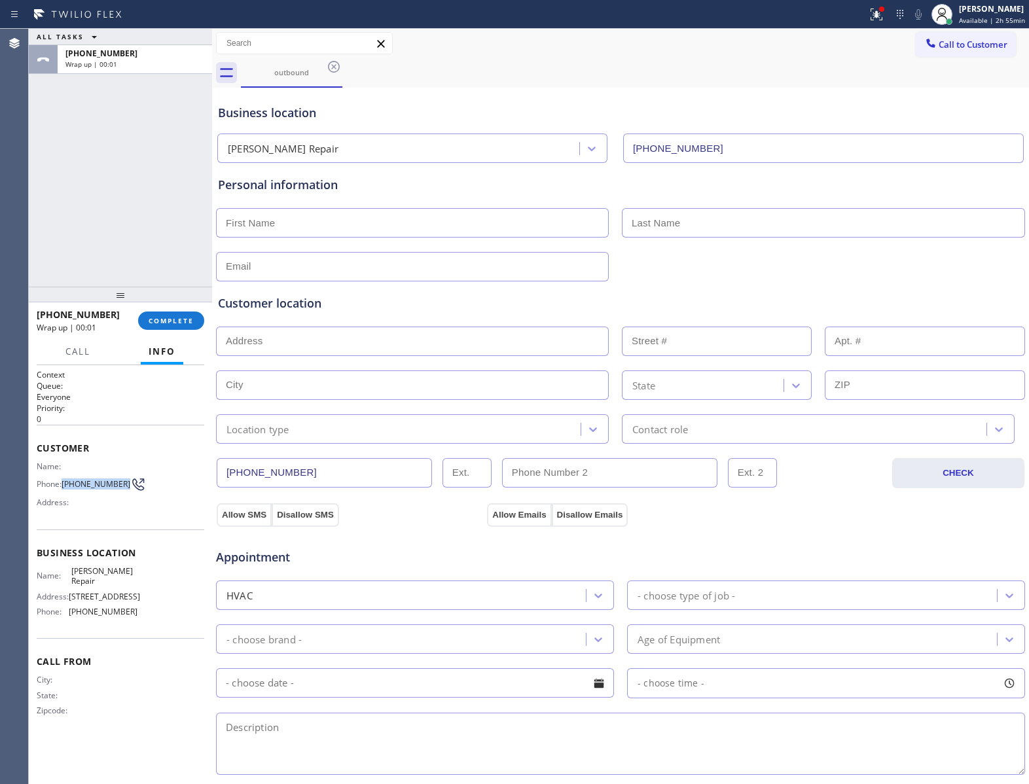
click at [944, 42] on span "Call to Customer" at bounding box center [973, 45] width 69 height 12
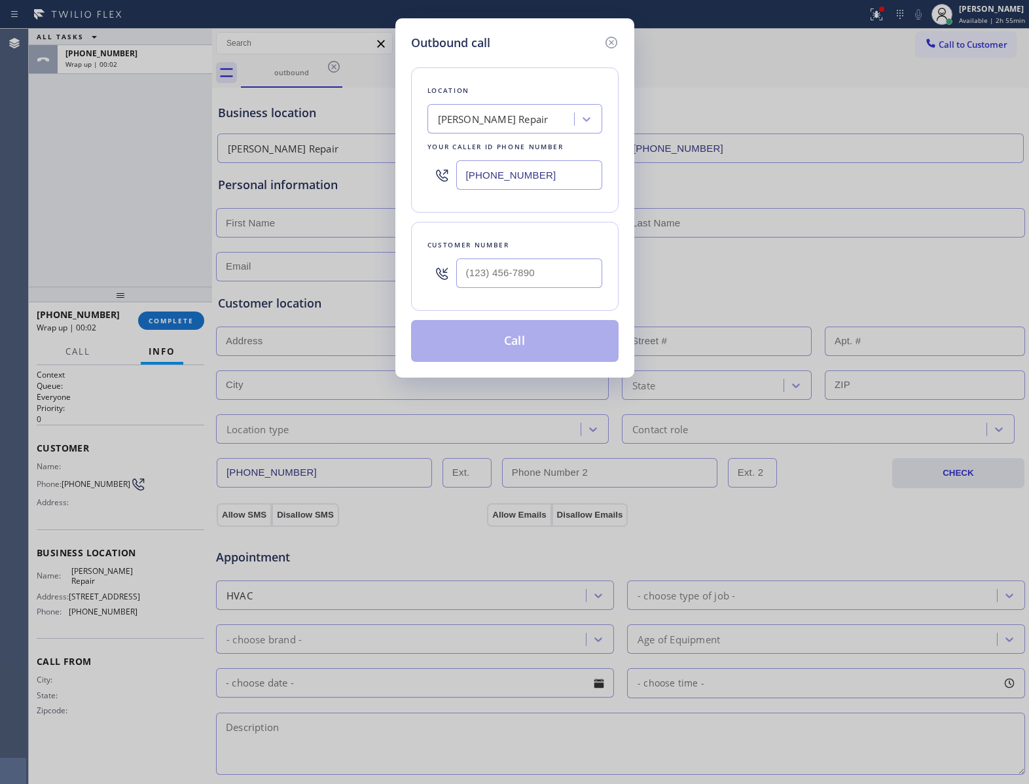
click at [507, 173] on input "[PHONE_NUMBER]" at bounding box center [529, 174] width 146 height 29
click at [524, 261] on input "(___) ___-____" at bounding box center [529, 273] width 146 height 29
paste input "760) 685-1451"
type input "[PHONE_NUMBER]"
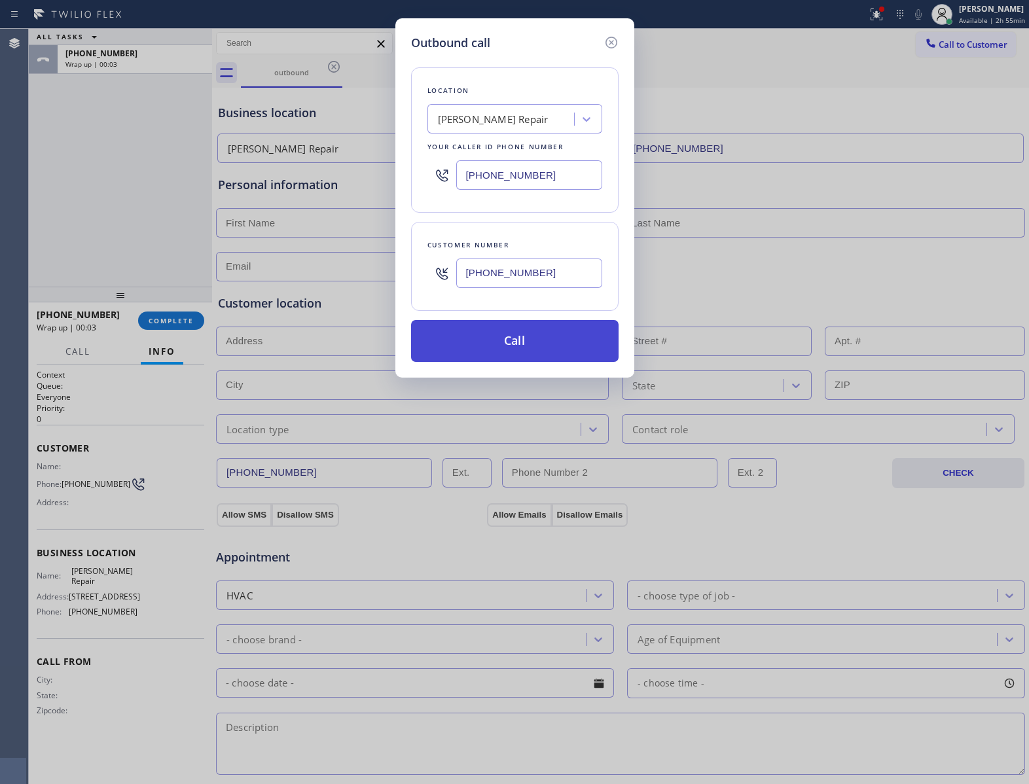
click at [520, 351] on button "Call" at bounding box center [515, 341] width 208 height 42
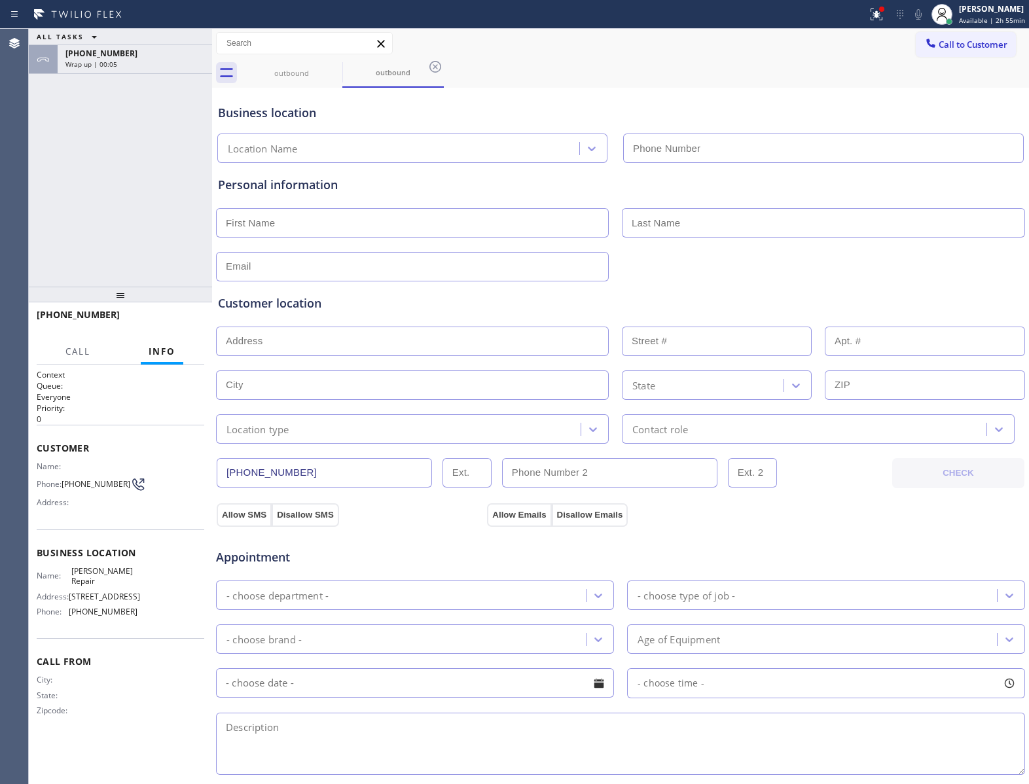
type input "[PHONE_NUMBER]"
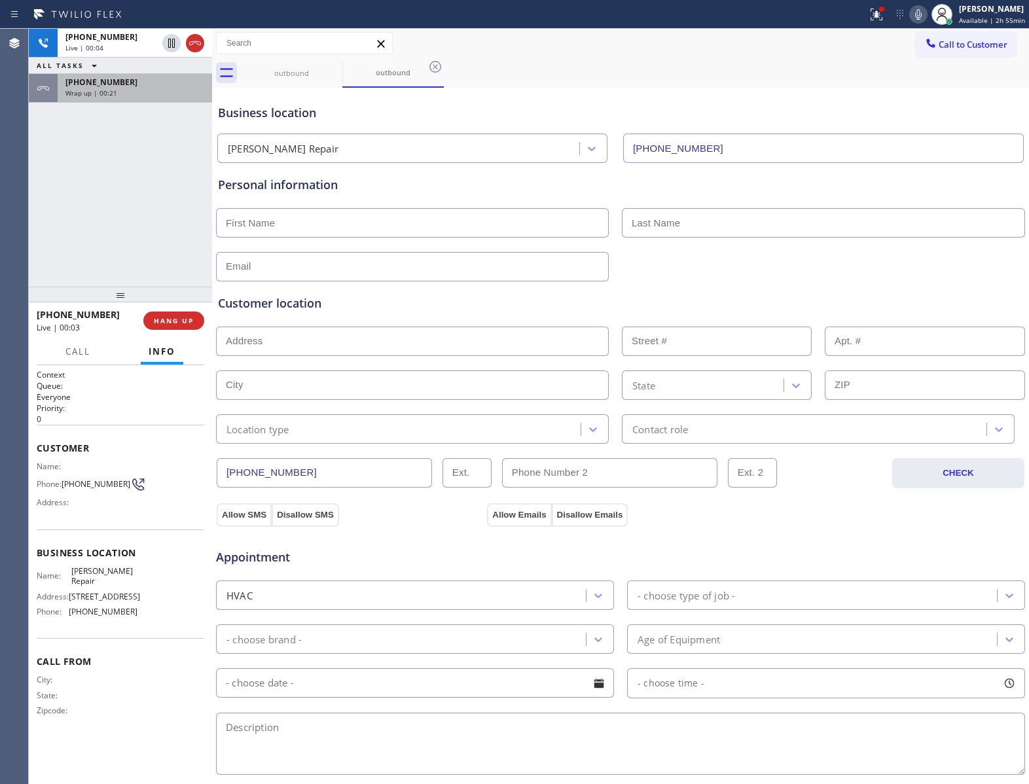
click at [157, 94] on div "Wrap up | 00:21" at bounding box center [134, 92] width 139 height 9
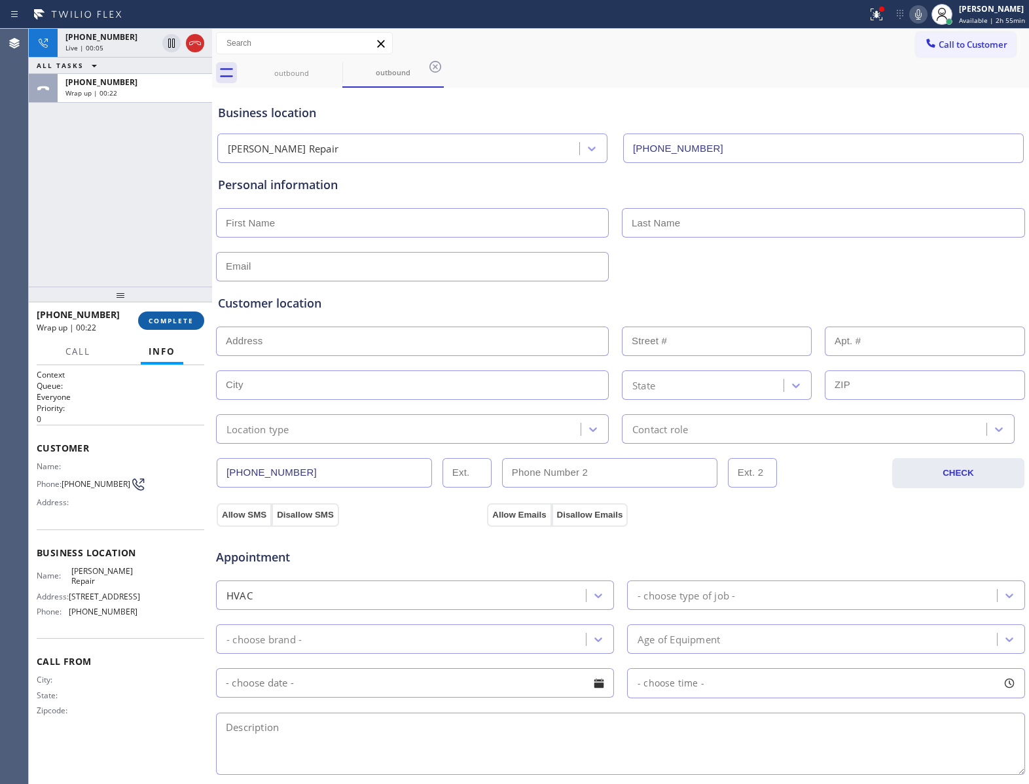
click at [171, 325] on span "COMPLETE" at bounding box center [171, 320] width 45 height 9
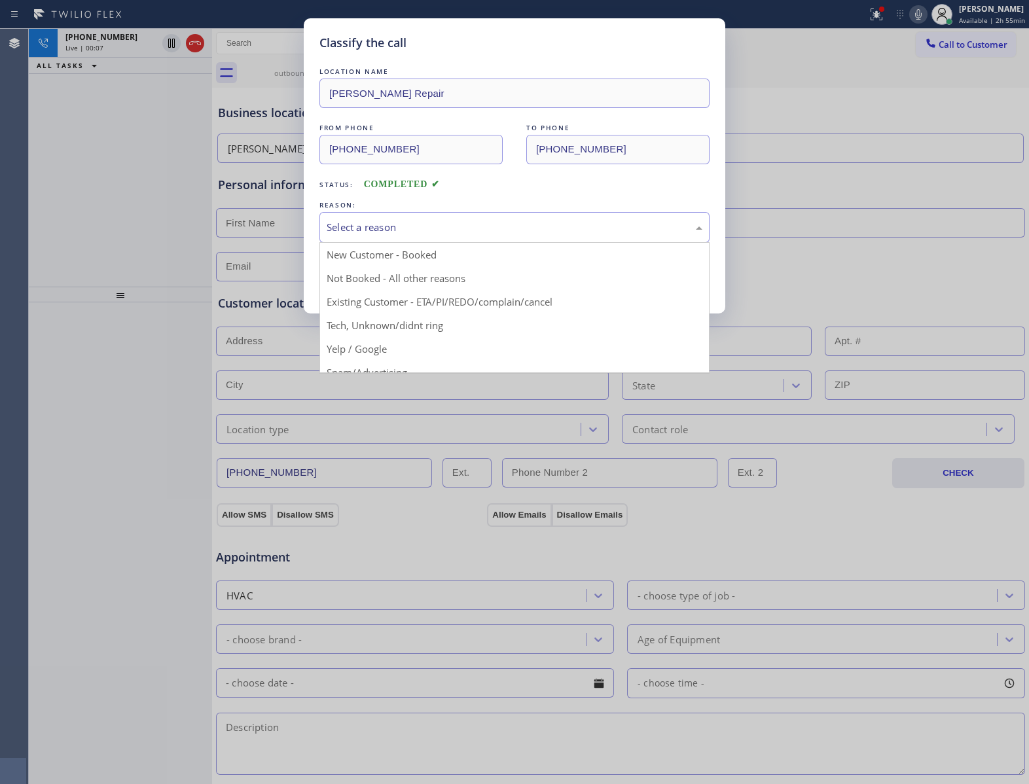
click at [414, 224] on div "Select a reason" at bounding box center [515, 227] width 376 height 15
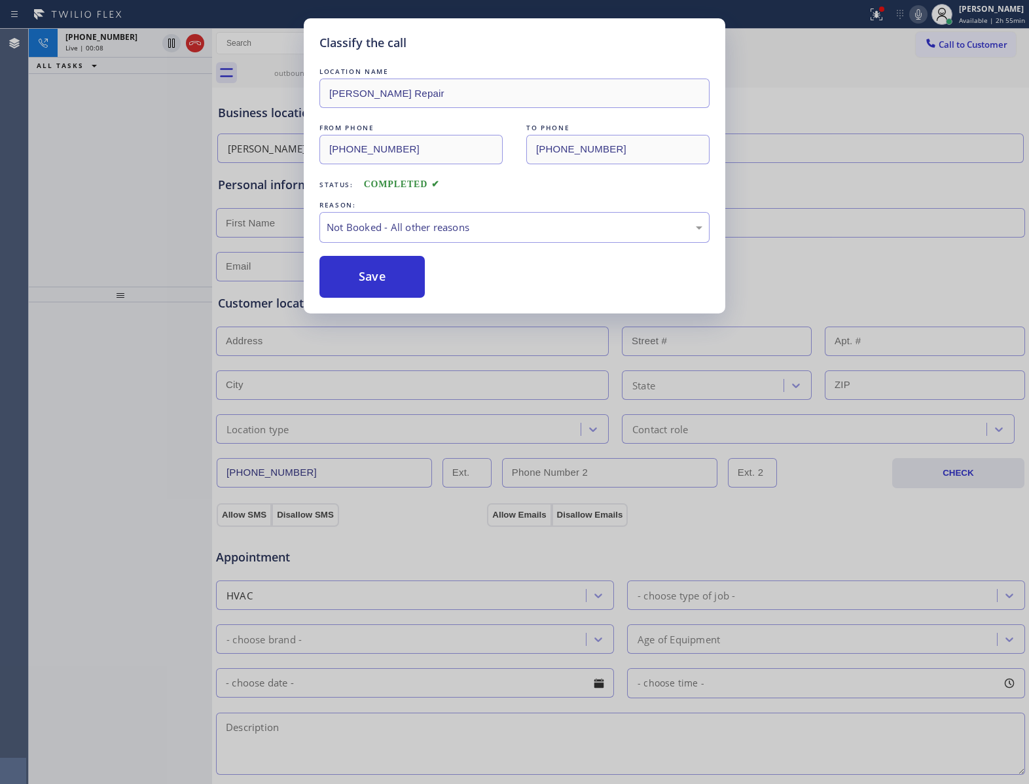
click at [386, 281] on button "Save" at bounding box center [371, 277] width 105 height 42
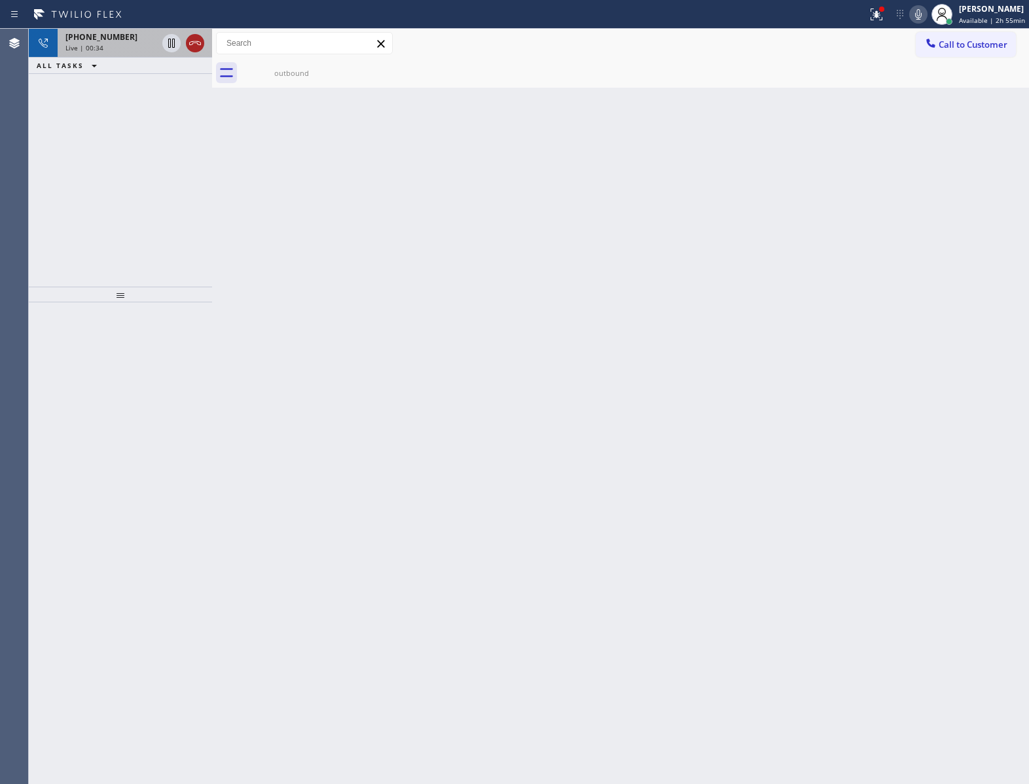
click at [197, 51] on div at bounding box center [183, 43] width 47 height 29
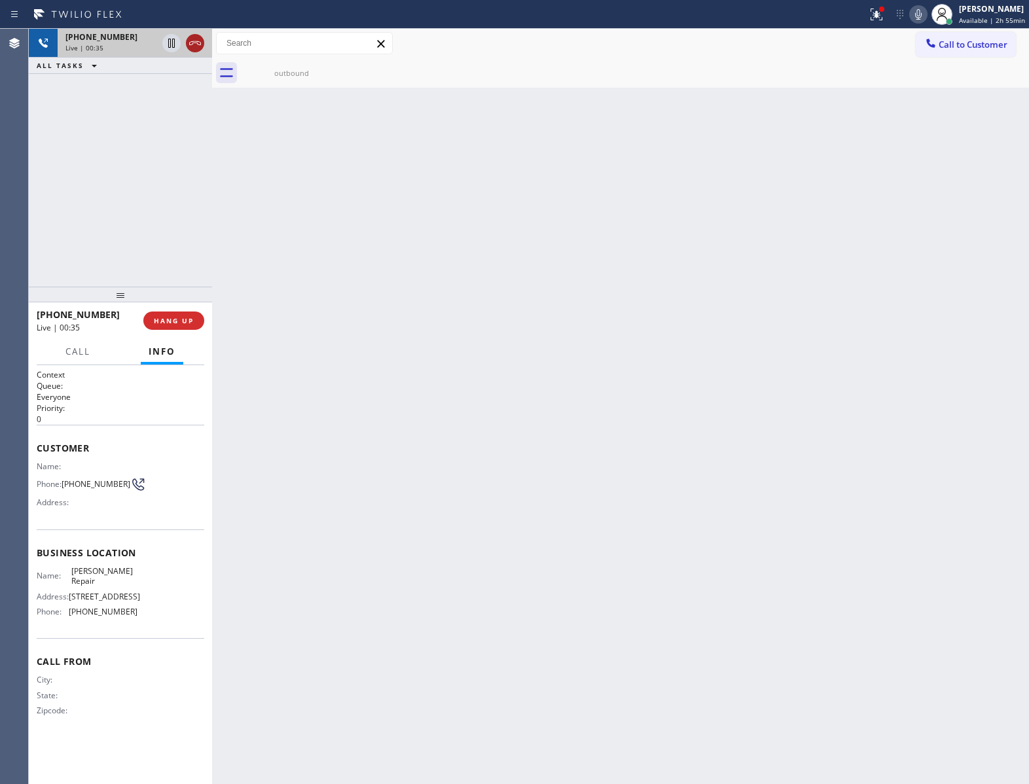
click at [197, 50] on icon at bounding box center [195, 43] width 16 height 16
click at [162, 313] on button "COMPLETE" at bounding box center [171, 321] width 66 height 18
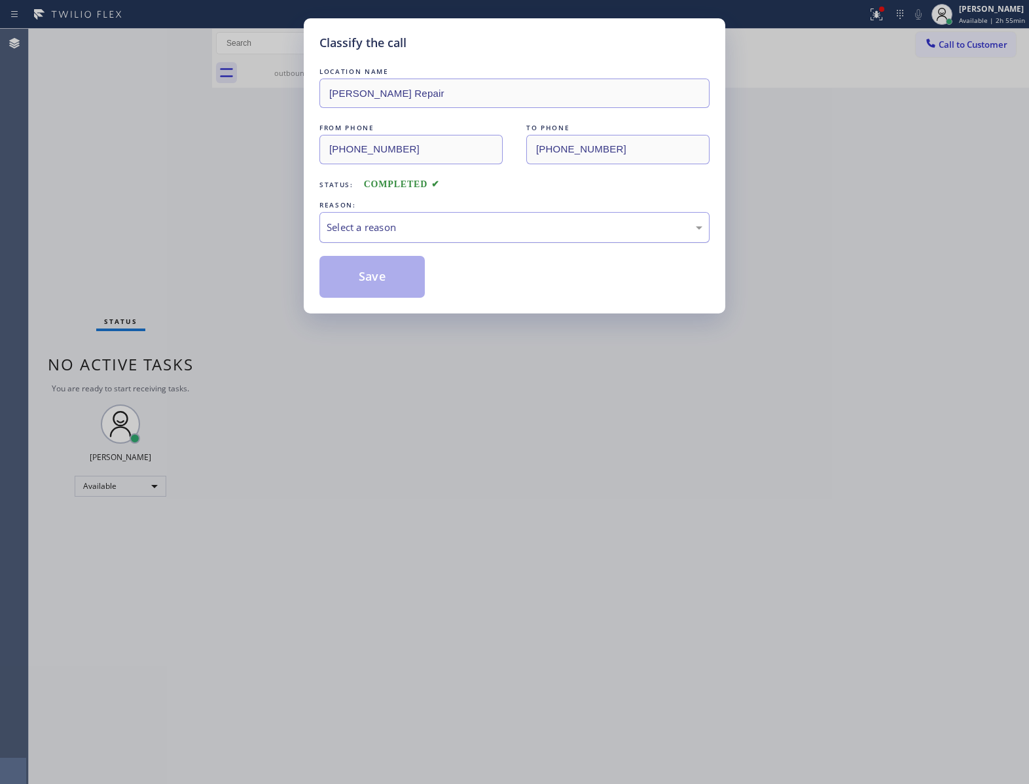
drag, startPoint x: 342, startPoint y: 229, endPoint x: 351, endPoint y: 238, distance: 13.0
click at [348, 234] on div "Select a reason" at bounding box center [515, 227] width 376 height 15
drag, startPoint x: 364, startPoint y: 278, endPoint x: 352, endPoint y: 284, distance: 14.1
click at [364, 276] on button "Save" at bounding box center [371, 277] width 105 height 42
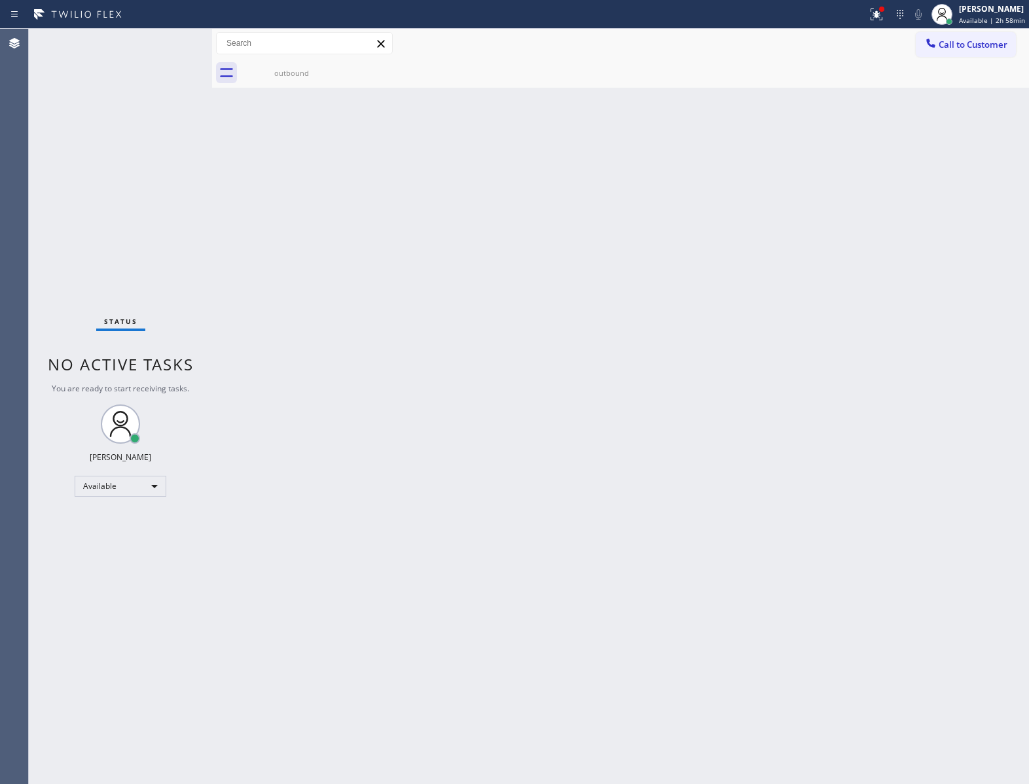
click at [149, 271] on div "Status No active tasks You are ready to start receiving tasks. [PERSON_NAME] Av…" at bounding box center [120, 407] width 183 height 756
click at [130, 244] on div "Status No active tasks You are ready to start receiving tasks. [PERSON_NAME] Av…" at bounding box center [120, 407] width 183 height 756
click at [85, 267] on div "Status No active tasks You are ready to start receiving tasks. [PERSON_NAME] Av…" at bounding box center [120, 407] width 183 height 756
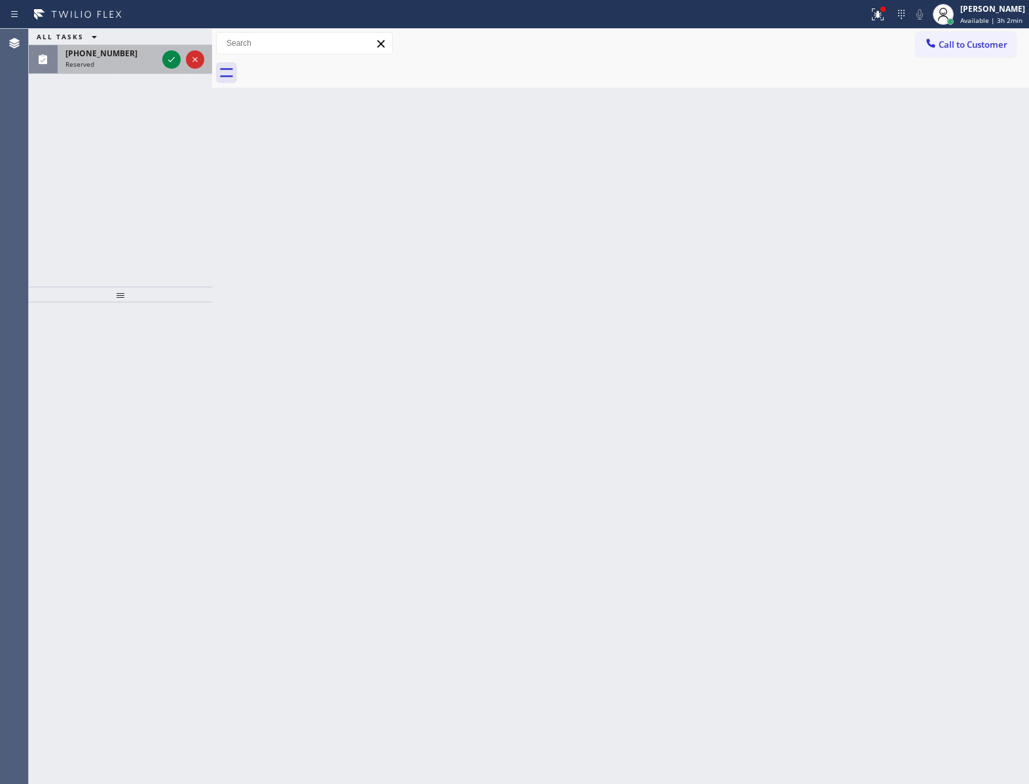
click at [181, 54] on div at bounding box center [183, 59] width 47 height 29
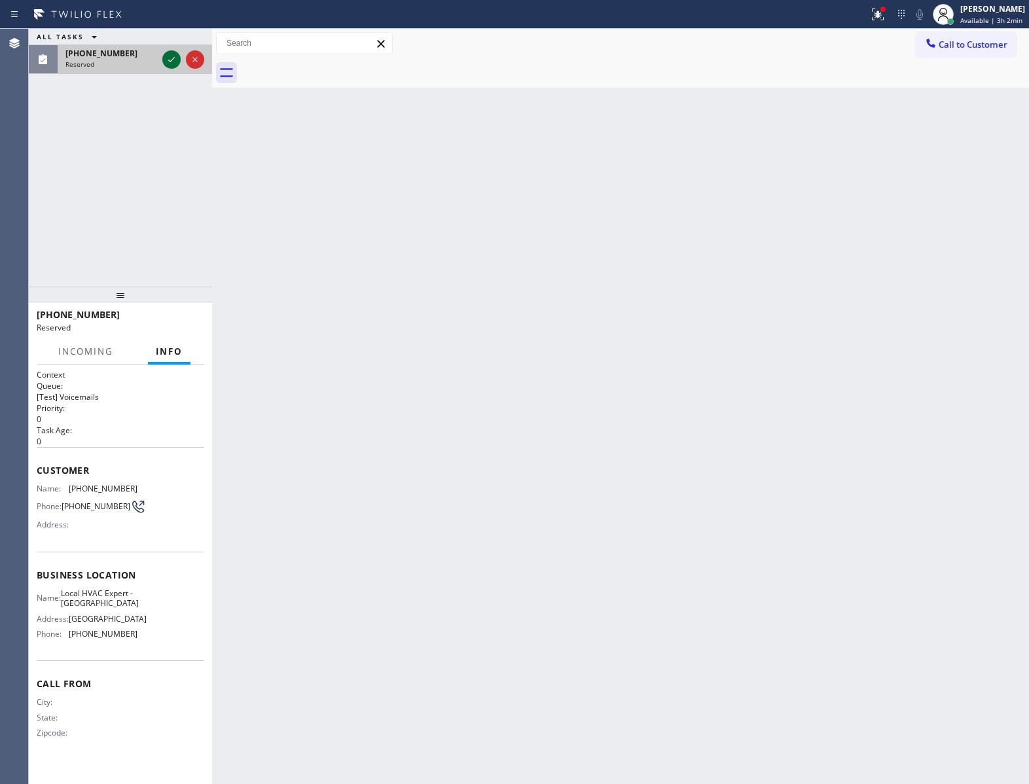
click at [174, 56] on icon at bounding box center [172, 60] width 16 height 16
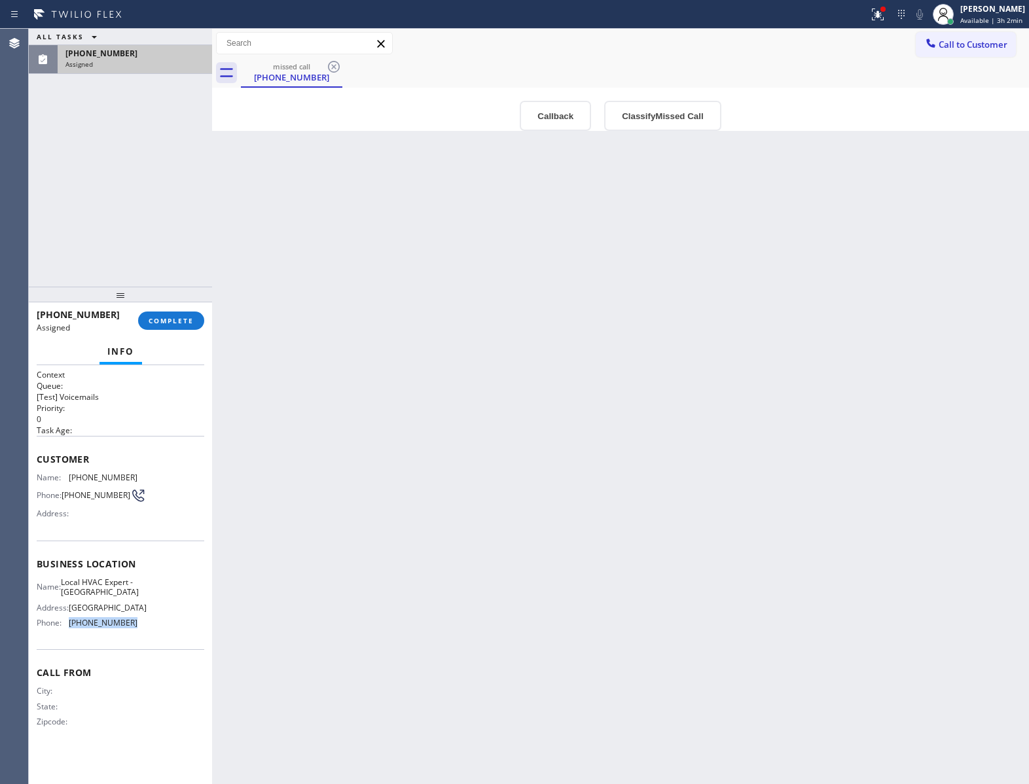
drag, startPoint x: 137, startPoint y: 652, endPoint x: 69, endPoint y: 649, distance: 68.8
click at [69, 634] on div "Name: Local HVAC Expert - Chatsworth Address: [STREET_ADDRESS] Phone: [PHONE_NU…" at bounding box center [121, 605] width 168 height 56
click at [946, 59] on div "missed call [PHONE_NUMBER]" at bounding box center [635, 72] width 788 height 29
click at [949, 53] on button "Call to Customer" at bounding box center [966, 44] width 100 height 25
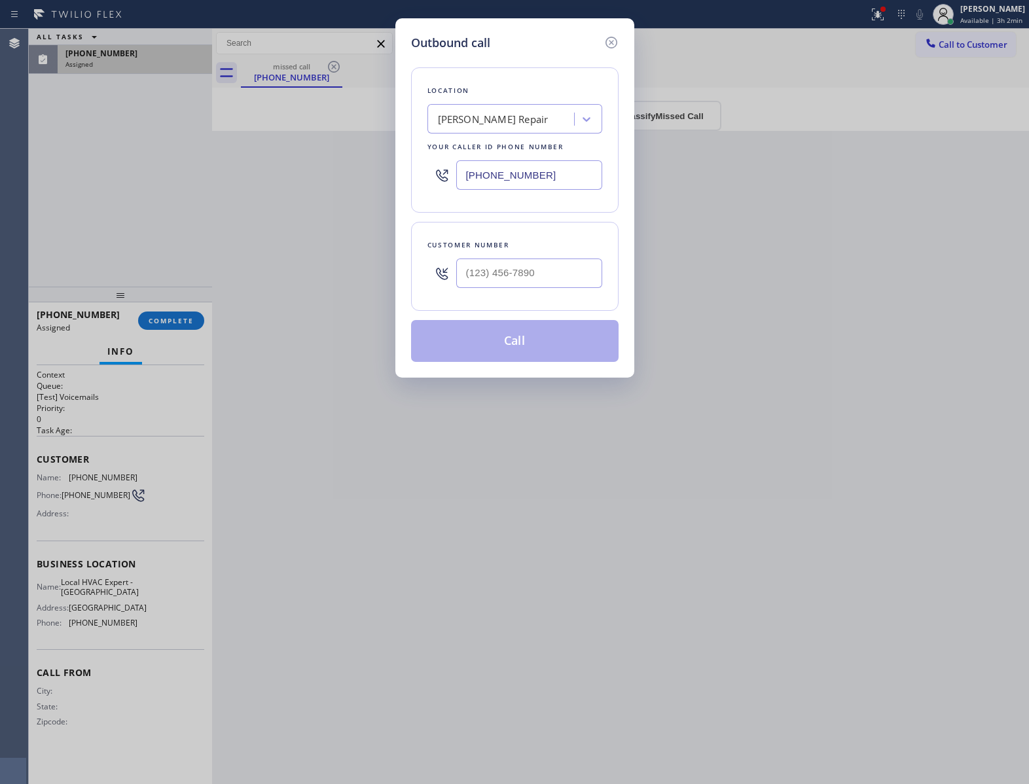
click at [529, 177] on input "[PHONE_NUMBER]" at bounding box center [529, 174] width 146 height 29
paste input "10) 730-1860"
type input "[PHONE_NUMBER]"
click at [611, 41] on icon at bounding box center [612, 43] width 16 height 16
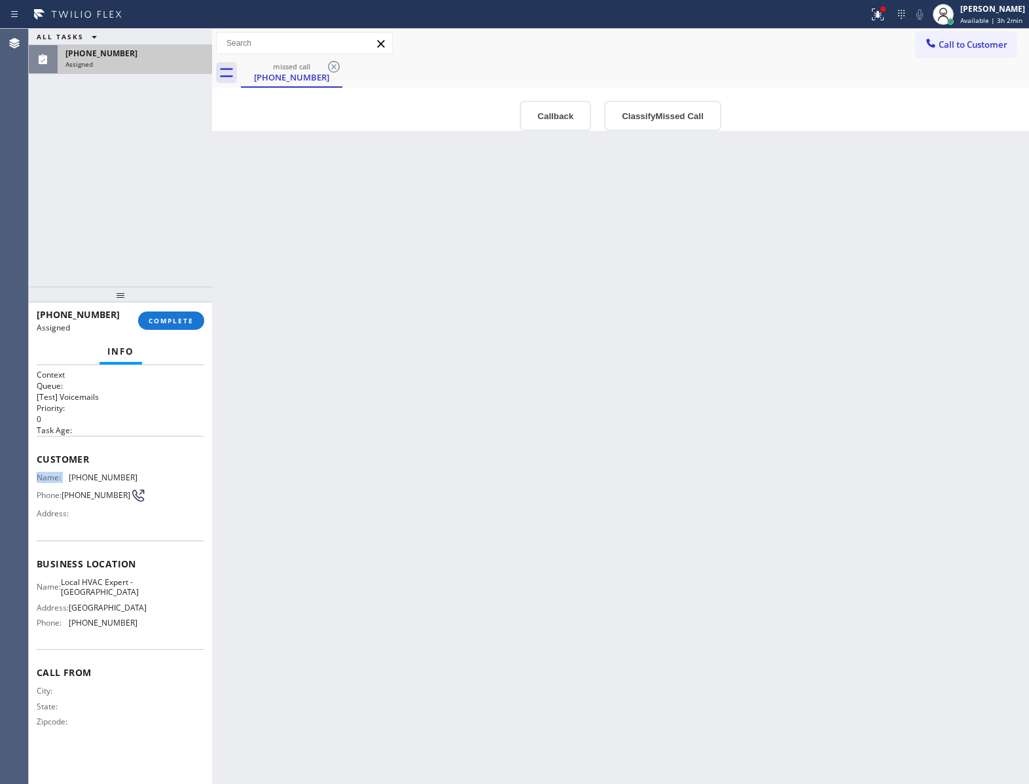
drag, startPoint x: 110, startPoint y: 477, endPoint x: 173, endPoint y: 469, distance: 63.4
click at [173, 469] on div "Customer Name: [PHONE_NUMBER] Phone: [PHONE_NUMBER] Address:" at bounding box center [121, 488] width 168 height 105
drag, startPoint x: 121, startPoint y: 477, endPoint x: 76, endPoint y: 479, distance: 45.2
click at [76, 479] on div "Name: [PHONE_NUMBER] Phone: [PHONE_NUMBER] Address:" at bounding box center [121, 499] width 168 height 52
click at [947, 46] on span "Call to Customer" at bounding box center [973, 45] width 69 height 12
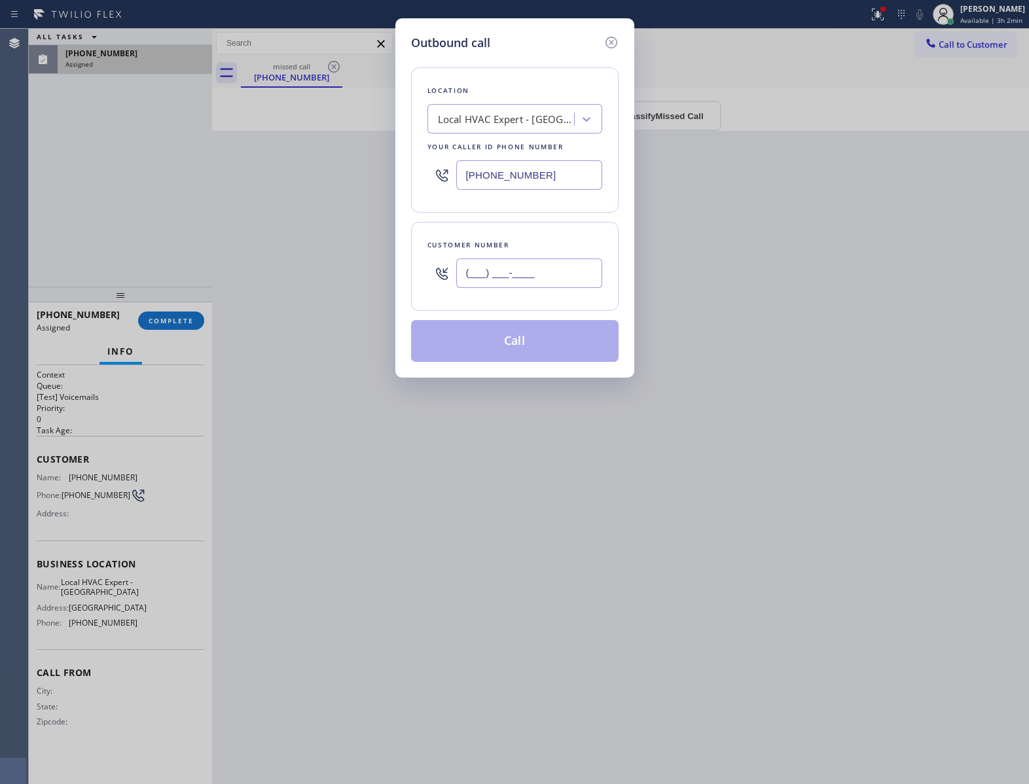
drag, startPoint x: 553, startPoint y: 285, endPoint x: 494, endPoint y: 310, distance: 64.3
click at [553, 285] on input "(___) ___-____" at bounding box center [529, 273] width 146 height 29
paste input "818) 214-6440"
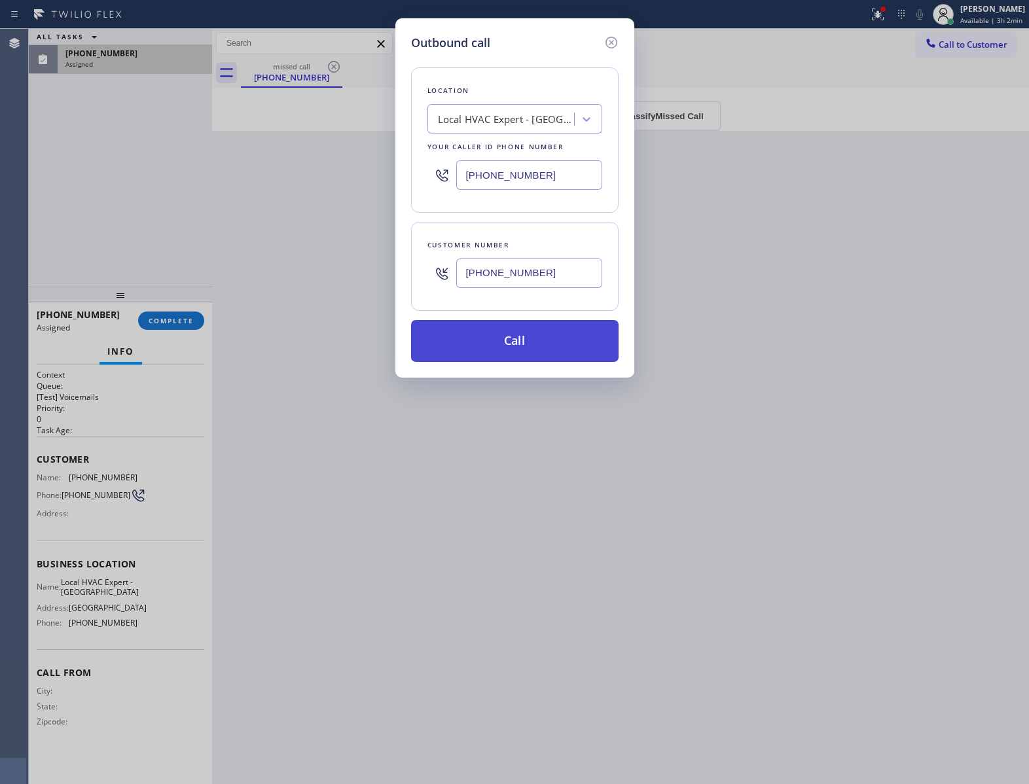
type input "[PHONE_NUMBER]"
click at [498, 350] on button "Call" at bounding box center [515, 341] width 208 height 42
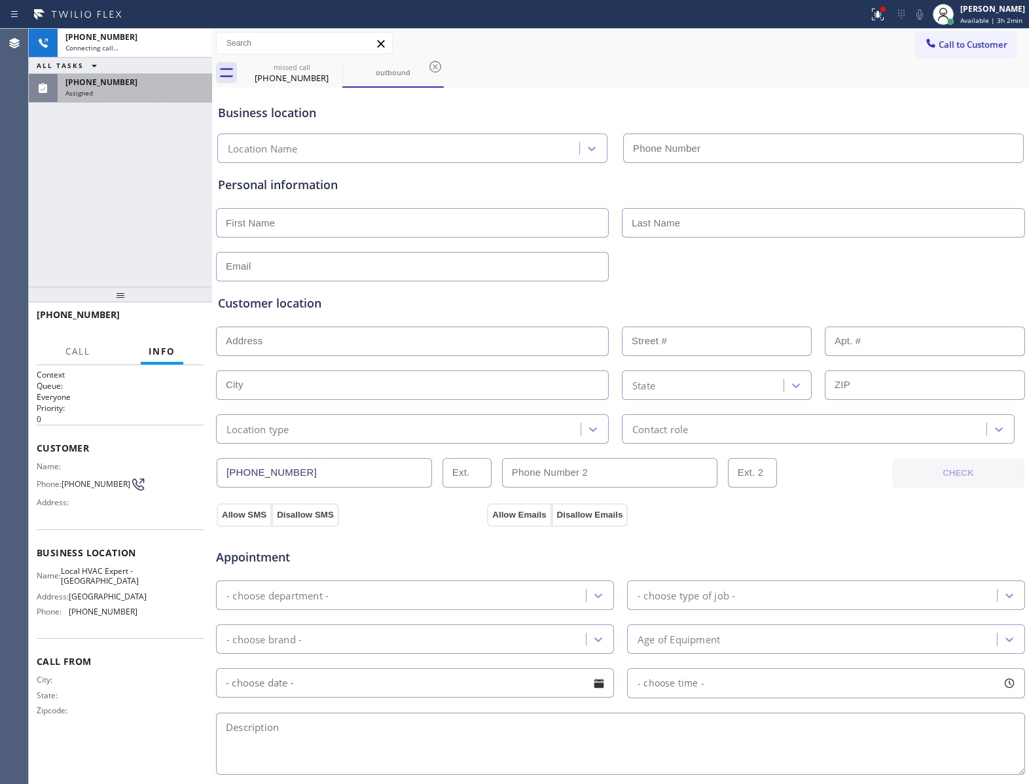
type input "[PHONE_NUMBER]"
click at [111, 71] on div "ALL TASKS ALL TASKS ACTIVE TASKS TASKS IN WRAP UP" at bounding box center [120, 66] width 183 height 16
click at [111, 88] on div "Assigned" at bounding box center [134, 92] width 139 height 9
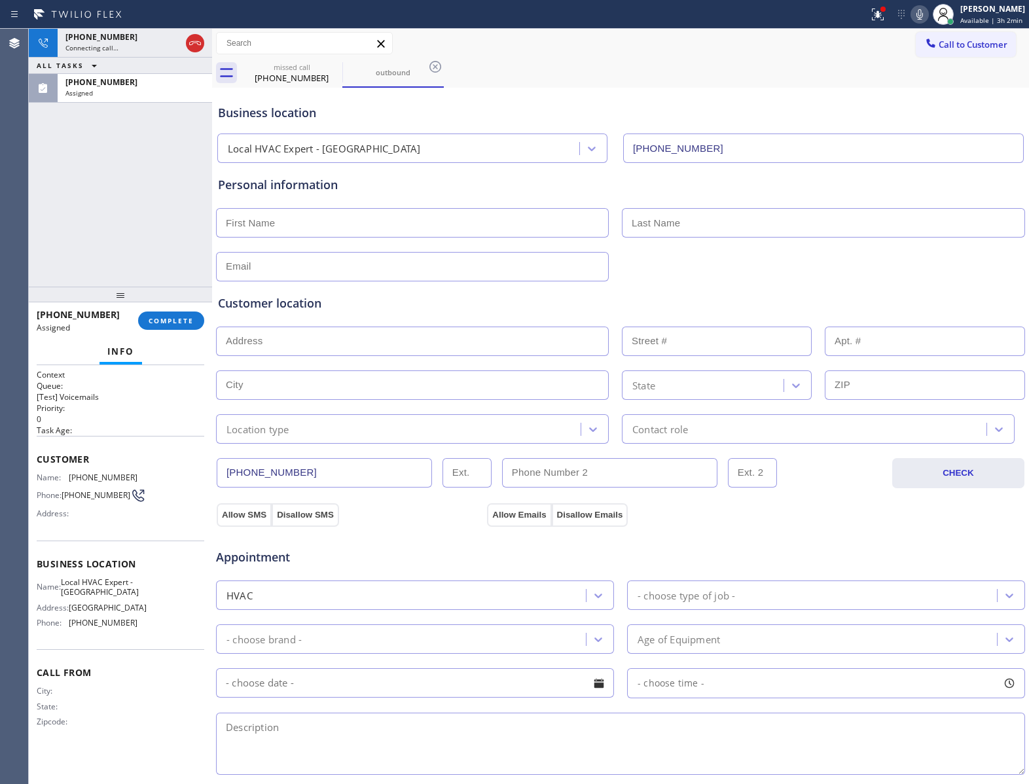
drag, startPoint x: 169, startPoint y: 299, endPoint x: 171, endPoint y: 314, distance: 15.8
click at [169, 302] on div at bounding box center [120, 295] width 183 height 16
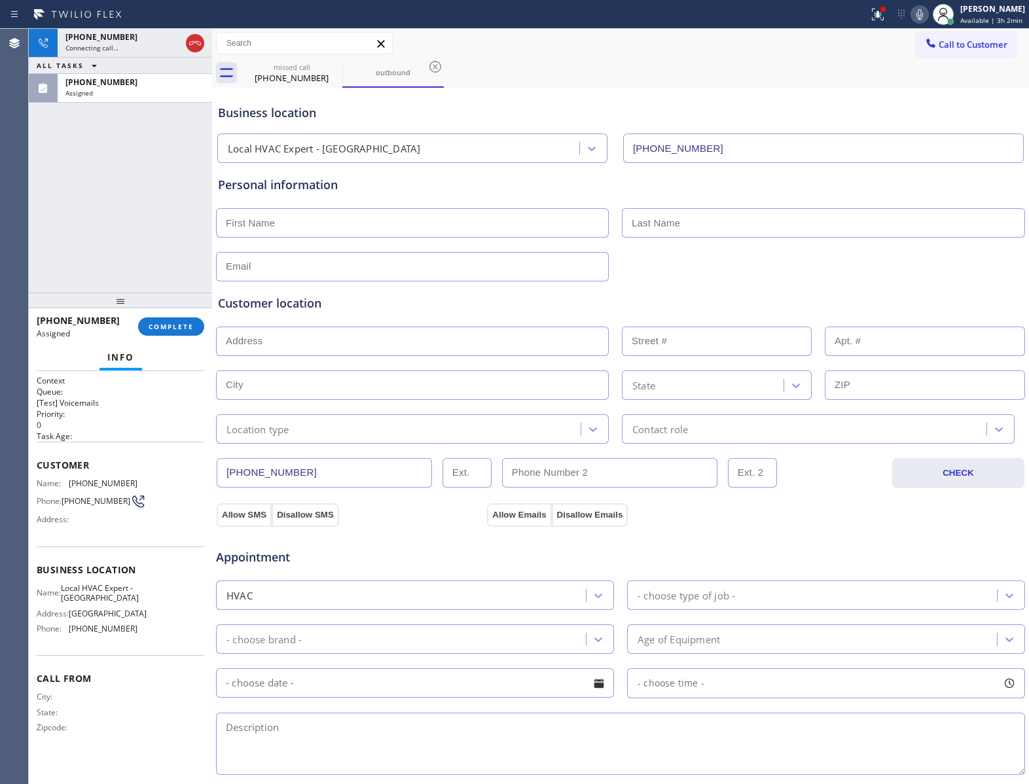
click at [170, 315] on div "[PHONE_NUMBER] Assigned COMPLETE" at bounding box center [121, 327] width 168 height 34
click at [169, 321] on button "COMPLETE" at bounding box center [171, 327] width 66 height 18
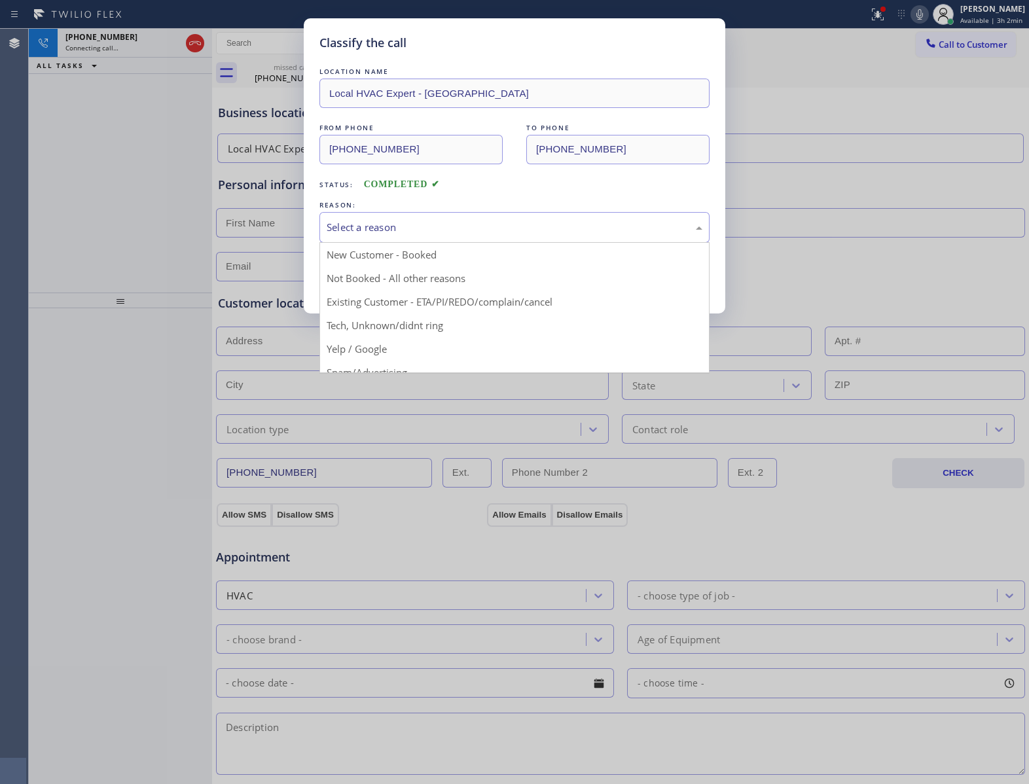
click at [378, 230] on div "Select a reason" at bounding box center [515, 227] width 376 height 15
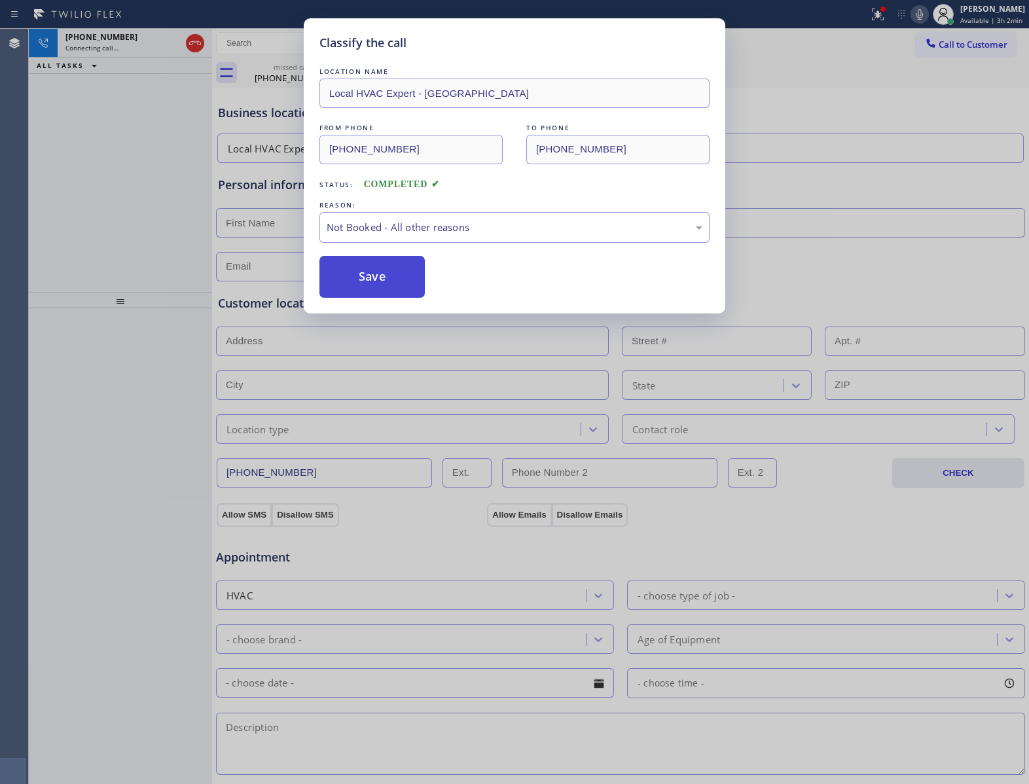
click at [389, 284] on button "Save" at bounding box center [371, 277] width 105 height 42
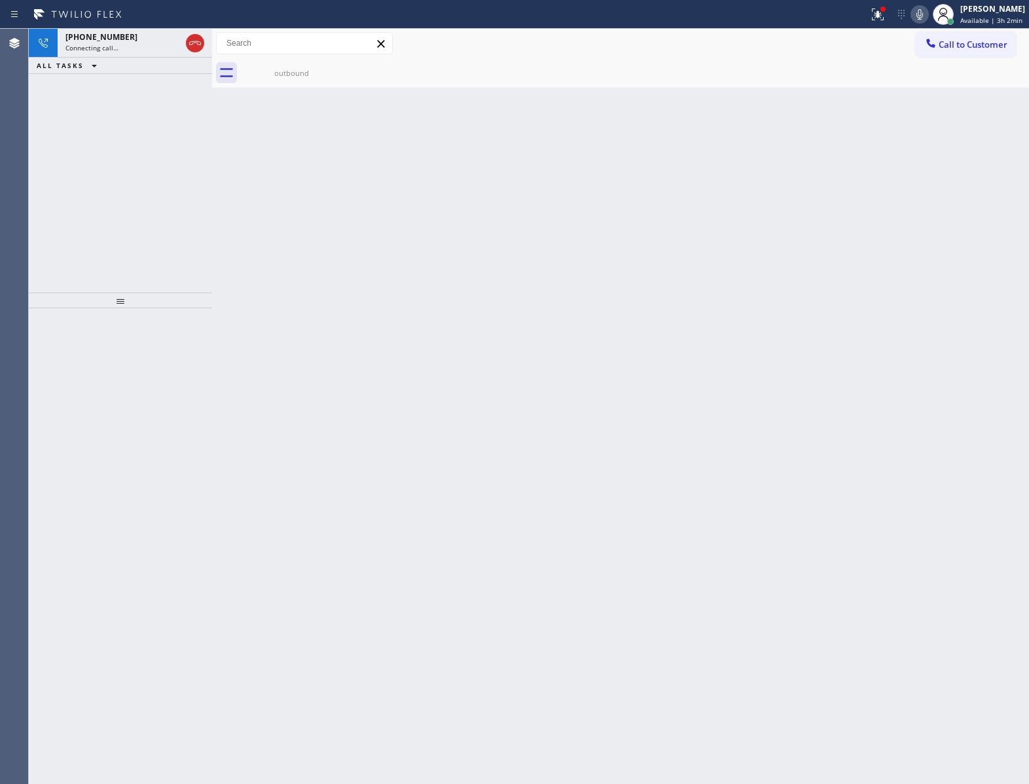
click at [153, 95] on div "[PHONE_NUMBER] Connecting call… ALL TASKS ALL TASKS ACTIVE TASKS TASKS IN WRAP …" at bounding box center [120, 161] width 183 height 264
click at [88, 66] on icon at bounding box center [94, 66] width 16 height 16
click at [74, 81] on span "ALL TASKS" at bounding box center [60, 81] width 47 height 9
click at [143, 102] on div "[PHONE_NUMBER] Live | 00:02 ALL TASKS ALL TASKS ACTIVE TASKS TASKS IN WRAP UP" at bounding box center [120, 161] width 183 height 264
click at [196, 37] on icon at bounding box center [195, 43] width 16 height 16
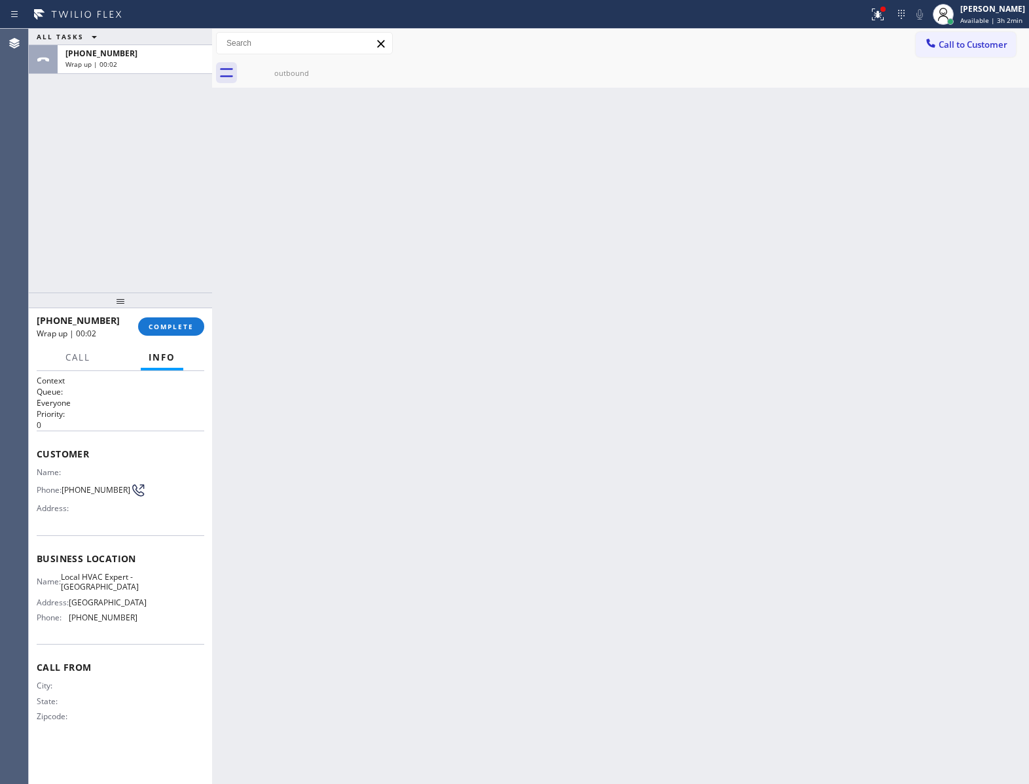
click at [196, 37] on div "ALL TASKS ALL TASKS ACTIVE TASKS TASKS IN WRAP UP [PHONE_NUMBER] Wrap up | 00:02" at bounding box center [120, 51] width 183 height 45
drag, startPoint x: 150, startPoint y: 340, endPoint x: 152, endPoint y: 333, distance: 7.5
click at [152, 333] on div "[PHONE_NUMBER] Wrap up | 00:02 COMPLETE" at bounding box center [121, 327] width 168 height 34
click at [157, 326] on span "COMPLETE" at bounding box center [171, 326] width 45 height 9
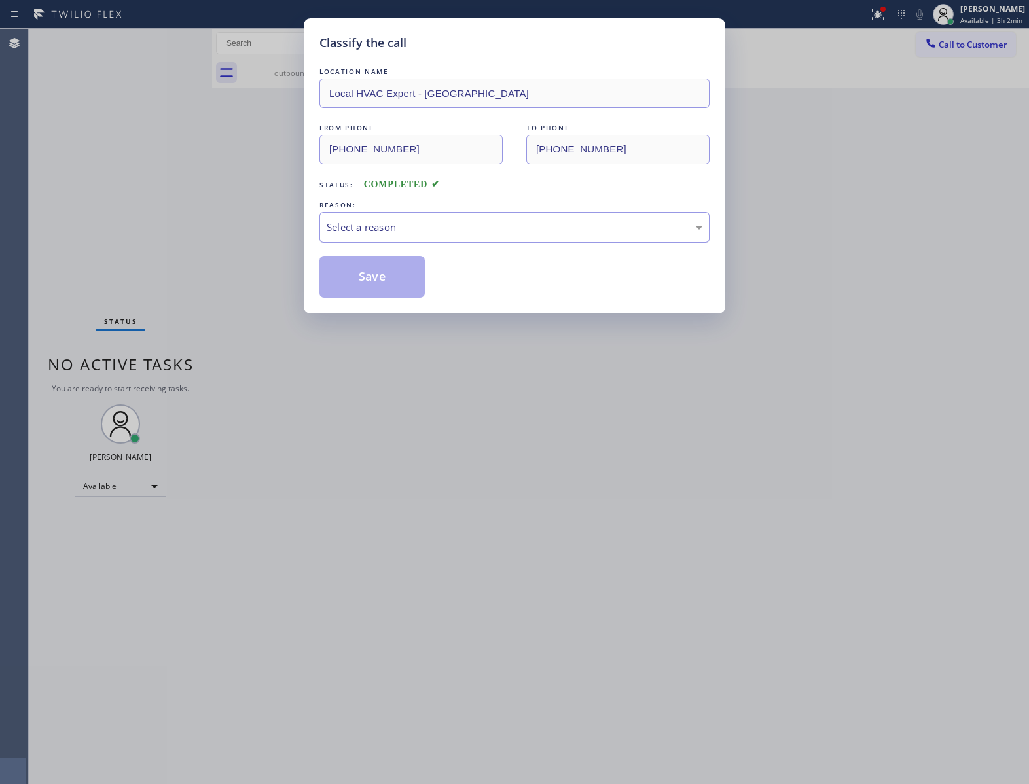
click at [386, 221] on div "Select a reason" at bounding box center [515, 227] width 376 height 15
click at [388, 278] on button "Save" at bounding box center [371, 277] width 105 height 42
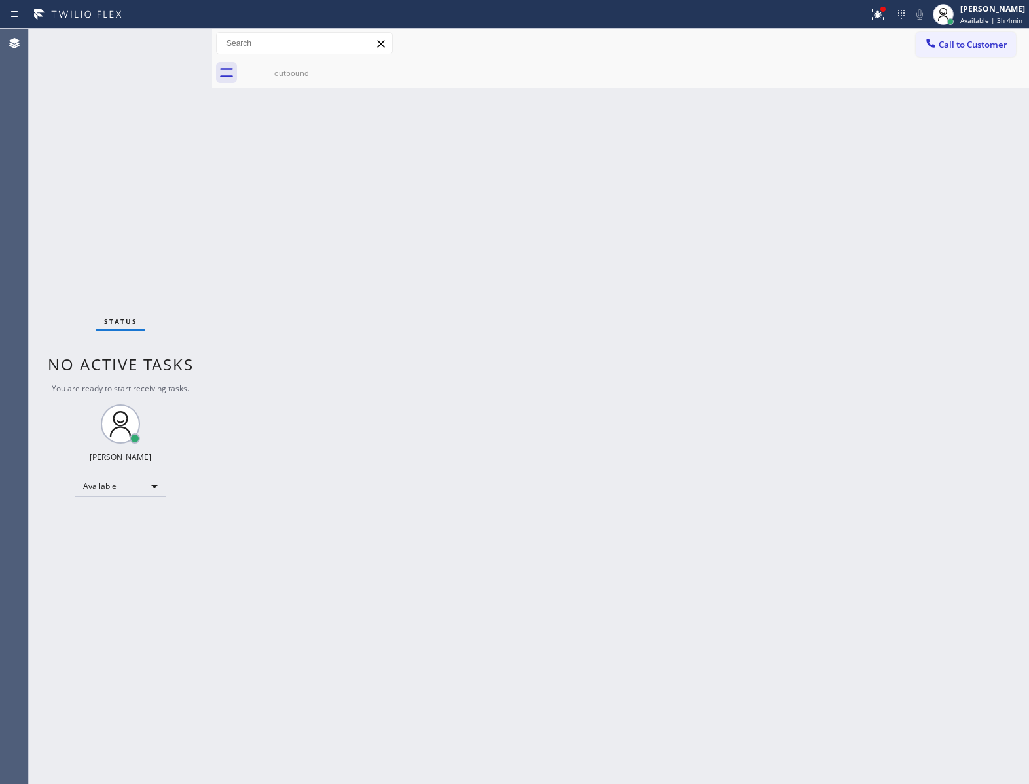
click at [618, 386] on div "Back to Dashboard Change Sender ID Customers Technicians Select a contact Outbo…" at bounding box center [620, 407] width 817 height 756
click at [349, 69] on div "outbound" at bounding box center [635, 72] width 788 height 29
click at [318, 73] on div "outbound" at bounding box center [291, 73] width 99 height 10
click at [336, 67] on div at bounding box center [635, 72] width 788 height 29
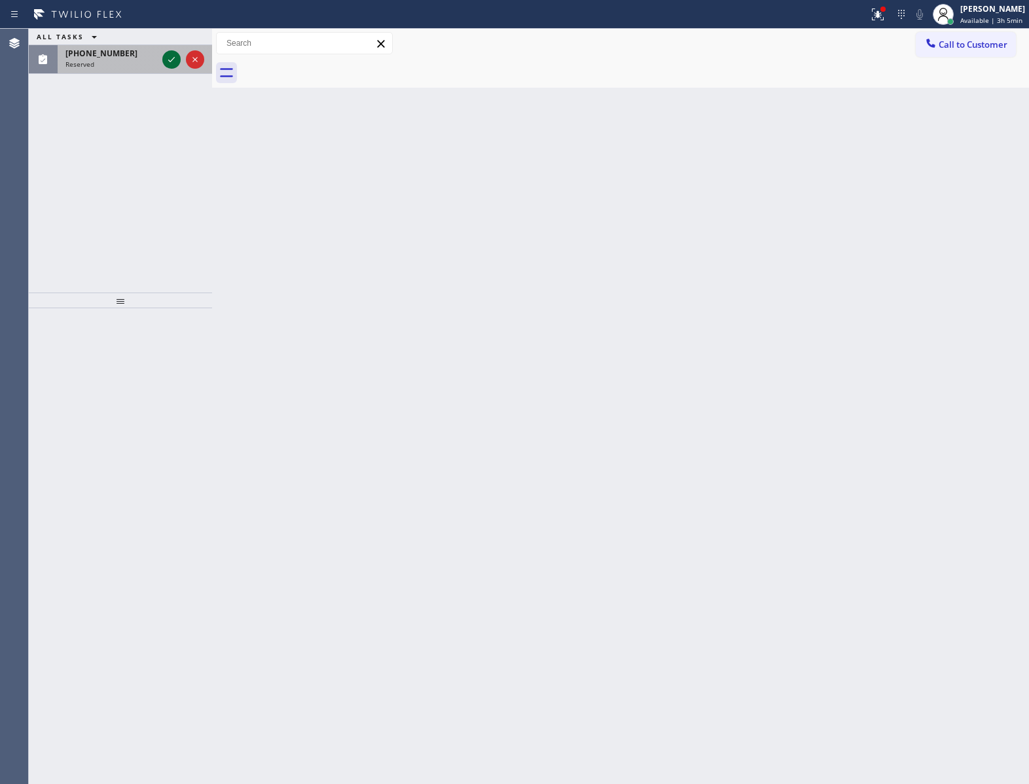
click at [170, 58] on icon at bounding box center [172, 60] width 16 height 16
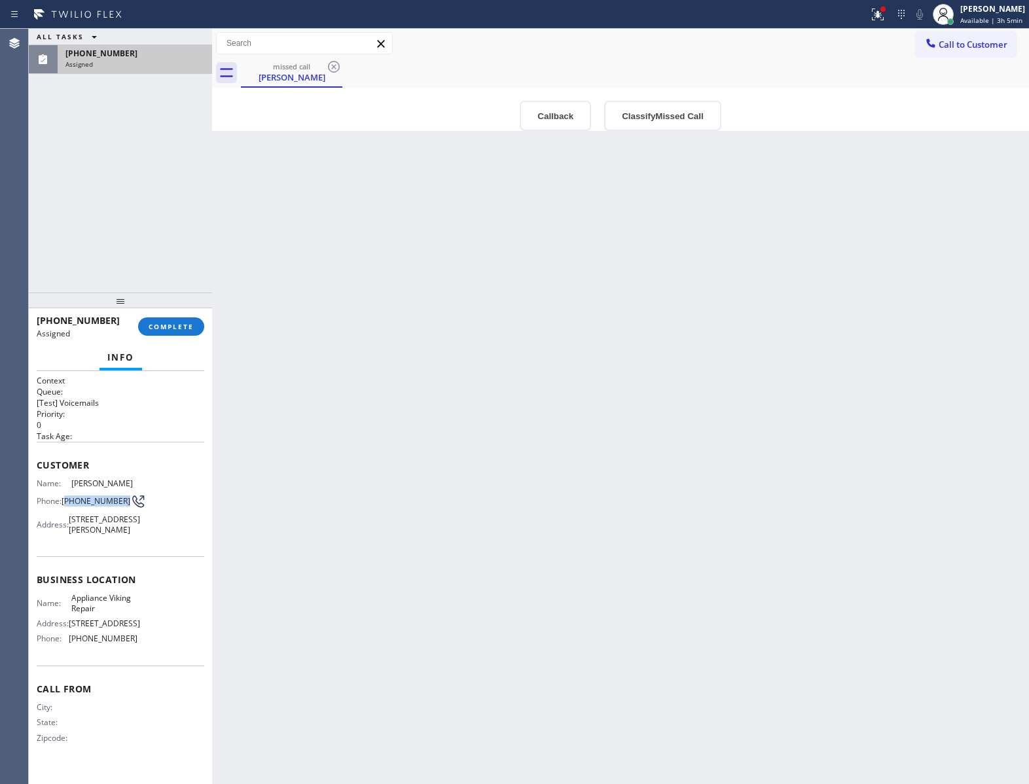
drag, startPoint x: 84, startPoint y: 506, endPoint x: 67, endPoint y: 499, distance: 19.1
click at [67, 499] on span "[PHONE_NUMBER]" at bounding box center [96, 501] width 69 height 10
click at [566, 527] on div "Back to Dashboard Change Sender ID Customers Technicians Select a contact Outbo…" at bounding box center [620, 407] width 817 height 756
click at [162, 327] on span "COMPLETE" at bounding box center [171, 326] width 45 height 9
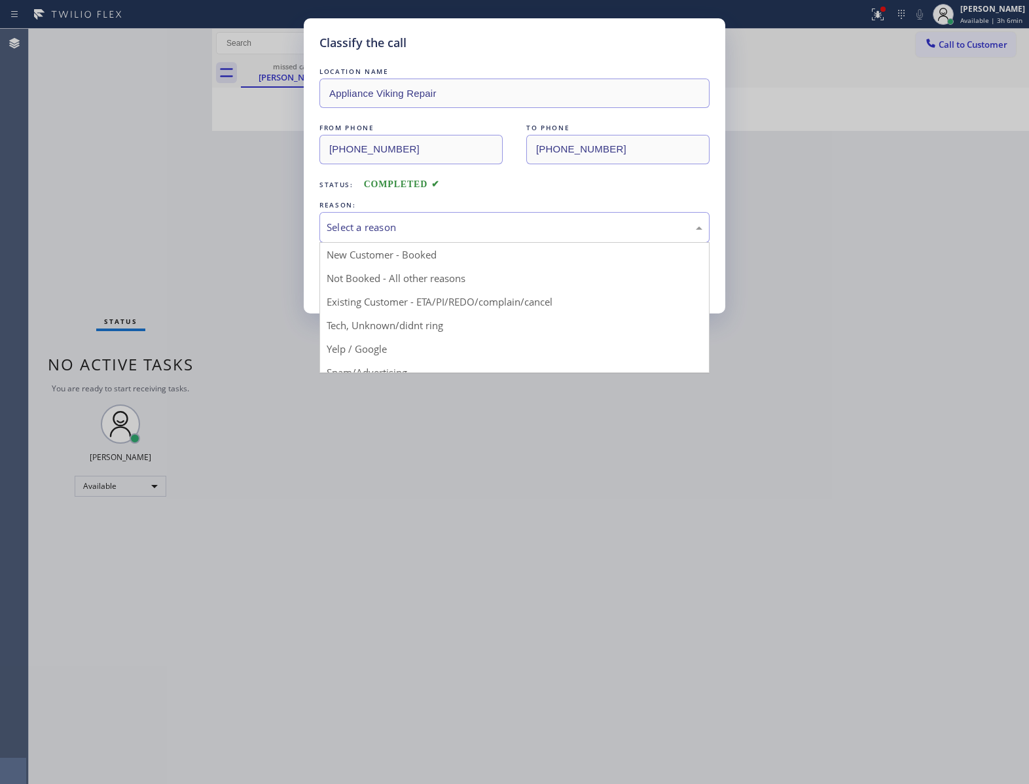
click at [436, 215] on div "Select a reason" at bounding box center [514, 227] width 390 height 31
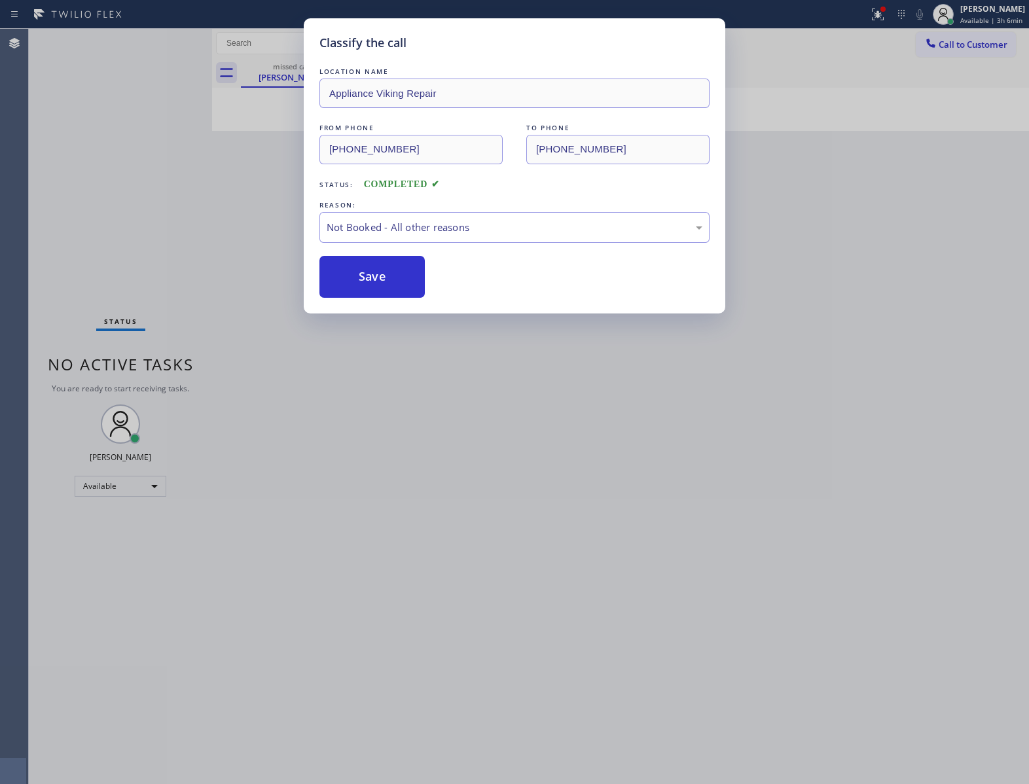
click at [350, 278] on button "Save" at bounding box center [371, 277] width 105 height 42
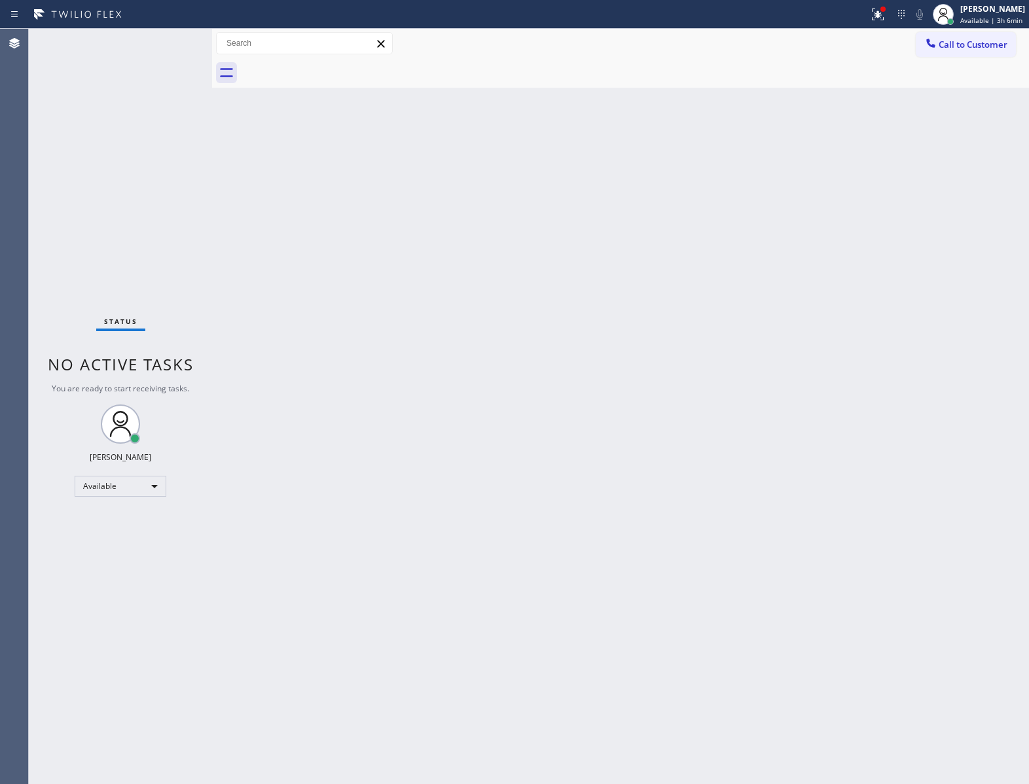
click at [158, 252] on div "Status No active tasks You are ready to start receiving tasks. [PERSON_NAME] Av…" at bounding box center [120, 407] width 183 height 756
click at [71, 164] on div "Status No active tasks You are ready to start receiving tasks. [PERSON_NAME] Av…" at bounding box center [120, 407] width 183 height 756
click at [985, 16] on span "Available | 3h 8min" at bounding box center [991, 20] width 62 height 9
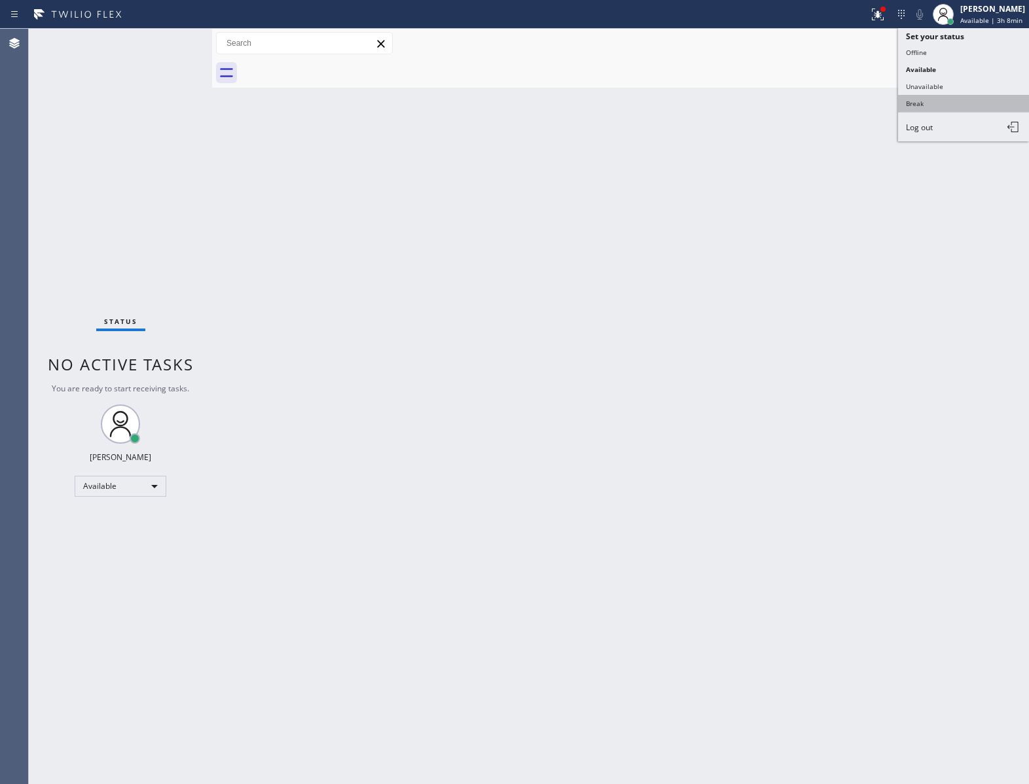
click at [961, 105] on button "Break" at bounding box center [963, 103] width 131 height 17
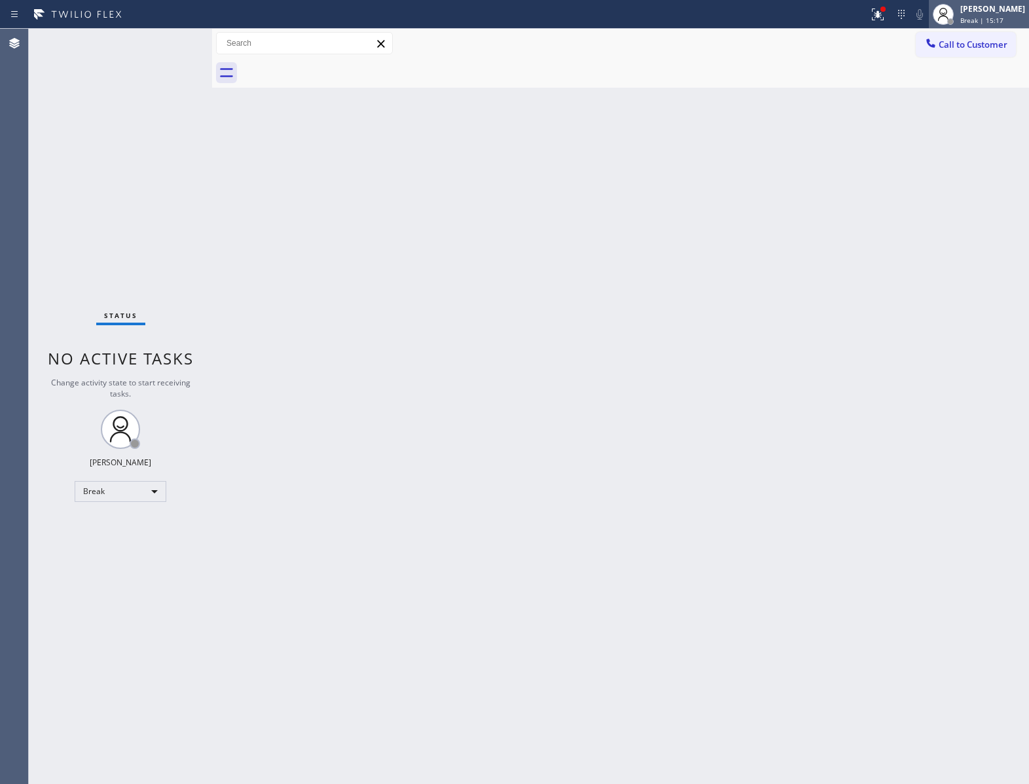
click at [991, 12] on div "[PERSON_NAME]" at bounding box center [992, 8] width 65 height 11
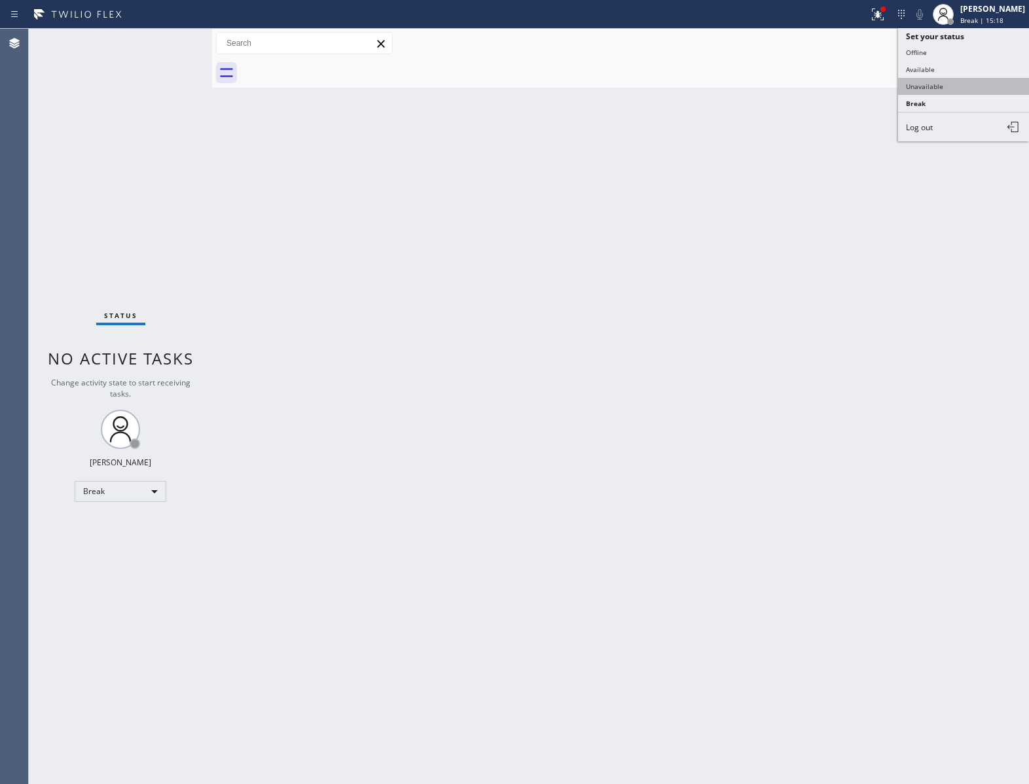
click at [970, 88] on button "Unavailable" at bounding box center [963, 86] width 131 height 17
click at [197, 262] on div "Status No active tasks Change activity state to start receiving tasks. [PERSON_…" at bounding box center [120, 407] width 183 height 757
click at [212, 680] on div at bounding box center [212, 407] width 0 height 757
click at [674, 637] on div "Back to Dashboard Change Sender ID Customers Technicians Select a contact Outbo…" at bounding box center [620, 407] width 817 height 757
click at [664, 632] on div "Back to Dashboard Change Sender ID Customers Technicians Select a contact Outbo…" at bounding box center [620, 407] width 817 height 757
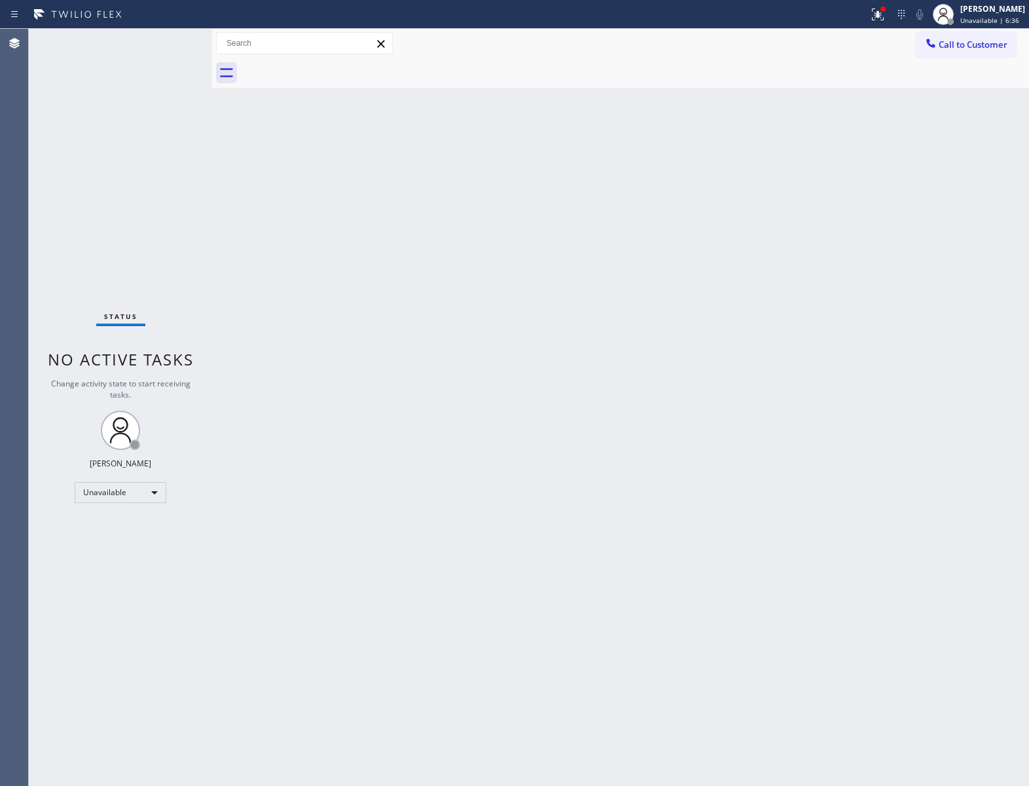
drag, startPoint x: 124, startPoint y: 339, endPoint x: 145, endPoint y: 367, distance: 34.7
click at [124, 340] on div "Status No active tasks Change activity state to start receiving tasks. [PERSON_…" at bounding box center [120, 407] width 183 height 757
click at [139, 291] on div "Status No active tasks Change activity state to start receiving tasks. [PERSON_…" at bounding box center [120, 407] width 183 height 757
click at [848, 528] on div "Back to Dashboard Change Sender ID Customers Technicians Select a contact Outbo…" at bounding box center [620, 407] width 817 height 757
click at [606, 389] on div "Back to Dashboard Change Sender ID Customers Technicians Select a contact Outbo…" at bounding box center [620, 407] width 817 height 757
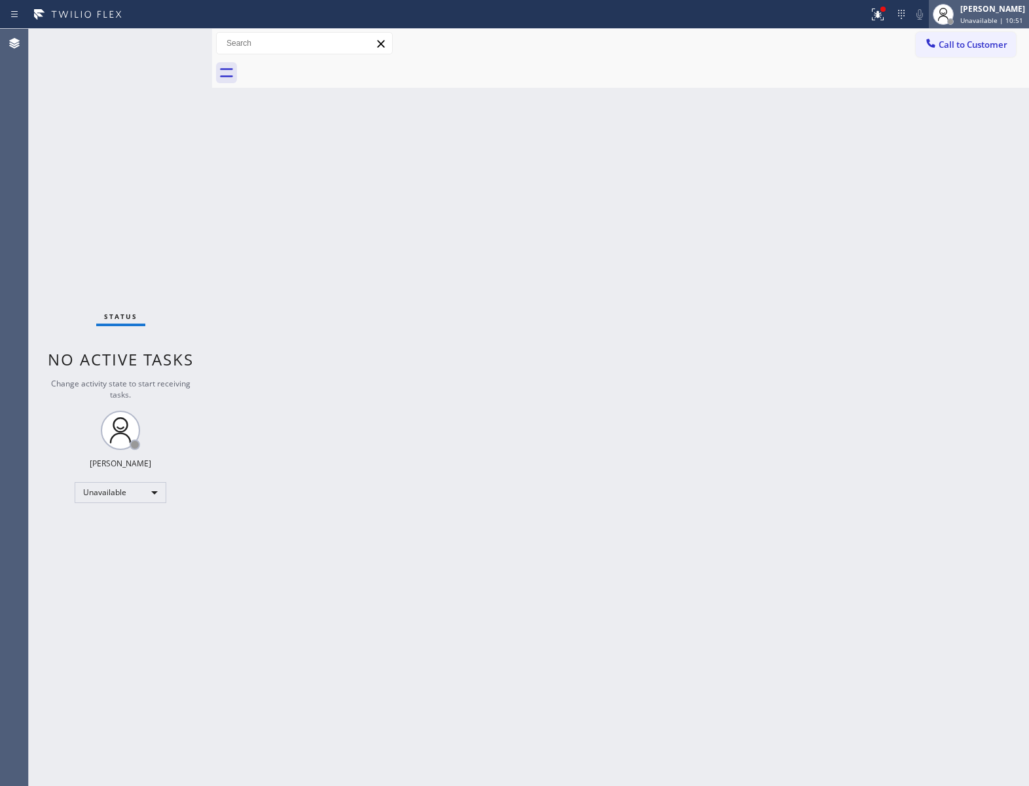
click at [961, 22] on span "Unavailable | 10:51" at bounding box center [991, 20] width 63 height 9
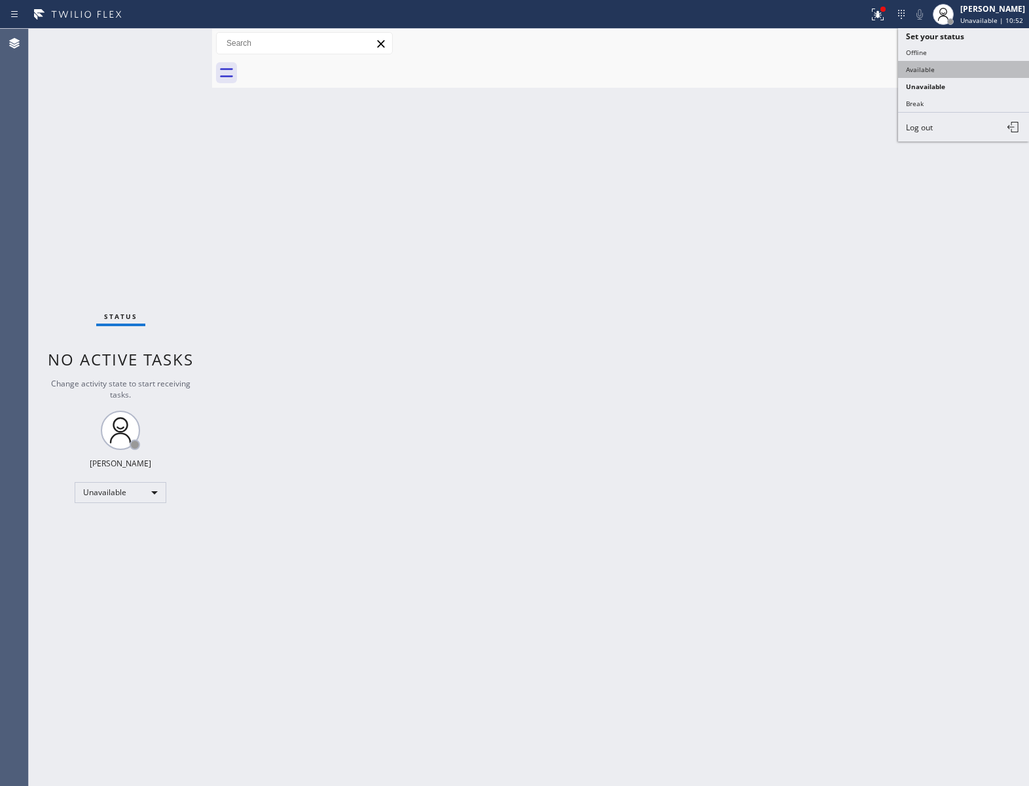
click at [938, 66] on button "Available" at bounding box center [963, 69] width 131 height 17
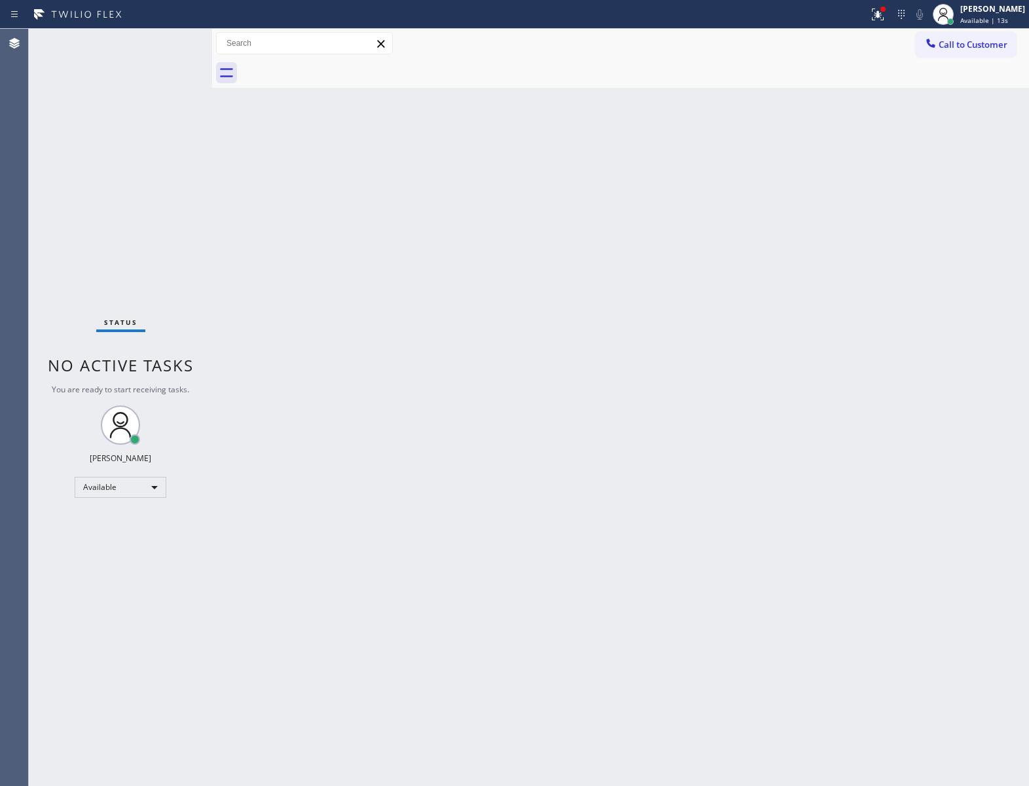
click at [168, 64] on div "Status No active tasks You are ready to start receiving tasks. [PERSON_NAME] Av…" at bounding box center [120, 407] width 183 height 757
click at [161, 42] on div "Status No active tasks You are ready to start receiving tasks. [PERSON_NAME] Av…" at bounding box center [120, 407] width 183 height 757
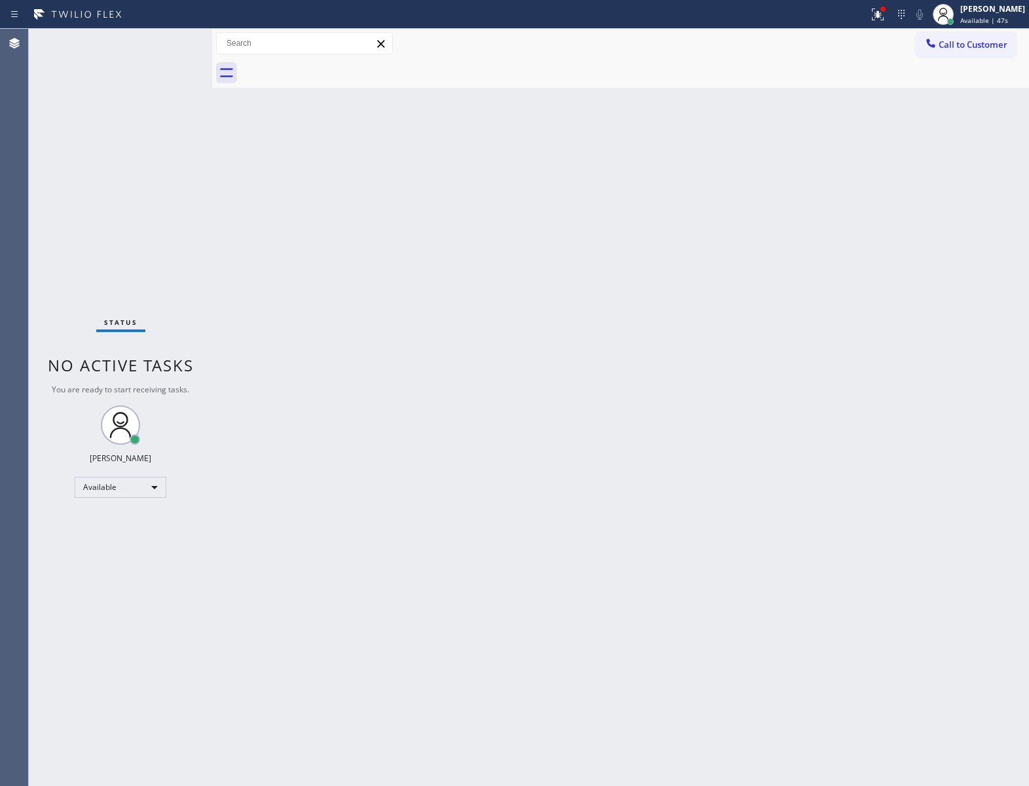
click at [161, 42] on div "Status No active tasks You are ready to start receiving tasks. [PERSON_NAME] Av…" at bounding box center [120, 407] width 183 height 757
click at [223, 237] on div "Back to Dashboard Change Sender ID Customers Technicians Select a contact Outbo…" at bounding box center [620, 407] width 817 height 757
click at [470, 278] on div "Back to Dashboard Change Sender ID Customers Technicians Select a contact Outbo…" at bounding box center [620, 407] width 817 height 757
click at [258, 257] on div "Back to Dashboard Change Sender ID Customers Technicians Select a contact Outbo…" at bounding box center [620, 407] width 817 height 757
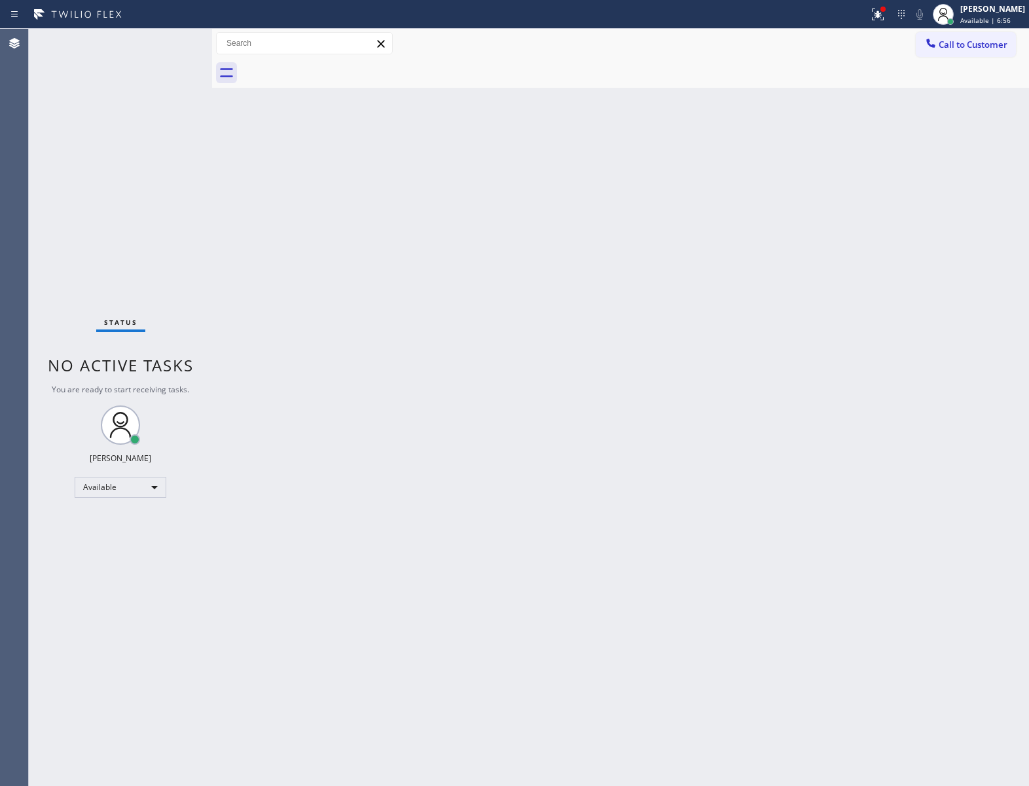
drag, startPoint x: 225, startPoint y: 257, endPoint x: 232, endPoint y: 213, distance: 43.7
click at [225, 255] on div "Back to Dashboard Change Sender ID Customers Technicians Select a contact Outbo…" at bounding box center [620, 407] width 817 height 757
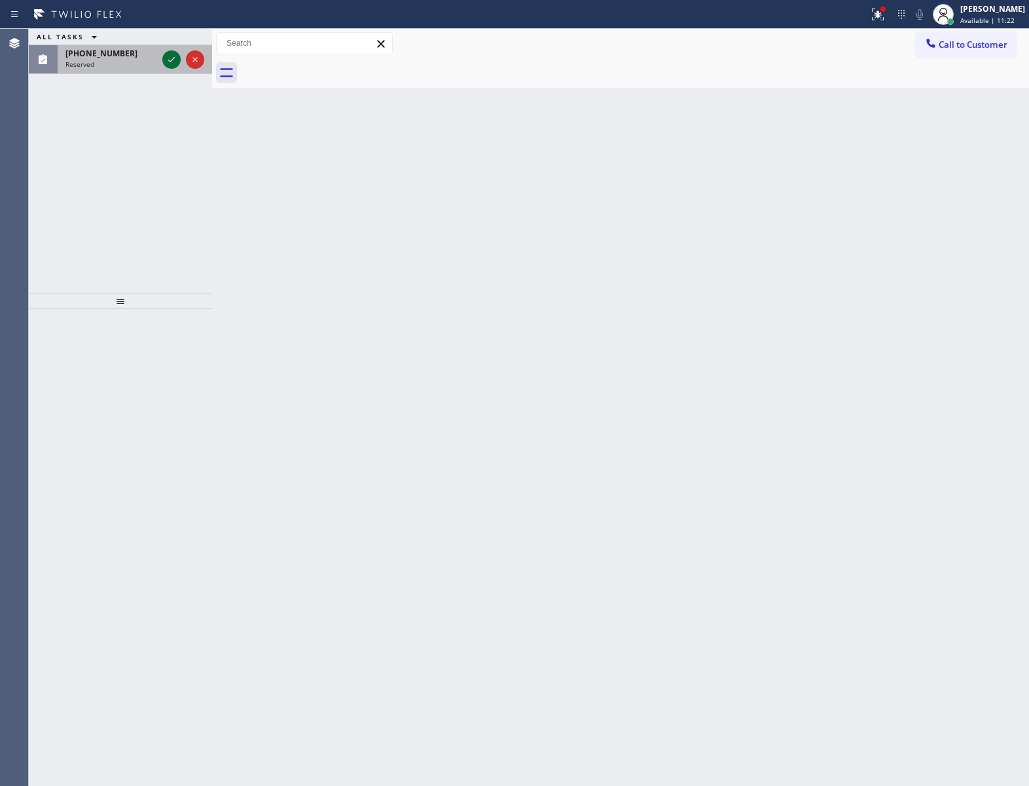
click at [174, 61] on icon at bounding box center [172, 60] width 16 height 16
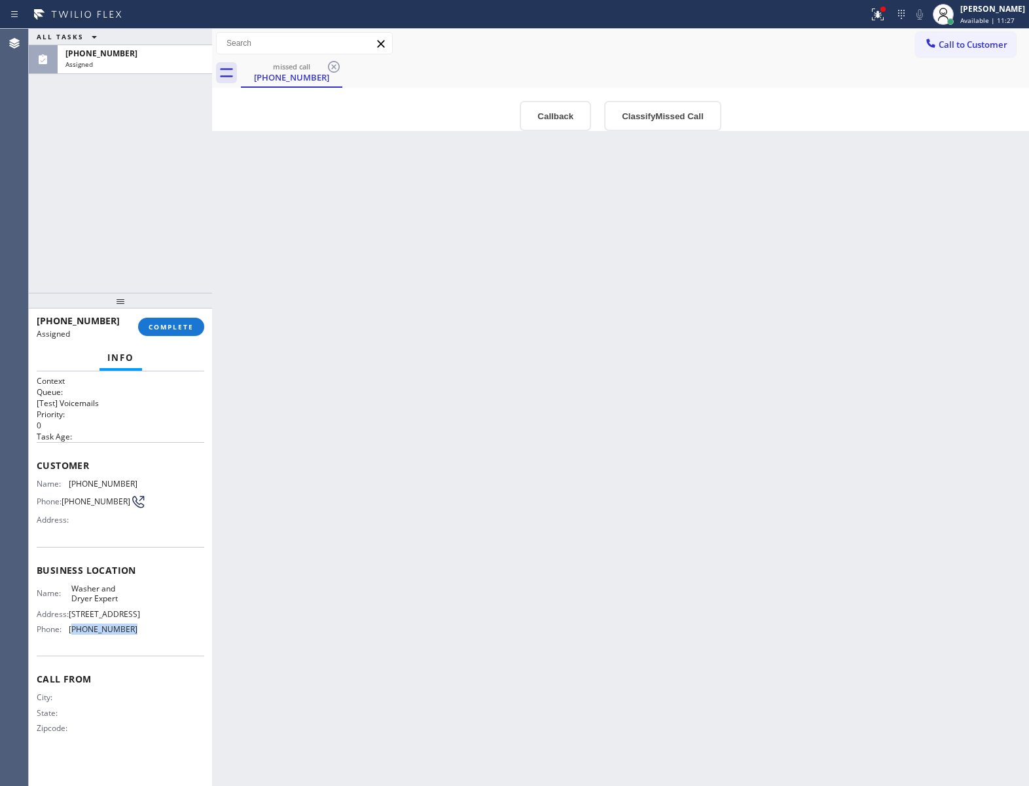
drag, startPoint x: 131, startPoint y: 647, endPoint x: 76, endPoint y: 638, distance: 55.8
click at [76, 638] on div "Business location Name: Washer and Dryer Expert Address: [STREET_ADDRESS] Phone…" at bounding box center [121, 601] width 168 height 109
click at [168, 343] on div "[PHONE_NUMBER] Assigned COMPLETE" at bounding box center [121, 327] width 168 height 34
click at [189, 319] on button "COMPLETE" at bounding box center [171, 327] width 66 height 18
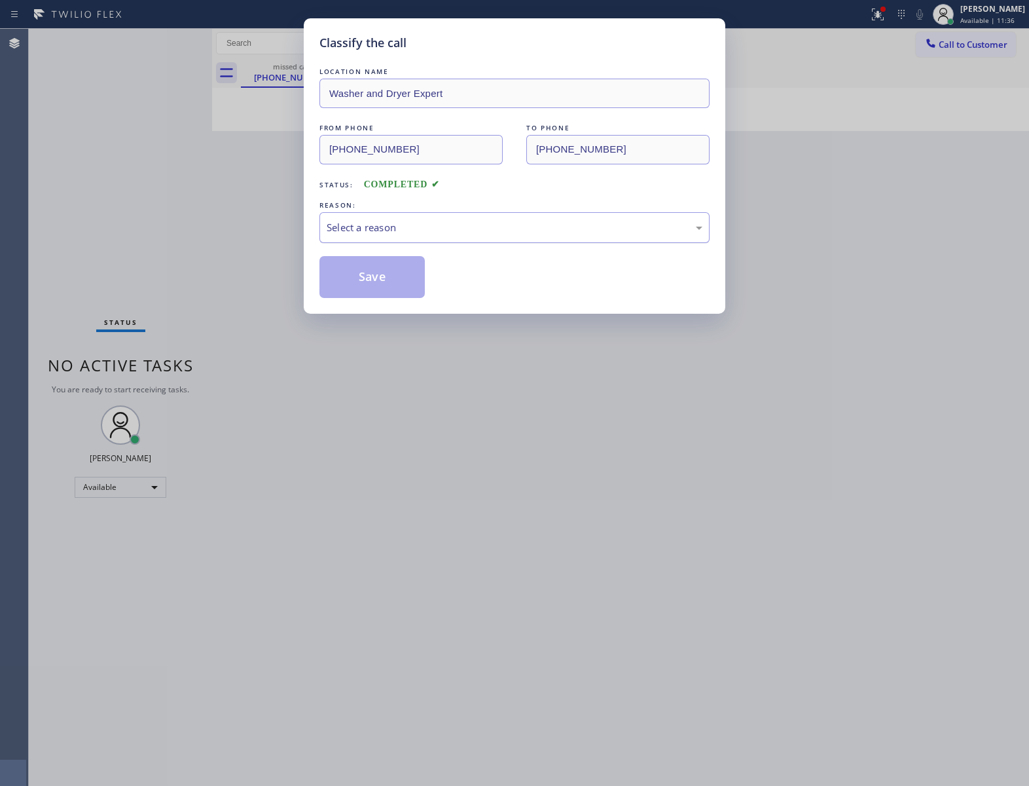
click at [399, 219] on div "Select a reason" at bounding box center [514, 227] width 390 height 31
click at [380, 283] on button "Save" at bounding box center [371, 277] width 105 height 42
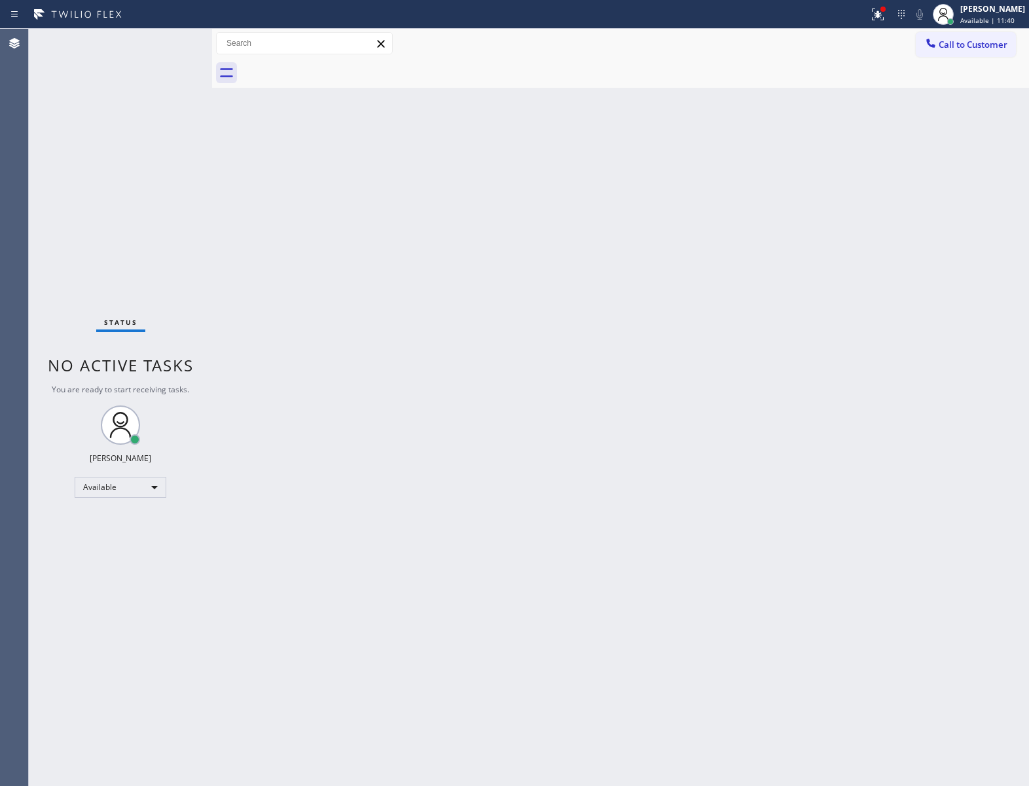
click at [158, 58] on div "Status No active tasks You are ready to start receiving tasks. [PERSON_NAME] Av…" at bounding box center [120, 407] width 183 height 757
click at [152, 259] on div "Status No active tasks You are ready to start receiving tasks. [PERSON_NAME] Av…" at bounding box center [120, 407] width 183 height 757
click at [881, 7] on div at bounding box center [883, 9] width 5 height 5
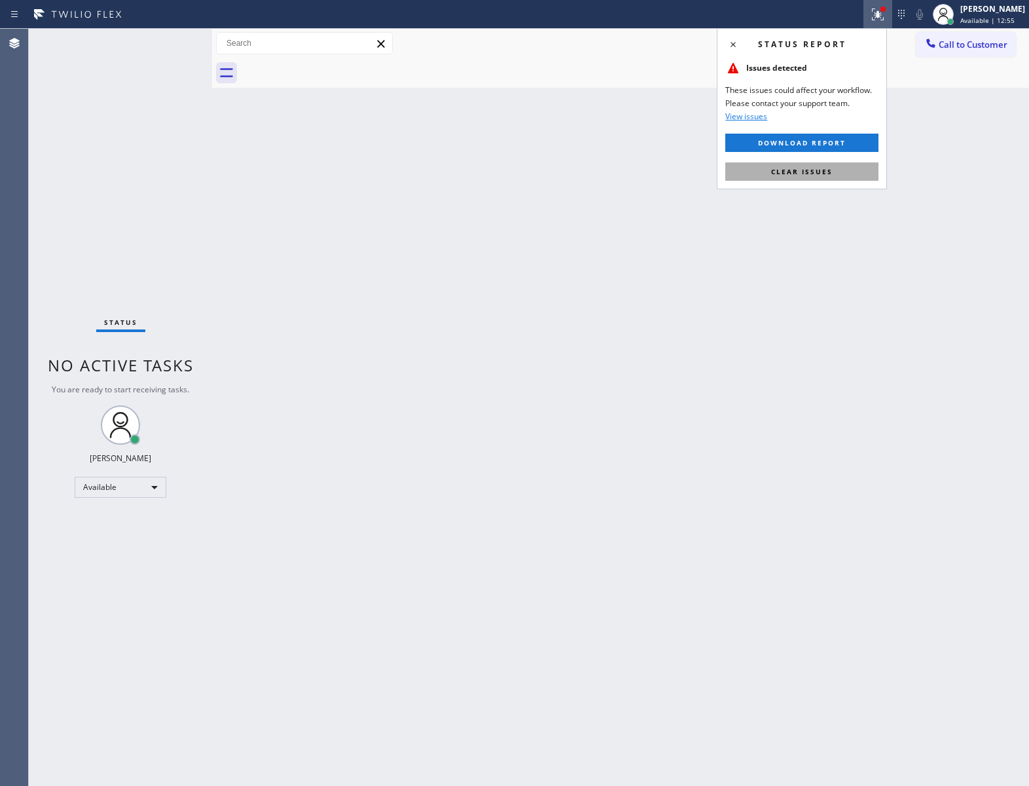
click at [837, 171] on button "Clear issues" at bounding box center [801, 171] width 153 height 18
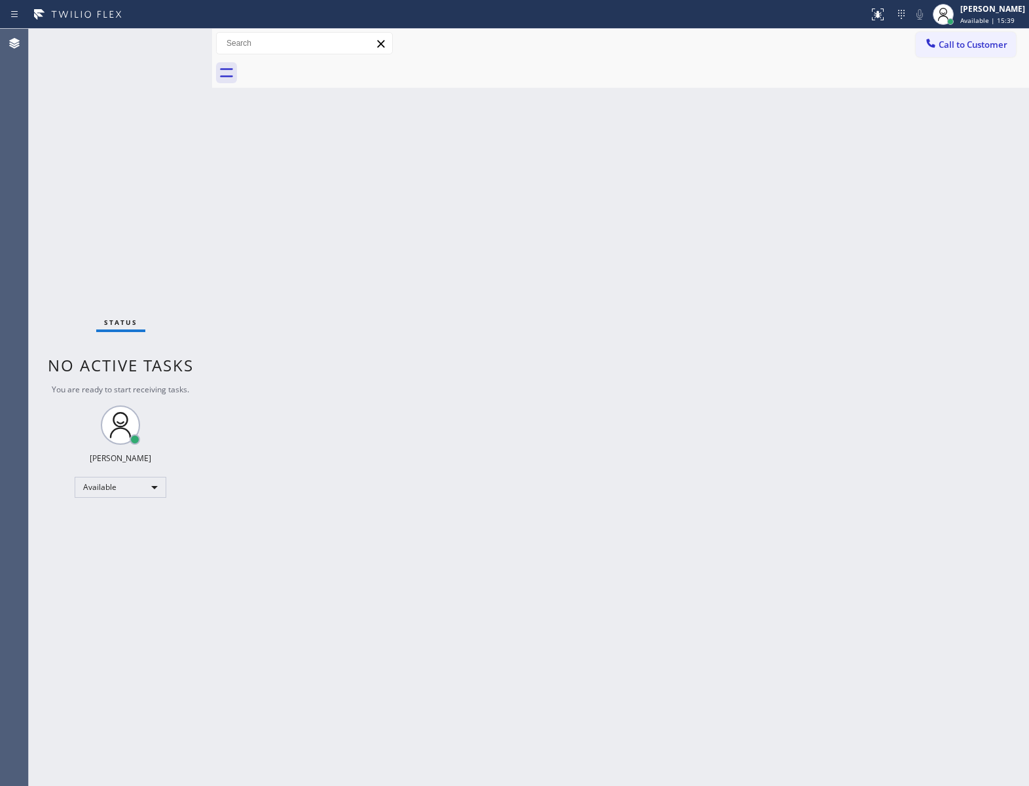
click at [179, 264] on div "Status No active tasks You are ready to start receiving tasks. [PERSON_NAME] Av…" at bounding box center [120, 407] width 183 height 757
click at [147, 202] on div "Status No active tasks You are ready to start receiving tasks. [PERSON_NAME] Av…" at bounding box center [120, 407] width 183 height 757
drag, startPoint x: 354, startPoint y: 213, endPoint x: 477, endPoint y: 305, distance: 154.4
click at [357, 216] on div "Back to Dashboard Change Sender ID Customers Technicians Select a contact Outbo…" at bounding box center [620, 407] width 817 height 757
click at [977, 48] on span "Call to Customer" at bounding box center [973, 45] width 69 height 12
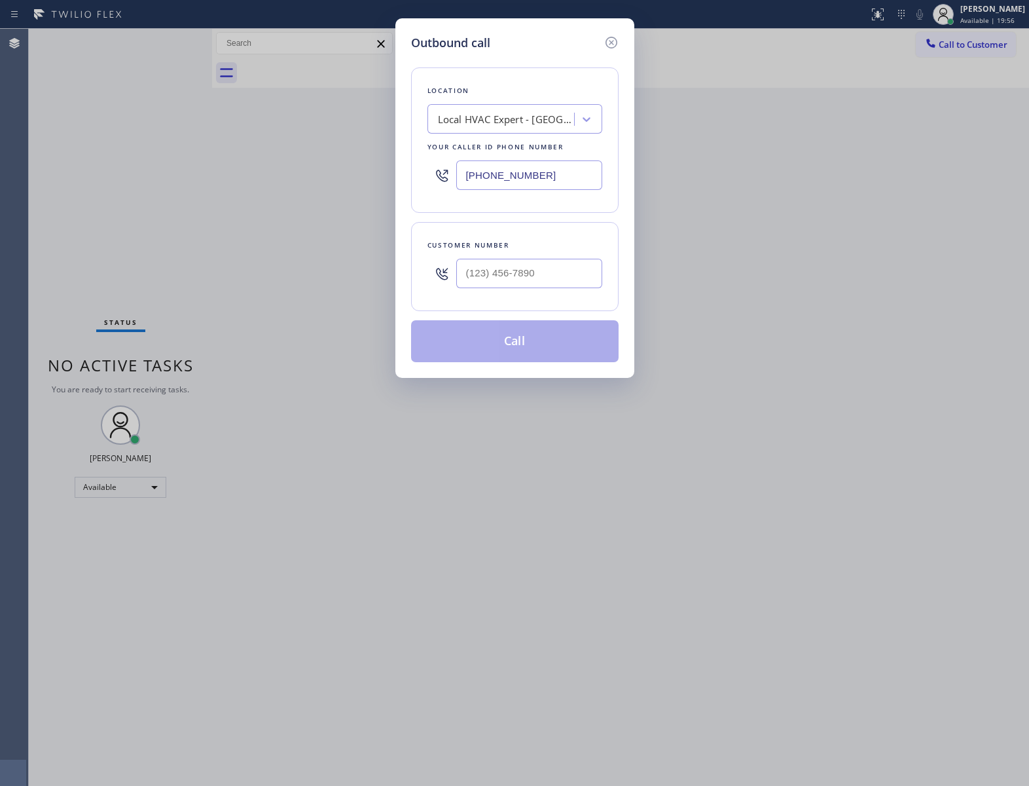
click at [498, 172] on input "[PHONE_NUMBER]" at bounding box center [529, 174] width 146 height 29
paste input "833) 692-2271"
type input "[PHONE_NUMBER]"
click at [503, 291] on div at bounding box center [529, 273] width 146 height 43
click at [508, 280] on input "(___) ___-____" at bounding box center [529, 273] width 146 height 29
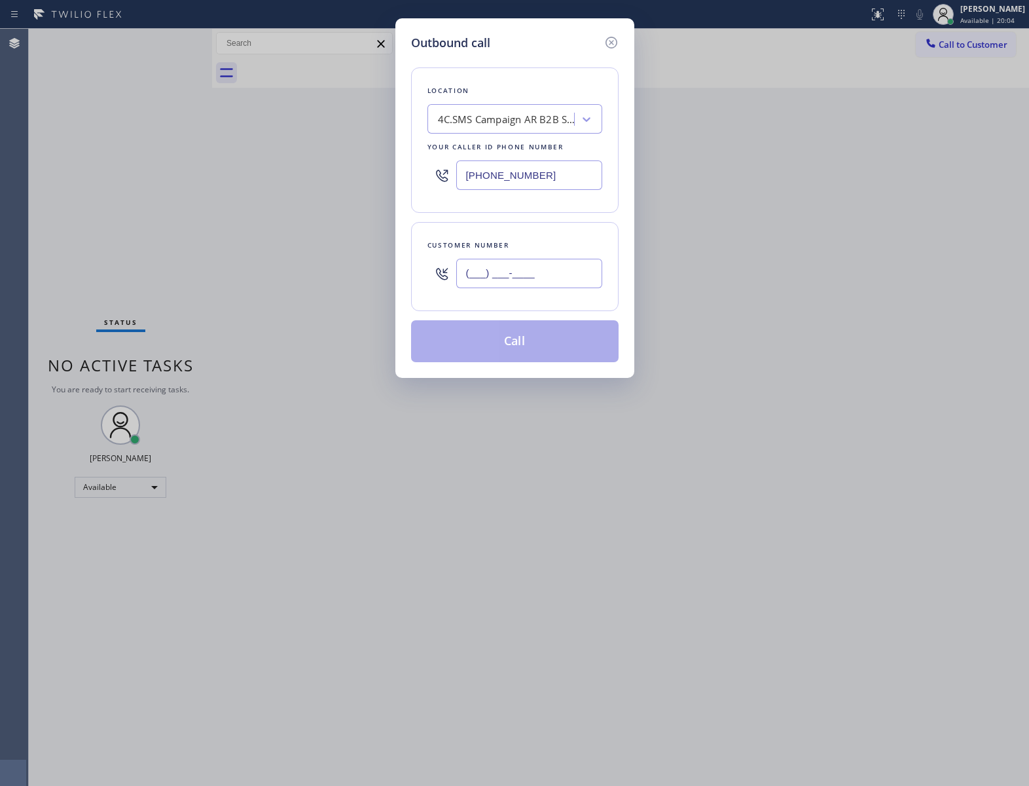
paste input "781) 771-0401"
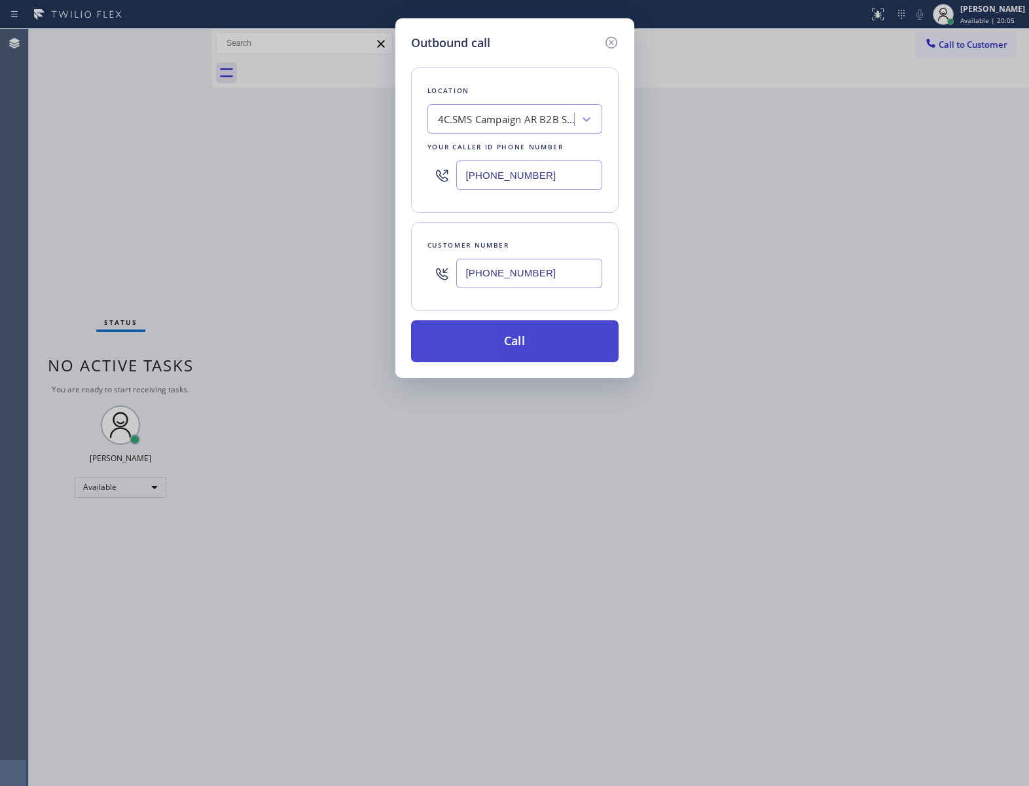
type input "[PHONE_NUMBER]"
click at [536, 356] on button "Call" at bounding box center [515, 341] width 208 height 42
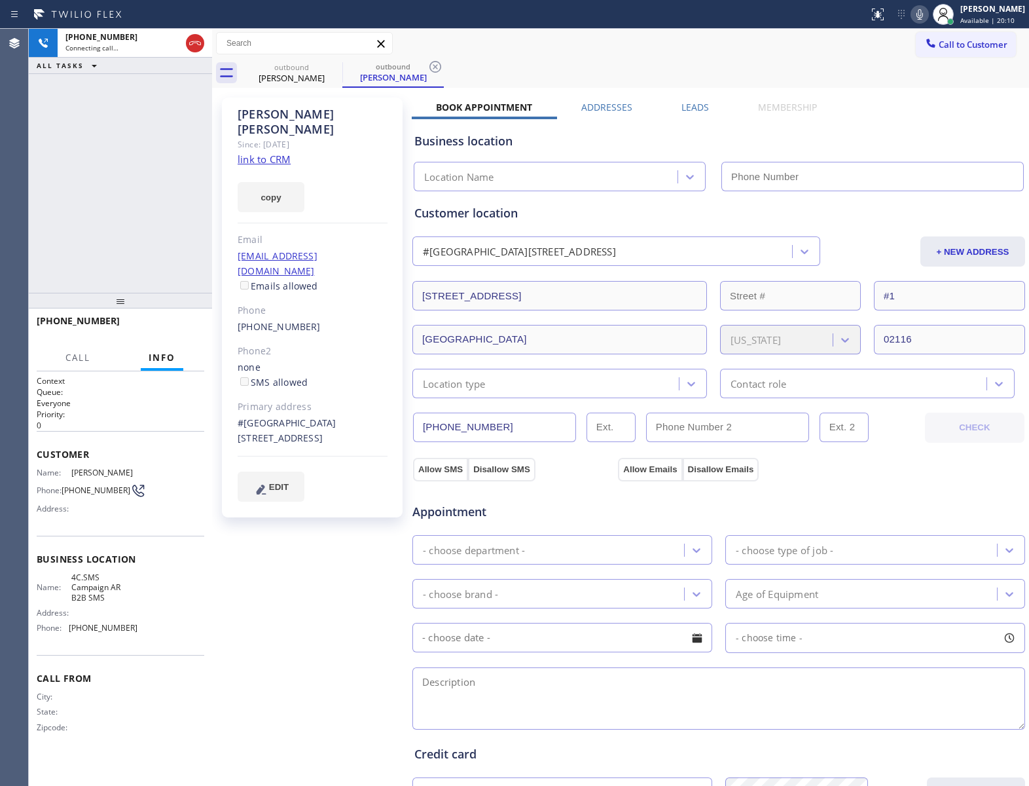
type input "[PHONE_NUMBER]"
click at [334, 66] on icon at bounding box center [334, 67] width 12 height 12
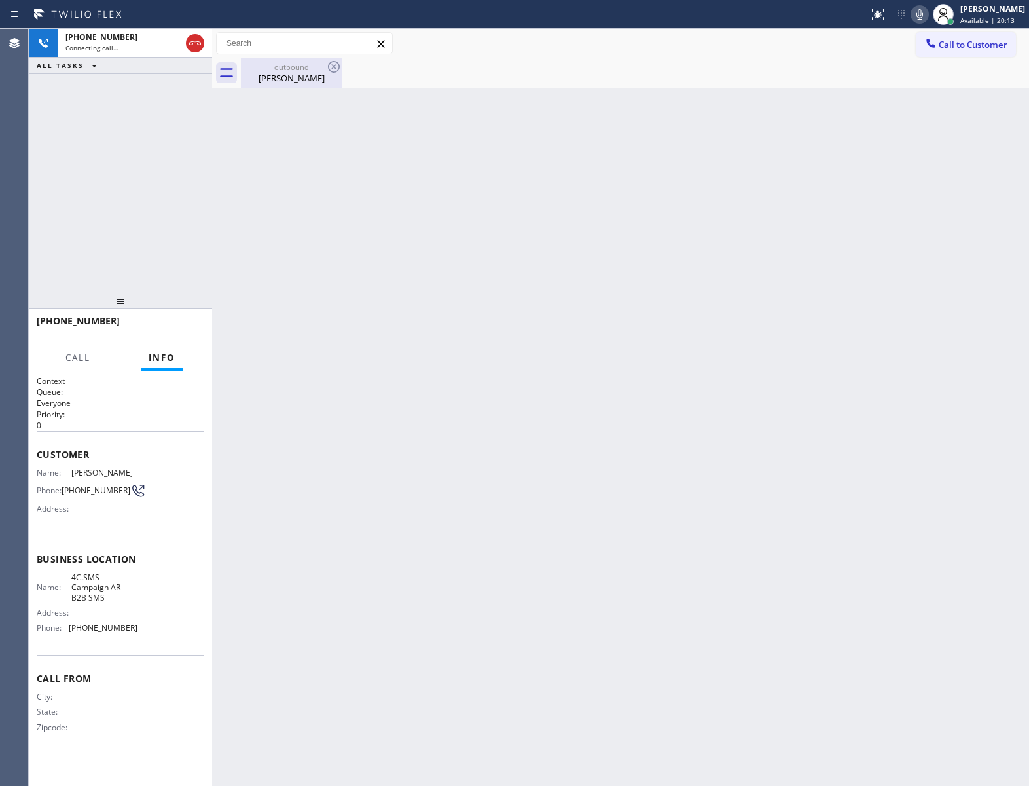
click at [331, 67] on icon at bounding box center [334, 67] width 16 height 16
click at [187, 335] on button "HANG UP" at bounding box center [173, 327] width 61 height 18
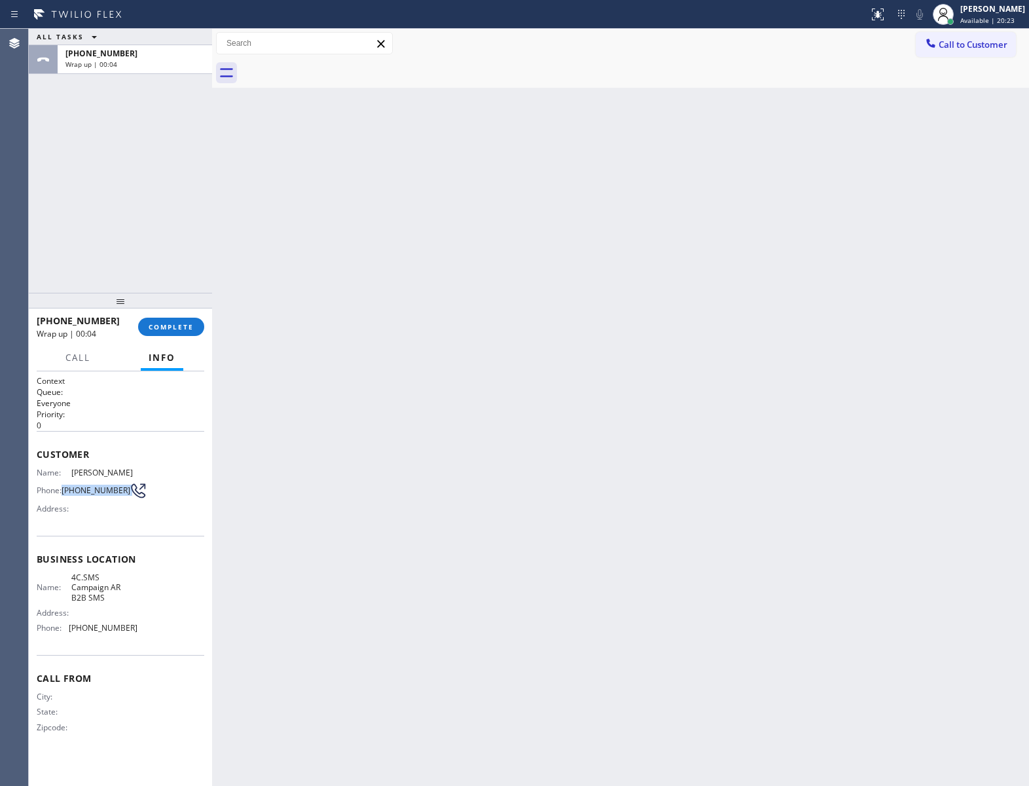
drag, startPoint x: 66, startPoint y: 495, endPoint x: 121, endPoint y: 498, distance: 55.1
click at [121, 498] on div "Phone: [PHONE_NUMBER]" at bounding box center [87, 491] width 101 height 16
click at [1004, 42] on span "Call to Customer" at bounding box center [973, 45] width 69 height 12
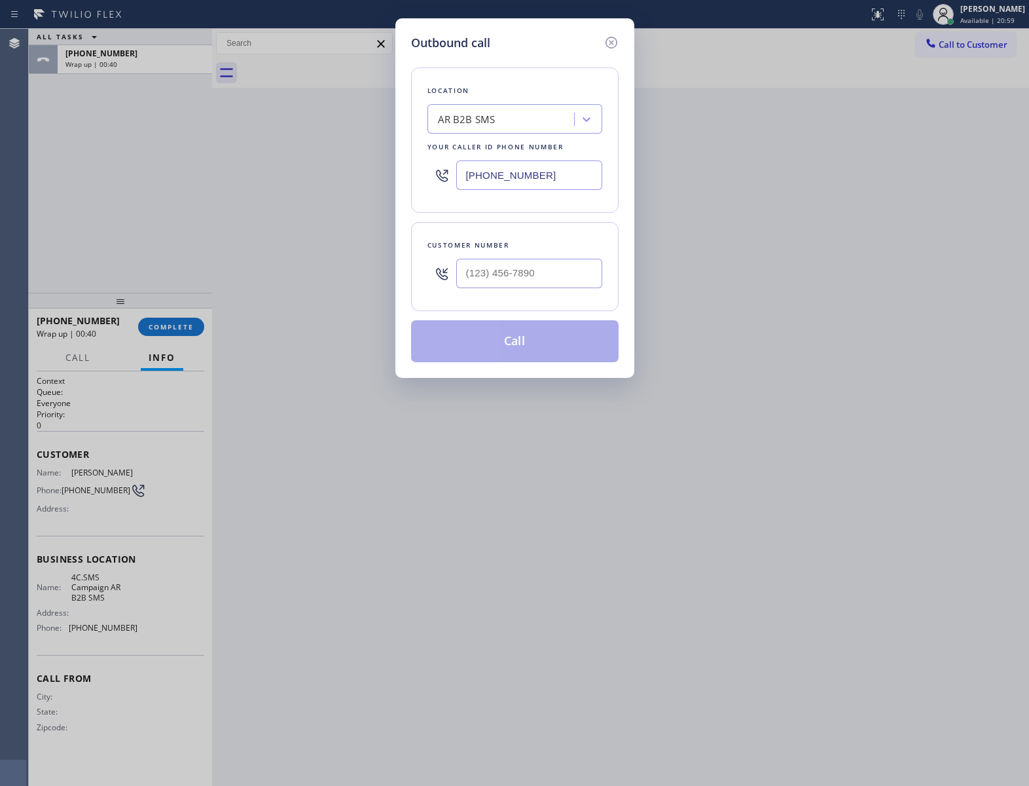
drag, startPoint x: 608, startPoint y: 43, endPoint x: 464, endPoint y: 143, distance: 176.0
click at [608, 43] on icon at bounding box center [612, 43] width 16 height 16
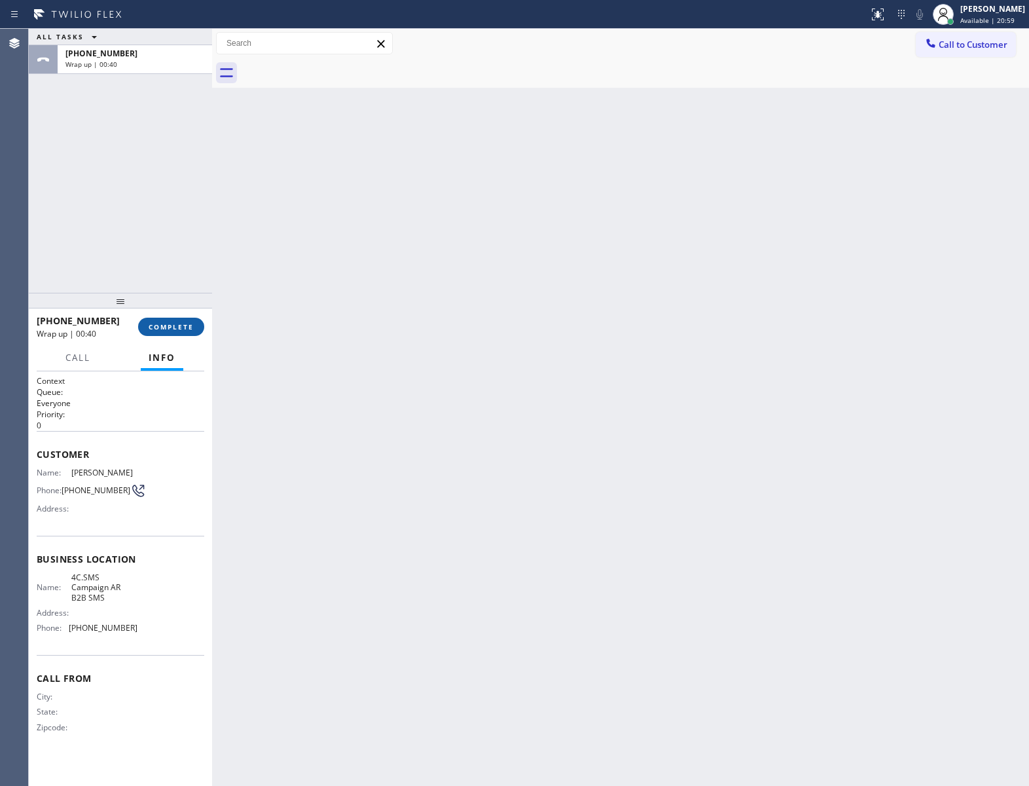
click at [174, 335] on button "COMPLETE" at bounding box center [171, 327] width 66 height 18
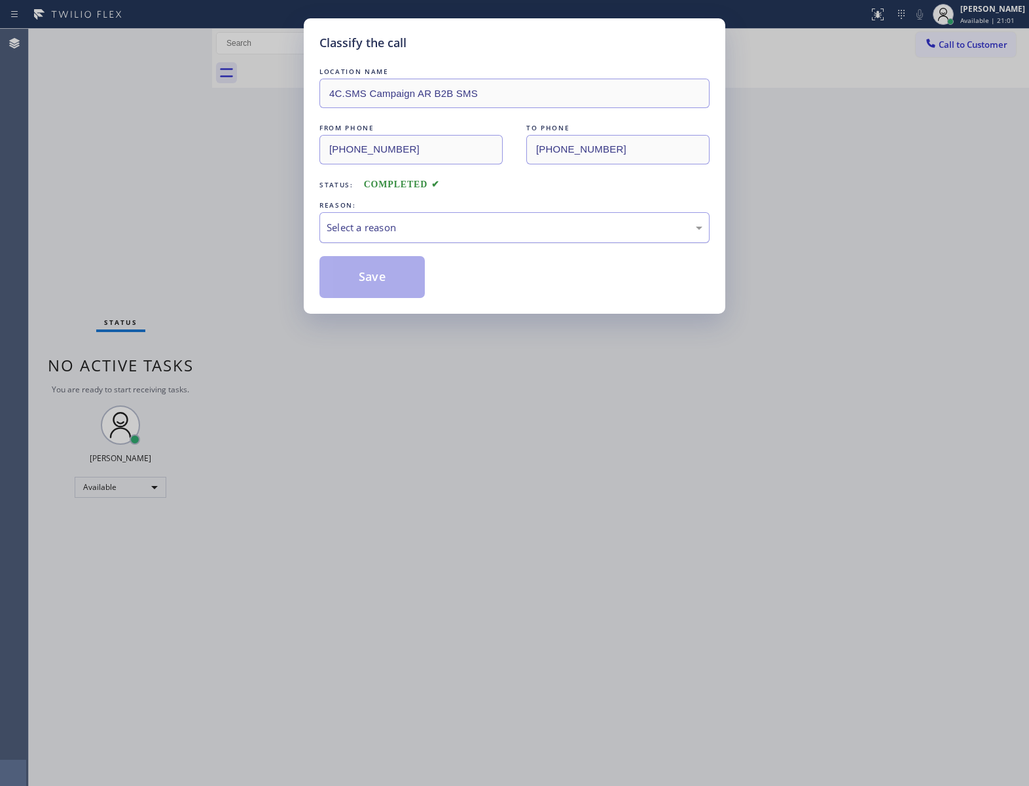
click at [388, 221] on div "Select a reason" at bounding box center [515, 227] width 376 height 15
click at [363, 278] on button "Save" at bounding box center [371, 277] width 105 height 42
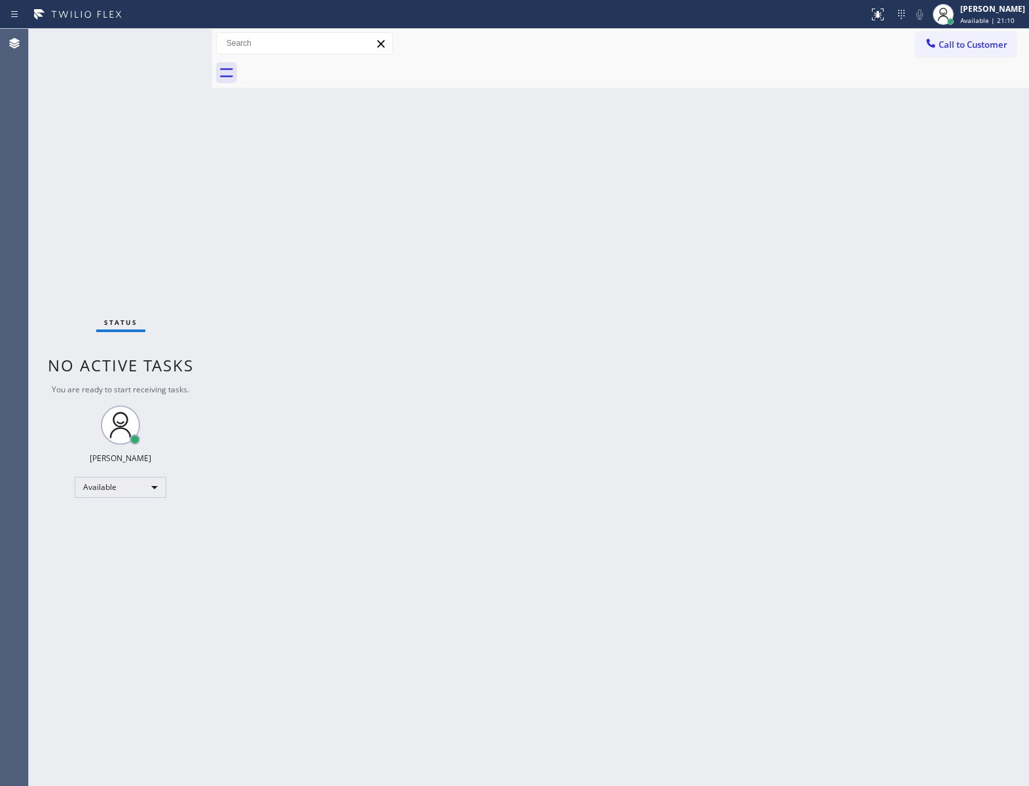
click at [981, 45] on span "Call to Customer" at bounding box center [973, 45] width 69 height 12
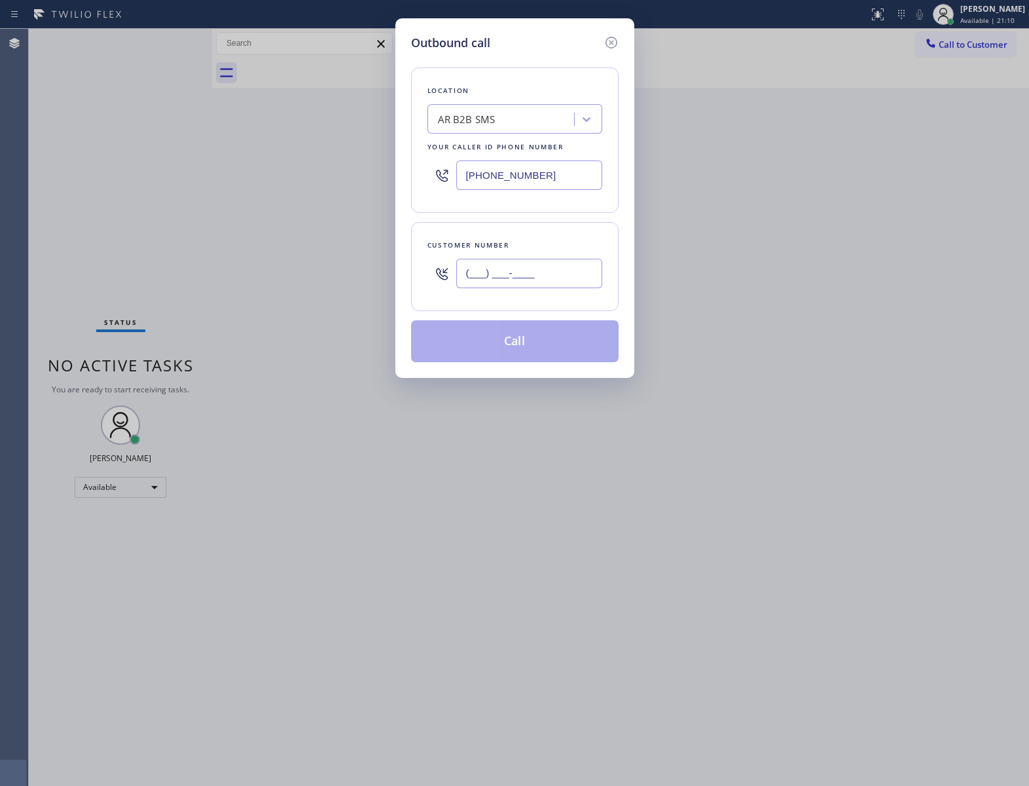
click at [548, 282] on input "(___) ___-____" at bounding box center [529, 273] width 146 height 29
paste input "516) 724-6434"
type input "[PHONE_NUMBER]"
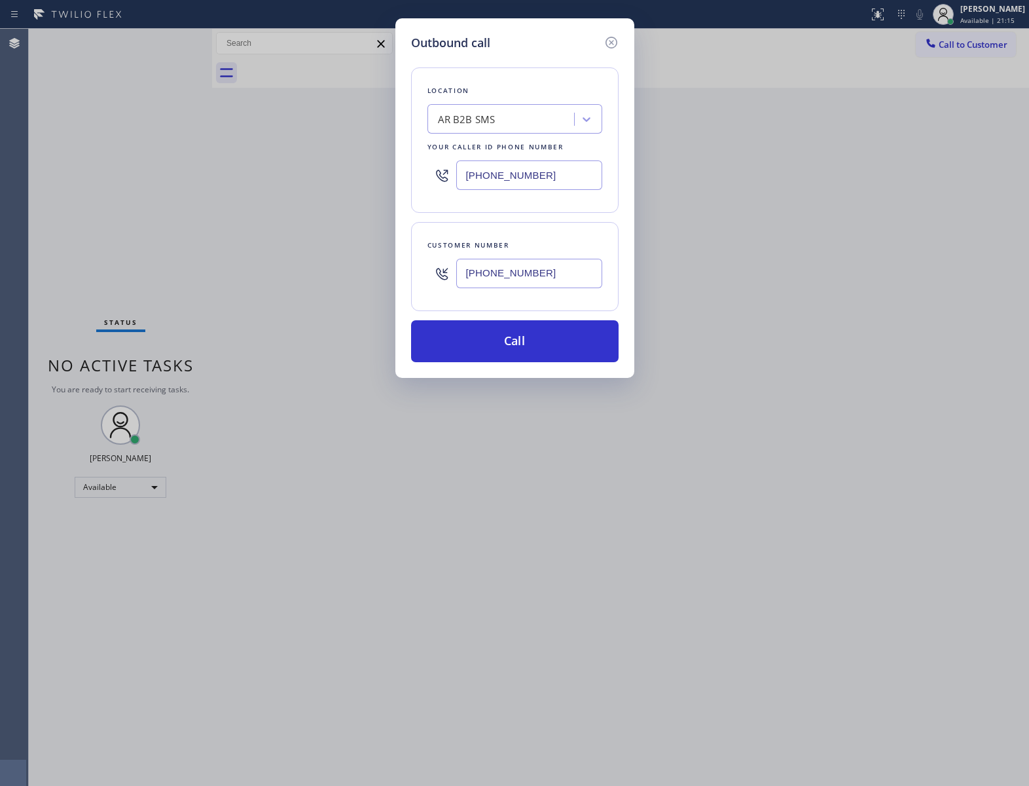
click at [530, 168] on input "[PHONE_NUMBER]" at bounding box center [529, 174] width 146 height 29
paste input "914) 873-0795"
type input "[PHONE_NUMBER]"
click at [551, 344] on button "Call" at bounding box center [515, 341] width 208 height 42
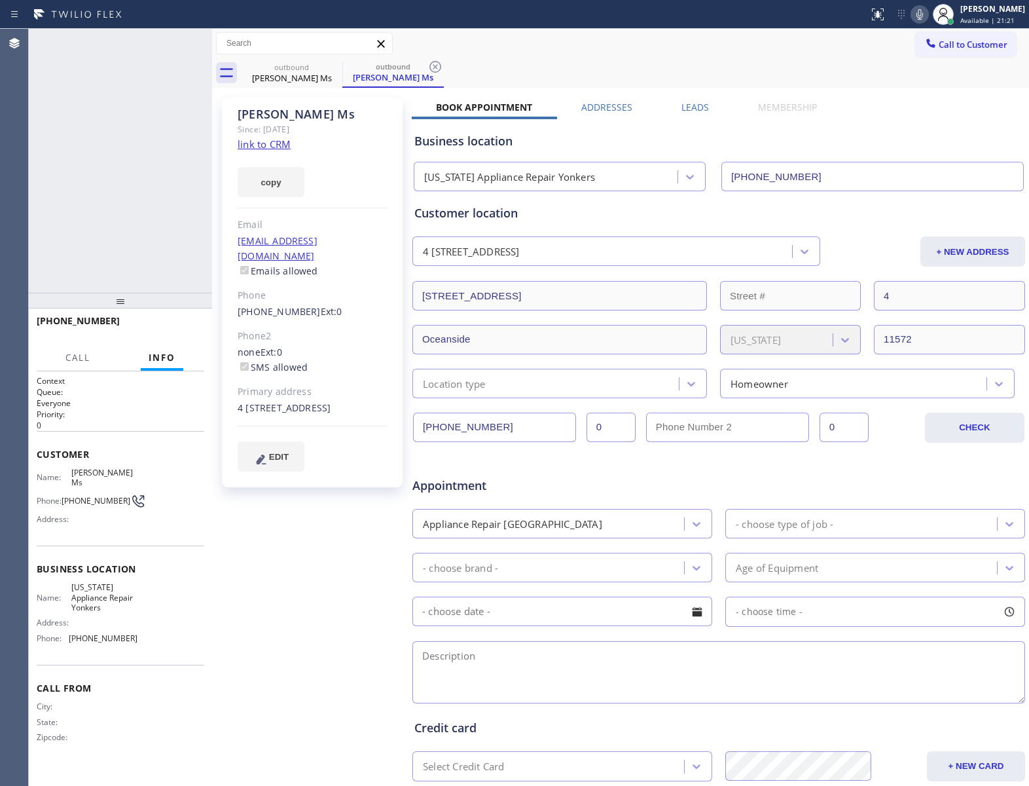
type input "[PHONE_NUMBER]"
click at [181, 325] on span "COMPLETE" at bounding box center [171, 326] width 45 height 9
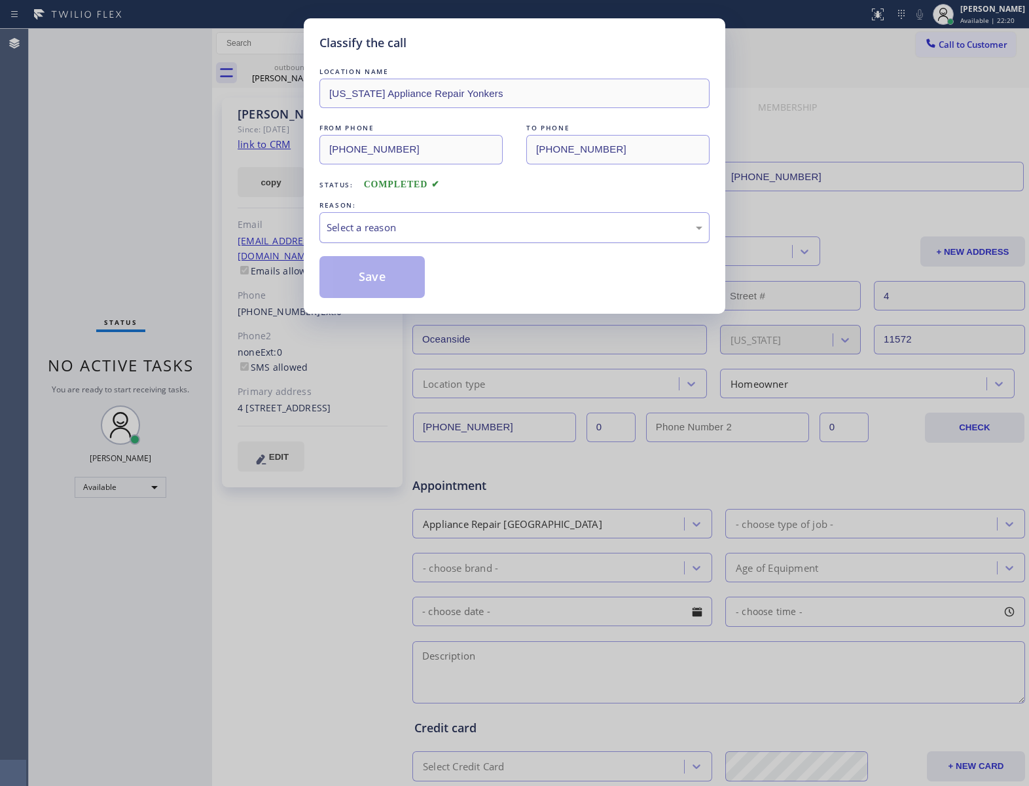
drag, startPoint x: 438, startPoint y: 192, endPoint x: 428, endPoint y: 236, distance: 45.7
click at [439, 206] on div "LOCATION NAME [US_STATE] Appliance Repair Yonkers FROM PHONE [PHONE_NUMBER] TO …" at bounding box center [514, 181] width 390 height 233
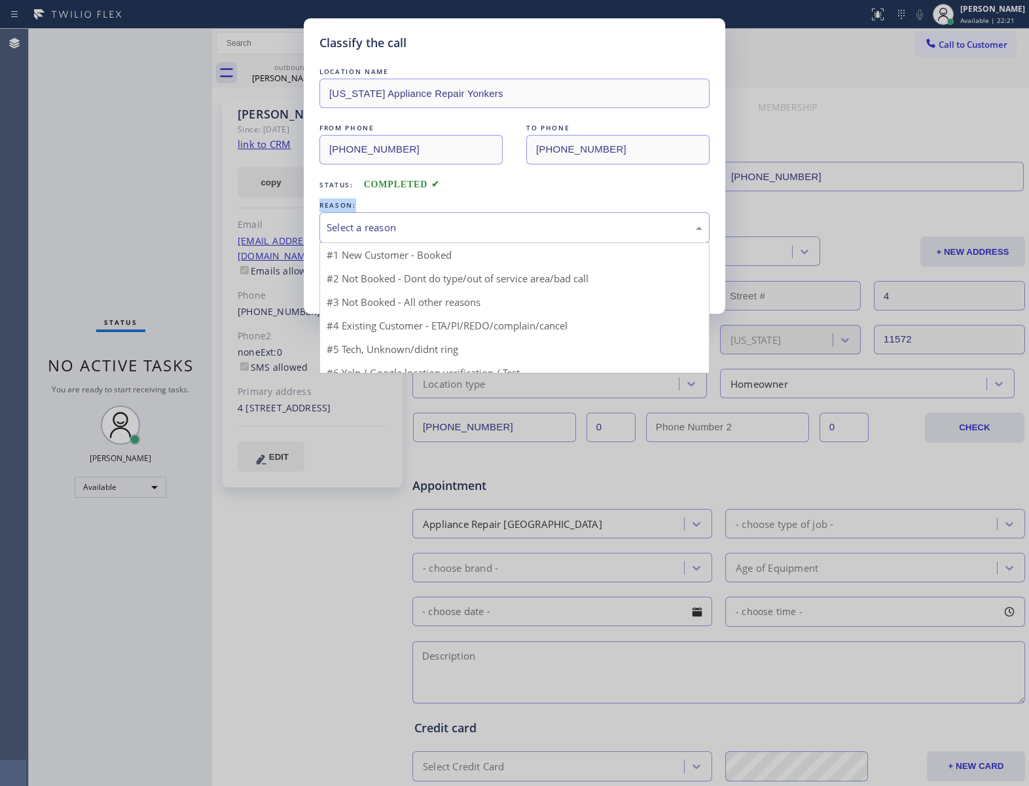
click at [427, 236] on div "Select a reason" at bounding box center [514, 227] width 390 height 31
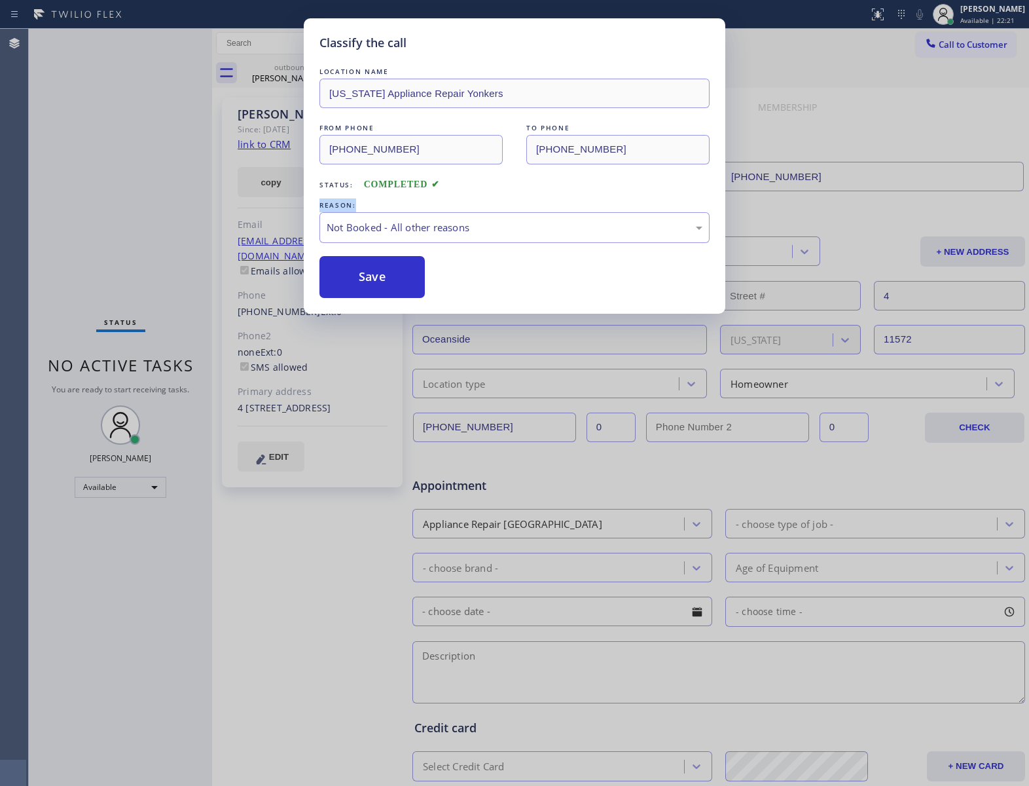
click at [390, 283] on button "Save" at bounding box center [371, 277] width 105 height 42
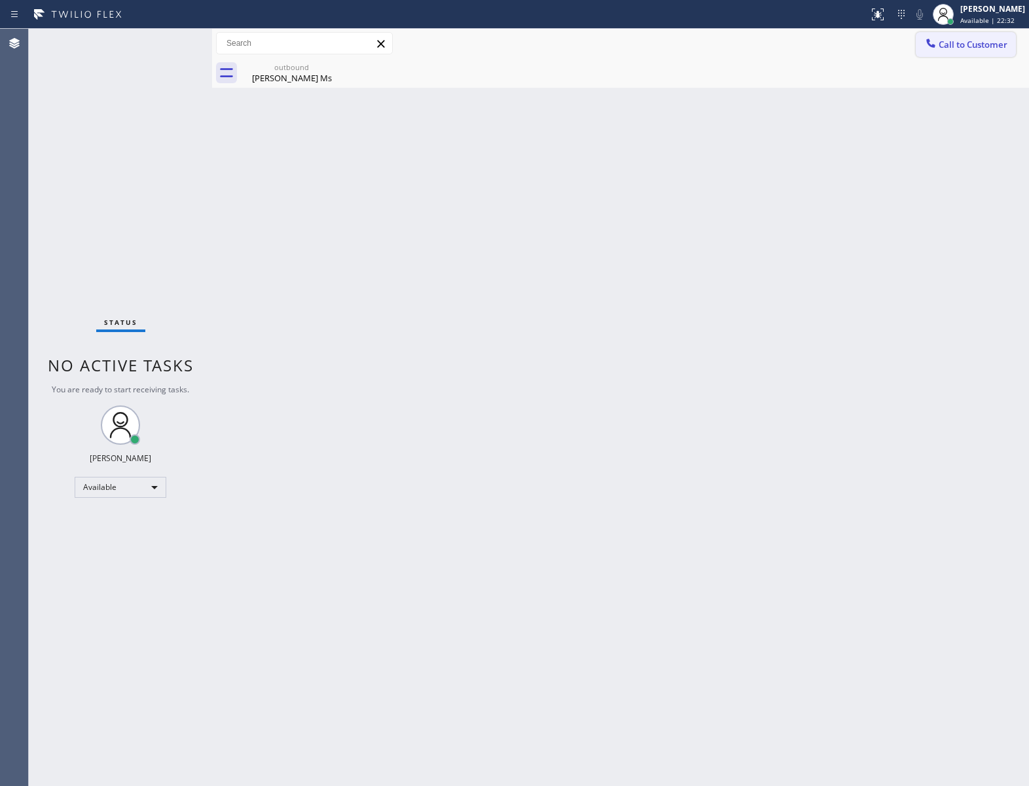
click at [958, 39] on span "Call to Customer" at bounding box center [973, 45] width 69 height 12
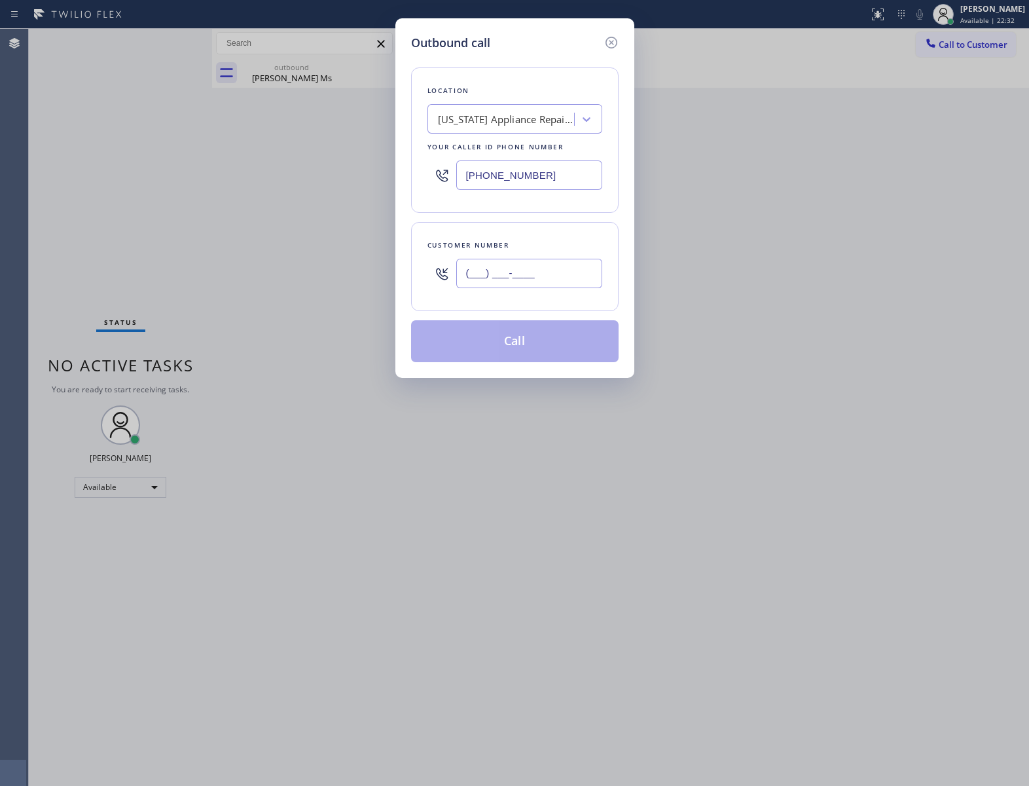
click at [524, 278] on input "(___) ___-____" at bounding box center [529, 273] width 146 height 29
paste input "480) 239-0347"
type input "[PHONE_NUMBER]"
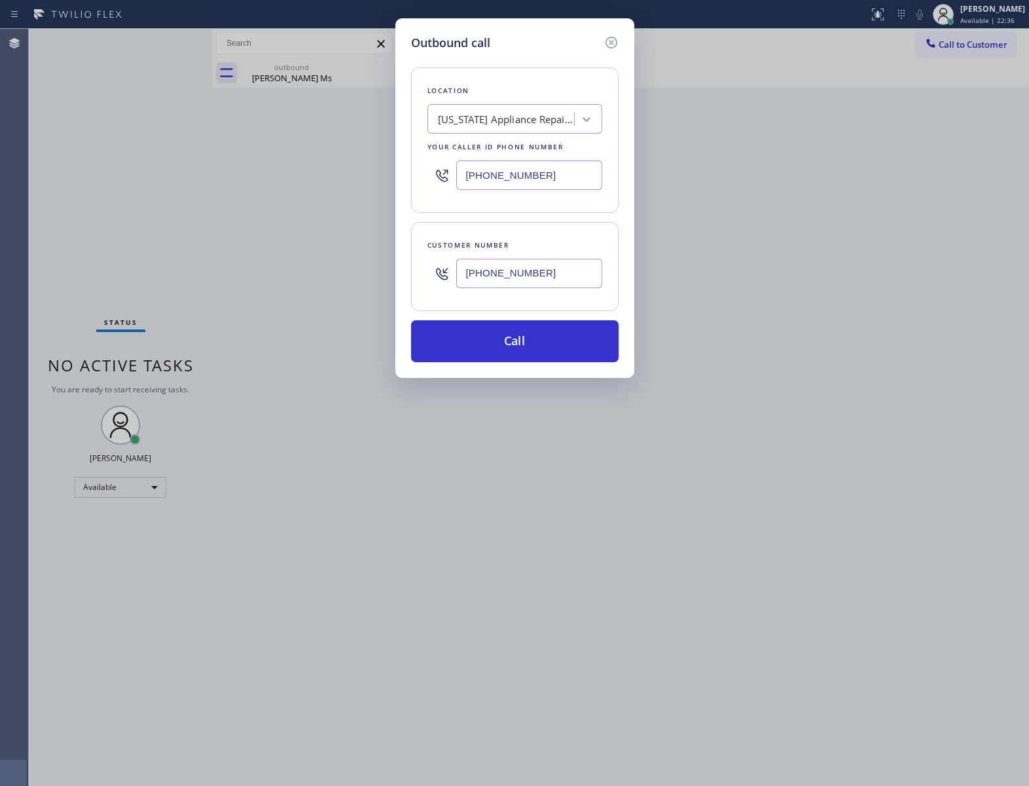
click at [547, 170] on input "[PHONE_NUMBER]" at bounding box center [529, 174] width 146 height 29
paste input "602) 691-7988"
type input "[PHONE_NUMBER]"
drag, startPoint x: 559, startPoint y: 330, endPoint x: 821, endPoint y: 60, distance: 375.9
click at [558, 331] on button "Call" at bounding box center [515, 341] width 208 height 42
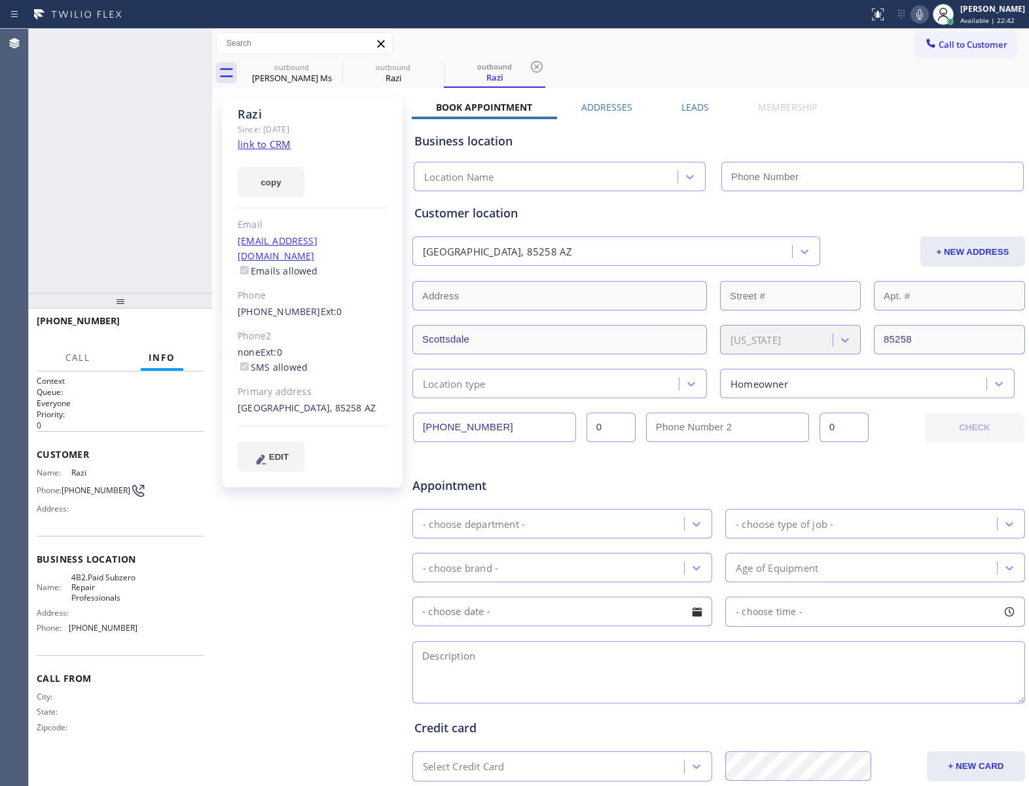
type input "[PHONE_NUMBER]"
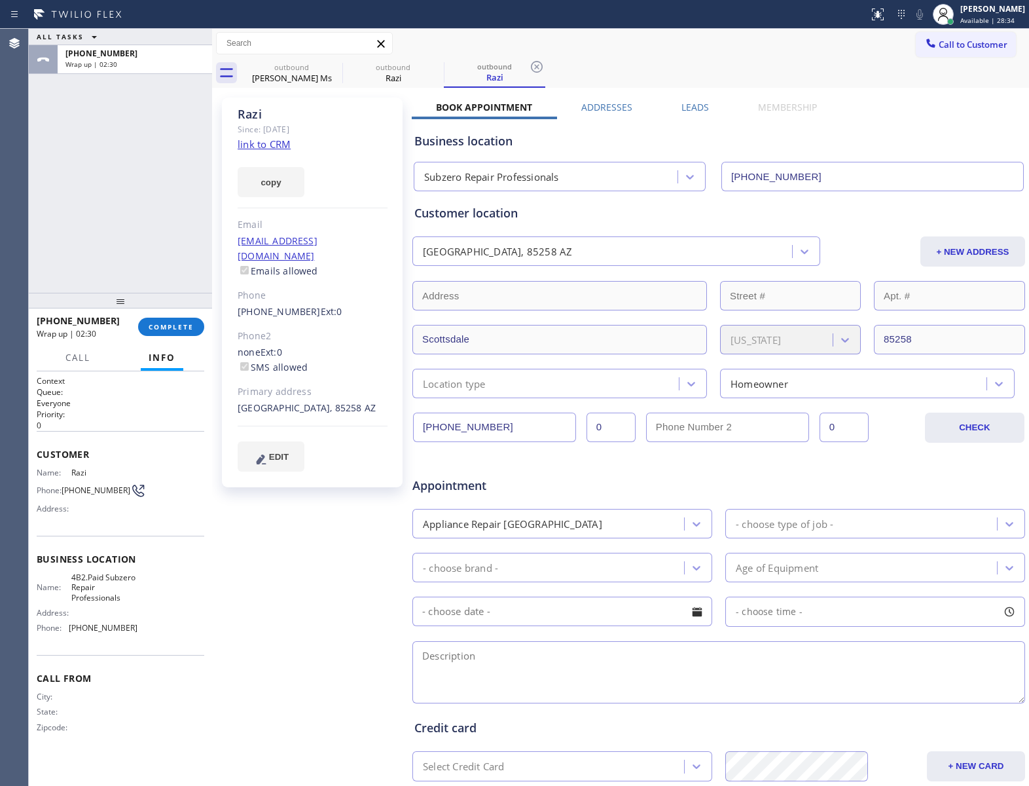
click at [165, 308] on div at bounding box center [120, 301] width 183 height 16
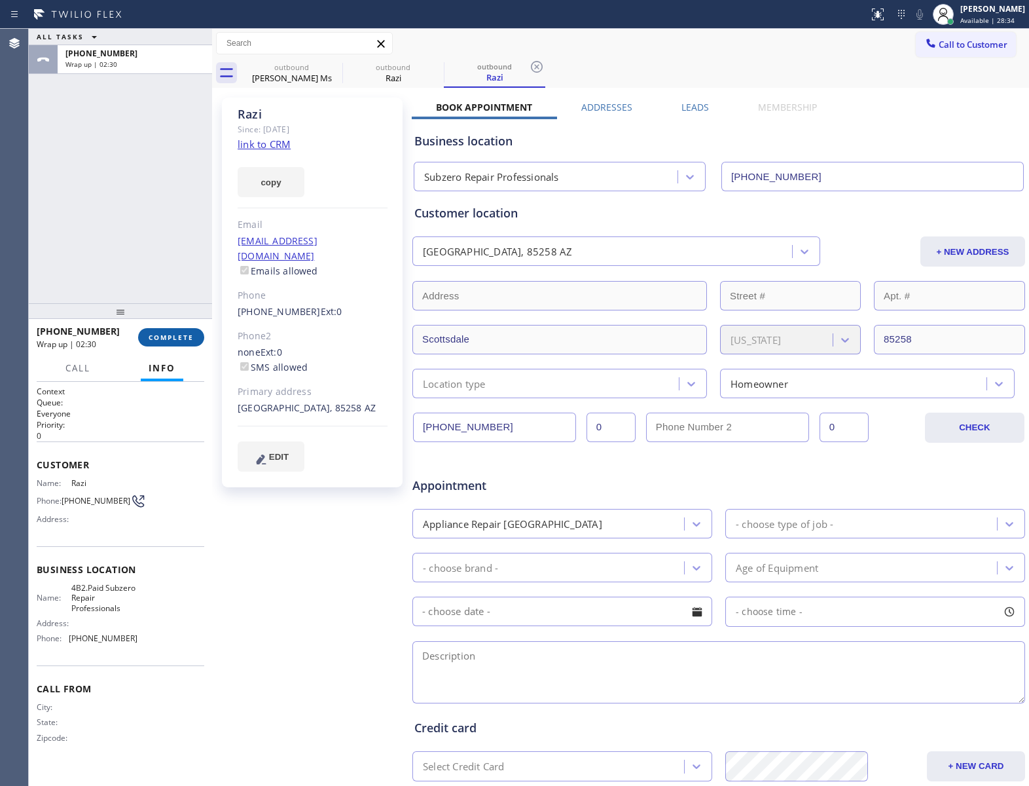
drag, startPoint x: 164, startPoint y: 321, endPoint x: 166, endPoint y: 339, distance: 18.5
click at [164, 319] on div at bounding box center [120, 311] width 183 height 16
click at [173, 352] on div "[PHONE_NUMBER] Wrap up | 02:30 COMPLETE" at bounding box center [121, 339] width 168 height 34
click at [170, 348] on div "[PHONE_NUMBER] Wrap up | 02:30 COMPLETE" at bounding box center [121, 339] width 168 height 34
click at [169, 346] on button "COMPLETE" at bounding box center [171, 339] width 66 height 18
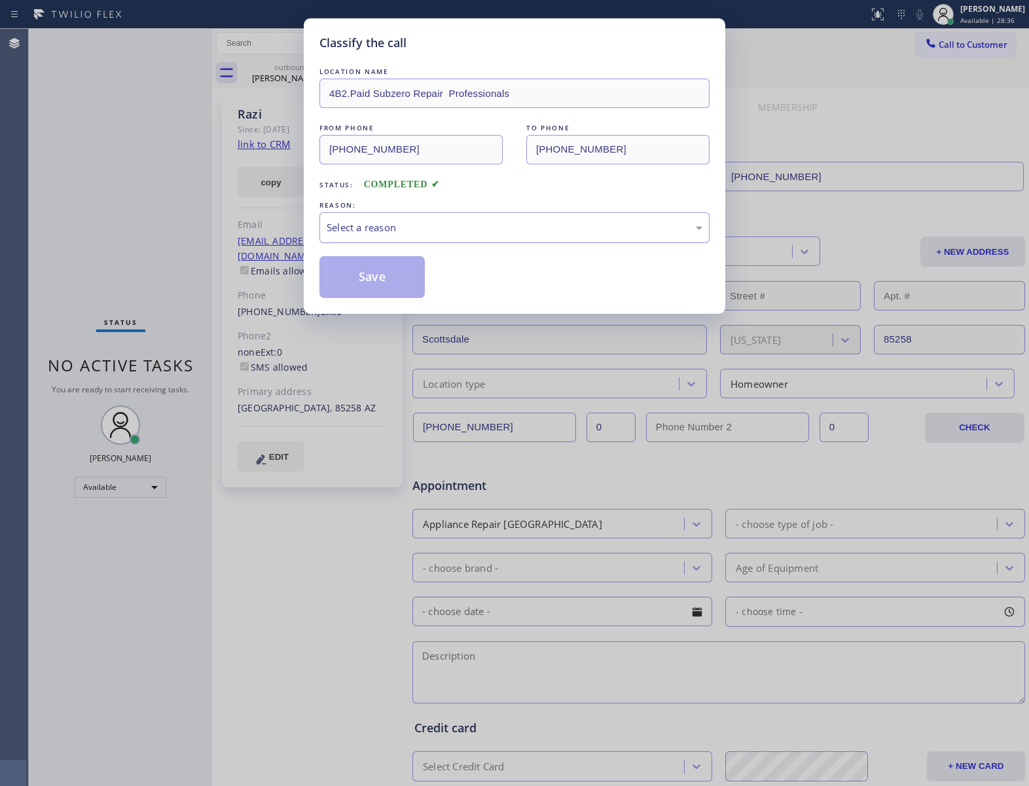
drag, startPoint x: 360, startPoint y: 225, endPoint x: 364, endPoint y: 231, distance: 7.1
click at [361, 225] on div "Select a reason" at bounding box center [515, 227] width 376 height 15
drag, startPoint x: 363, startPoint y: 271, endPoint x: 900, endPoint y: 17, distance: 593.9
click at [363, 270] on button "Save" at bounding box center [371, 277] width 105 height 42
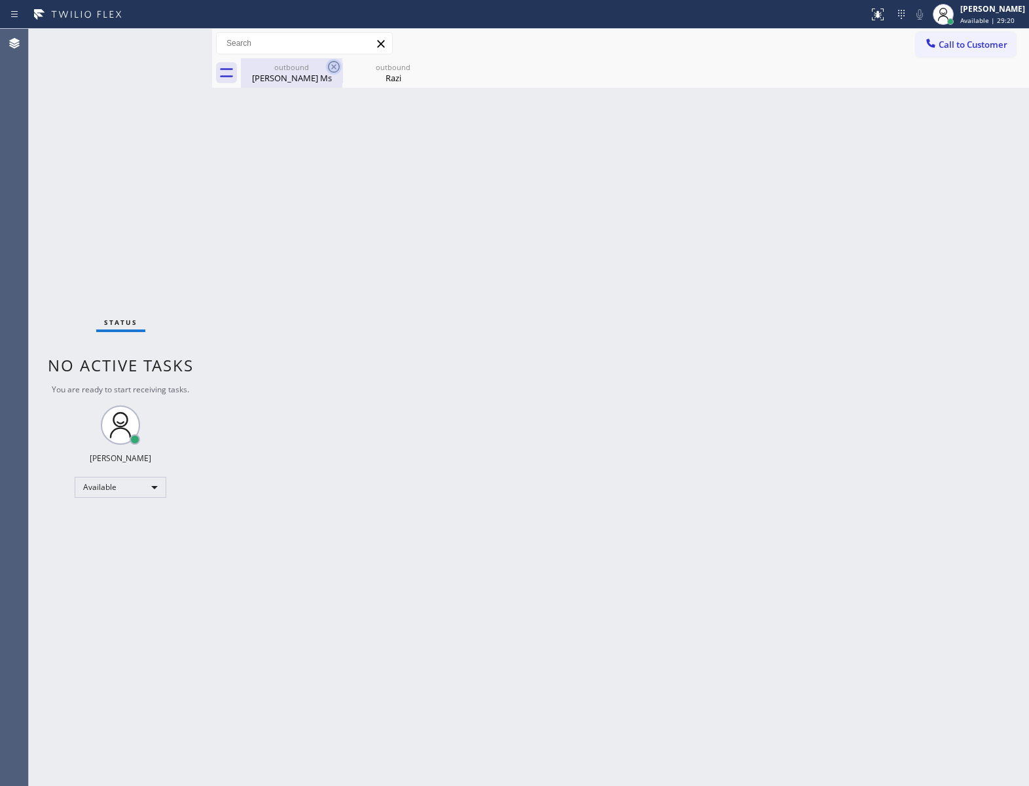
click at [331, 66] on icon at bounding box center [334, 67] width 16 height 16
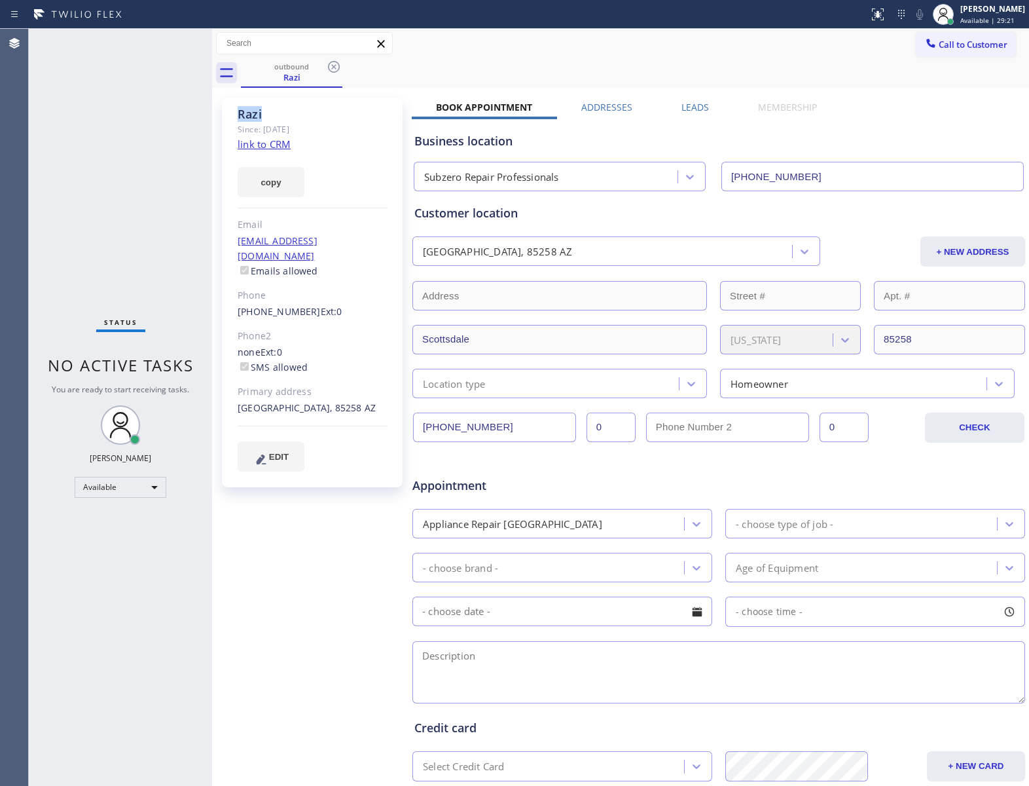
click at [331, 66] on icon at bounding box center [334, 67] width 16 height 16
click at [331, 66] on div "outbound Razi" at bounding box center [635, 72] width 788 height 29
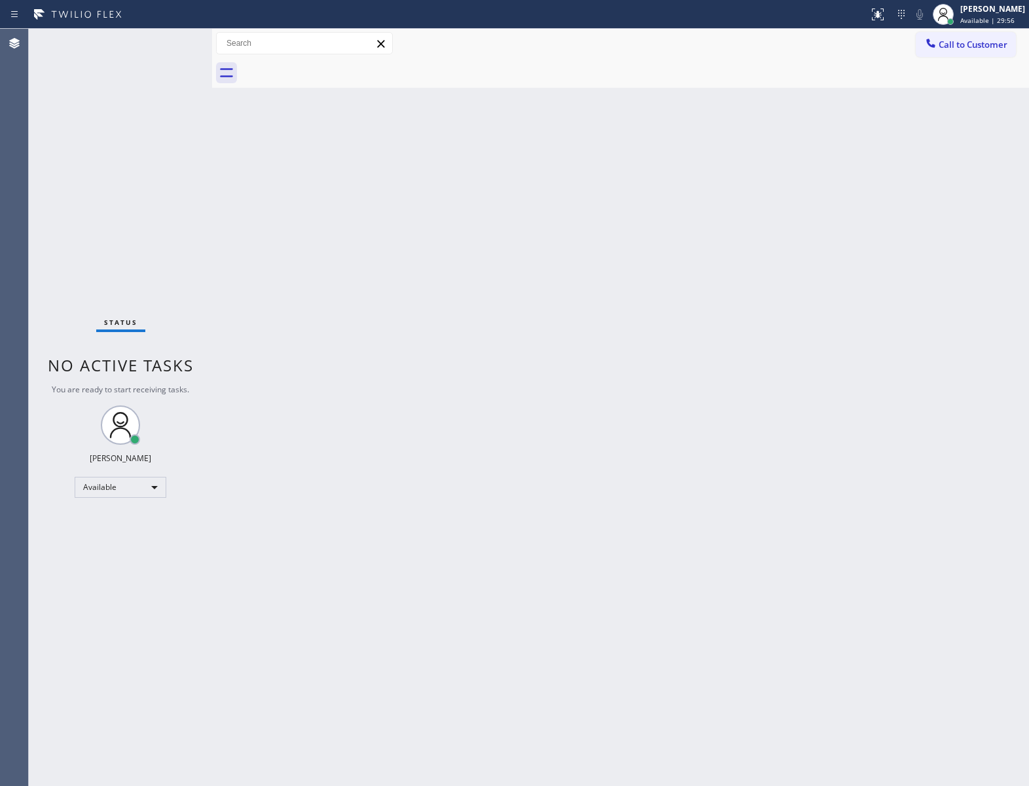
click at [187, 199] on div "Status No active tasks You are ready to start receiving tasks. [PERSON_NAME] Av…" at bounding box center [120, 407] width 183 height 757
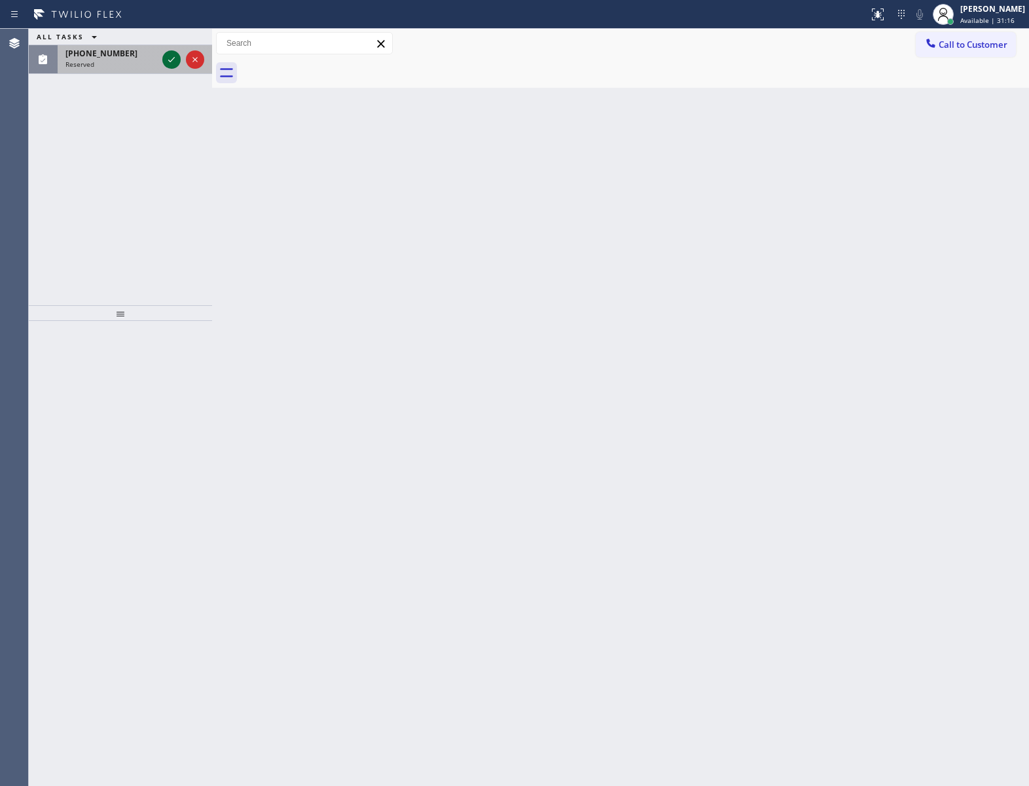
click at [166, 54] on icon at bounding box center [172, 60] width 16 height 16
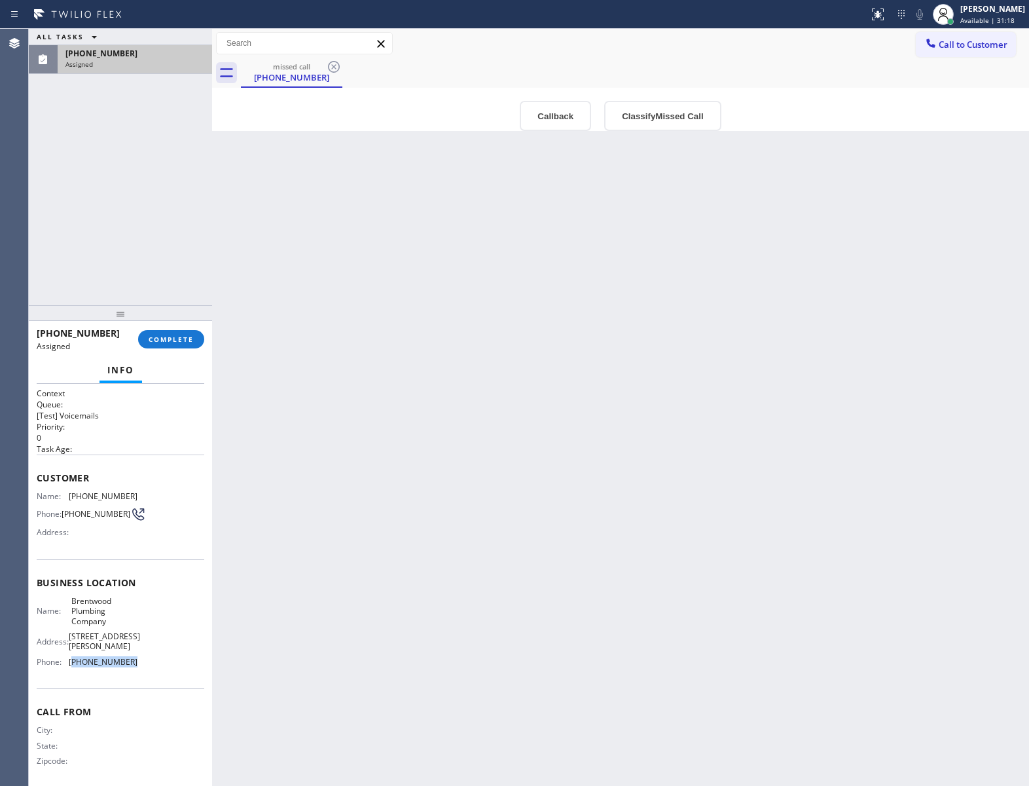
drag, startPoint x: 130, startPoint y: 663, endPoint x: 71, endPoint y: 666, distance: 59.0
click at [71, 666] on div "Name: Brentwood Plumbing Company Address: [STREET_ADDRESS][PERSON_NAME] Phone: …" at bounding box center [121, 634] width 168 height 77
click at [961, 45] on span "Call to Customer" at bounding box center [973, 45] width 69 height 12
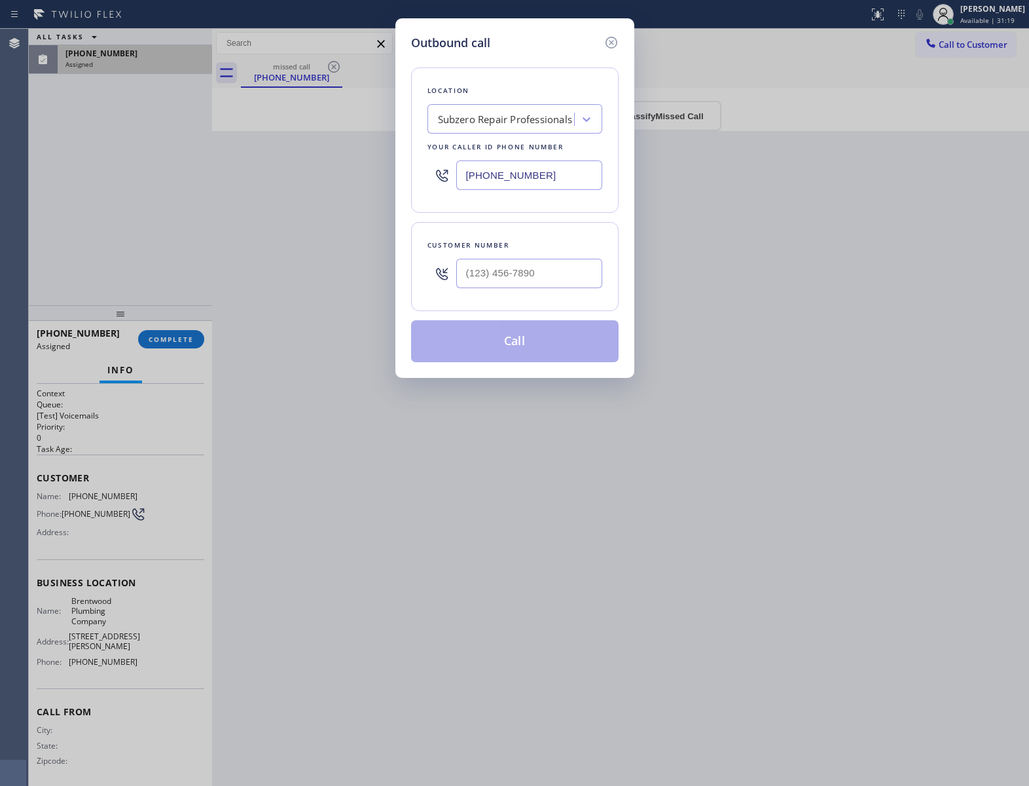
click at [545, 182] on input "[PHONE_NUMBER]" at bounding box center [529, 174] width 146 height 29
paste input "310) 425-3972"
type input "[PHONE_NUMBER]"
click at [614, 42] on icon at bounding box center [612, 43] width 16 height 16
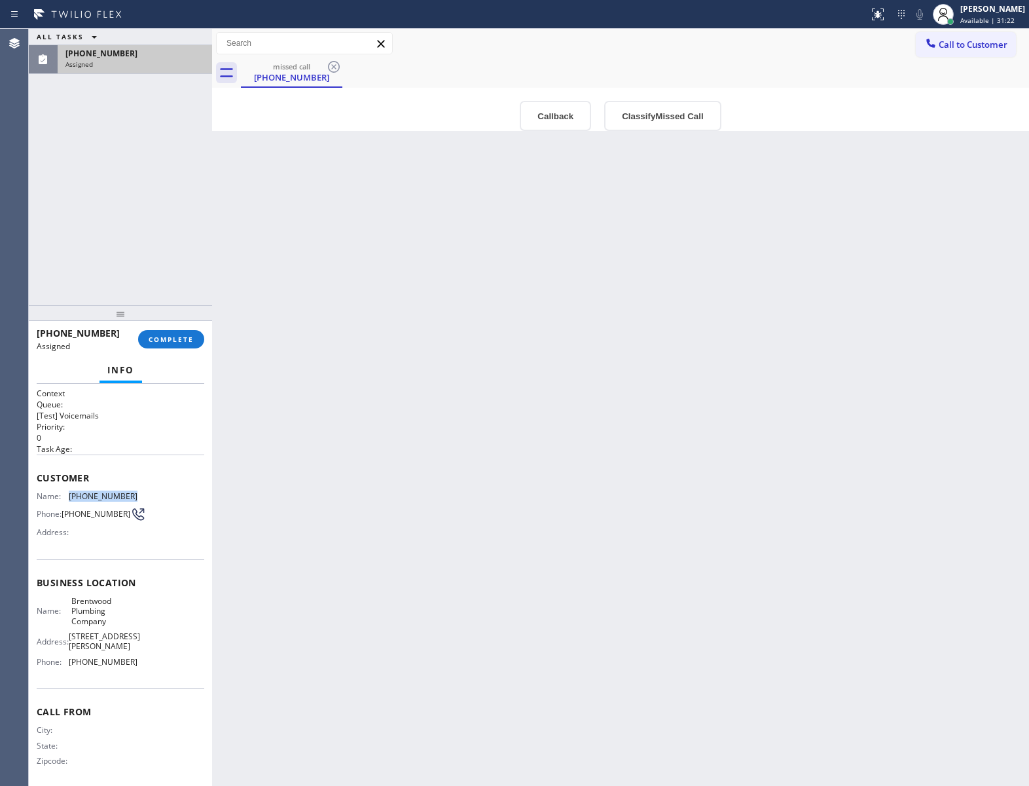
drag, startPoint x: 123, startPoint y: 500, endPoint x: 69, endPoint y: 498, distance: 53.7
click at [69, 498] on div "Name: [PHONE_NUMBER] Phone: [PHONE_NUMBER] Address:" at bounding box center [121, 517] width 168 height 52
click at [166, 342] on span "COMPLETE" at bounding box center [171, 339] width 45 height 9
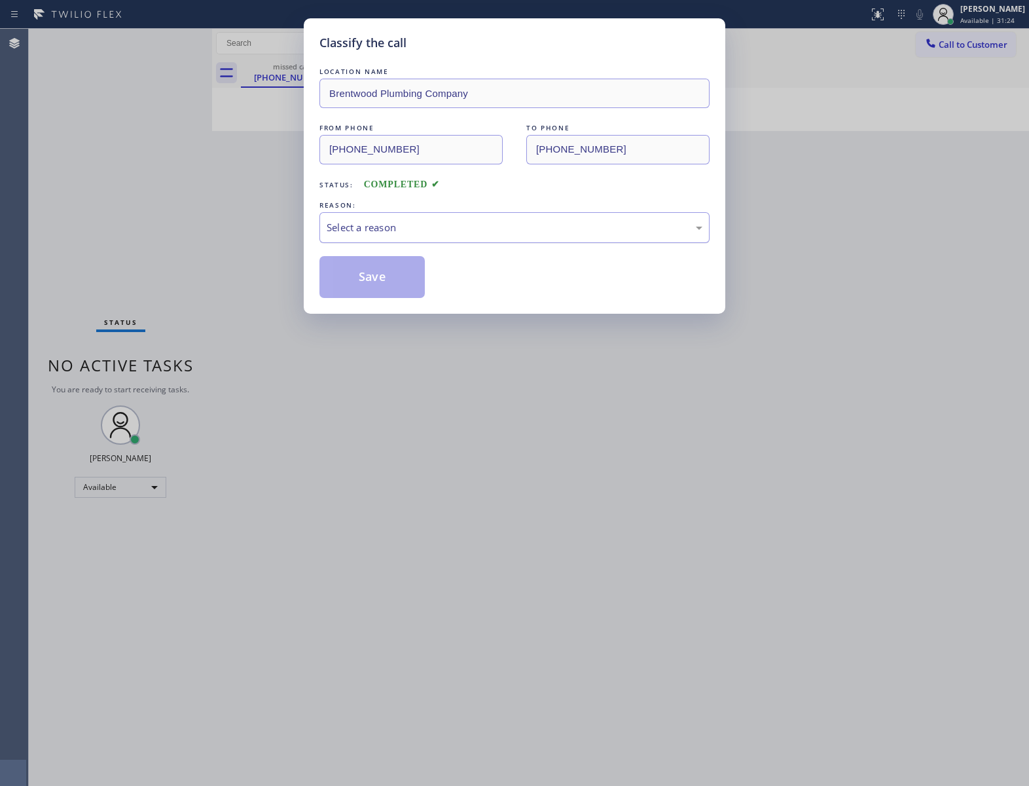
click at [409, 228] on div "Select a reason" at bounding box center [515, 227] width 376 height 15
click at [378, 281] on button "Save" at bounding box center [371, 277] width 105 height 42
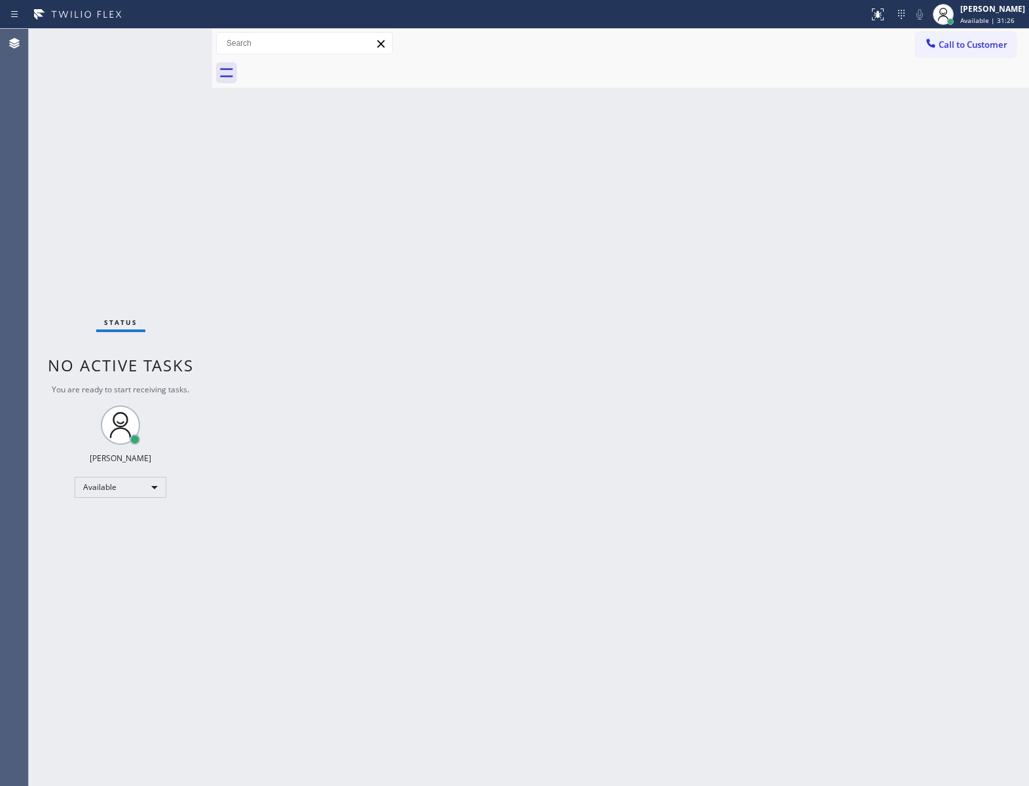
click at [962, 46] on span "Call to Customer" at bounding box center [973, 45] width 69 height 12
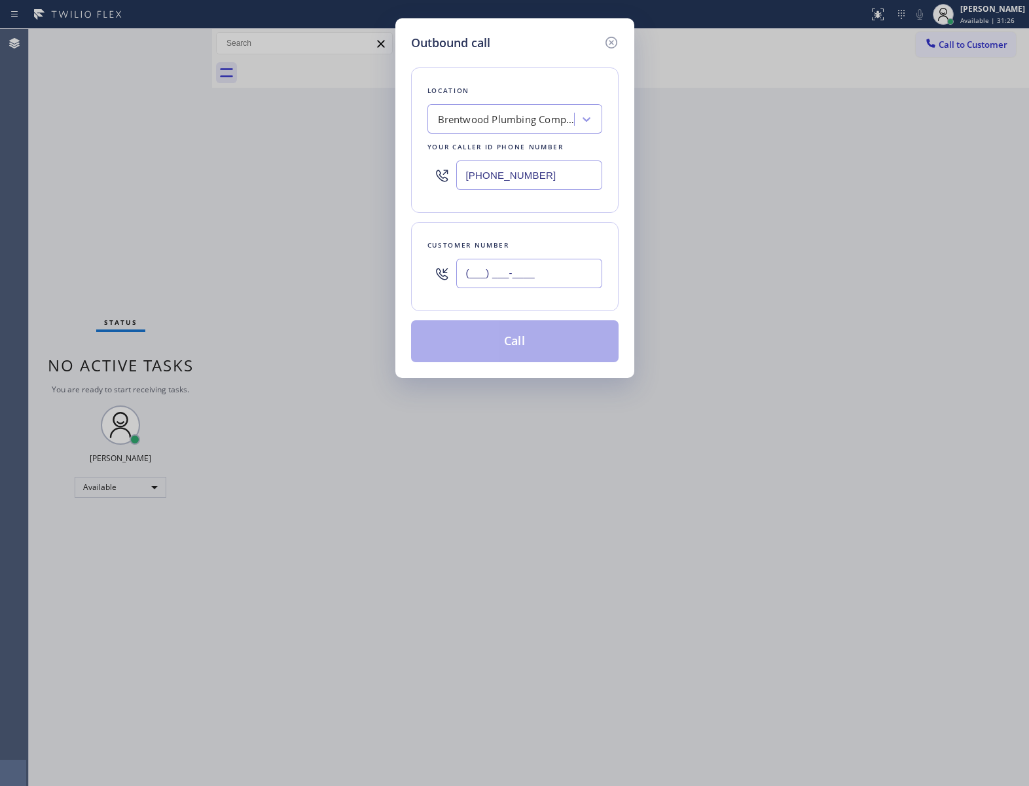
click at [517, 278] on input "(___) ___-____" at bounding box center [529, 273] width 146 height 29
paste input "424) 476-4289"
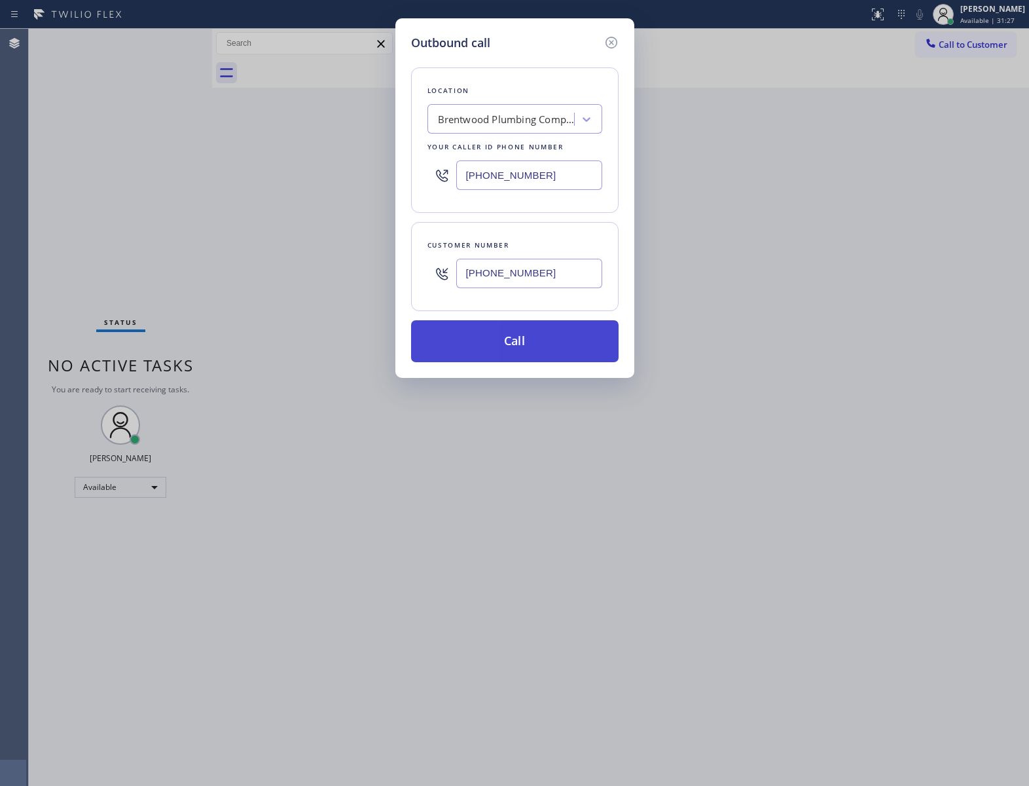
type input "[PHONE_NUMBER]"
click at [537, 347] on button "Call" at bounding box center [515, 341] width 208 height 42
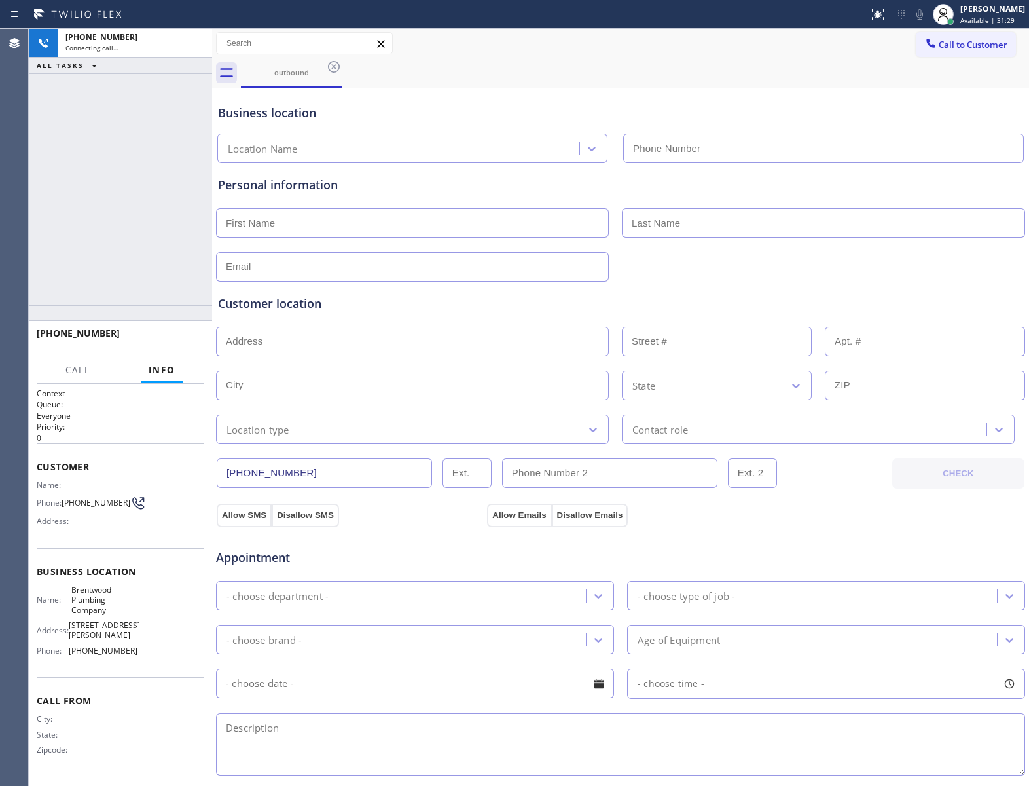
type input "[PHONE_NUMBER]"
click at [66, 196] on div "[PHONE_NUMBER] Connecting call… ALL TASKS ALL TASKS ACTIVE TASKS TASKS IN WRAP …" at bounding box center [120, 167] width 183 height 276
click at [128, 195] on div "[PHONE_NUMBER] Connecting call… ALL TASKS ALL TASKS ACTIVE TASKS TASKS IN WRAP …" at bounding box center [120, 167] width 183 height 276
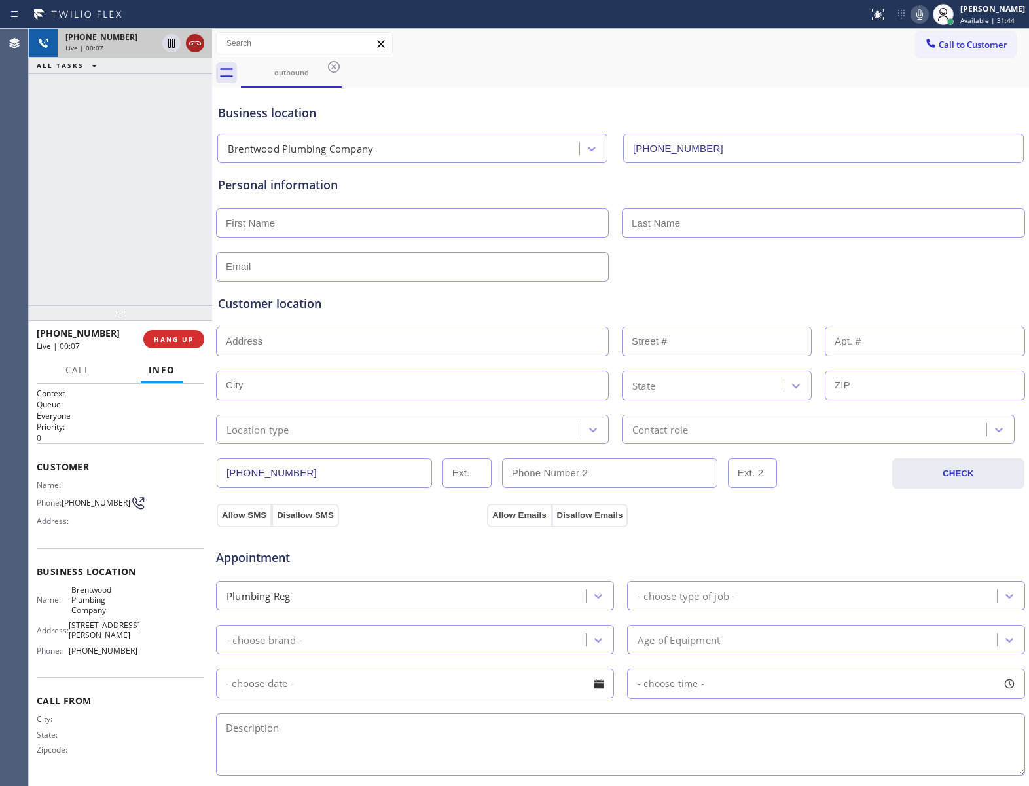
click at [192, 40] on icon at bounding box center [195, 43] width 16 height 16
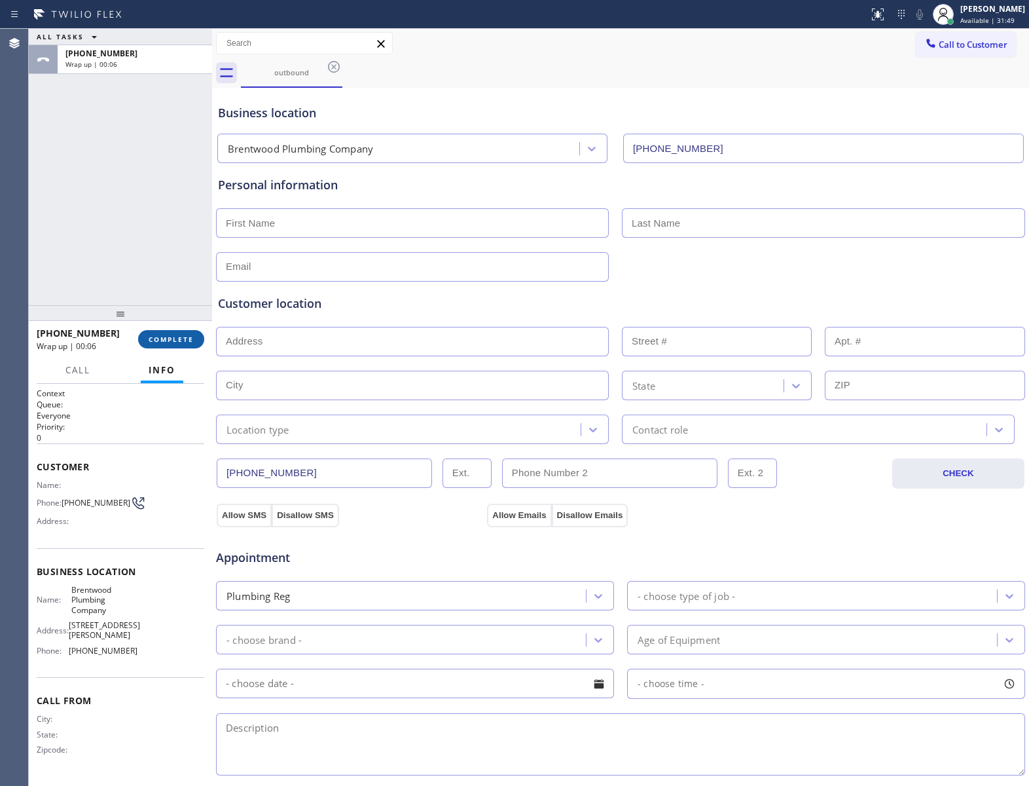
click at [145, 342] on button "COMPLETE" at bounding box center [171, 339] width 66 height 18
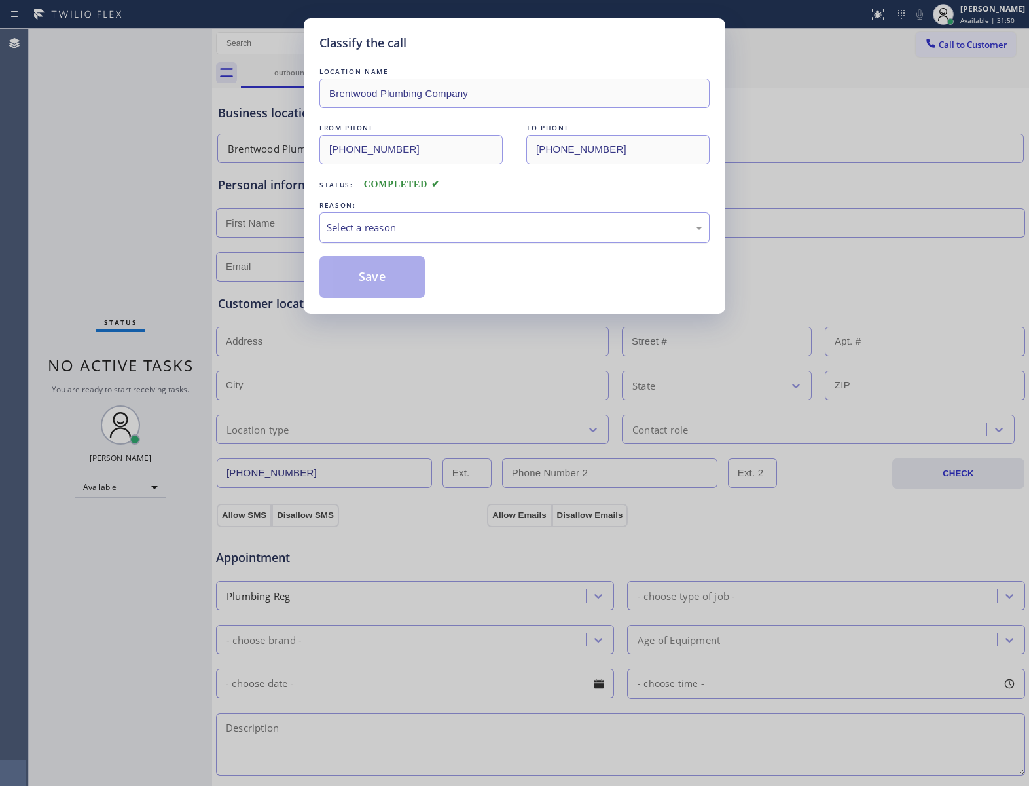
click at [420, 226] on div "Select a reason" at bounding box center [515, 227] width 376 height 15
drag, startPoint x: 373, startPoint y: 283, endPoint x: 949, endPoint y: 611, distance: 662.4
click at [388, 289] on button "Save" at bounding box center [371, 277] width 105 height 42
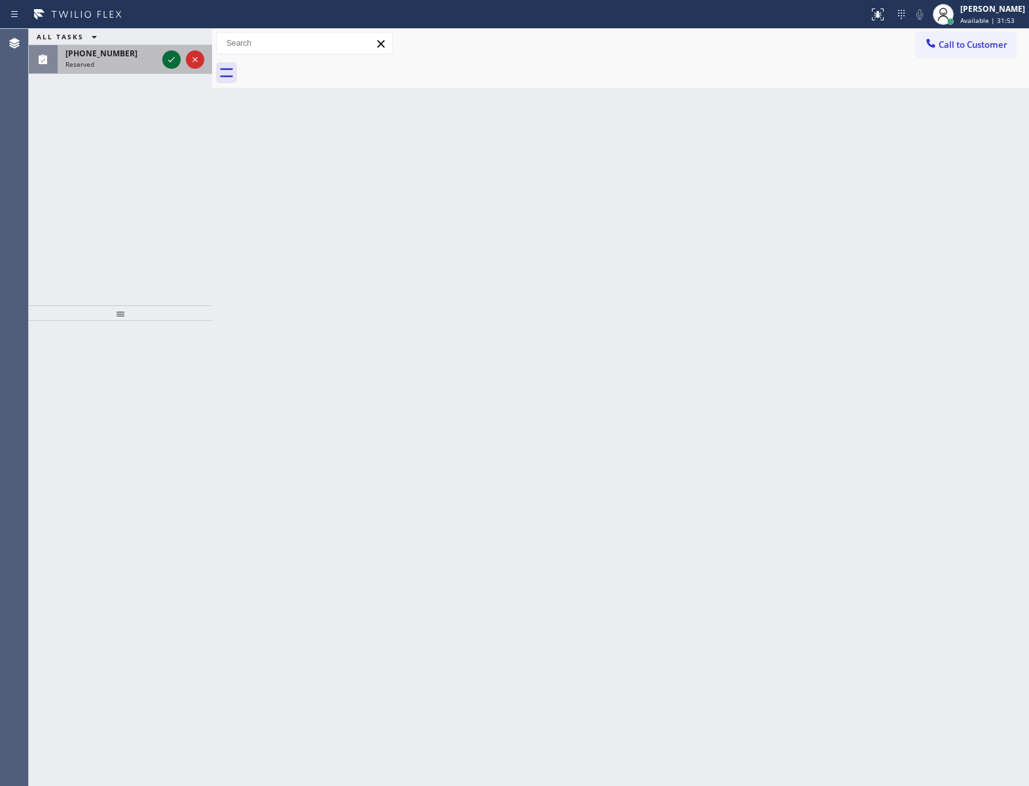
click at [173, 71] on div at bounding box center [183, 59] width 47 height 29
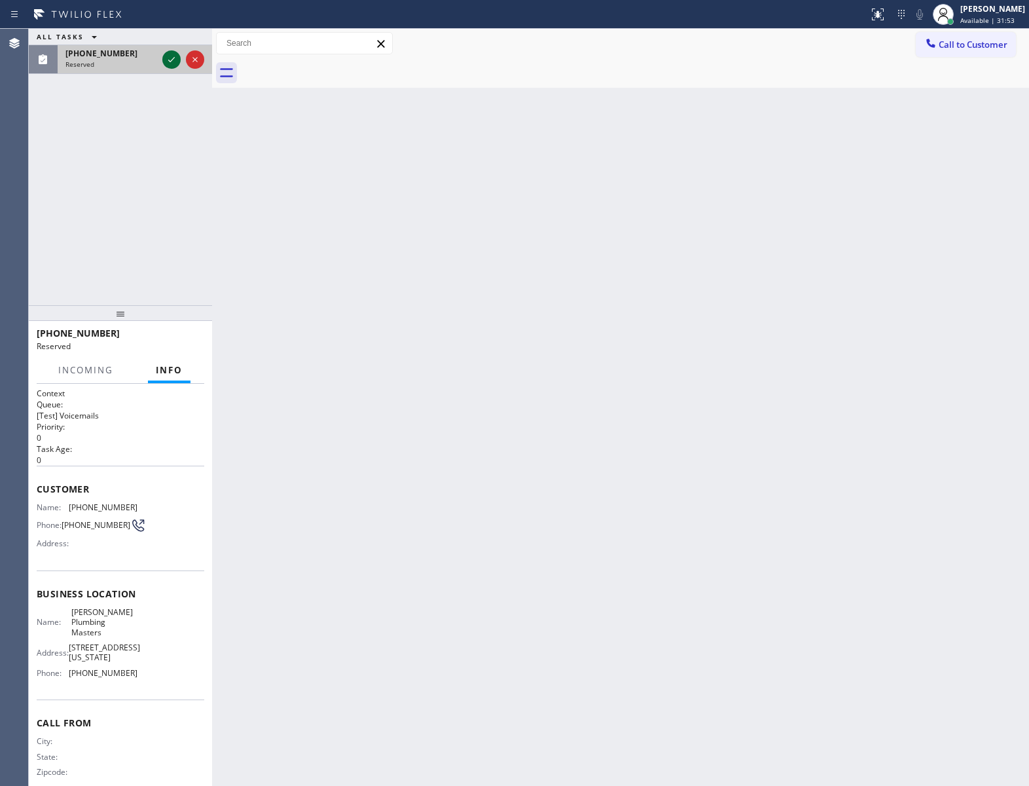
click at [168, 61] on icon at bounding box center [172, 60] width 16 height 16
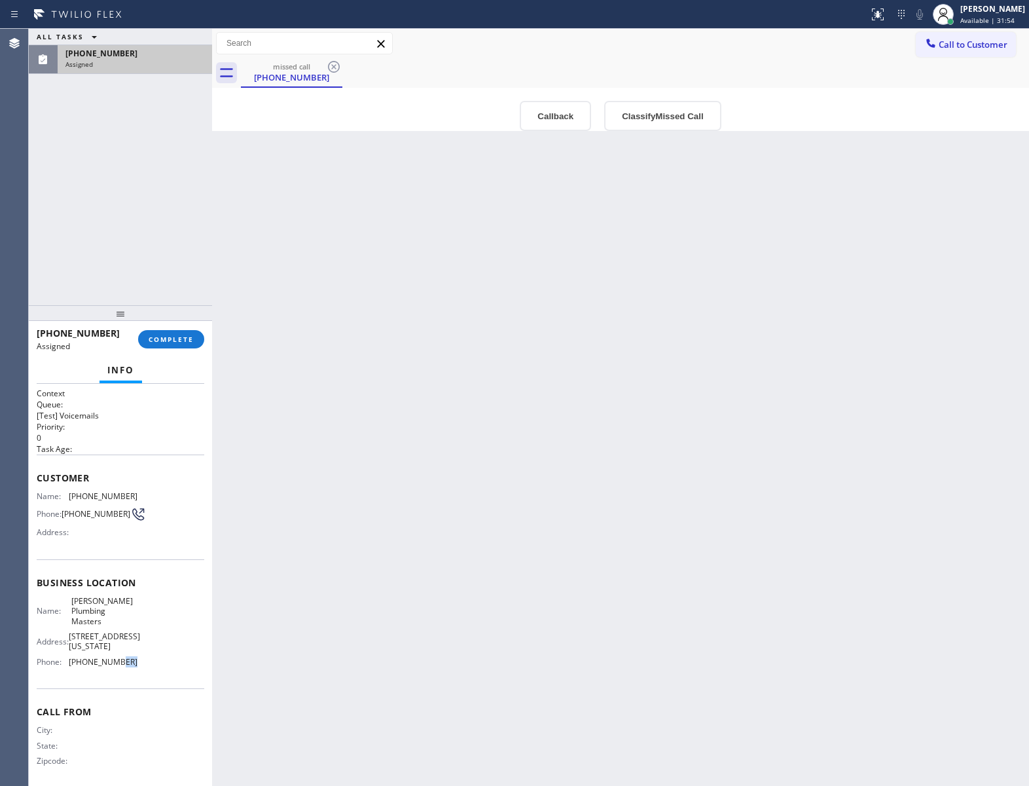
drag, startPoint x: 118, startPoint y: 689, endPoint x: 111, endPoint y: 685, distance: 9.1
click at [111, 685] on div "Business location Name: [PERSON_NAME] Plumbing Masters Address: [STREET_ADDRESS…" at bounding box center [121, 624] width 168 height 130
click at [140, 672] on div "Name: [PERSON_NAME] Plumbing Masters Address: [STREET_ADDRESS][US_STATE] Phone:…" at bounding box center [121, 634] width 168 height 77
drag, startPoint x: 140, startPoint y: 676, endPoint x: 74, endPoint y: 681, distance: 66.3
click at [74, 672] on div "Name: [PERSON_NAME] Plumbing Masters Address: [STREET_ADDRESS][US_STATE] Phone:…" at bounding box center [121, 634] width 168 height 77
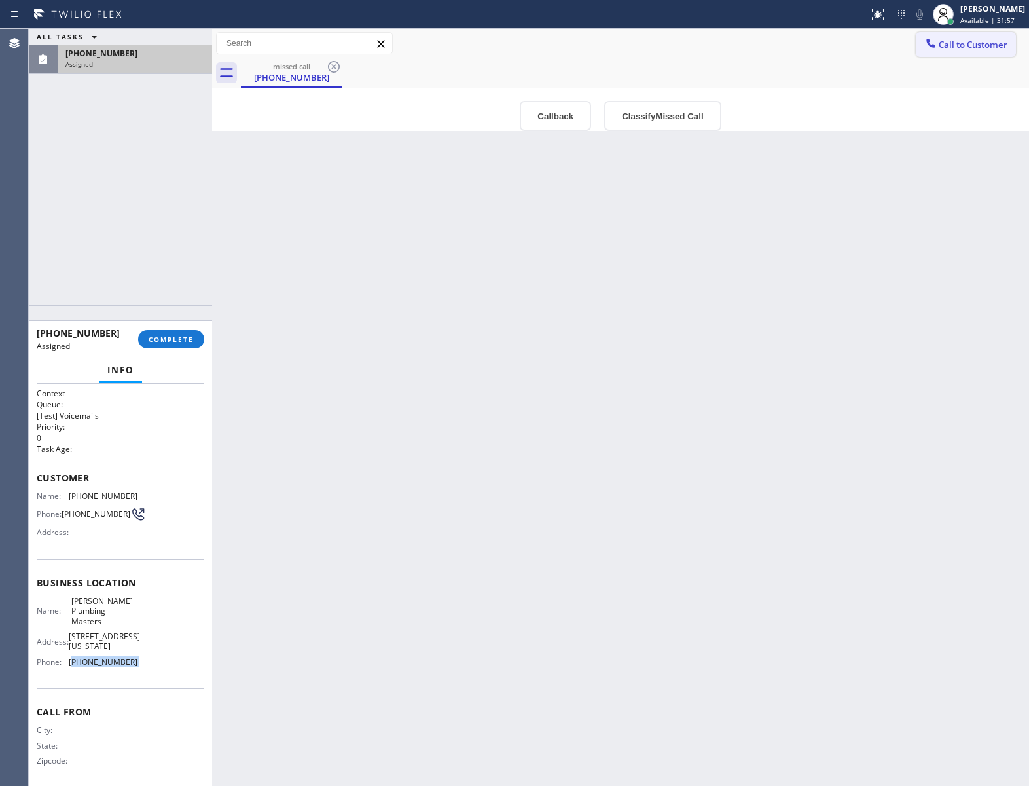
click at [968, 43] on span "Call to Customer" at bounding box center [973, 45] width 69 height 12
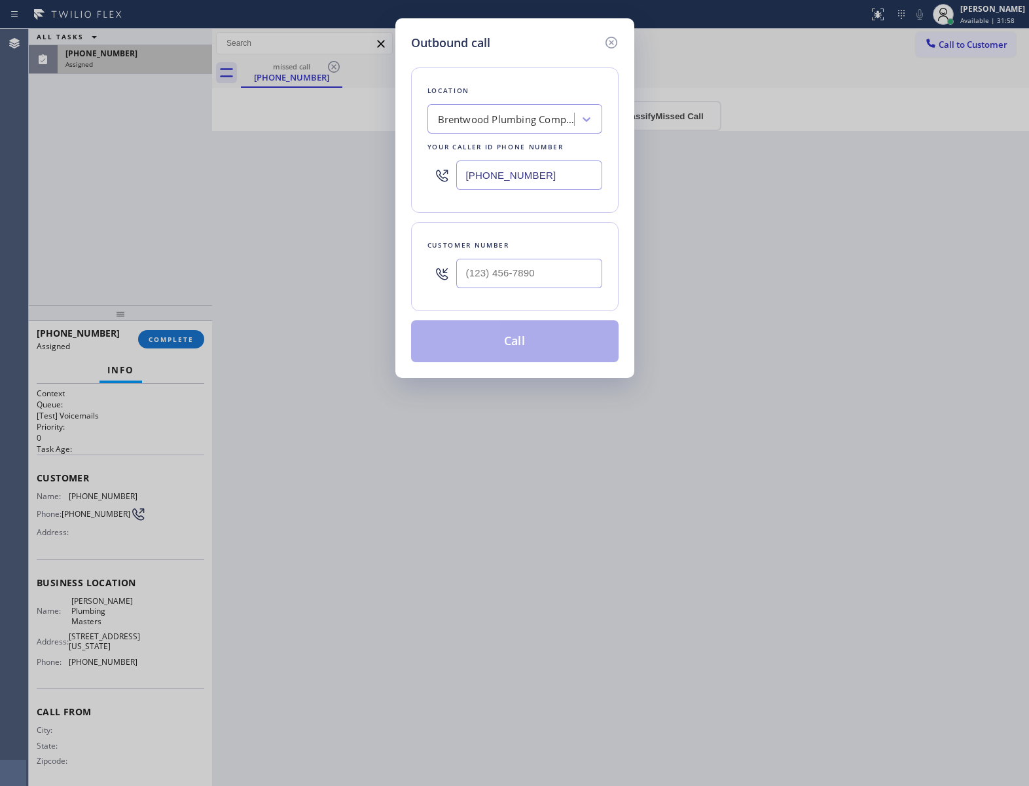
click at [511, 176] on input "[PHONE_NUMBER]" at bounding box center [529, 174] width 146 height 29
paste input "23) 593-2894"
type input "[PHONE_NUMBER]"
click at [609, 53] on div "Location [PERSON_NAME] Plumbing Masters Your caller id phone number [PHONE_NUMB…" at bounding box center [515, 207] width 208 height 310
click at [615, 37] on icon at bounding box center [612, 43] width 16 height 16
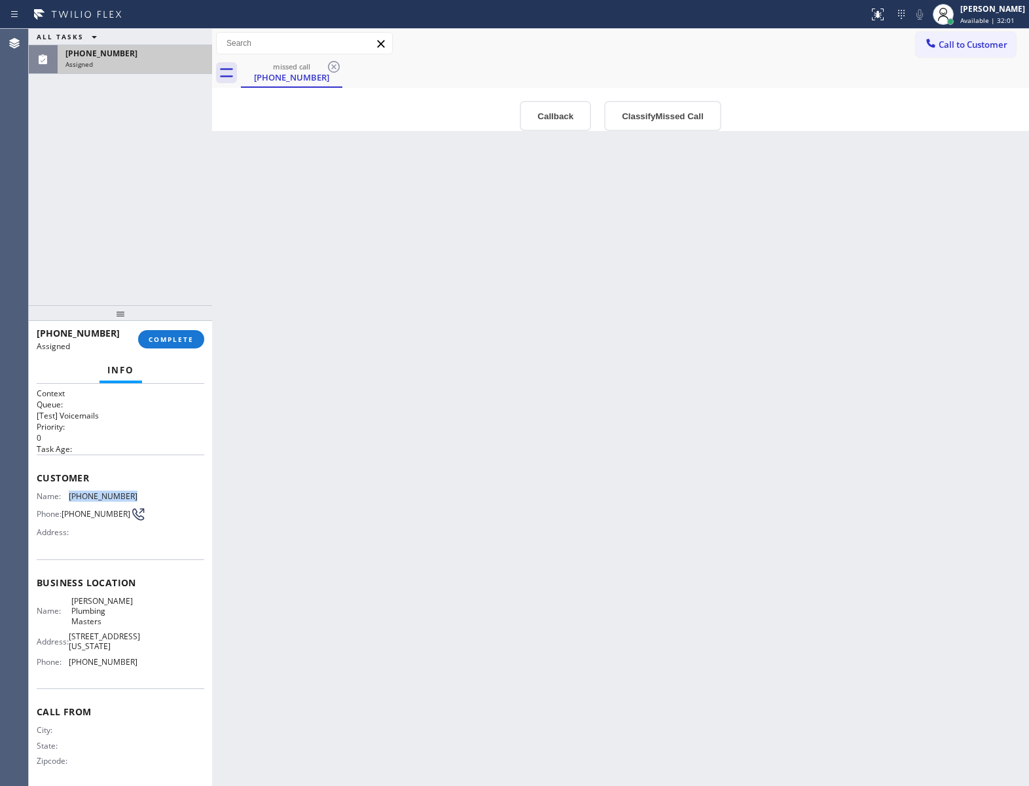
drag, startPoint x: 132, startPoint y: 495, endPoint x: 69, endPoint y: 495, distance: 62.2
click at [69, 495] on div "Name: [PHONE_NUMBER] Phone: [PHONE_NUMBER] Address:" at bounding box center [121, 517] width 168 height 52
click at [168, 331] on button "COMPLETE" at bounding box center [171, 339] width 66 height 18
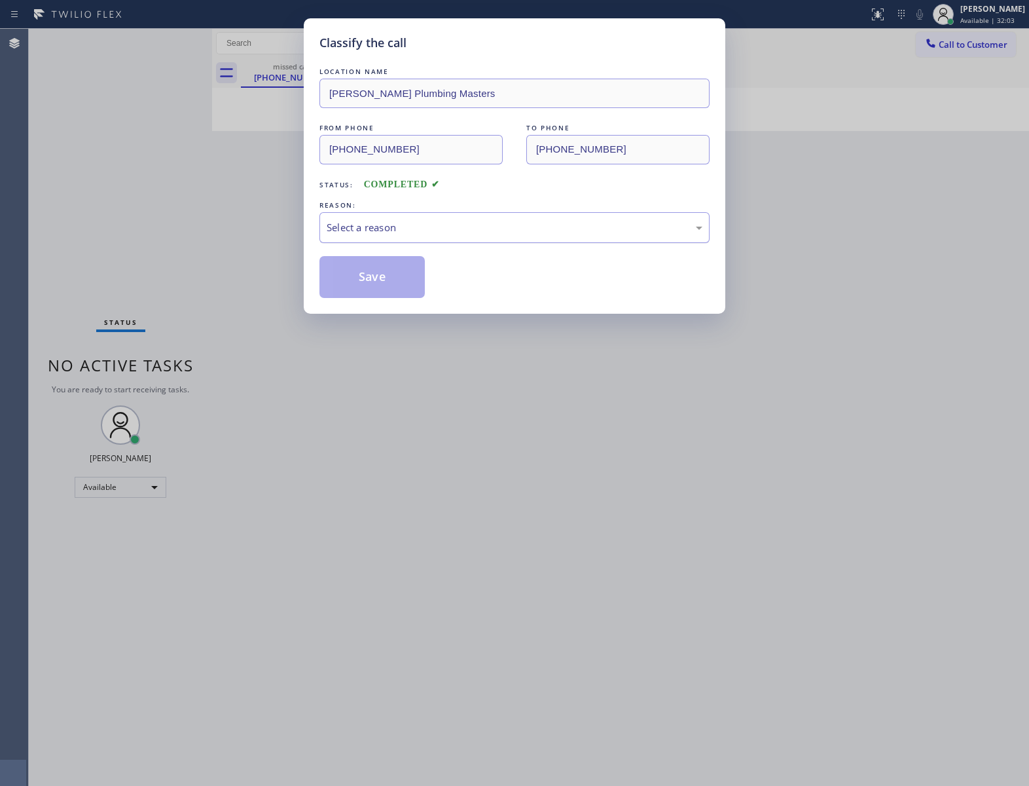
drag, startPoint x: 467, startPoint y: 209, endPoint x: 467, endPoint y: 218, distance: 8.5
click at [467, 216] on div "REASON: Select a reason" at bounding box center [514, 220] width 390 height 45
click at [461, 226] on div "Select a reason" at bounding box center [515, 227] width 376 height 15
click at [357, 283] on button "Save" at bounding box center [371, 277] width 105 height 42
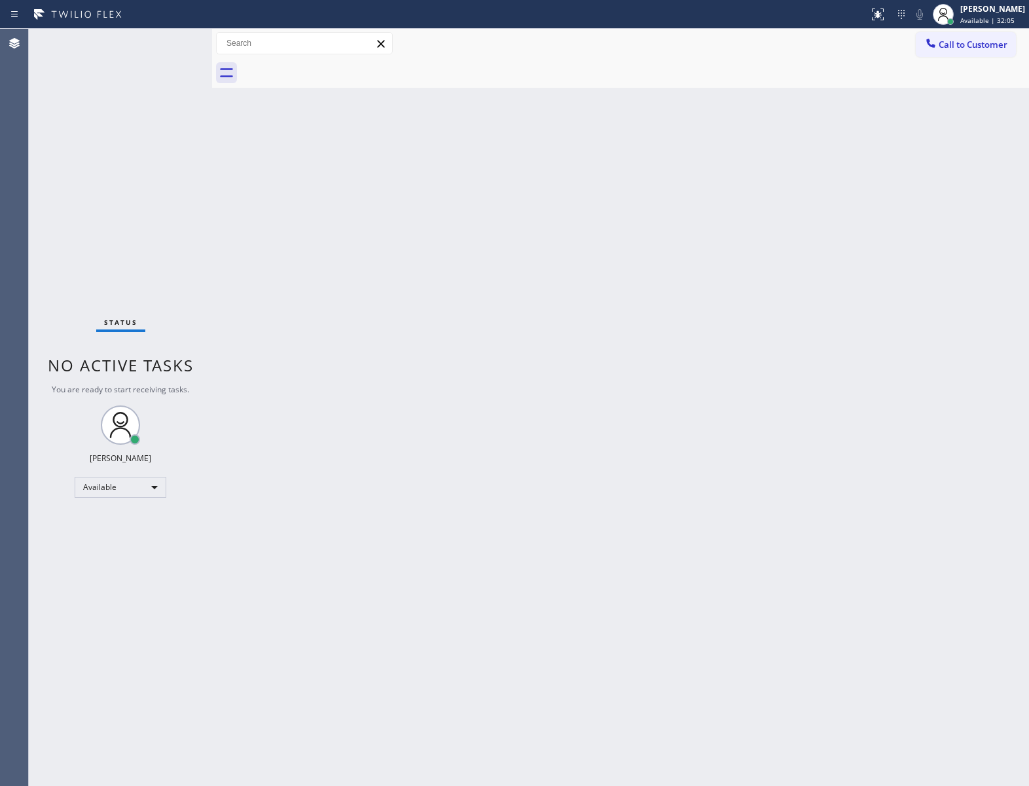
click at [975, 47] on span "Call to Customer" at bounding box center [973, 45] width 69 height 12
click at [0, 0] on div "Outbound call Location [PERSON_NAME] Plumbing Masters Your caller id phone numb…" at bounding box center [0, 0] width 0 height 0
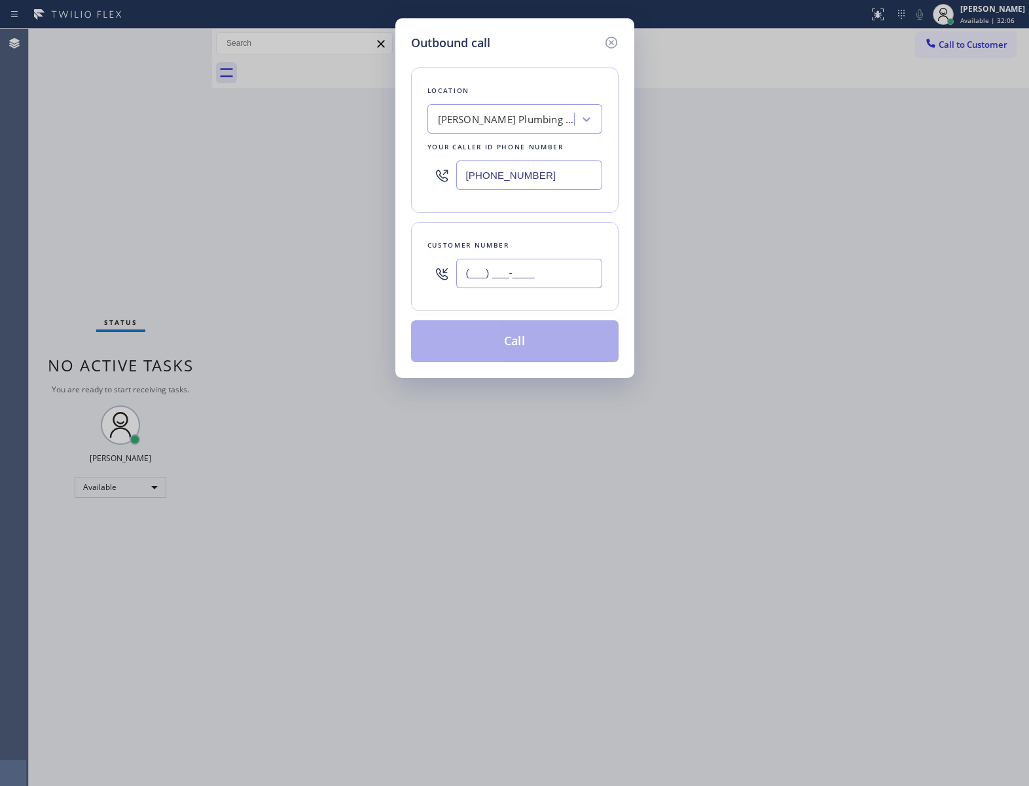
click at [526, 263] on input "(___) ___-____" at bounding box center [529, 273] width 146 height 29
paste input "562) 362-3237"
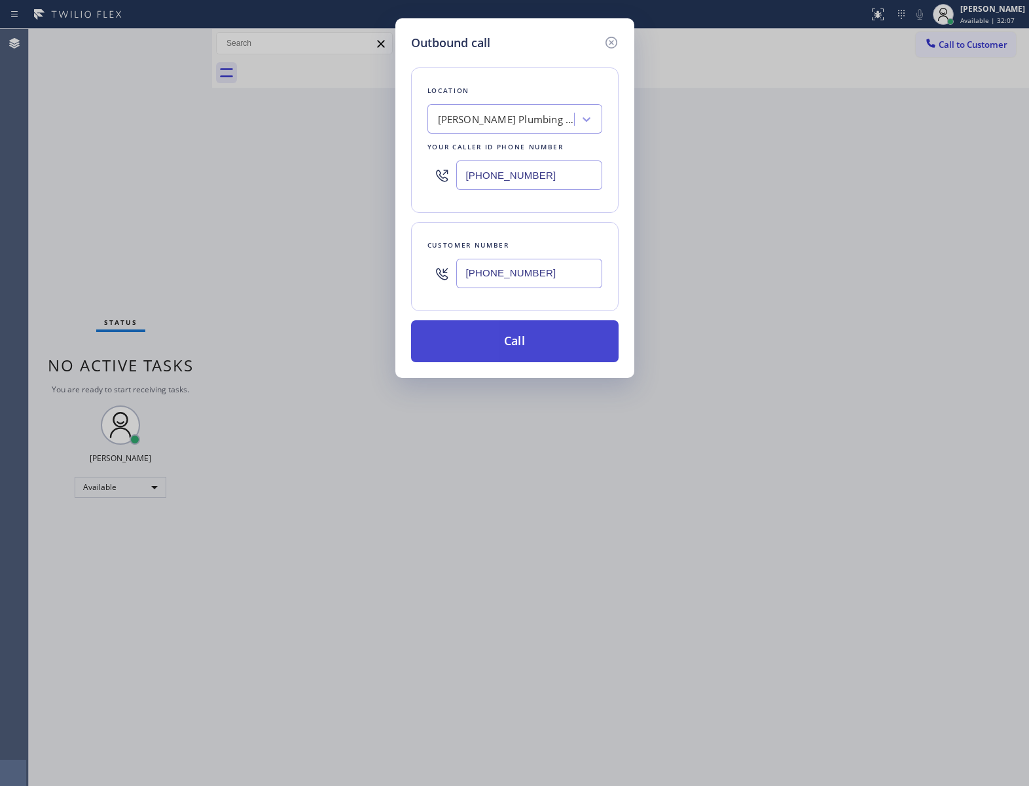
type input "[PHONE_NUMBER]"
click at [566, 352] on button "Call" at bounding box center [515, 341] width 208 height 42
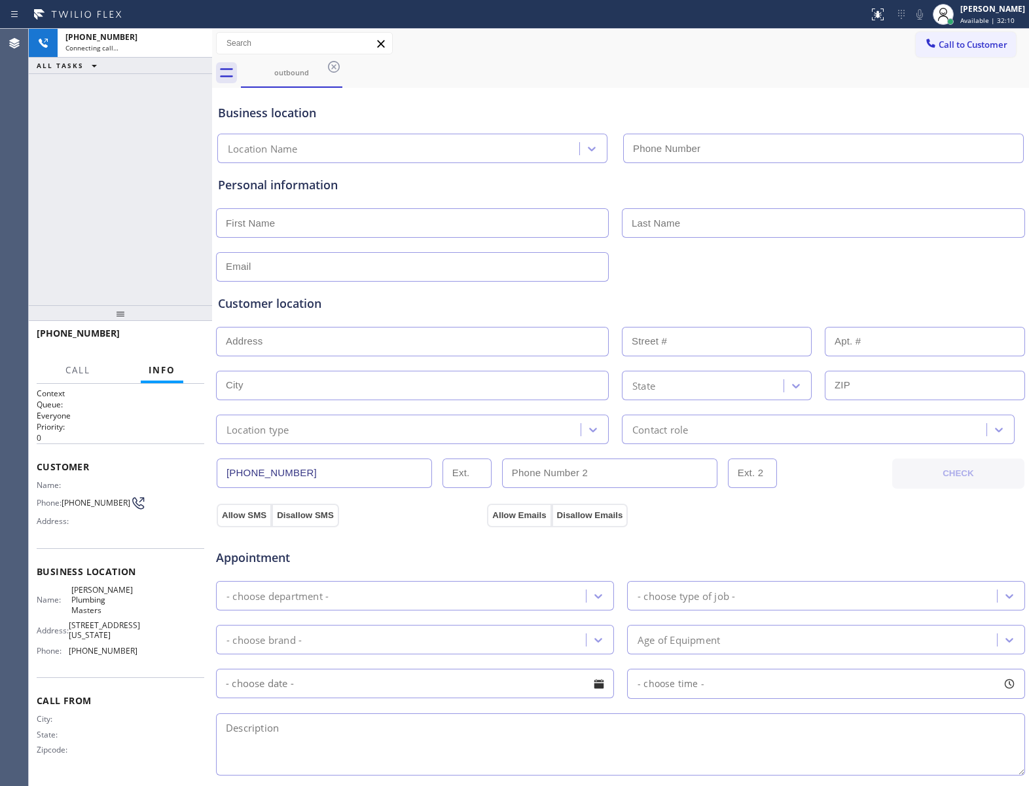
type input "[PHONE_NUMBER]"
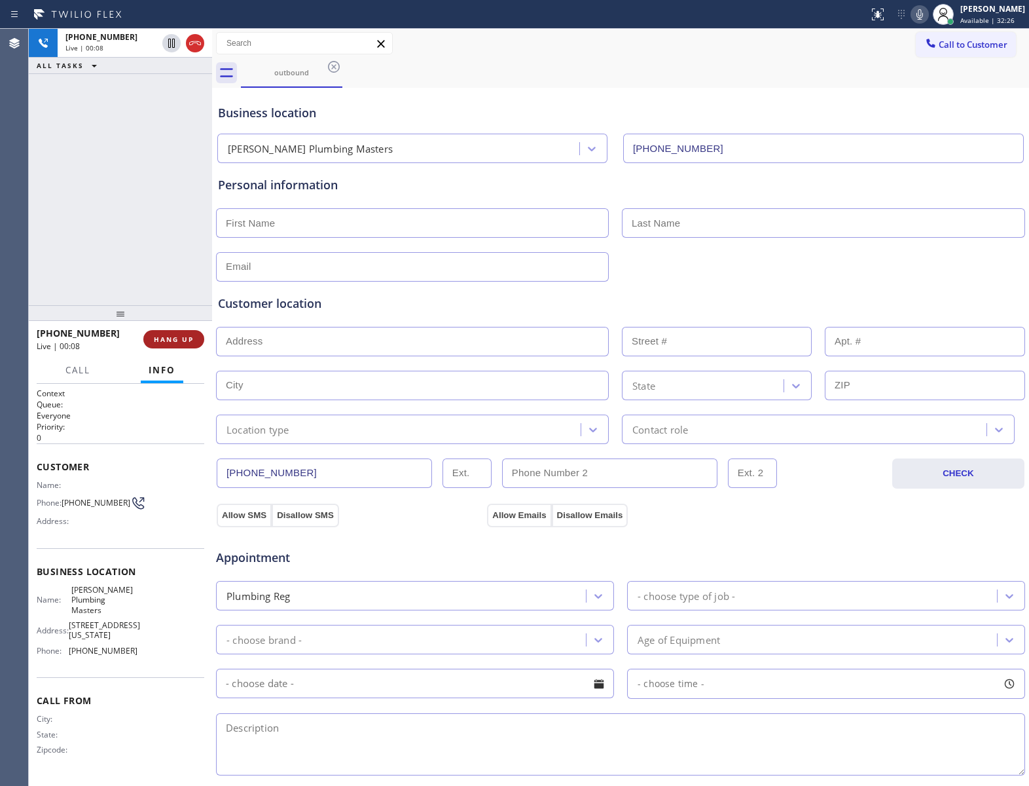
click at [189, 330] on button "HANG UP" at bounding box center [173, 339] width 61 height 18
click at [185, 339] on span "HANG UP" at bounding box center [174, 339] width 40 height 9
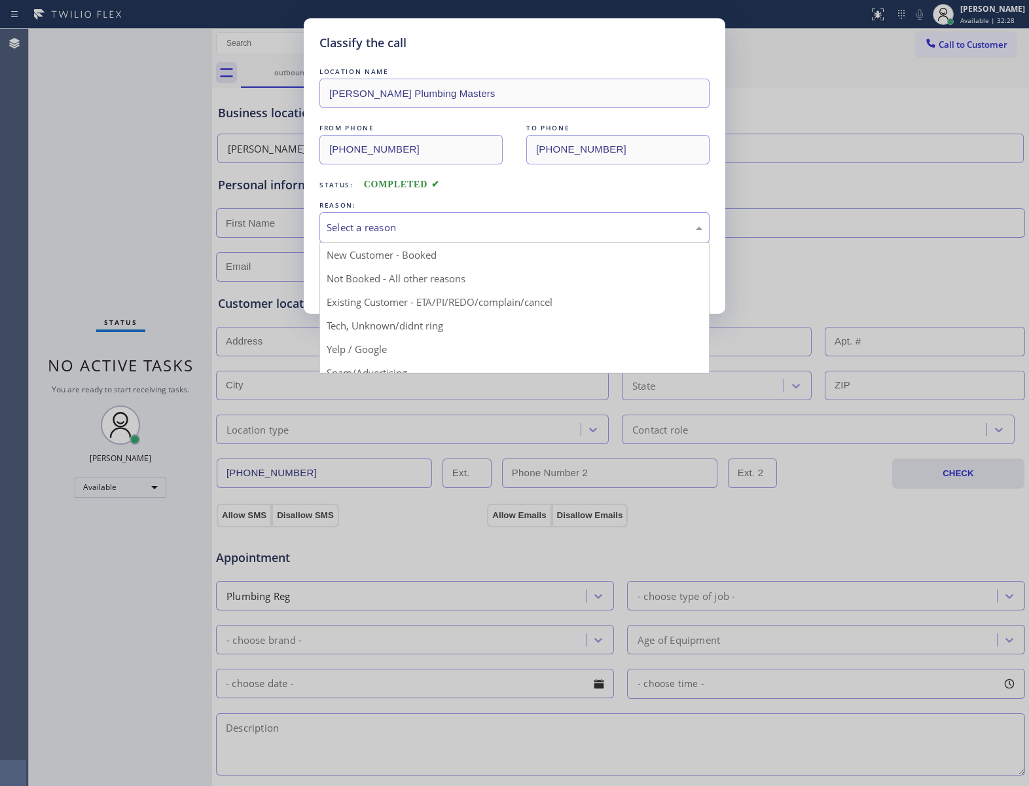
click at [423, 217] on div "Select a reason" at bounding box center [514, 227] width 390 height 31
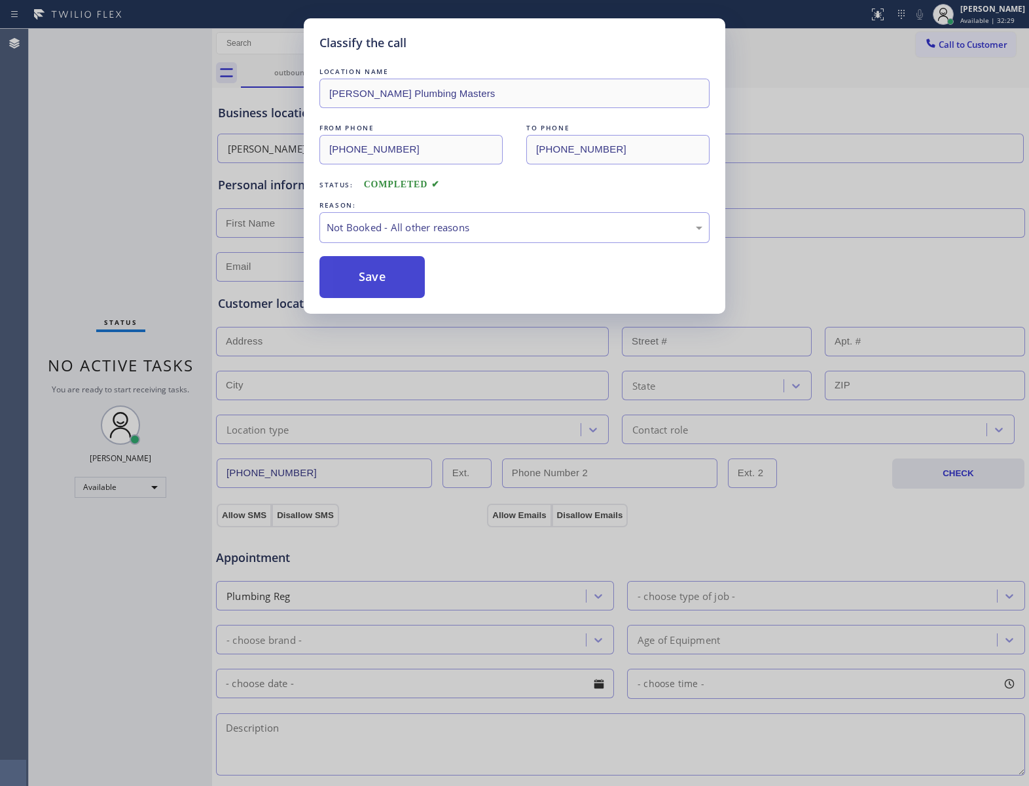
click at [359, 282] on button "Save" at bounding box center [371, 277] width 105 height 42
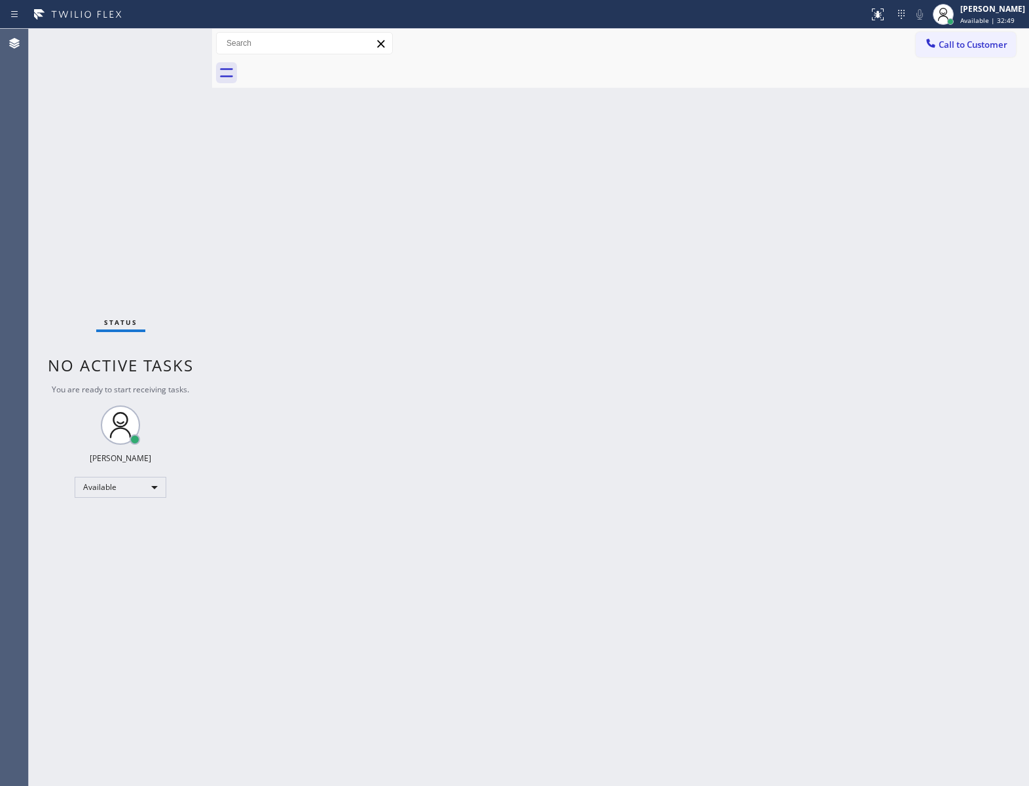
click at [139, 172] on div "Status No active tasks You are ready to start receiving tasks. [PERSON_NAME] Av…" at bounding box center [120, 407] width 183 height 757
click at [168, 43] on div "Status No active tasks You are ready to start receiving tasks. [PERSON_NAME] Av…" at bounding box center [120, 407] width 183 height 757
click at [172, 43] on div "Status No active tasks You are ready to start receiving tasks. [PERSON_NAME] Av…" at bounding box center [120, 407] width 183 height 757
click at [168, 37] on div "Status No active tasks You are ready to start receiving tasks. [PERSON_NAME] Av…" at bounding box center [120, 407] width 183 height 757
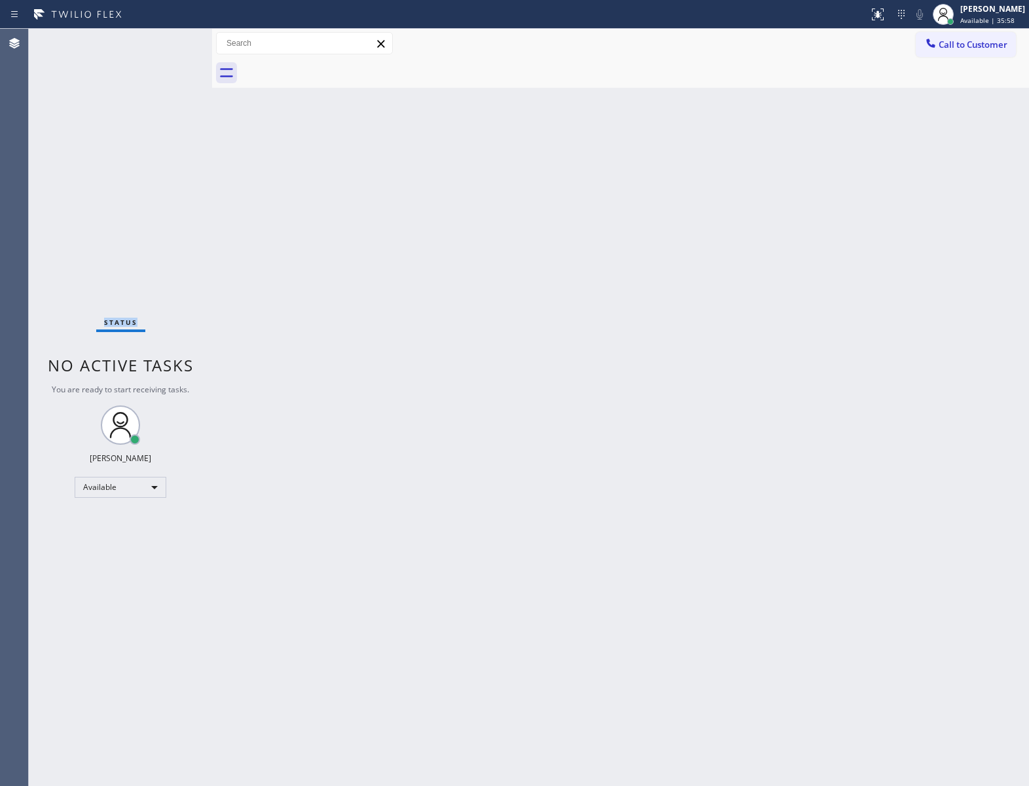
click at [168, 37] on div "Status No active tasks You are ready to start receiving tasks. [PERSON_NAME] Av…" at bounding box center [120, 407] width 183 height 757
click at [204, 155] on div "Status No active tasks You are ready to start receiving tasks. [PERSON_NAME] Av…" at bounding box center [120, 407] width 183 height 757
click at [202, 229] on div "Status No active tasks You are ready to start receiving tasks. [PERSON_NAME] Av…" at bounding box center [120, 407] width 183 height 757
click at [169, 244] on div "Status No active tasks You are ready to start receiving tasks. [PERSON_NAME] Av…" at bounding box center [120, 407] width 183 height 757
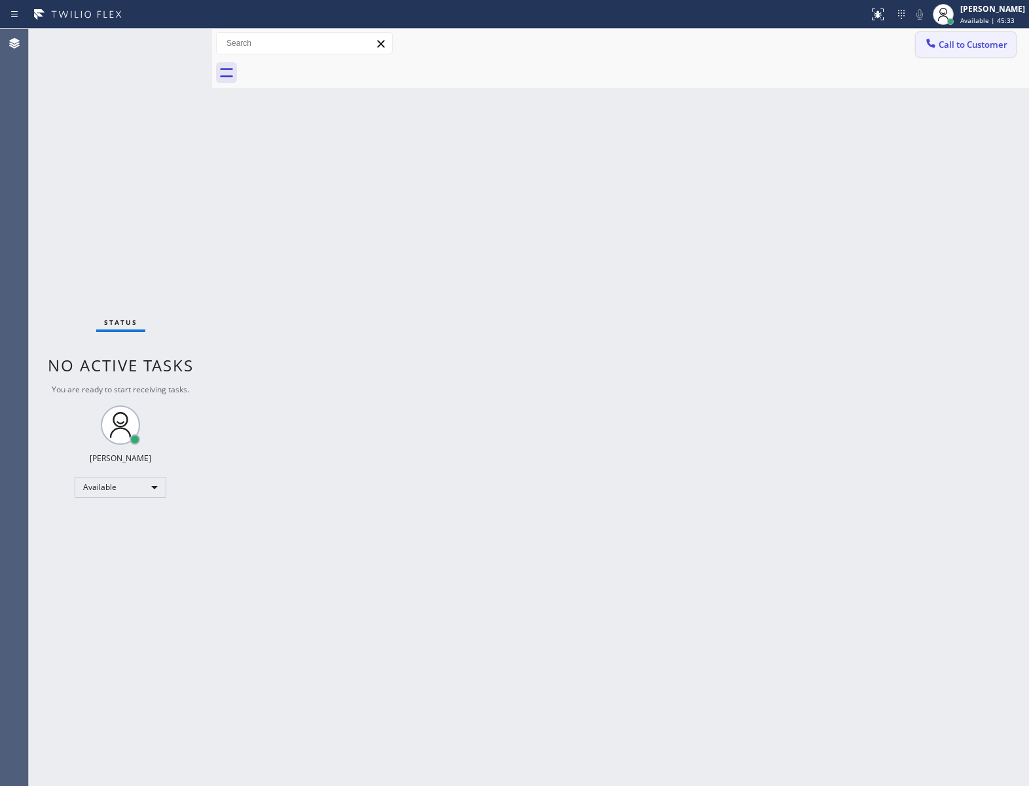
click at [938, 45] on div at bounding box center [931, 45] width 16 height 16
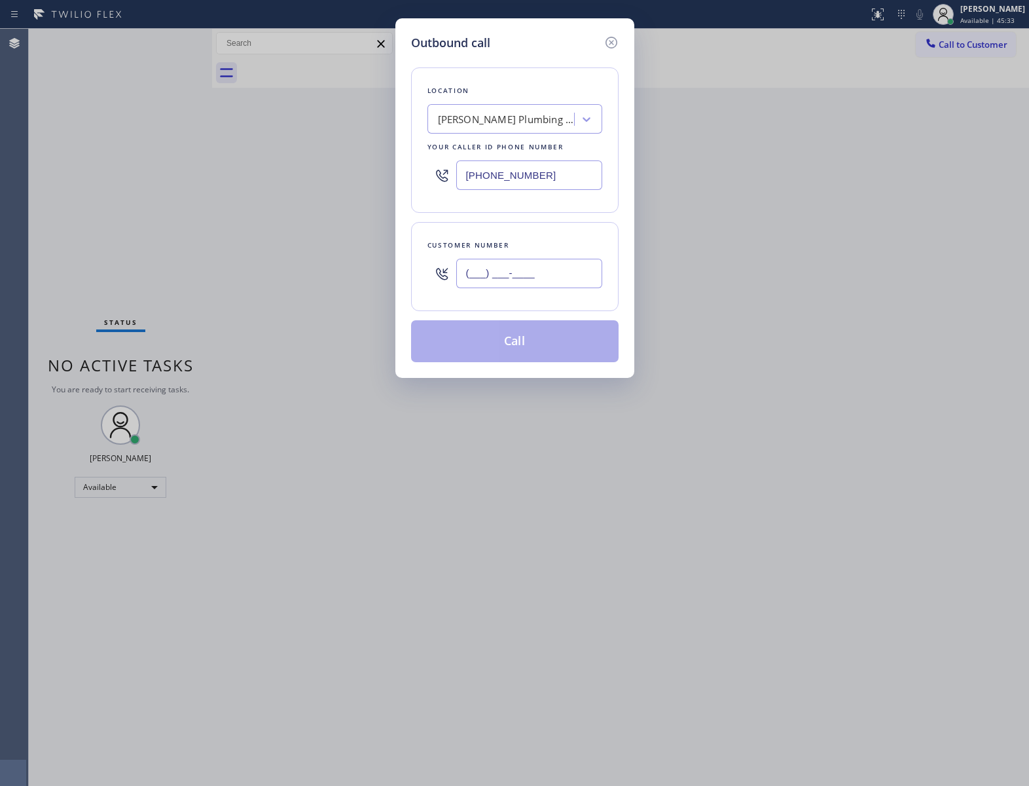
drag, startPoint x: 556, startPoint y: 271, endPoint x: 720, endPoint y: 1, distance: 315.5
click at [560, 267] on input "(___) ___-____" at bounding box center [529, 273] width 146 height 29
paste input "323) 500-5597"
type input "[PHONE_NUMBER]"
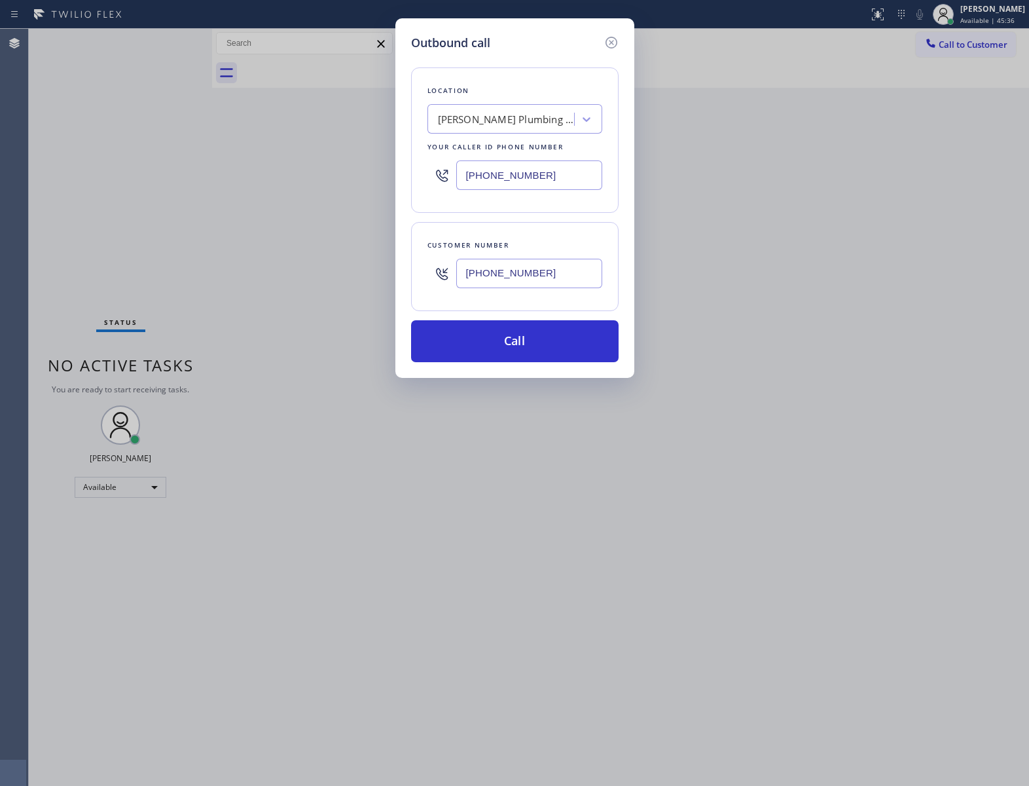
click at [577, 179] on input "[PHONE_NUMBER]" at bounding box center [529, 174] width 146 height 29
paste input "714) 627-5469"
type input "[PHONE_NUMBER]"
click at [546, 351] on button "Call" at bounding box center [515, 341] width 208 height 42
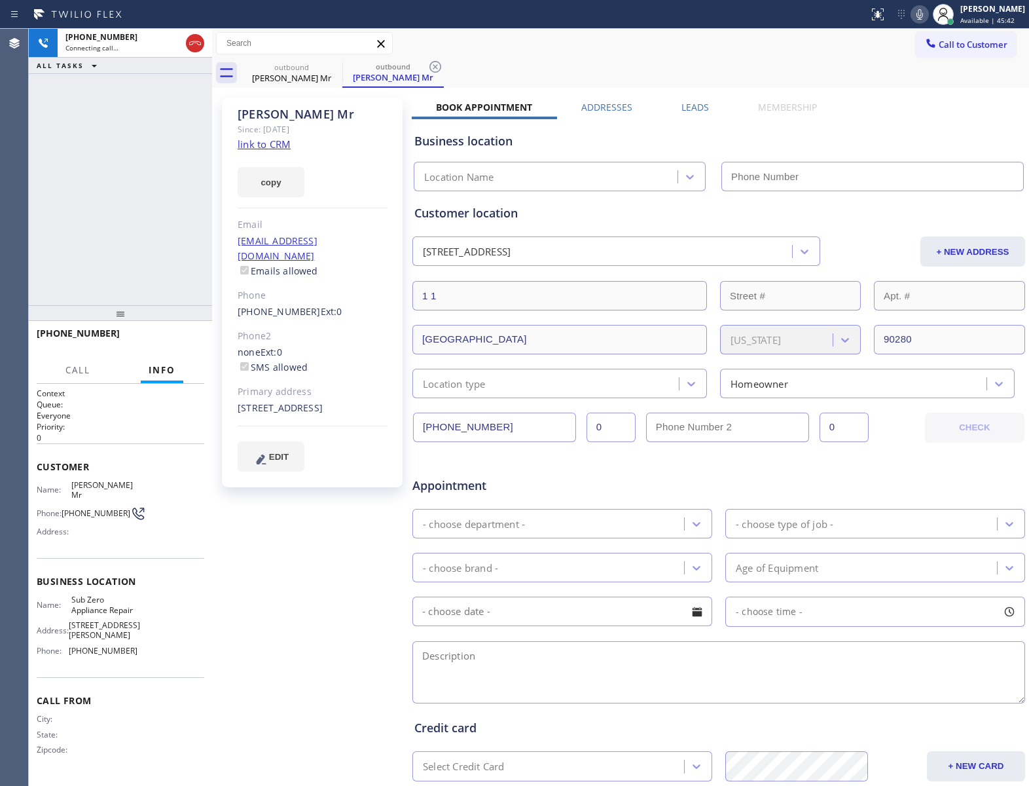
type input "[PHONE_NUMBER]"
drag, startPoint x: 67, startPoint y: 503, endPoint x: 122, endPoint y: 511, distance: 55.6
click at [122, 511] on div "Phone: [PHONE_NUMBER]" at bounding box center [87, 513] width 101 height 16
click at [175, 331] on button "HANG UP" at bounding box center [173, 339] width 61 height 18
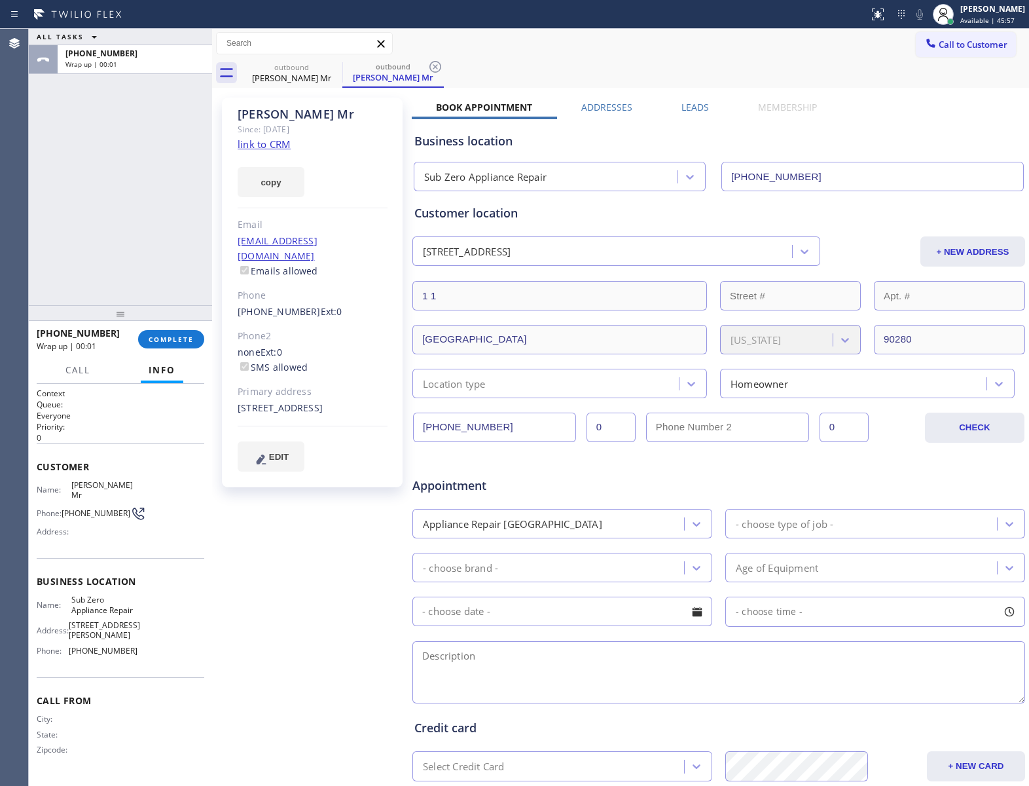
click at [985, 29] on div "Call to Customer Outbound call Location Sub Zero Appliance Repair Your caller i…" at bounding box center [620, 43] width 817 height 29
click at [945, 35] on button "Call to Customer" at bounding box center [966, 44] width 100 height 25
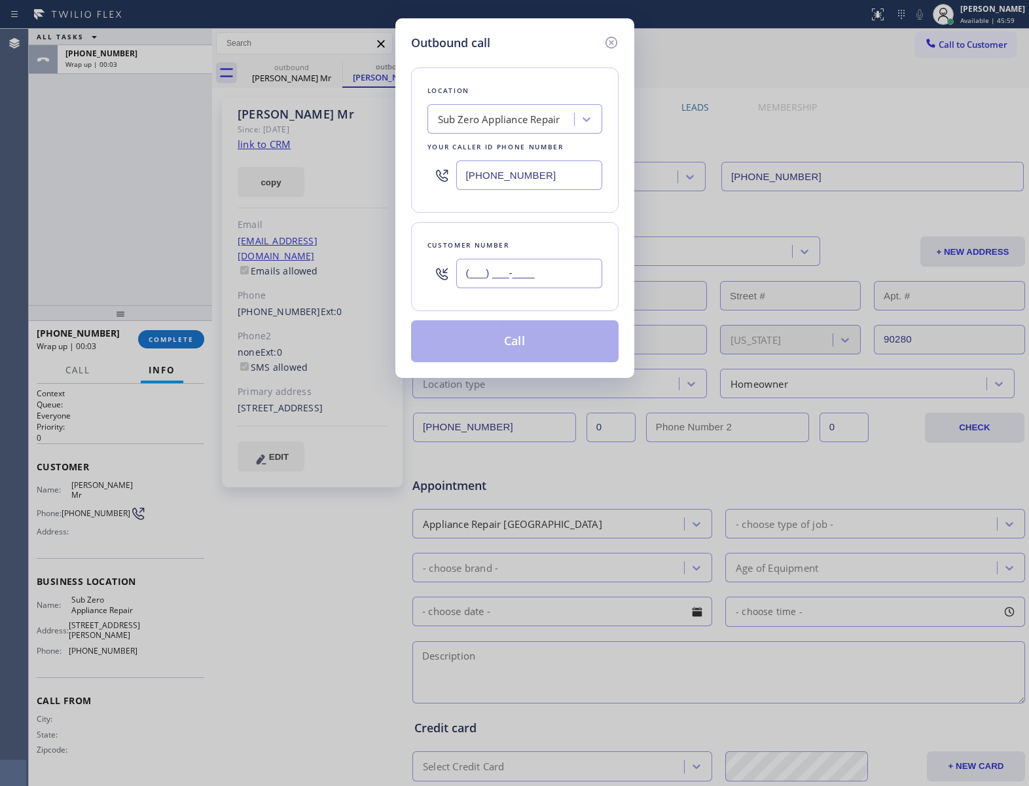
click at [515, 280] on input "(___) ___-____" at bounding box center [529, 273] width 146 height 29
paste input "323) 500-5597"
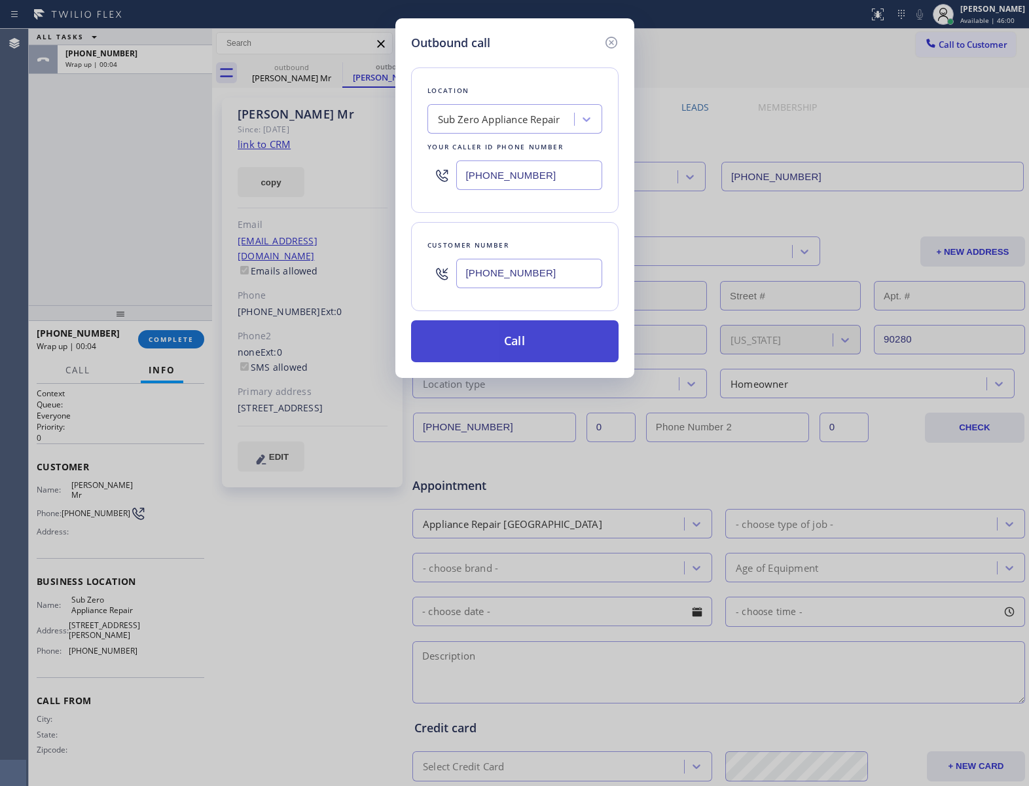
type input "[PHONE_NUMBER]"
click at [533, 350] on button "Call" at bounding box center [515, 341] width 208 height 42
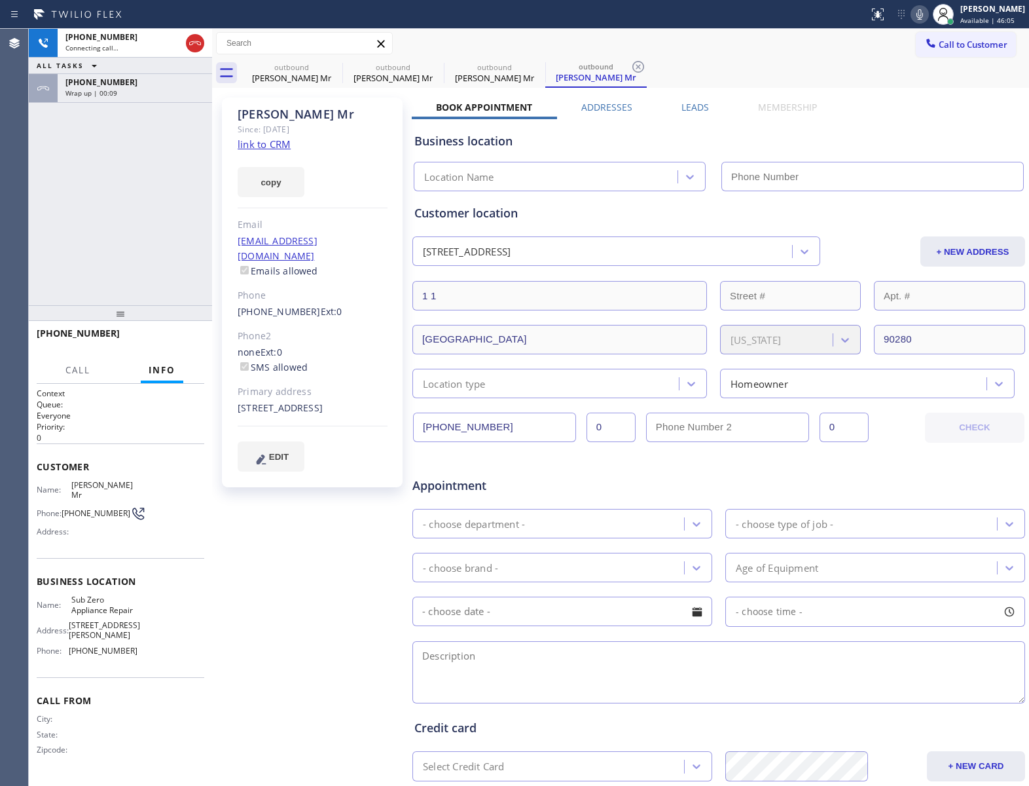
type input "[PHONE_NUMBER]"
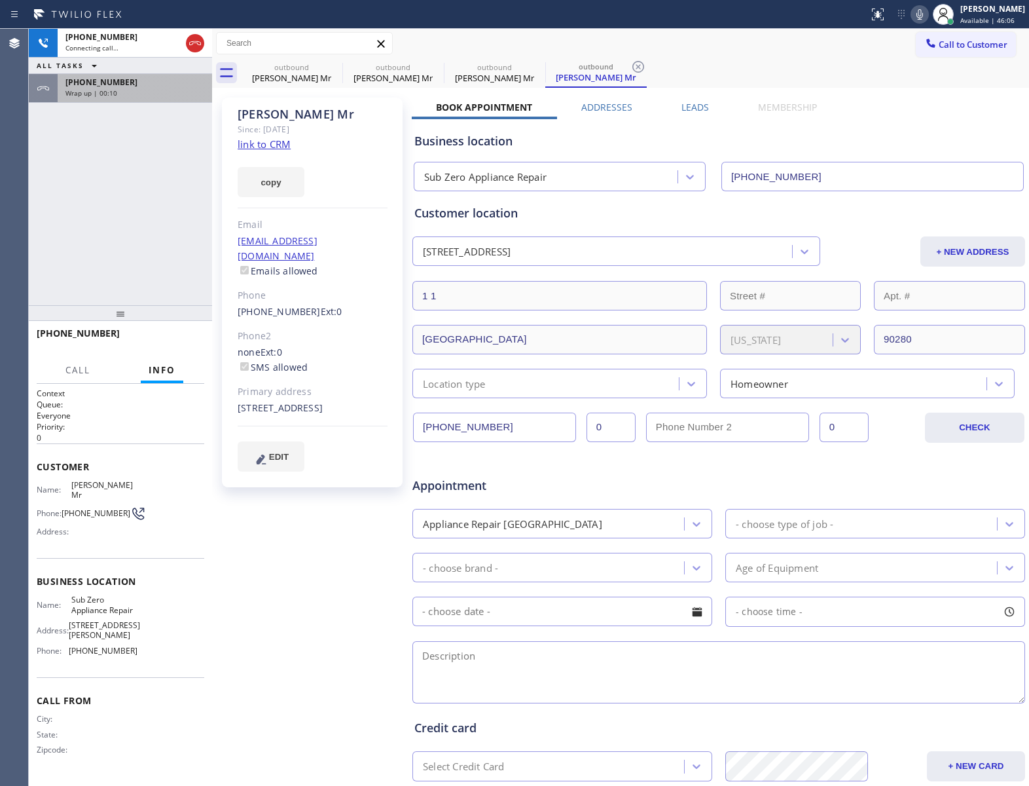
click at [121, 100] on div "[PHONE_NUMBER] Wrap up | 00:10" at bounding box center [132, 88] width 149 height 29
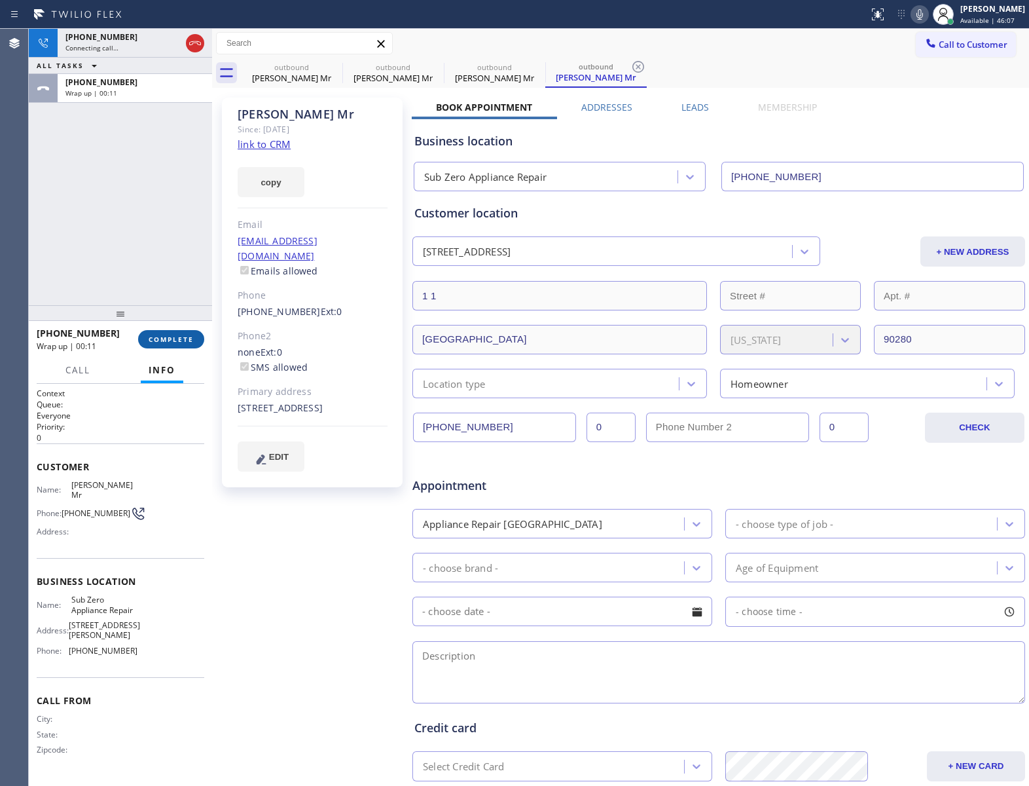
click at [151, 346] on button "COMPLETE" at bounding box center [171, 339] width 66 height 18
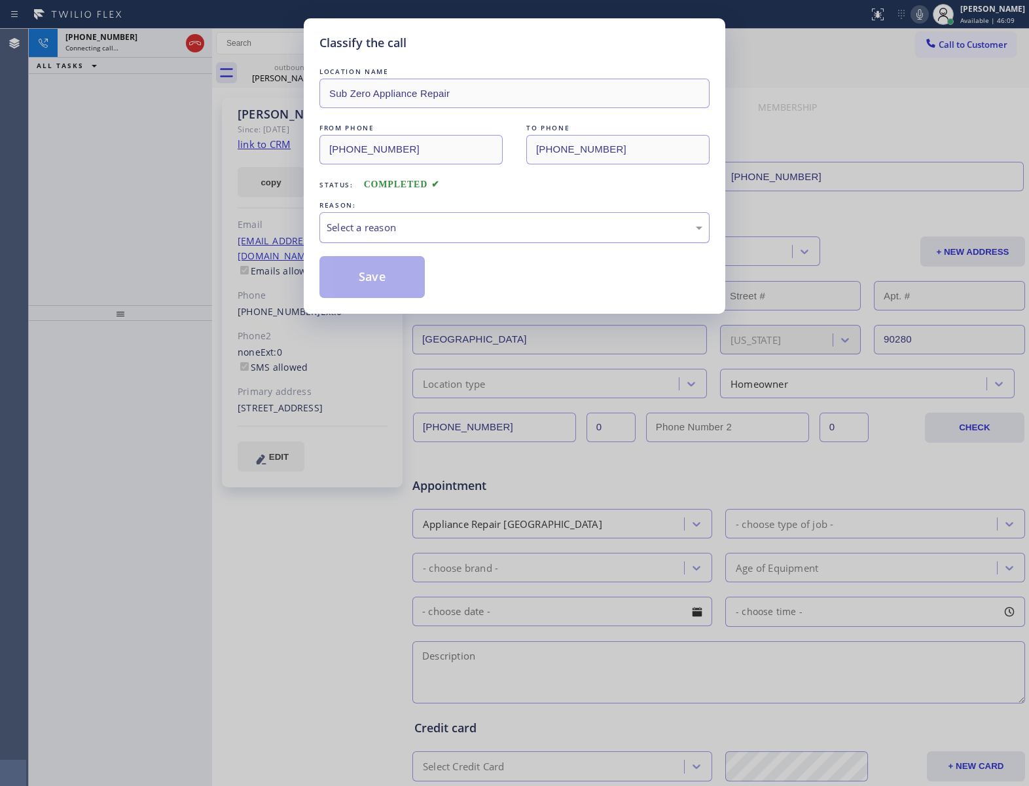
click at [389, 228] on div "Select a reason" at bounding box center [515, 227] width 376 height 15
click at [380, 284] on button "Save" at bounding box center [371, 277] width 105 height 42
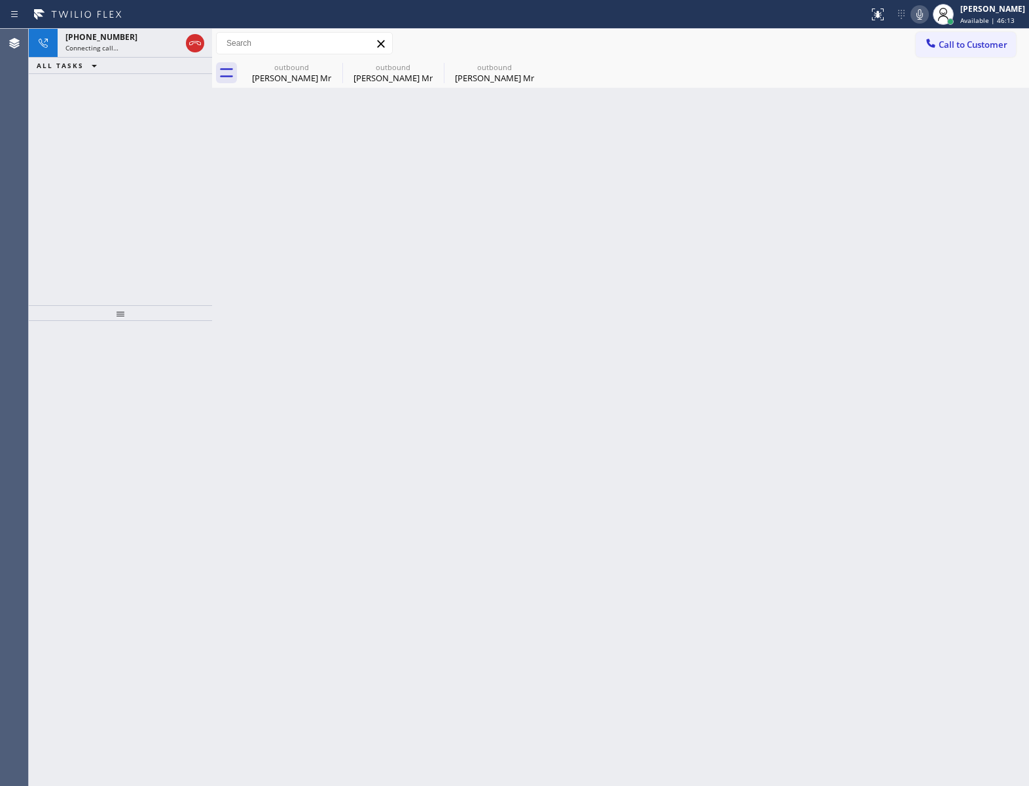
click at [917, 16] on icon at bounding box center [920, 14] width 7 height 10
click at [917, 19] on icon at bounding box center [920, 14] width 7 height 10
click at [103, 47] on div "Live | 00:07" at bounding box center [111, 47] width 92 height 9
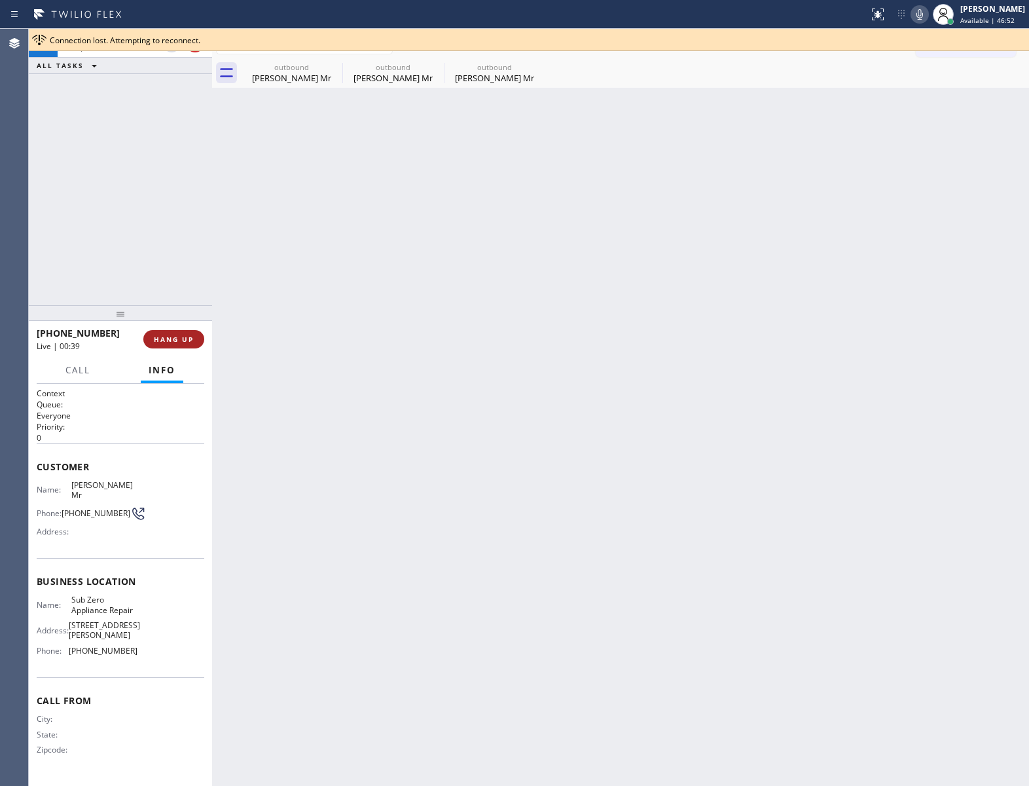
click at [181, 330] on button "HANG UP" at bounding box center [173, 339] width 61 height 18
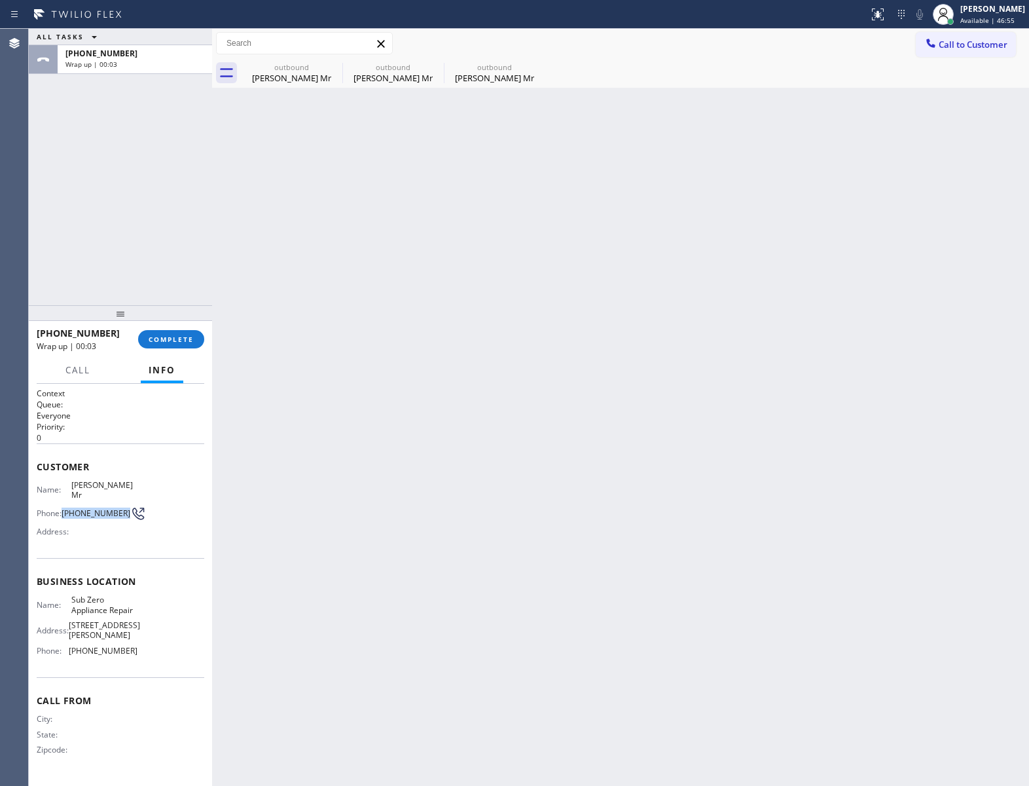
drag, startPoint x: 79, startPoint y: 506, endPoint x: 120, endPoint y: 506, distance: 41.2
click at [120, 506] on div "Phone: [PHONE_NUMBER]" at bounding box center [87, 513] width 101 height 16
click at [985, 39] on span "Call to Customer" at bounding box center [973, 45] width 69 height 12
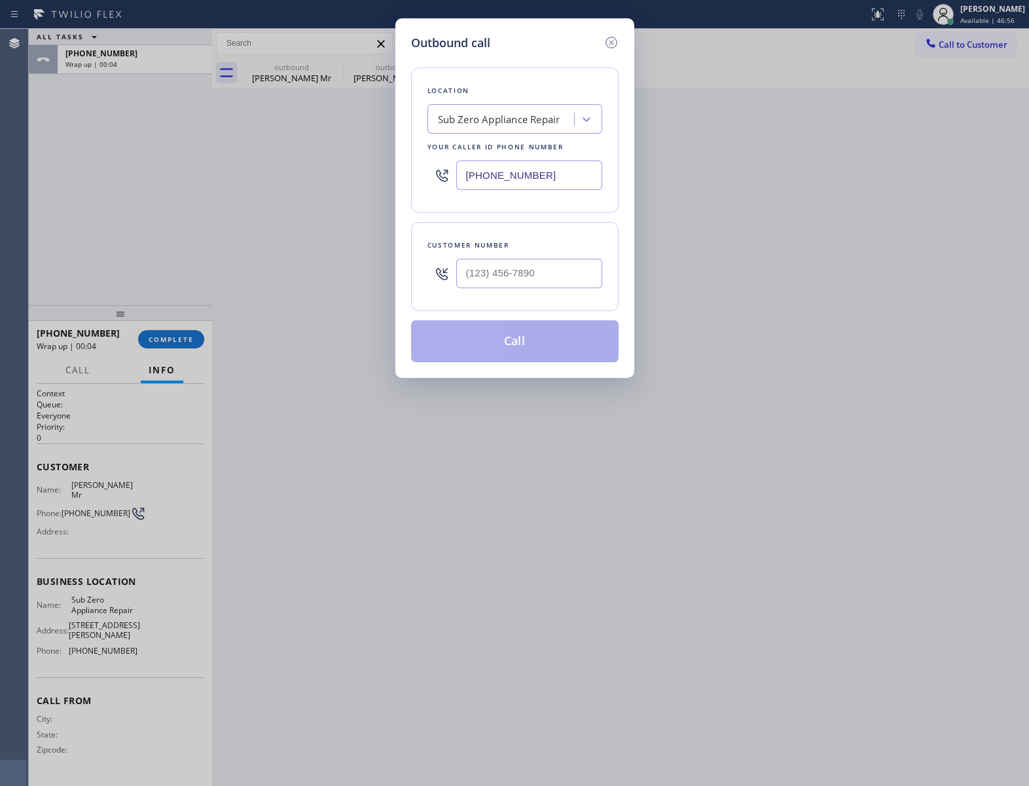
click at [494, 295] on div at bounding box center [529, 273] width 146 height 43
click at [496, 279] on input "(___) ___-____" at bounding box center [529, 273] width 146 height 29
paste input "323) 500-5597"
type input "[PHONE_NUMBER]"
click at [508, 122] on div "Sub Zero Appliance Repair" at bounding box center [499, 119] width 122 height 15
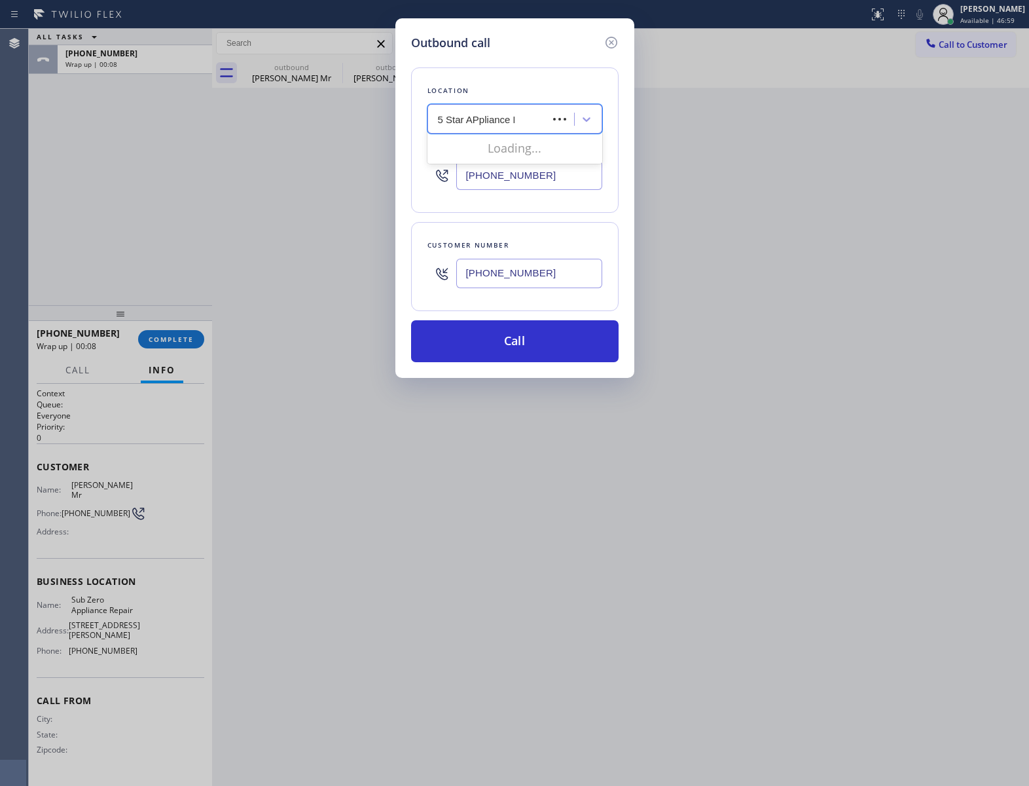
type input "5 Star APpliance Re"
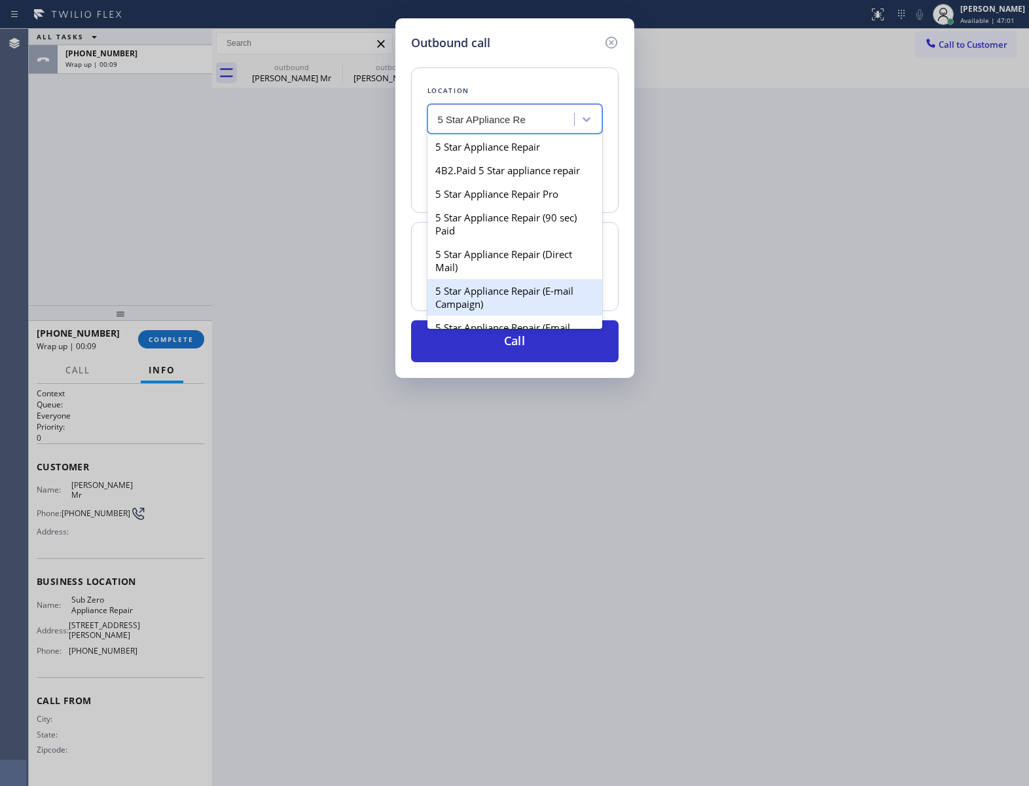
click at [507, 312] on div "5 Star Appliance Repair (E-mail Campaign)" at bounding box center [515, 297] width 175 height 37
type input "[PHONE_NUMBER]"
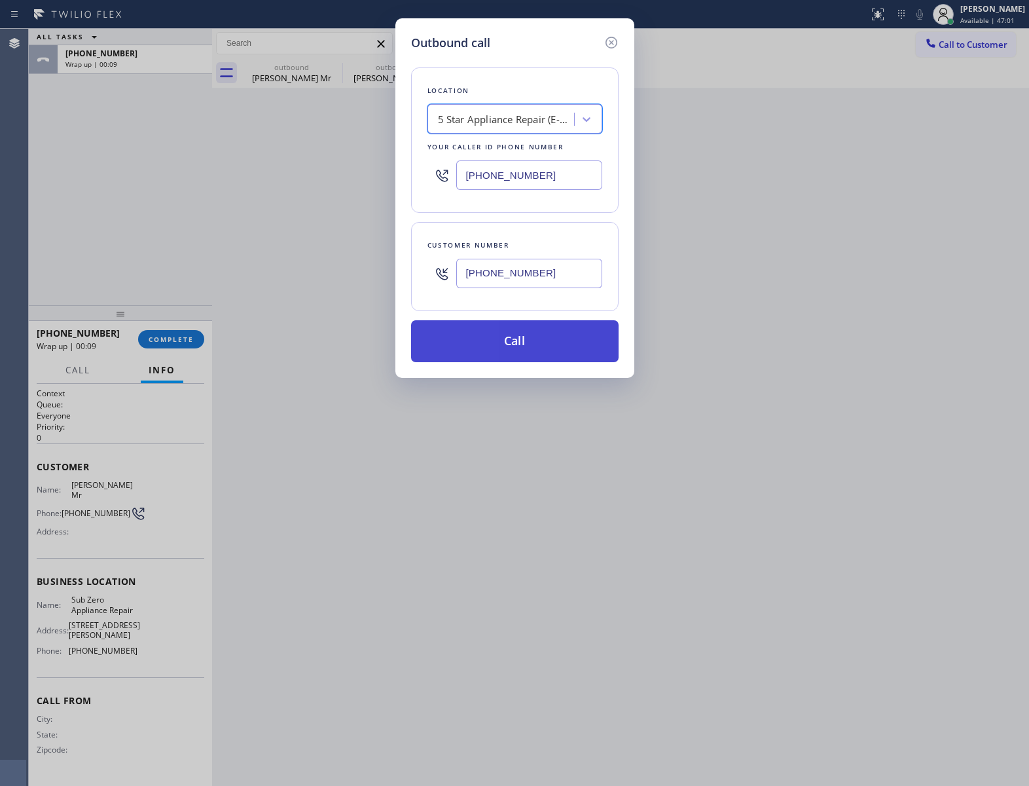
click at [527, 339] on button "Call" at bounding box center [515, 341] width 208 height 42
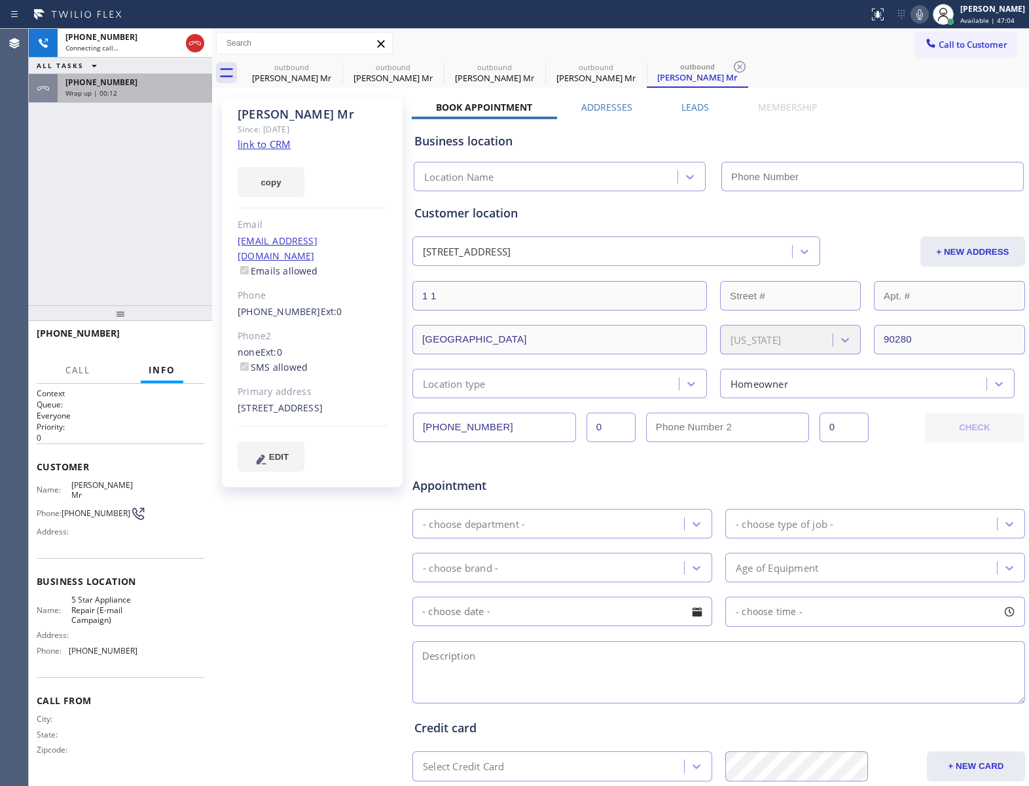
click at [142, 96] on div "Wrap up | 00:12" at bounding box center [134, 92] width 139 height 9
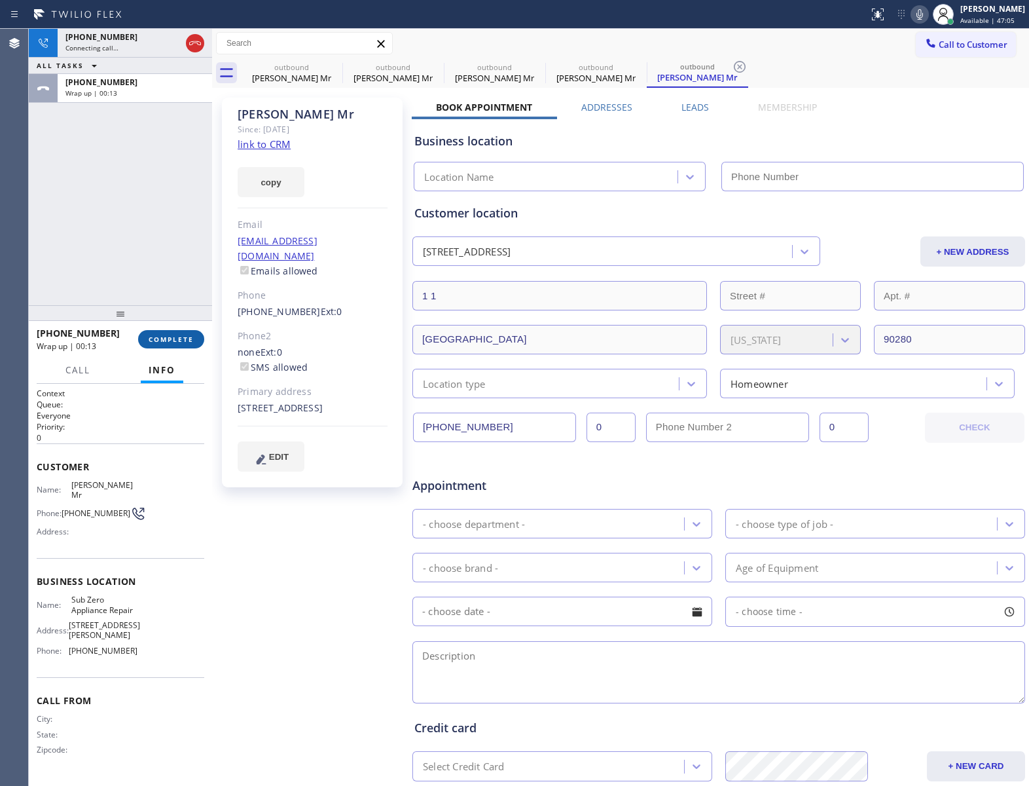
click at [191, 338] on span "COMPLETE" at bounding box center [171, 339] width 45 height 9
type input "[PHONE_NUMBER]"
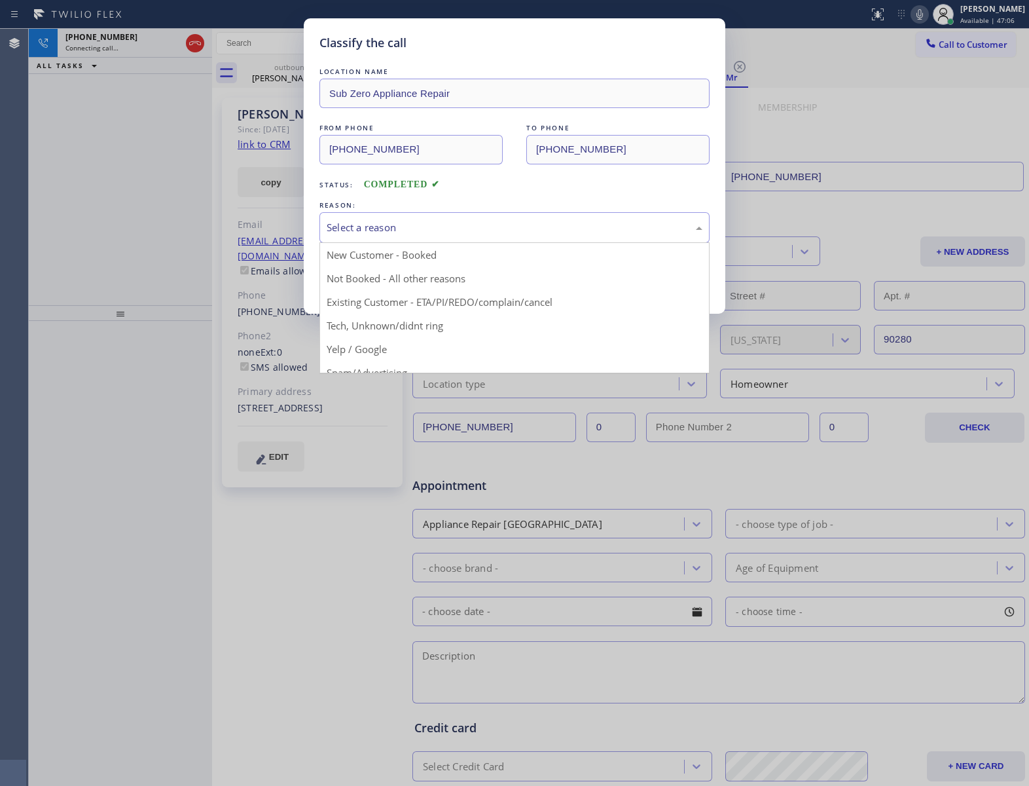
click at [485, 230] on div "Select a reason" at bounding box center [515, 227] width 376 height 15
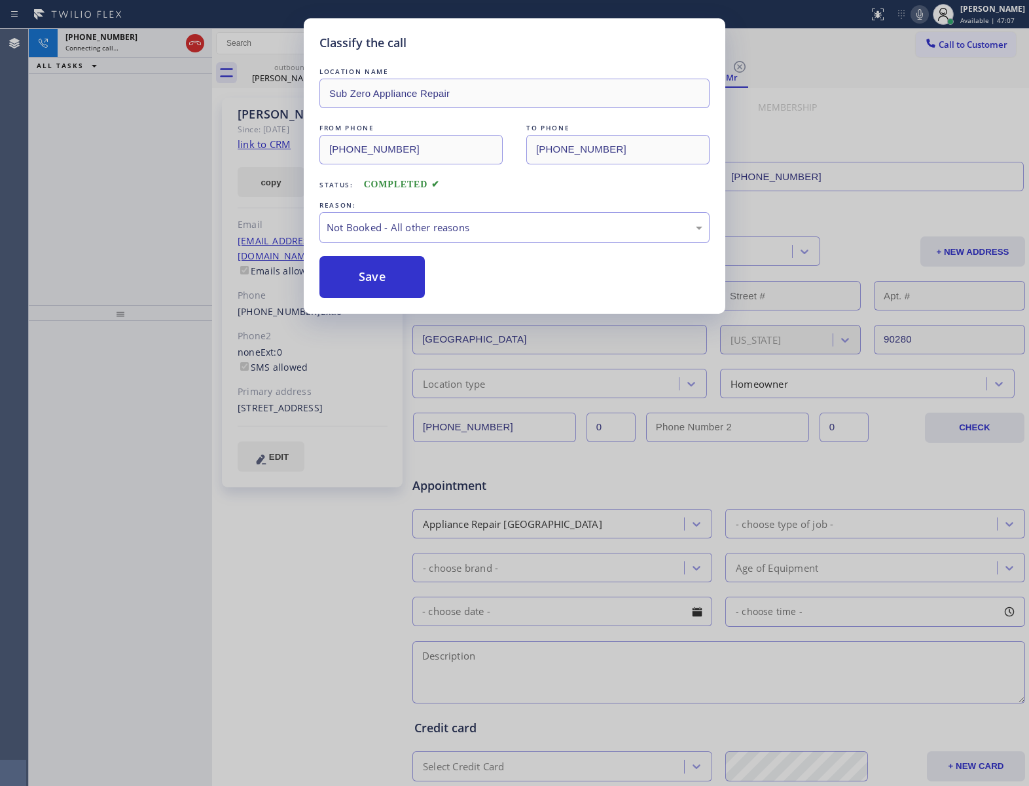
click at [380, 278] on button "Save" at bounding box center [371, 277] width 105 height 42
type input "[PHONE_NUMBER]"
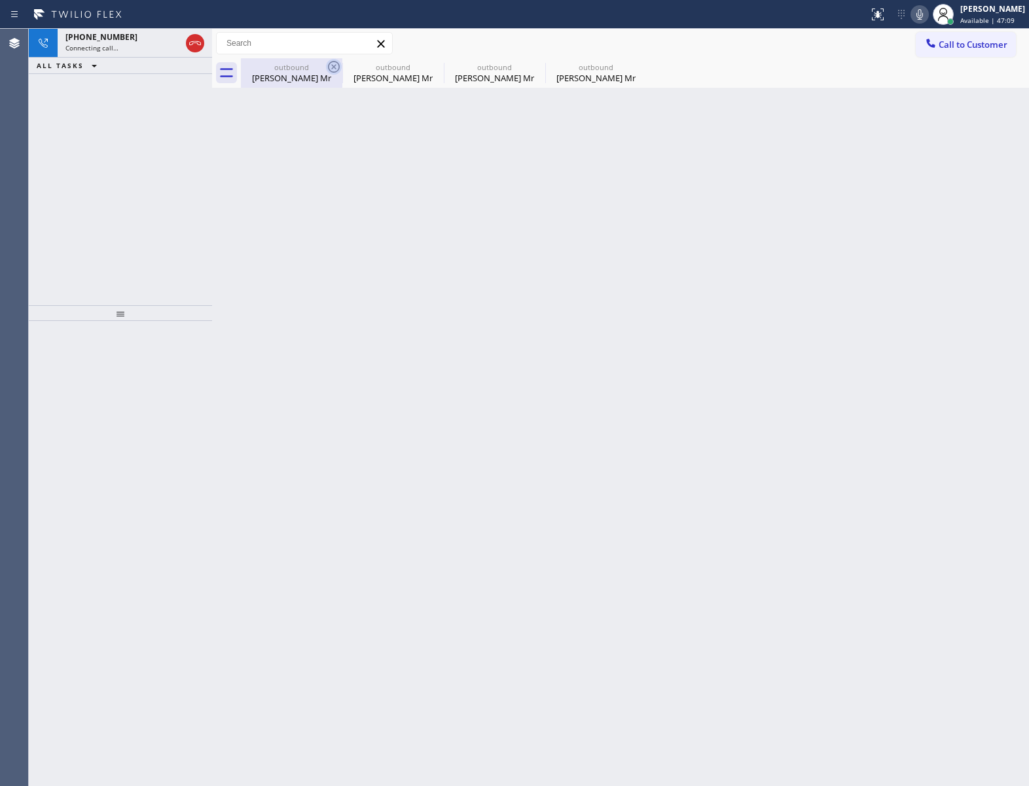
click at [330, 64] on icon at bounding box center [334, 67] width 16 height 16
click at [0, 0] on icon at bounding box center [0, 0] width 0 height 0
click at [330, 64] on div "outbound [PERSON_NAME] Mr outbound [PERSON_NAME] Mr outbound [PERSON_NAME] Mr o…" at bounding box center [635, 72] width 788 height 29
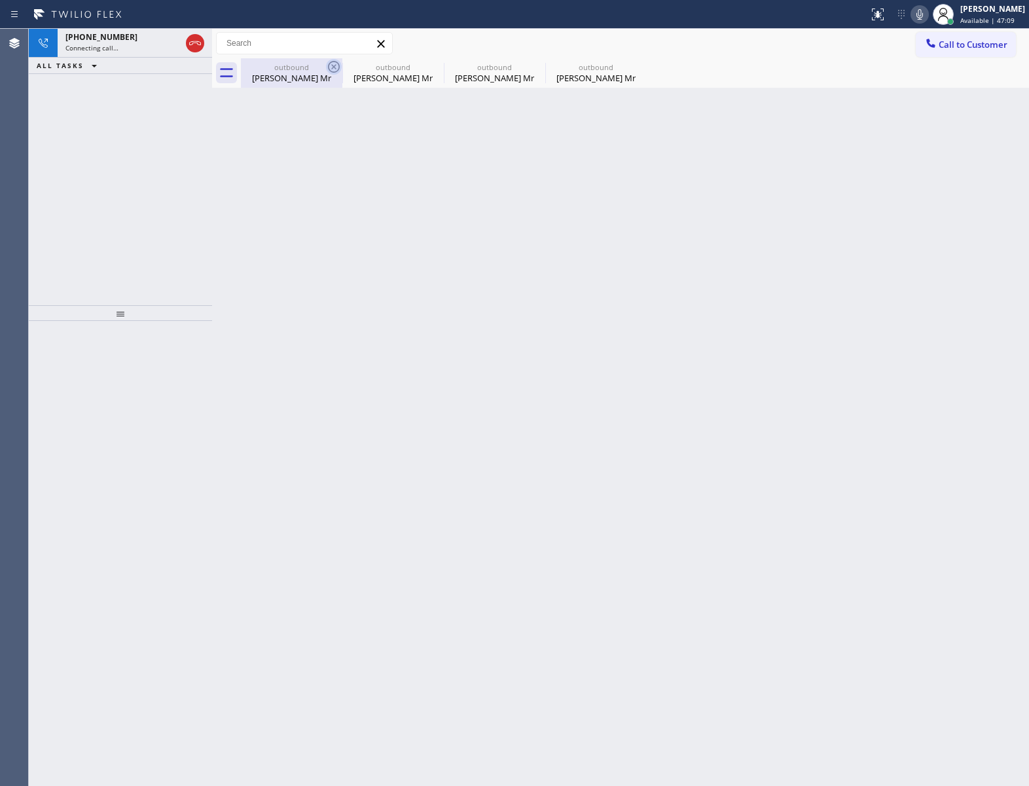
click at [330, 64] on div "outbound [PERSON_NAME] Mr outbound [PERSON_NAME] Mr outbound [PERSON_NAME] Mr o…" at bounding box center [635, 72] width 788 height 29
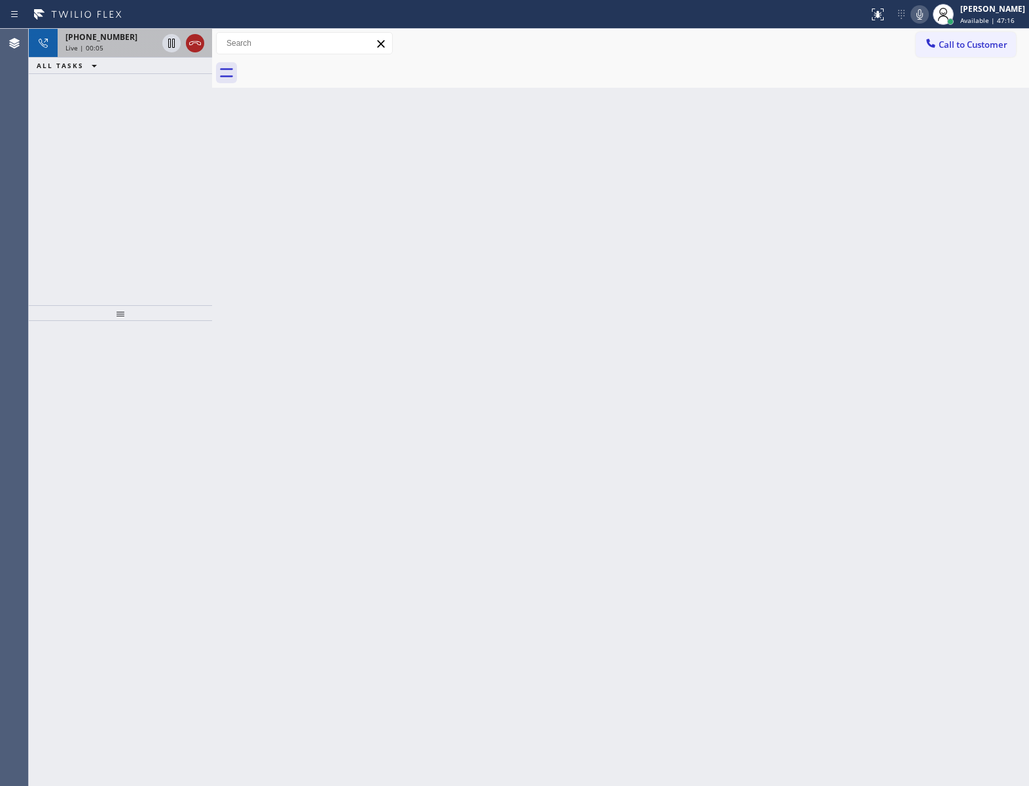
click at [202, 43] on icon at bounding box center [195, 43] width 16 height 16
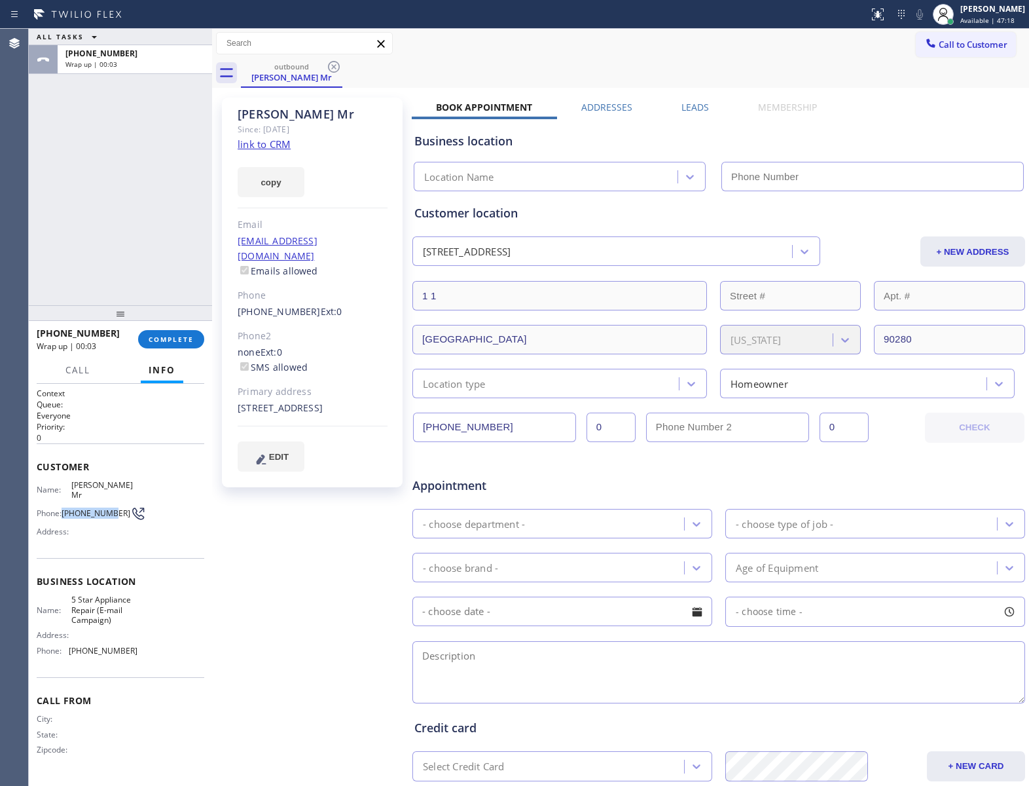
type input "[PHONE_NUMBER]"
drag, startPoint x: 67, startPoint y: 507, endPoint x: 121, endPoint y: 512, distance: 54.6
click at [121, 512] on div "Name: [PERSON_NAME] Mr [PERSON_NAME]: [PHONE_NUMBER] Address:" at bounding box center [87, 511] width 101 height 62
click at [179, 347] on button "COMPLETE" at bounding box center [171, 339] width 66 height 18
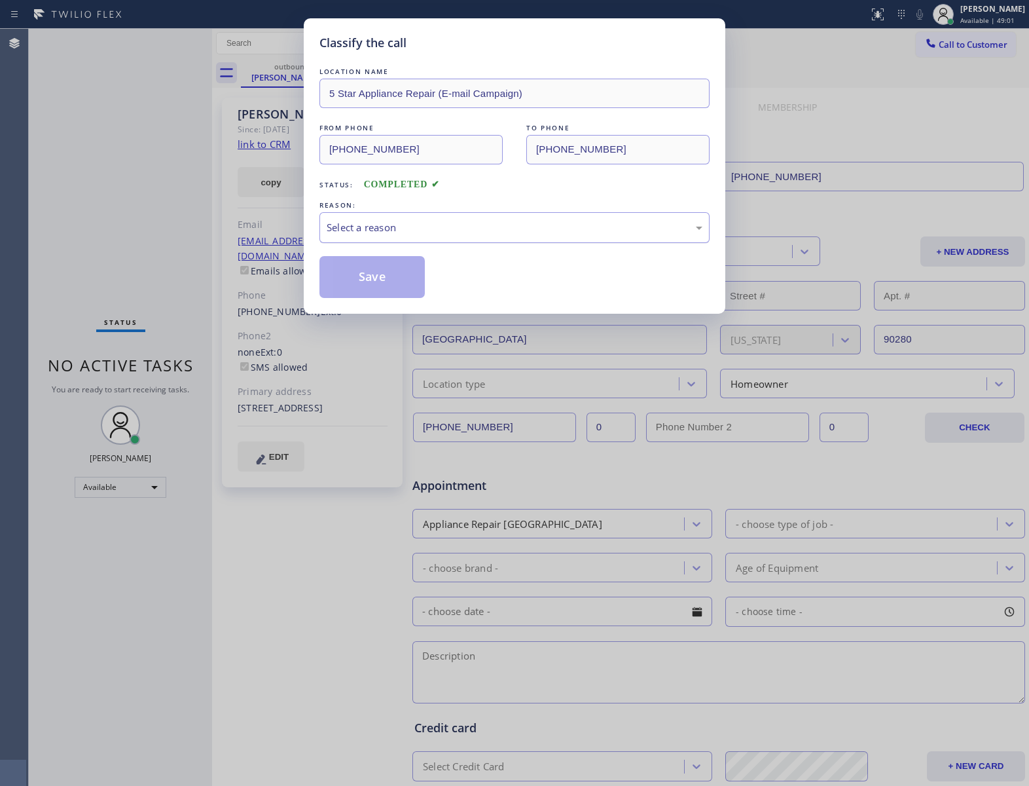
click at [401, 226] on div "Select a reason" at bounding box center [515, 227] width 376 height 15
click at [388, 280] on button "Save" at bounding box center [371, 277] width 105 height 42
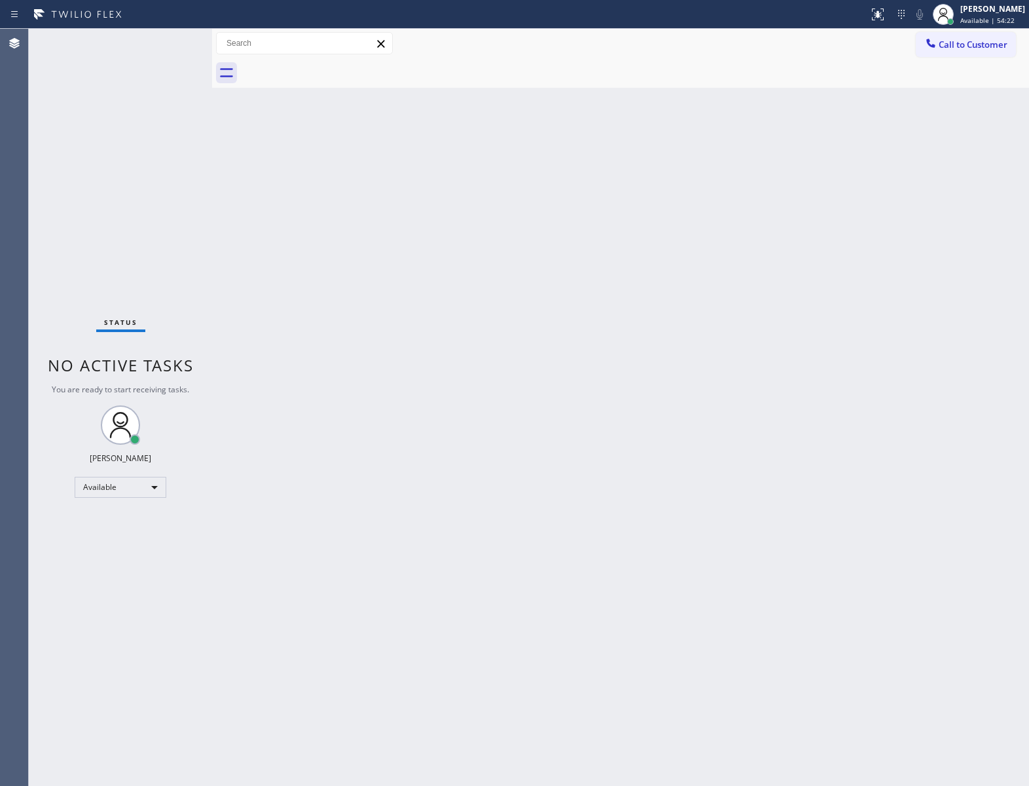
click at [144, 228] on div "Status No active tasks You are ready to start receiving tasks. [PERSON_NAME] Av…" at bounding box center [120, 407] width 183 height 757
click at [137, 85] on div "Status No active tasks You are ready to start receiving tasks. [PERSON_NAME] Av…" at bounding box center [120, 407] width 183 height 757
drag, startPoint x: 93, startPoint y: 213, endPoint x: 533, endPoint y: 71, distance: 462.3
click at [100, 209] on div "Status No active tasks You are ready to start receiving tasks. [PERSON_NAME] Av…" at bounding box center [120, 407] width 183 height 757
drag, startPoint x: 76, startPoint y: 172, endPoint x: 94, endPoint y: 119, distance: 55.5
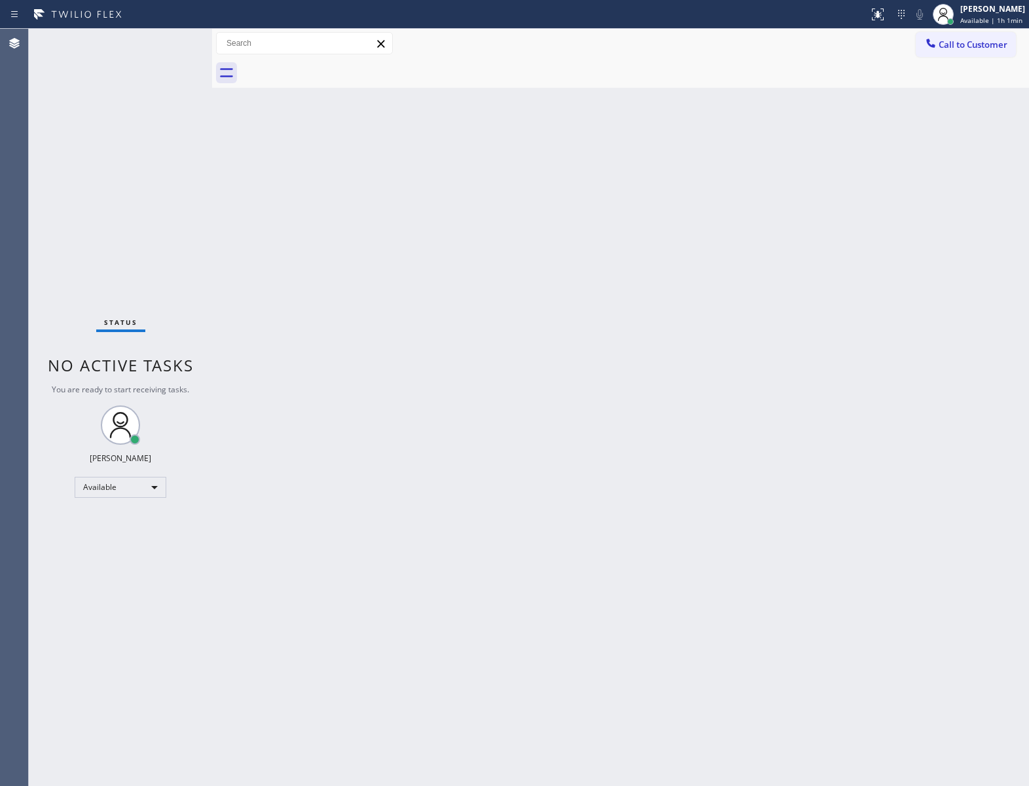
click at [76, 166] on div "Status No active tasks You are ready to start receiving tasks. [PERSON_NAME] Av…" at bounding box center [120, 407] width 183 height 757
click at [166, 287] on div "Status No active tasks You are ready to start receiving tasks. [PERSON_NAME] Av…" at bounding box center [120, 407] width 183 height 757
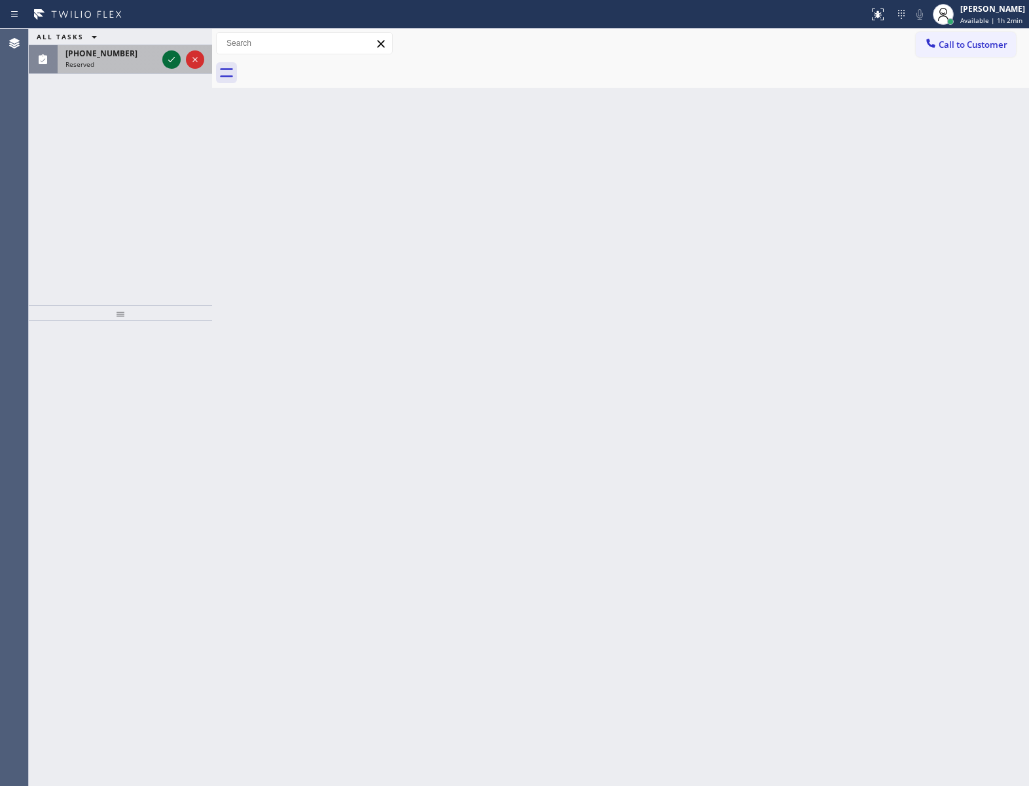
click at [169, 56] on icon at bounding box center [172, 60] width 16 height 16
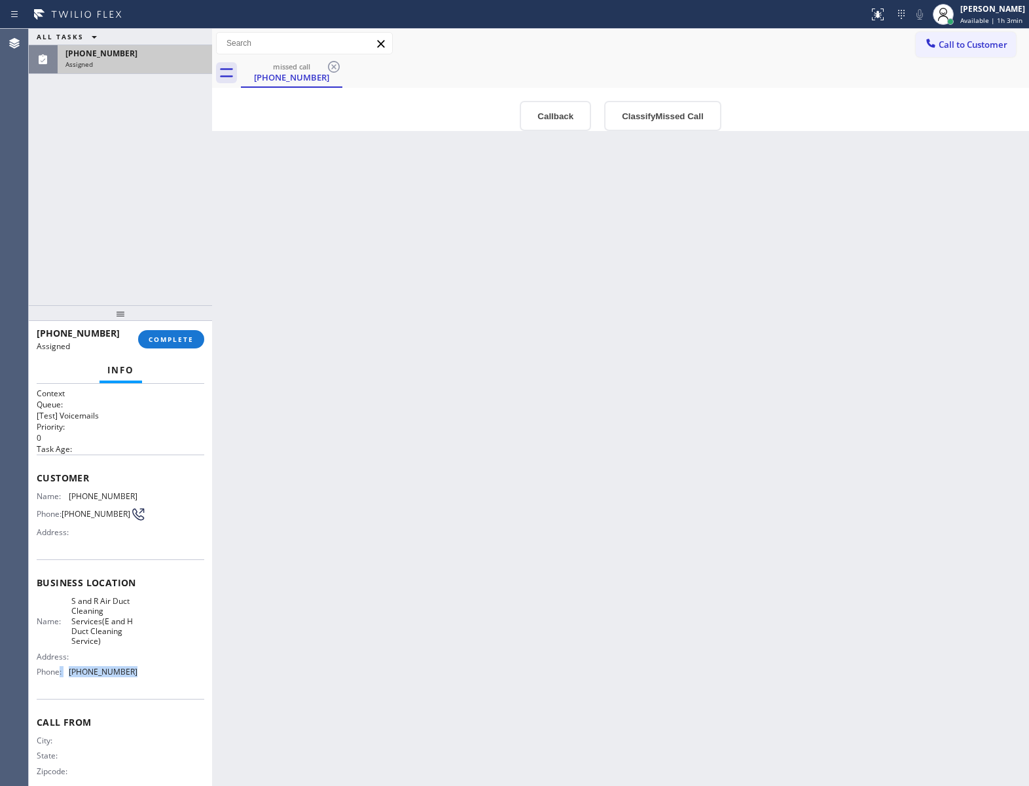
drag, startPoint x: 137, startPoint y: 680, endPoint x: 61, endPoint y: 681, distance: 76.6
click at [61, 681] on div "Name: S and R Air Duct Cleaning Services(E and H Duct Cleaning Service) Address…" at bounding box center [121, 639] width 168 height 86
drag, startPoint x: 134, startPoint y: 665, endPoint x: 140, endPoint y: 677, distance: 13.2
click at [137, 665] on div "Name: S and R Air Duct Cleaning Services(E and H Duct Cleaning Service) Address…" at bounding box center [121, 639] width 168 height 86
drag, startPoint x: 145, startPoint y: 687, endPoint x: 69, endPoint y: 681, distance: 76.2
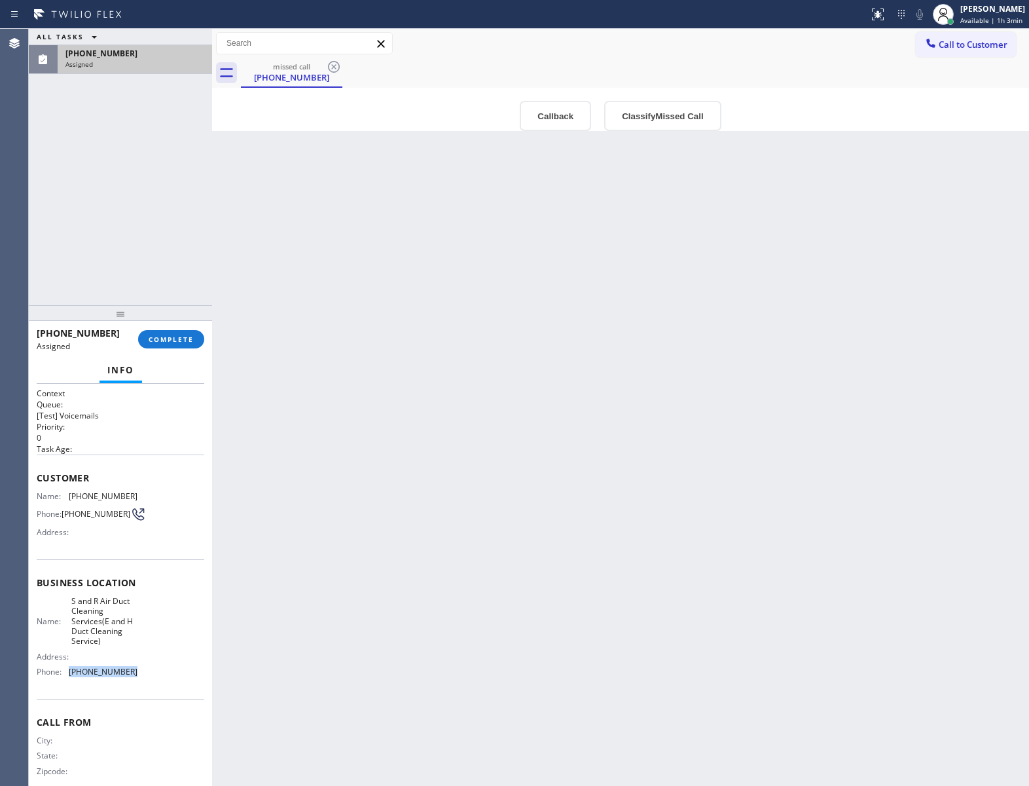
click at [69, 681] on div "Name: S and R Air Duct Cleaning Services(E and H Duct Cleaning Service) Address…" at bounding box center [121, 639] width 168 height 86
click at [991, 48] on span "Call to Customer" at bounding box center [973, 45] width 69 height 12
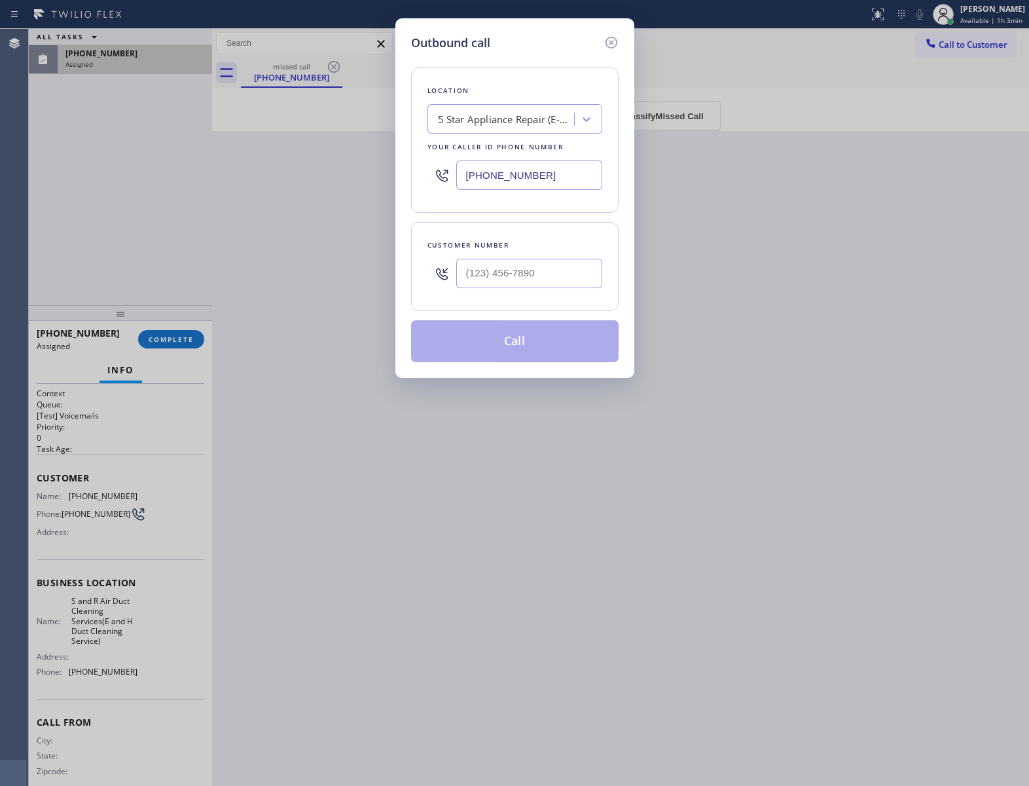
click at [530, 184] on input "[PHONE_NUMBER]" at bounding box center [529, 174] width 146 height 29
paste input "231-3158"
type input "[PHONE_NUMBER]"
click at [611, 40] on icon at bounding box center [612, 43] width 16 height 16
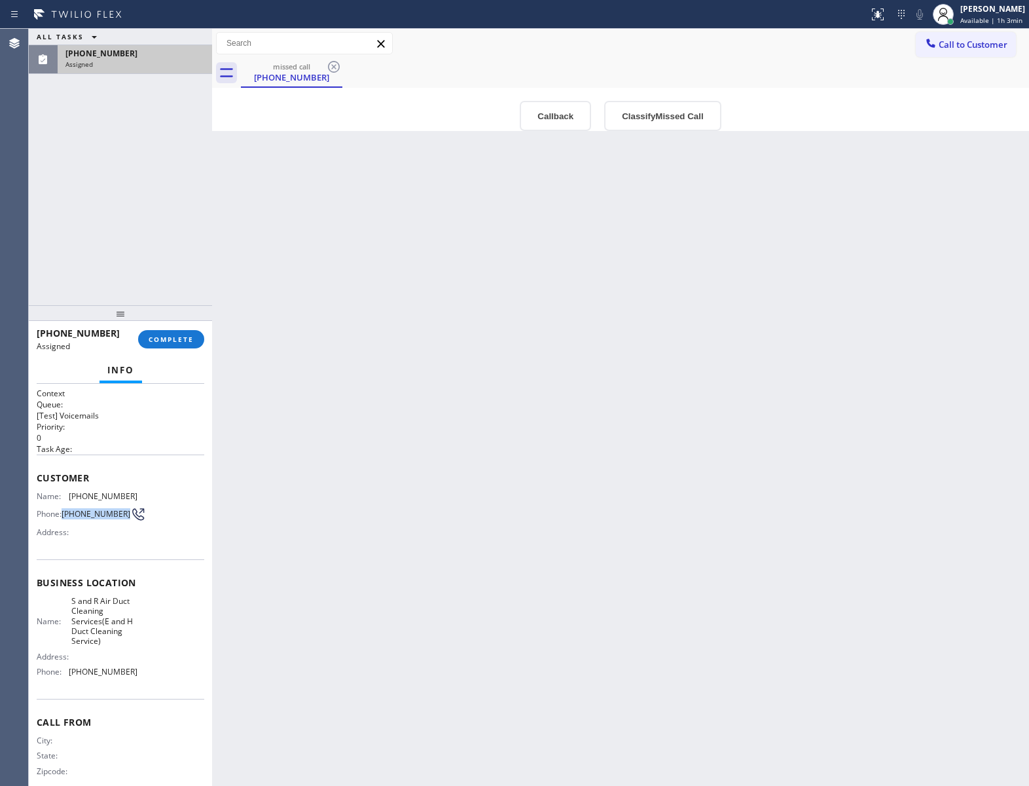
drag, startPoint x: 84, startPoint y: 522, endPoint x: 64, endPoint y: 513, distance: 22.9
click at [64, 513] on span "[PHONE_NUMBER]" at bounding box center [96, 514] width 69 height 10
click at [964, 39] on span "Call to Customer" at bounding box center [973, 45] width 69 height 12
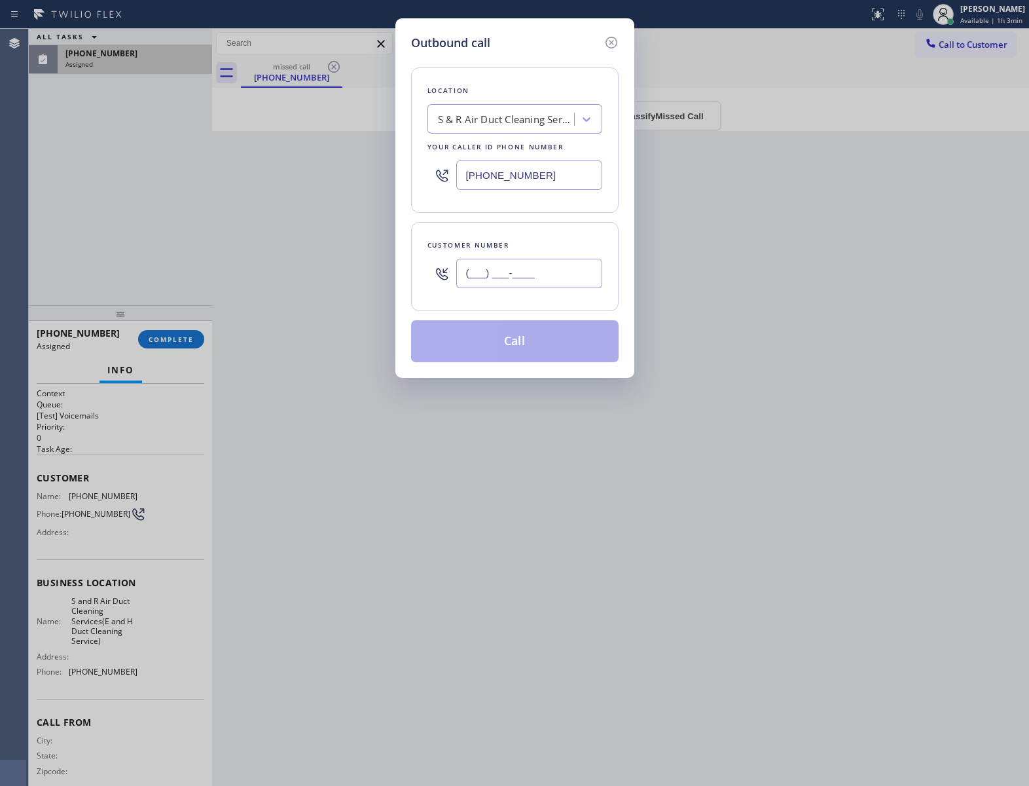
click at [538, 272] on input "(___) ___-____" at bounding box center [529, 273] width 146 height 29
paste input "415) 203-7299"
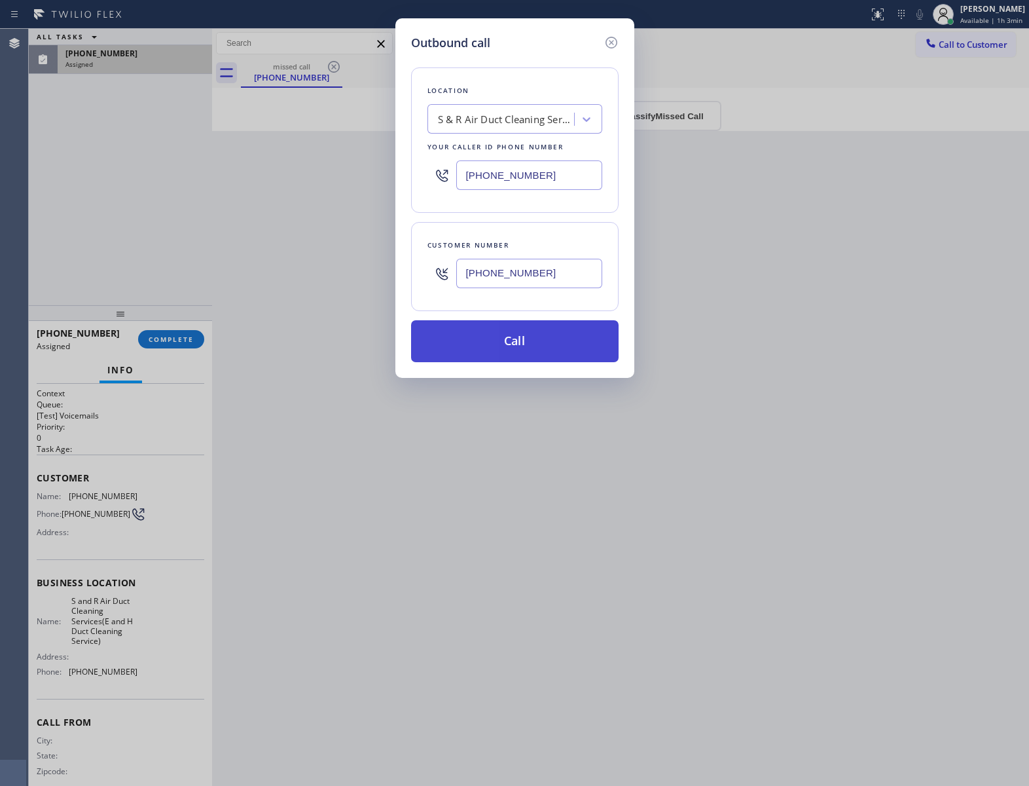
type input "[PHONE_NUMBER]"
click at [538, 346] on button "Call" at bounding box center [515, 341] width 208 height 42
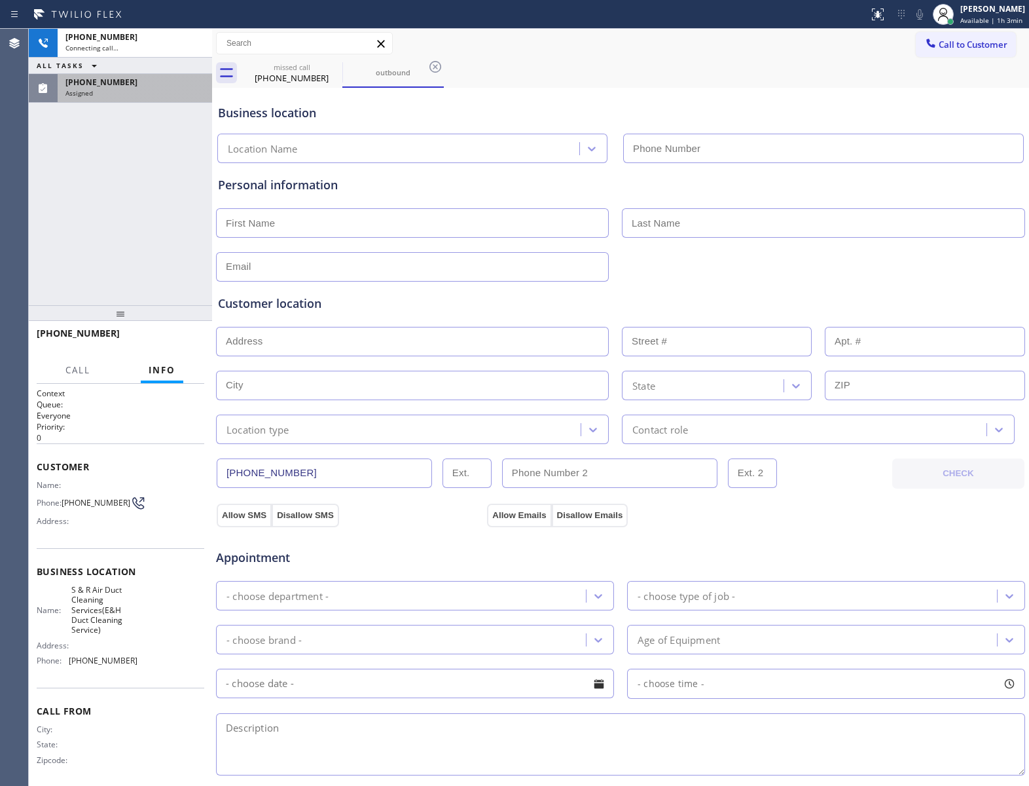
type input "[PHONE_NUMBER]"
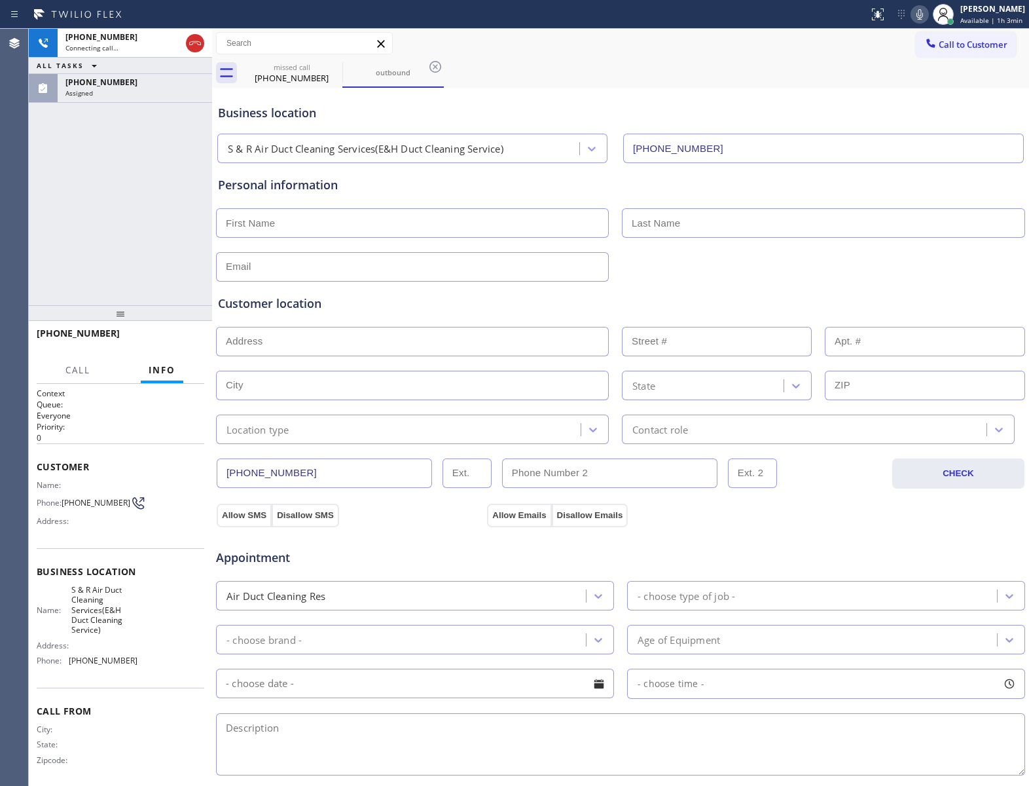
drag, startPoint x: 69, startPoint y: 84, endPoint x: 93, endPoint y: 106, distance: 32.0
click at [71, 84] on span "[PHONE_NUMBER]" at bounding box center [101, 82] width 72 height 11
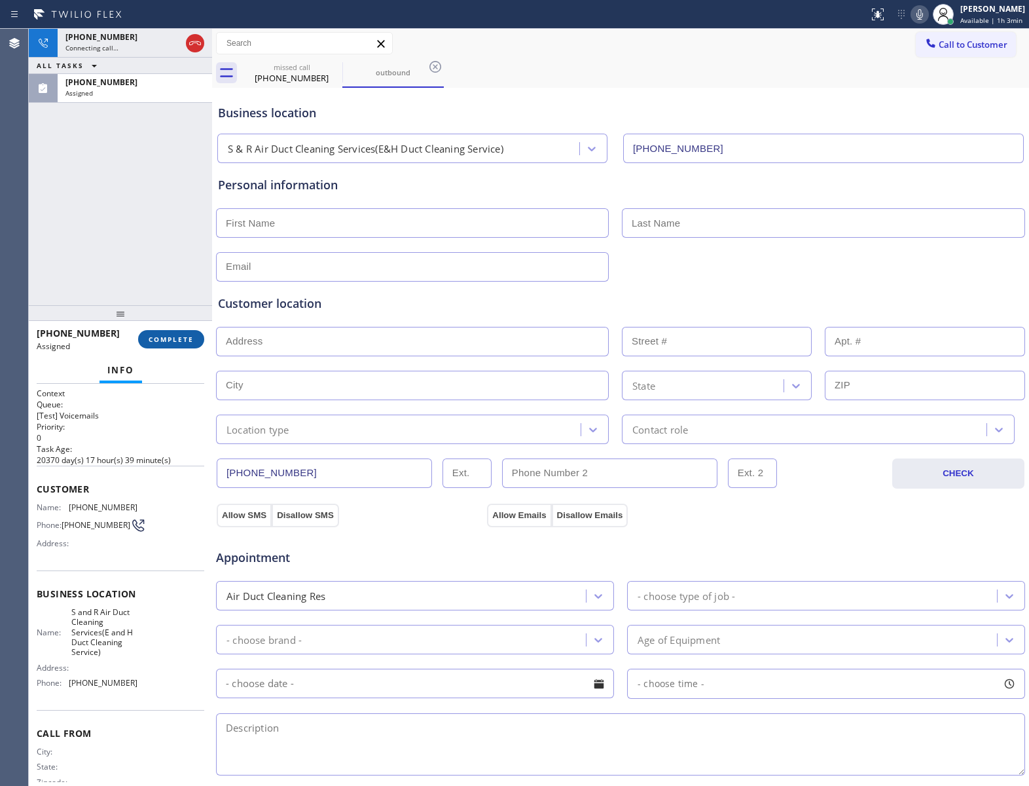
click at [160, 347] on button "COMPLETE" at bounding box center [171, 339] width 66 height 18
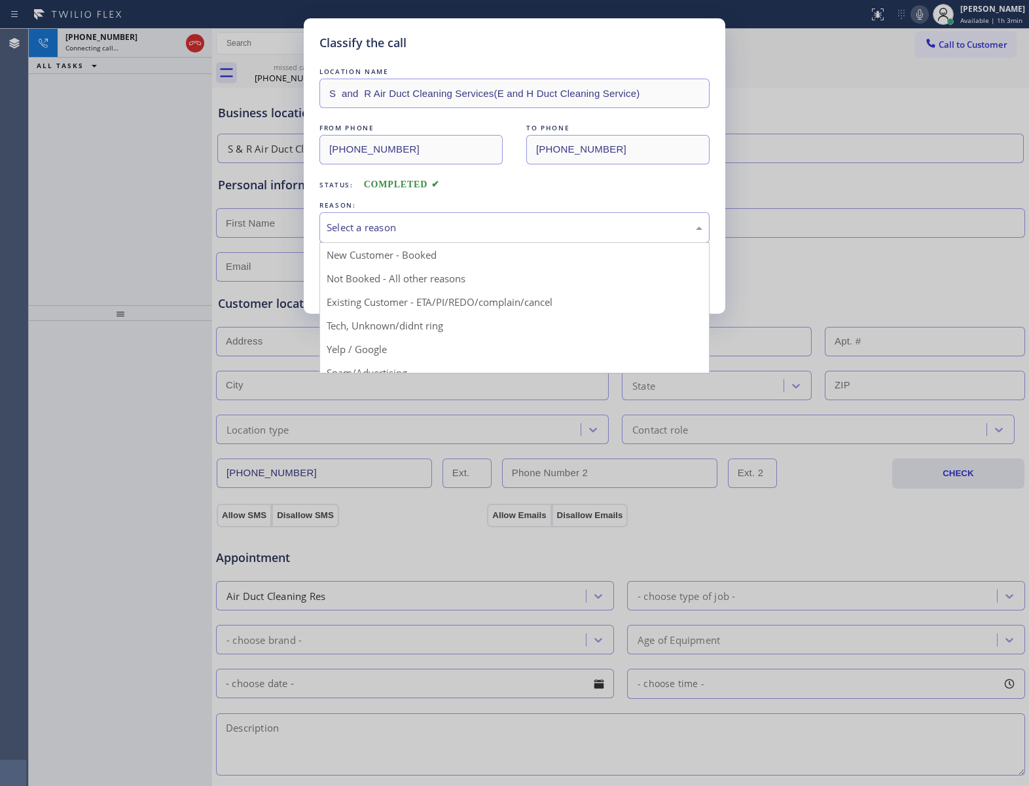
click at [399, 218] on div "Select a reason" at bounding box center [514, 227] width 390 height 31
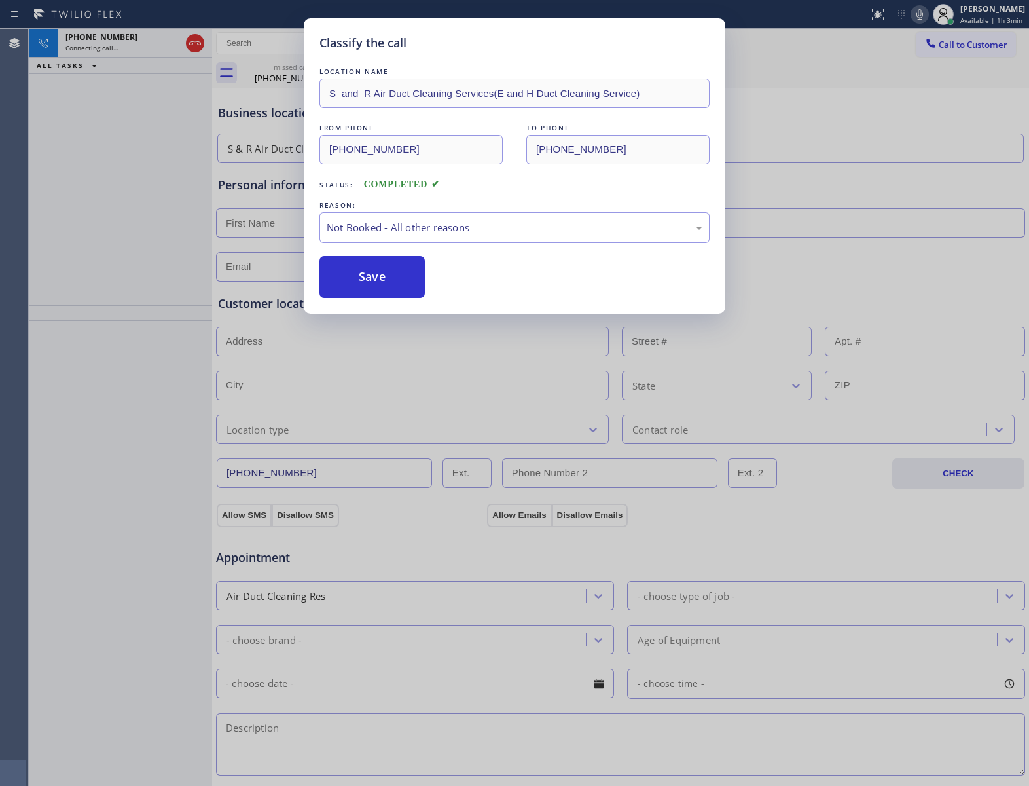
drag, startPoint x: 377, startPoint y: 278, endPoint x: 1017, endPoint y: 500, distance: 677.7
click at [384, 283] on button "Save" at bounding box center [371, 277] width 105 height 42
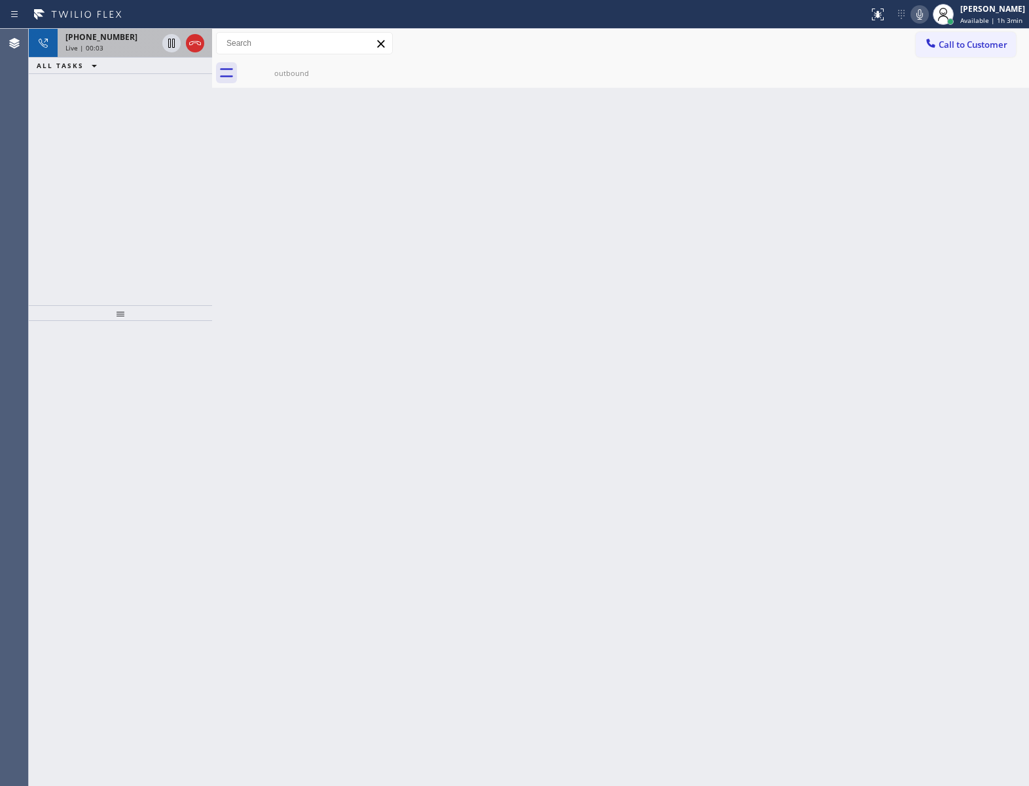
click at [96, 41] on span "[PHONE_NUMBER]" at bounding box center [101, 36] width 72 height 11
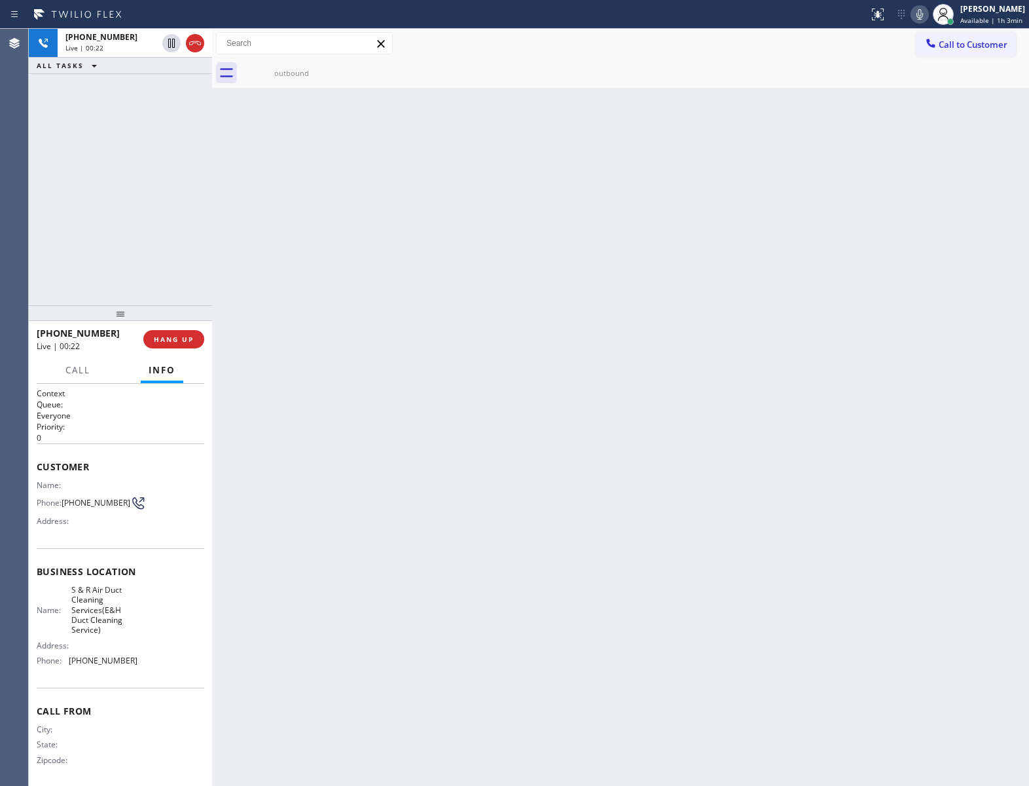
drag, startPoint x: 134, startPoint y: 204, endPoint x: 881, endPoint y: 96, distance: 754.9
click at [139, 202] on div "[PHONE_NUMBER] Live | 00:22 ALL TASKS ALL TASKS ACTIVE TASKS TASKS IN WRAP UP" at bounding box center [120, 167] width 183 height 276
click at [919, 14] on icon at bounding box center [920, 15] width 16 height 16
click at [918, 14] on icon at bounding box center [920, 15] width 16 height 16
click at [198, 337] on button "COMPLETE" at bounding box center [171, 339] width 66 height 18
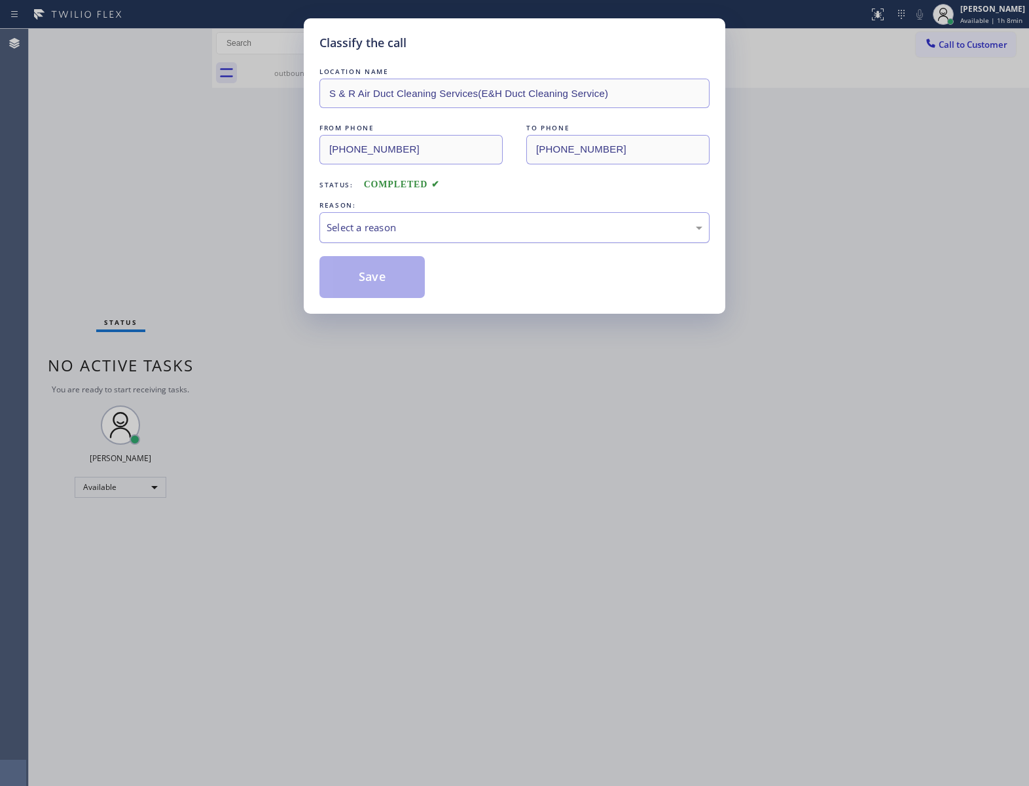
click at [427, 224] on div "Select a reason" at bounding box center [515, 227] width 376 height 15
click at [386, 278] on button "Save" at bounding box center [371, 277] width 105 height 42
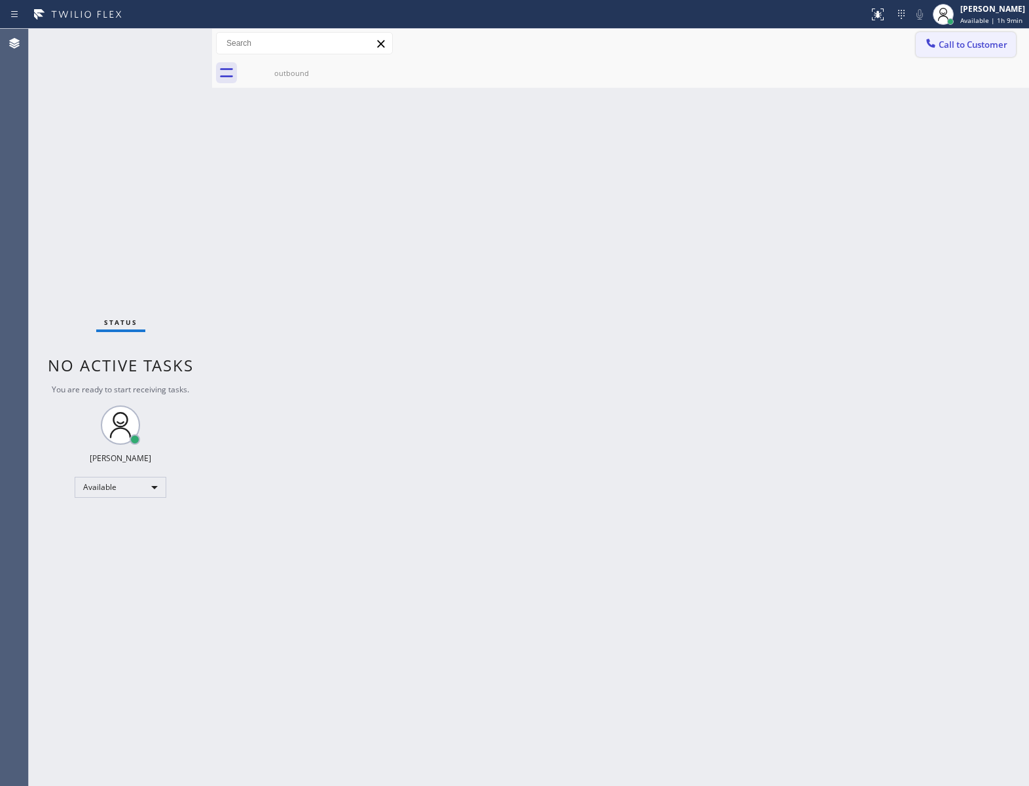
click at [967, 45] on span "Call to Customer" at bounding box center [973, 45] width 69 height 12
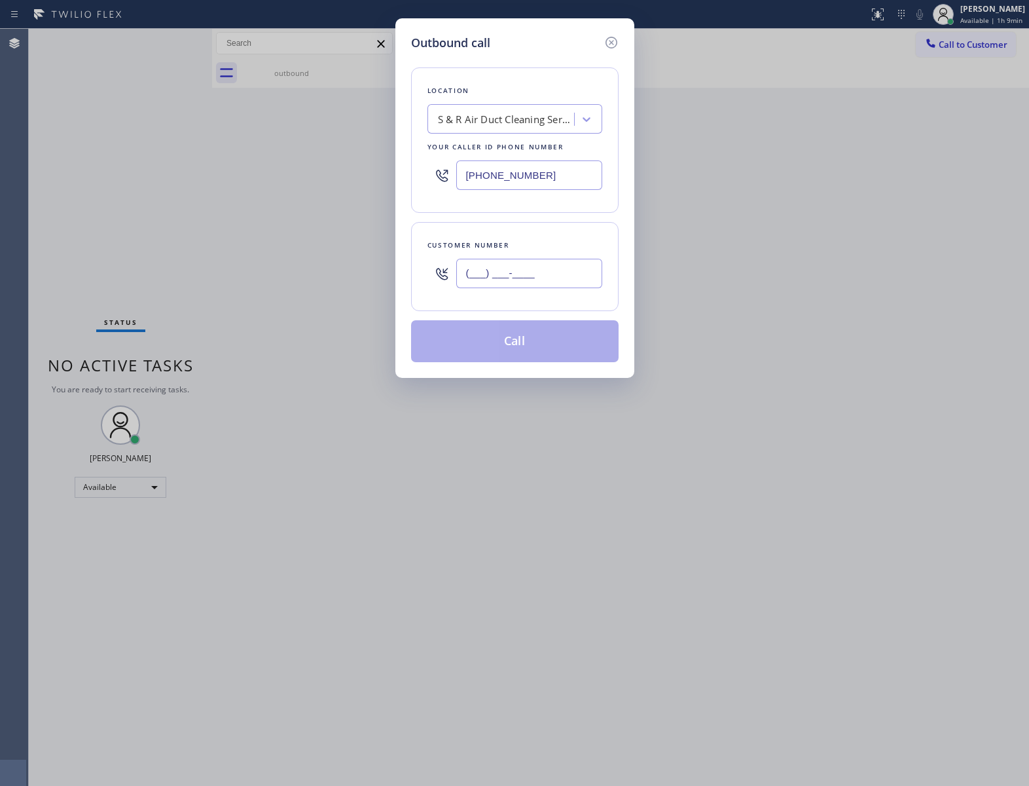
click at [529, 278] on input "(___) ___-____" at bounding box center [529, 273] width 146 height 29
paste input "650) 796-2281"
type input "[PHONE_NUMBER]"
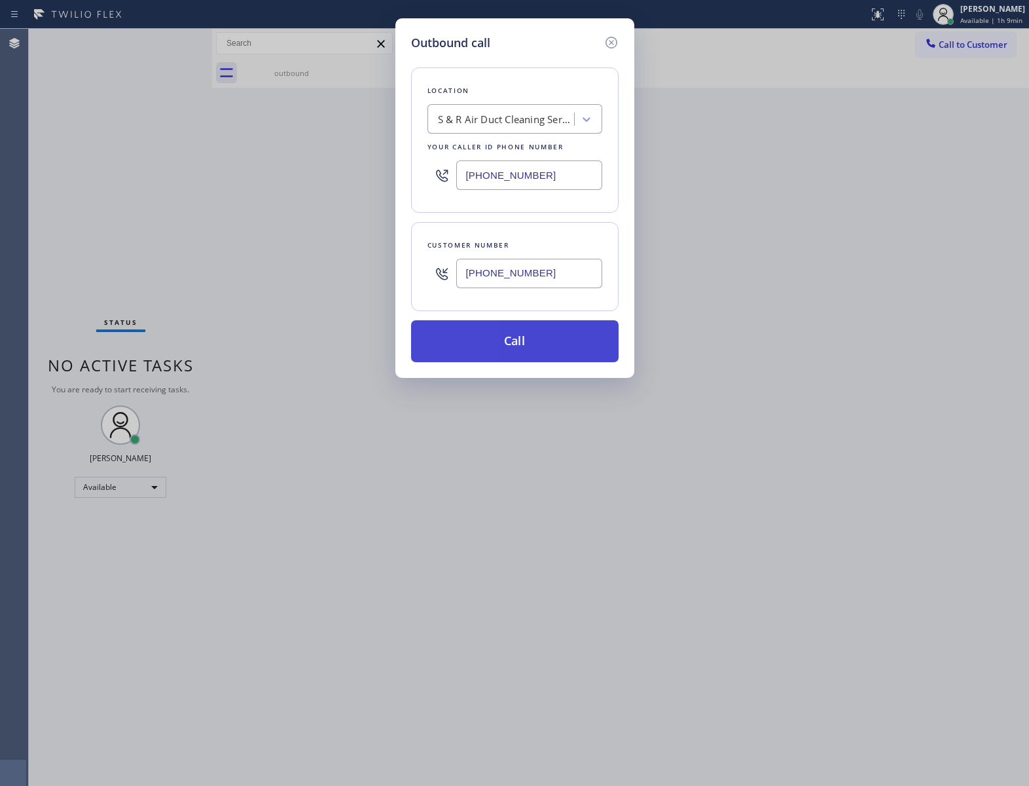
click at [543, 335] on button "Call" at bounding box center [515, 341] width 208 height 42
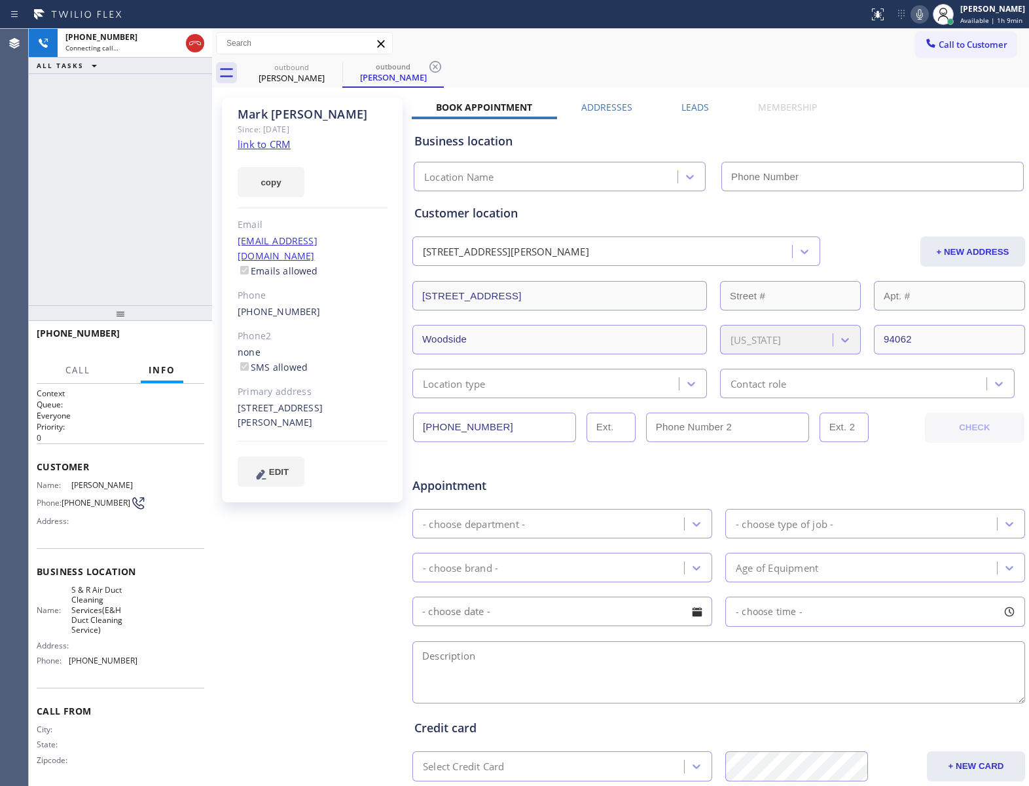
click at [100, 230] on div "[PHONE_NUMBER] Connecting call… ALL TASKS ALL TASKS ACTIVE TASKS TASKS IN WRAP …" at bounding box center [120, 167] width 183 height 276
type input "[PHONE_NUMBER]"
drag, startPoint x: 85, startPoint y: 509, endPoint x: 66, endPoint y: 500, distance: 21.1
click at [66, 500] on span "[PHONE_NUMBER]" at bounding box center [96, 503] width 69 height 10
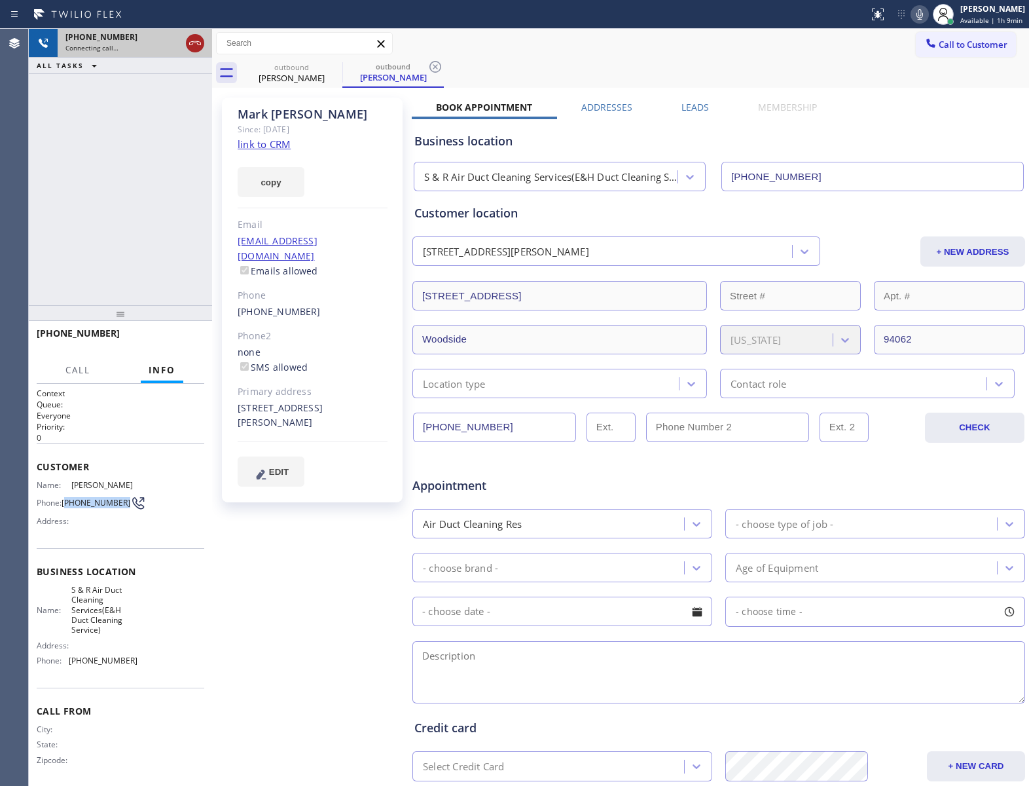
click at [196, 40] on icon at bounding box center [195, 43] width 16 height 16
click at [985, 34] on button "Call to Customer" at bounding box center [966, 44] width 100 height 25
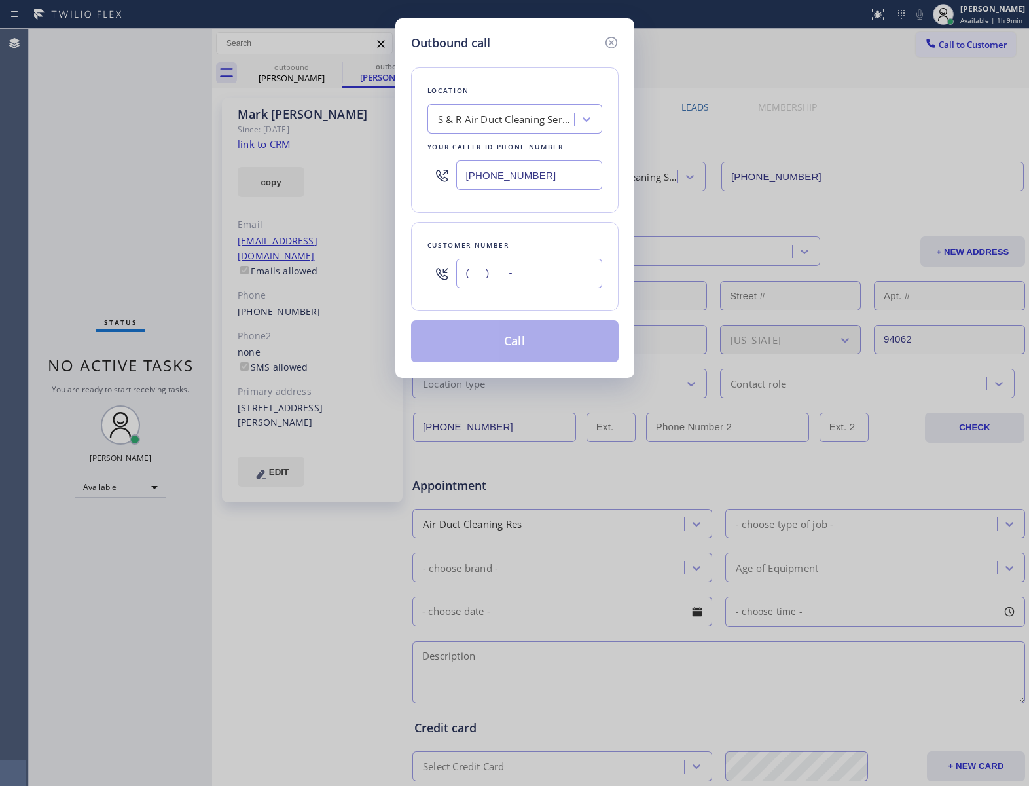
click at [541, 278] on input "(___) ___-____" at bounding box center [529, 273] width 146 height 29
paste input "650) 796-2281"
type input "[PHONE_NUMBER]"
click at [555, 344] on button "Call" at bounding box center [515, 341] width 208 height 42
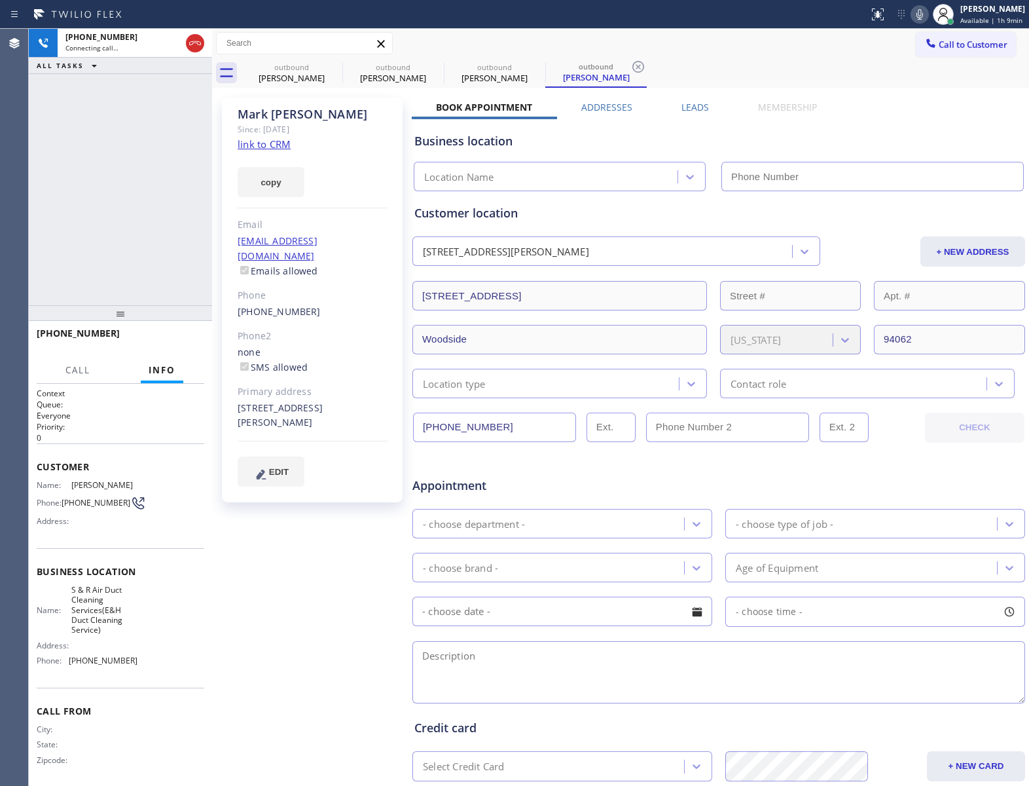
type input "[PHONE_NUMBER]"
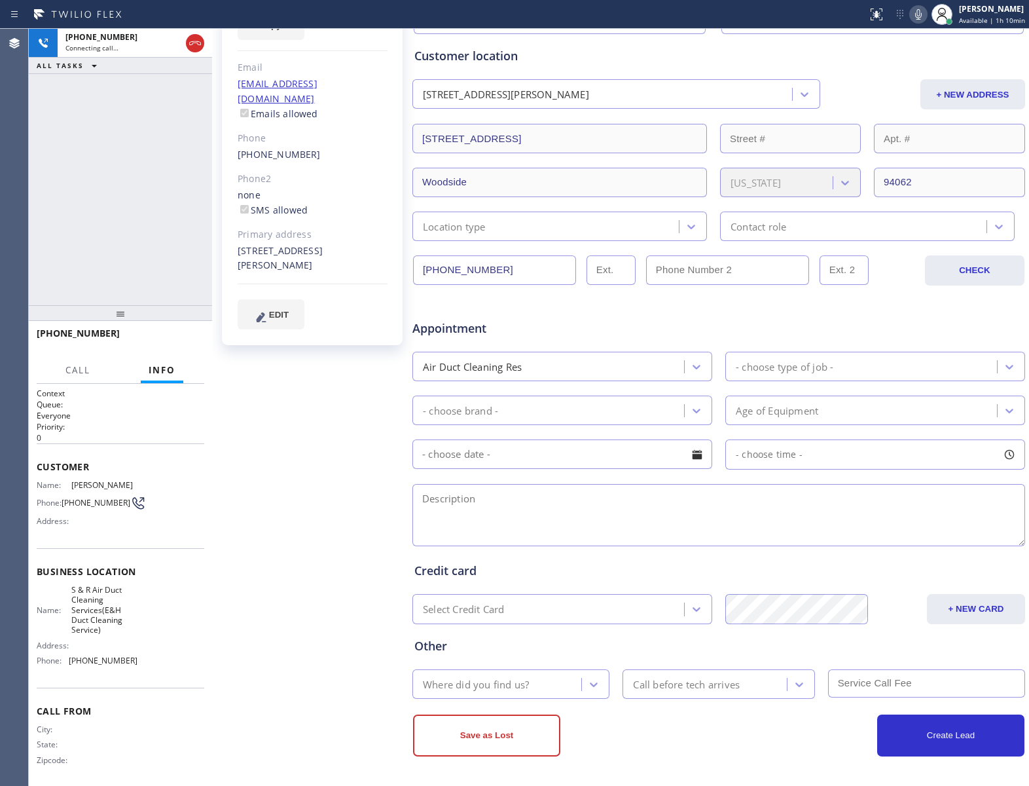
click at [153, 229] on div "[PHONE_NUMBER] Connecting call… ALL TASKS ALL TASKS ACTIVE TASKS TASKS IN WRAP …" at bounding box center [120, 167] width 183 height 276
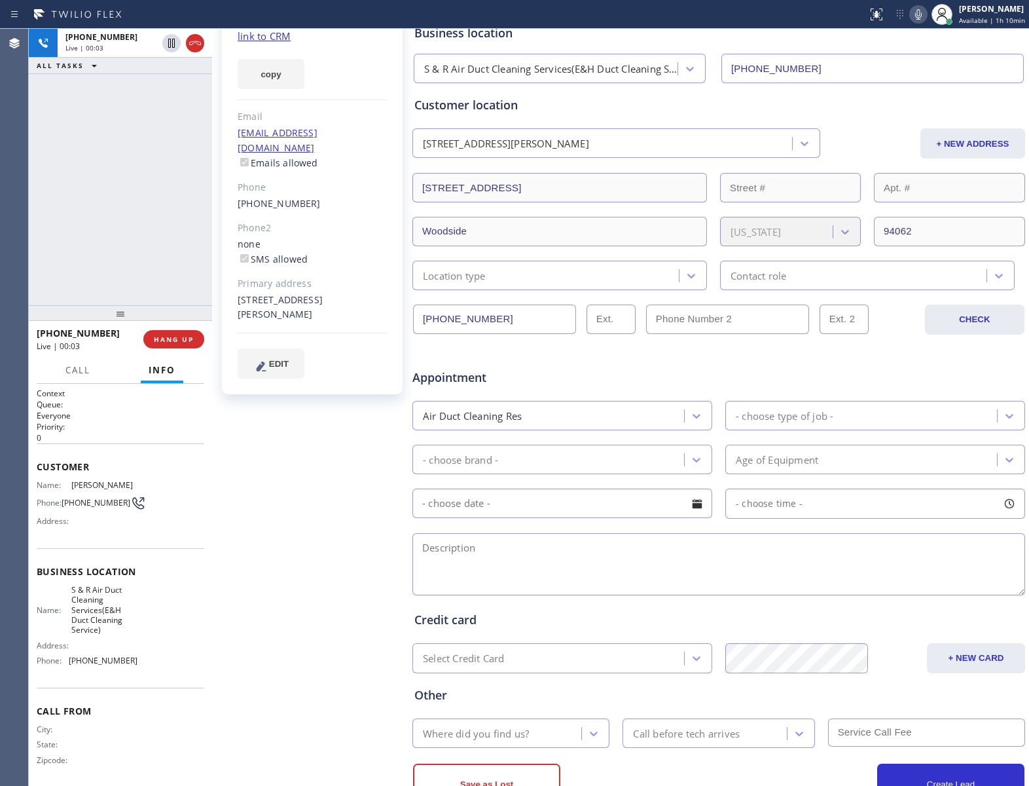
scroll to position [0, 0]
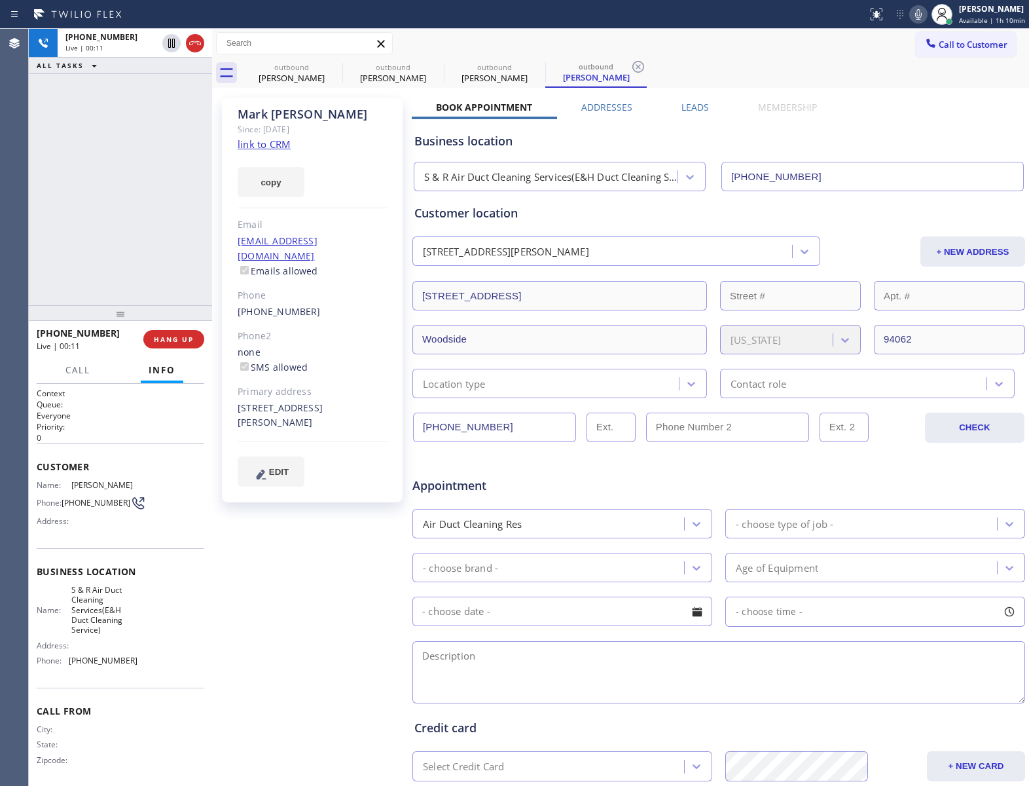
click at [160, 265] on div "[PHONE_NUMBER] Live | 00:11 ALL TASKS ALL TASKS ACTIVE TASKS TASKS IN WRAP UP" at bounding box center [120, 167] width 183 height 276
click at [173, 333] on button "HANG UP" at bounding box center [173, 339] width 61 height 18
click at [177, 337] on span "HANG UP" at bounding box center [174, 339] width 40 height 9
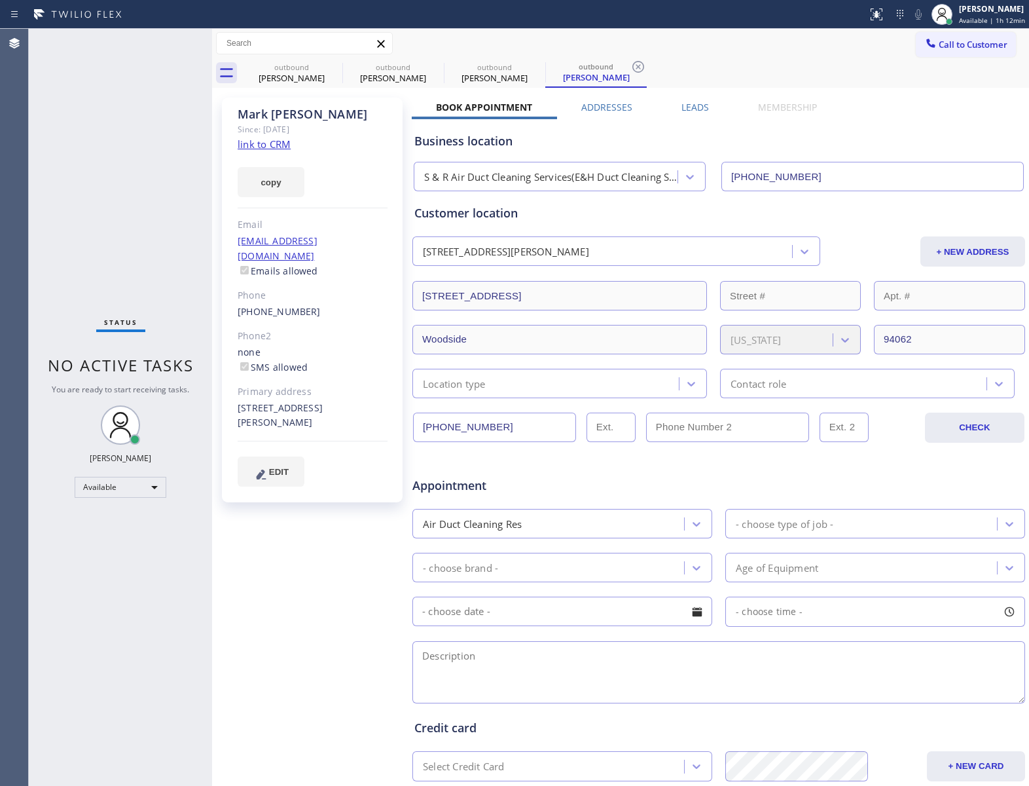
click at [155, 339] on div "Status No active tasks You are ready to start receiving tasks. [PERSON_NAME] Av…" at bounding box center [120, 407] width 183 height 757
click at [339, 64] on icon at bounding box center [334, 67] width 16 height 16
click at [0, 0] on icon at bounding box center [0, 0] width 0 height 0
click at [630, 64] on icon at bounding box center [638, 67] width 16 height 16
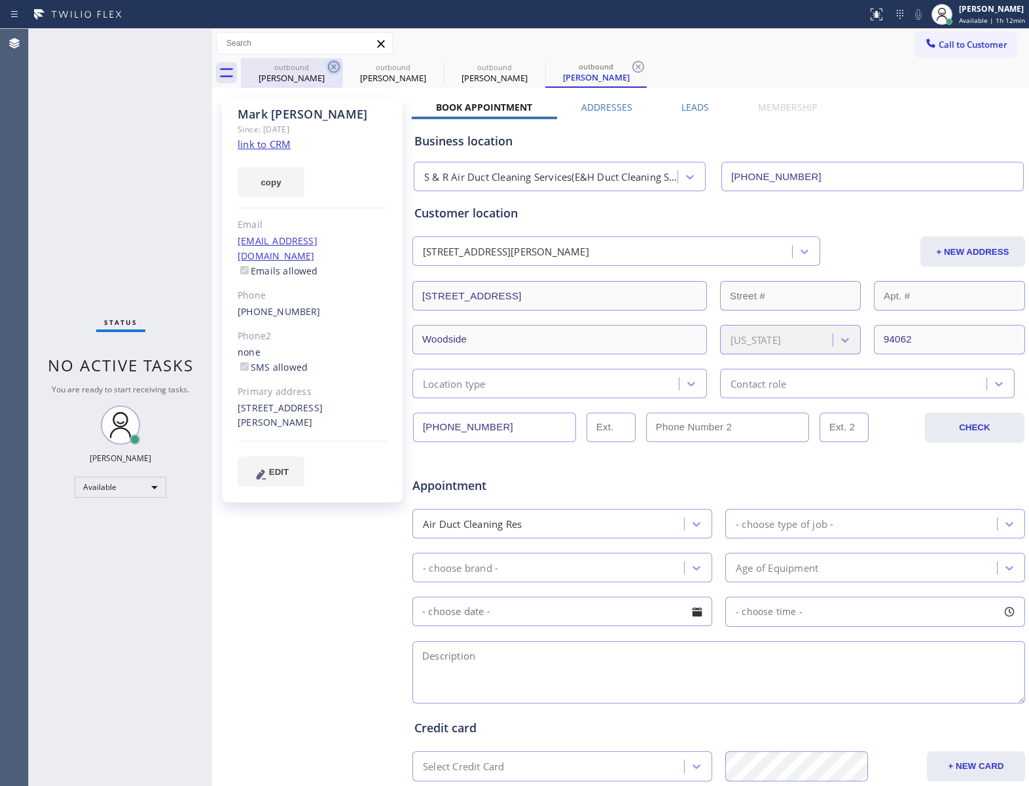
click at [339, 64] on div "outbound [PERSON_NAME] outbound [PERSON_NAME] outbound [PERSON_NAME] outbound […" at bounding box center [635, 72] width 788 height 29
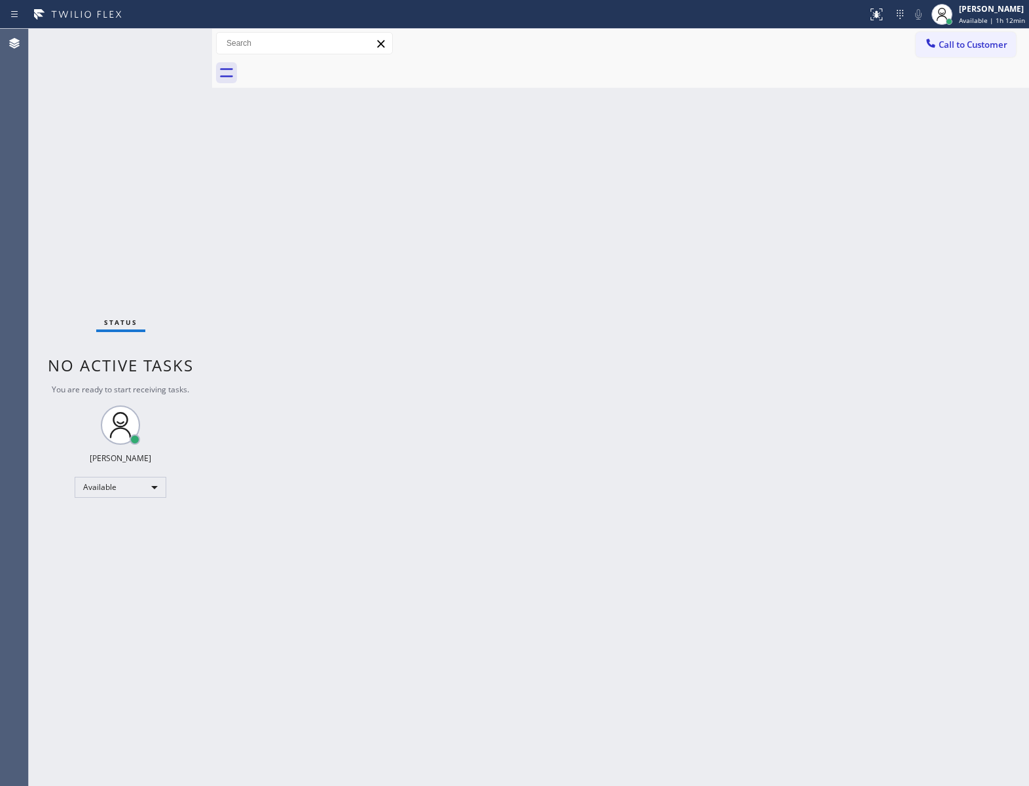
click at [339, 64] on div at bounding box center [635, 72] width 788 height 29
click at [150, 135] on div "Status No active tasks You are ready to start receiving tasks. [PERSON_NAME] Av…" at bounding box center [120, 407] width 183 height 757
click at [940, 43] on span "Call to Customer" at bounding box center [973, 45] width 69 height 12
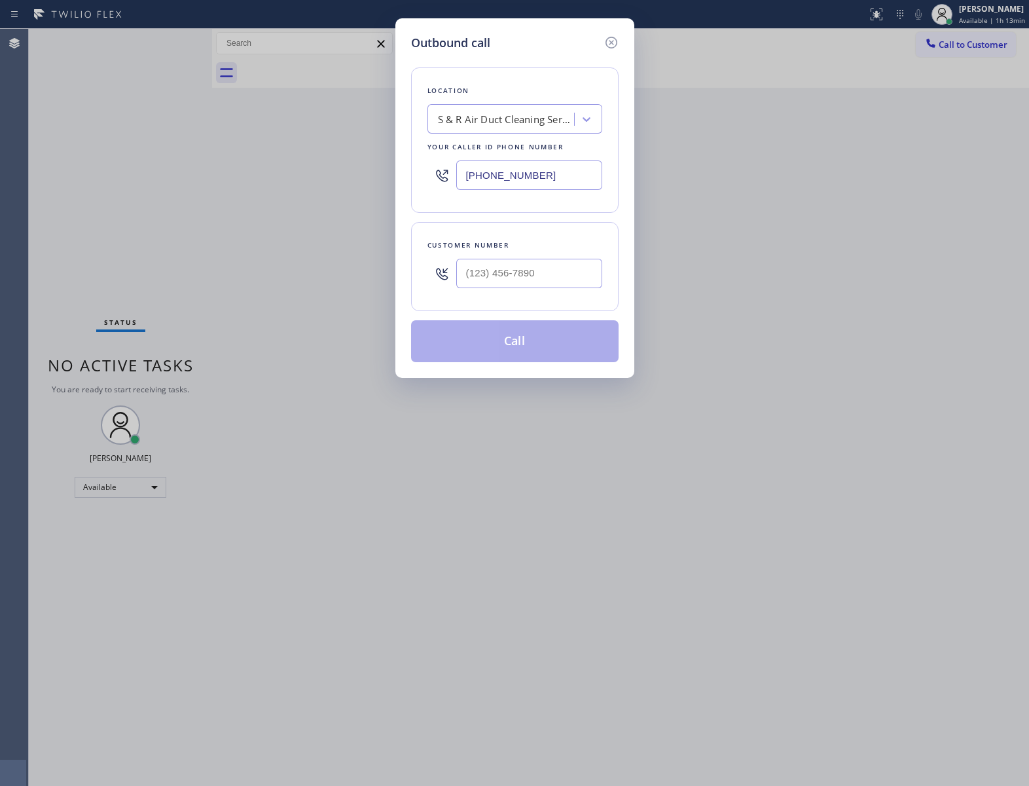
click at [571, 175] on input "[PHONE_NUMBER]" at bounding box center [529, 174] width 146 height 29
paste input "203) 693-9269"
type input "[PHONE_NUMBER]"
click at [551, 274] on input "(___) ___-____" at bounding box center [529, 273] width 146 height 29
paste input "959) 203-3807"
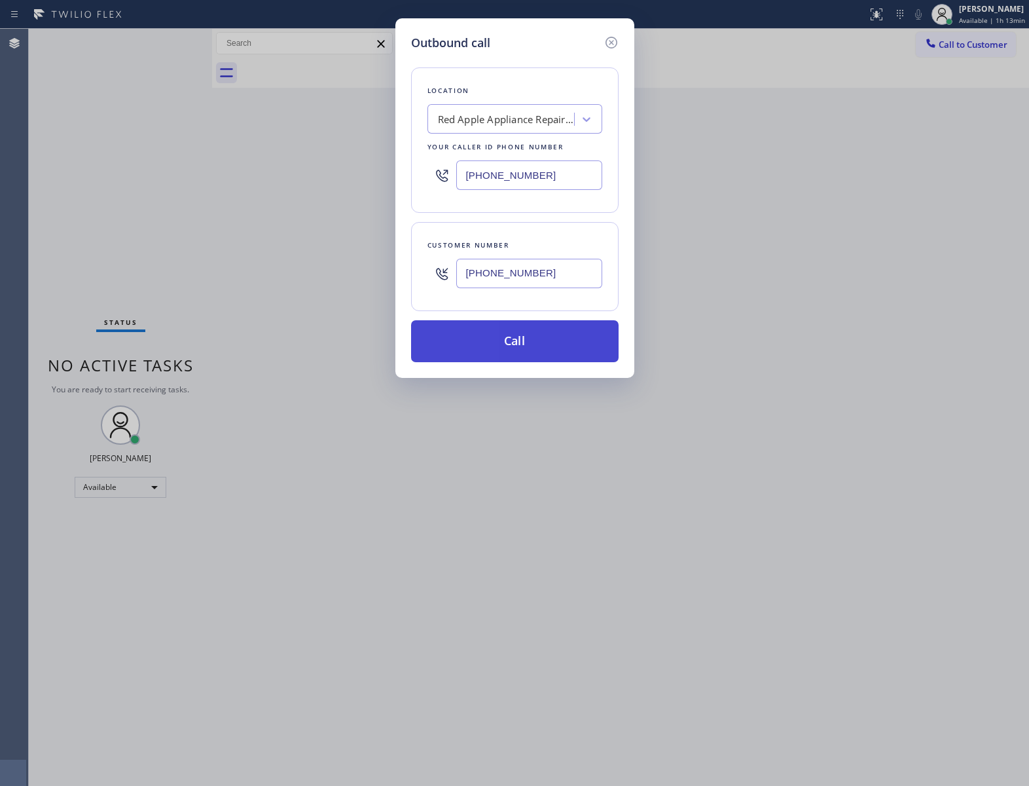
type input "[PHONE_NUMBER]"
click at [507, 338] on button "Call" at bounding box center [515, 341] width 208 height 42
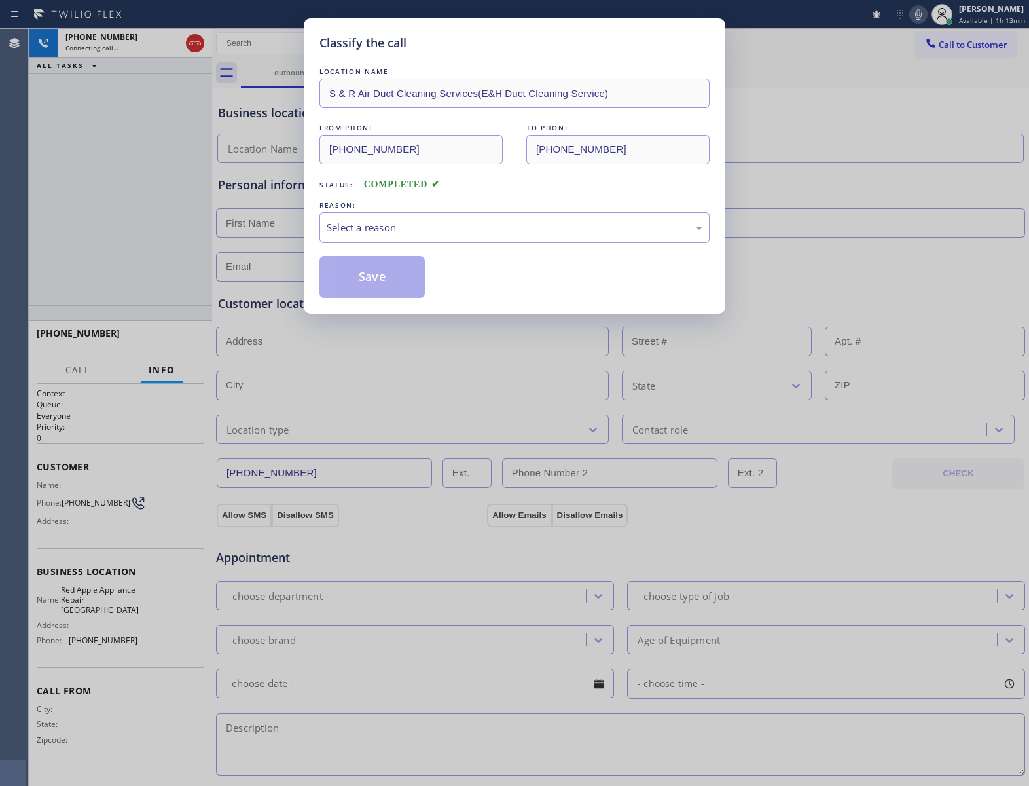
type input "[PHONE_NUMBER]"
drag, startPoint x: 415, startPoint y: 217, endPoint x: 407, endPoint y: 240, distance: 23.8
click at [414, 217] on div "Select a reason" at bounding box center [514, 227] width 390 height 31
click at [380, 275] on button "Save" at bounding box center [371, 277] width 105 height 42
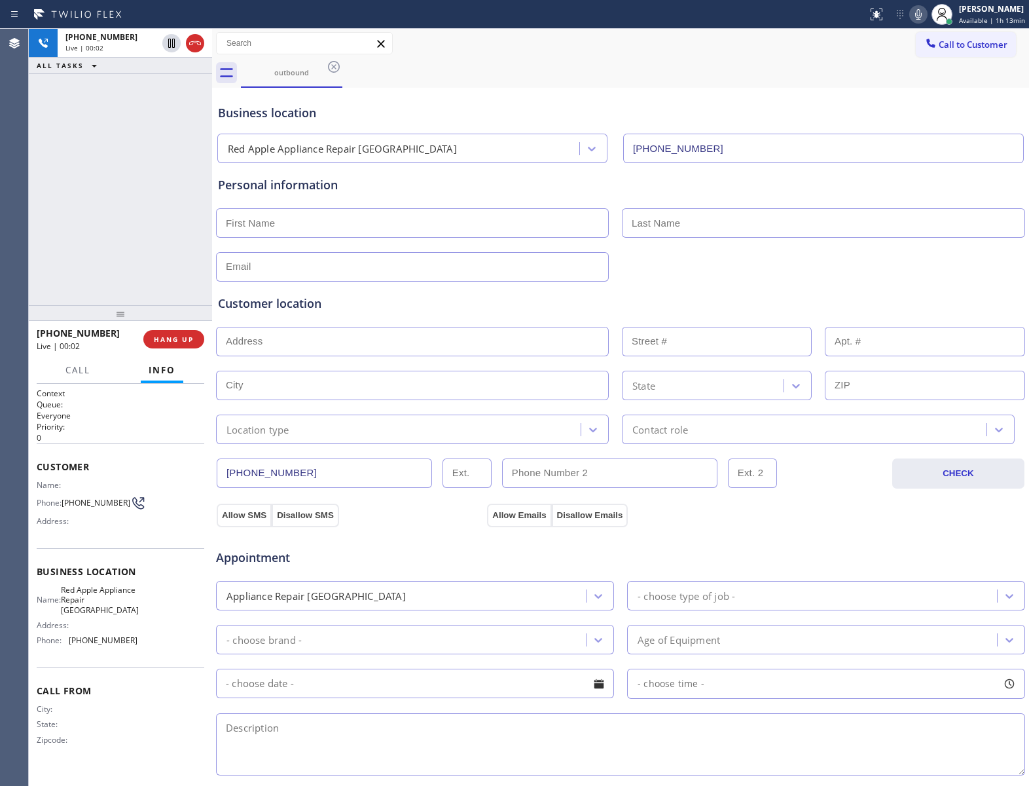
drag, startPoint x: 150, startPoint y: 221, endPoint x: 173, endPoint y: 322, distance: 103.5
click at [158, 252] on div "[PHONE_NUMBER] Live | 00:02 ALL TASKS ALL TASKS ACTIVE TASKS TASKS IN WRAP UP" at bounding box center [120, 167] width 183 height 276
click at [173, 331] on button "HANG UP" at bounding box center [173, 339] width 61 height 18
drag, startPoint x: 973, startPoint y: 48, endPoint x: 598, endPoint y: 229, distance: 416.1
click at [972, 48] on span "Call to Customer" at bounding box center [973, 45] width 69 height 12
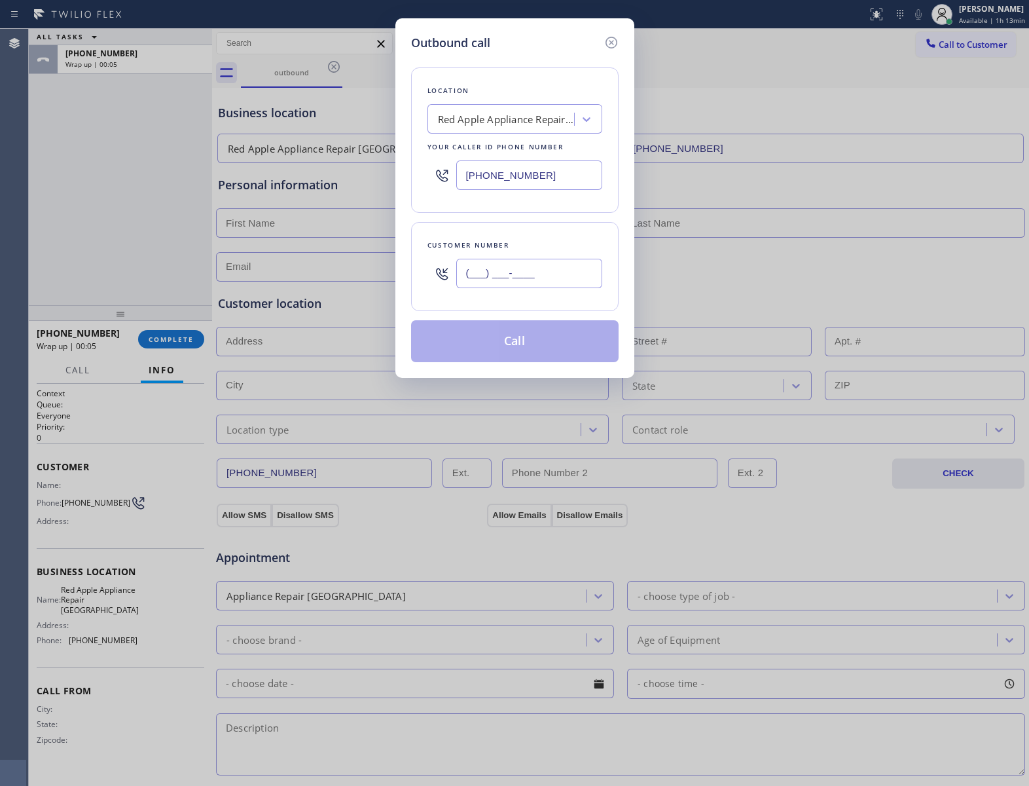
click at [537, 282] on input "(___) ___-____" at bounding box center [529, 273] width 146 height 29
paste input "959) 203-3807"
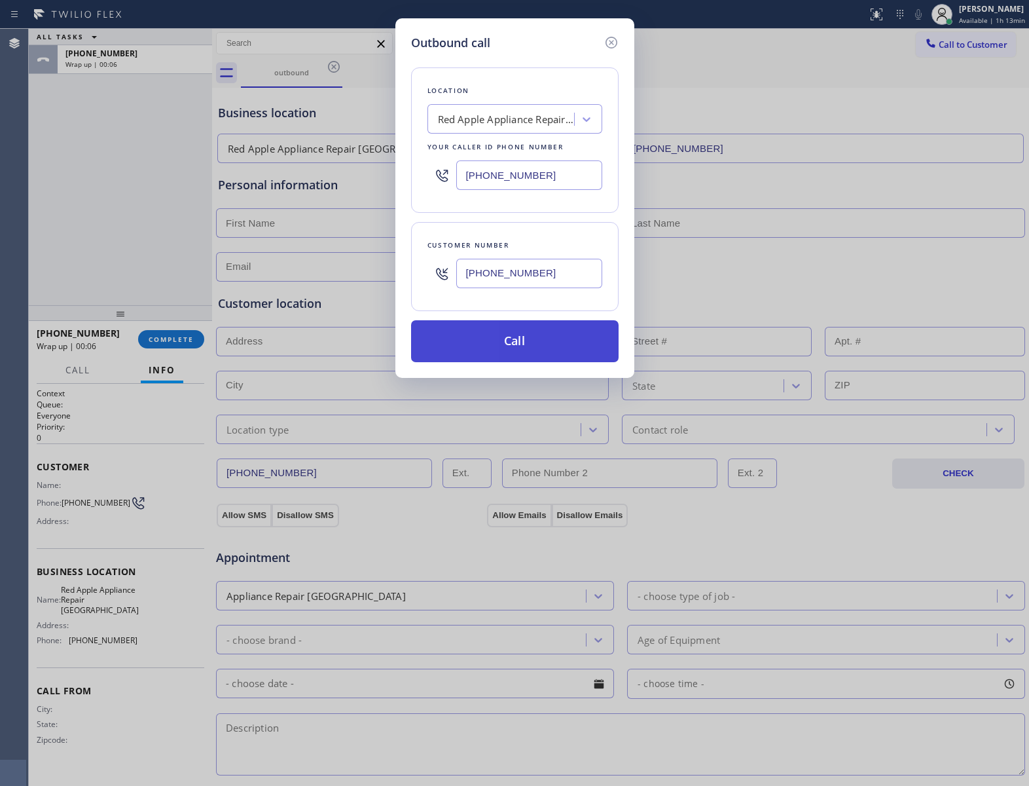
type input "[PHONE_NUMBER]"
click at [514, 341] on button "Call" at bounding box center [515, 341] width 208 height 42
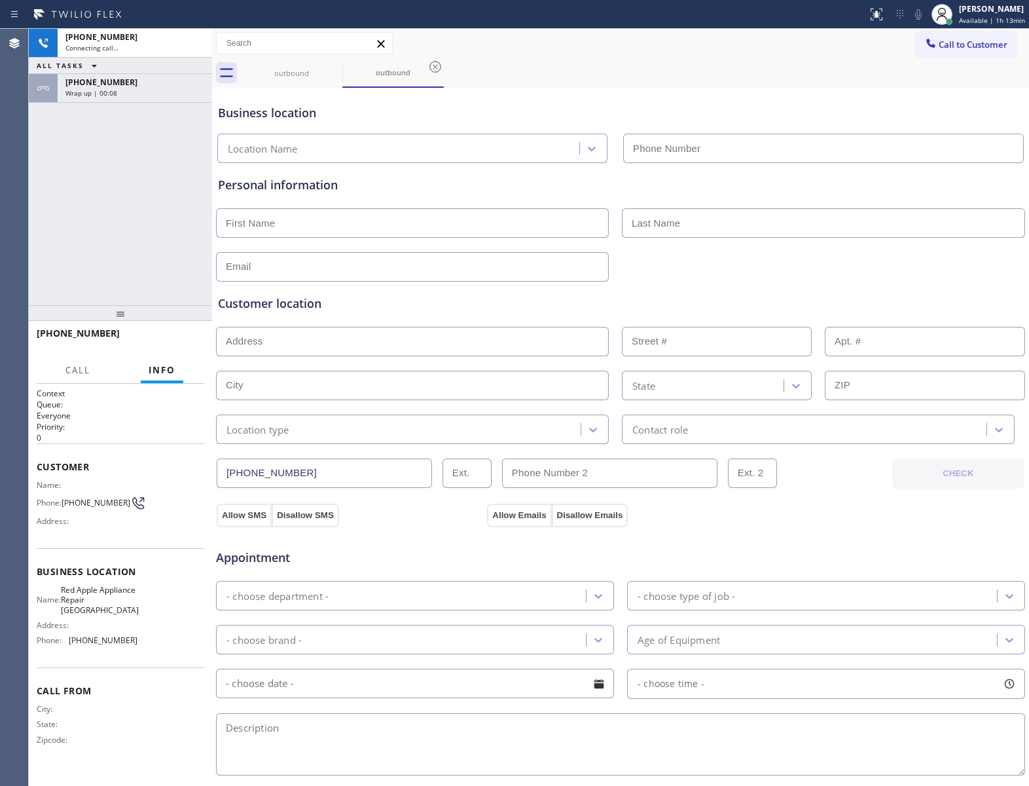
type input "[PHONE_NUMBER]"
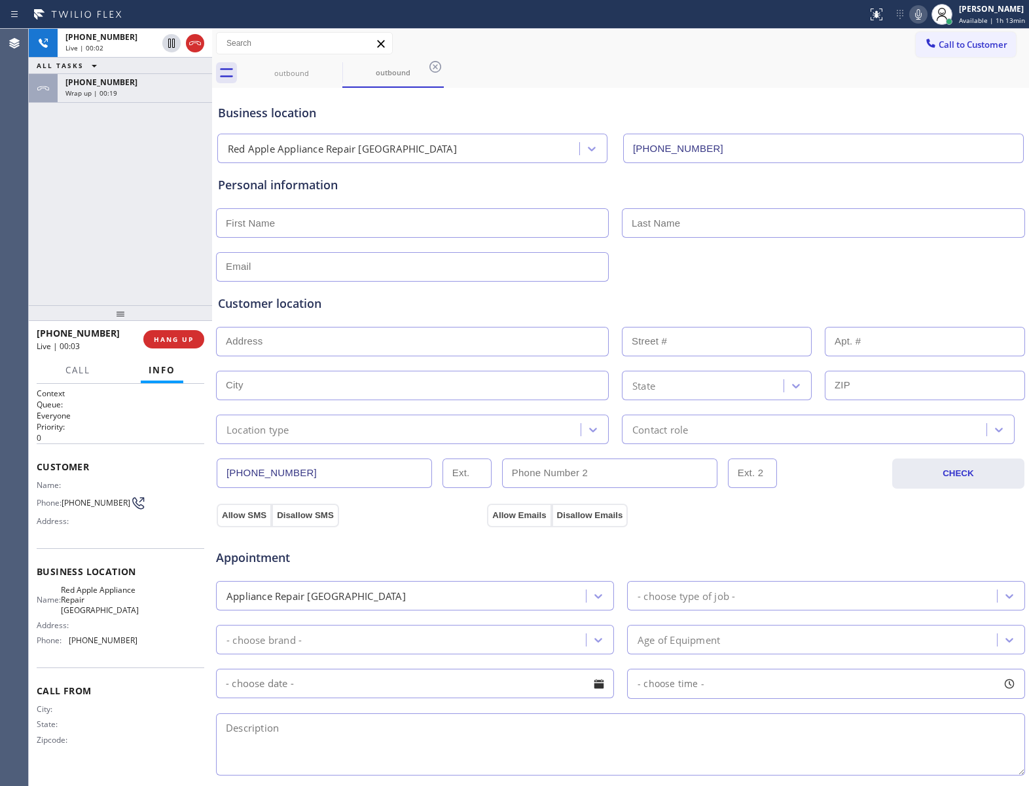
click at [103, 327] on div "[PHONE_NUMBER]" at bounding box center [86, 333] width 98 height 12
click at [166, 338] on span "HANG UP" at bounding box center [174, 339] width 40 height 9
click at [166, 338] on span "COMPLETE" at bounding box center [171, 339] width 45 height 9
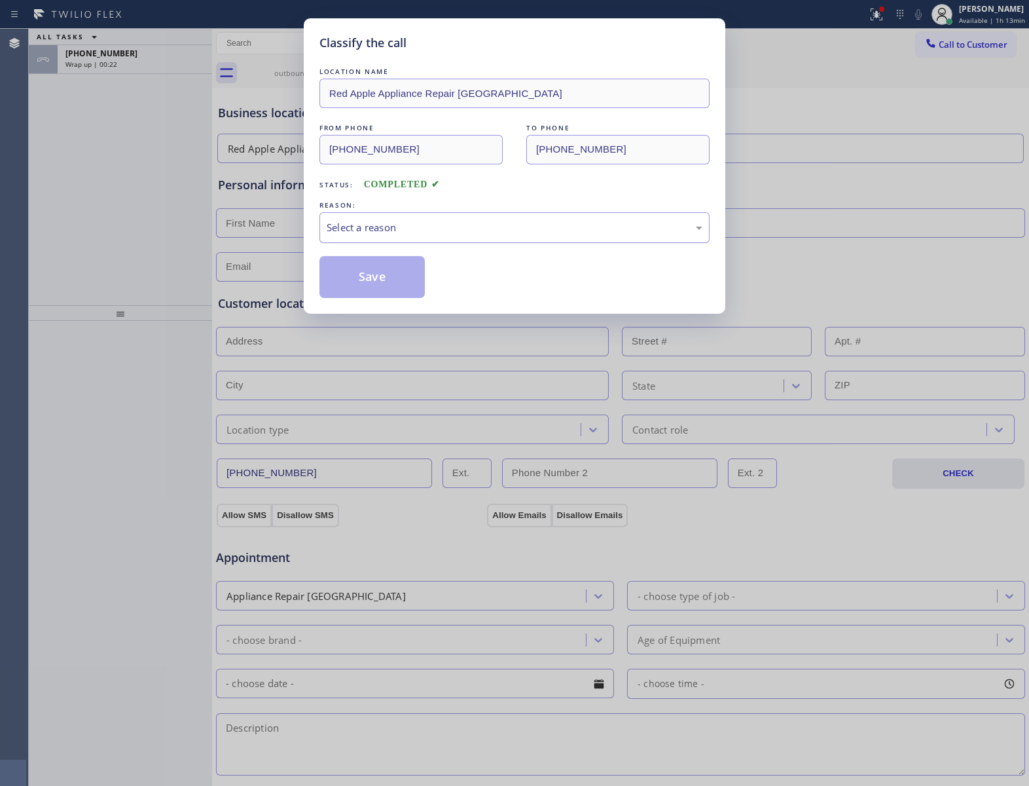
click at [414, 231] on div "Select a reason" at bounding box center [515, 227] width 376 height 15
click at [388, 284] on button "Save" at bounding box center [371, 277] width 105 height 42
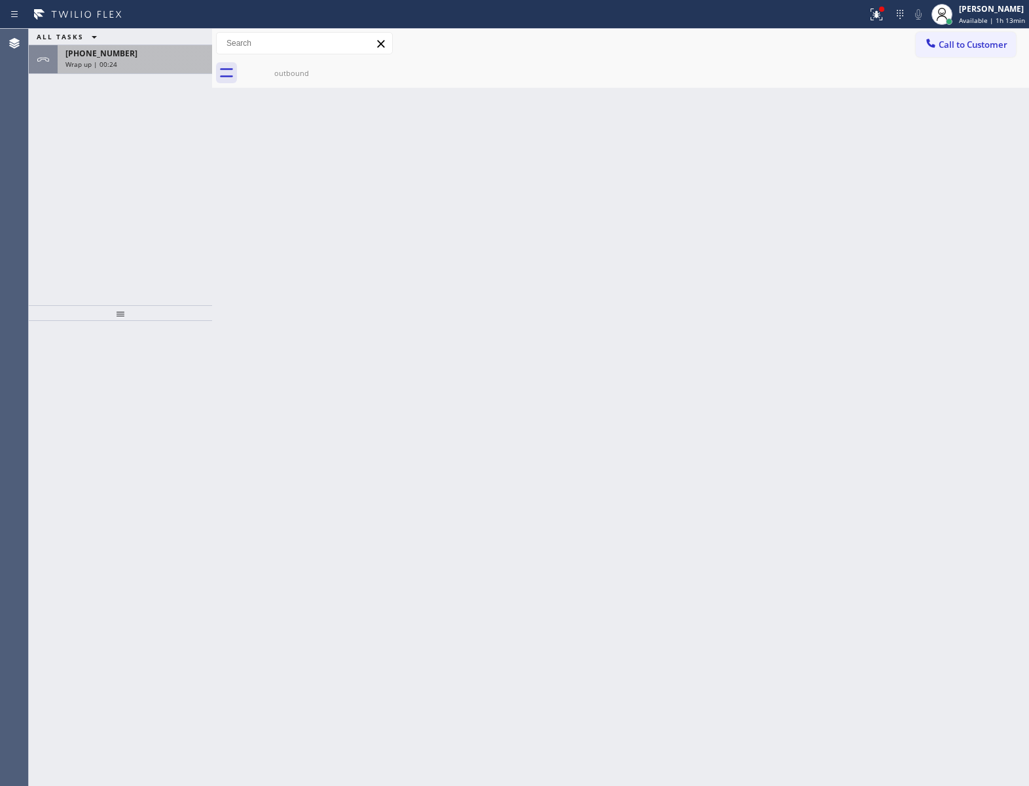
click at [118, 54] on span "[PHONE_NUMBER]" at bounding box center [101, 53] width 72 height 11
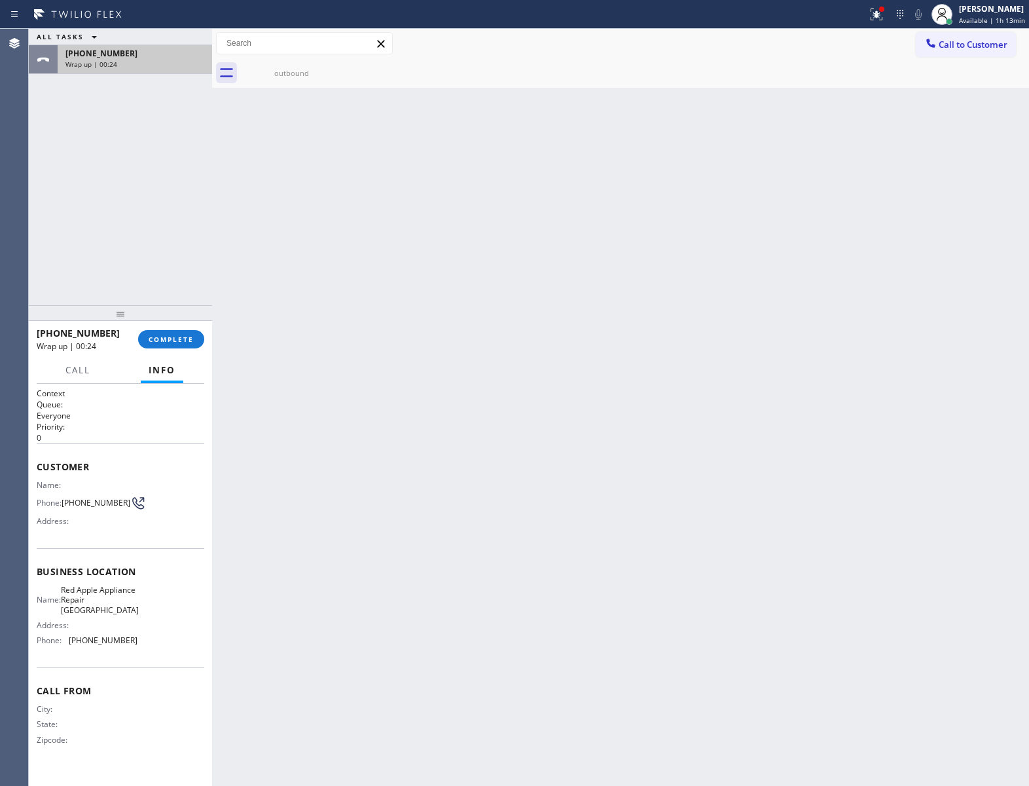
click at [118, 54] on span "[PHONE_NUMBER]" at bounding box center [101, 53] width 72 height 11
click at [179, 350] on div "[PHONE_NUMBER] Wrap up | 00:24 COMPLETE" at bounding box center [121, 339] width 168 height 34
click at [176, 343] on span "COMPLETE" at bounding box center [171, 339] width 45 height 9
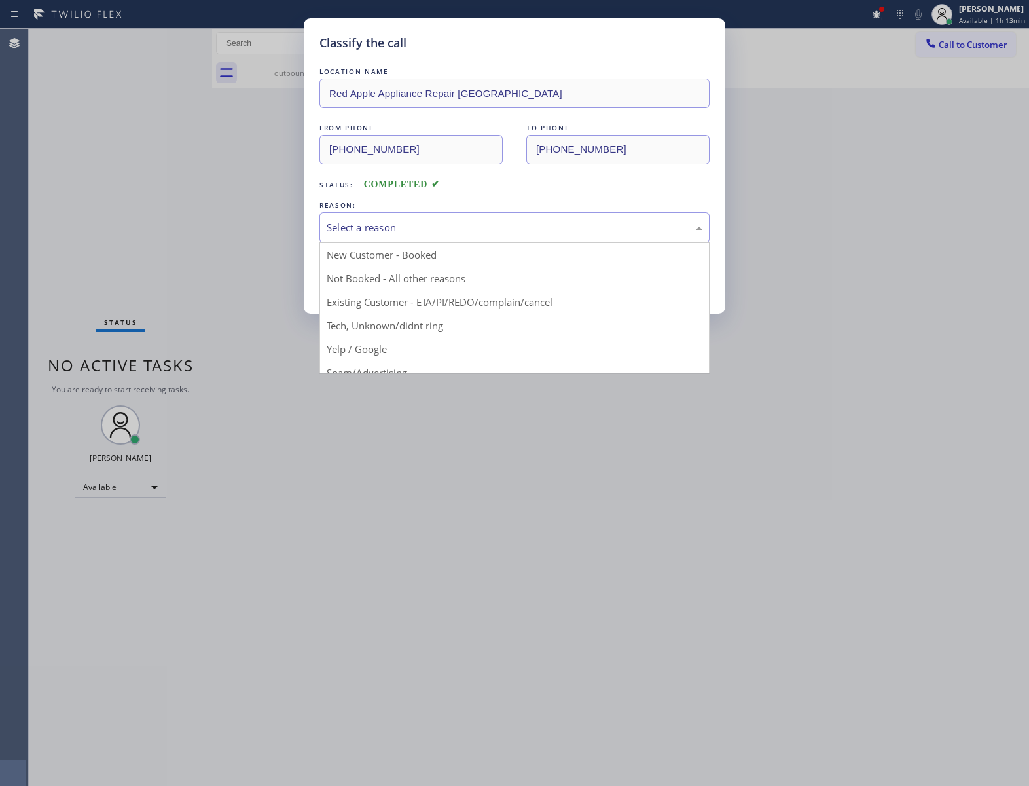
drag, startPoint x: 339, startPoint y: 230, endPoint x: 369, endPoint y: 257, distance: 40.3
click at [343, 233] on div "Select a reason" at bounding box center [515, 227] width 376 height 15
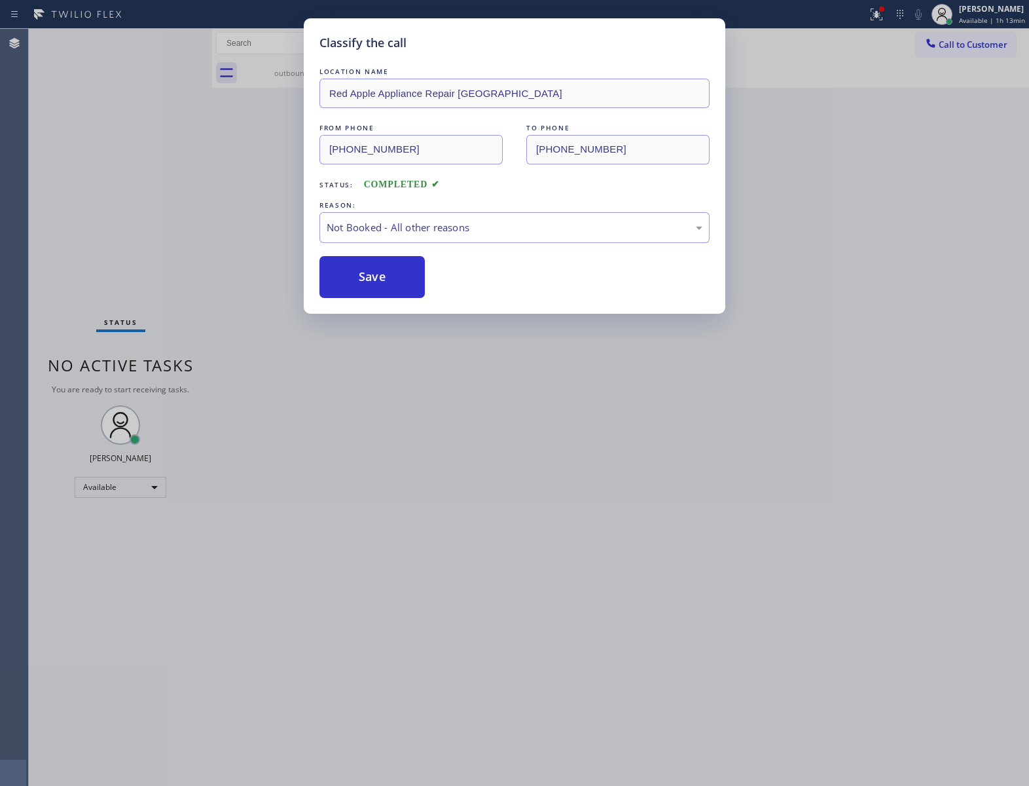
click at [369, 283] on button "Save" at bounding box center [371, 277] width 105 height 42
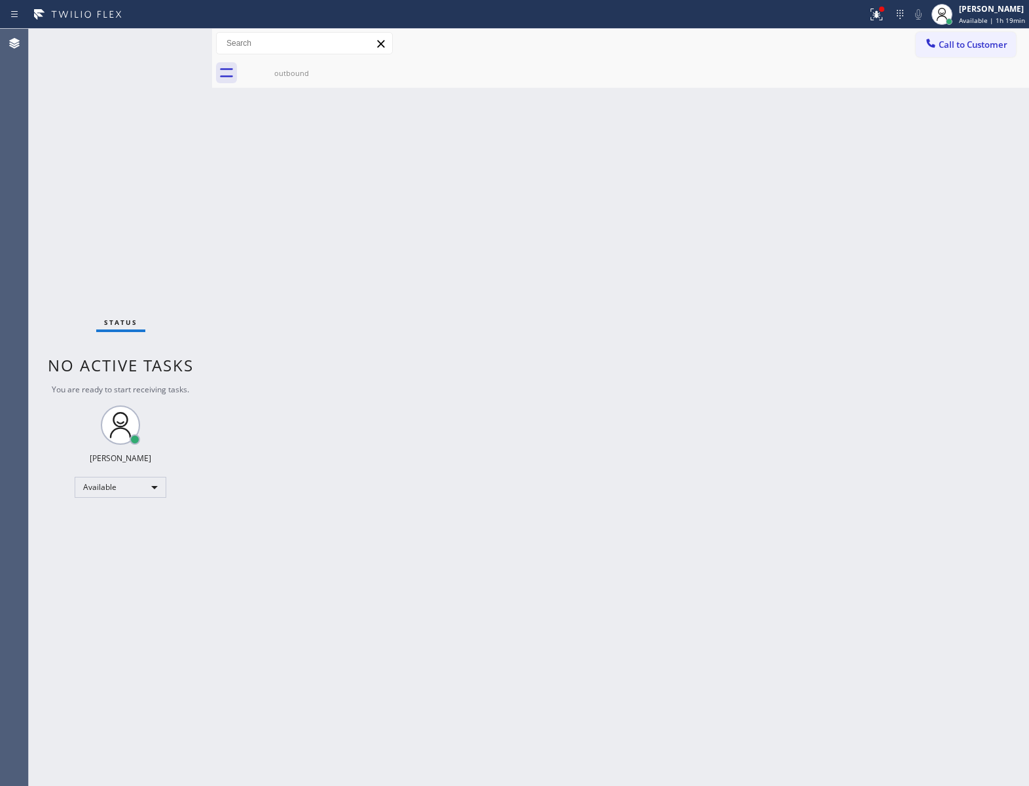
click at [231, 181] on div "Back to Dashboard Change Sender ID Customers Technicians Select a contact Outbo…" at bounding box center [620, 407] width 817 height 757
click at [991, 19] on span "Available | 1h 19min" at bounding box center [992, 20] width 66 height 9
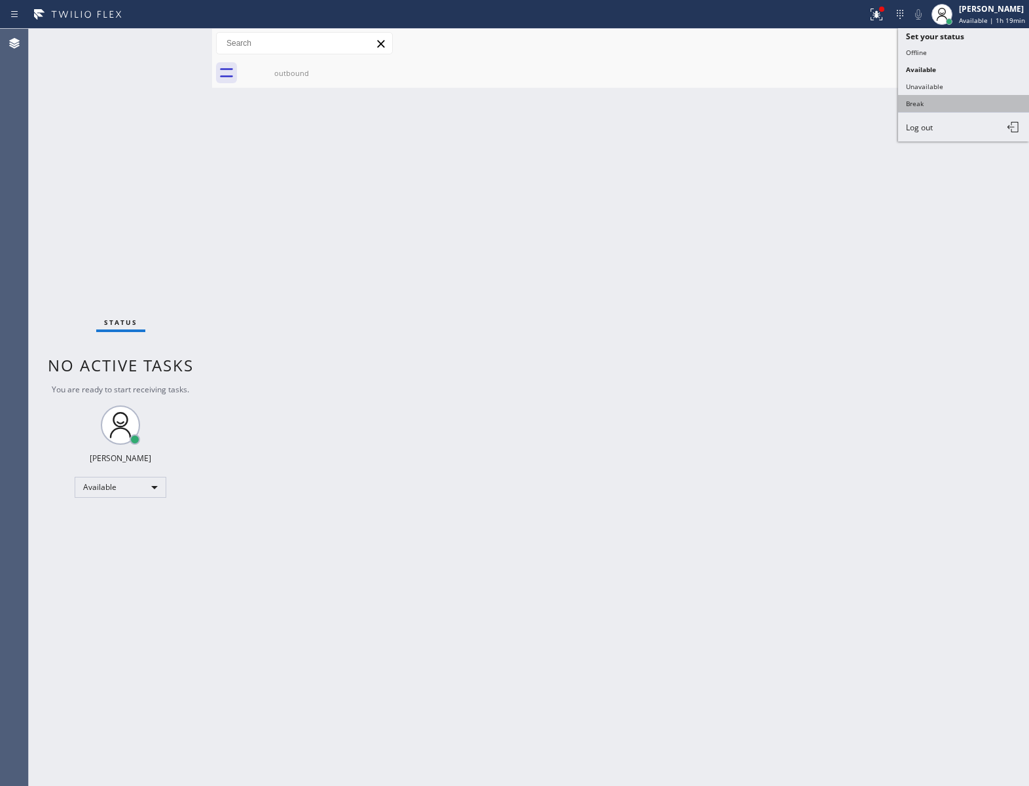
click at [953, 97] on button "Break" at bounding box center [963, 103] width 131 height 17
